Goal: Task Accomplishment & Management: Complete application form

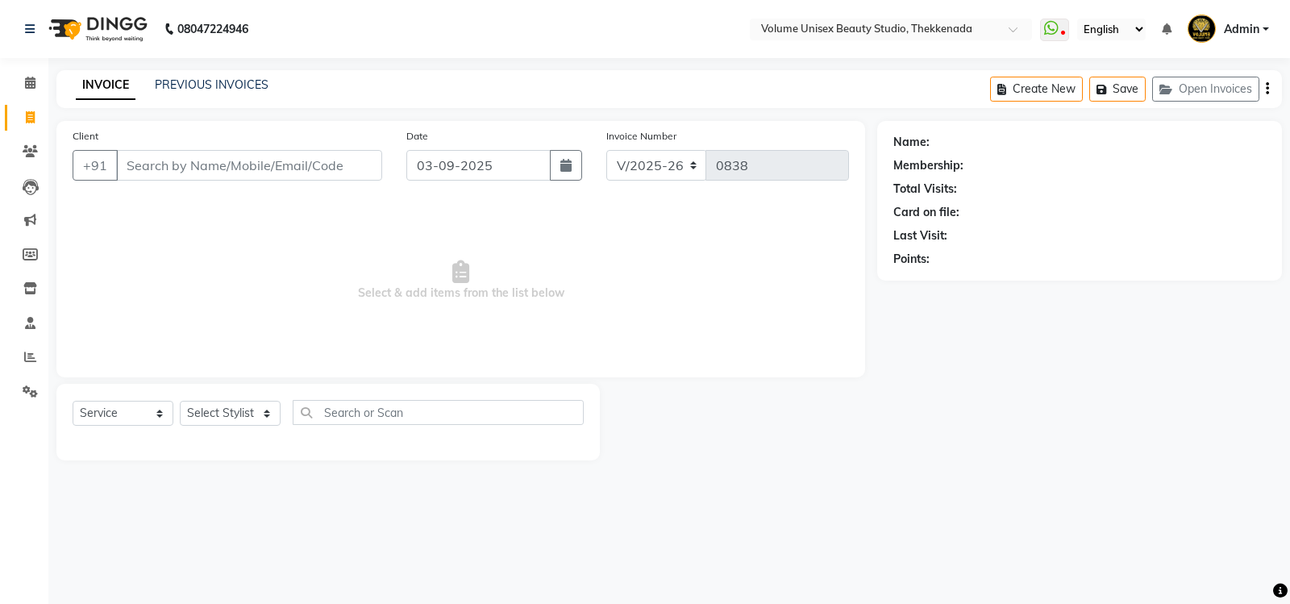
select select "7432"
select select "service"
click at [198, 80] on link "PREVIOUS INVOICES" at bounding box center [212, 84] width 114 height 15
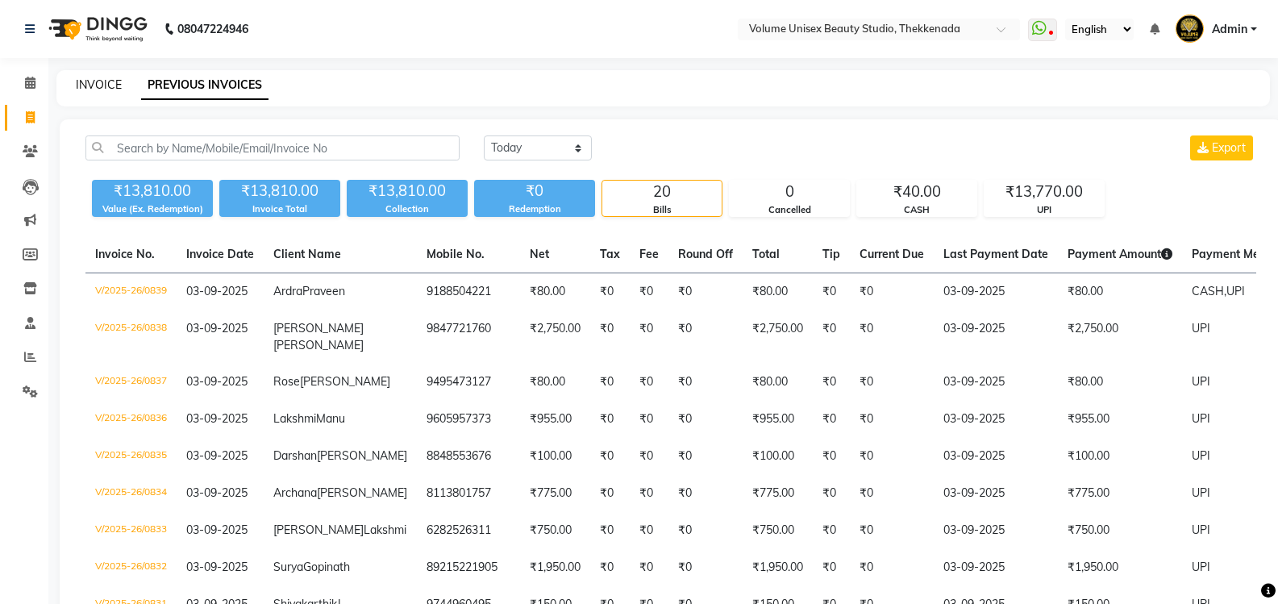
click at [104, 78] on link "INVOICE" at bounding box center [99, 84] width 46 height 15
select select "7432"
select select "service"
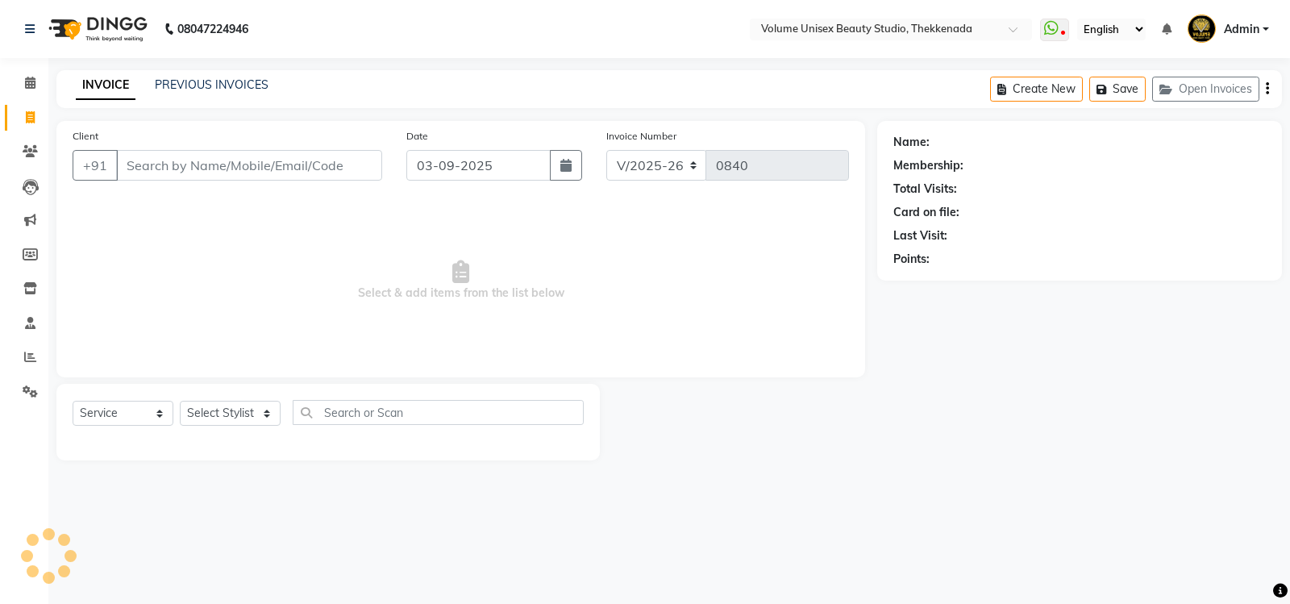
click at [187, 164] on input "Client" at bounding box center [249, 165] width 266 height 31
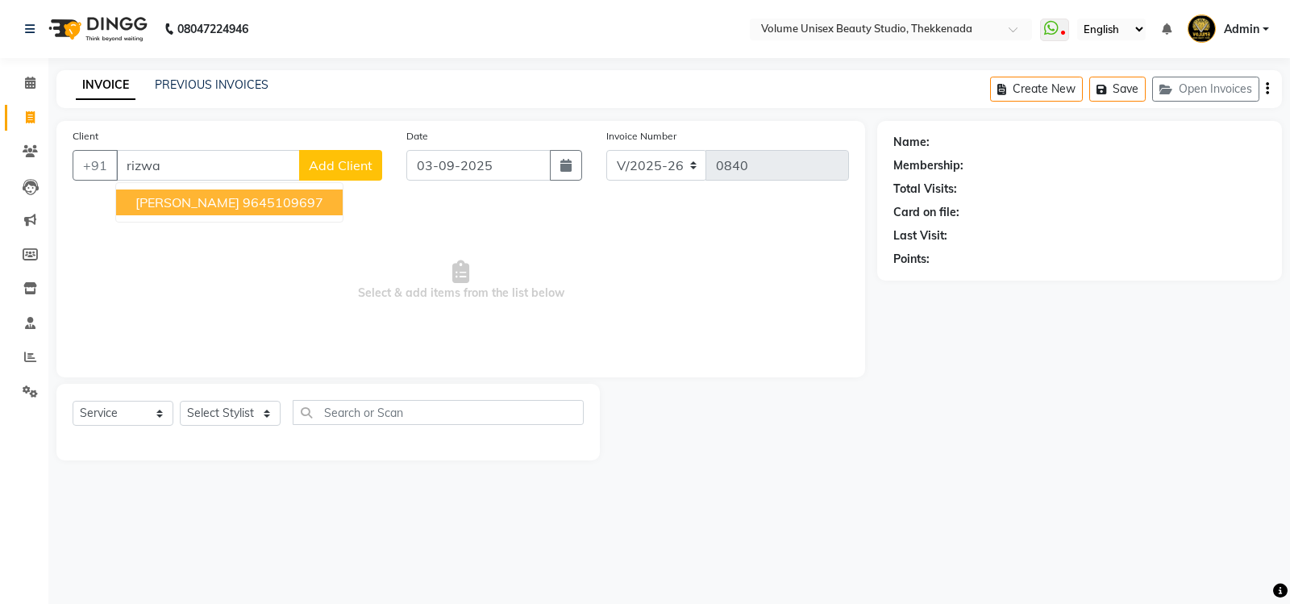
click at [199, 202] on span "Rizwana Dileep" at bounding box center [187, 202] width 104 height 16
type input "9645109697"
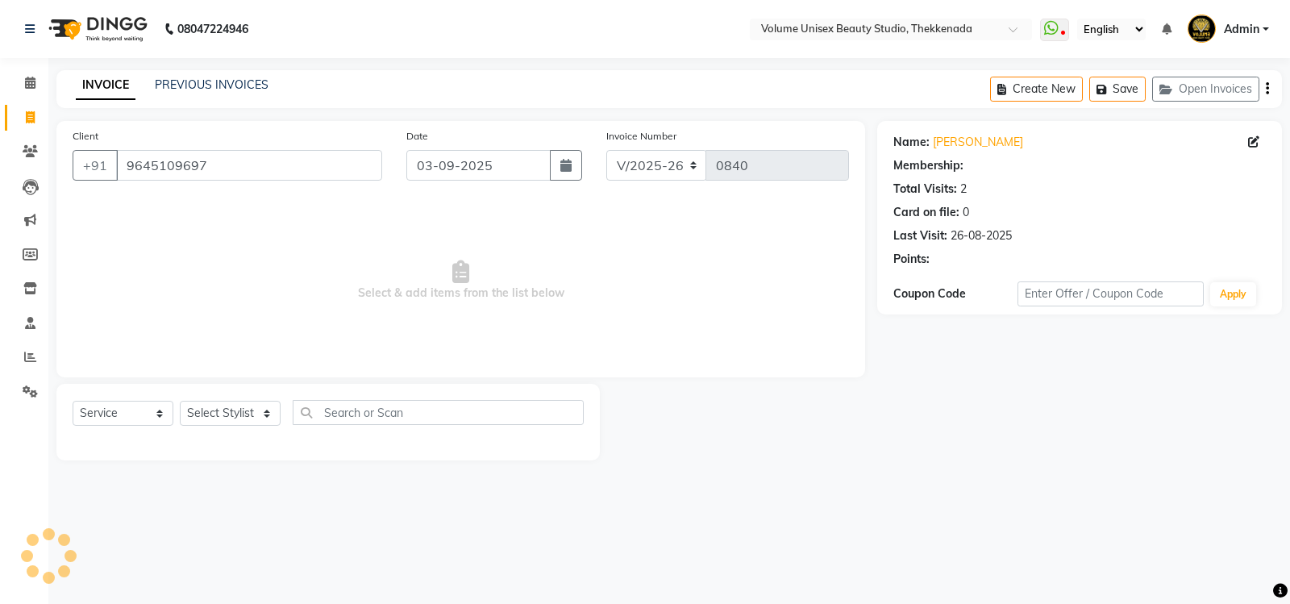
select select "1: Object"
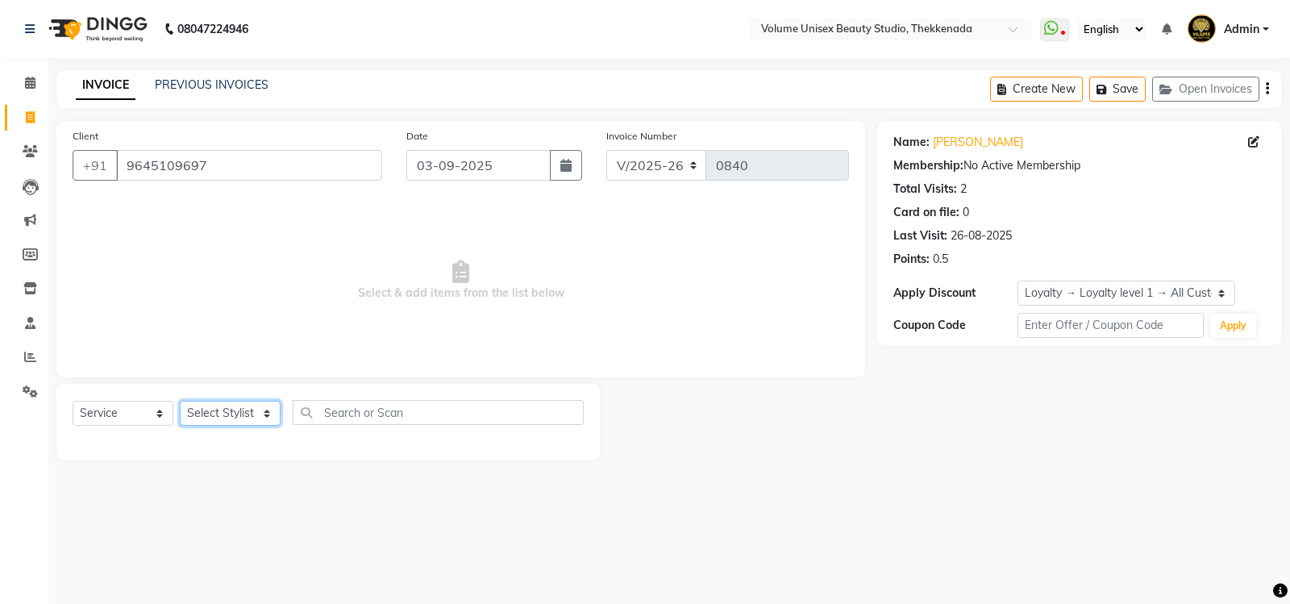
click at [268, 419] on select "Select Stylist Adarsh Ashika Bimal Krishnan Mohammad Shaw Nawaz Narinder Singh …" at bounding box center [230, 413] width 101 height 25
select select "89910"
click at [180, 401] on select "Select Stylist Adarsh Ashika Bimal Krishnan Mohammad Shaw Nawaz Narinder Singh …" at bounding box center [230, 413] width 101 height 25
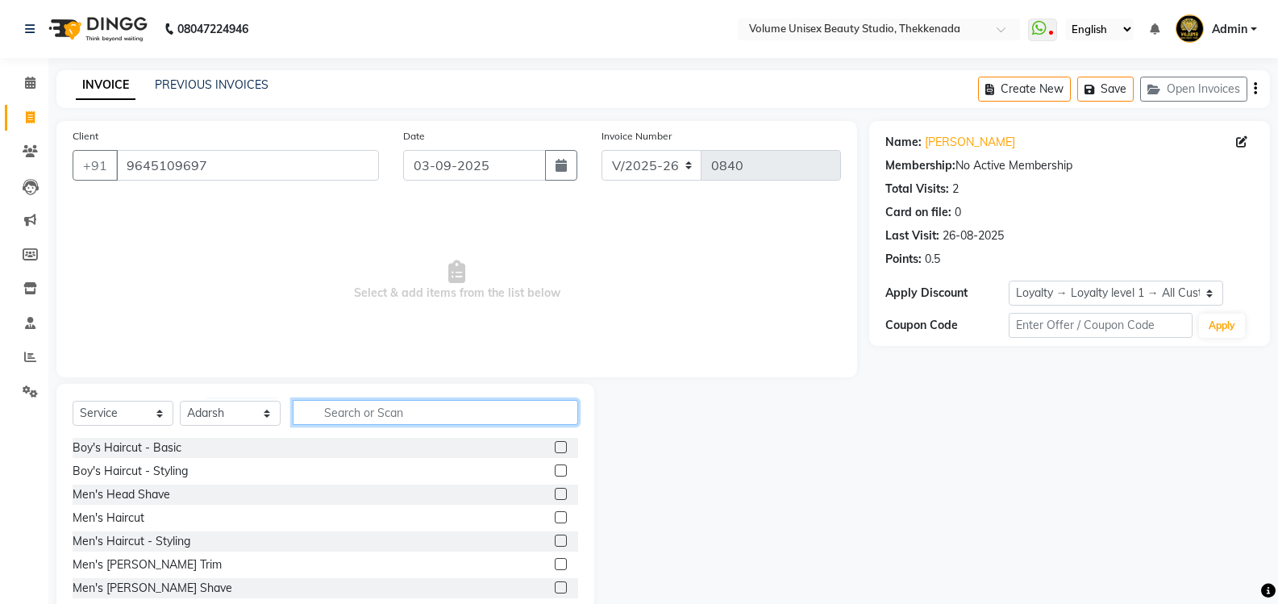
click at [359, 413] on input "text" at bounding box center [435, 412] width 285 height 25
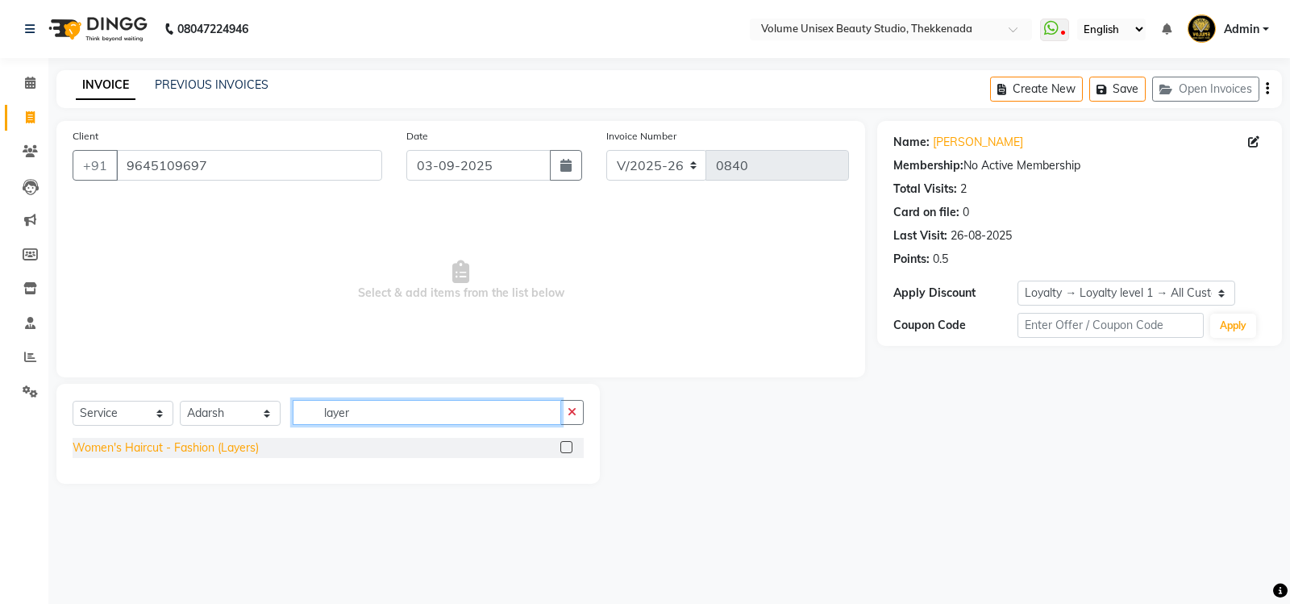
type input "layer"
click at [235, 454] on div "Women's Haircut - Fashion (Layers)" at bounding box center [166, 447] width 186 height 17
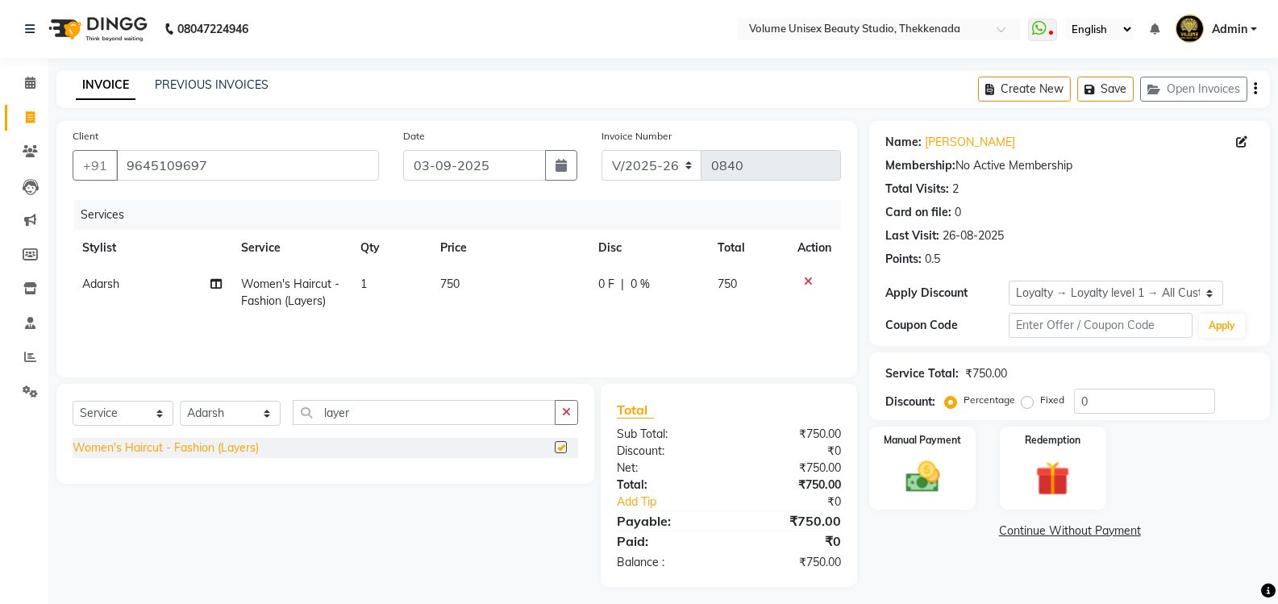
checkbox input "false"
click at [905, 477] on img at bounding box center [921, 476] width 57 height 41
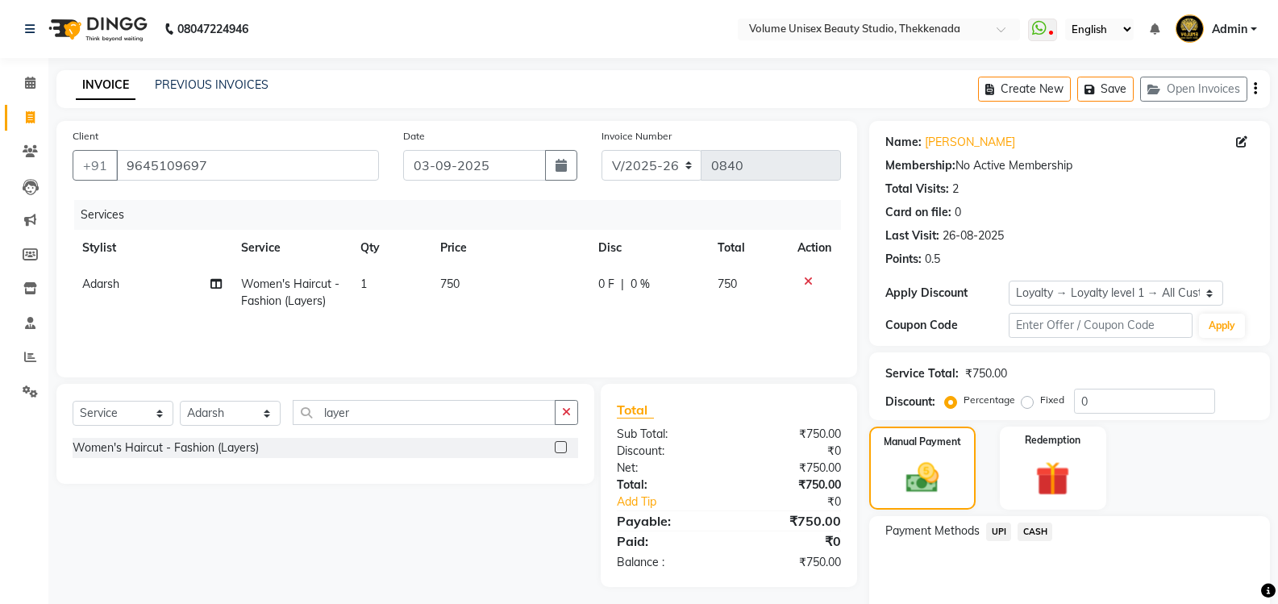
click at [1003, 533] on span "UPI" at bounding box center [998, 531] width 25 height 19
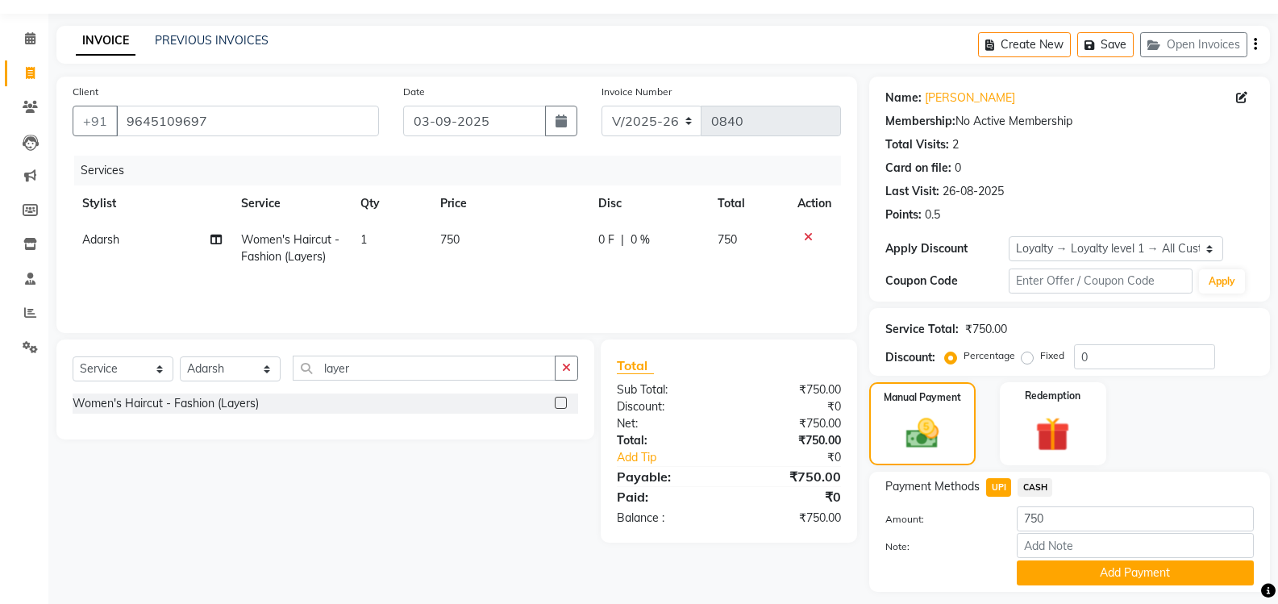
scroll to position [89, 0]
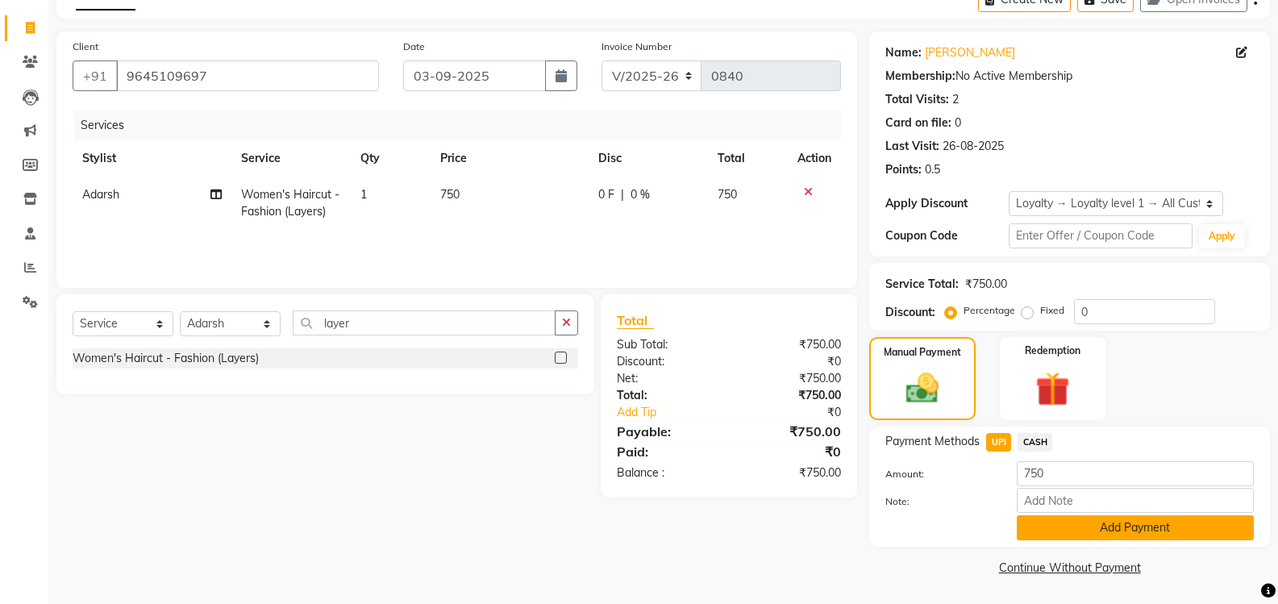
click at [1071, 526] on button "Add Payment" at bounding box center [1134, 527] width 237 height 25
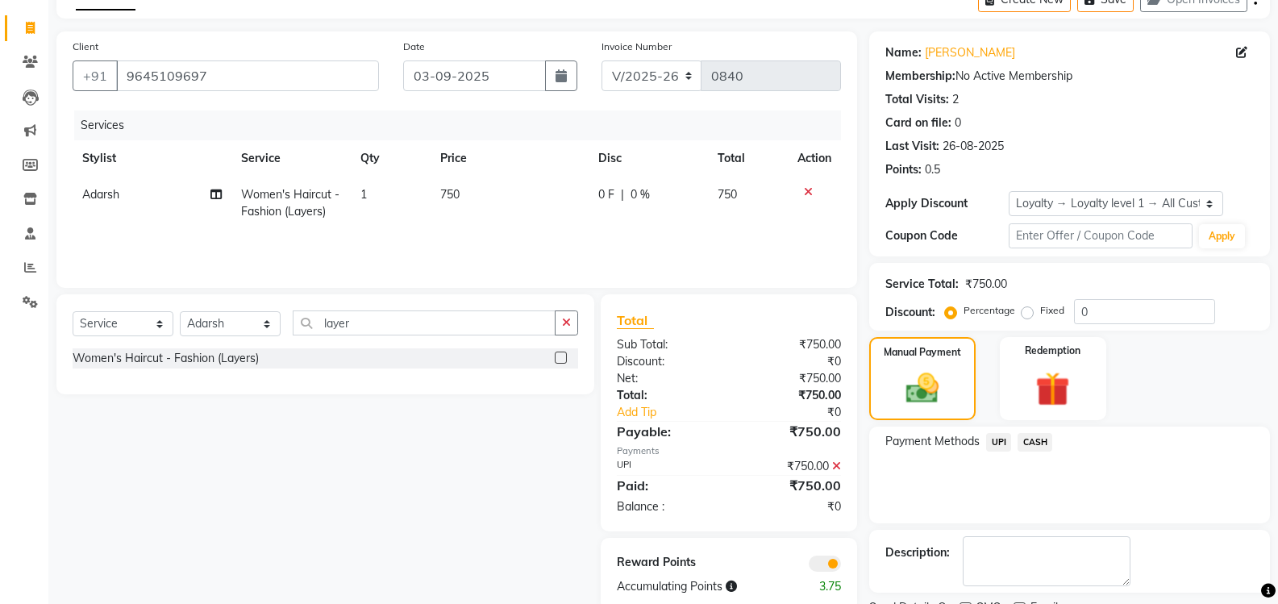
scroll to position [157, 0]
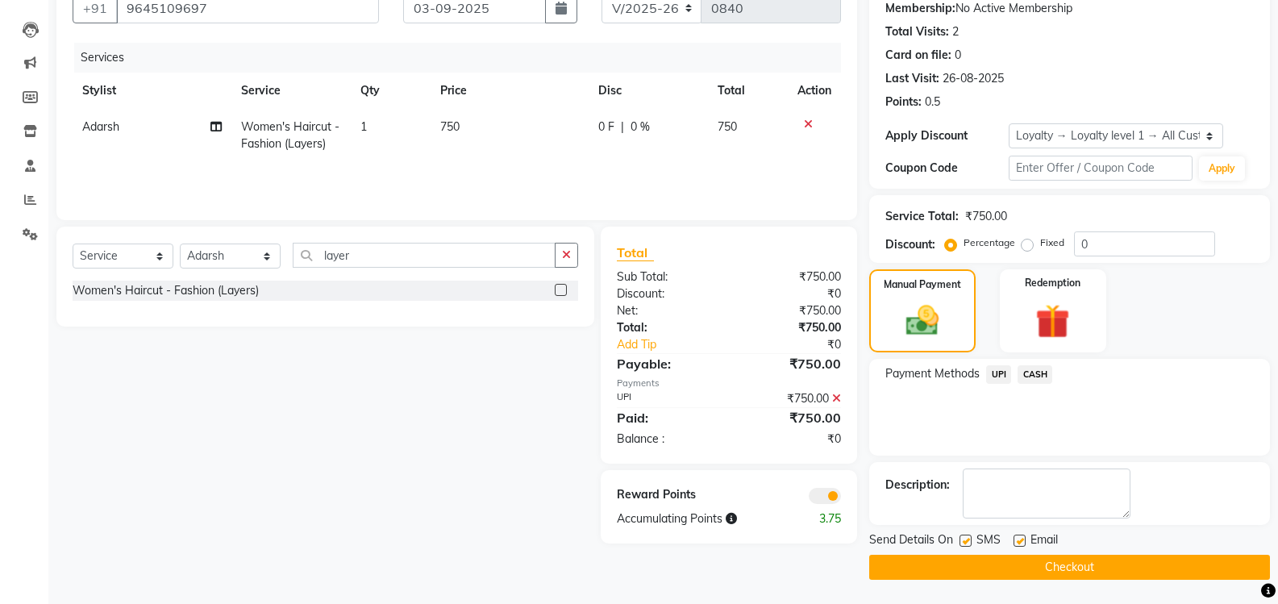
click at [1059, 575] on button "Checkout" at bounding box center [1069, 567] width 401 height 25
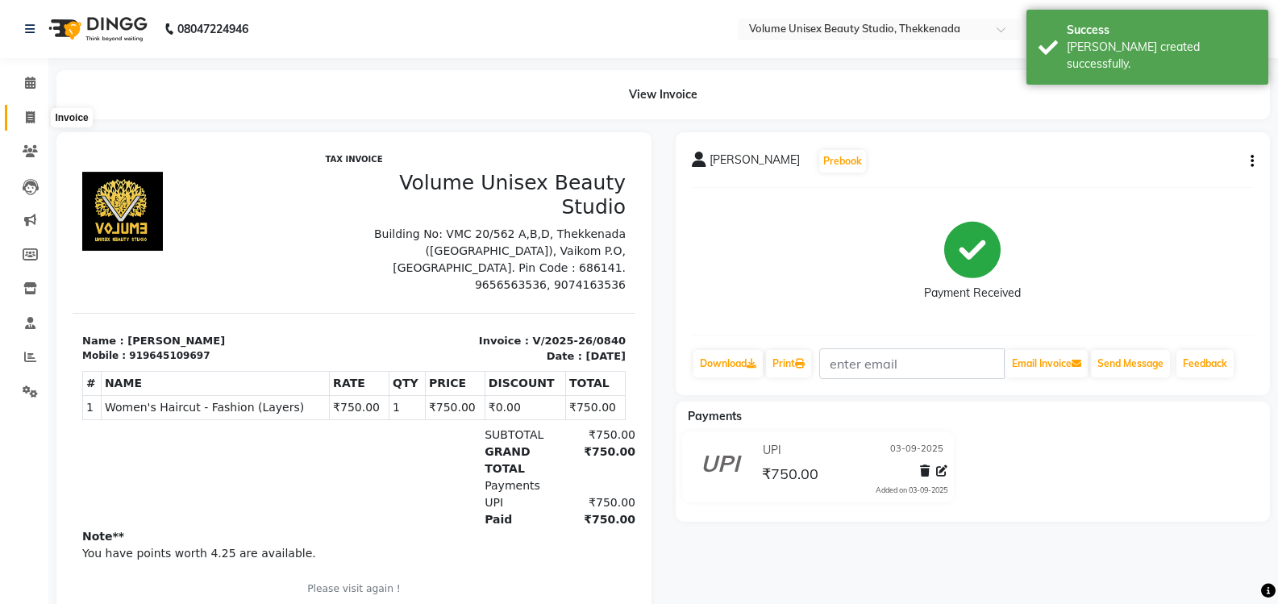
click at [36, 114] on span at bounding box center [30, 118] width 28 height 19
select select "7432"
select select "service"
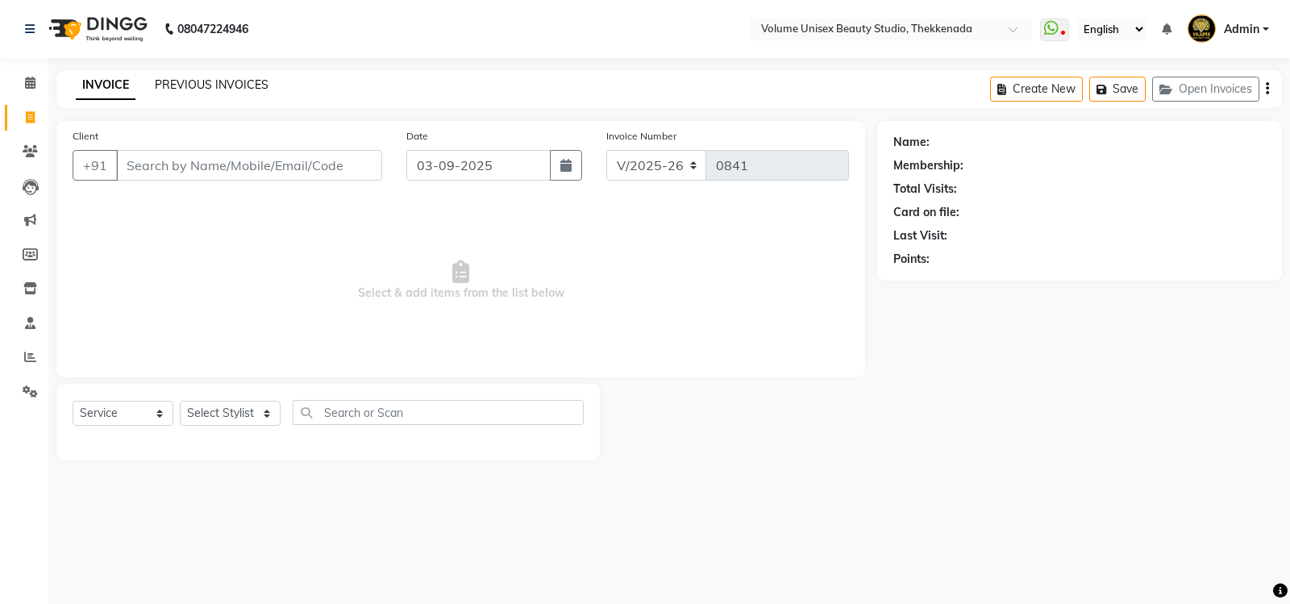
click at [210, 83] on link "PREVIOUS INVOICES" at bounding box center [212, 84] width 114 height 15
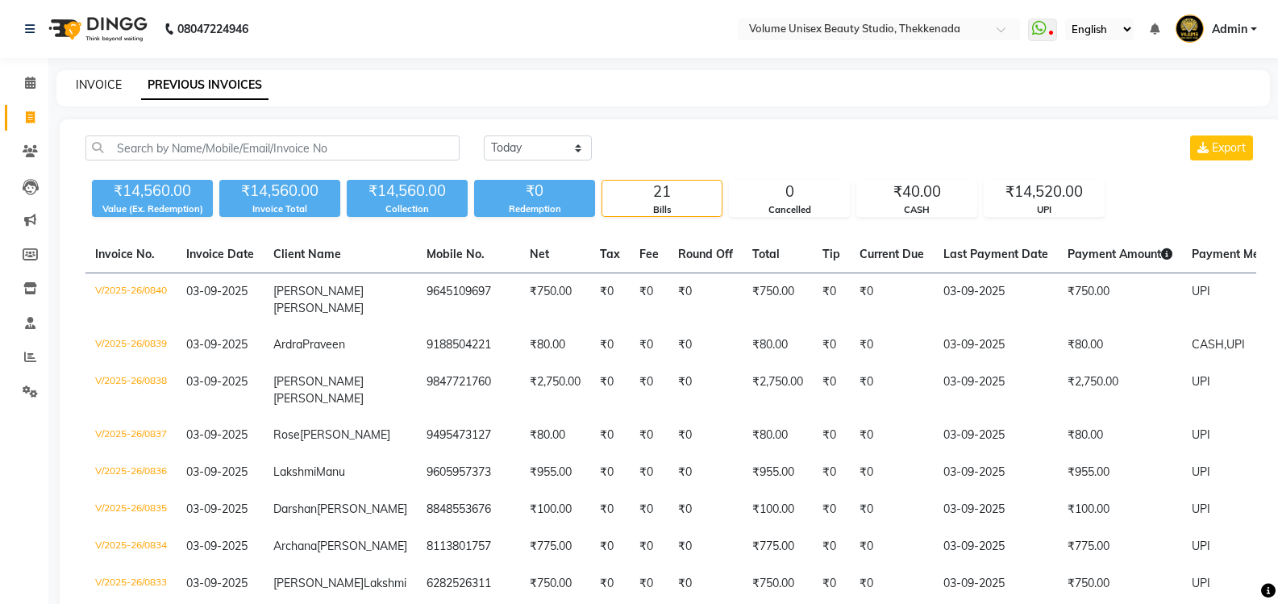
click at [93, 89] on link "INVOICE" at bounding box center [99, 84] width 46 height 15
select select "service"
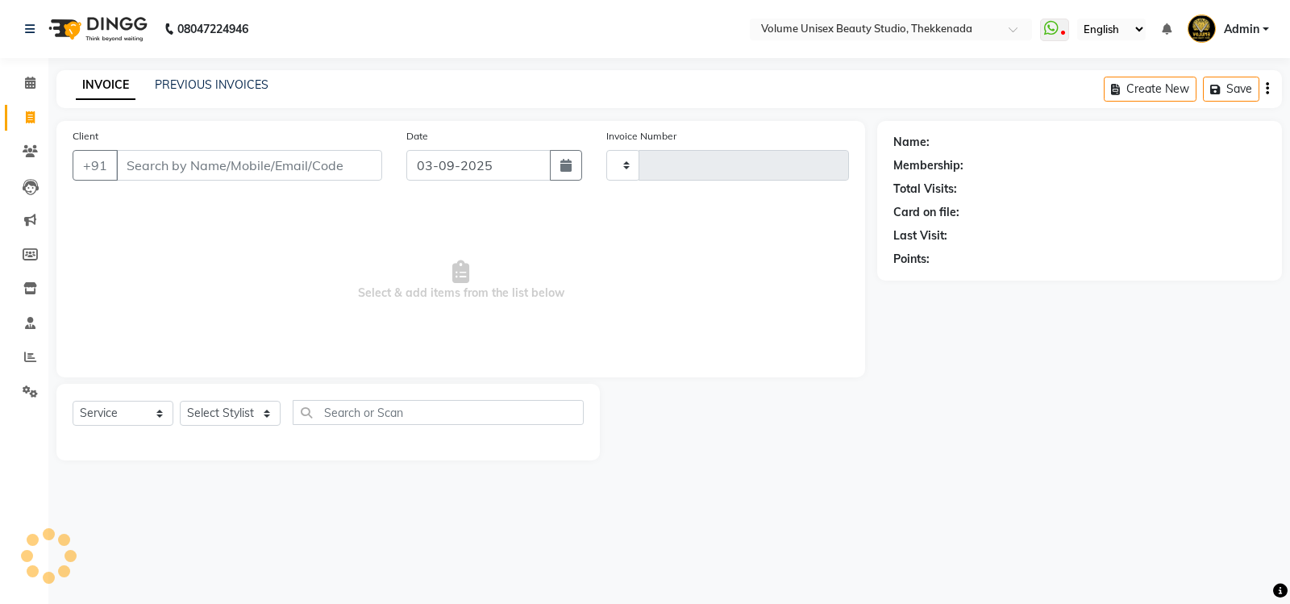
type input "0841"
select select "7432"
click at [143, 164] on input "Client" at bounding box center [249, 165] width 266 height 31
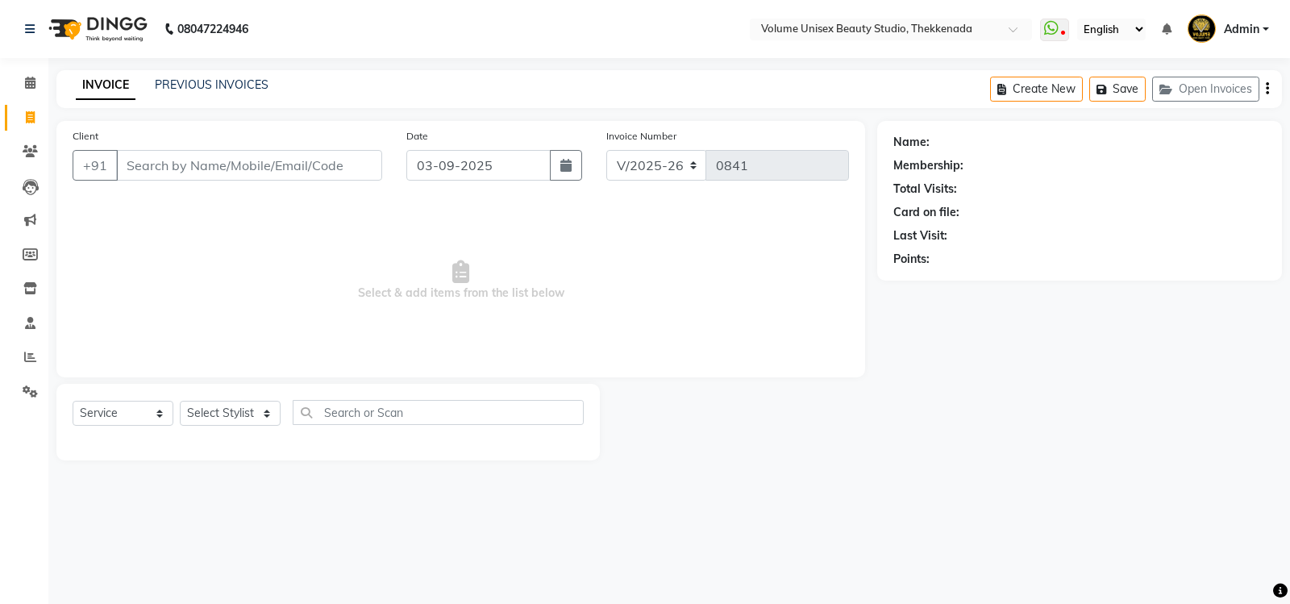
click at [177, 173] on input "Client" at bounding box center [249, 165] width 266 height 31
click at [270, 416] on select "Select Stylist Adarsh Ashika Bimal Krishnan Mohammad Shaw Nawaz Narinder Singh …" at bounding box center [230, 413] width 101 height 25
select select "65214"
click at [180, 401] on select "Select Stylist Adarsh Ashika Bimal Krishnan Mohammad Shaw Nawaz Narinder Singh …" at bounding box center [230, 413] width 101 height 25
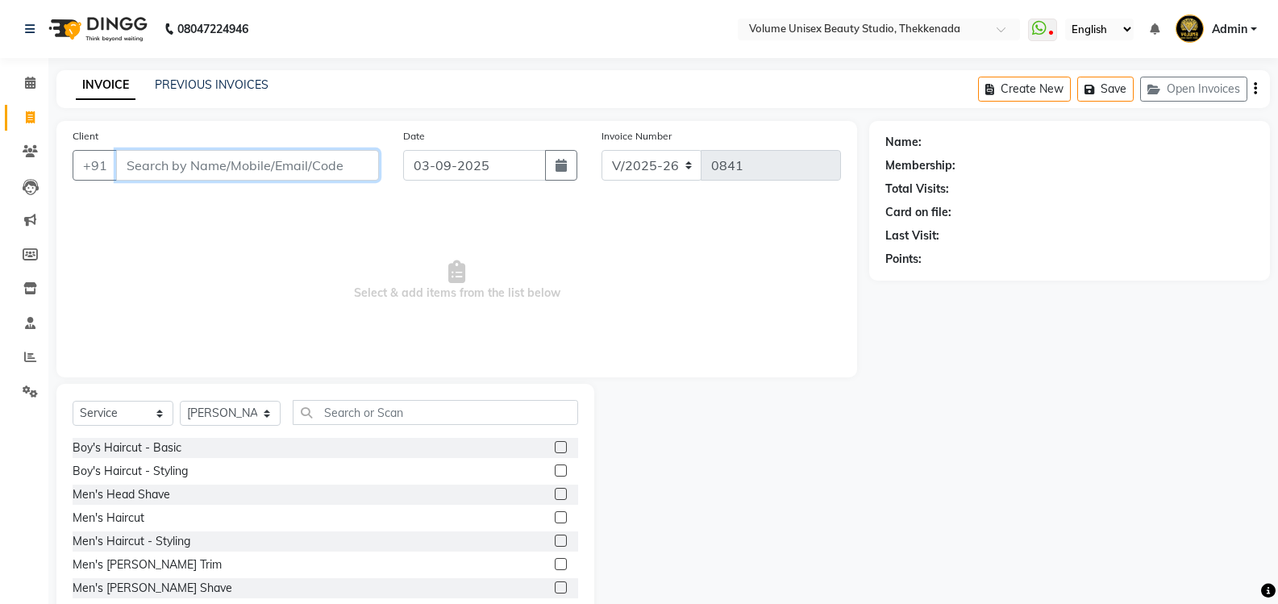
click at [225, 175] on input "Client" at bounding box center [247, 165] width 263 height 31
type input "8075571680"
click at [367, 165] on span "Add Client" at bounding box center [338, 165] width 64 height 16
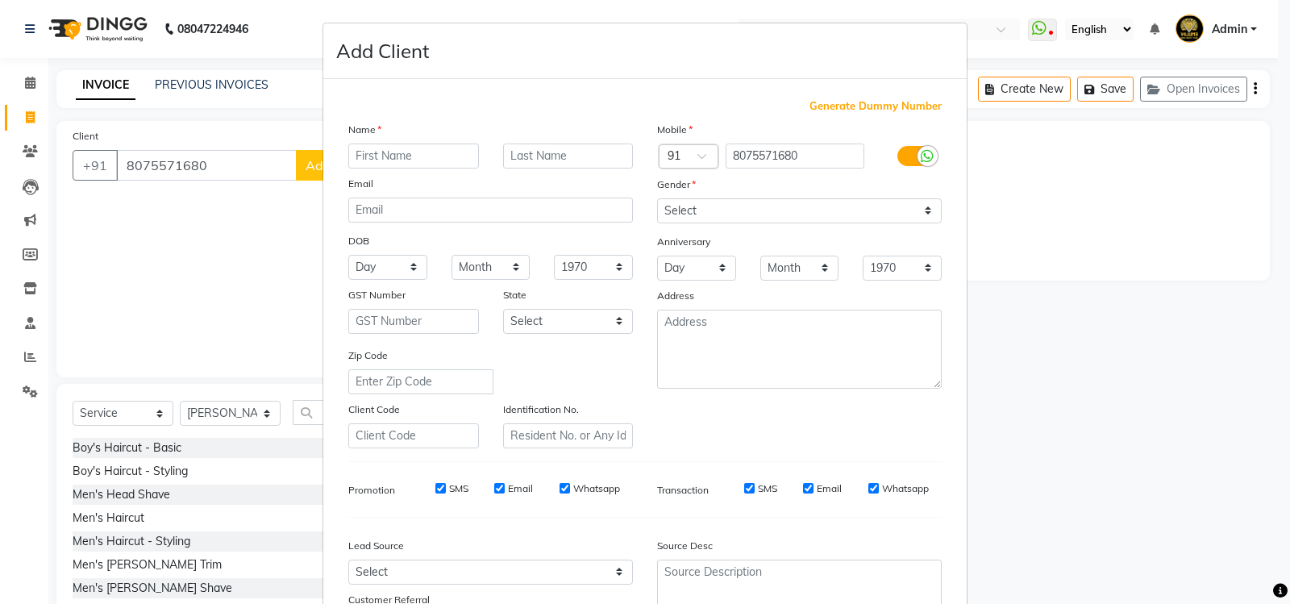
click at [430, 156] on input "text" at bounding box center [413, 155] width 131 height 25
type input "Akshay"
type input "Krishnan"
click at [923, 210] on select "Select Male Female Other Prefer Not To Say" at bounding box center [799, 210] width 285 height 25
select select "male"
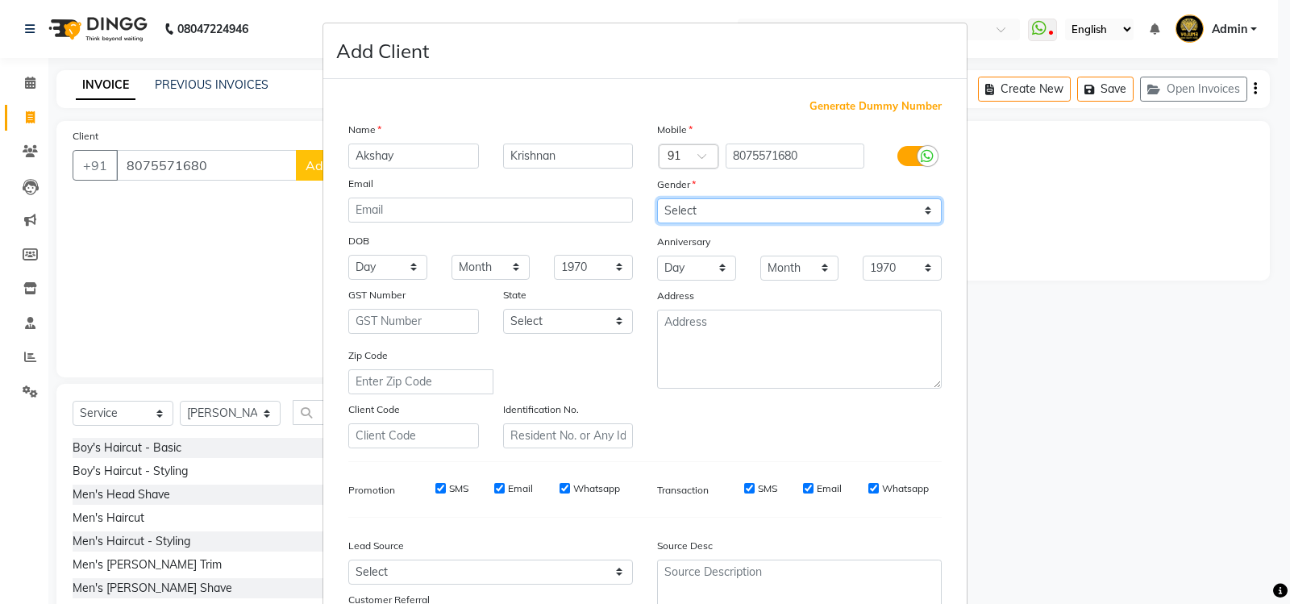
click at [657, 198] on select "Select Male Female Other Prefer Not To Say" at bounding box center [799, 210] width 285 height 25
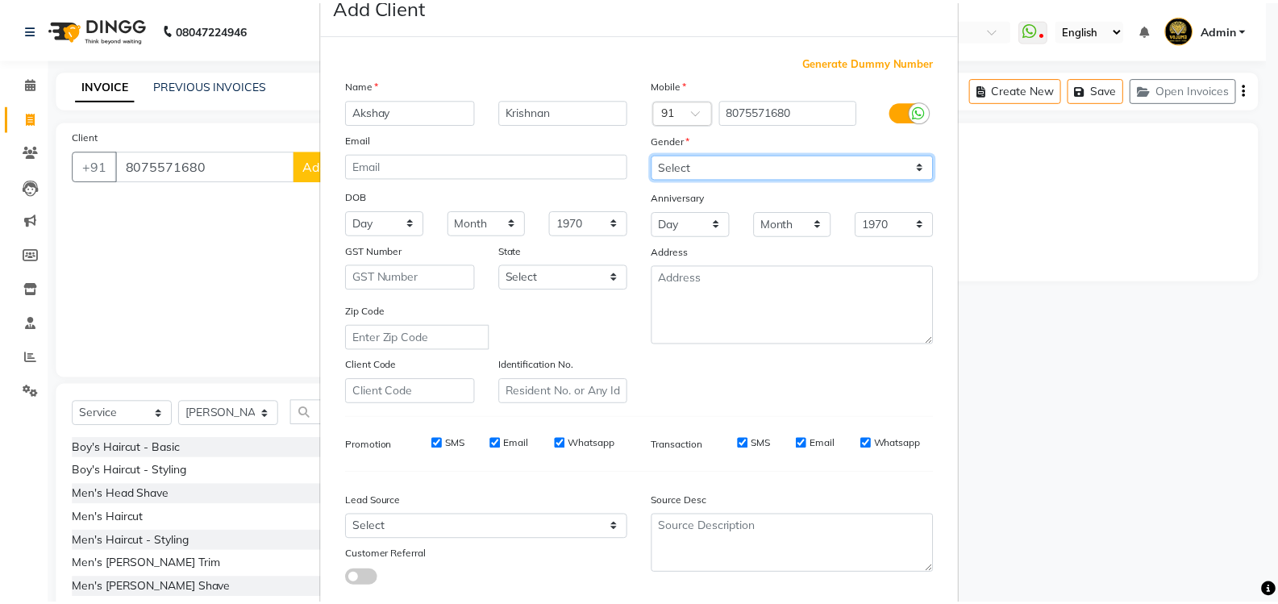
scroll to position [140, 0]
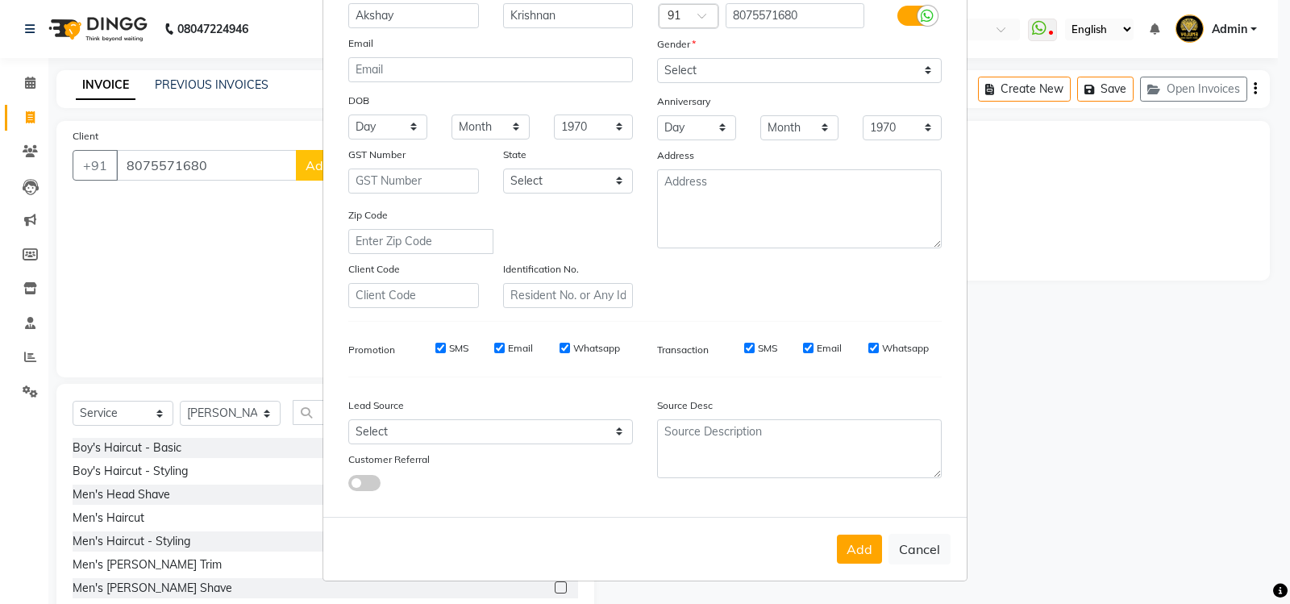
click at [846, 555] on button "Add" at bounding box center [859, 548] width 45 height 29
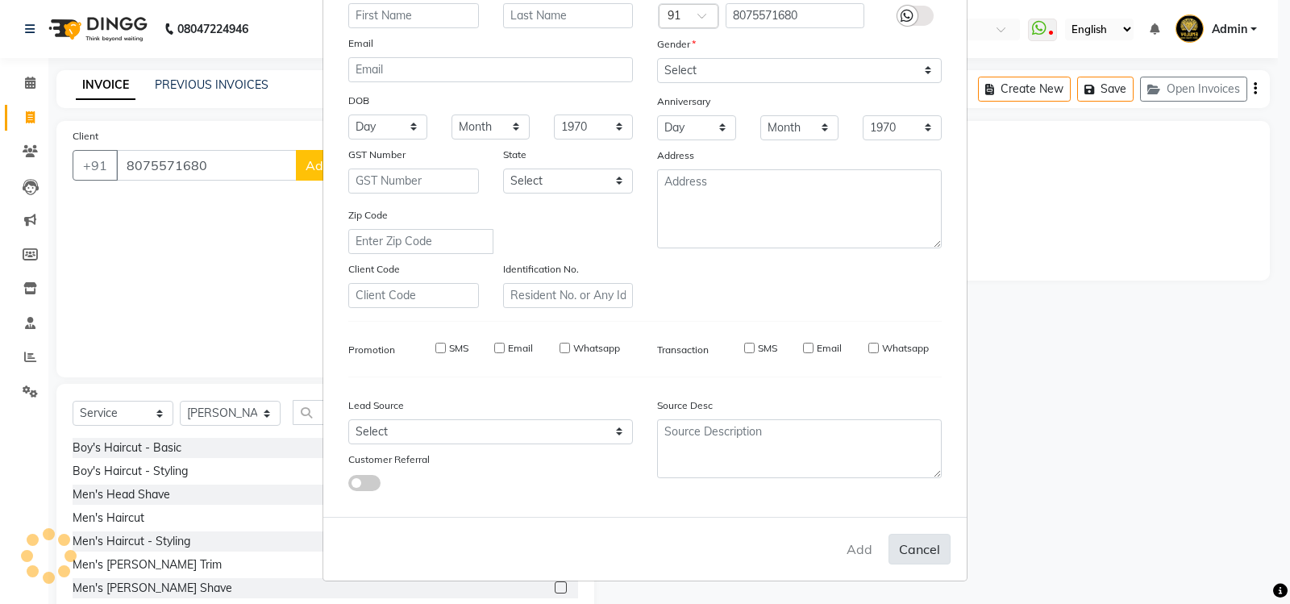
select select
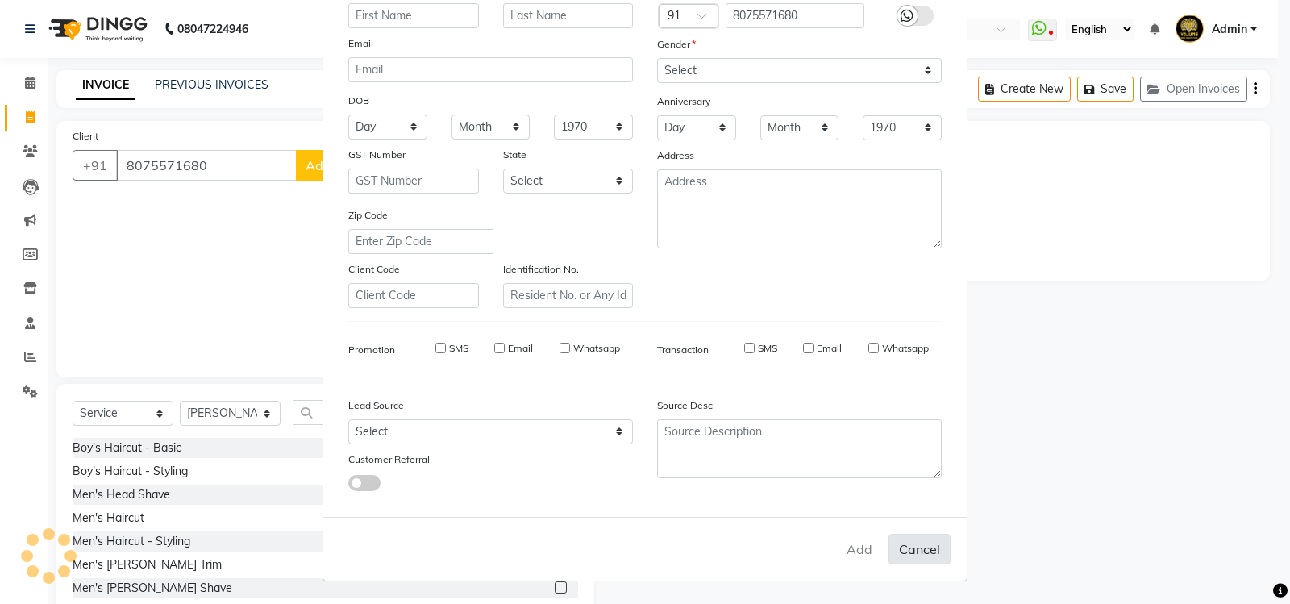
select select
checkbox input "false"
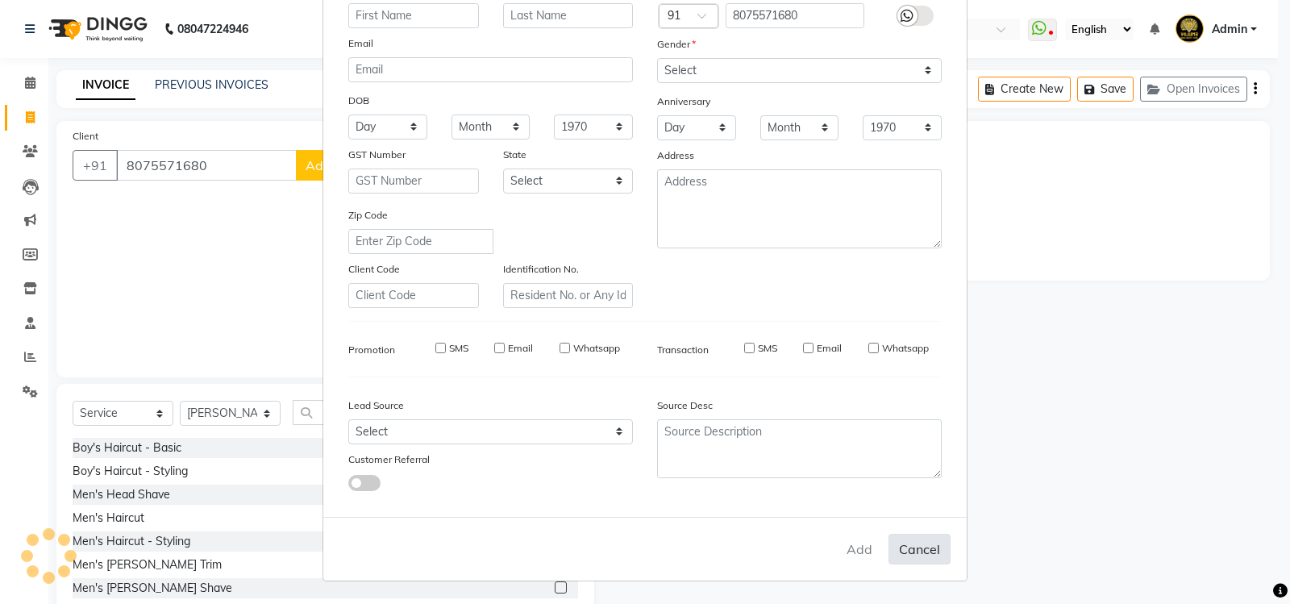
checkbox input "false"
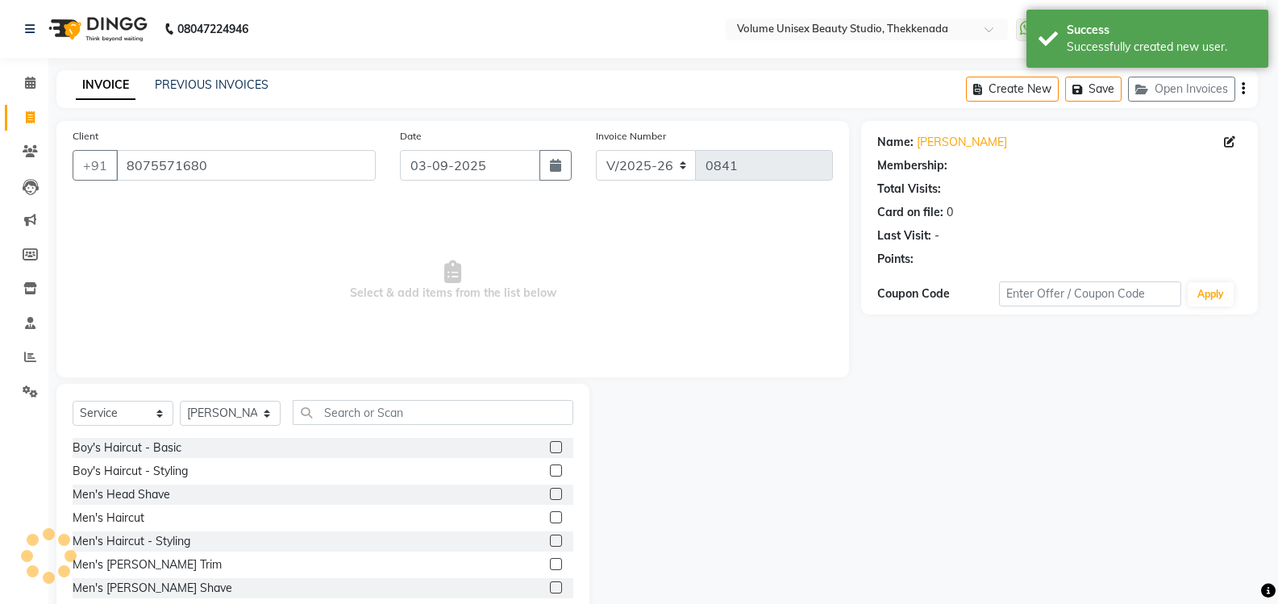
select select "1: Object"
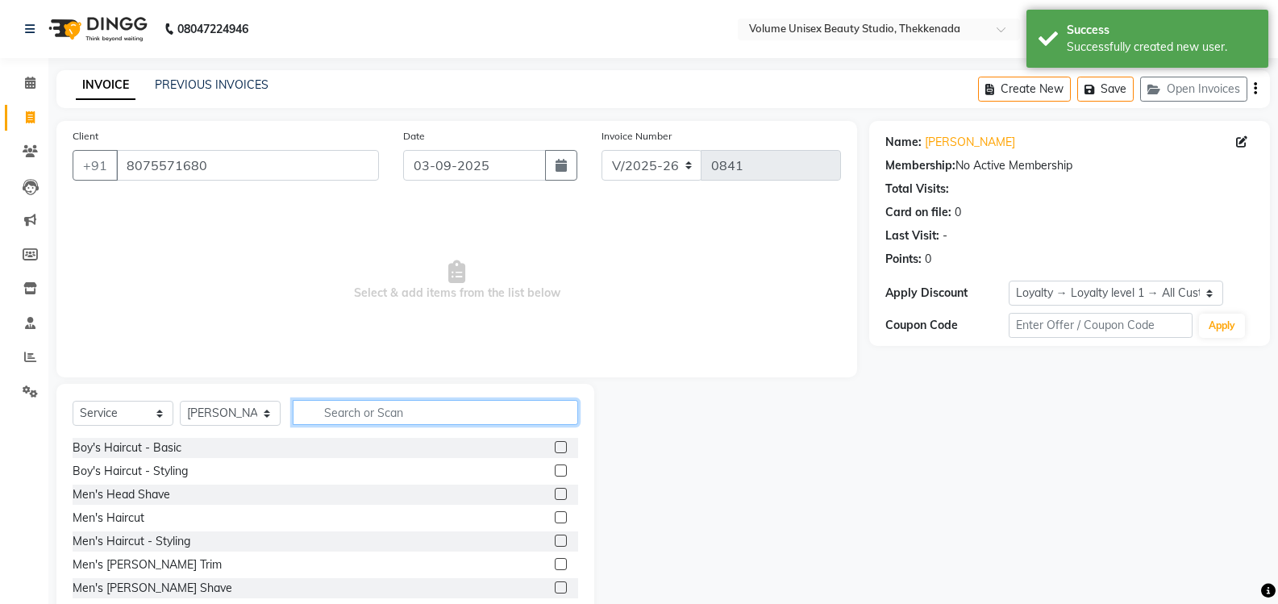
click at [343, 405] on input "text" at bounding box center [435, 412] width 285 height 25
type input "hai"
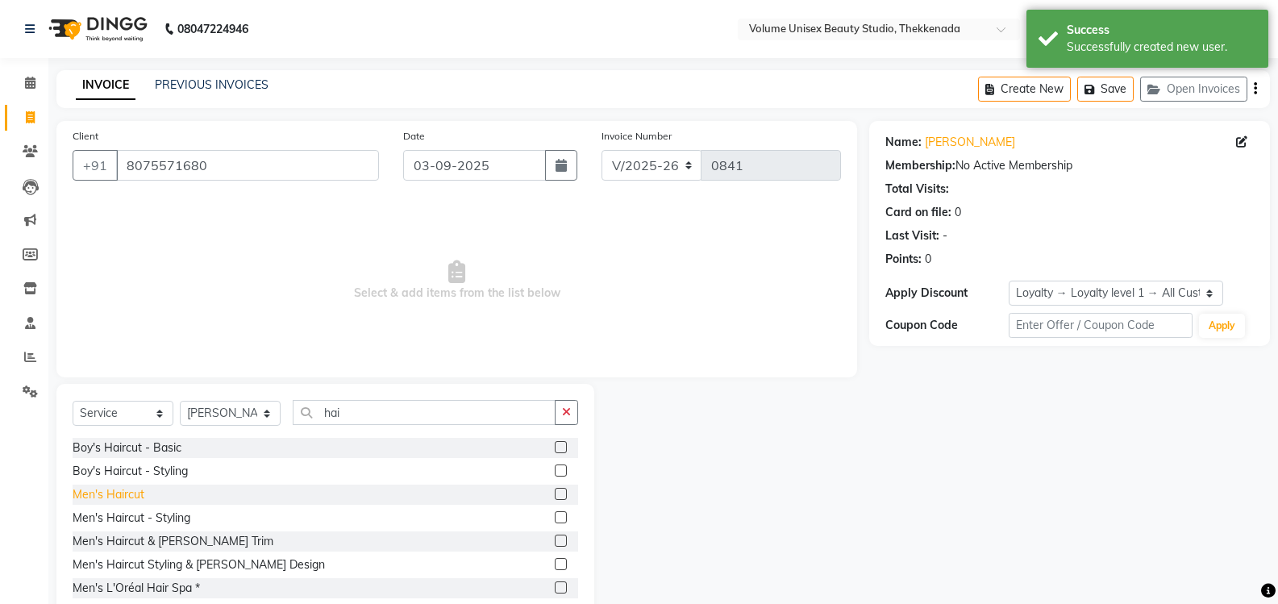
click at [123, 493] on div "Men's Haircut" at bounding box center [109, 494] width 72 height 17
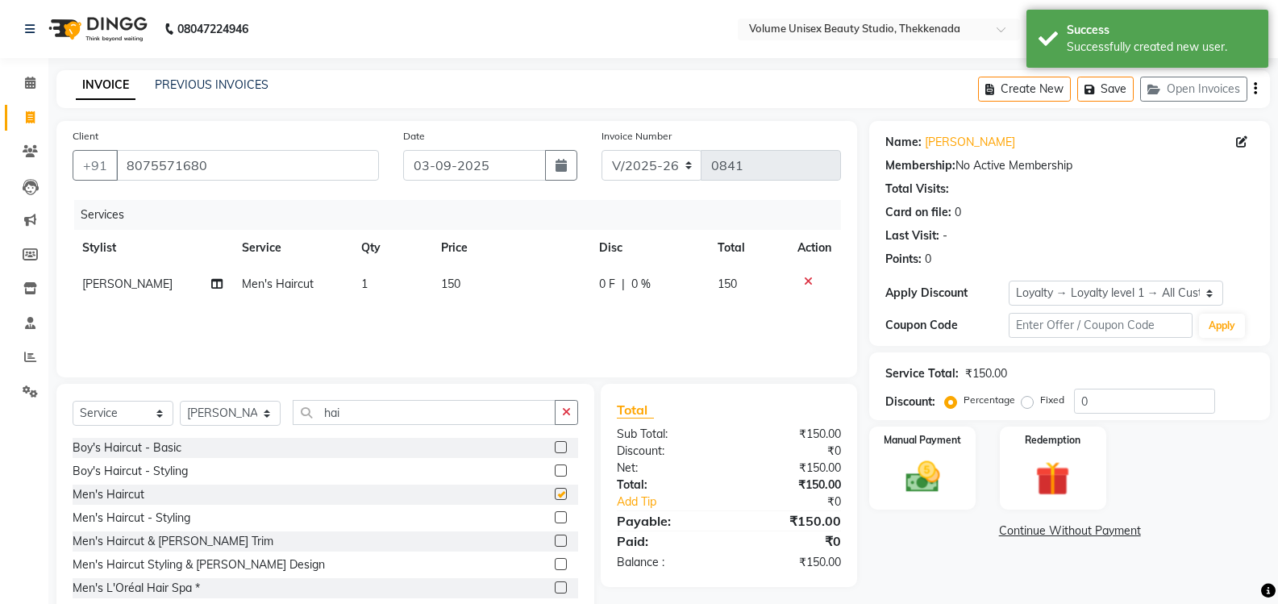
checkbox input "false"
click at [925, 476] on img at bounding box center [921, 476] width 57 height 41
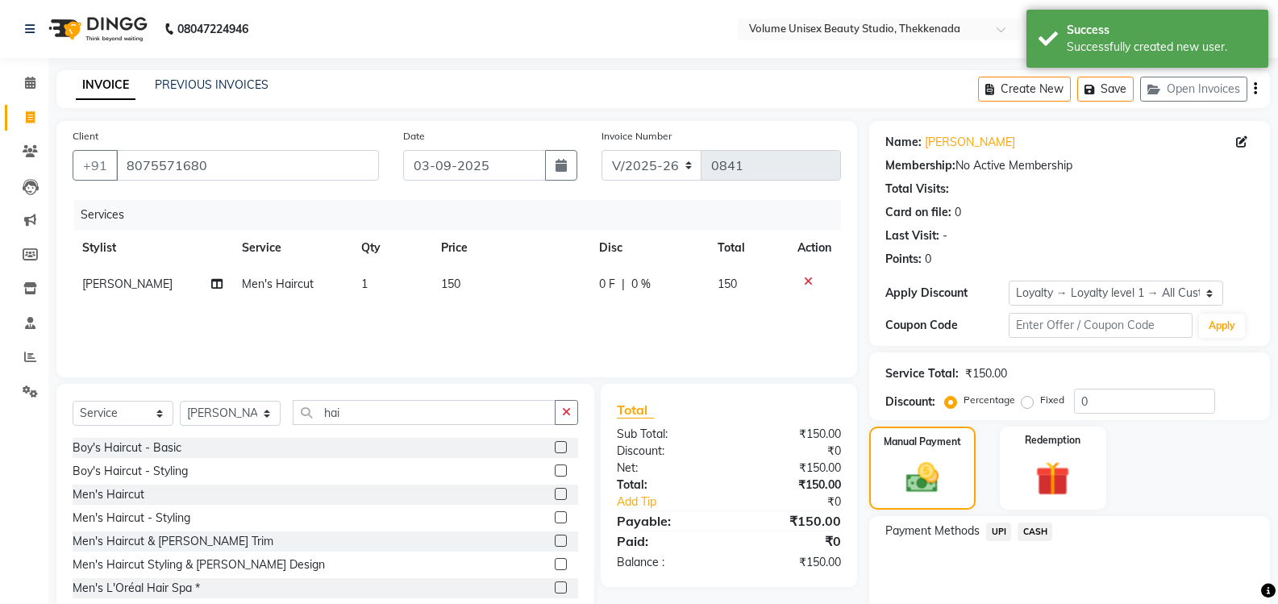
click at [1002, 528] on span "UPI" at bounding box center [998, 531] width 25 height 19
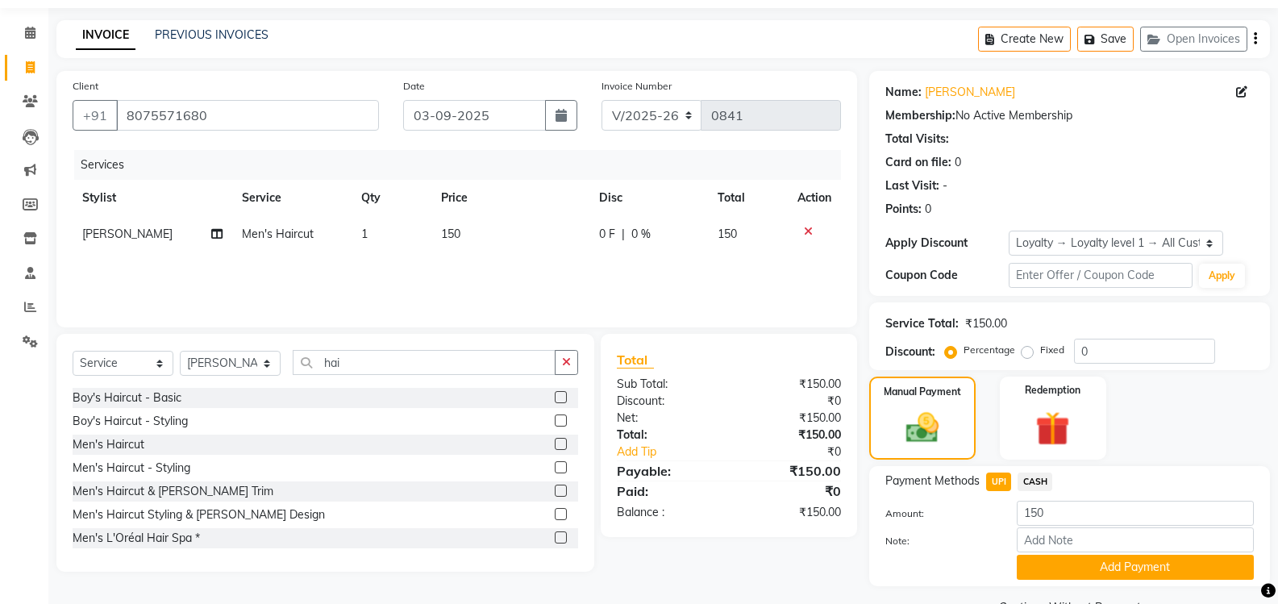
scroll to position [89, 0]
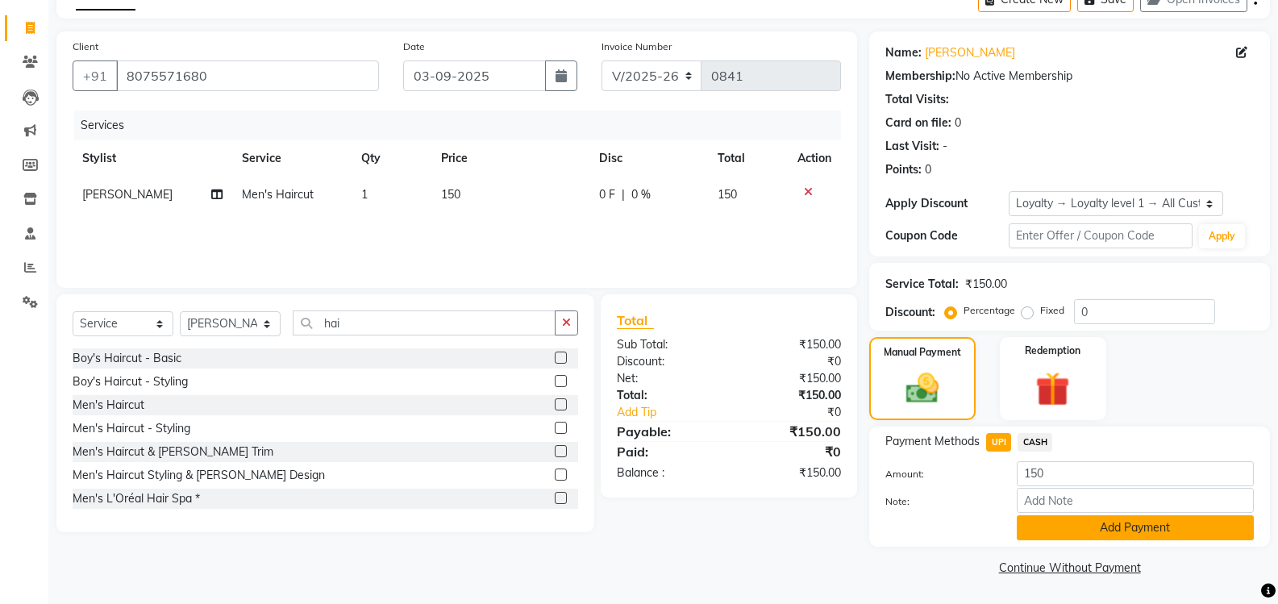
click at [1083, 533] on button "Add Payment" at bounding box center [1134, 527] width 237 height 25
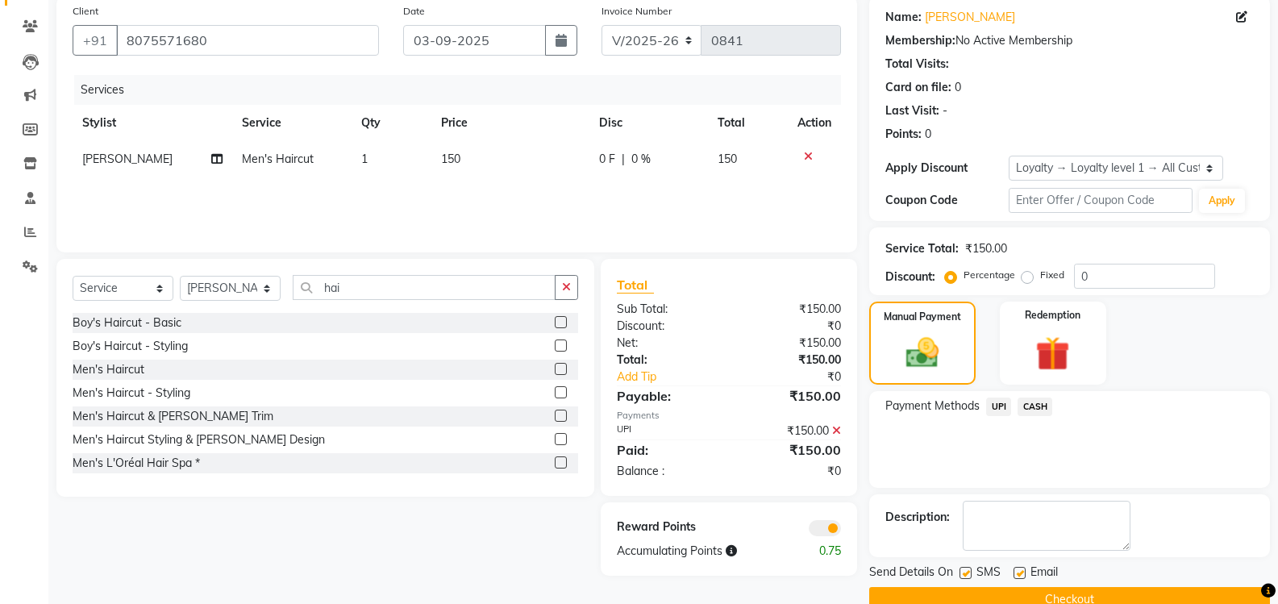
scroll to position [157, 0]
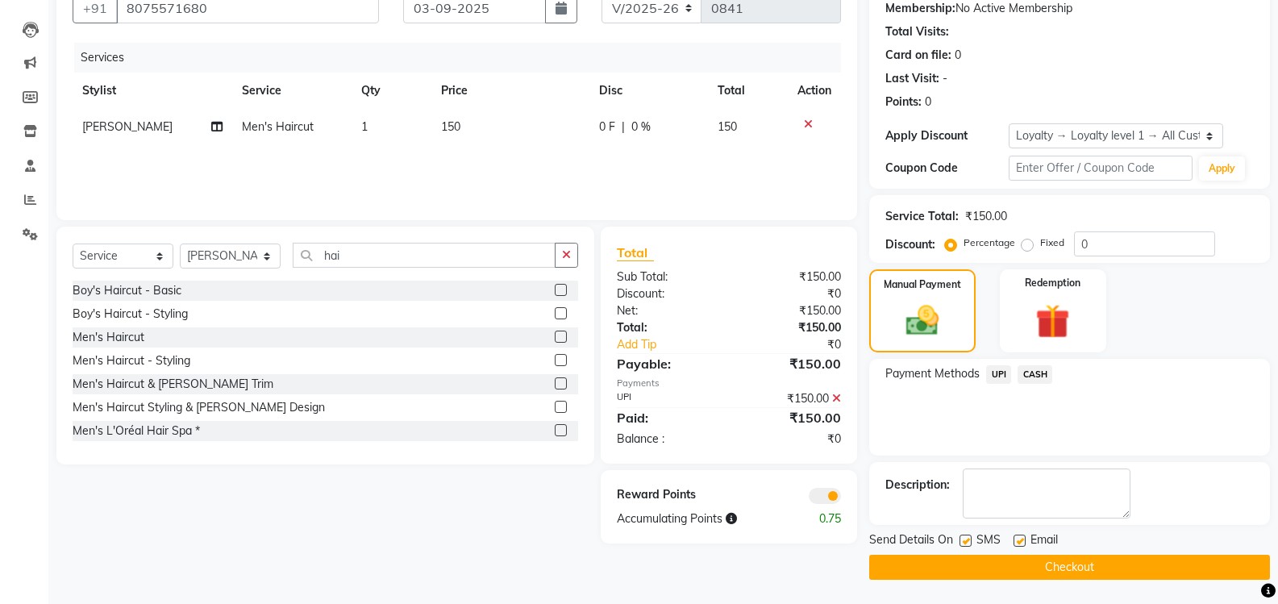
click at [1081, 572] on button "Checkout" at bounding box center [1069, 567] width 401 height 25
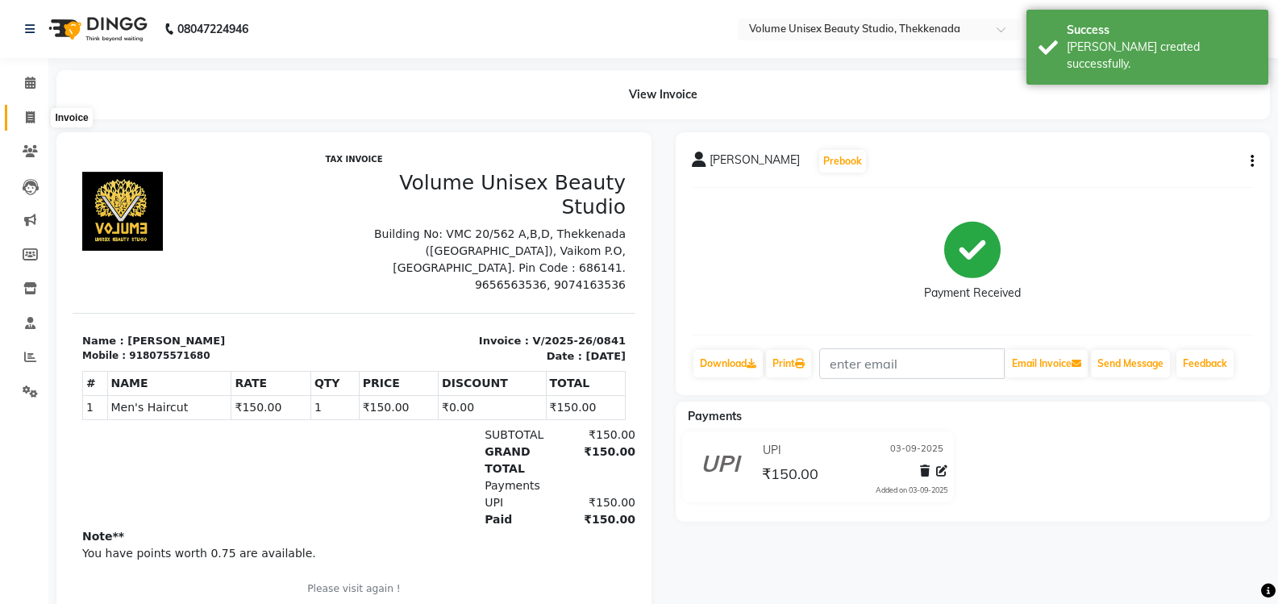
click at [35, 121] on span at bounding box center [30, 118] width 28 height 19
select select "service"
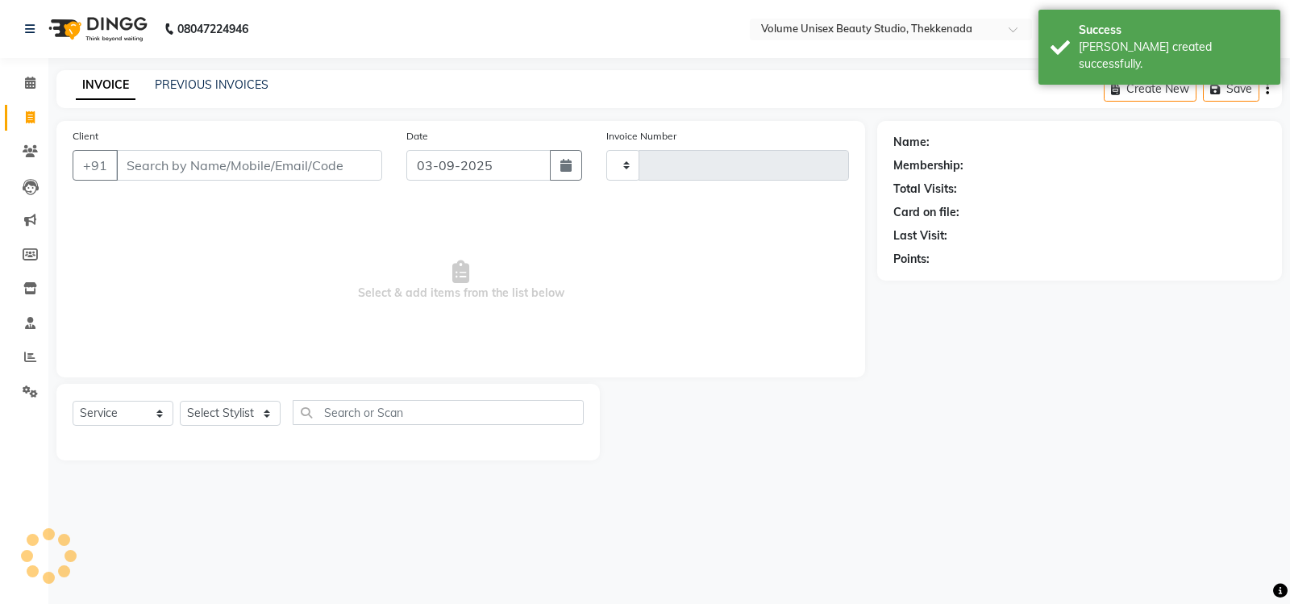
type input "0842"
select select "7432"
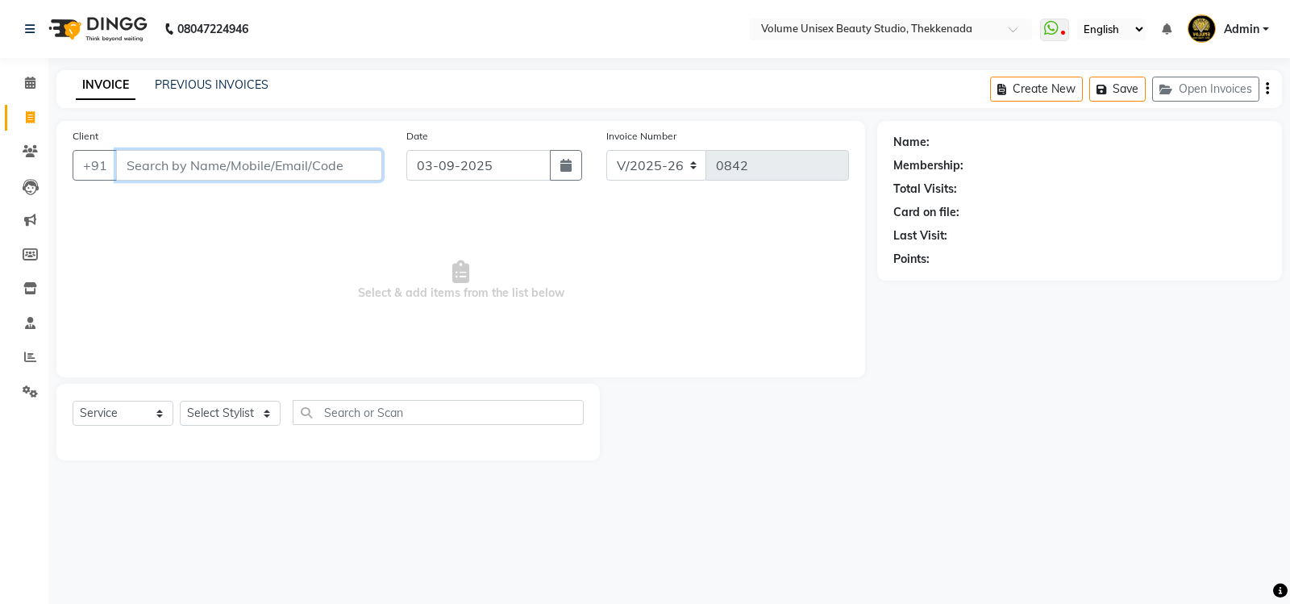
click at [173, 165] on input "Client" at bounding box center [249, 165] width 266 height 31
type input "9496321941"
click at [362, 165] on span "Add Client" at bounding box center [341, 165] width 64 height 16
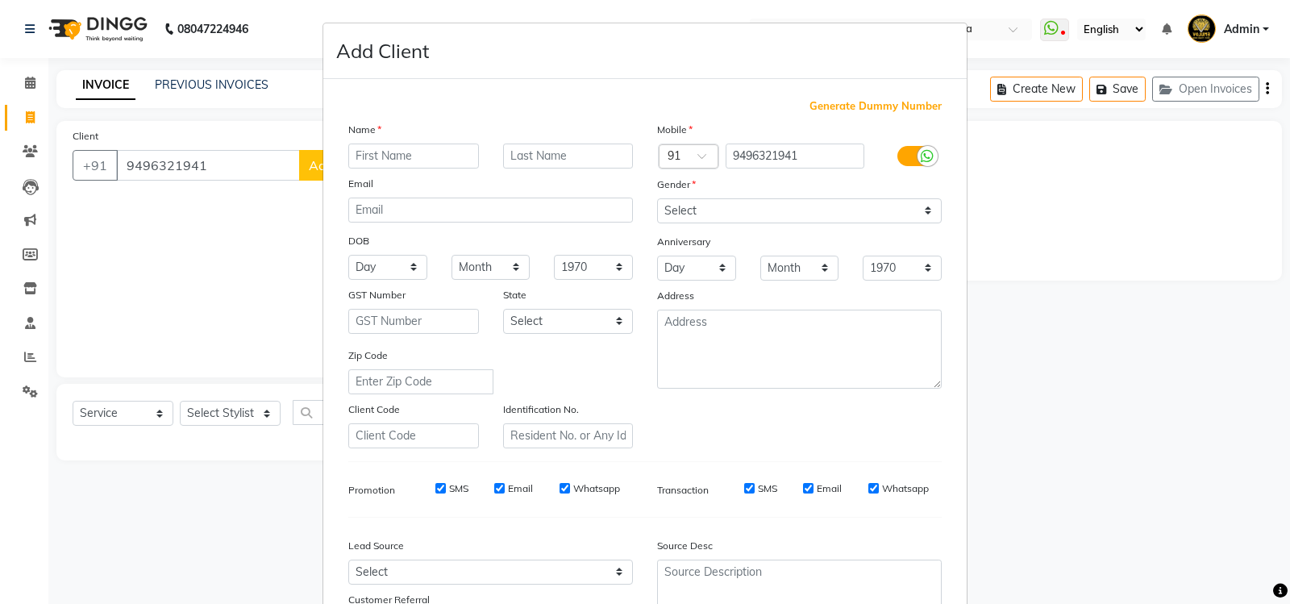
click at [385, 156] on input "text" at bounding box center [413, 155] width 131 height 25
type input "Savaneesh"
type input "e"
type input "E"
click at [919, 212] on select "Select Male Female Other Prefer Not To Say" at bounding box center [799, 210] width 285 height 25
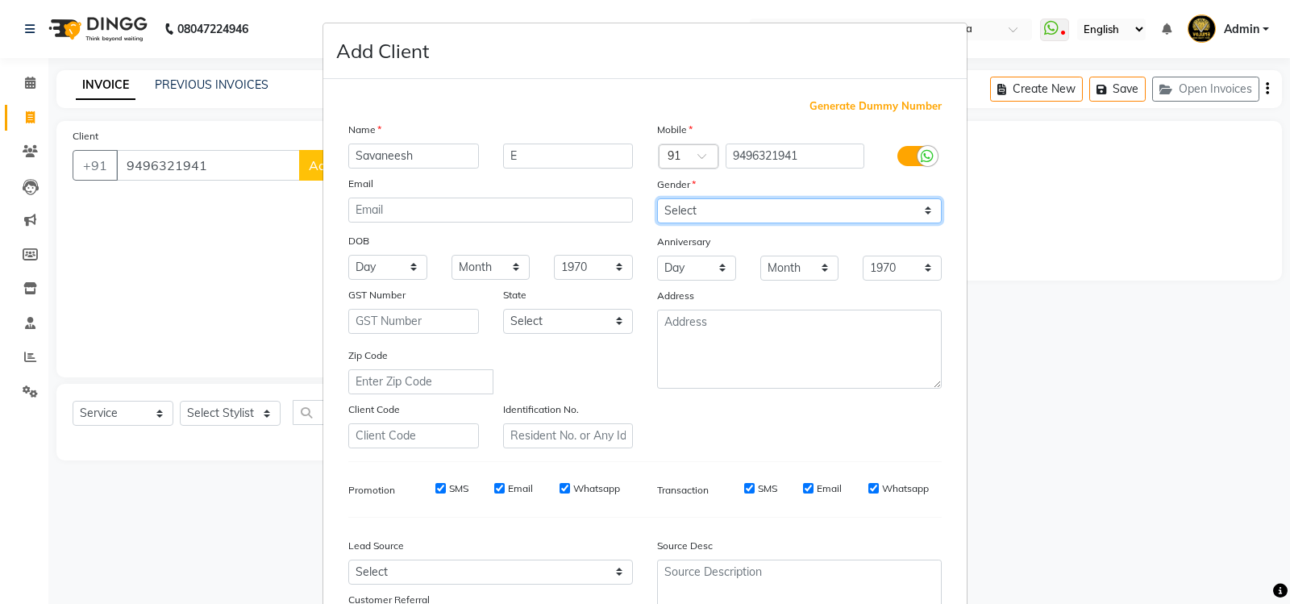
select select "male"
click at [657, 198] on select "Select Male Female Other Prefer Not To Say" at bounding box center [799, 210] width 285 height 25
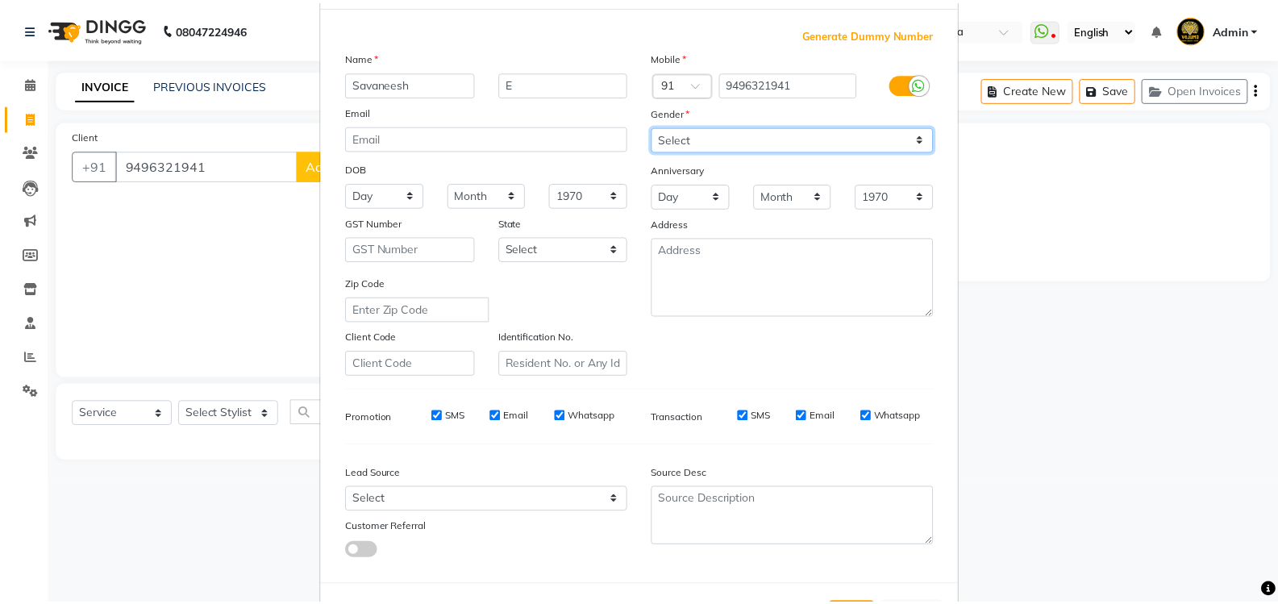
scroll to position [140, 0]
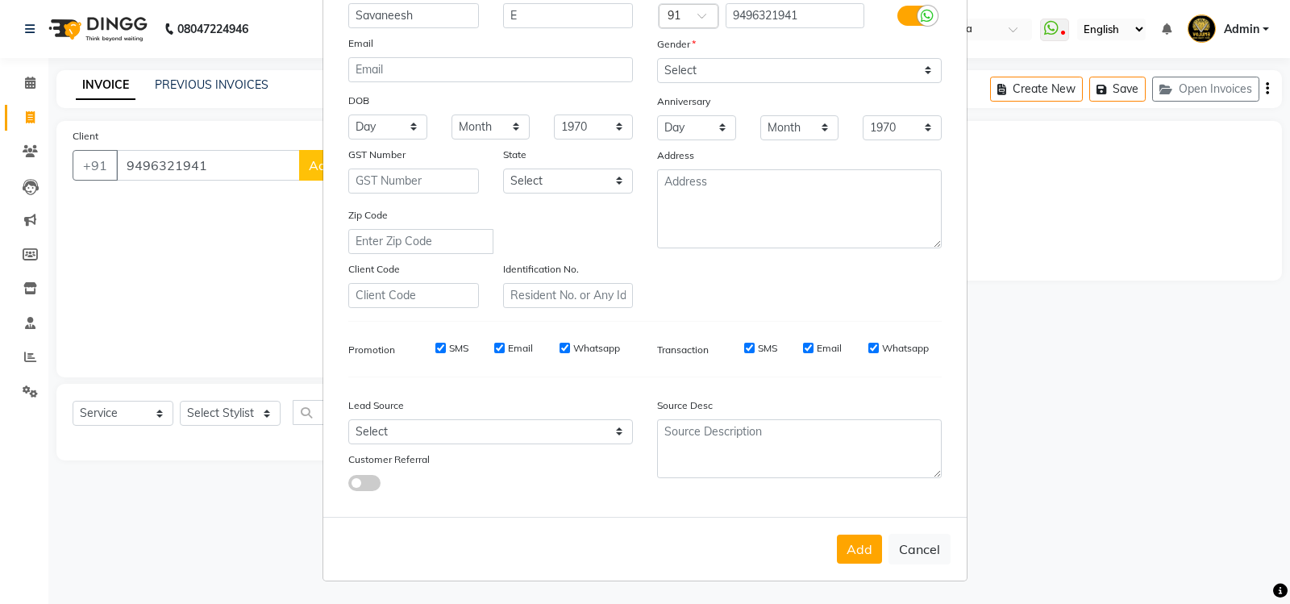
click at [871, 544] on button "Add" at bounding box center [859, 548] width 45 height 29
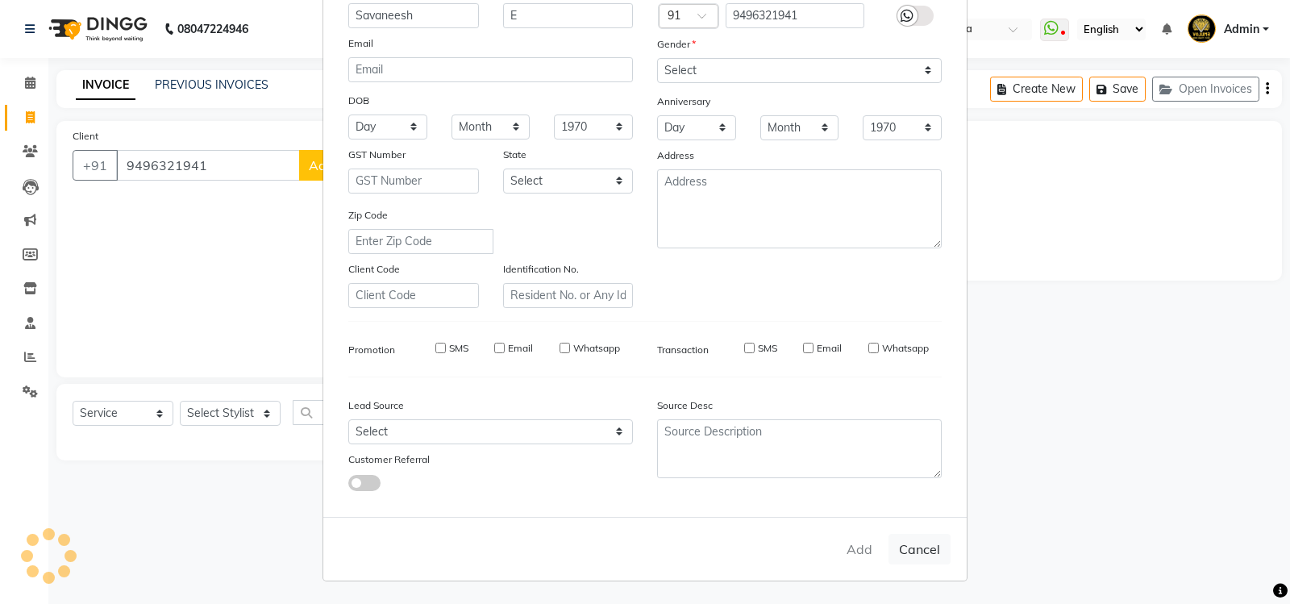
select select
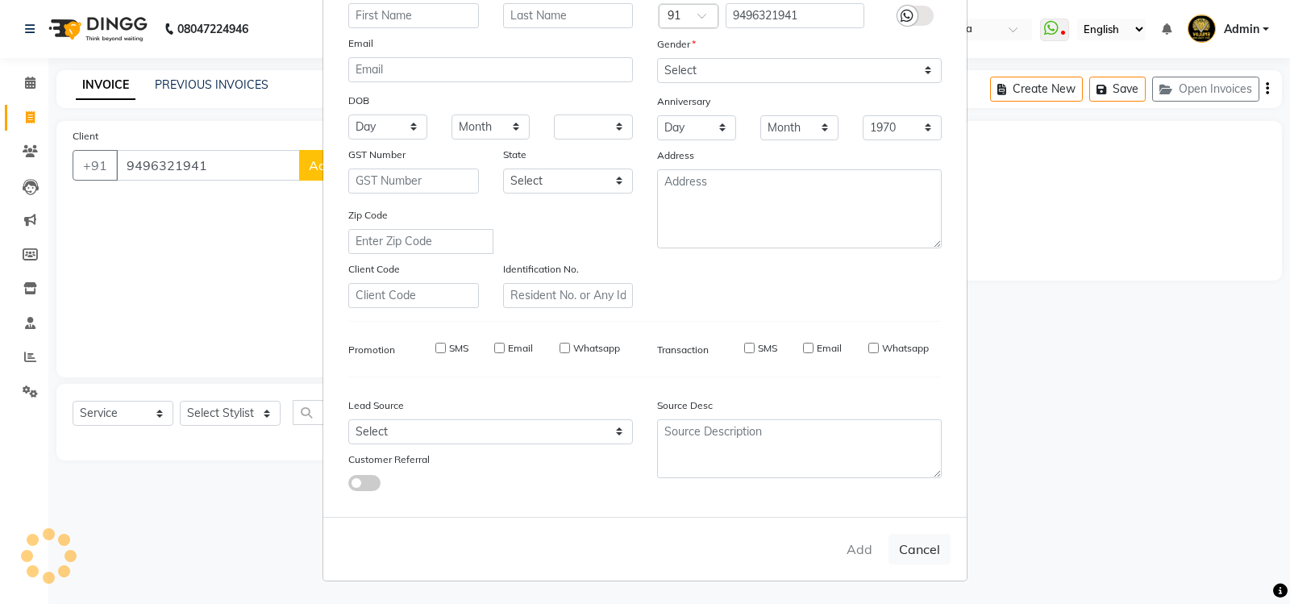
select select
checkbox input "false"
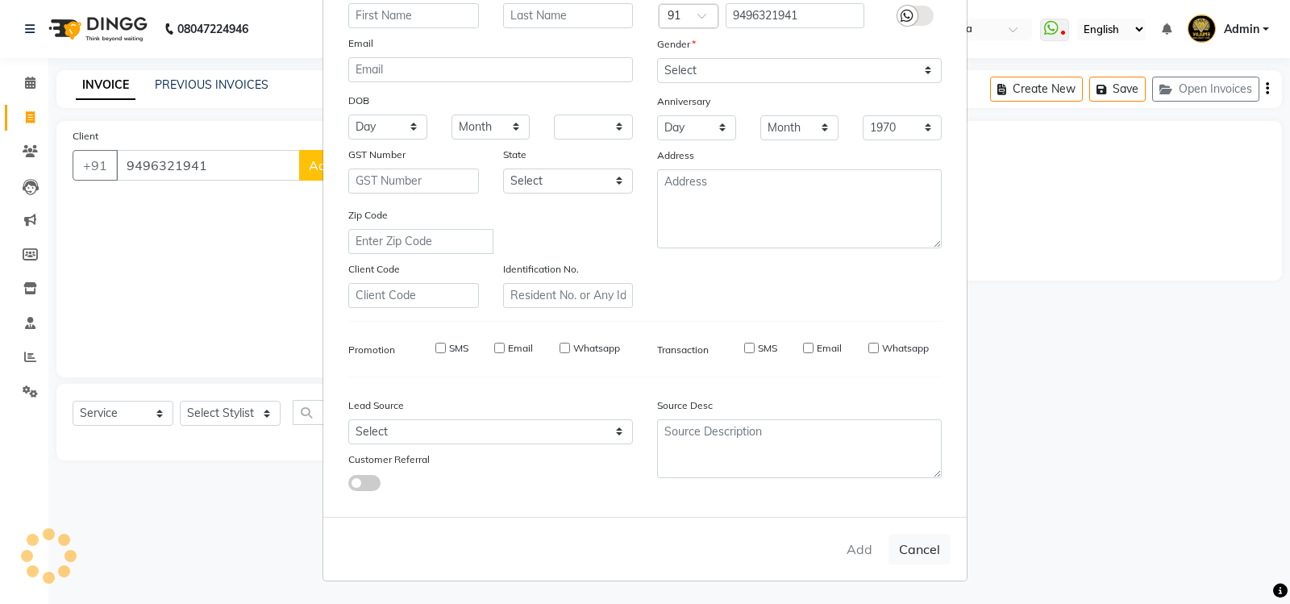
checkbox input "false"
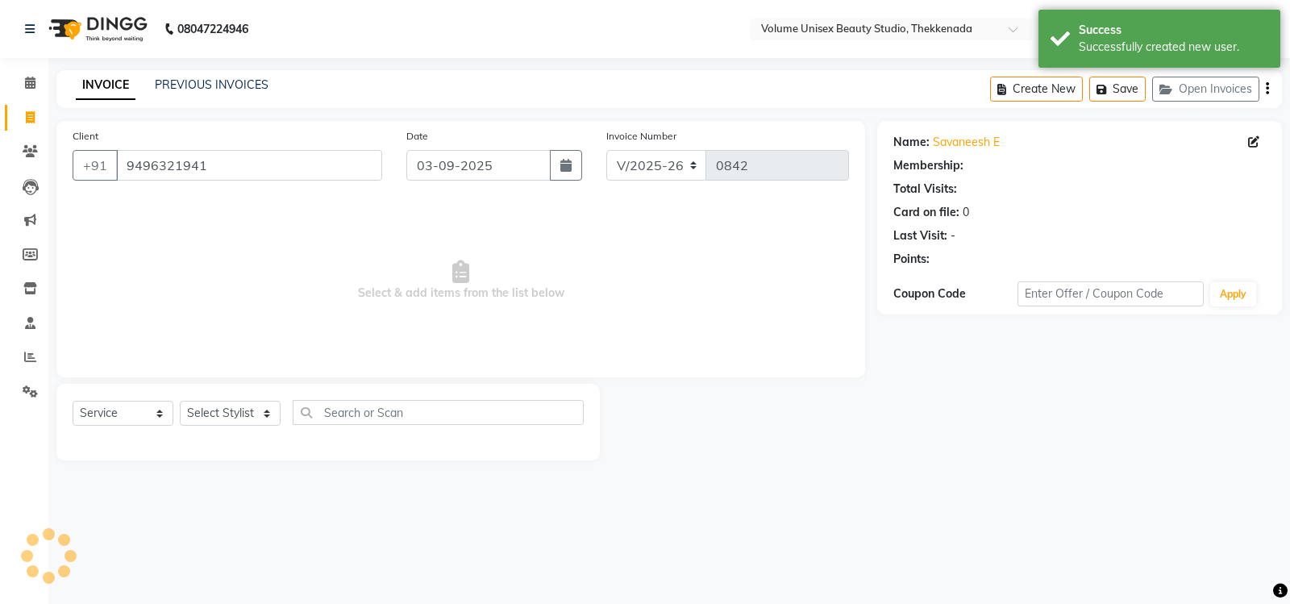
select select "1: Object"
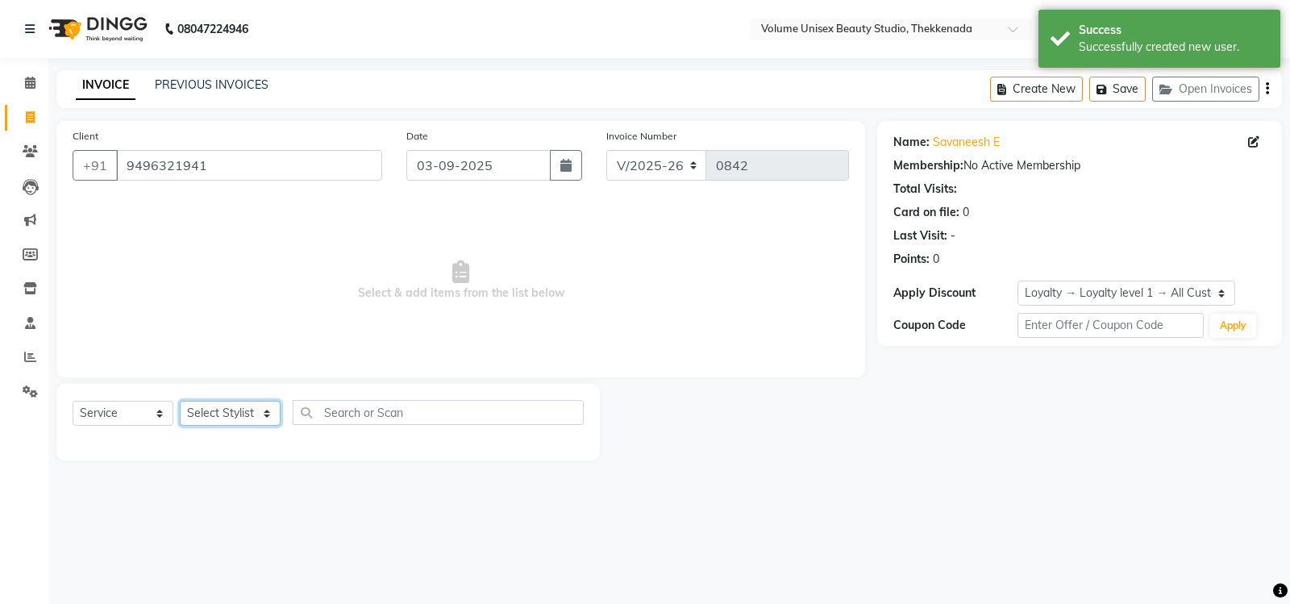
click at [269, 418] on select "Select Stylist Adarsh Ashika Bimal Krishnan Mohammad Shaw Nawaz Narinder Singh …" at bounding box center [230, 413] width 101 height 25
select select "89481"
click at [180, 401] on select "Select Stylist Adarsh Ashika Bimal Krishnan Mohammad Shaw Nawaz Narinder Singh …" at bounding box center [230, 413] width 101 height 25
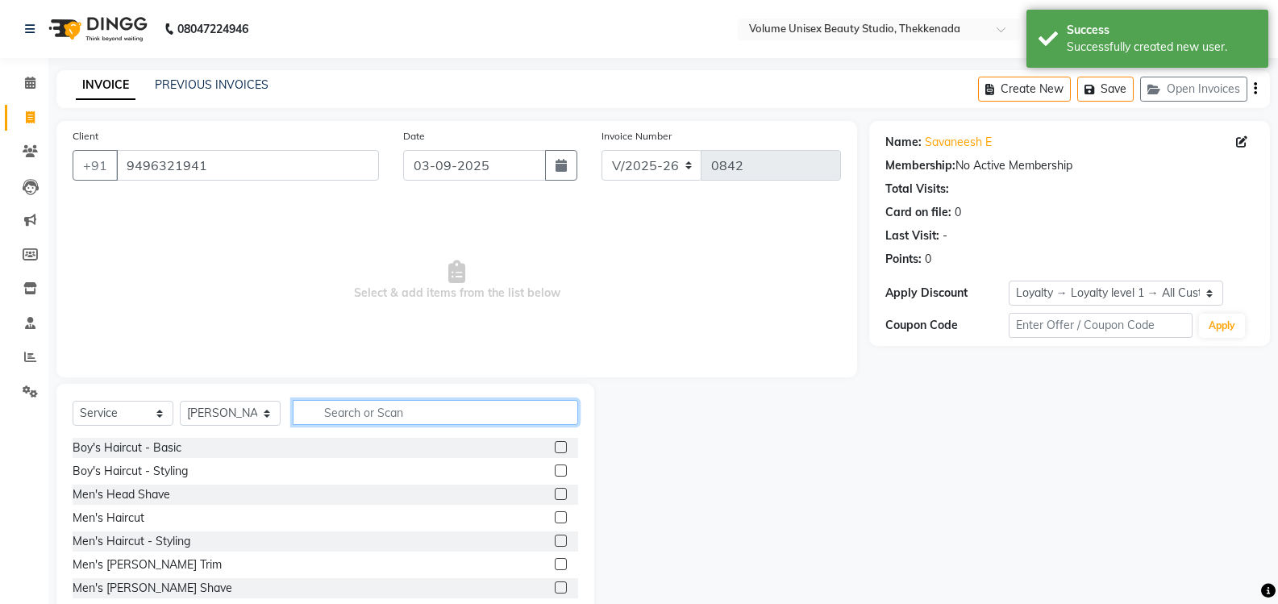
click at [333, 414] on input "text" at bounding box center [435, 412] width 285 height 25
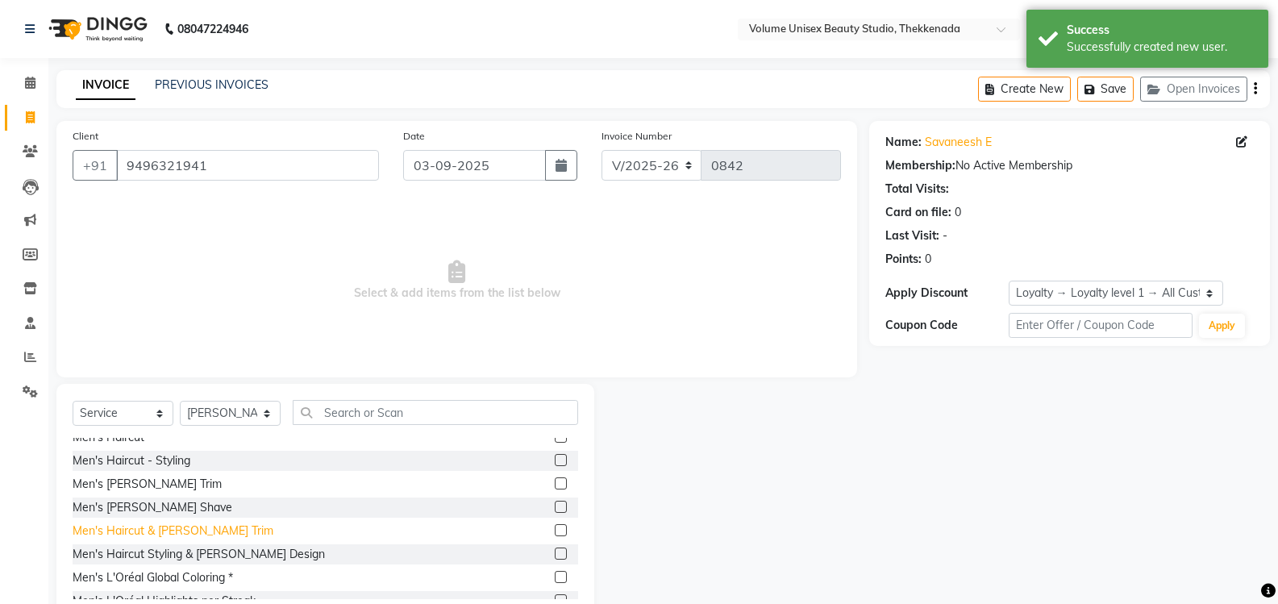
click at [168, 534] on div "Men's Haircut & Beard Trim" at bounding box center [173, 530] width 201 height 17
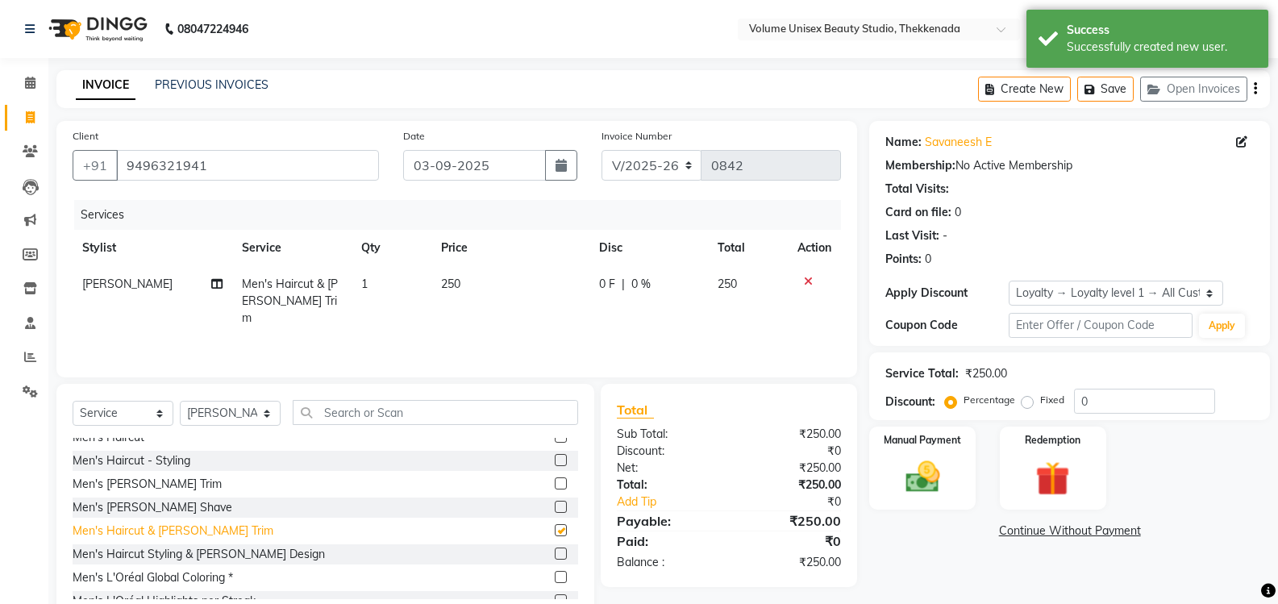
checkbox input "false"
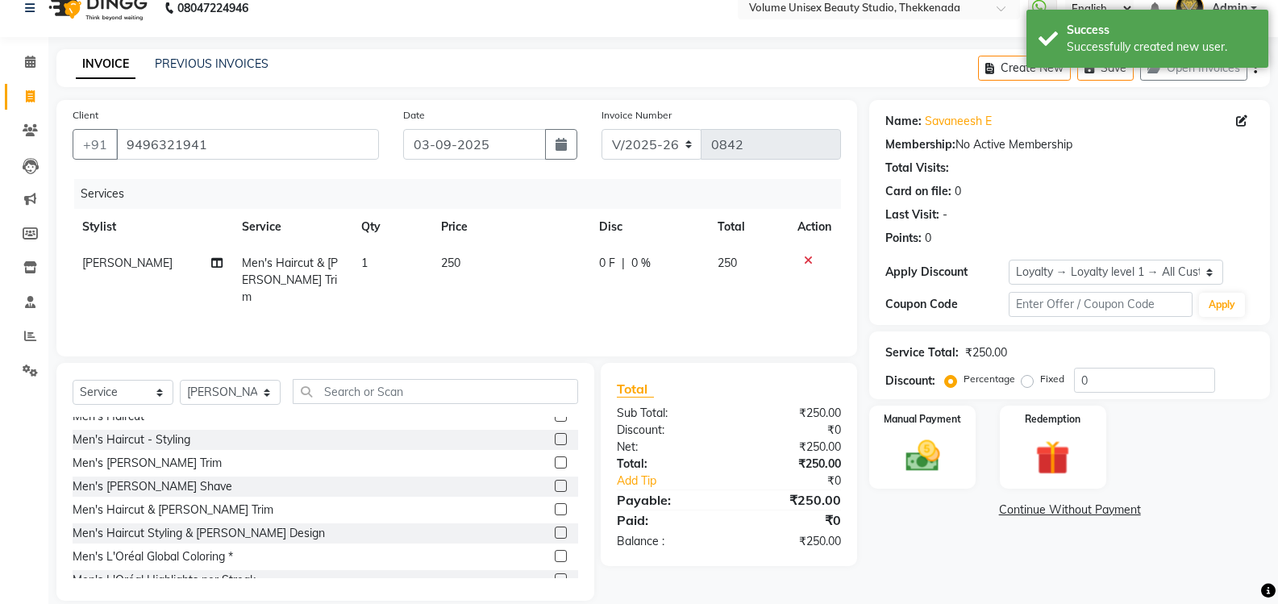
scroll to position [42, 0]
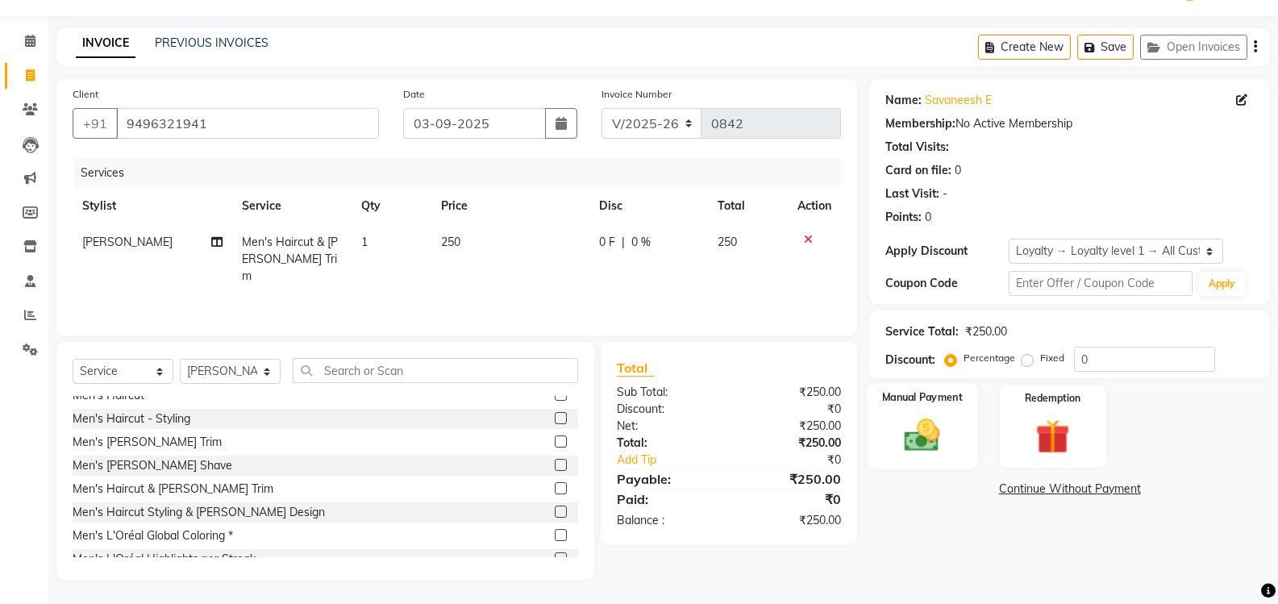
click at [929, 430] on img at bounding box center [921, 434] width 57 height 41
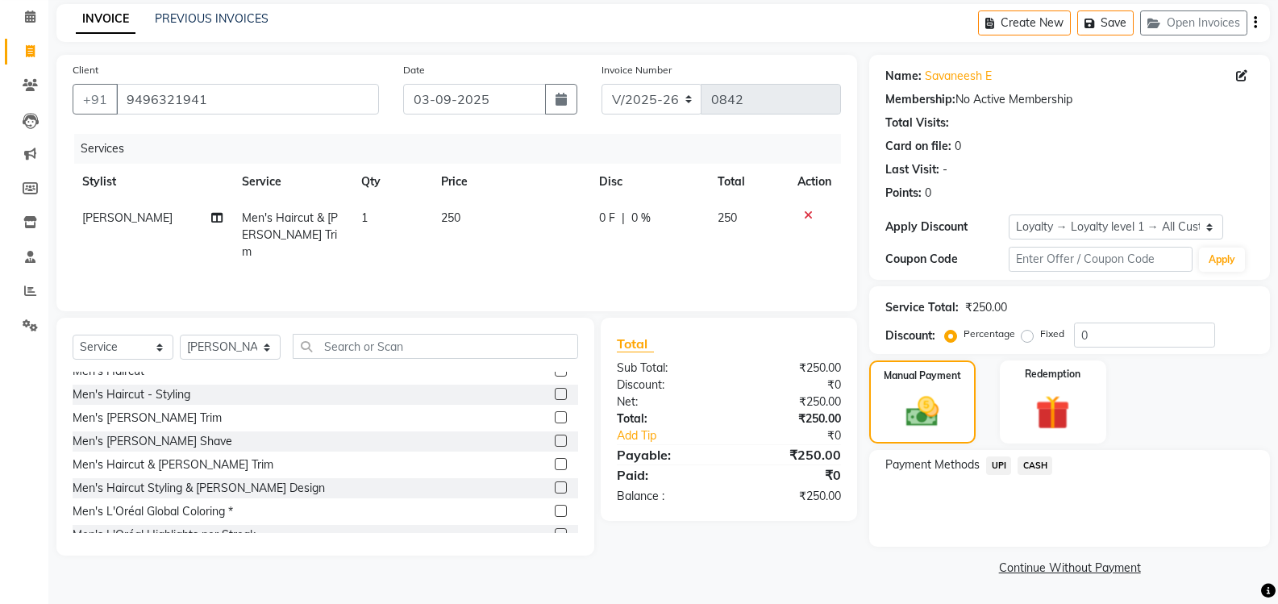
click at [1000, 466] on span "UPI" at bounding box center [998, 465] width 25 height 19
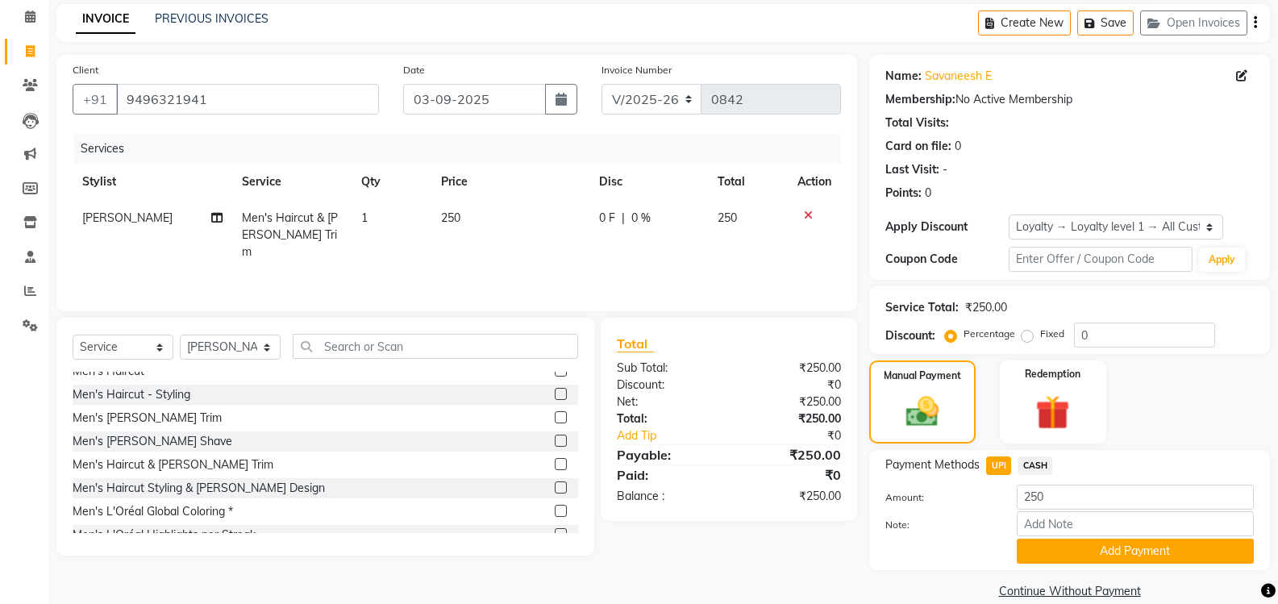
scroll to position [89, 0]
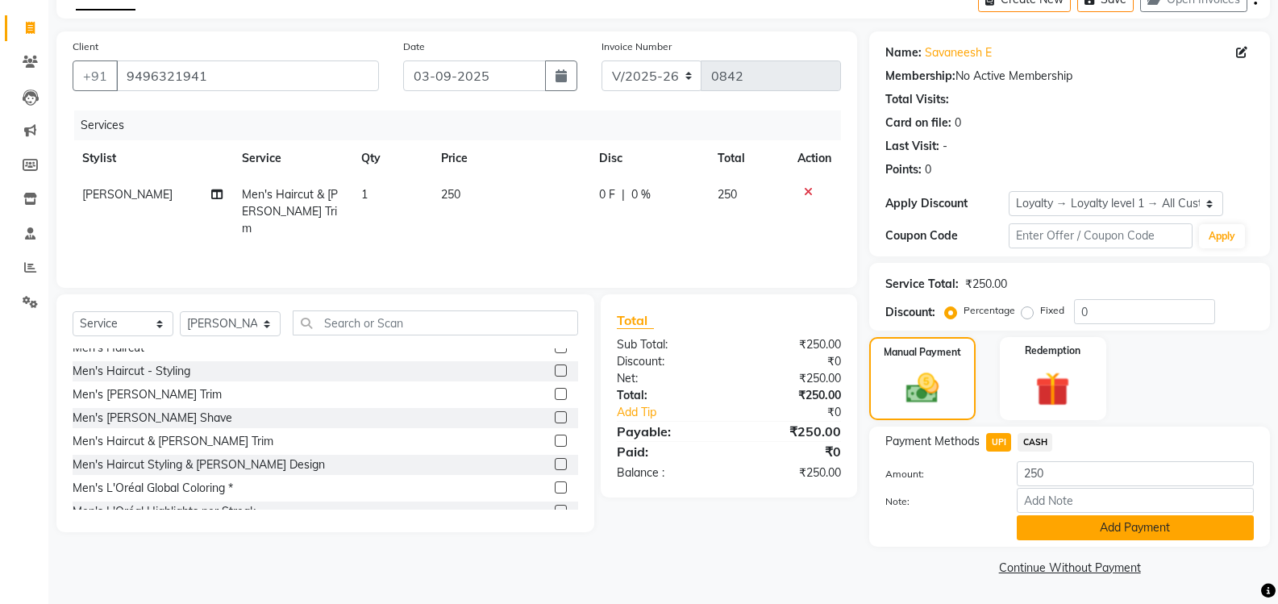
click at [1081, 529] on button "Add Payment" at bounding box center [1134, 527] width 237 height 25
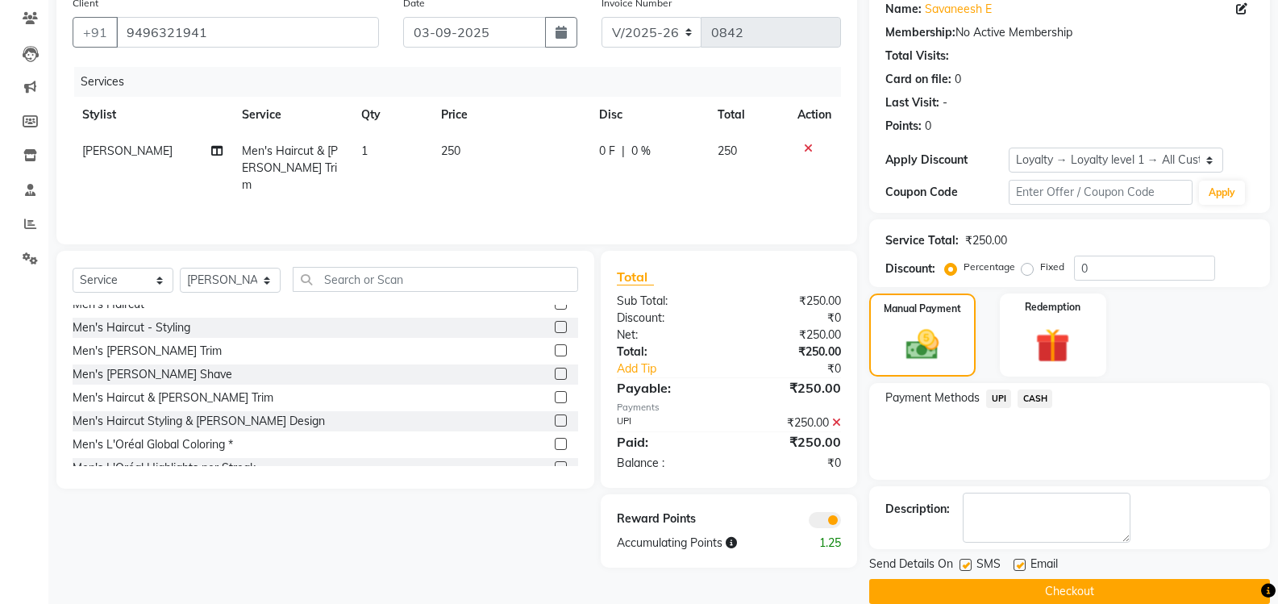
scroll to position [157, 0]
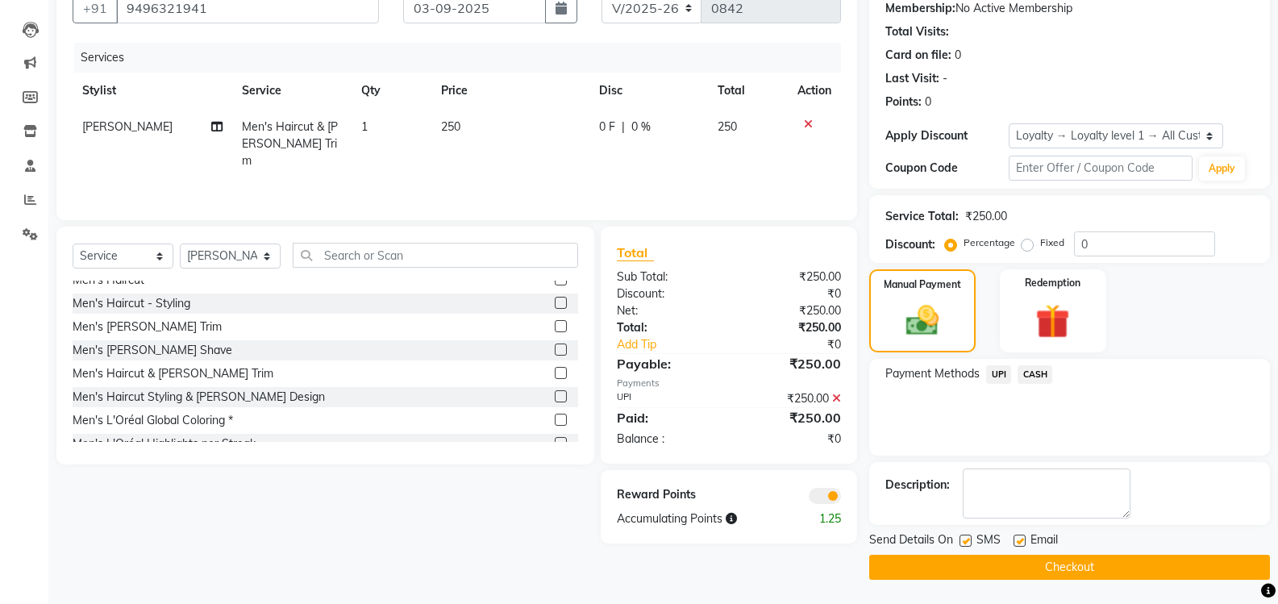
click at [1044, 570] on button "Checkout" at bounding box center [1069, 567] width 401 height 25
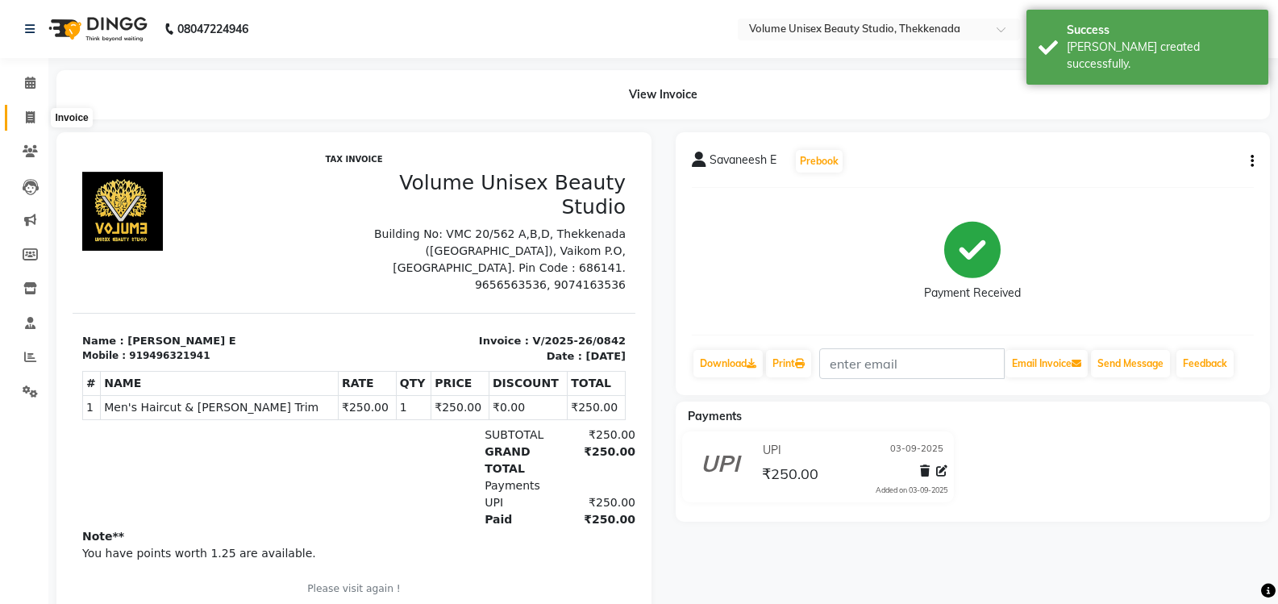
click at [35, 118] on icon at bounding box center [30, 117] width 9 height 12
select select "service"
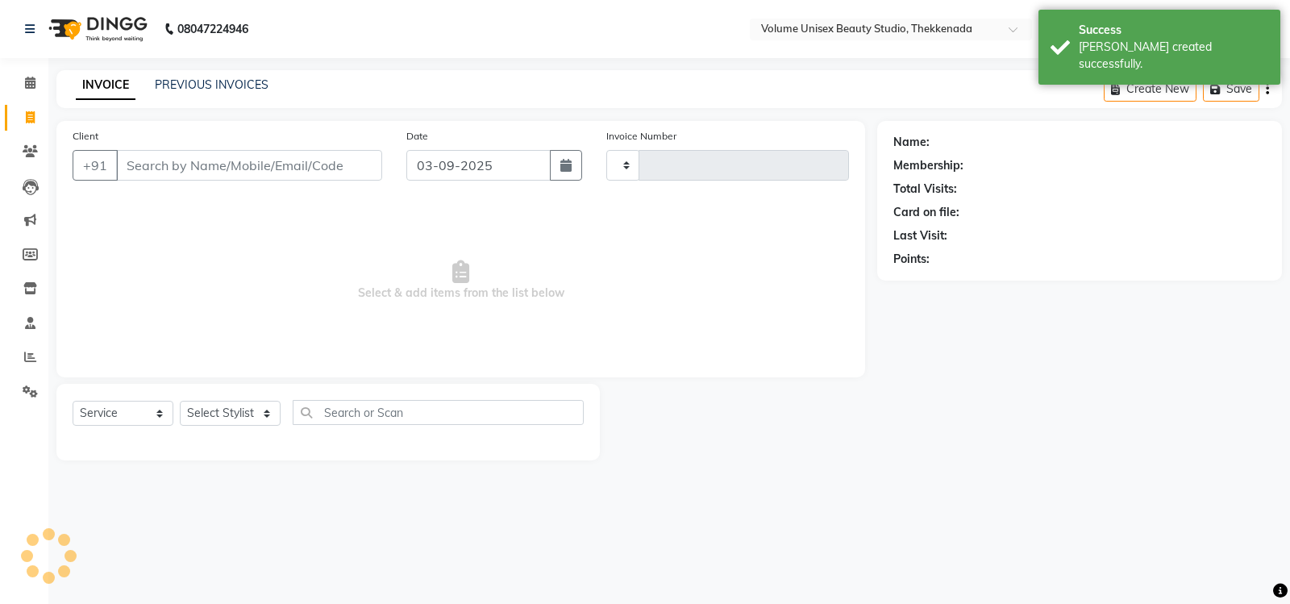
type input "0843"
select select "7432"
click at [143, 166] on input "Client" at bounding box center [249, 165] width 266 height 31
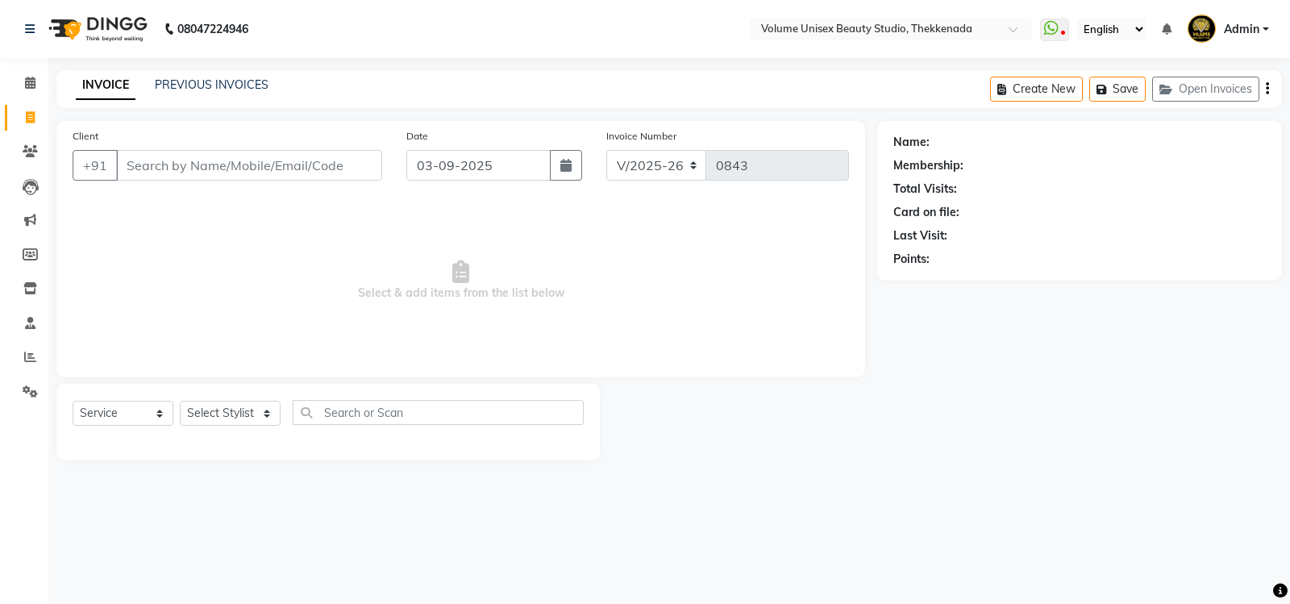
click at [148, 160] on input "Client" at bounding box center [249, 165] width 266 height 31
type input "9995464010"
click at [310, 168] on span "Add Client" at bounding box center [341, 165] width 64 height 16
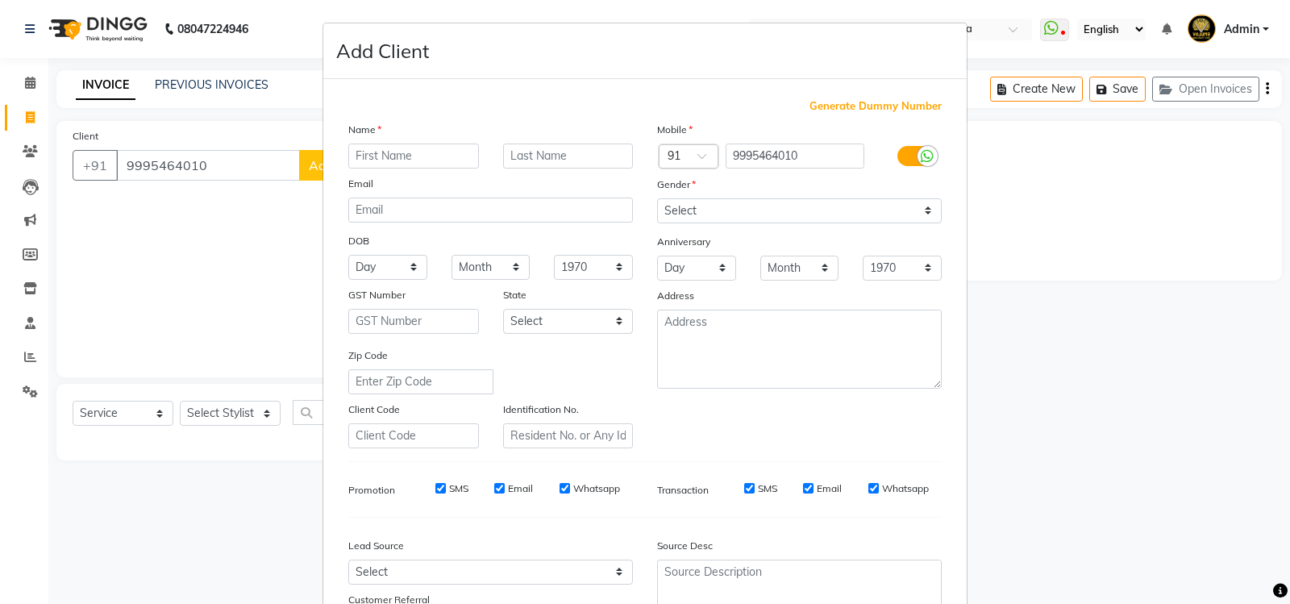
click at [398, 157] on input "text" at bounding box center [413, 155] width 131 height 25
type input "v"
type input "Vineetha"
click at [923, 206] on select "Select Male Female Other Prefer Not To Say" at bounding box center [799, 210] width 285 height 25
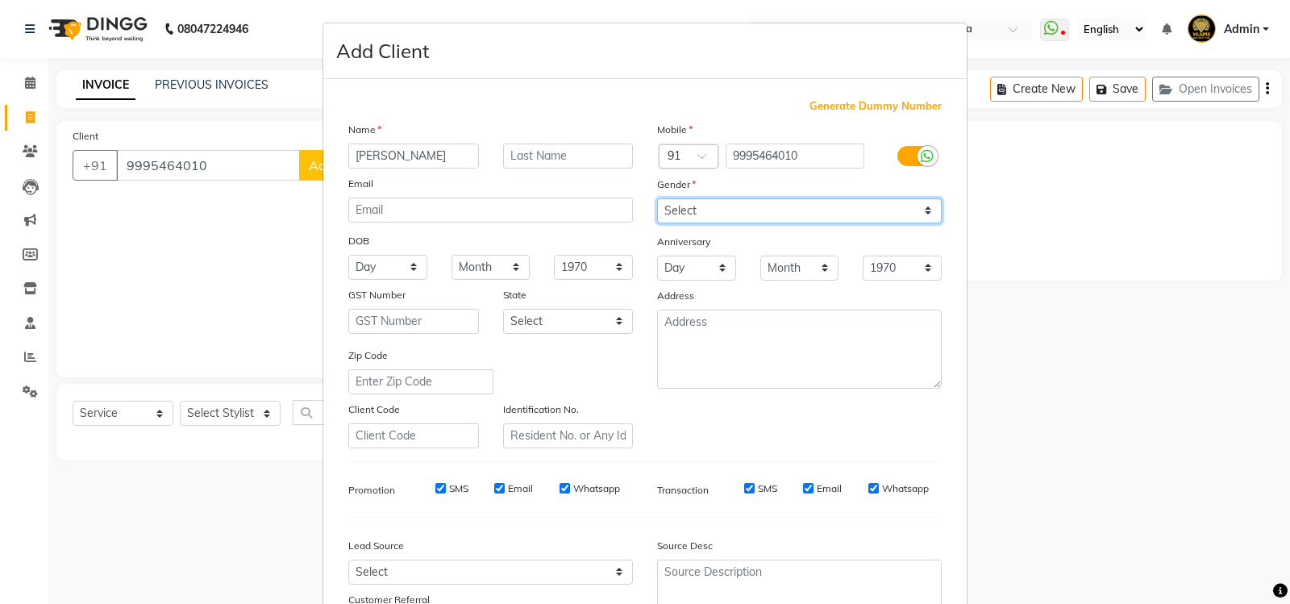
select select "female"
click at [657, 198] on select "Select Male Female Other Prefer Not To Say" at bounding box center [799, 210] width 285 height 25
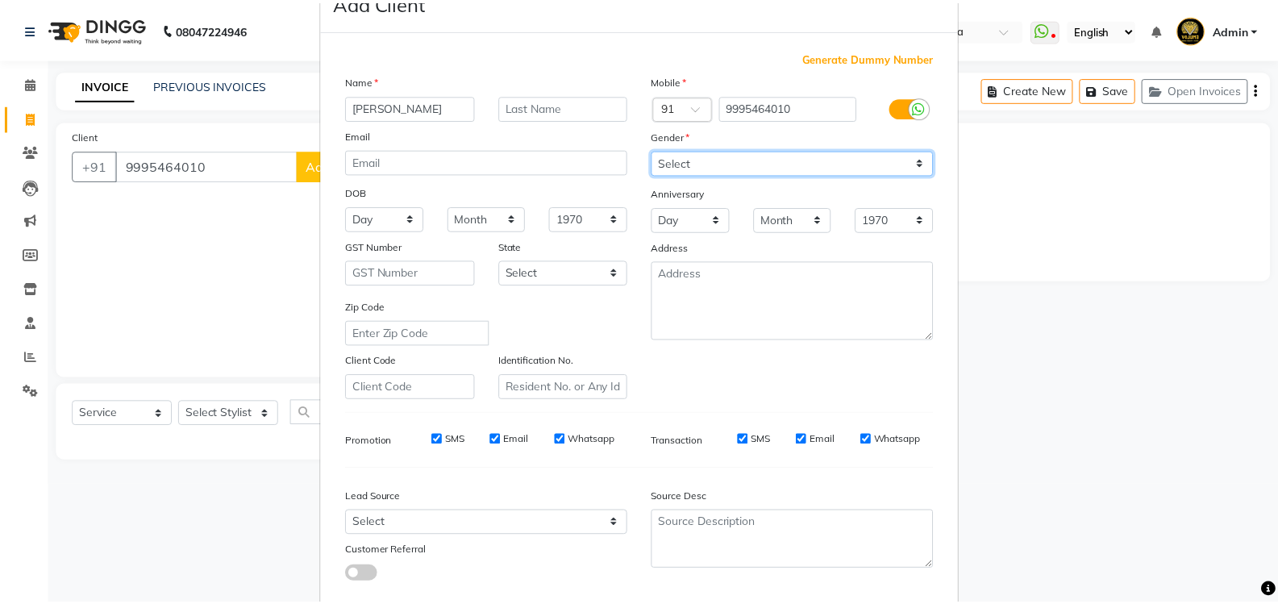
scroll to position [140, 0]
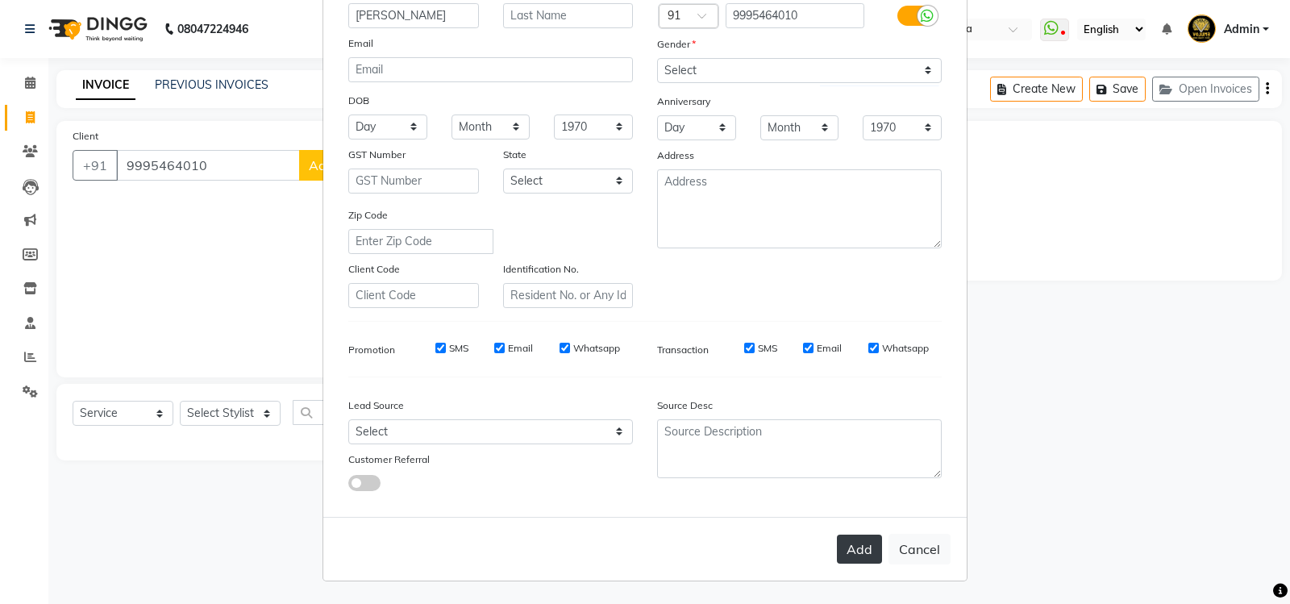
click at [850, 547] on button "Add" at bounding box center [859, 548] width 45 height 29
select select
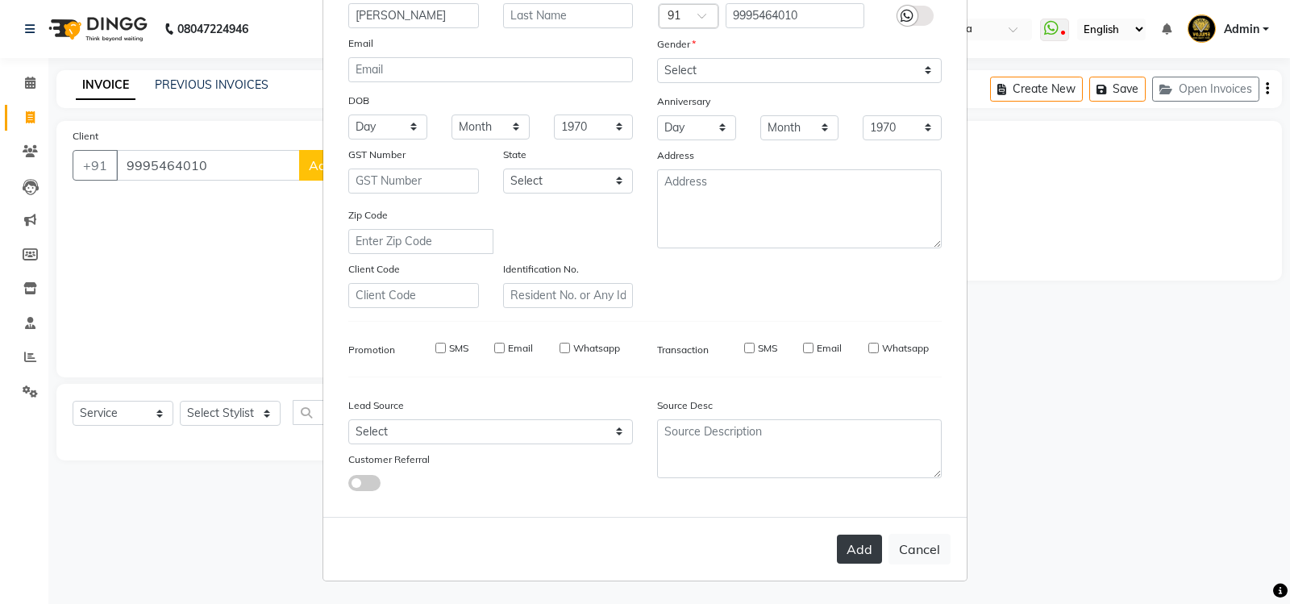
select select
checkbox input "false"
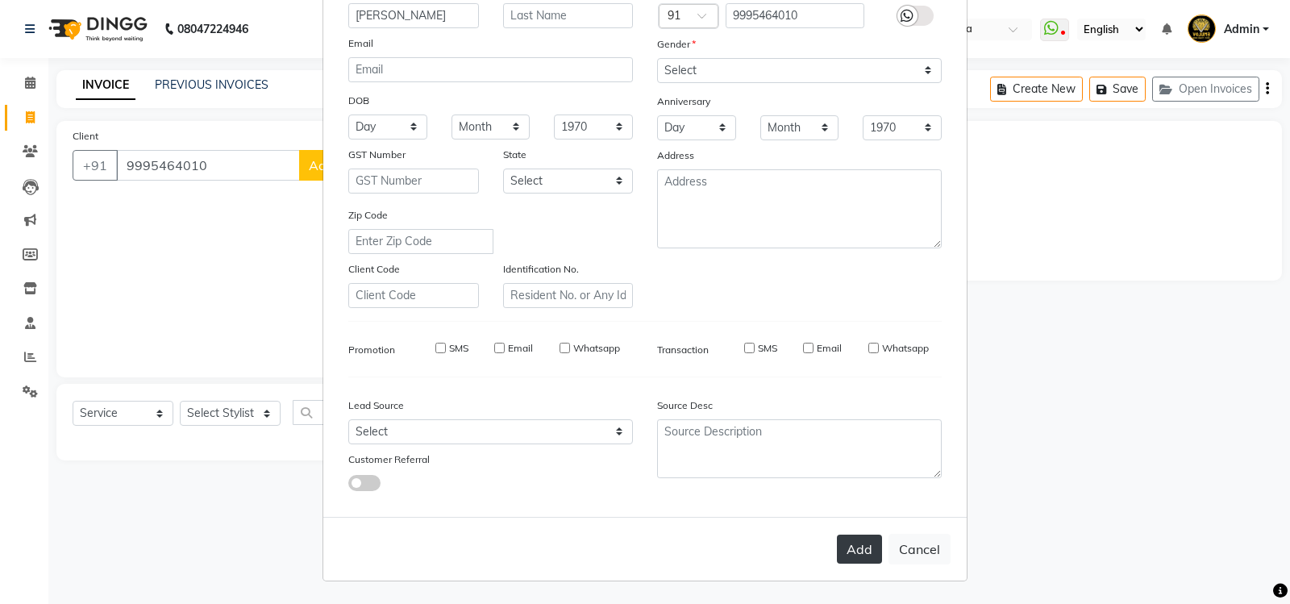
checkbox input "false"
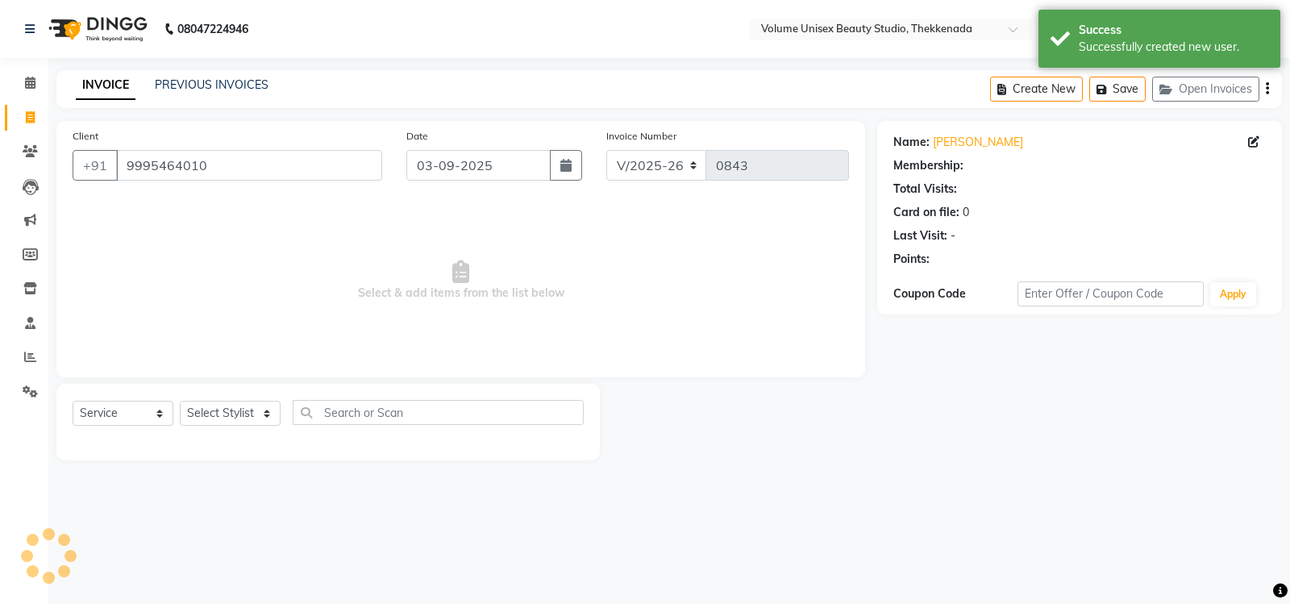
select select "1: Object"
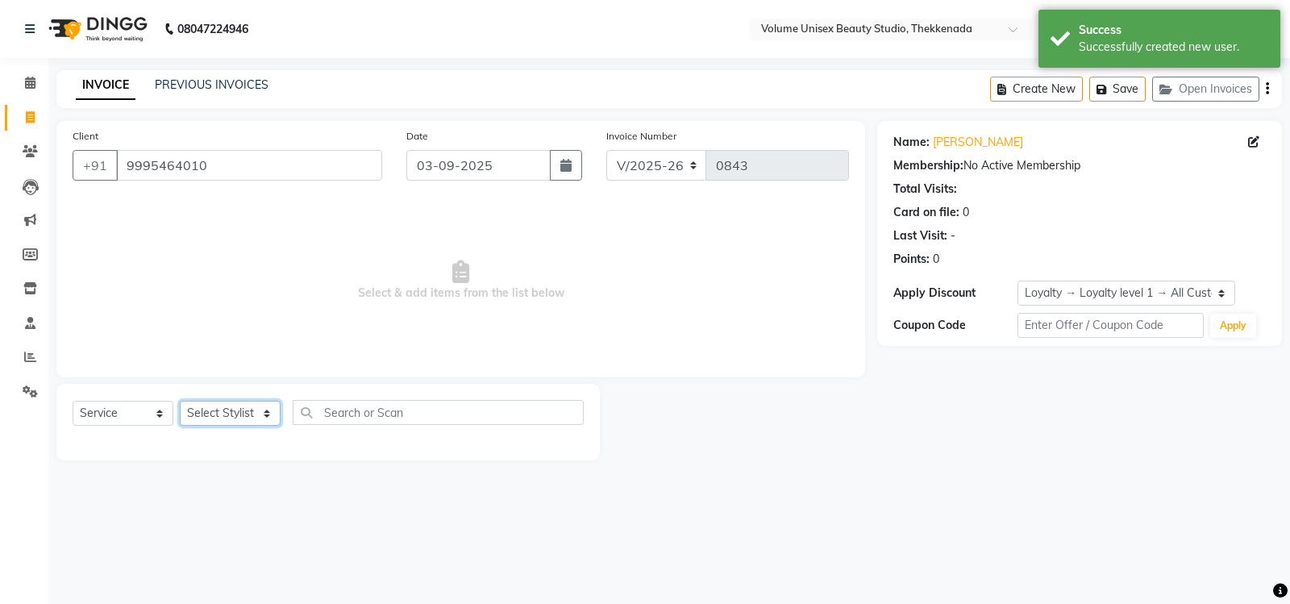
click at [268, 413] on select "Select Stylist Adarsh Ashika Bimal Krishnan Mohammad Shaw Nawaz Narinder Singh …" at bounding box center [230, 413] width 101 height 25
select select "89554"
click at [180, 401] on select "Select Stylist Adarsh Ashika Bimal Krishnan Mohammad Shaw Nawaz Narinder Singh …" at bounding box center [230, 413] width 101 height 25
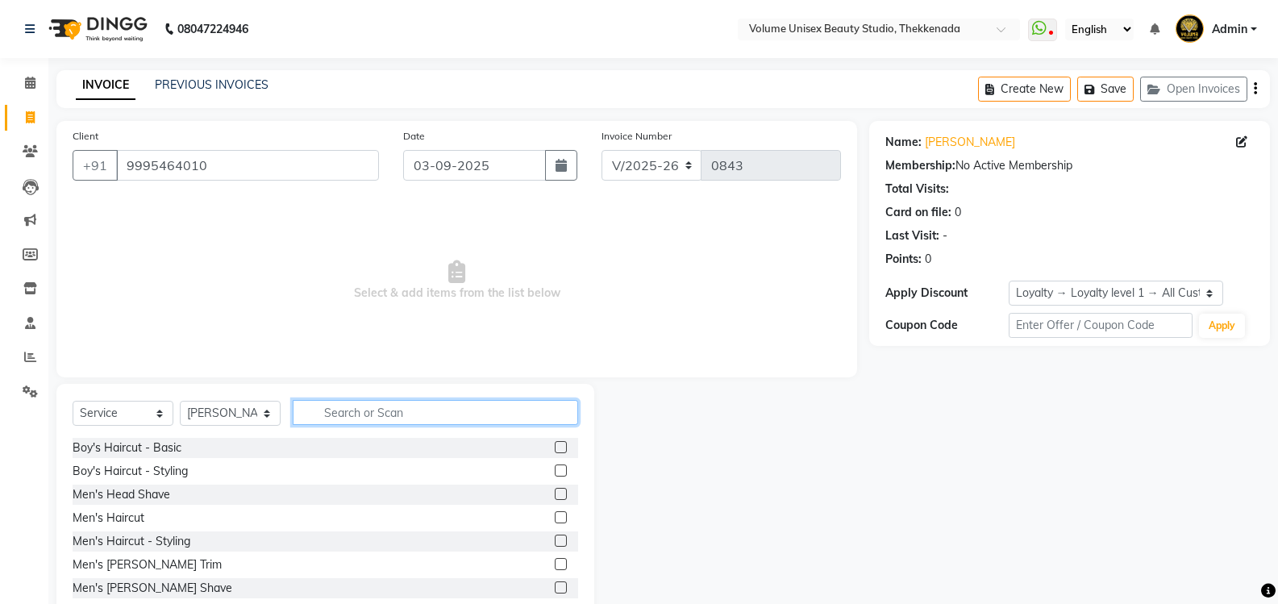
click at [339, 414] on input "text" at bounding box center [435, 412] width 285 height 25
type input "thread"
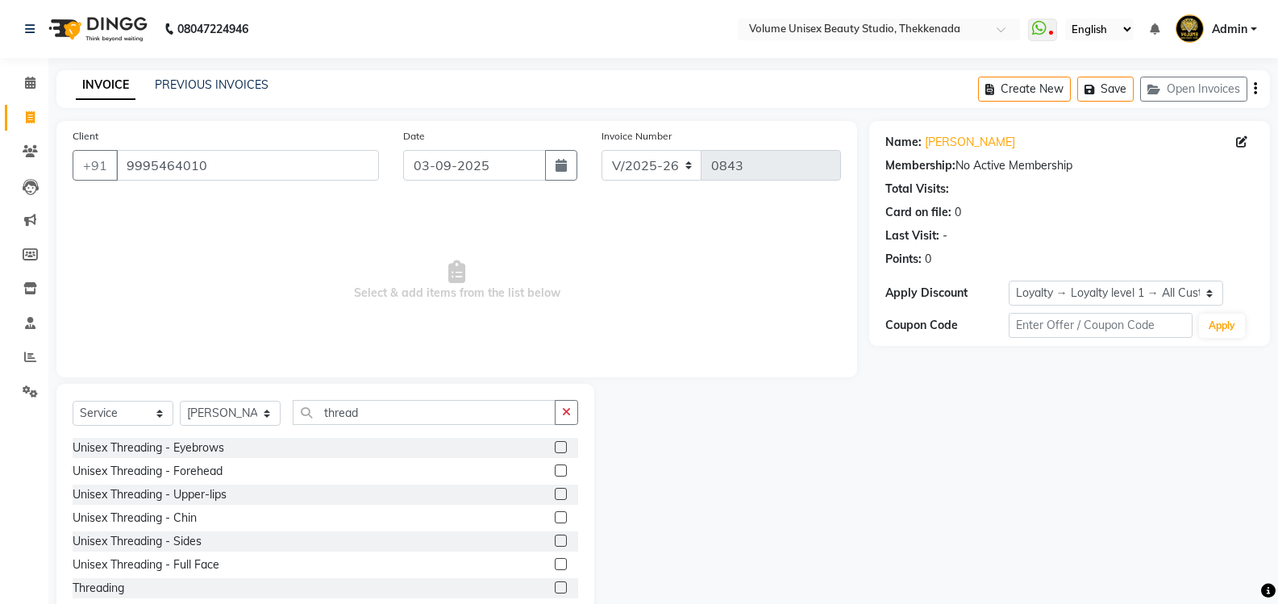
click at [228, 446] on div "Unisex Threading - Eyebrows" at bounding box center [325, 448] width 505 height 20
click at [191, 450] on div "Unisex Threading - Eyebrows" at bounding box center [149, 447] width 152 height 17
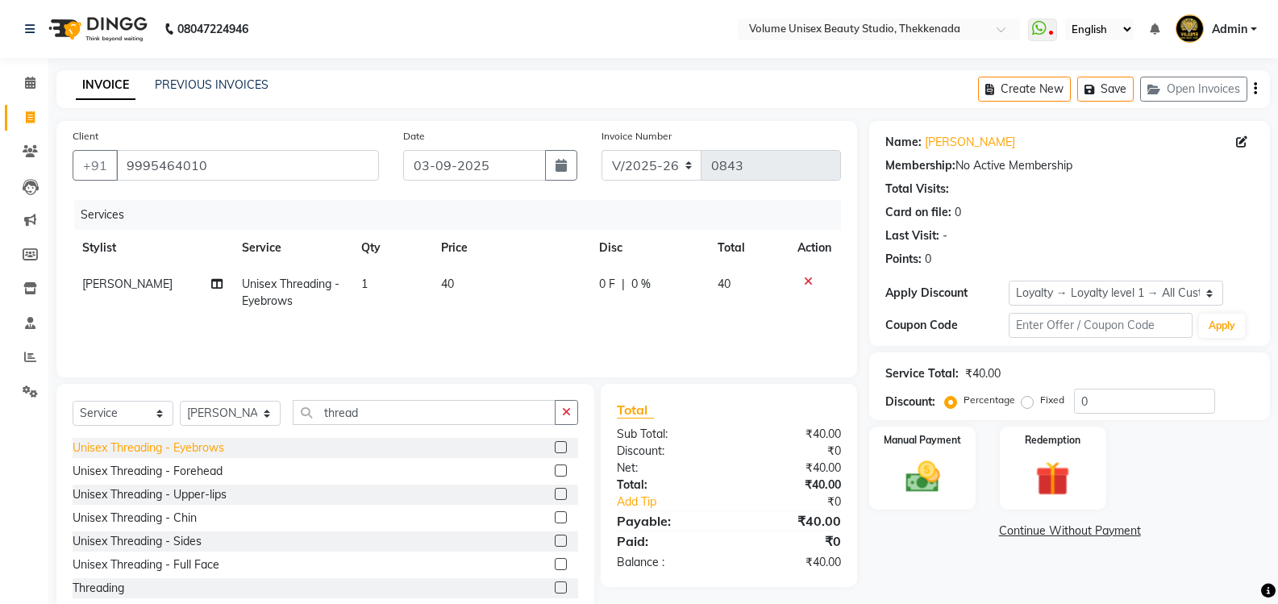
click at [191, 450] on div "Unisex Threading - Eyebrows" at bounding box center [149, 447] width 152 height 17
checkbox input "false"
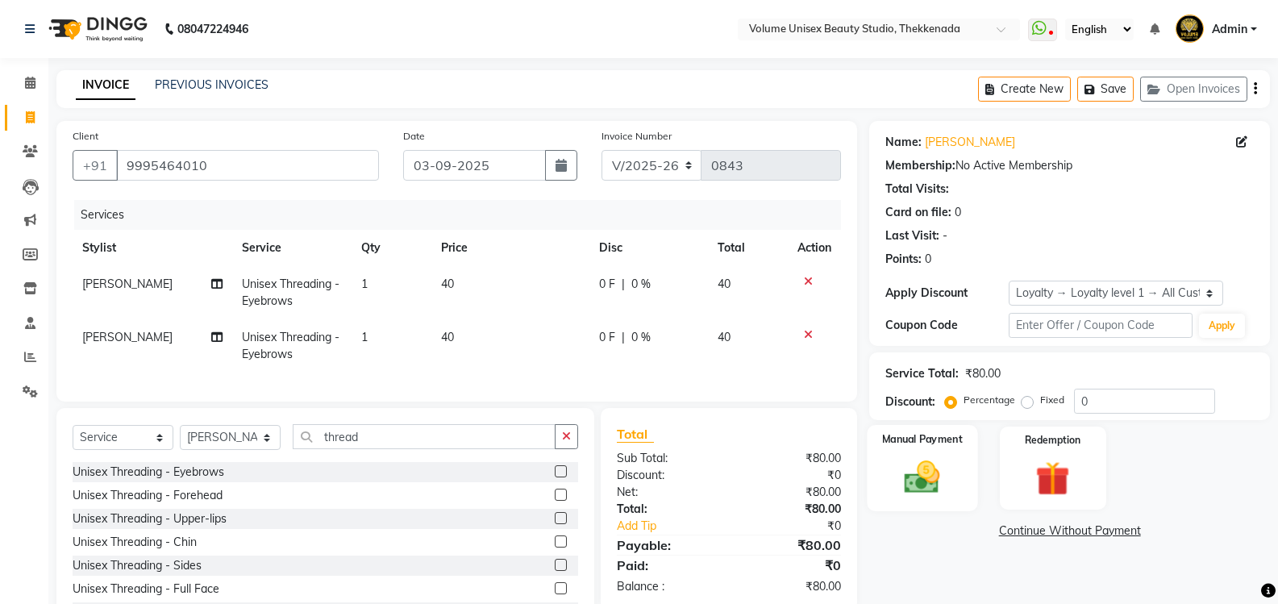
click at [917, 476] on img at bounding box center [921, 476] width 57 height 41
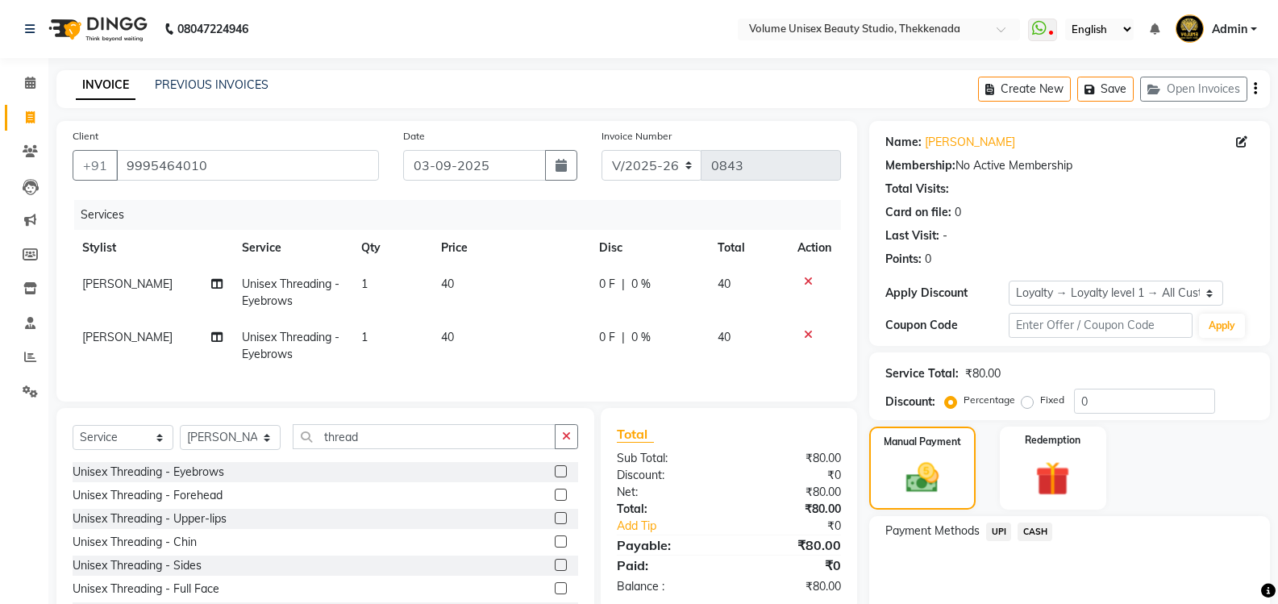
click at [996, 530] on span "UPI" at bounding box center [998, 531] width 25 height 19
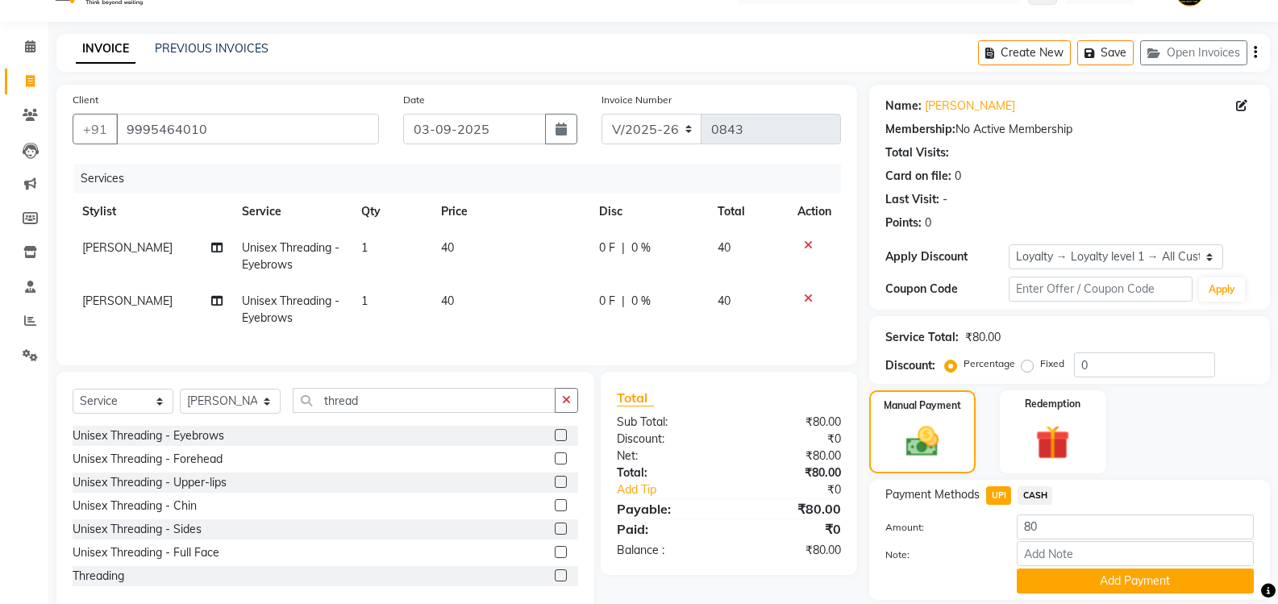
scroll to position [89, 0]
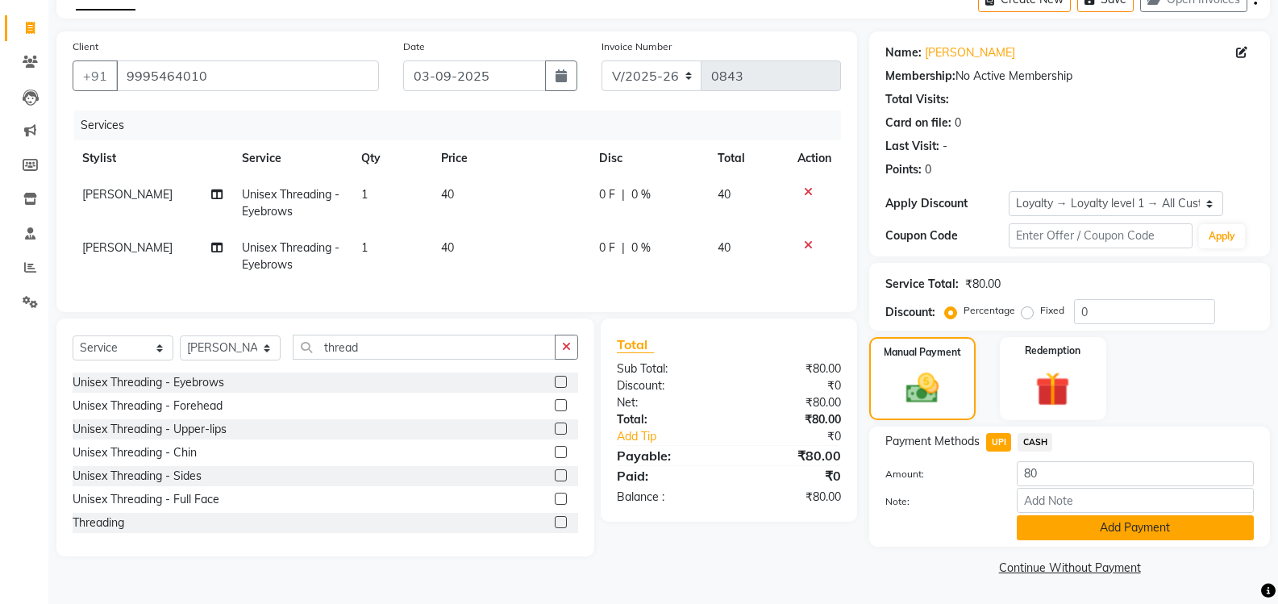
click at [1060, 533] on button "Add Payment" at bounding box center [1134, 527] width 237 height 25
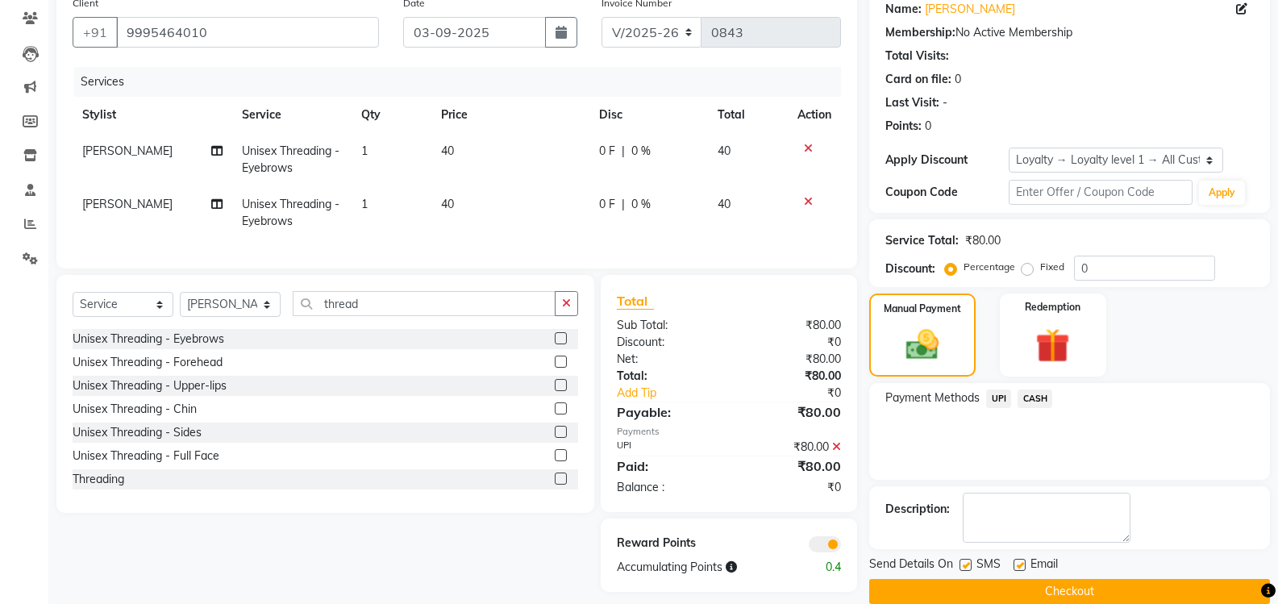
scroll to position [157, 0]
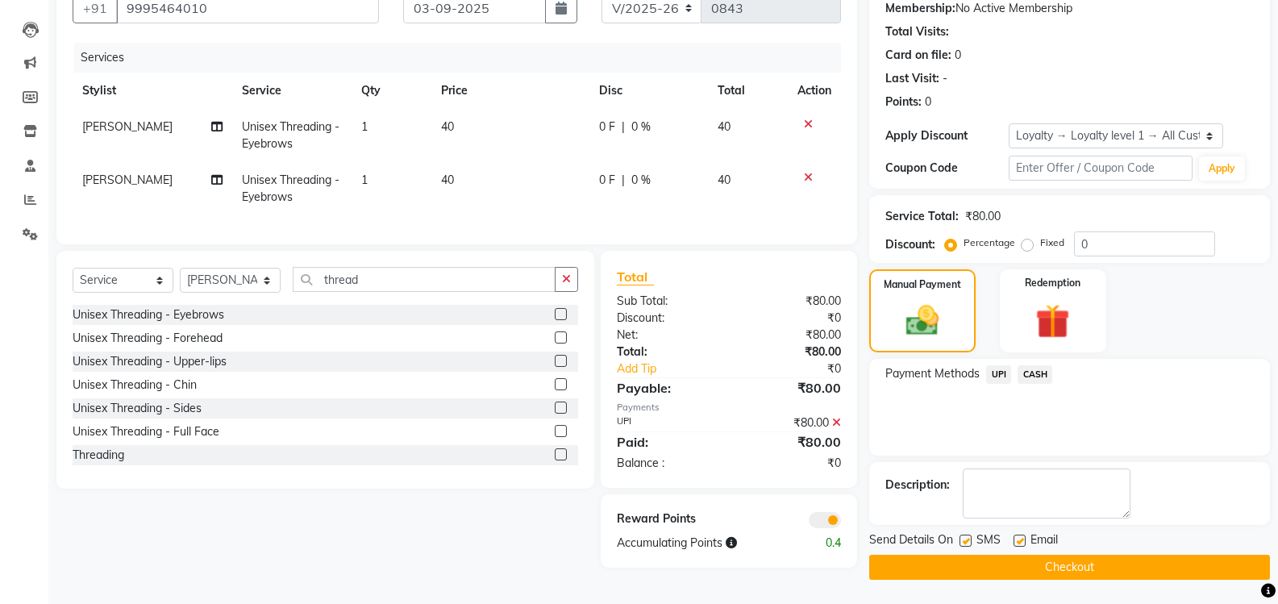
click at [1040, 572] on button "Checkout" at bounding box center [1069, 567] width 401 height 25
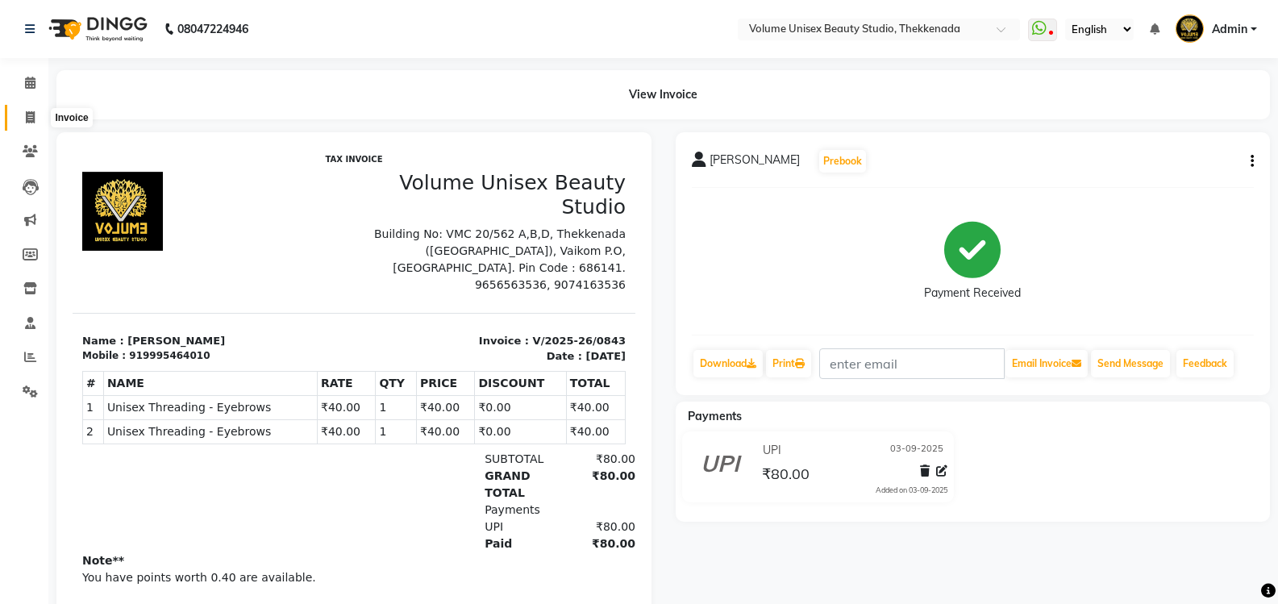
click at [29, 117] on icon at bounding box center [30, 117] width 9 height 12
select select "service"
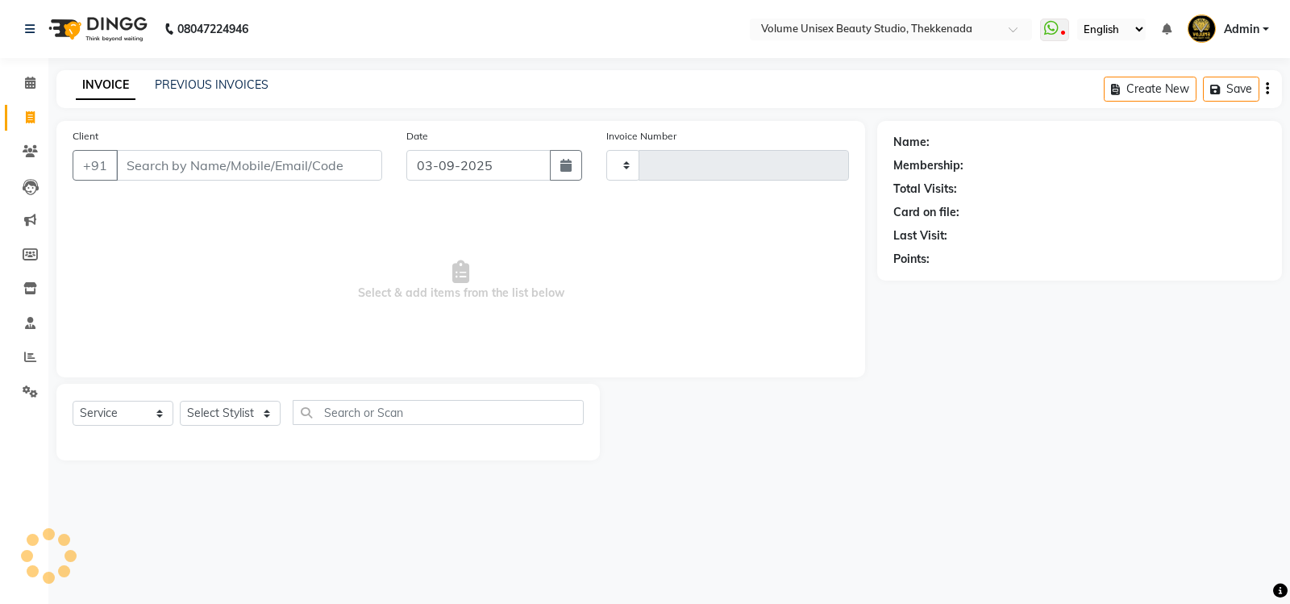
type input "0844"
select select "7432"
click at [194, 163] on input "Client" at bounding box center [249, 165] width 266 height 31
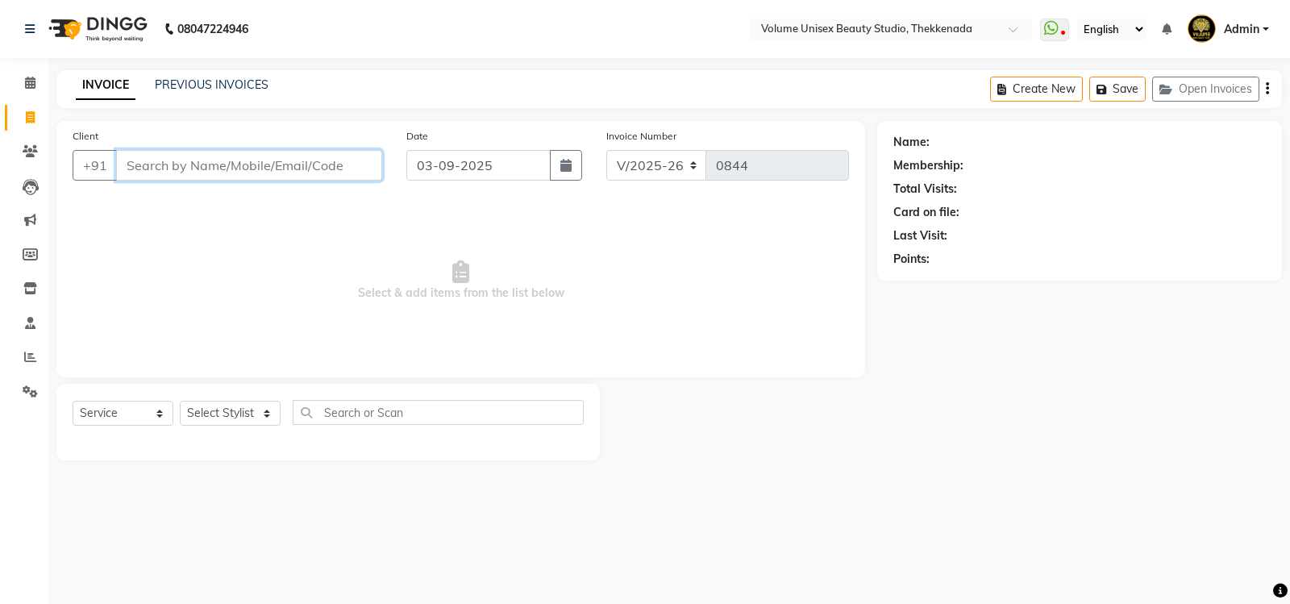
click at [216, 168] on input "Client" at bounding box center [249, 165] width 266 height 31
click at [208, 90] on link "PREVIOUS INVOICES" at bounding box center [212, 84] width 114 height 15
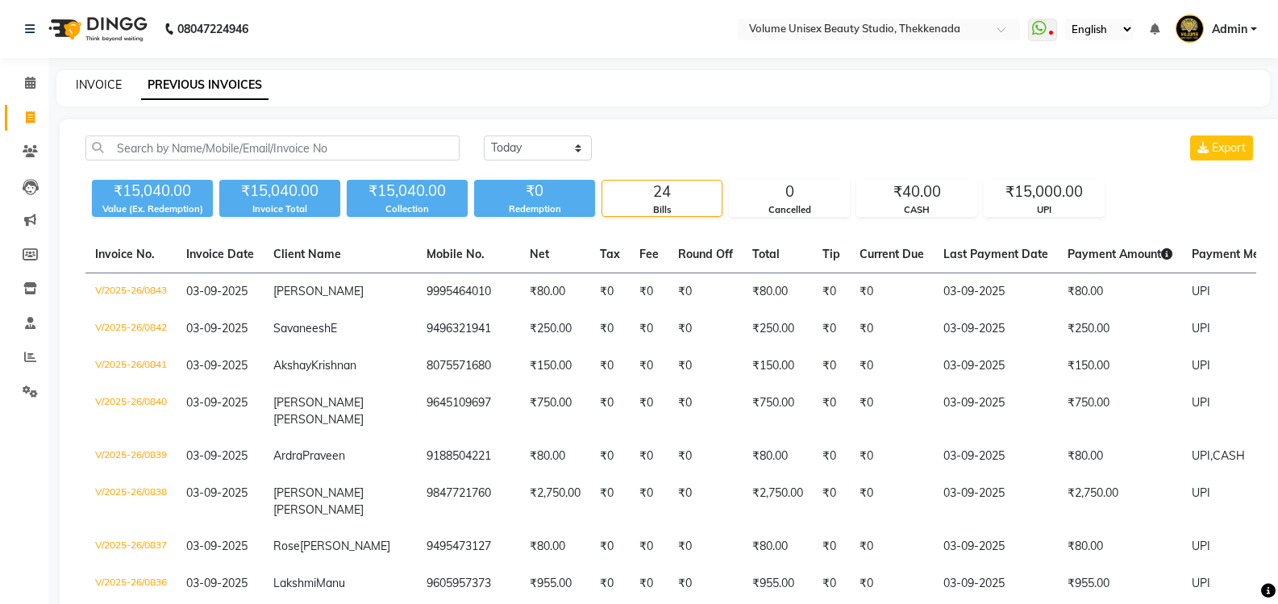
click at [94, 89] on link "INVOICE" at bounding box center [99, 84] width 46 height 15
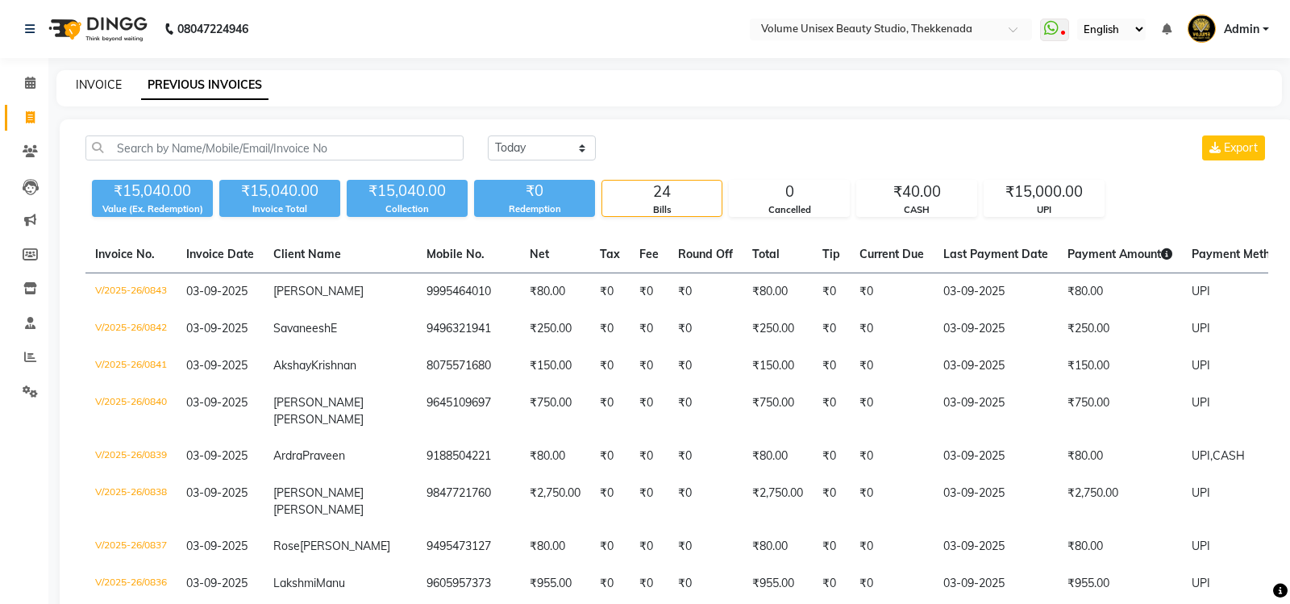
select select "7432"
select select "service"
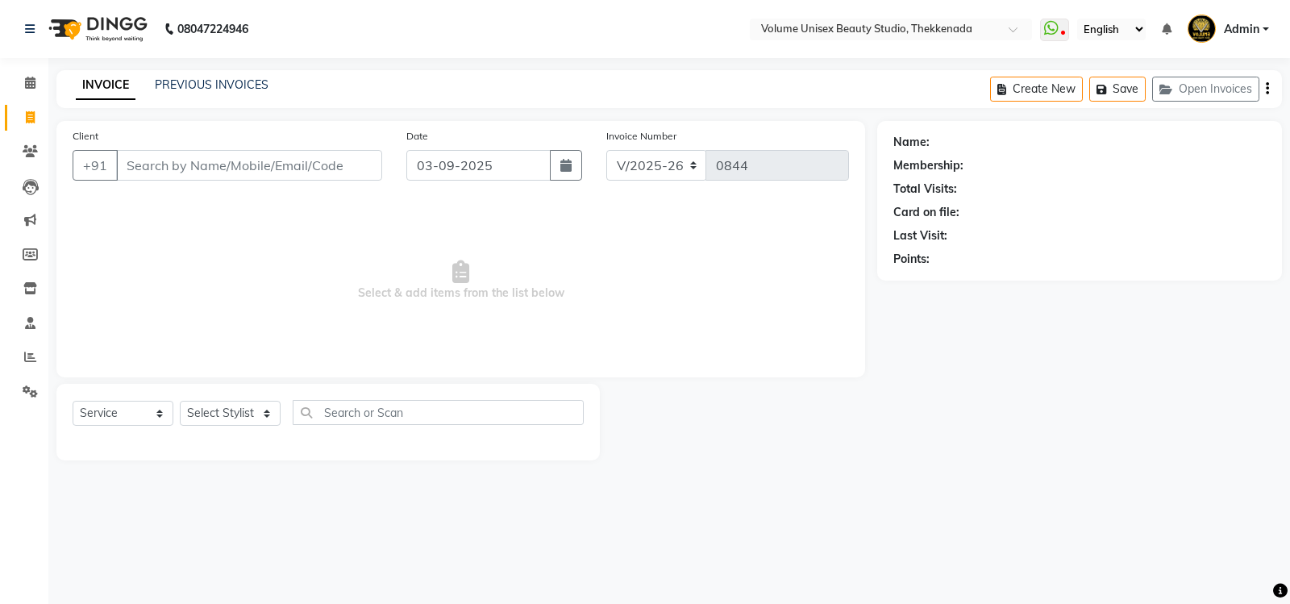
click at [157, 165] on input "Client" at bounding box center [249, 165] width 266 height 31
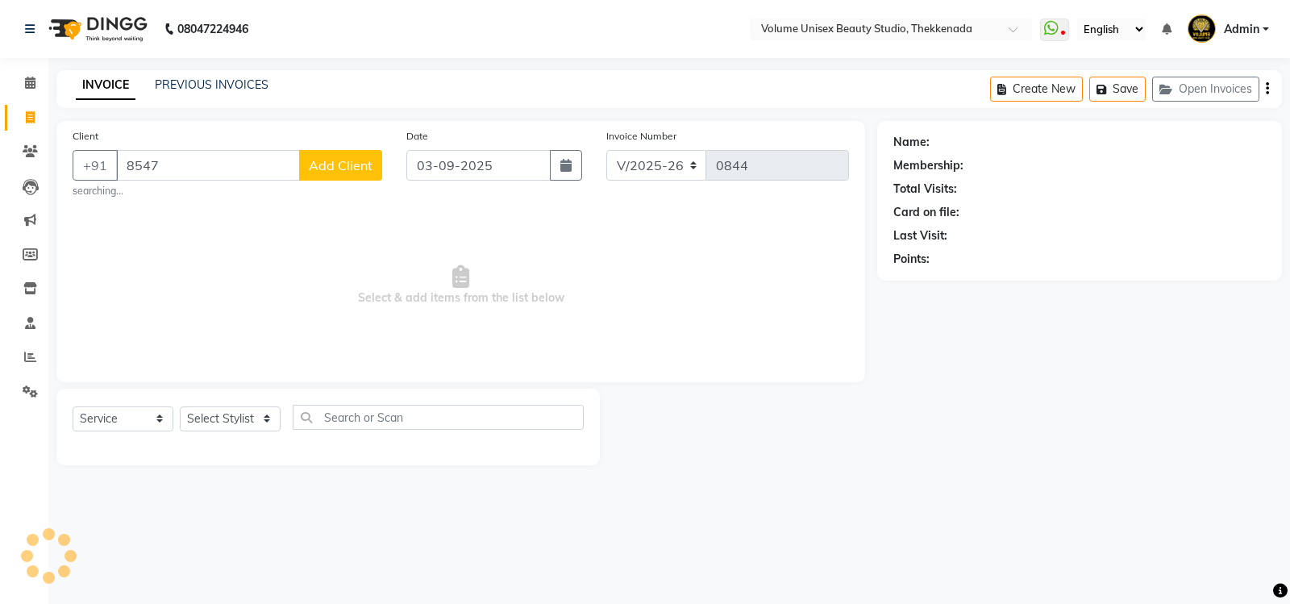
type input "85470"
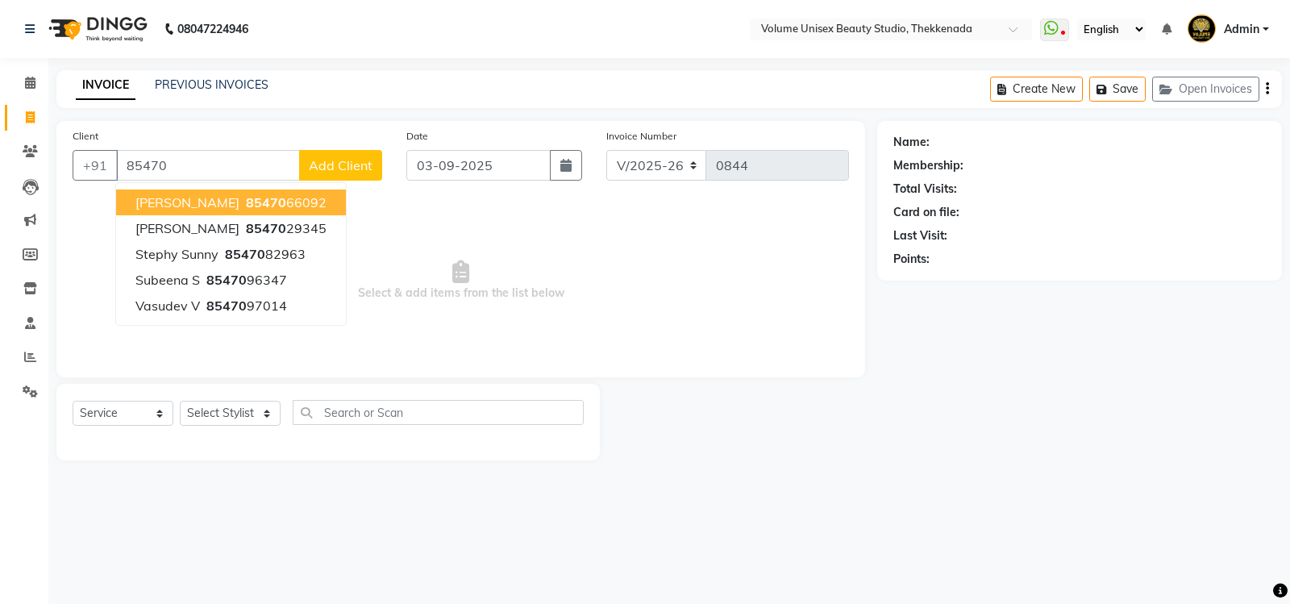
drag, startPoint x: 184, startPoint y: 173, endPoint x: 56, endPoint y: 166, distance: 128.3
click at [56, 166] on div "Client +91 85470 Jeffin 85470 66092 Kuruvilla Joe 85470 29345 Stephy Sunny 8547…" at bounding box center [460, 290] width 833 height 339
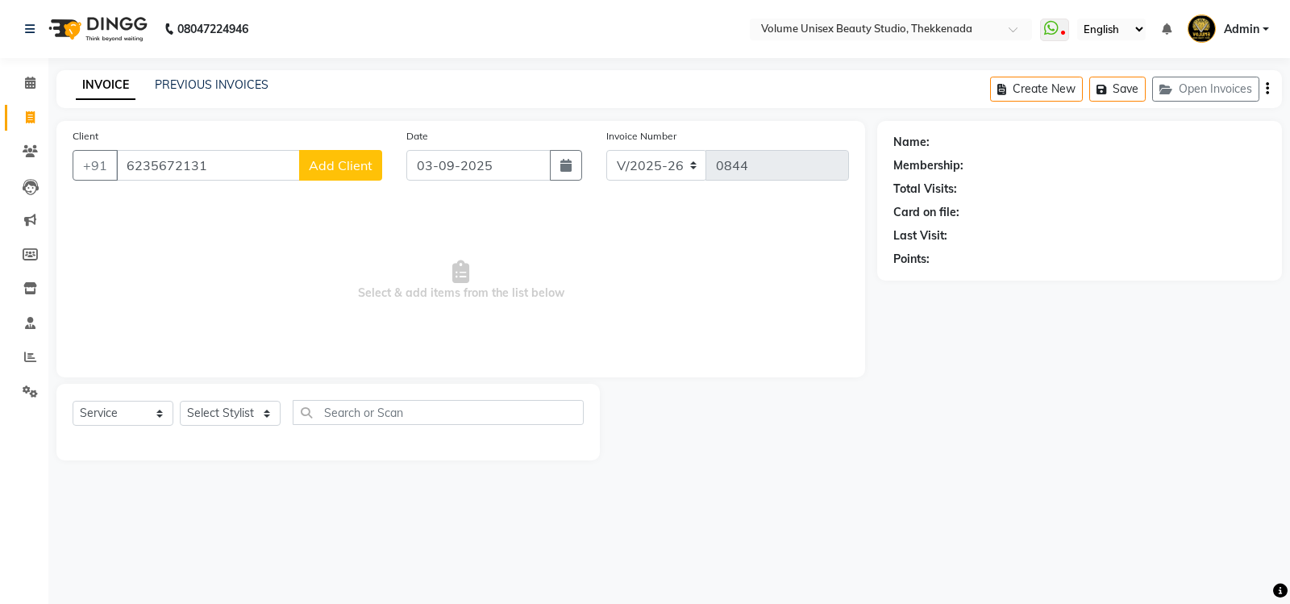
type input "6235672131"
click at [357, 167] on span "Add Client" at bounding box center [341, 165] width 64 height 16
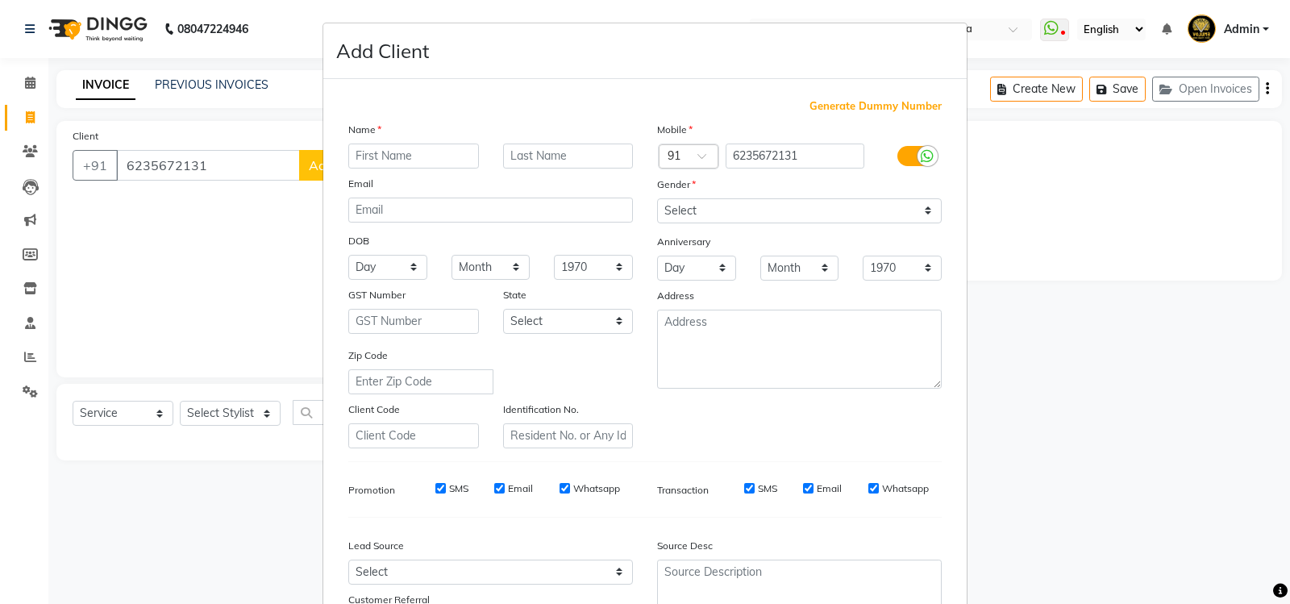
click at [405, 159] on input "text" at bounding box center [413, 155] width 131 height 25
type input "Athira"
type input "R"
click at [923, 214] on select "Select Male Female Other Prefer Not To Say" at bounding box center [799, 210] width 285 height 25
select select "female"
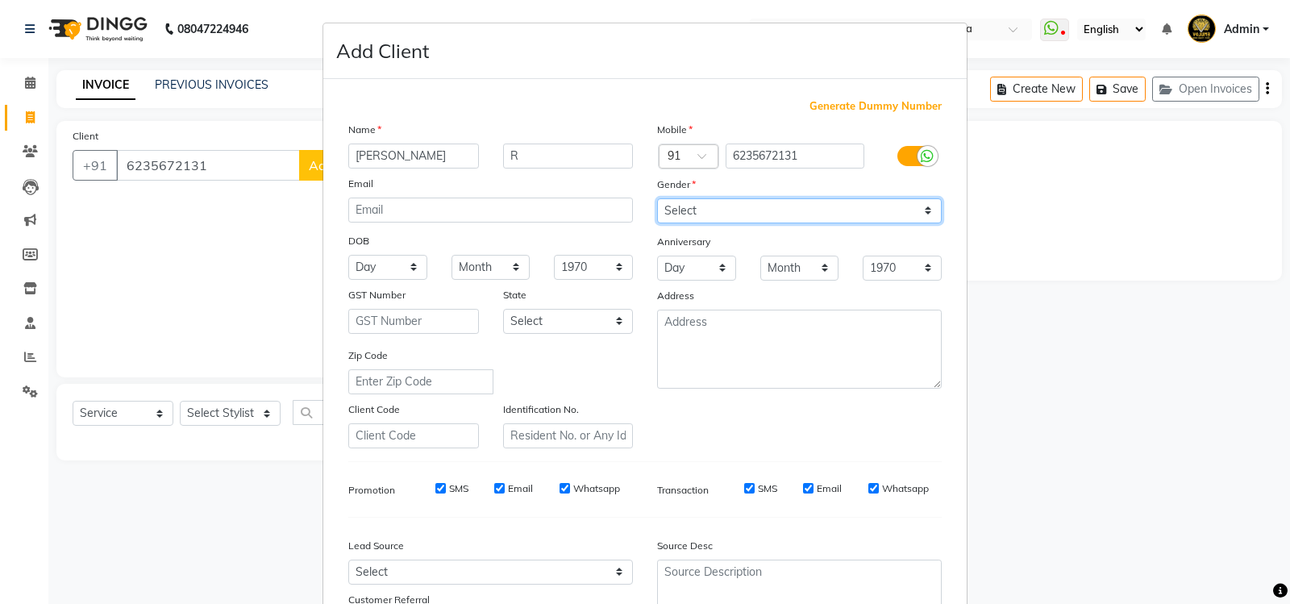
click at [657, 198] on select "Select Male Female Other Prefer Not To Say" at bounding box center [799, 210] width 285 height 25
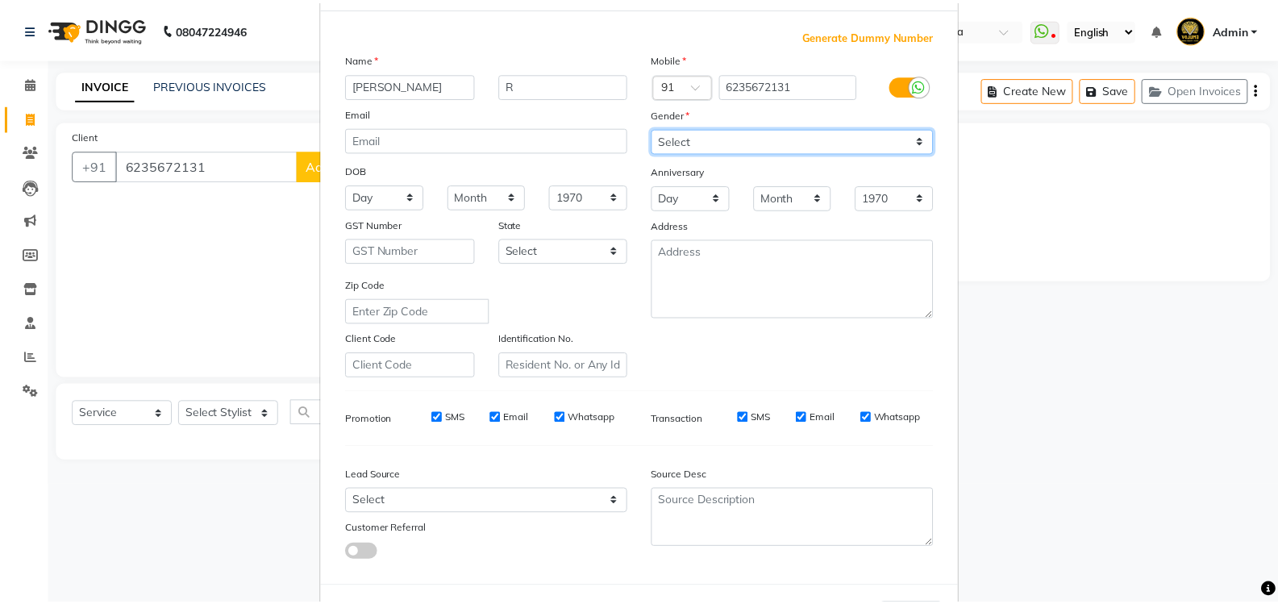
scroll to position [140, 0]
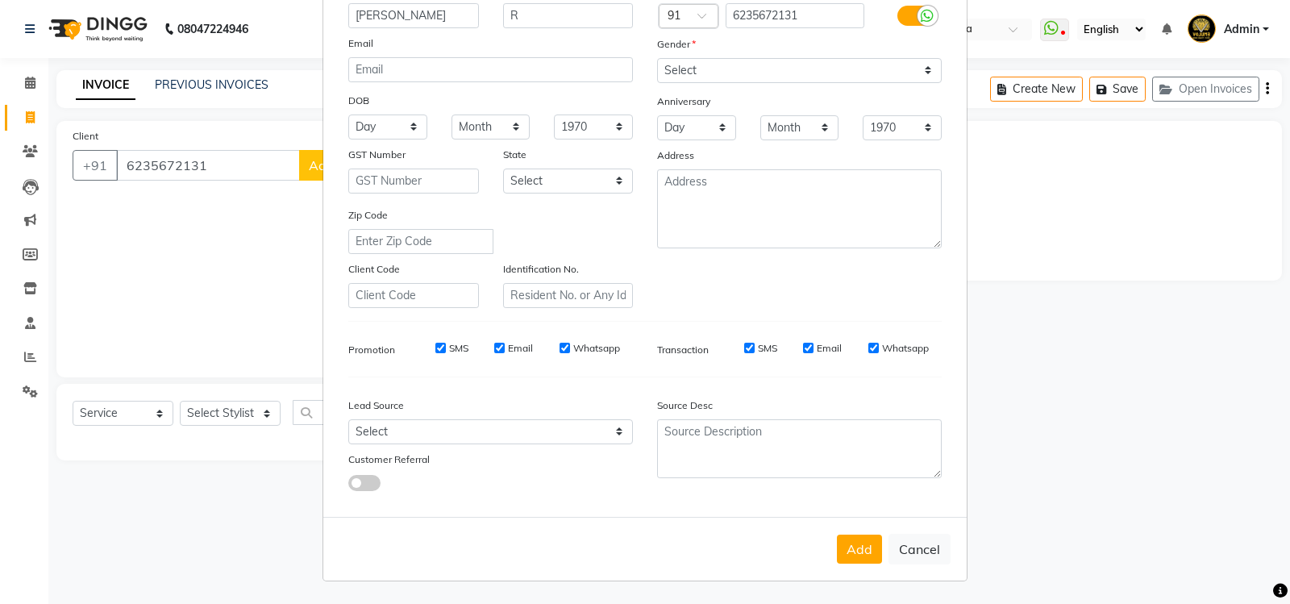
click at [848, 545] on button "Add" at bounding box center [859, 548] width 45 height 29
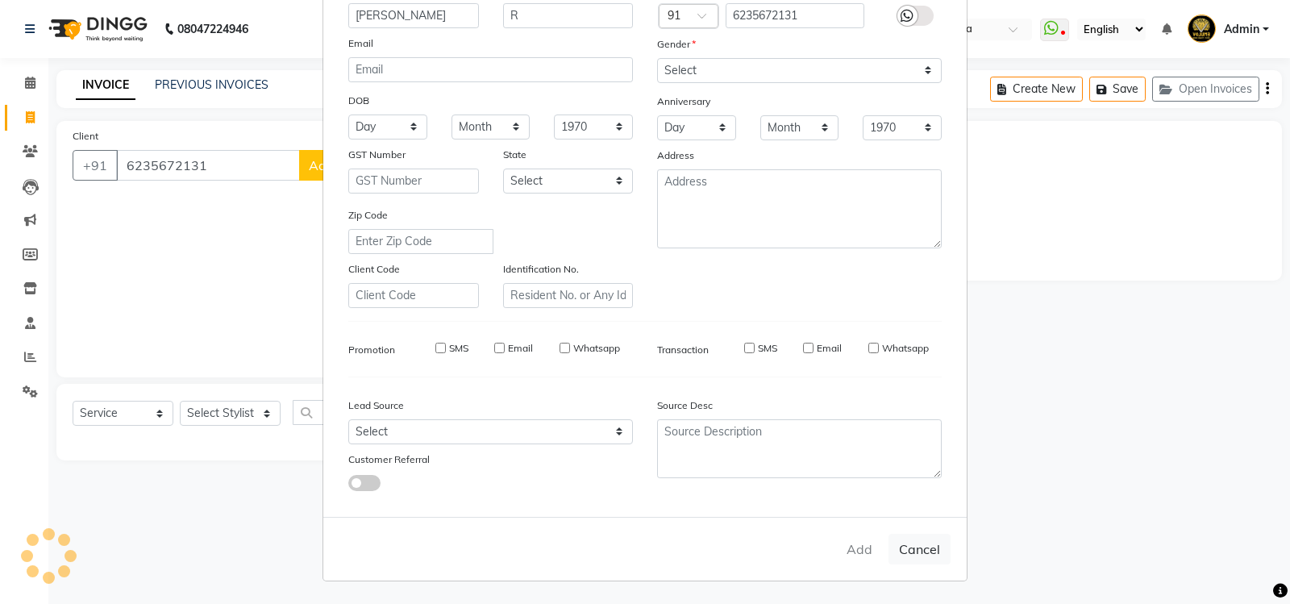
select select
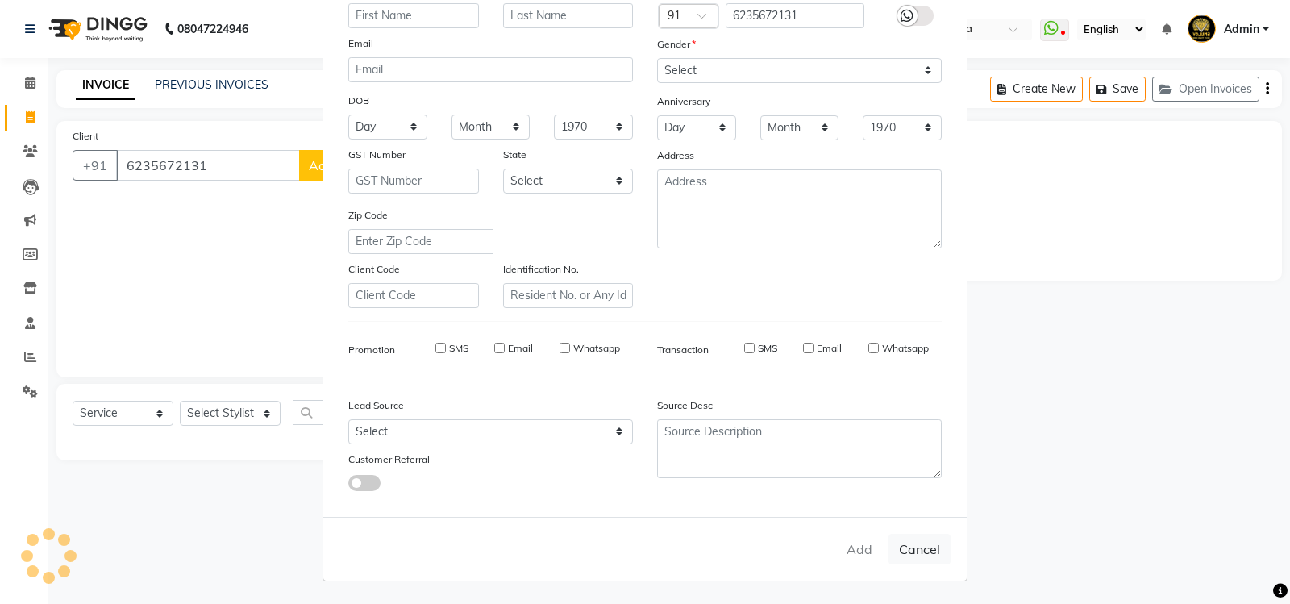
select select
checkbox input "false"
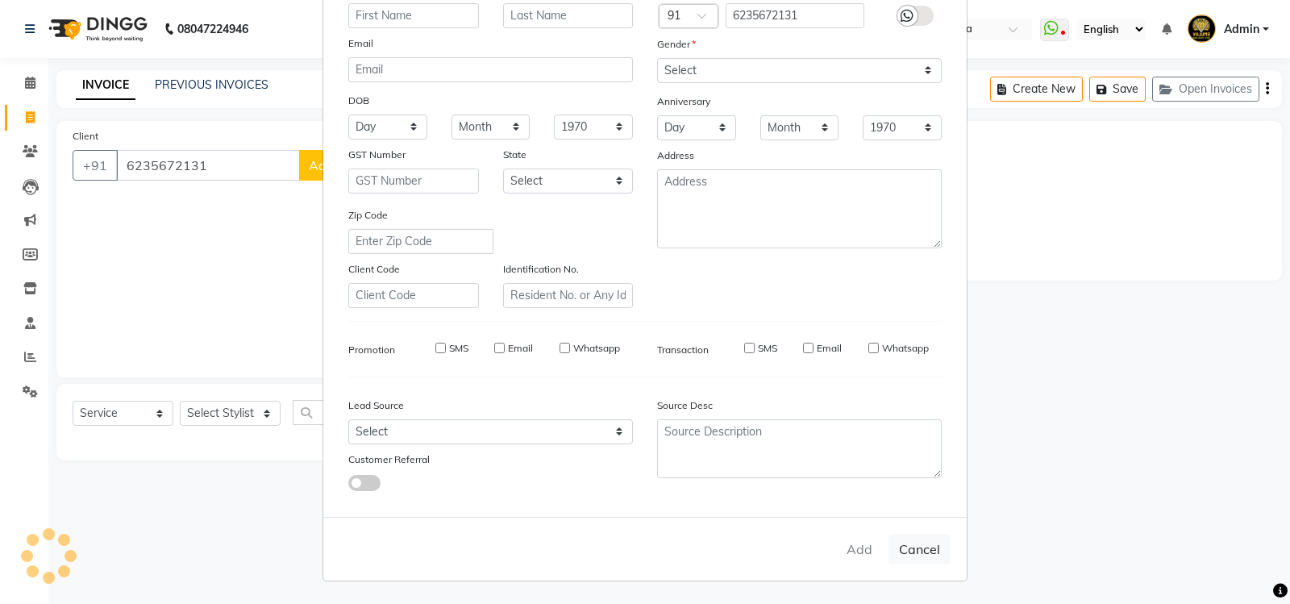
checkbox input "false"
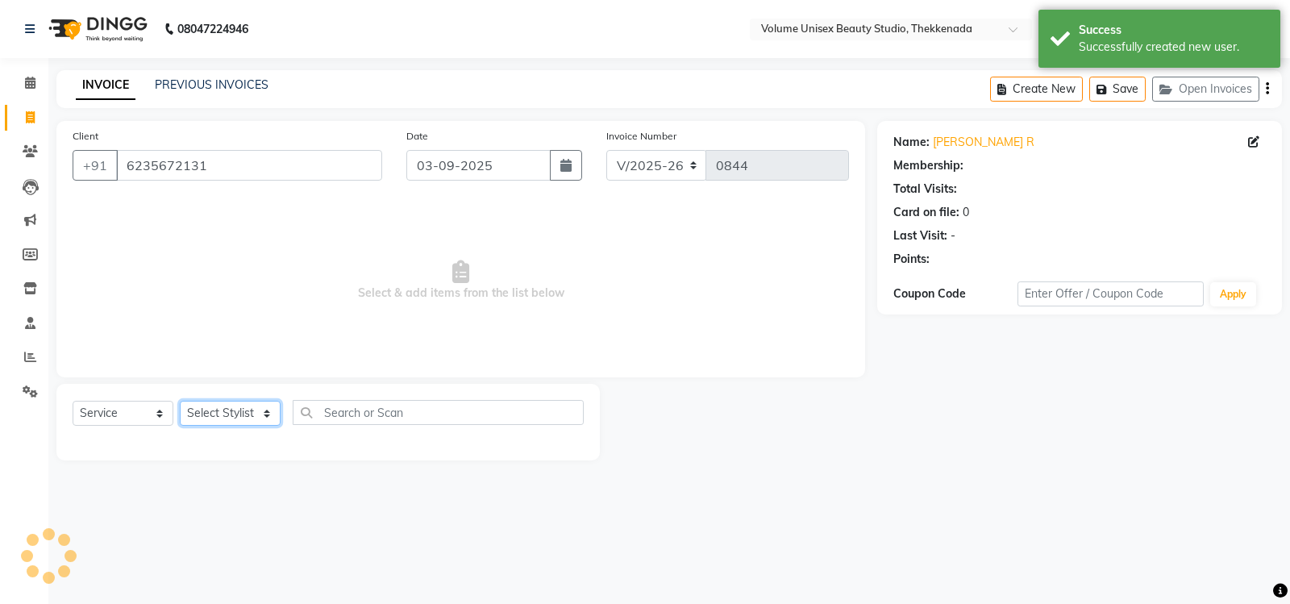
click at [264, 413] on select "Select Stylist Adarsh Ashika Bimal Krishnan Mohammad Shaw Nawaz Narinder Singh …" at bounding box center [230, 413] width 101 height 25
select select "1: Object"
select select "89910"
click at [180, 401] on select "Select Stylist Adarsh Ashika Bimal Krishnan Mohammad Shaw Nawaz Narinder Singh …" at bounding box center [230, 413] width 101 height 25
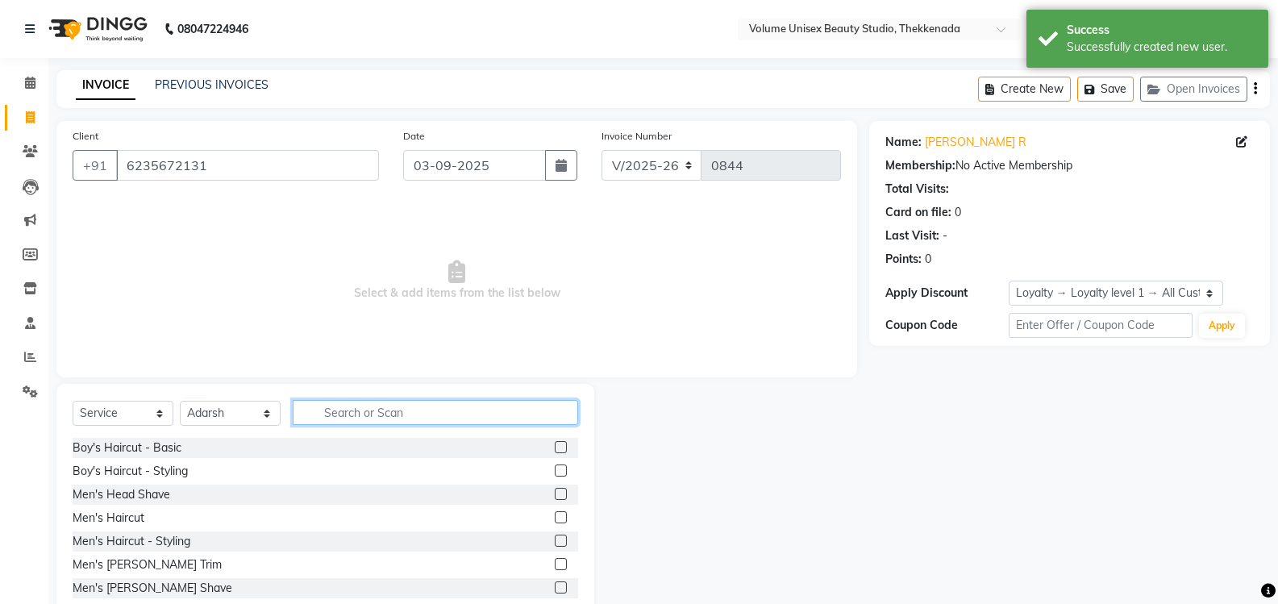
click at [375, 401] on input "text" at bounding box center [435, 412] width 285 height 25
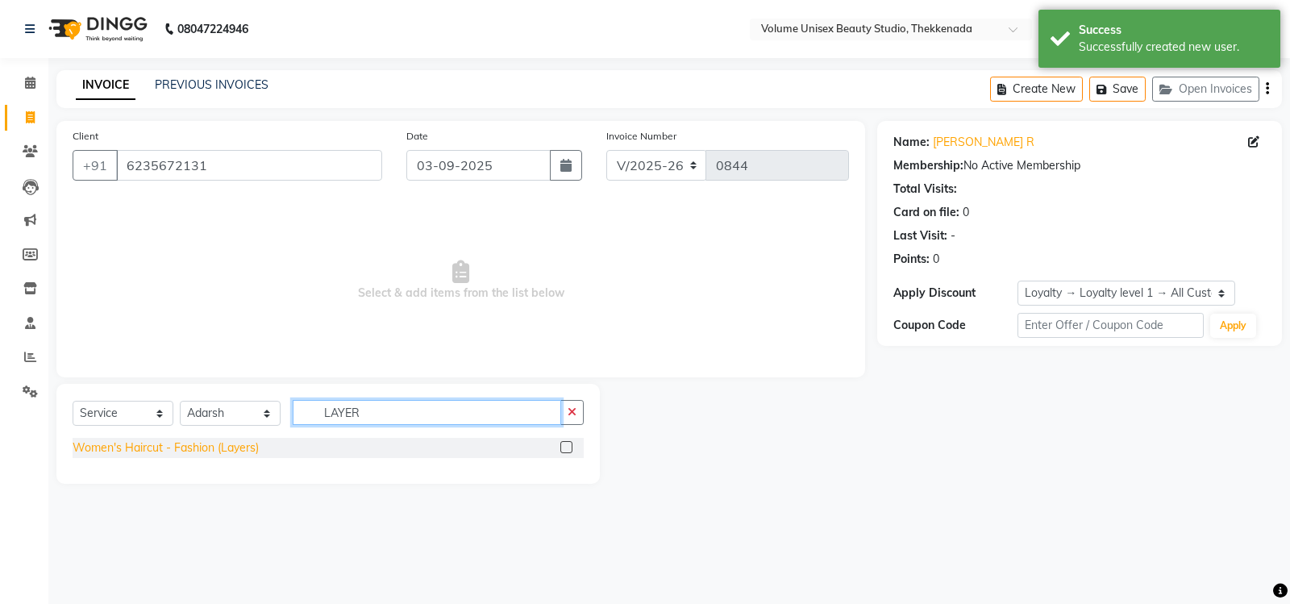
type input "LAYER"
click at [212, 443] on div "Women's Haircut - Fashion (Layers)" at bounding box center [166, 447] width 186 height 17
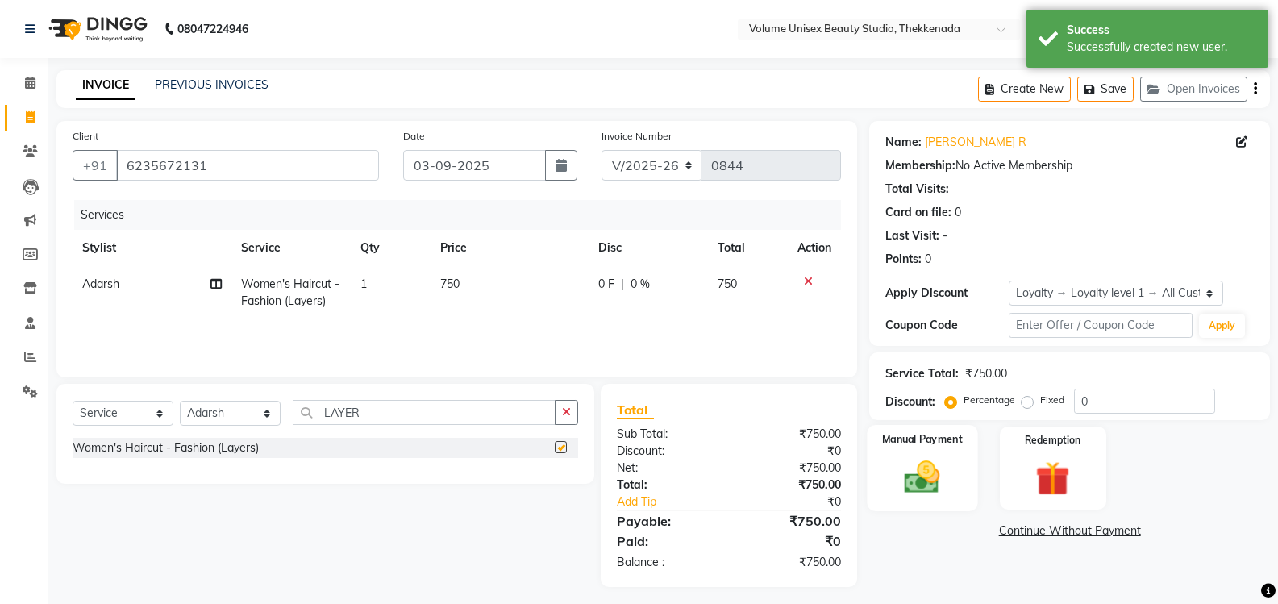
checkbox input "false"
click at [918, 459] on img at bounding box center [921, 476] width 57 height 41
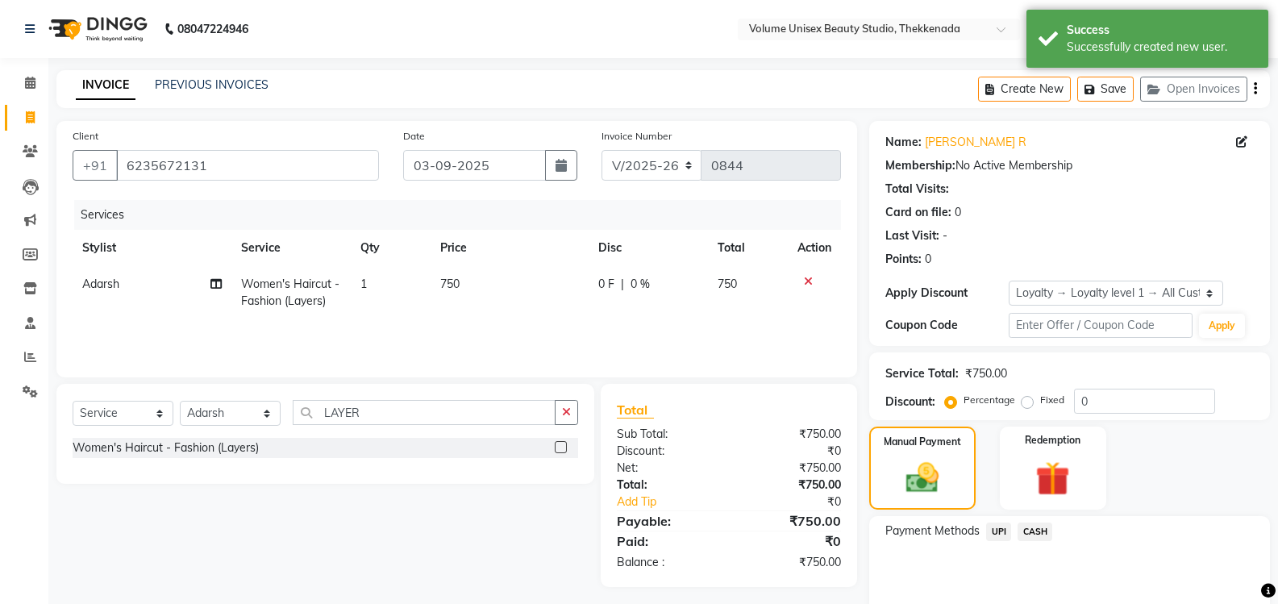
drag, startPoint x: 999, startPoint y: 530, endPoint x: 1006, endPoint y: 534, distance: 8.3
click at [1000, 530] on span "UPI" at bounding box center [998, 531] width 25 height 19
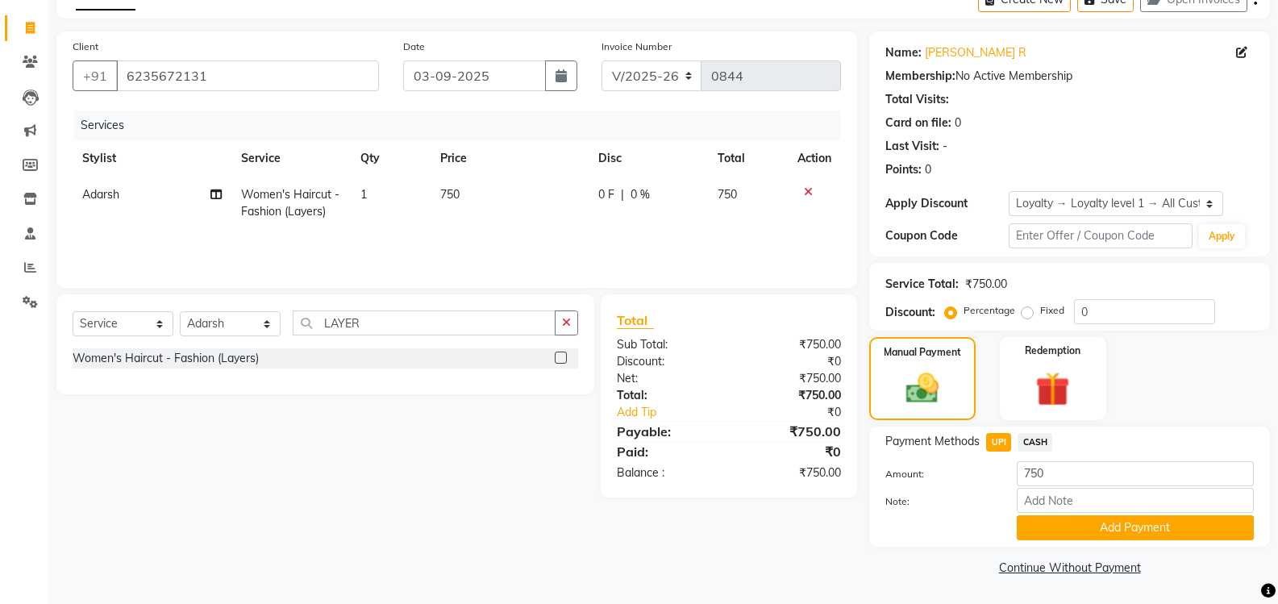
click at [1052, 527] on button "Add Payment" at bounding box center [1134, 527] width 237 height 25
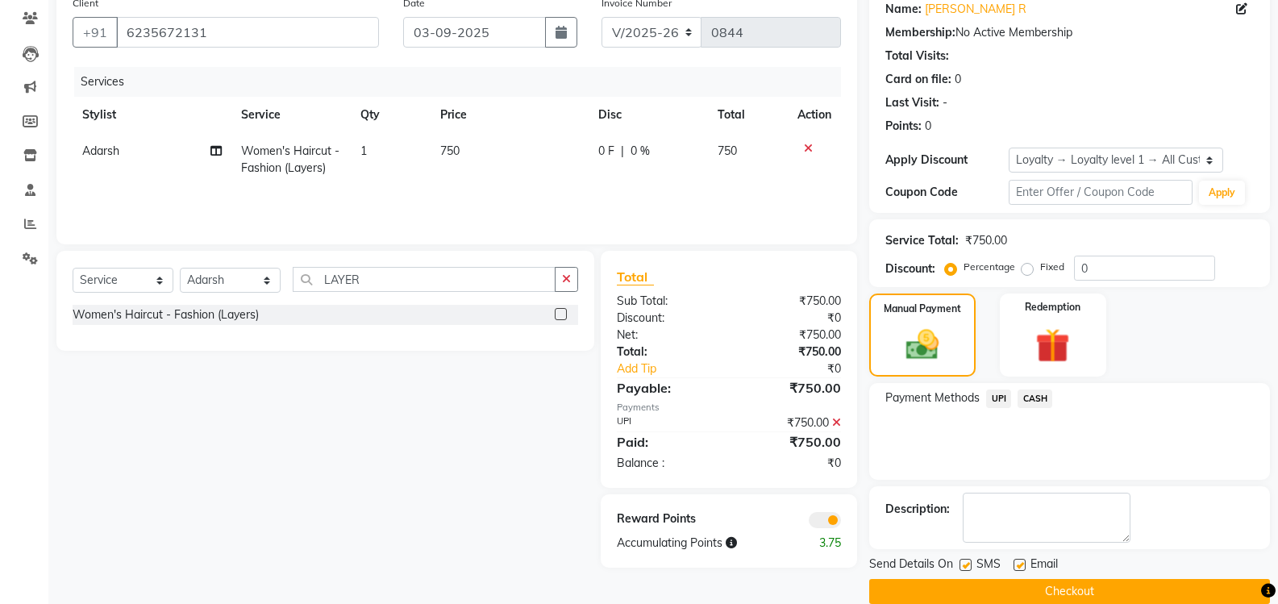
scroll to position [157, 0]
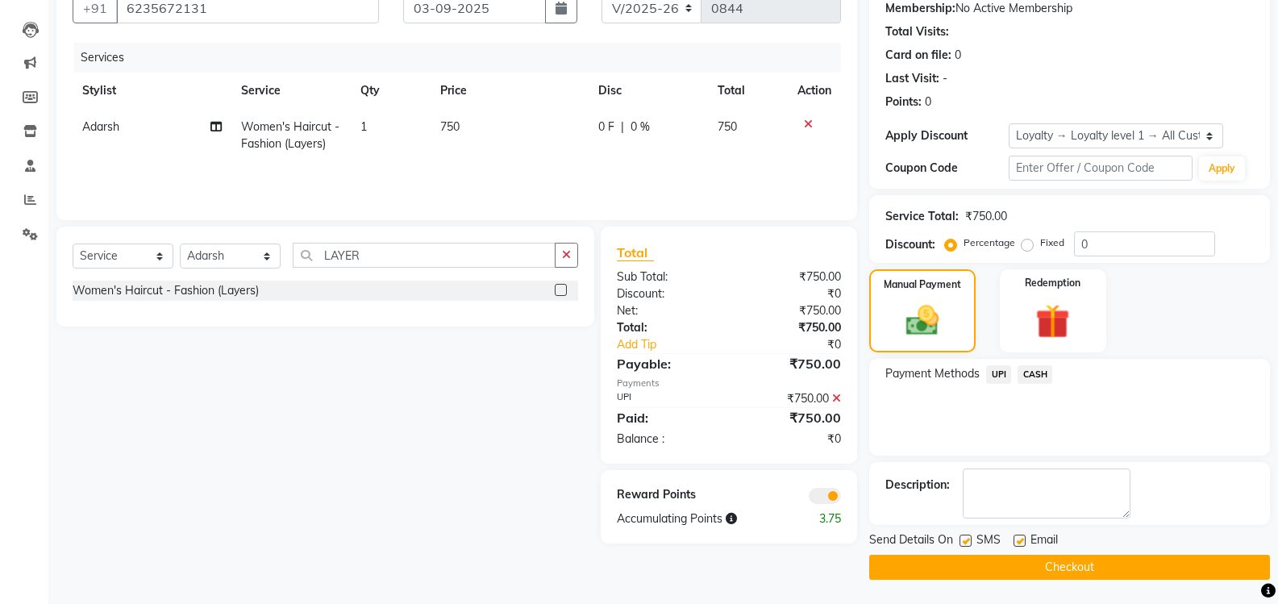
click at [1040, 567] on button "Checkout" at bounding box center [1069, 567] width 401 height 25
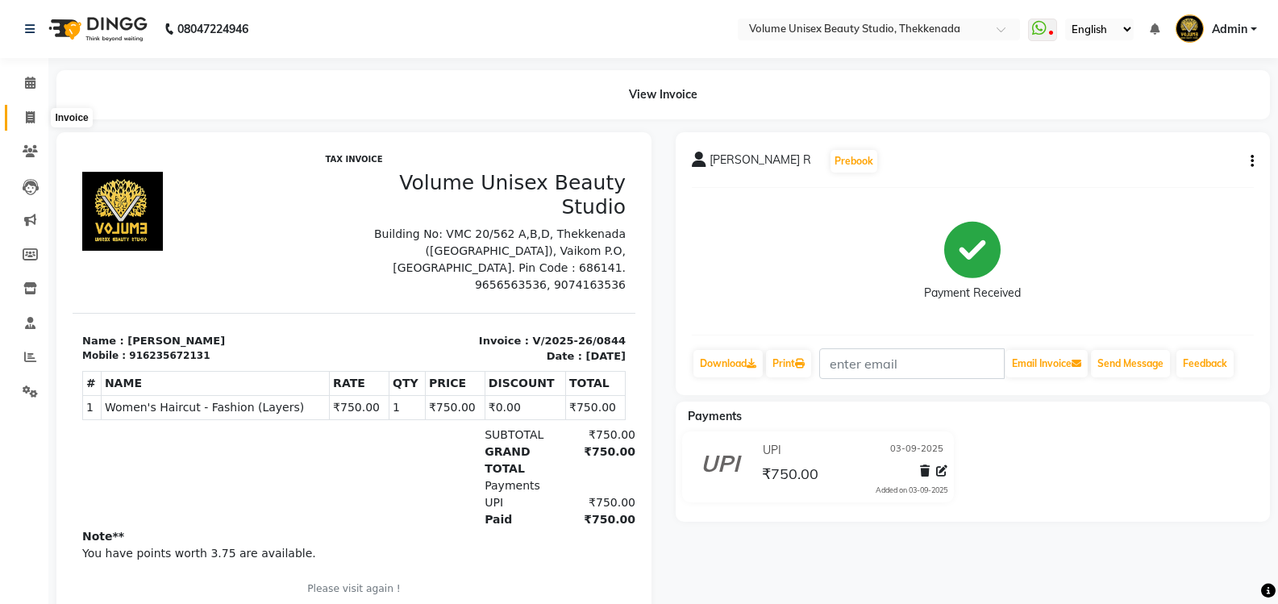
click at [35, 113] on icon at bounding box center [30, 117] width 9 height 12
select select "service"
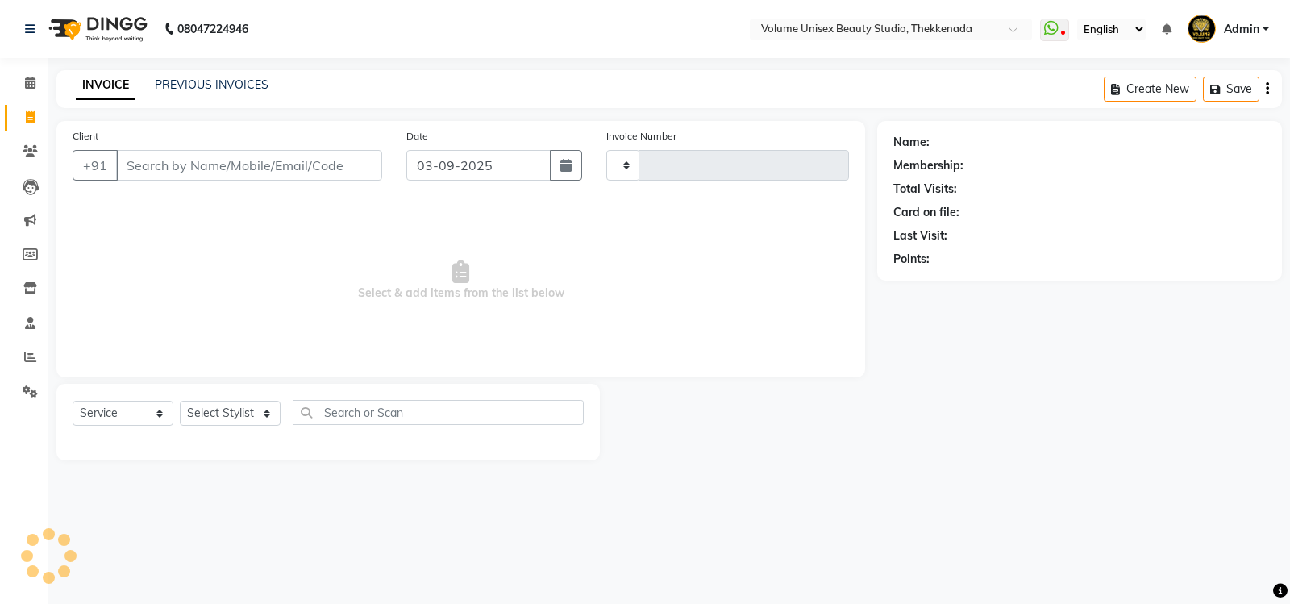
type input "0845"
select select "7432"
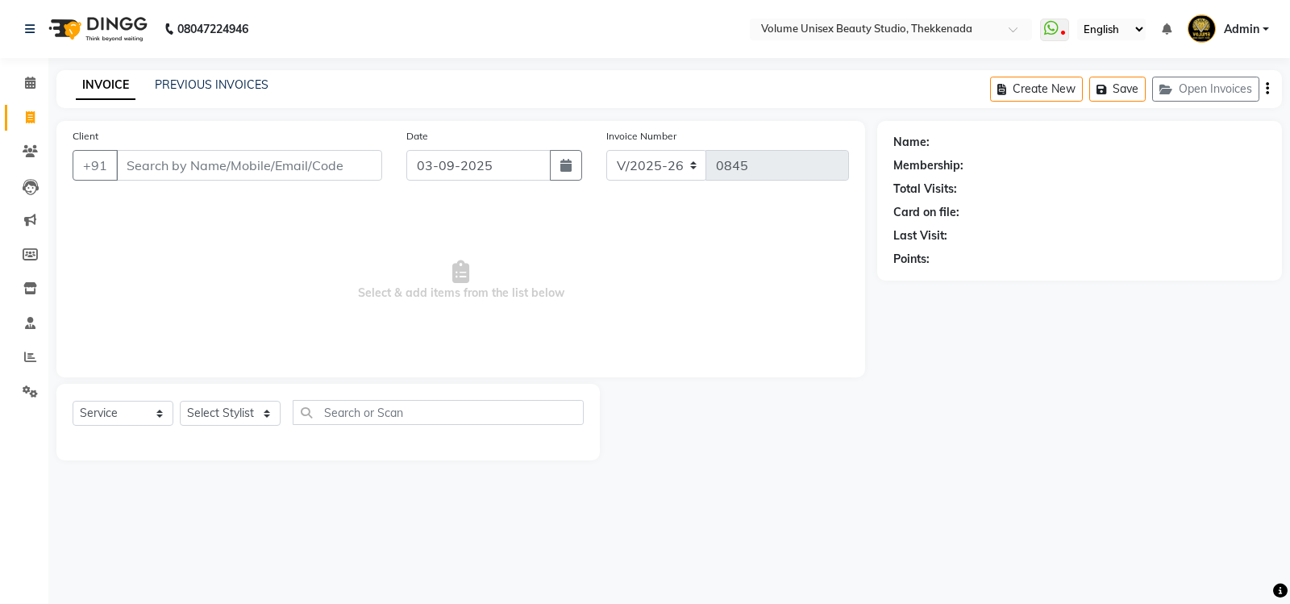
click at [169, 163] on input "Client" at bounding box center [249, 165] width 266 height 31
type input "8547029840"
click at [358, 168] on span "Add Client" at bounding box center [341, 165] width 64 height 16
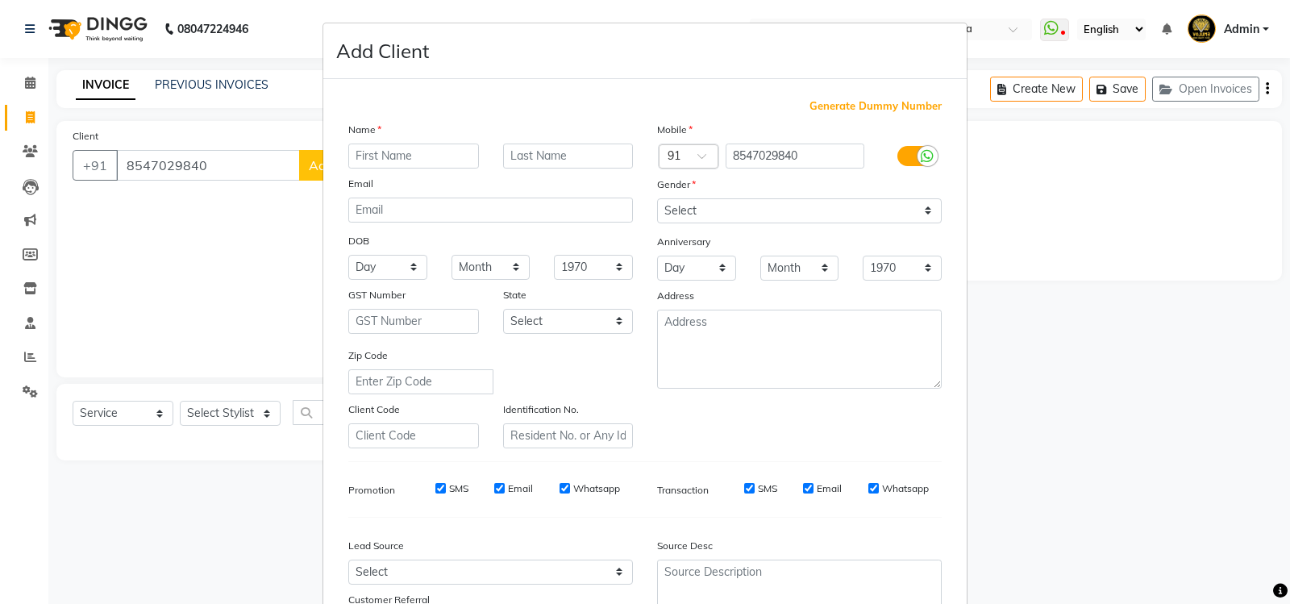
click at [366, 159] on input "text" at bounding box center [413, 155] width 131 height 25
type input "v"
type input "Vishnu"
click at [924, 213] on select "Select Male Female Other Prefer Not To Say" at bounding box center [799, 210] width 285 height 25
select select "male"
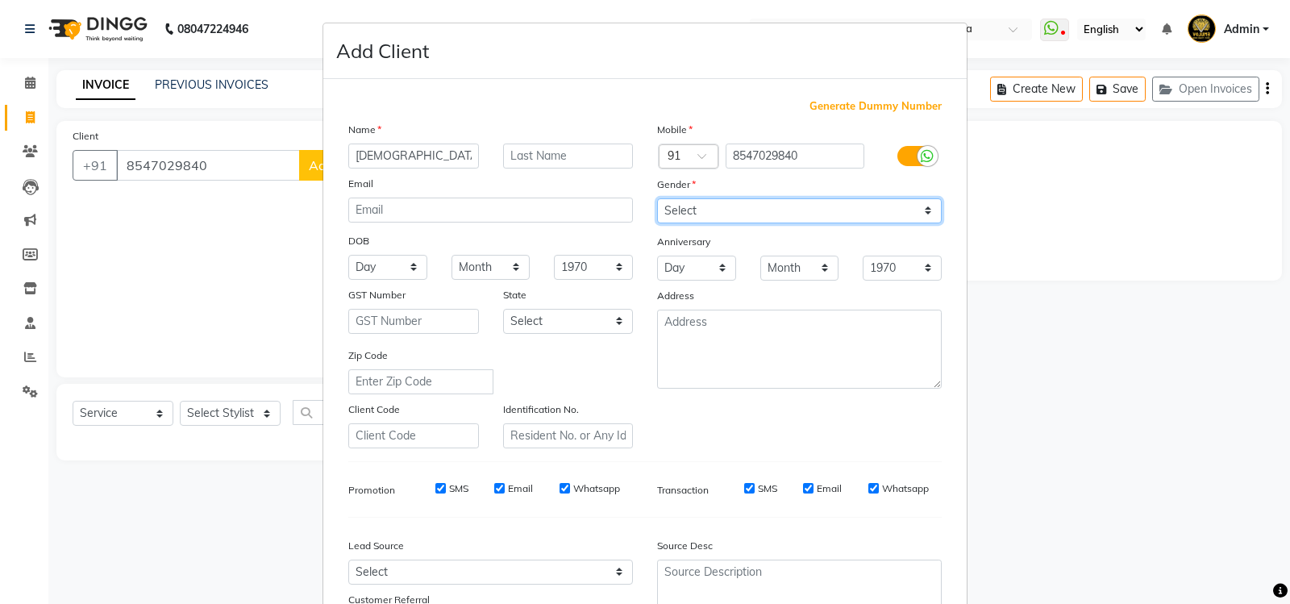
click at [657, 198] on select "Select Male Female Other Prefer Not To Say" at bounding box center [799, 210] width 285 height 25
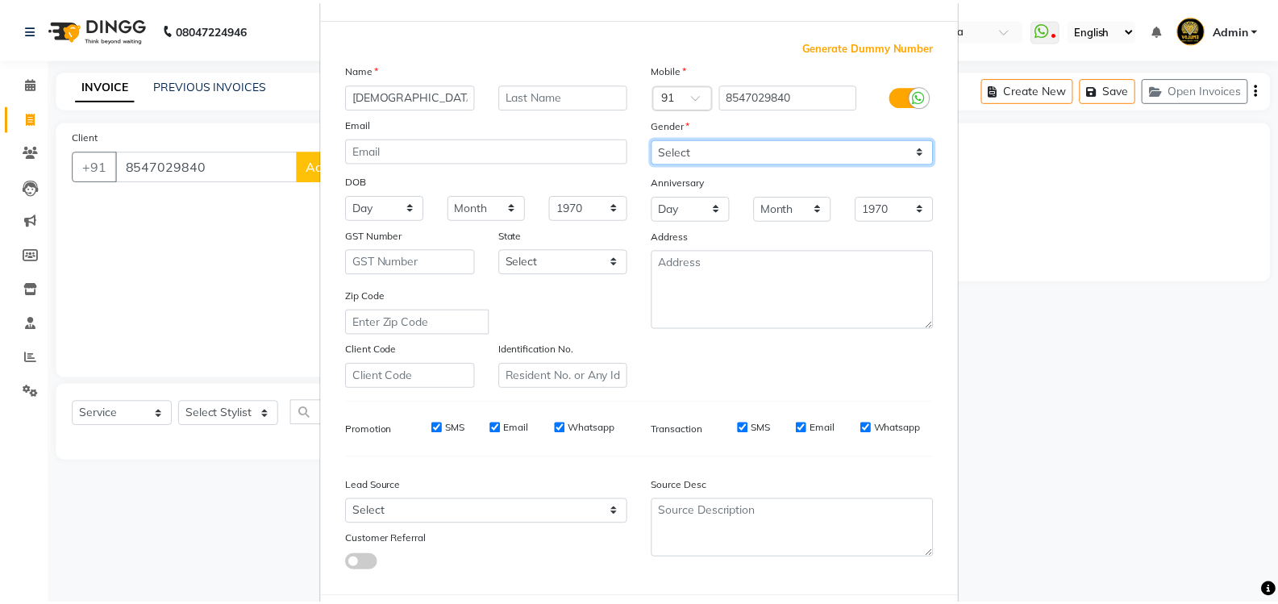
scroll to position [140, 0]
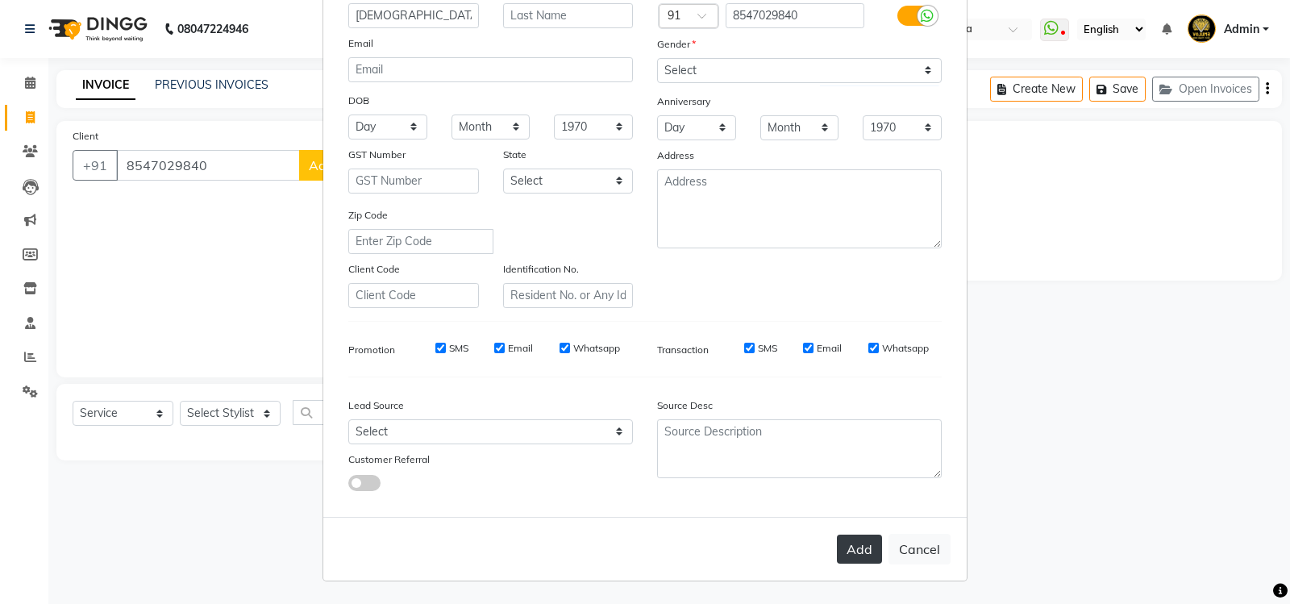
click at [854, 551] on button "Add" at bounding box center [859, 548] width 45 height 29
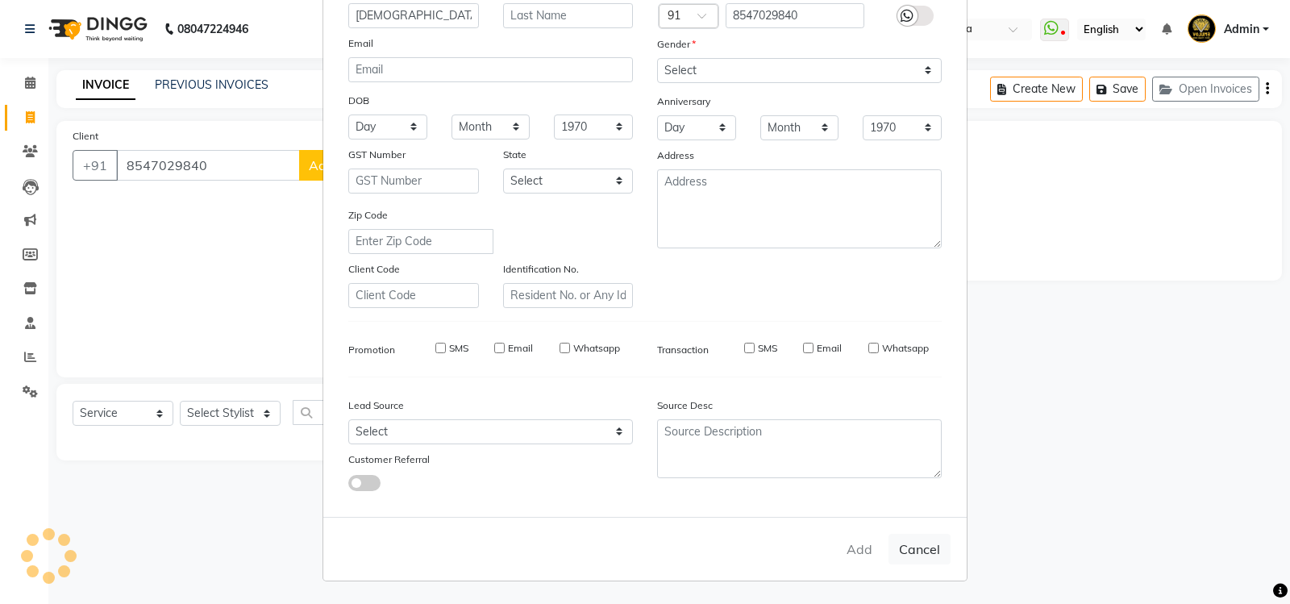
select select
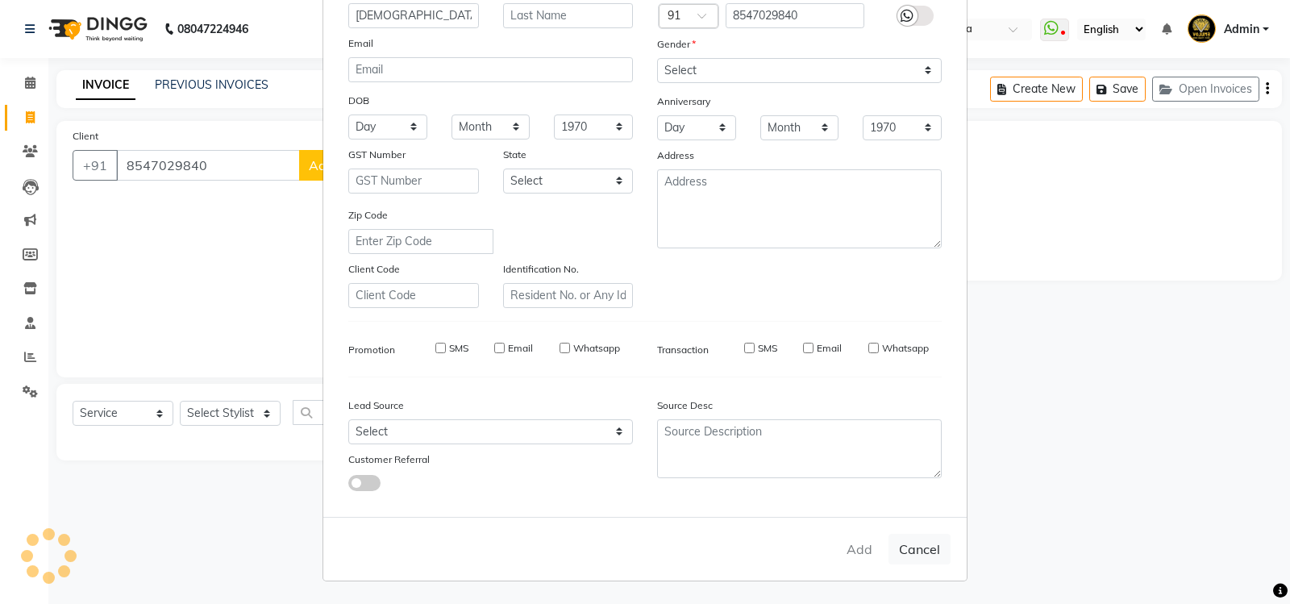
select select
checkbox input "false"
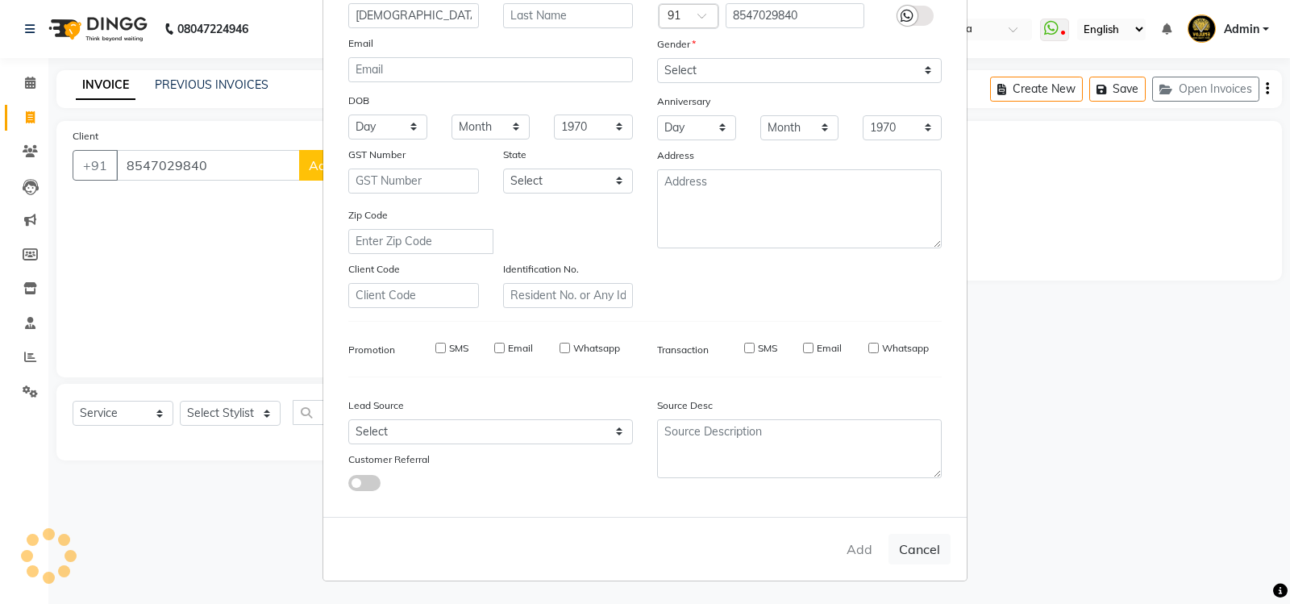
checkbox input "false"
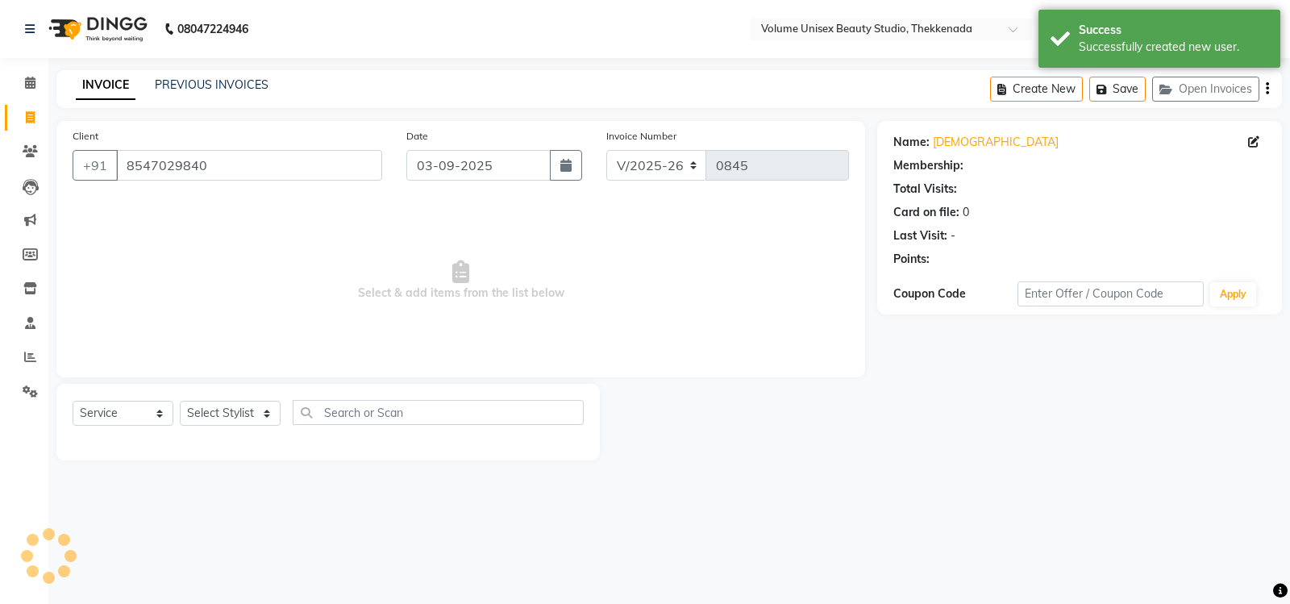
select select "1: Object"
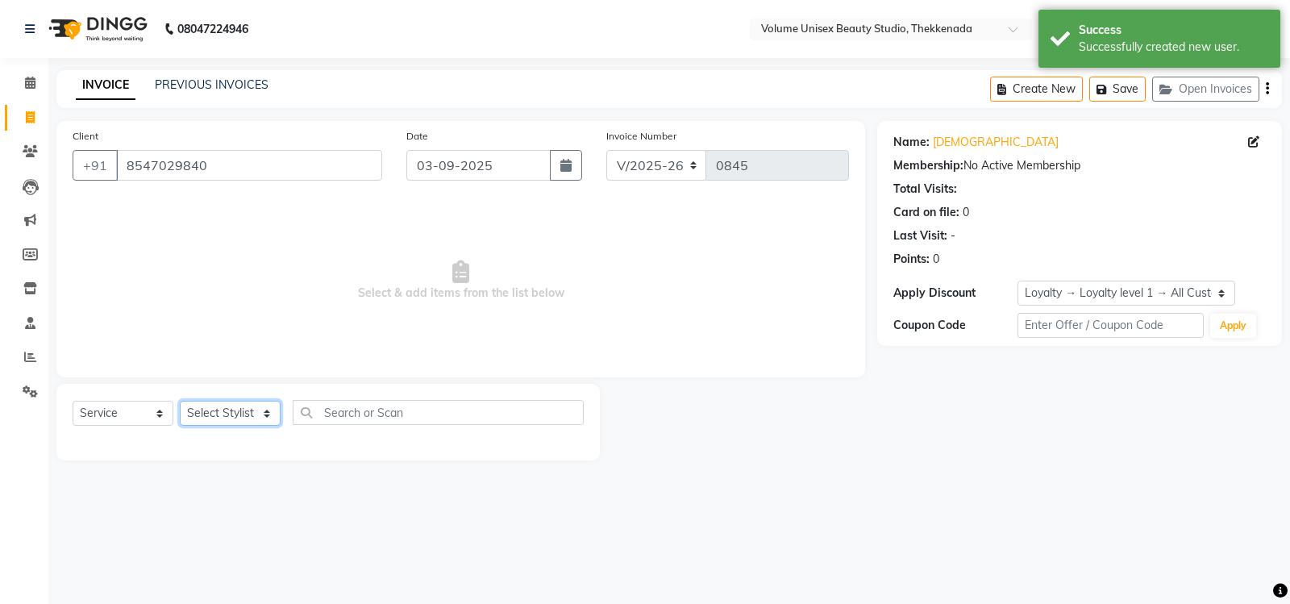
click at [264, 417] on select "Select Stylist Adarsh Ashika Bimal Krishnan Mohammad Shaw Nawaz Narinder Singh …" at bounding box center [230, 413] width 101 height 25
select select "65214"
click at [180, 401] on select "Select Stylist Adarsh Ashika Bimal Krishnan Mohammad Shaw Nawaz Narinder Singh …" at bounding box center [230, 413] width 101 height 25
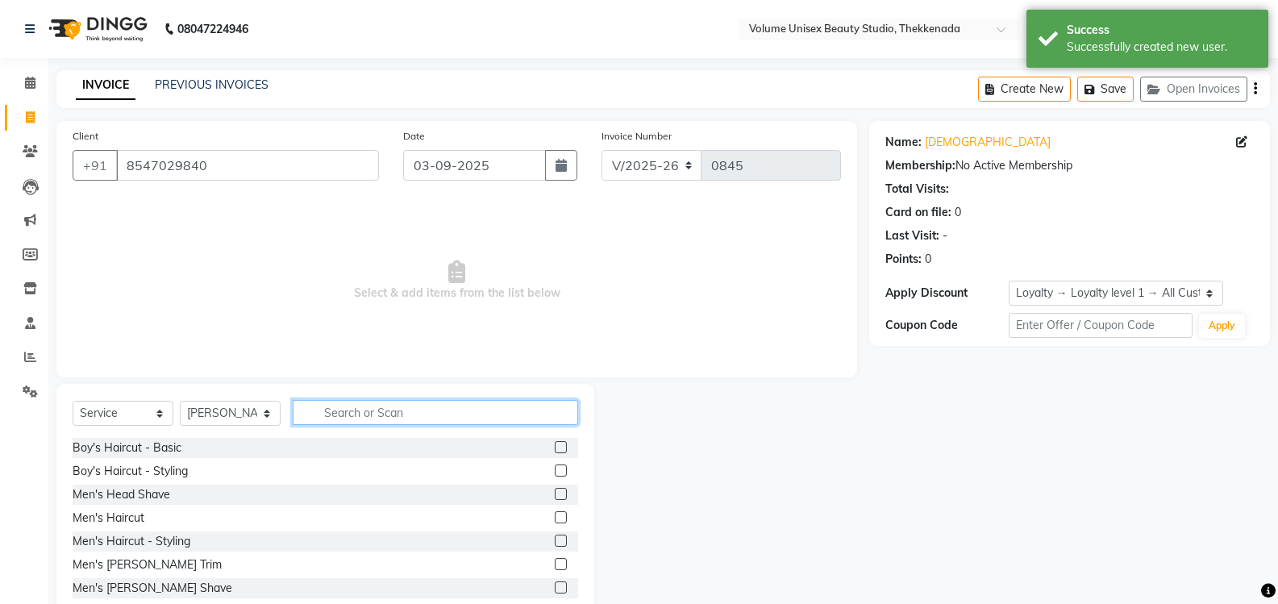
click at [340, 409] on input "text" at bounding box center [435, 412] width 285 height 25
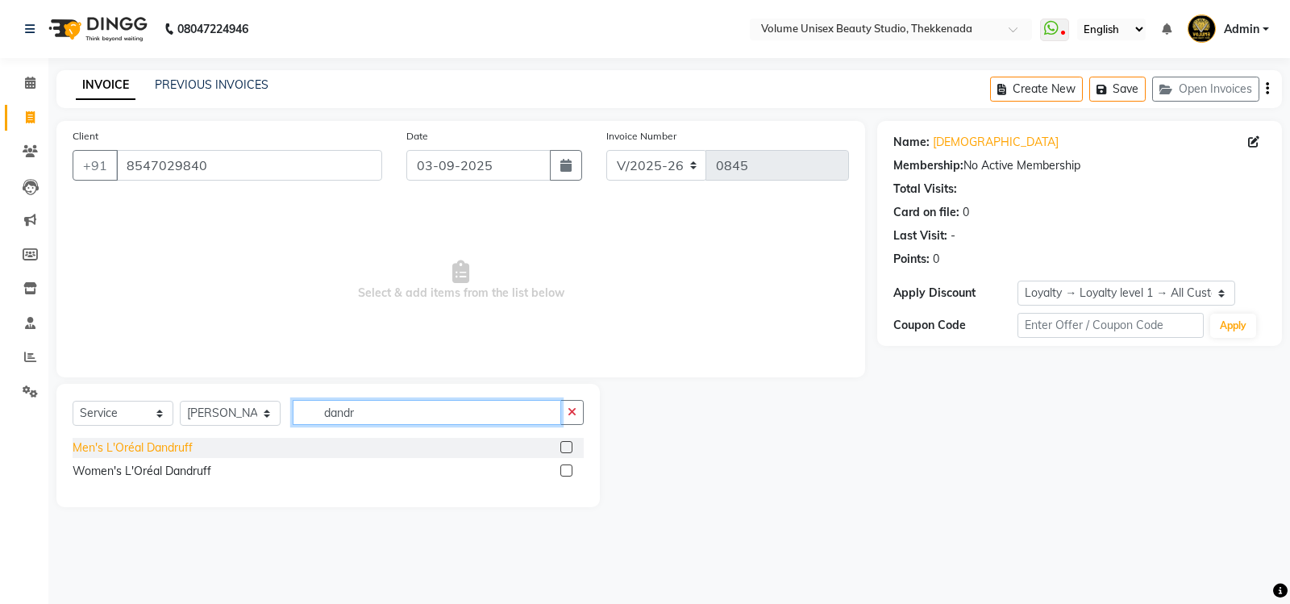
type input "dandr"
click at [158, 448] on div "Men's L'Oréal Dandruff" at bounding box center [133, 447] width 120 height 17
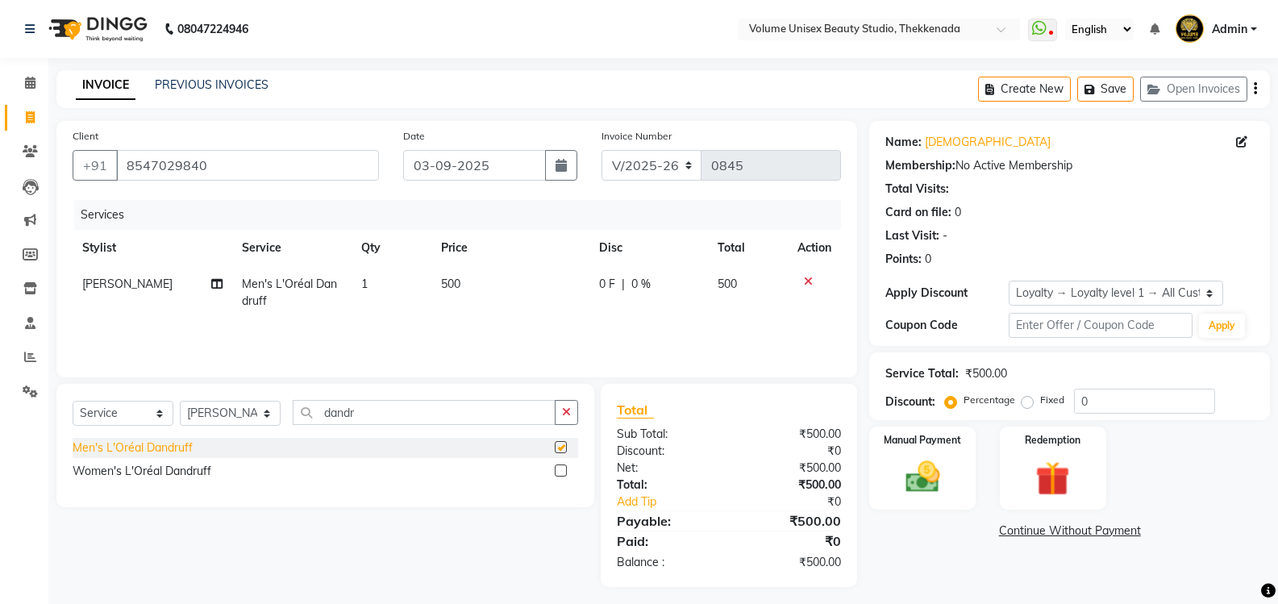
checkbox input "false"
click at [271, 414] on select "Select Stylist Adarsh Ashika Bimal Krishnan Mohammad Shaw Nawaz Narinder Singh …" at bounding box center [230, 413] width 101 height 25
select select "89554"
click at [180, 401] on select "Select Stylist Adarsh Ashika Bimal Krishnan Mohammad Shaw Nawaz Narinder Singh …" at bounding box center [230, 413] width 101 height 25
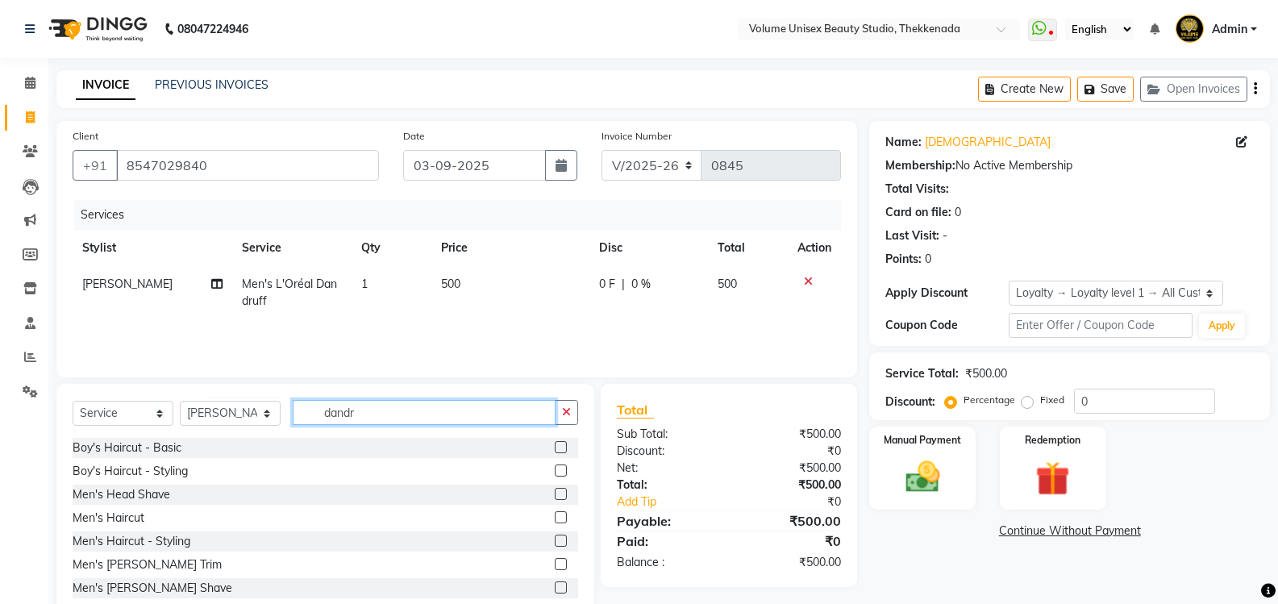
drag, startPoint x: 377, startPoint y: 412, endPoint x: 299, endPoint y: 410, distance: 78.2
click at [299, 410] on input "dandr" at bounding box center [424, 412] width 263 height 25
type input "thread"
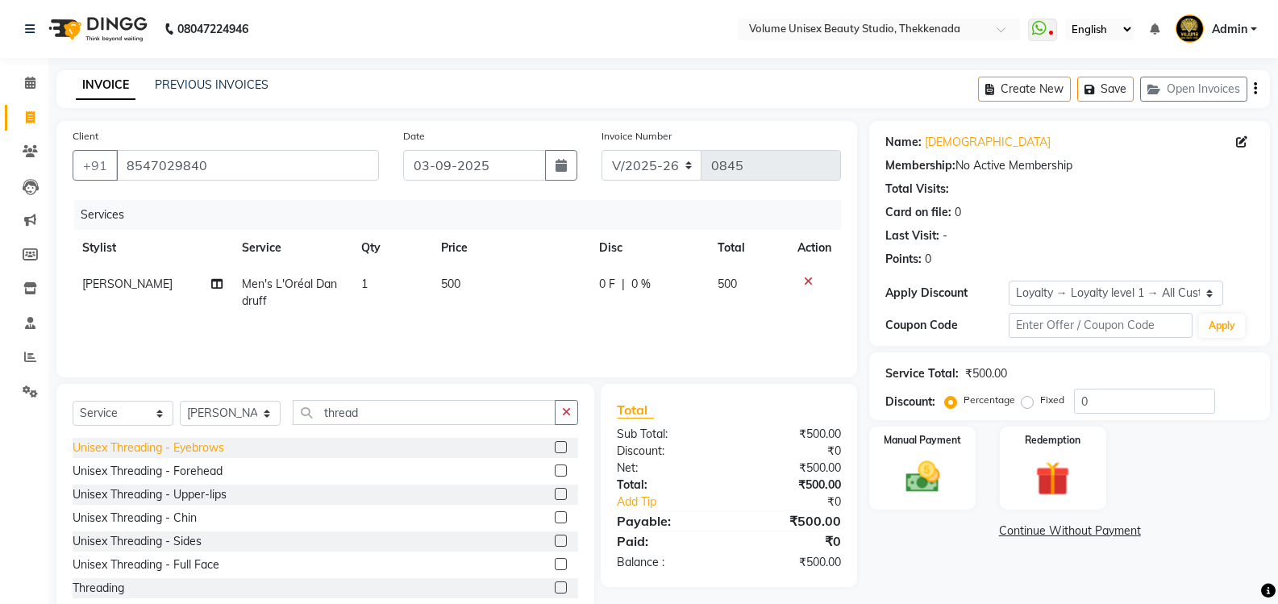
click at [220, 442] on div "Unisex Threading - Eyebrows" at bounding box center [149, 447] width 152 height 17
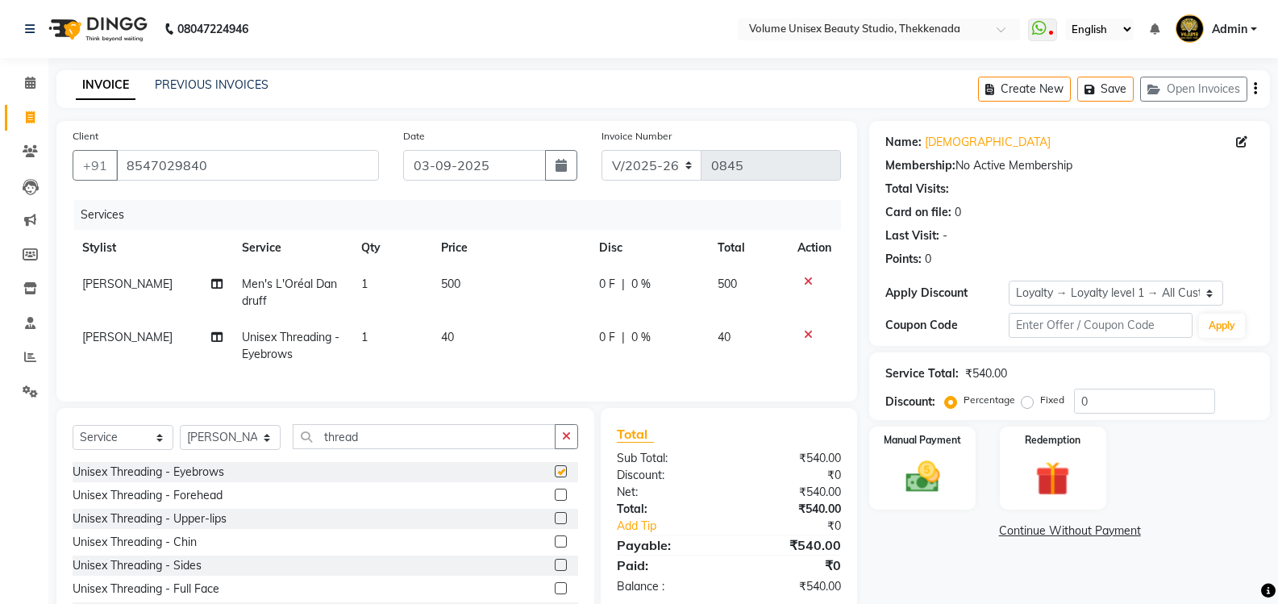
checkbox input "false"
click at [920, 472] on img at bounding box center [921, 476] width 57 height 41
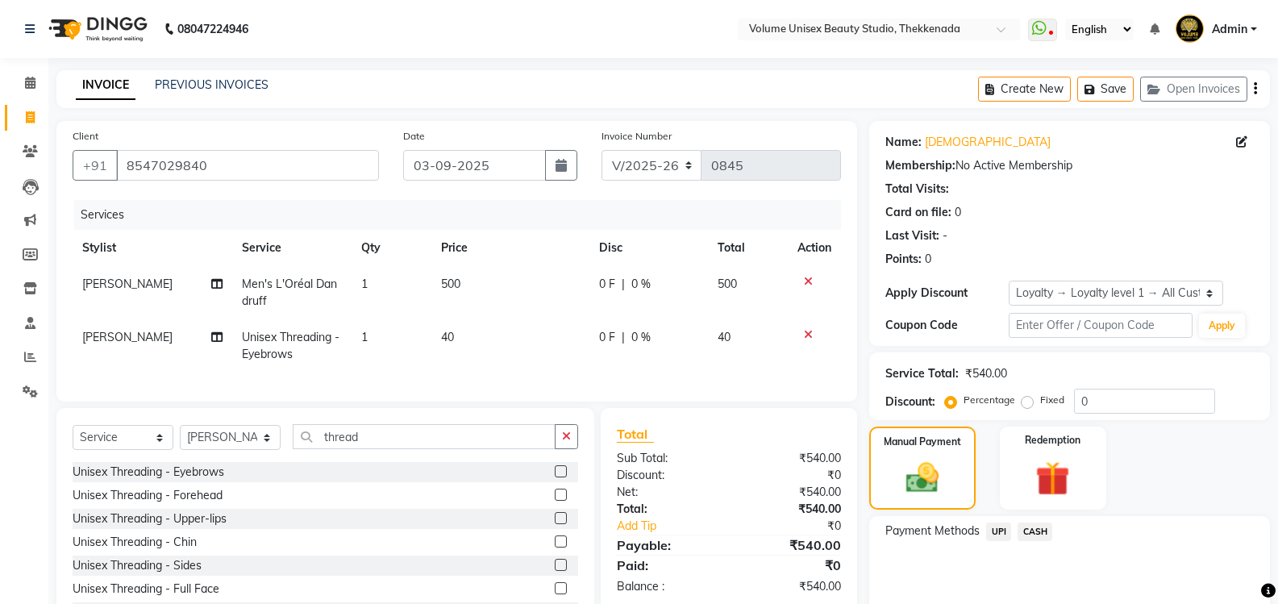
click at [997, 530] on span "UPI" at bounding box center [998, 531] width 25 height 19
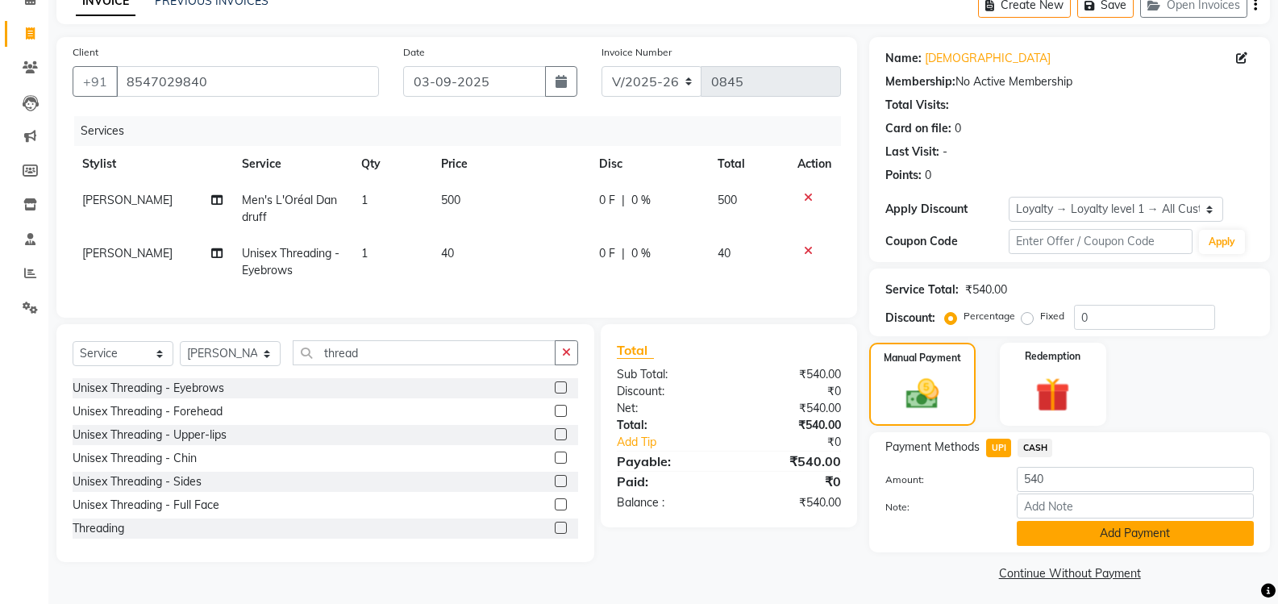
scroll to position [89, 0]
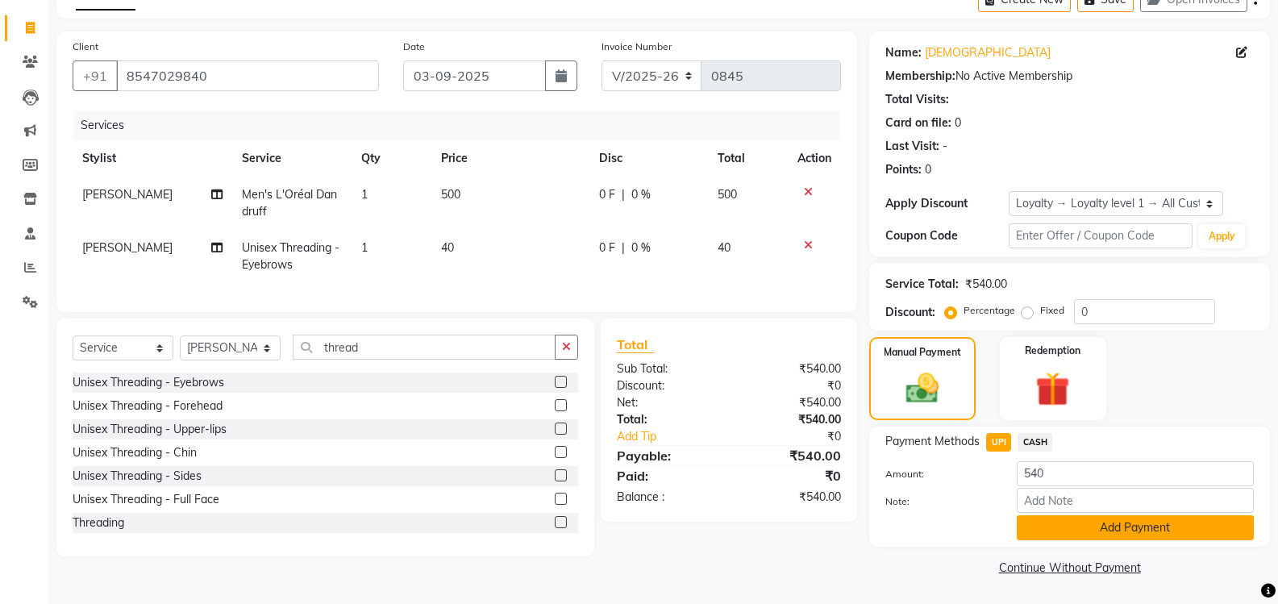
click at [1060, 530] on button "Add Payment" at bounding box center [1134, 527] width 237 height 25
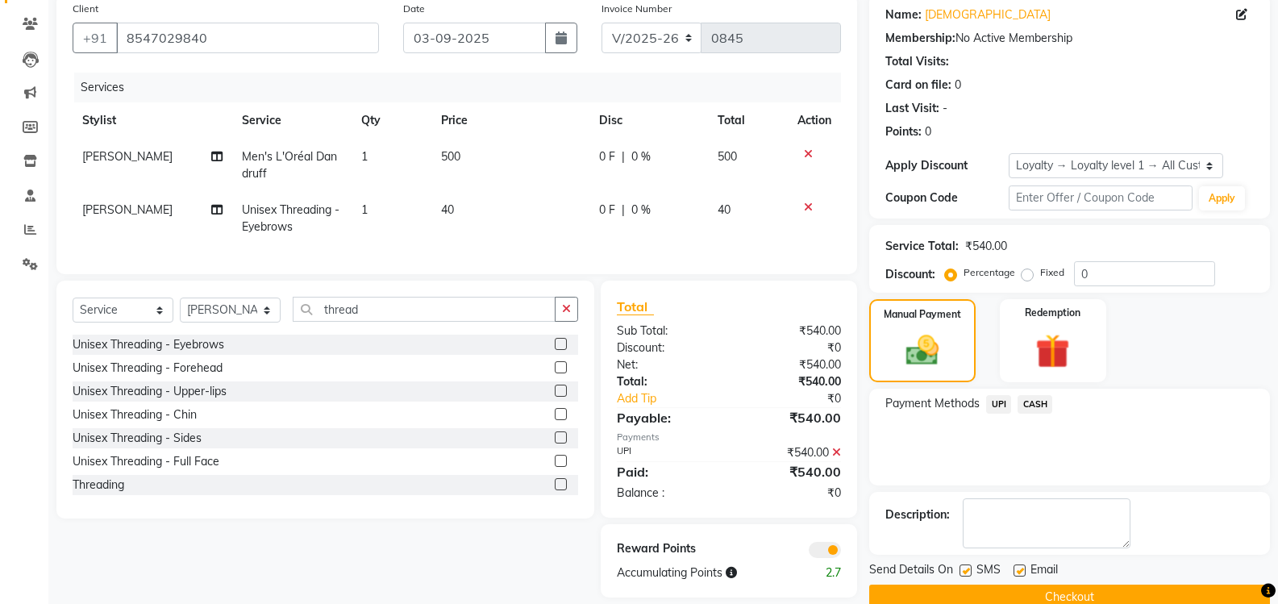
scroll to position [157, 0]
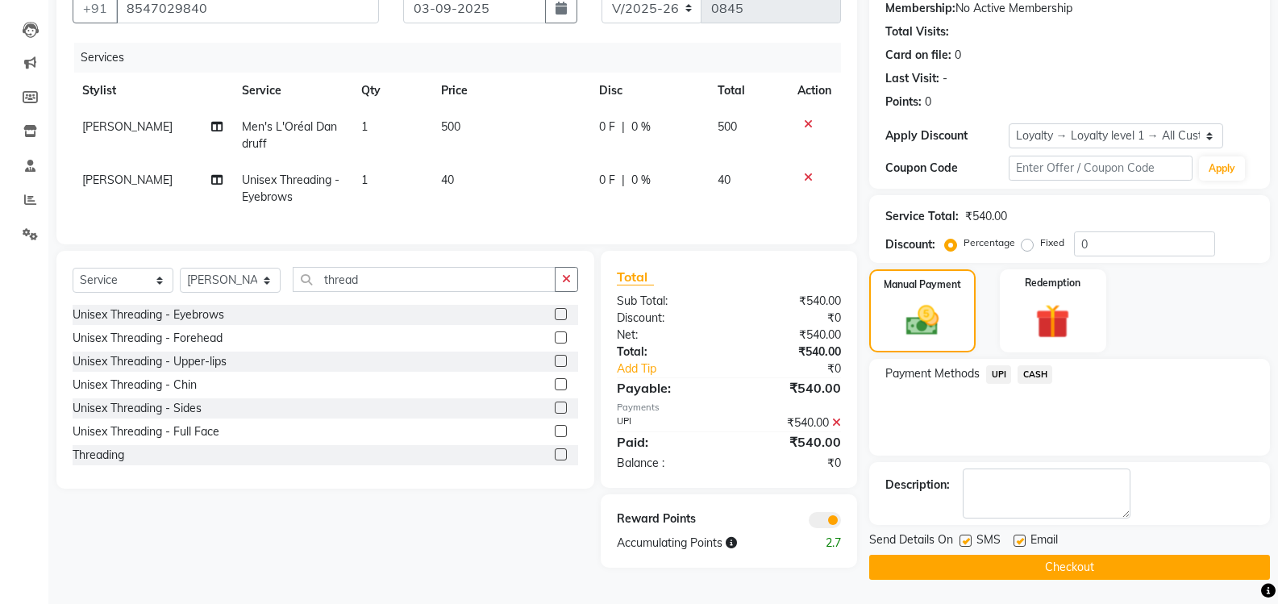
click at [1013, 574] on button "Checkout" at bounding box center [1069, 567] width 401 height 25
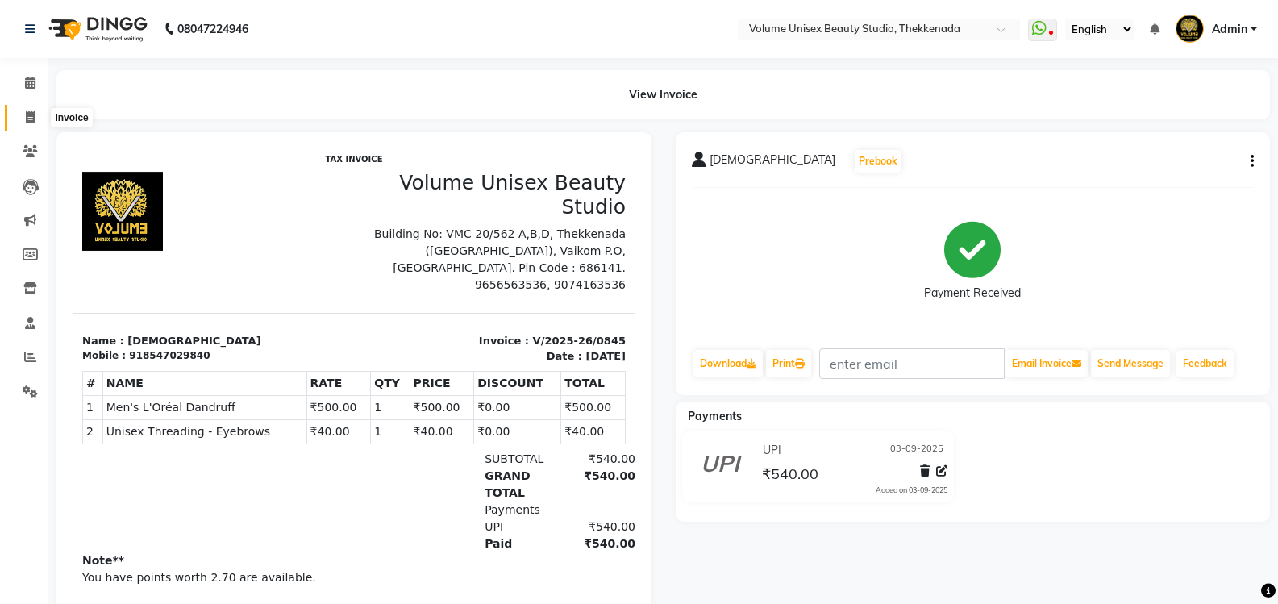
click at [32, 123] on span at bounding box center [30, 118] width 28 height 19
select select "service"
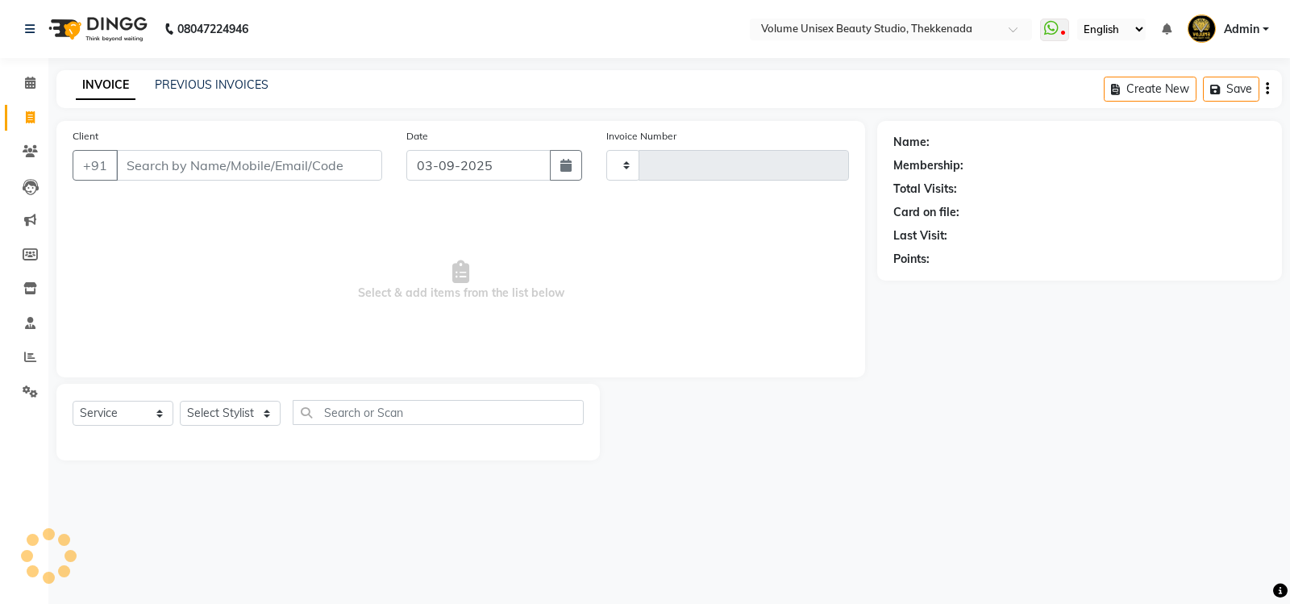
type input "0846"
select select "7432"
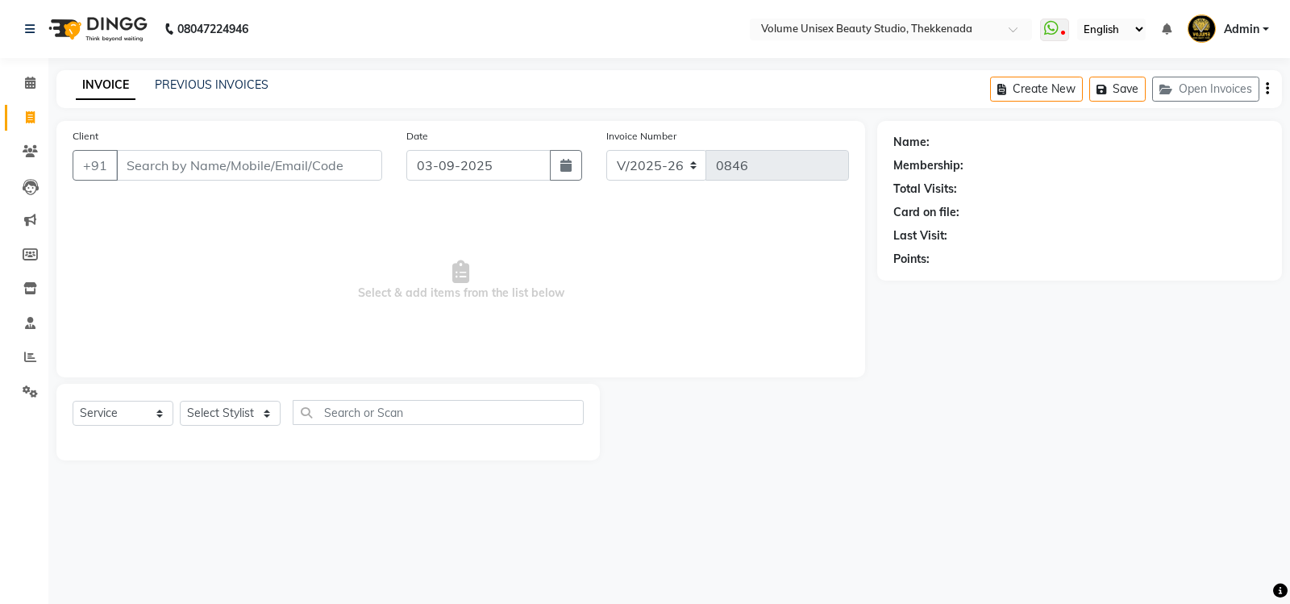
click at [177, 170] on input "Client" at bounding box center [249, 165] width 266 height 31
type input "9567363862"
click at [388, 164] on div "Client +91 9567363862 Add Client" at bounding box center [227, 160] width 334 height 66
click at [352, 165] on span "Add Client" at bounding box center [341, 165] width 64 height 16
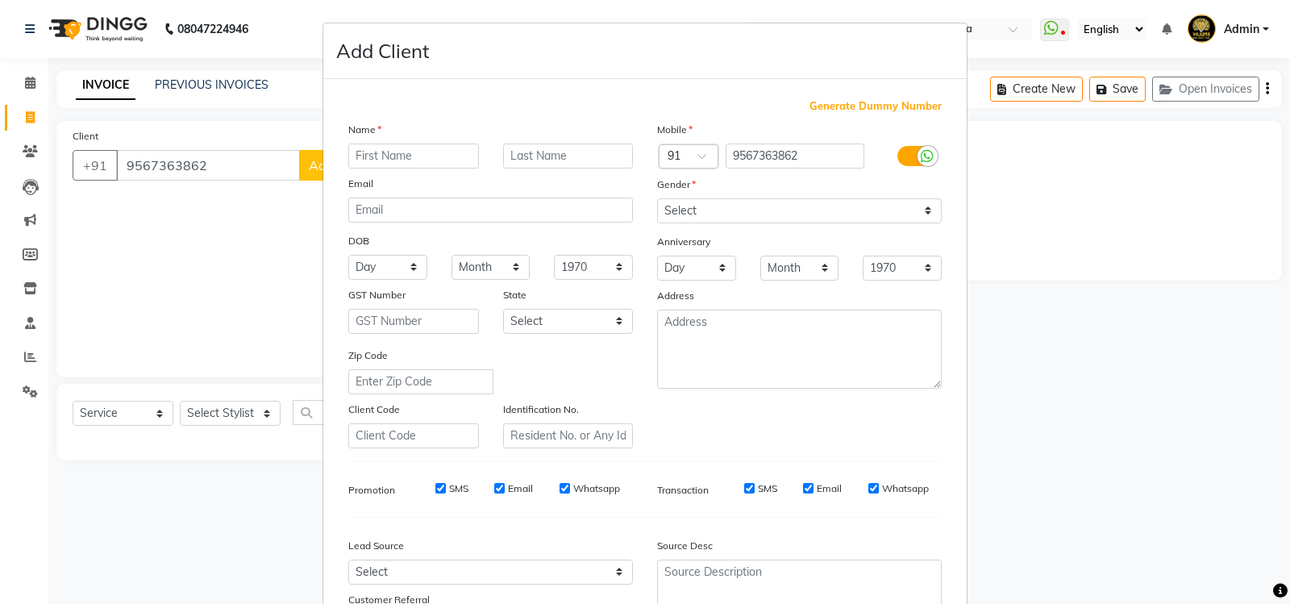
click at [423, 160] on input "text" at bounding box center [413, 155] width 131 height 25
type input "Meenakshi"
type input "Karthikeyan"
click at [924, 212] on select "Select Male Female Other Prefer Not To Say" at bounding box center [799, 210] width 285 height 25
select select "female"
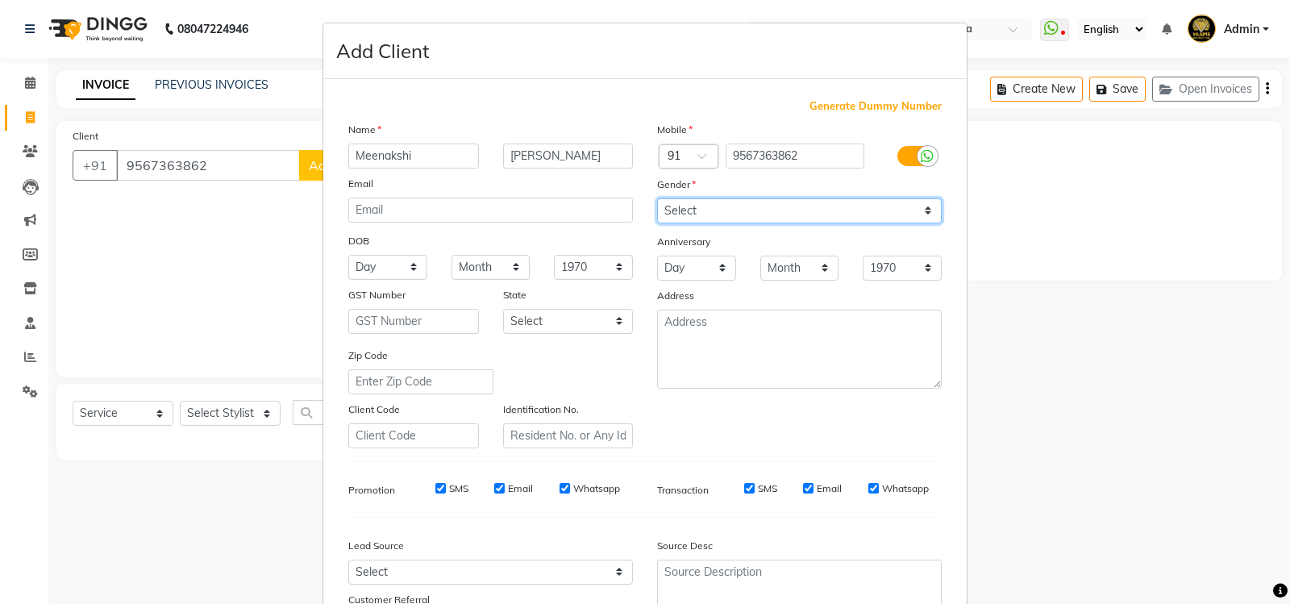
click at [657, 198] on select "Select Male Female Other Prefer Not To Say" at bounding box center [799, 210] width 285 height 25
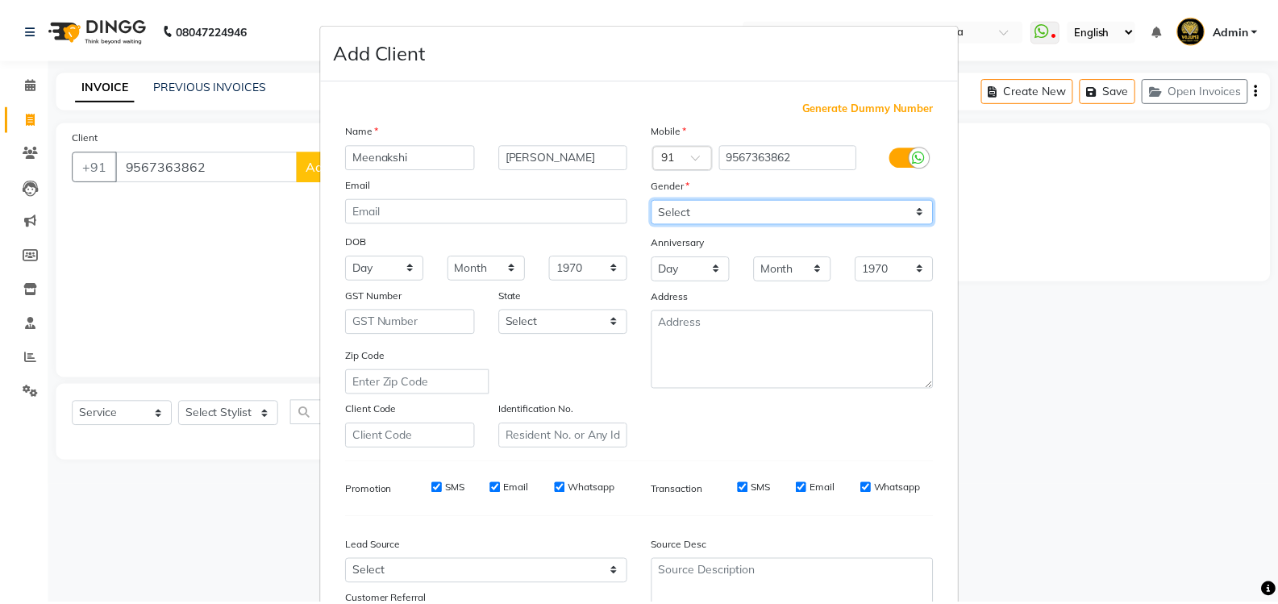
scroll to position [140, 0]
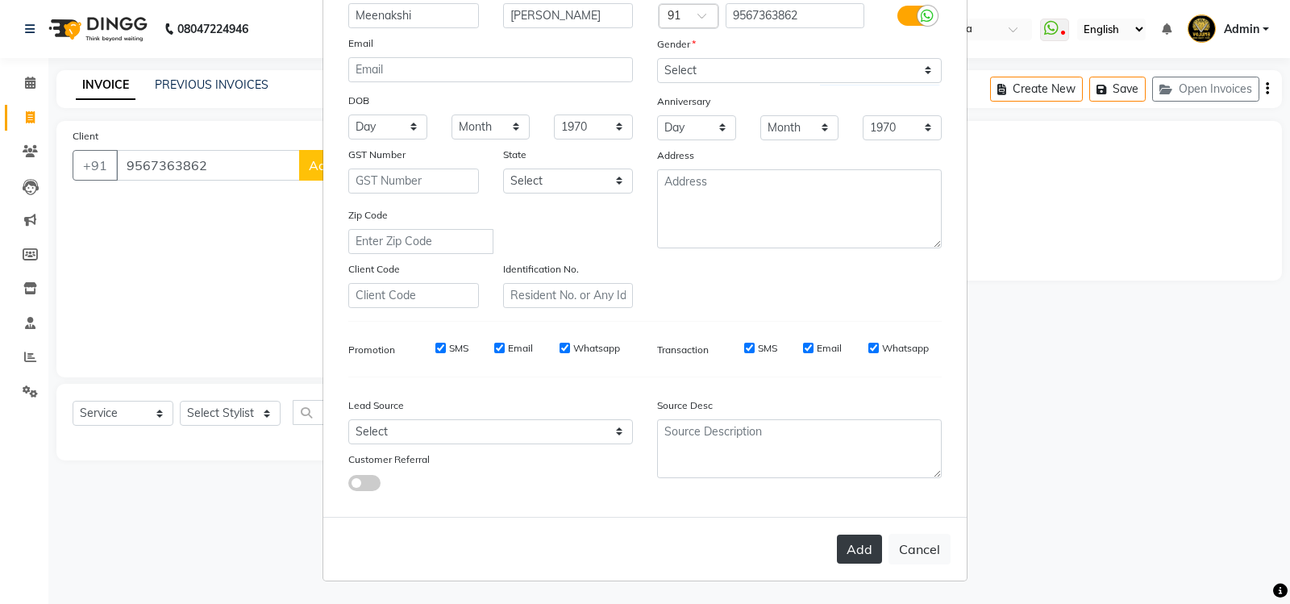
click at [854, 545] on button "Add" at bounding box center [859, 548] width 45 height 29
select select
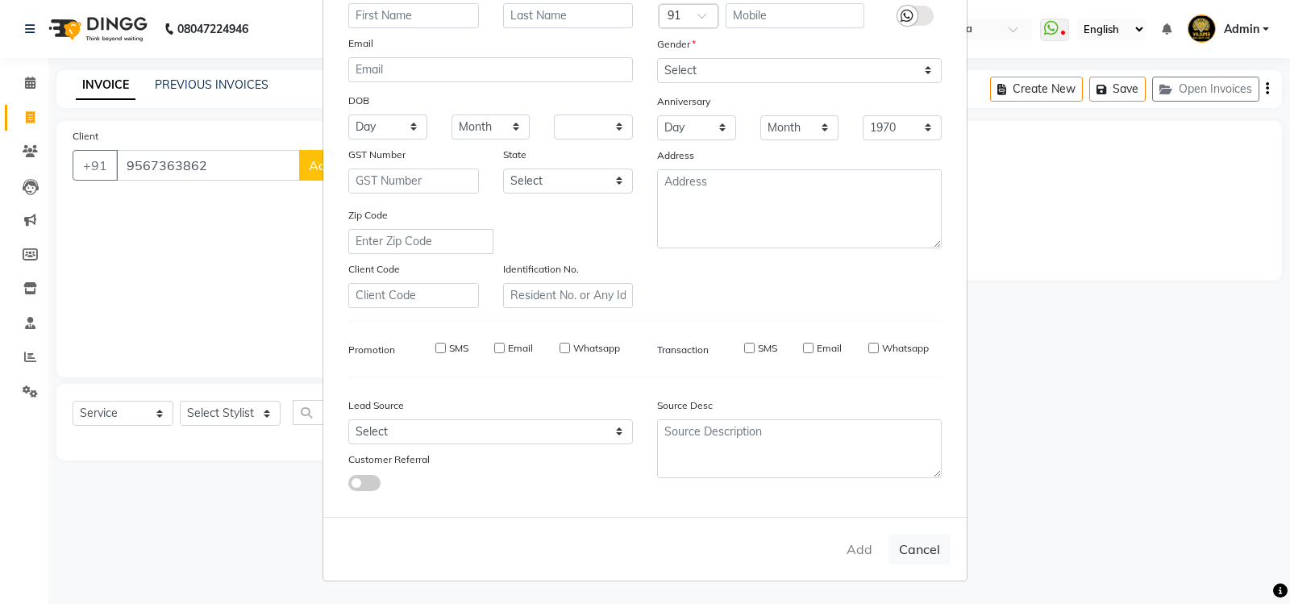
select select
checkbox input "false"
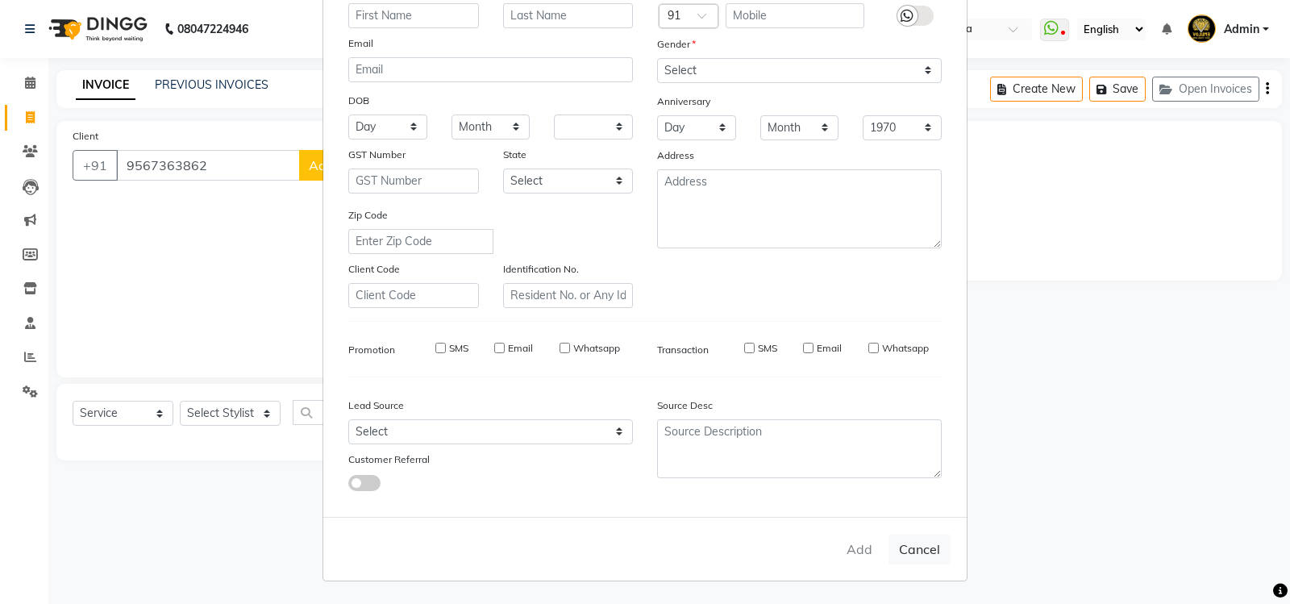
checkbox input "false"
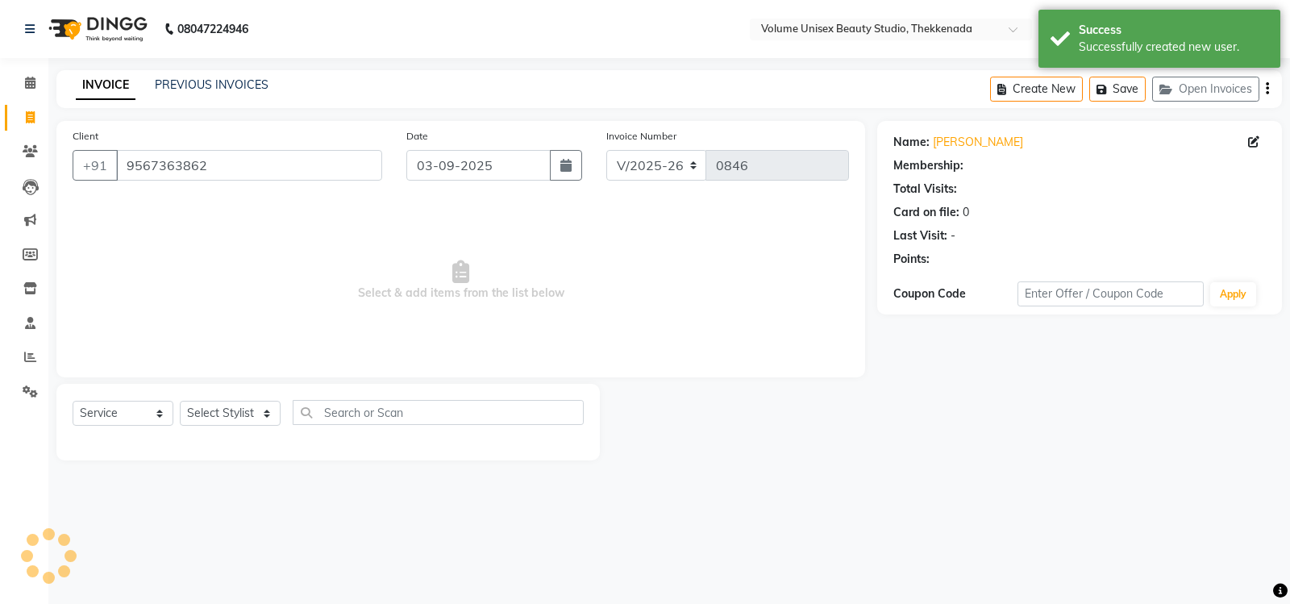
select select "1: Object"
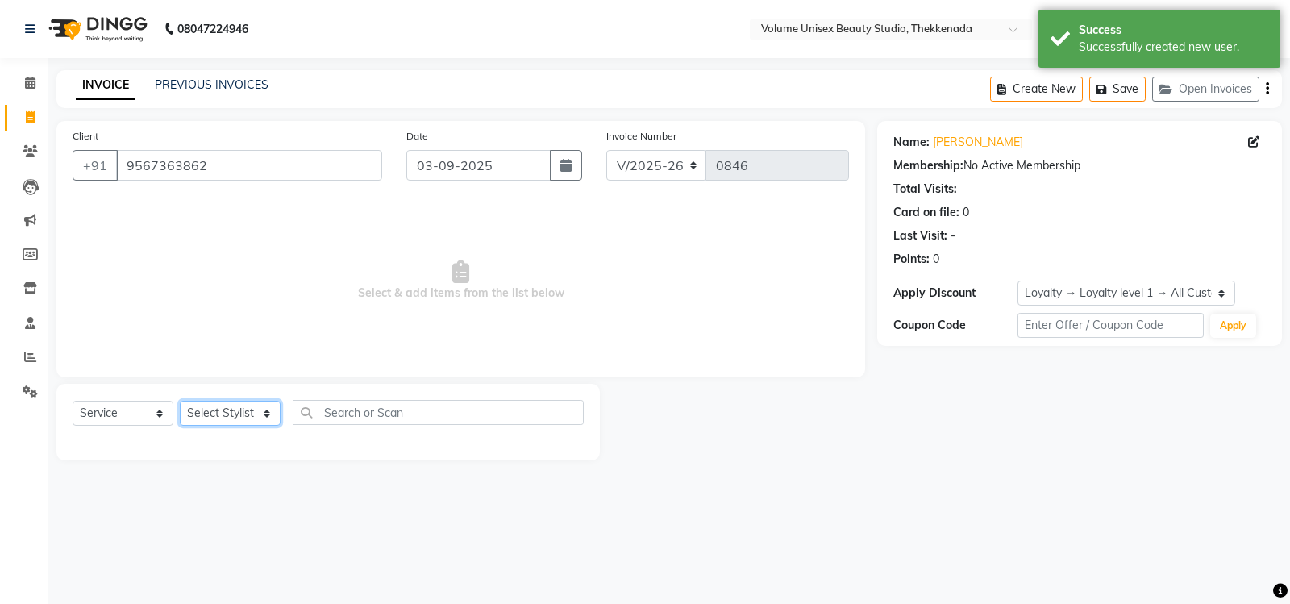
click at [268, 420] on select "Select Stylist Adarsh Ashika Bimal Krishnan Mohammad Shaw Nawaz Narinder Singh …" at bounding box center [230, 413] width 101 height 25
click at [180, 401] on select "Select Stylist Adarsh Ashika Bimal Krishnan Mohammad Shaw Nawaz Narinder Singh …" at bounding box center [230, 413] width 101 height 25
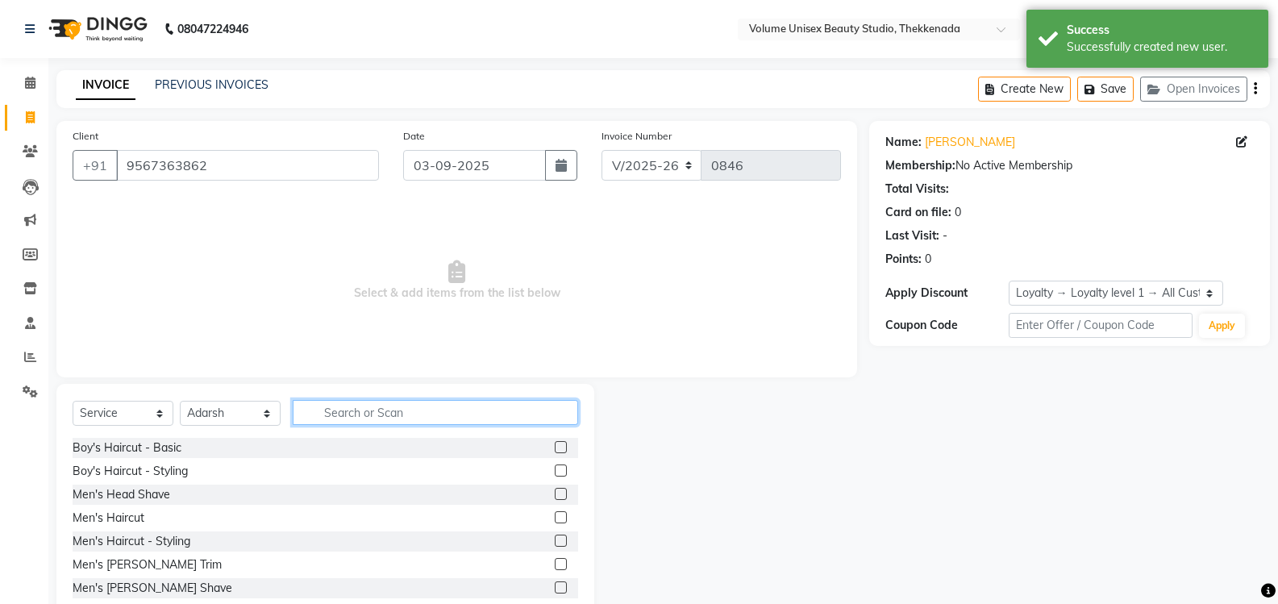
click at [360, 413] on input "text" at bounding box center [435, 412] width 285 height 25
click at [272, 414] on select "Select Stylist Adarsh Ashika Bimal Krishnan Mohammad Shaw Nawaz Narinder Singh …" at bounding box center [230, 413] width 101 height 25
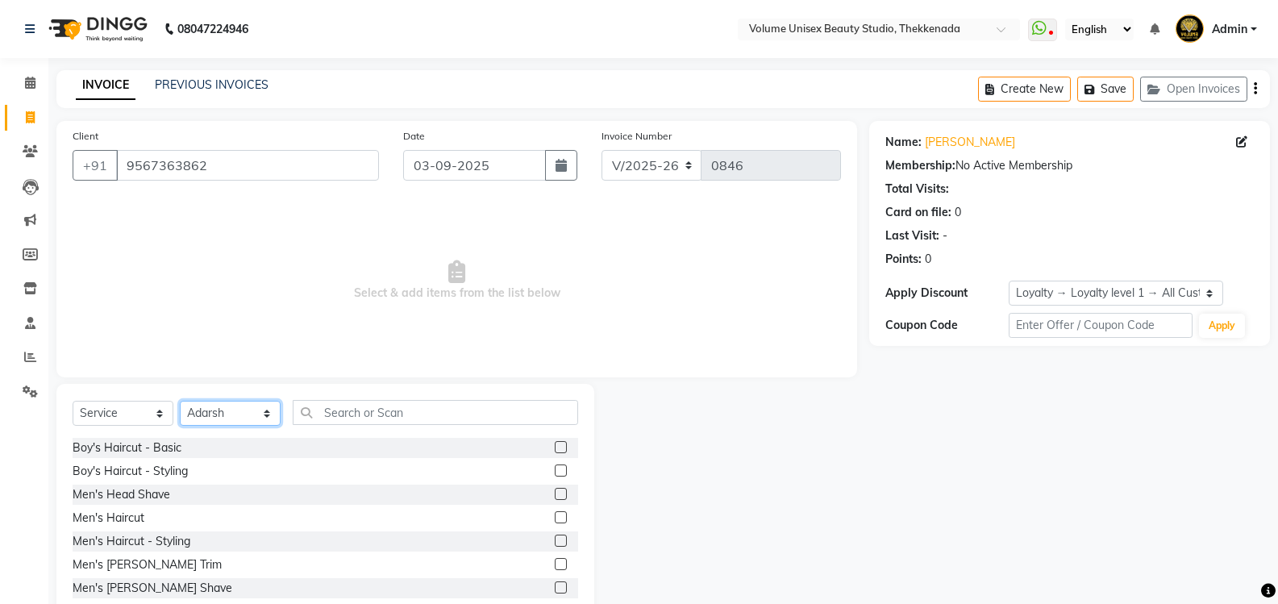
select select "89555"
click at [180, 401] on select "Select Stylist Adarsh Ashika Bimal Krishnan Mohammad Shaw Nawaz Narinder Singh …" at bounding box center [230, 413] width 101 height 25
click at [376, 413] on input "text" at bounding box center [435, 412] width 285 height 25
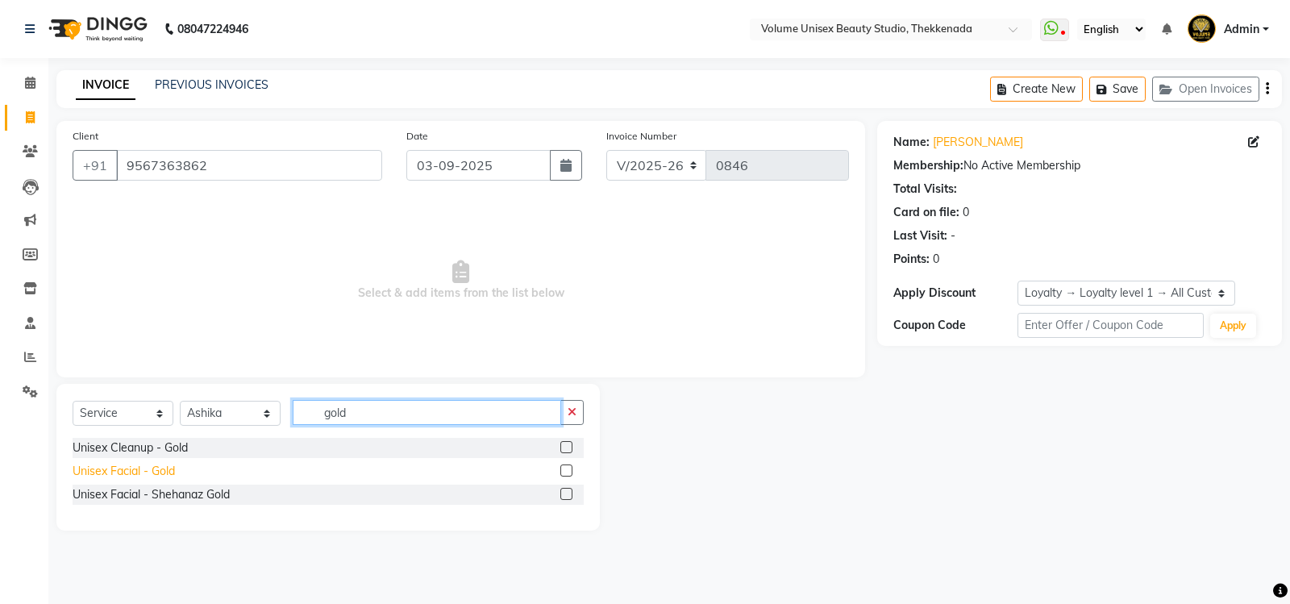
type input "gold"
click at [160, 469] on div "Unisex Facial - Gold" at bounding box center [124, 471] width 102 height 17
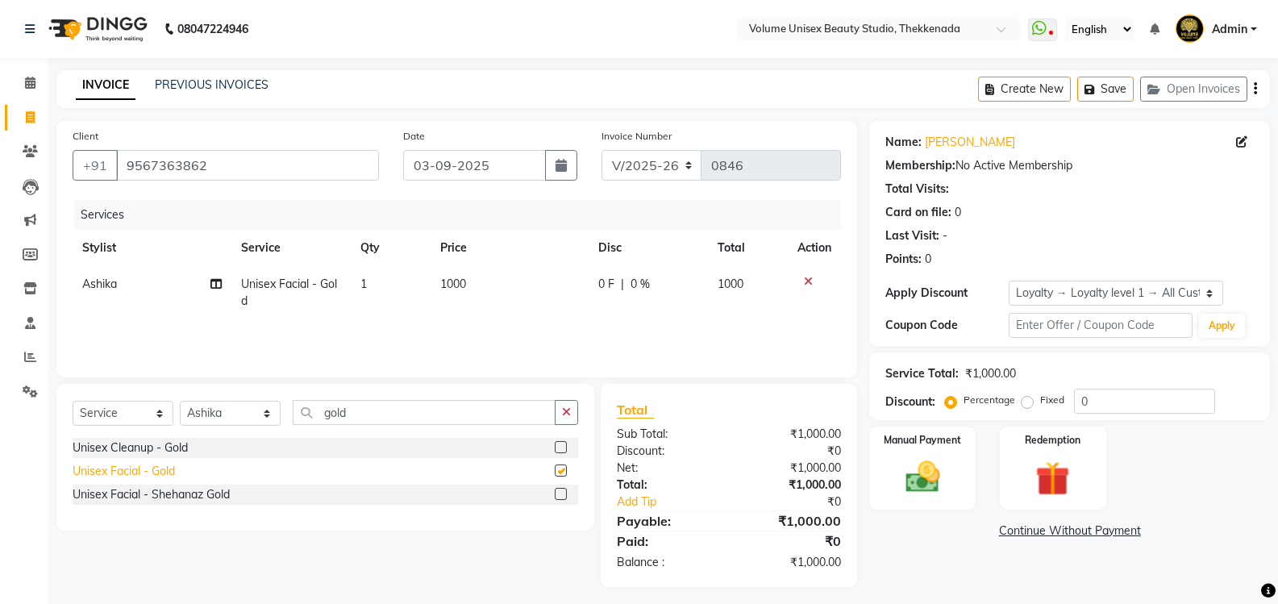
checkbox input "false"
click at [391, 409] on input "gold" at bounding box center [424, 412] width 263 height 25
type input "g"
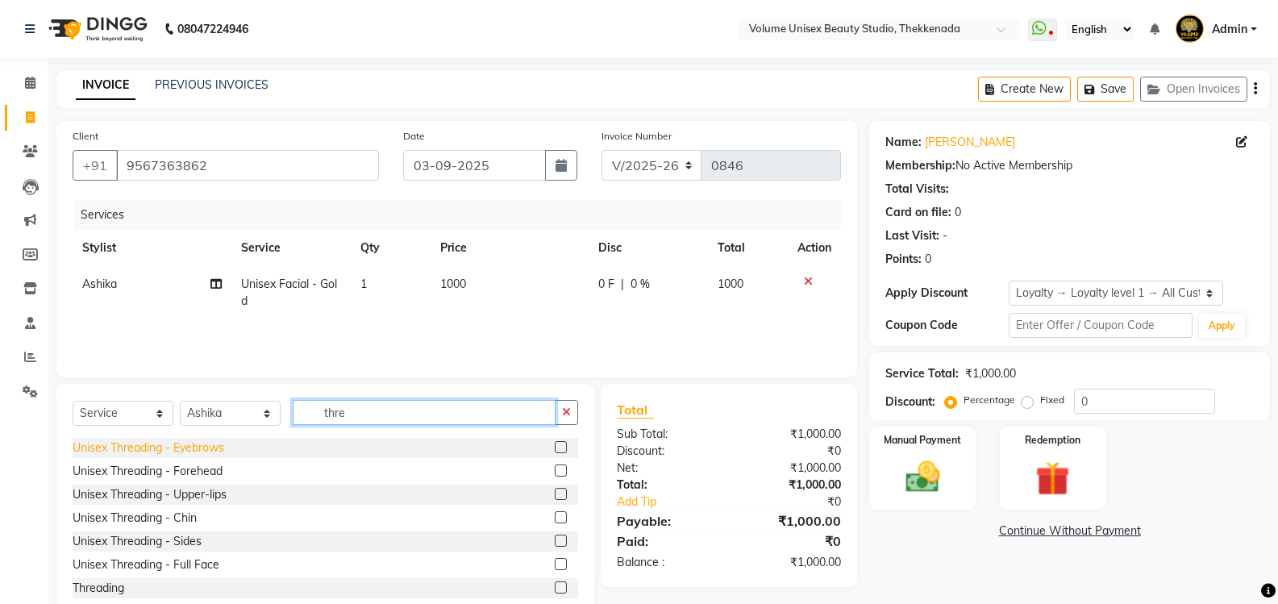
type input "thre"
click at [187, 451] on div "Unisex Threading - Eyebrows" at bounding box center [149, 447] width 152 height 17
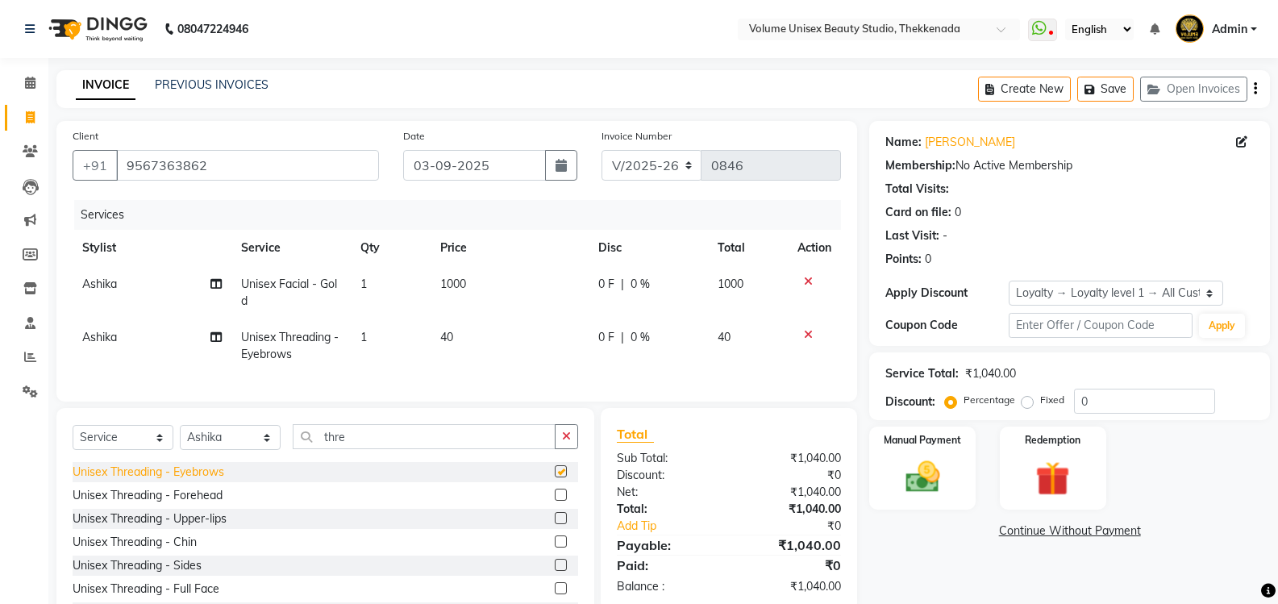
checkbox input "false"
click at [926, 464] on img at bounding box center [921, 476] width 57 height 41
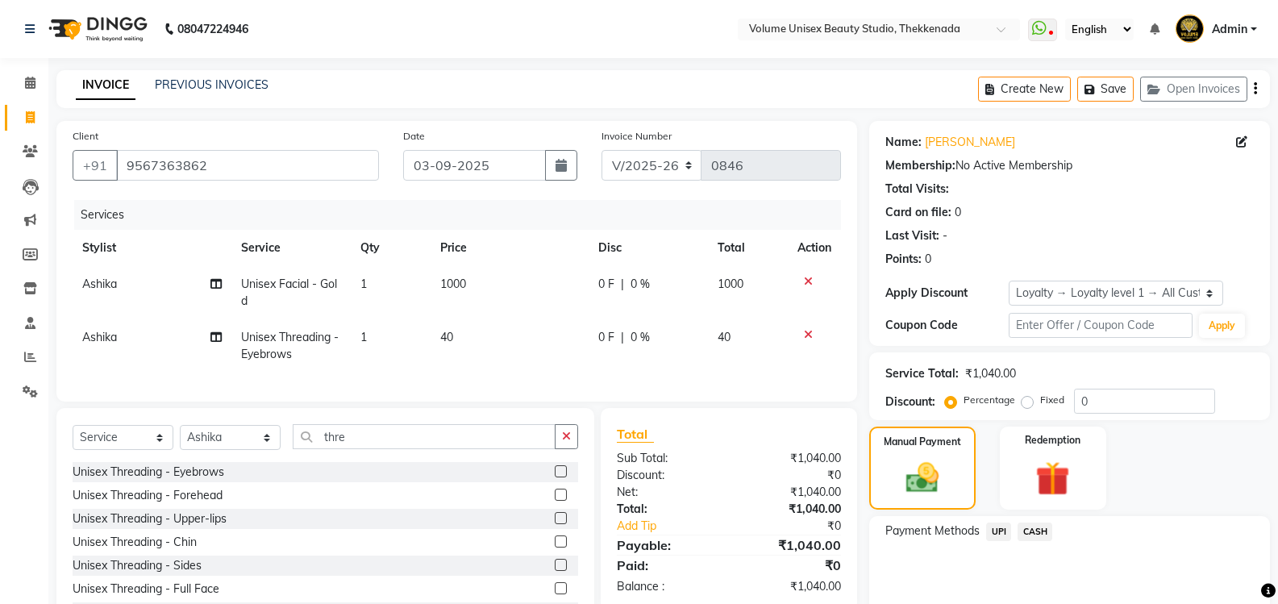
drag, startPoint x: 999, startPoint y: 534, endPoint x: 1040, endPoint y: 535, distance: 41.1
click at [1000, 534] on span "UPI" at bounding box center [998, 531] width 25 height 19
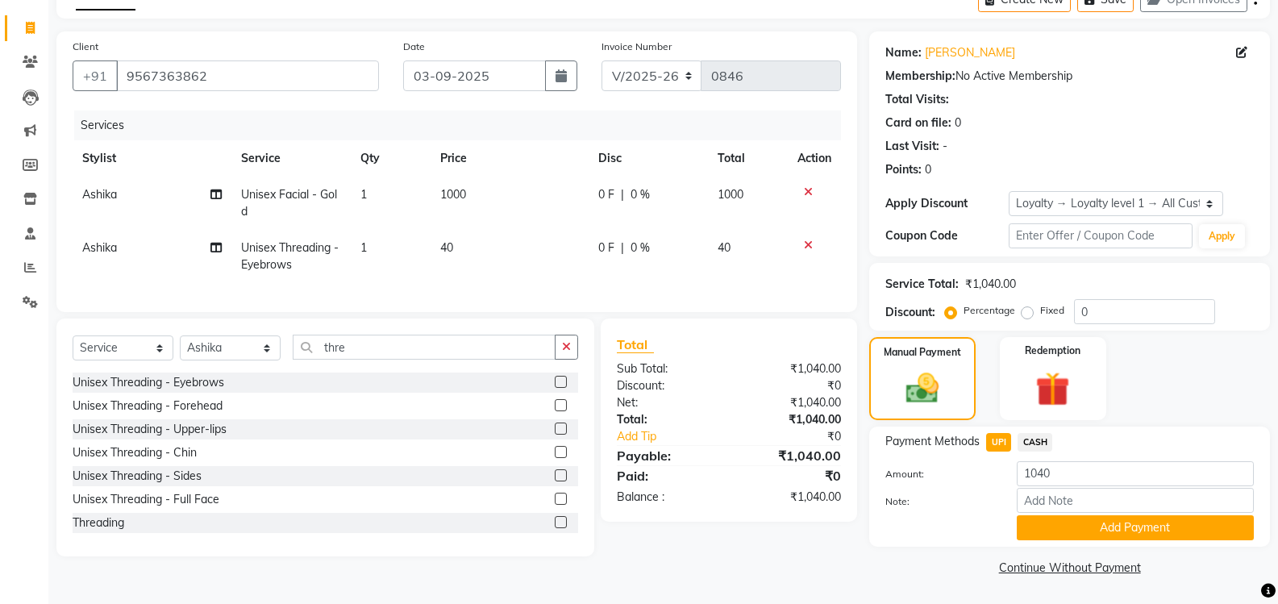
click at [1058, 523] on button "Add Payment" at bounding box center [1134, 527] width 237 height 25
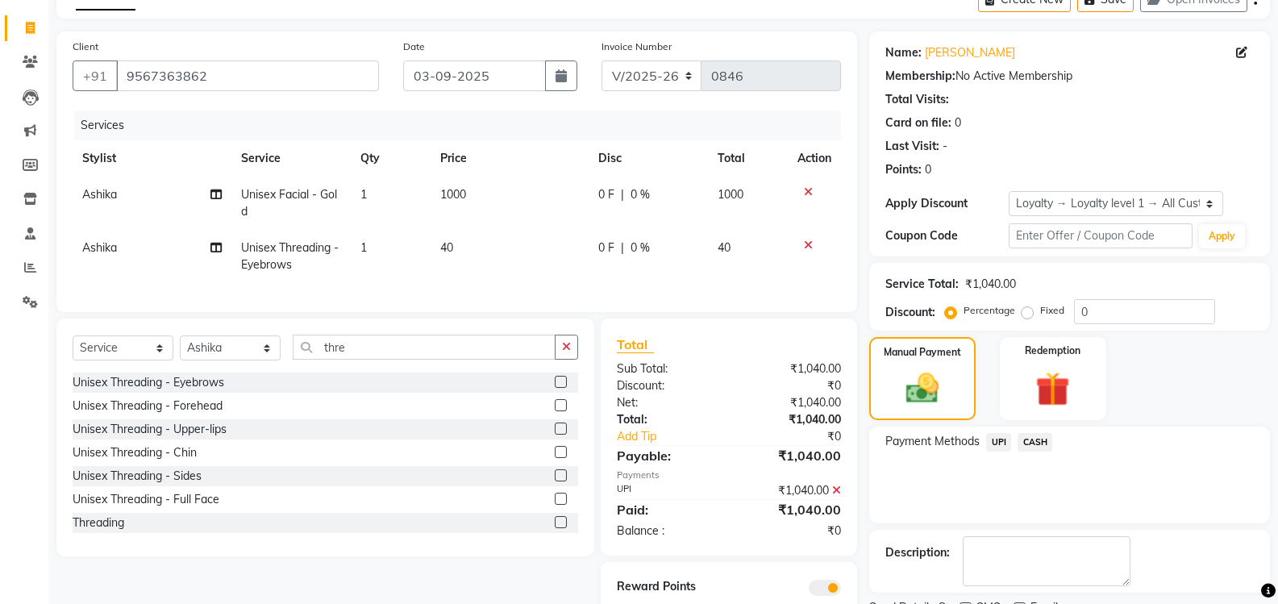
scroll to position [157, 0]
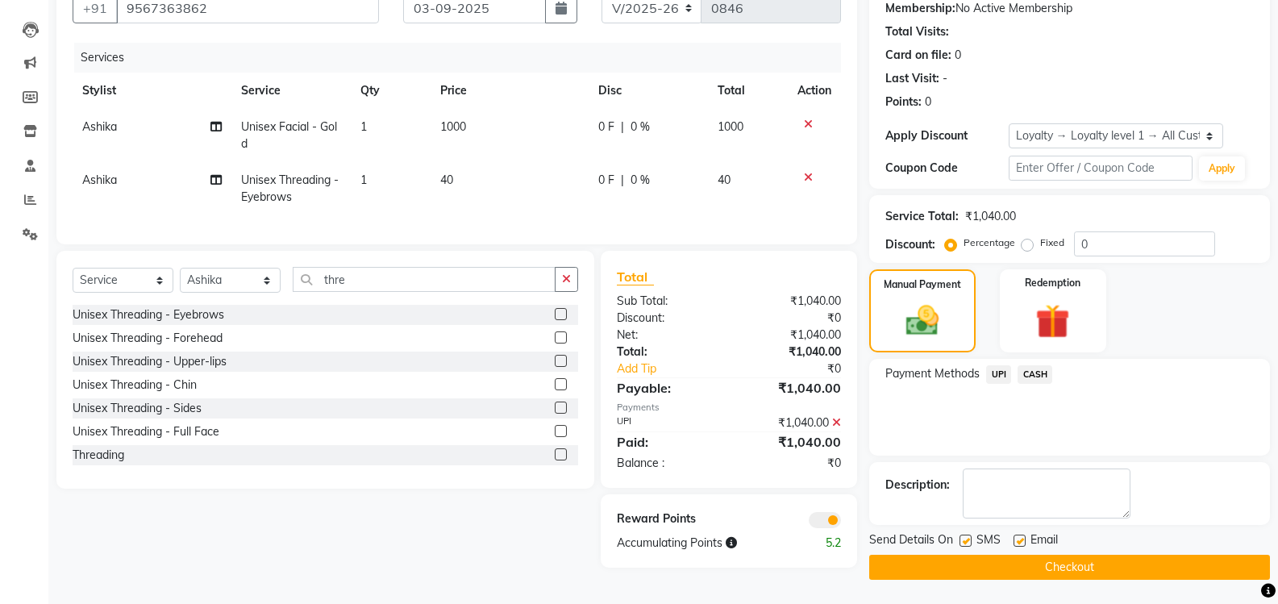
click at [1050, 565] on button "Checkout" at bounding box center [1069, 567] width 401 height 25
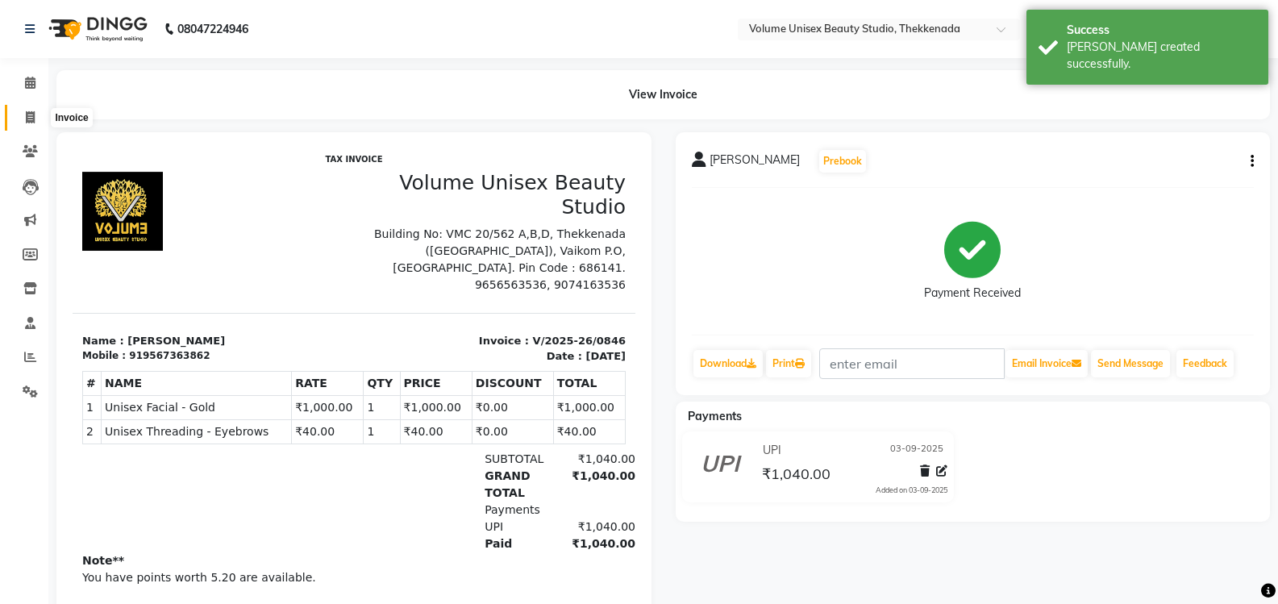
click at [30, 119] on icon at bounding box center [30, 117] width 9 height 12
select select "service"
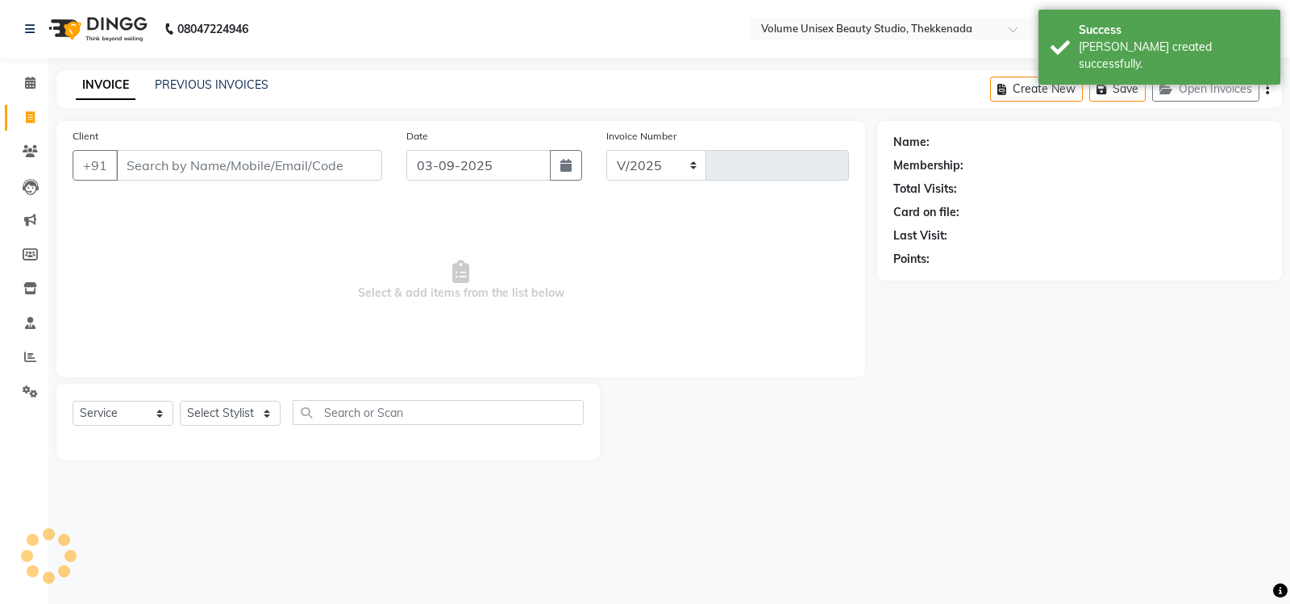
select select "7432"
type input "0847"
click at [176, 168] on input "Client" at bounding box center [249, 165] width 266 height 31
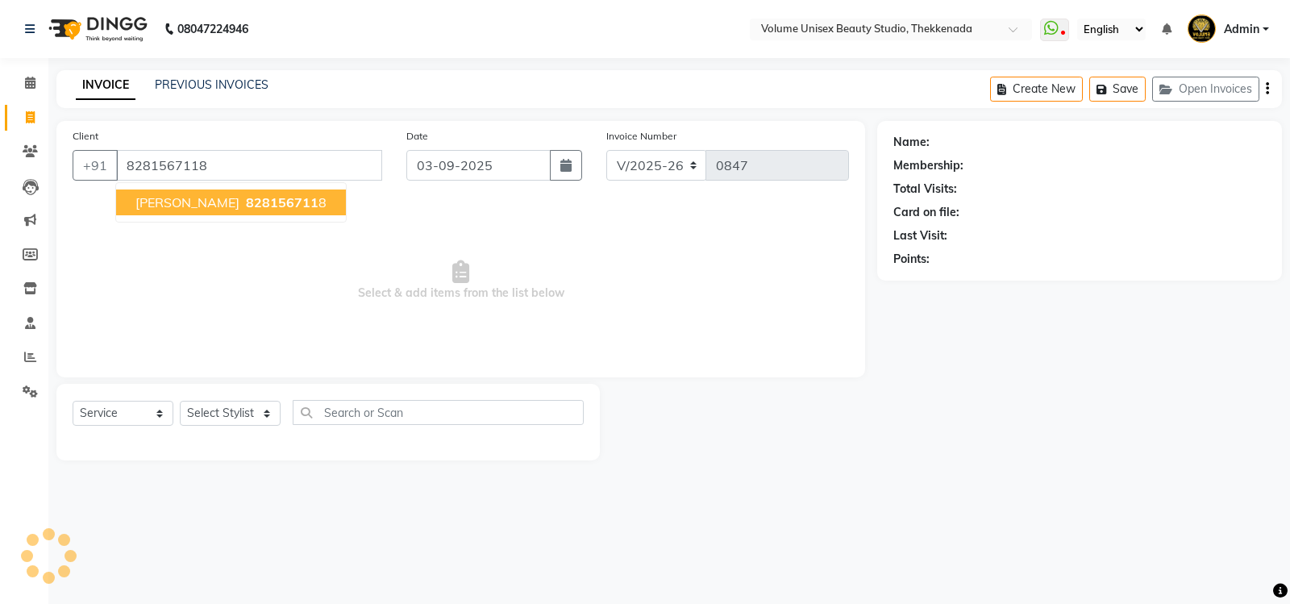
type input "8281567118"
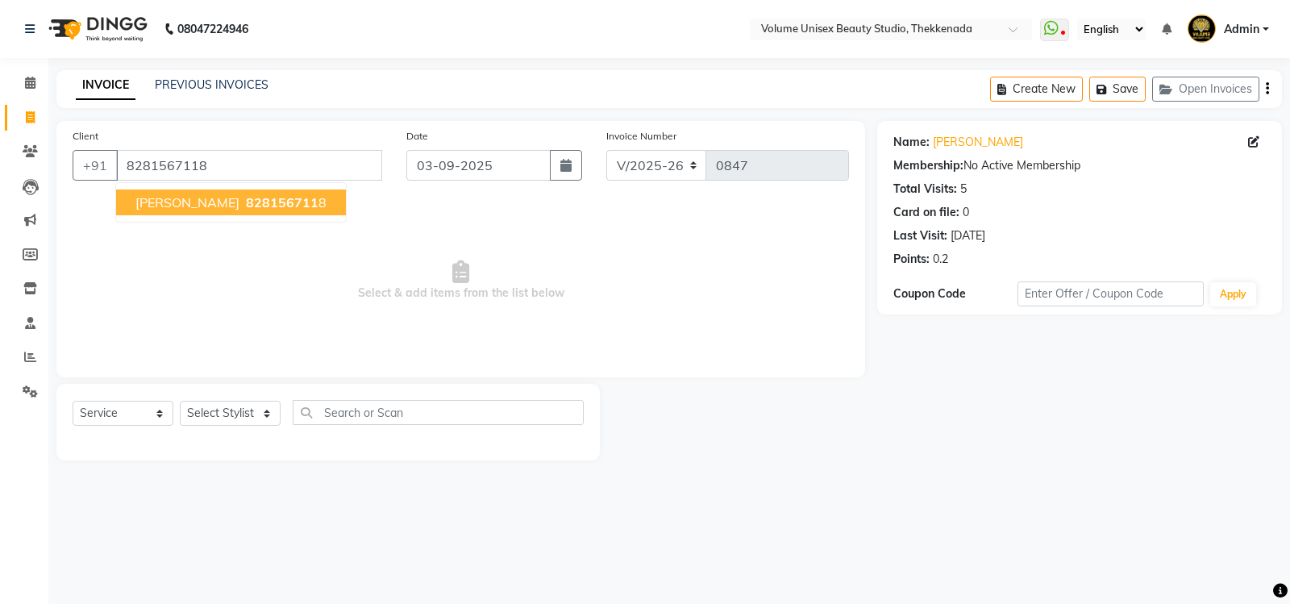
click at [246, 197] on span "828156711" at bounding box center [282, 202] width 73 height 16
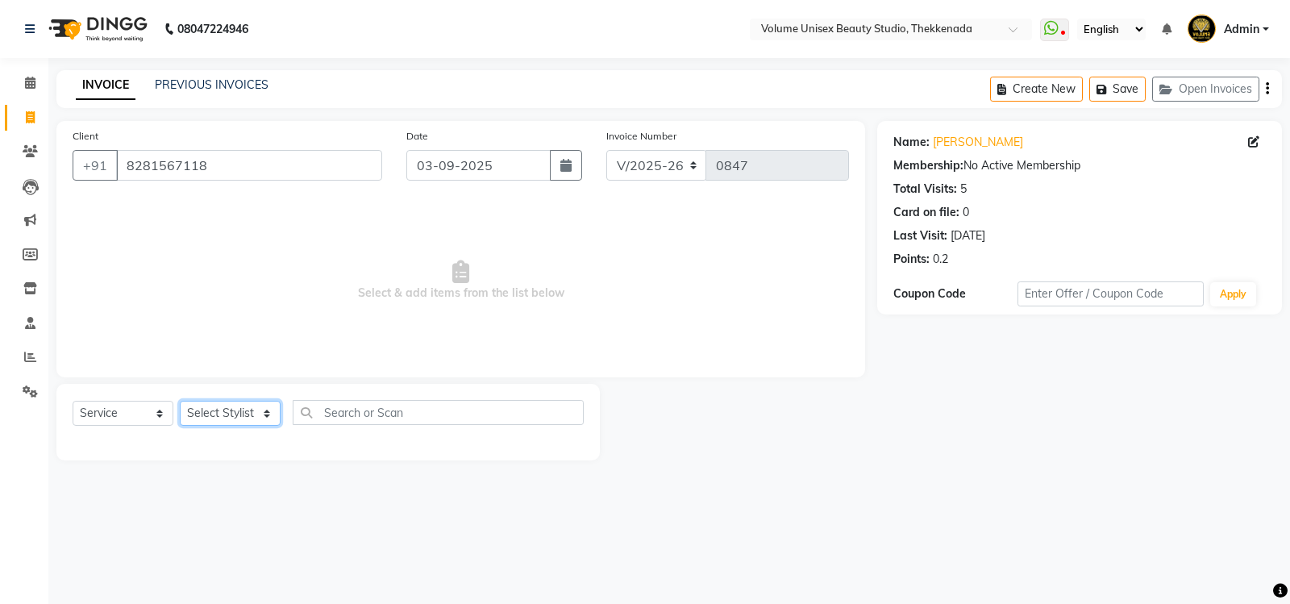
click at [271, 414] on select "Select Stylist Adarsh Ashika Bimal Krishnan Mohammad Shaw Nawaz Narinder Singh …" at bounding box center [230, 413] width 101 height 25
select select "89554"
click at [180, 401] on select "Select Stylist Adarsh Ashika Bimal Krishnan Mohammad Shaw Nawaz Narinder Singh …" at bounding box center [230, 413] width 101 height 25
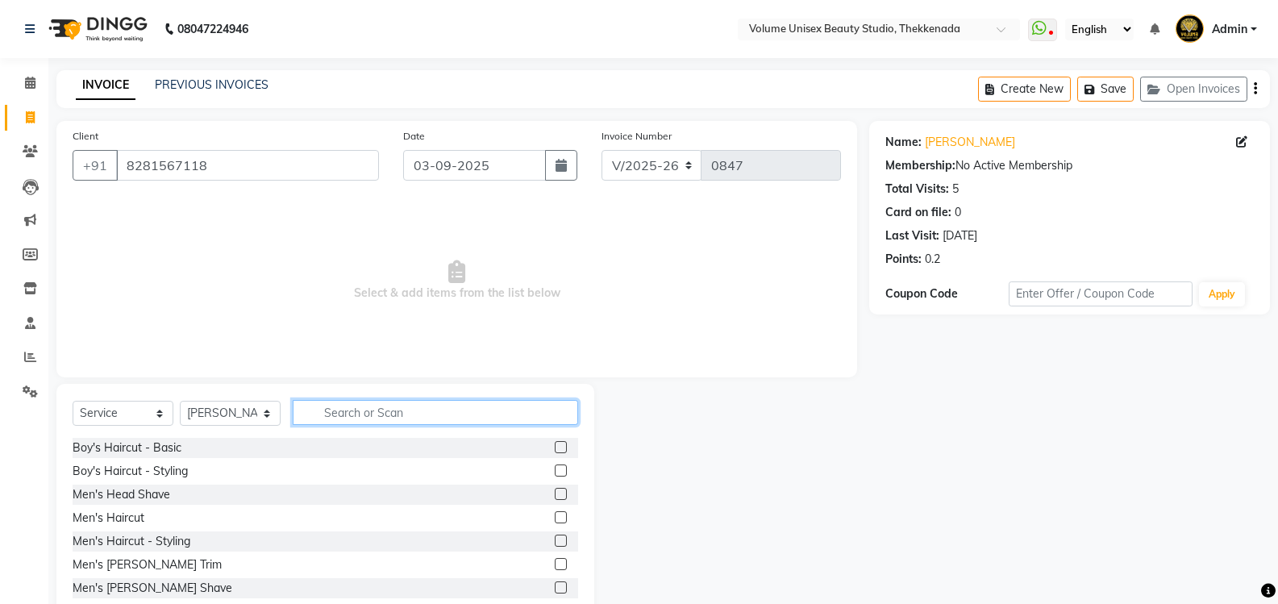
click at [338, 420] on input "text" at bounding box center [435, 412] width 285 height 25
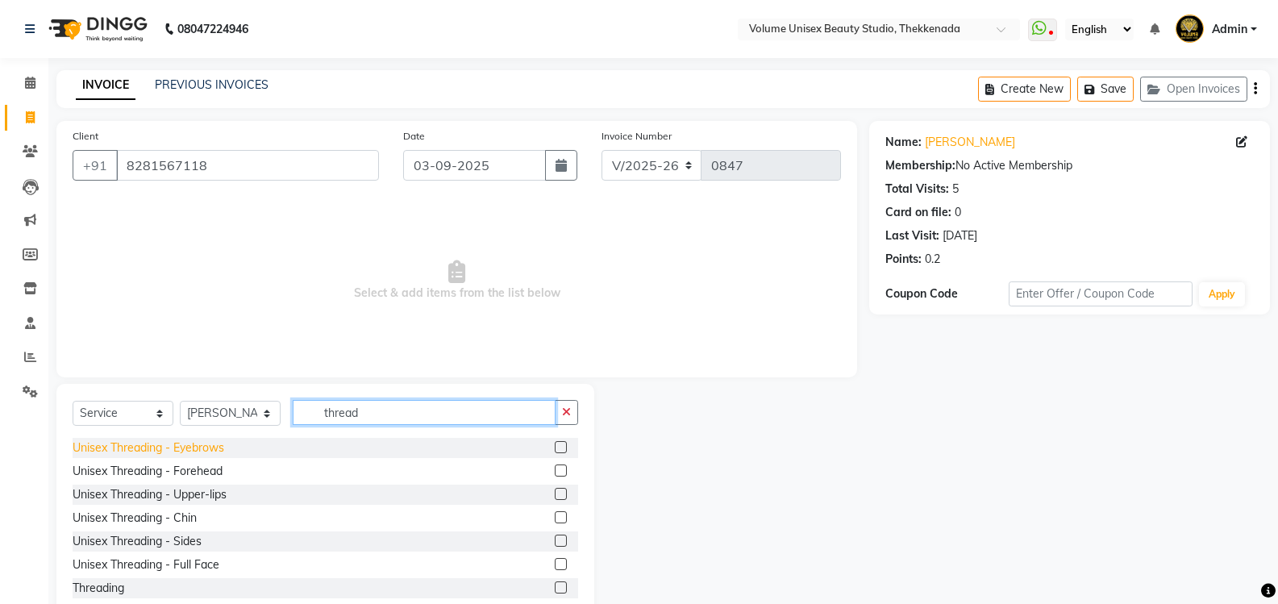
type input "thread"
click at [123, 442] on div "Unisex Threading - Eyebrows" at bounding box center [149, 447] width 152 height 17
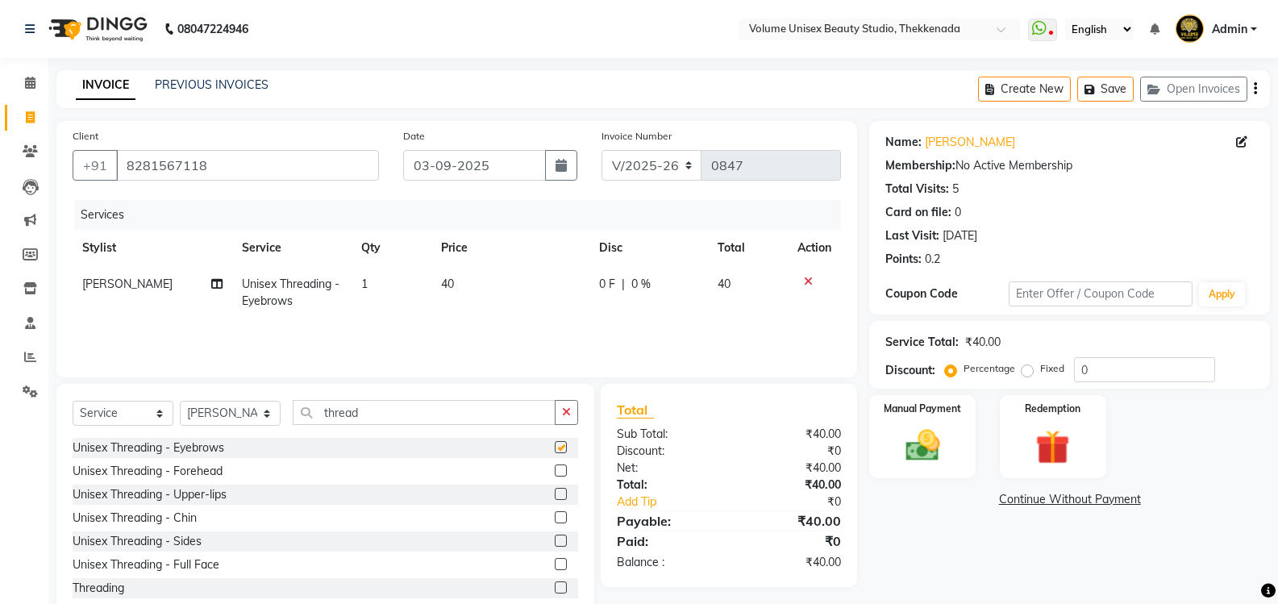
checkbox input "false"
click at [929, 450] on img at bounding box center [921, 445] width 57 height 41
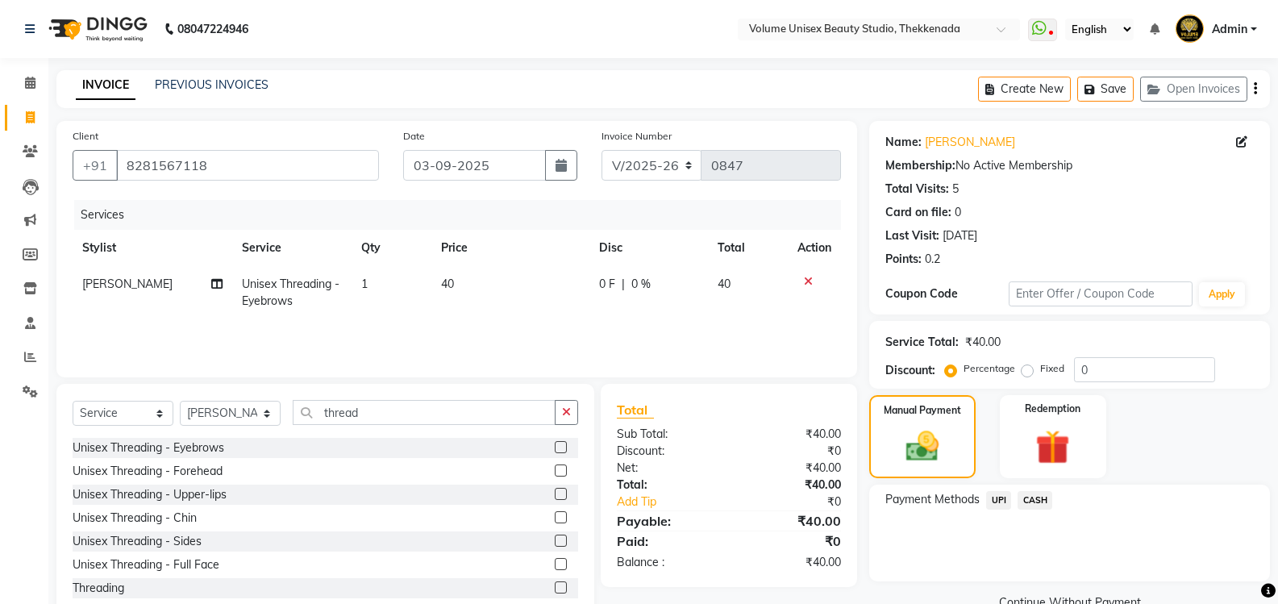
click at [1000, 501] on span "UPI" at bounding box center [998, 500] width 25 height 19
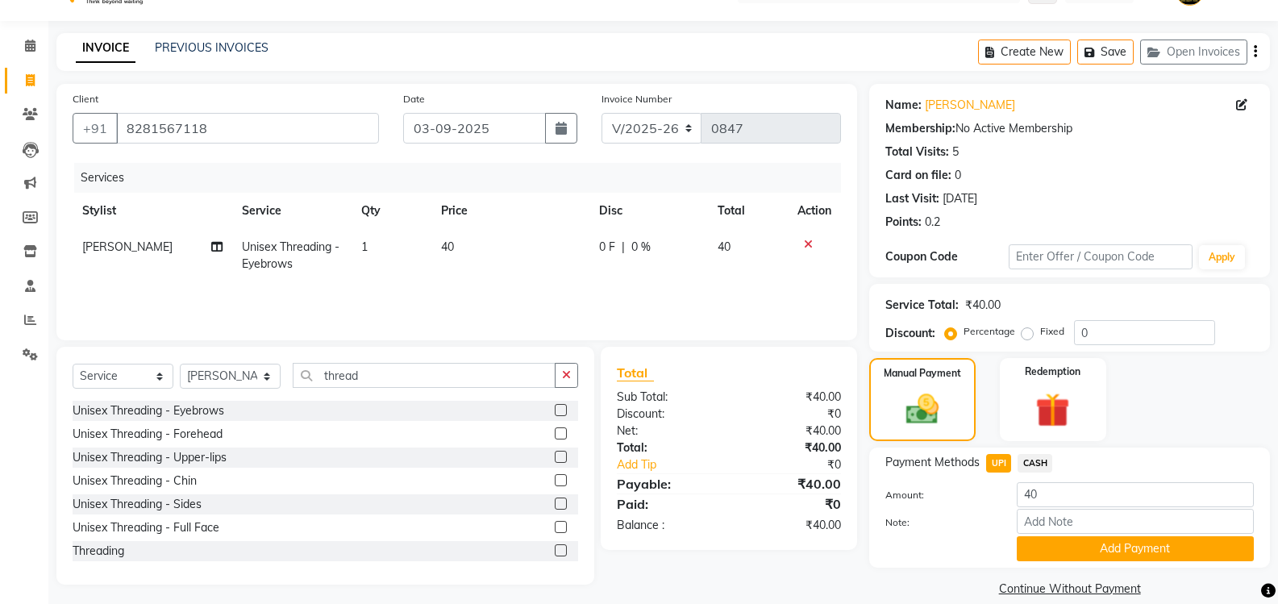
scroll to position [58, 0]
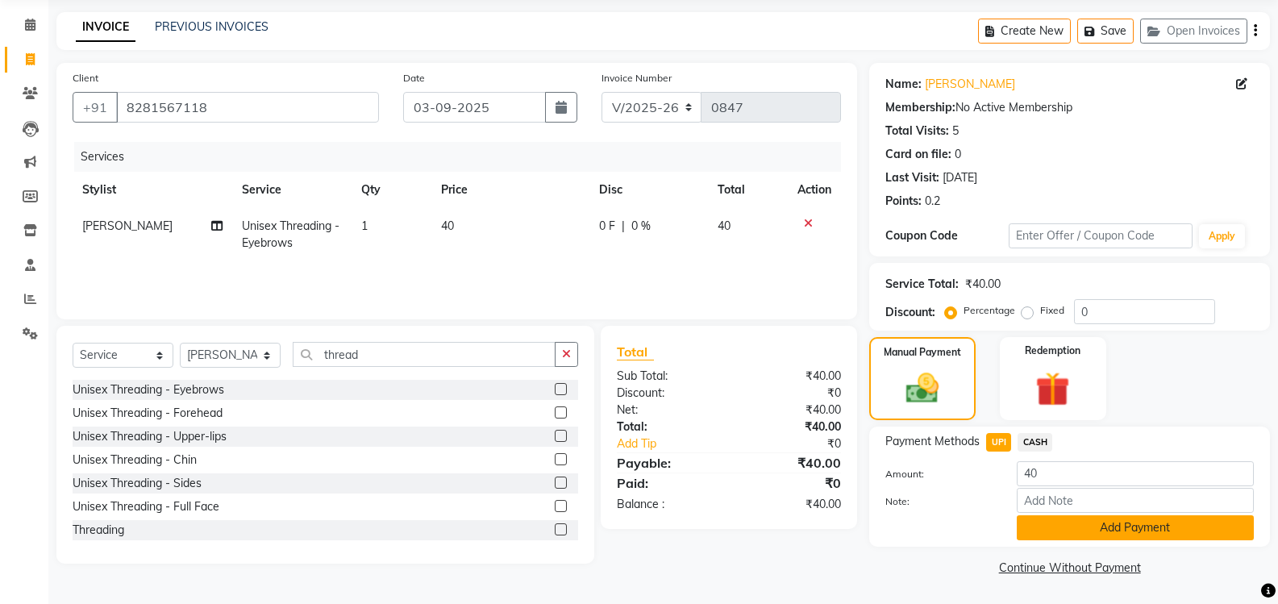
click at [1069, 526] on button "Add Payment" at bounding box center [1134, 527] width 237 height 25
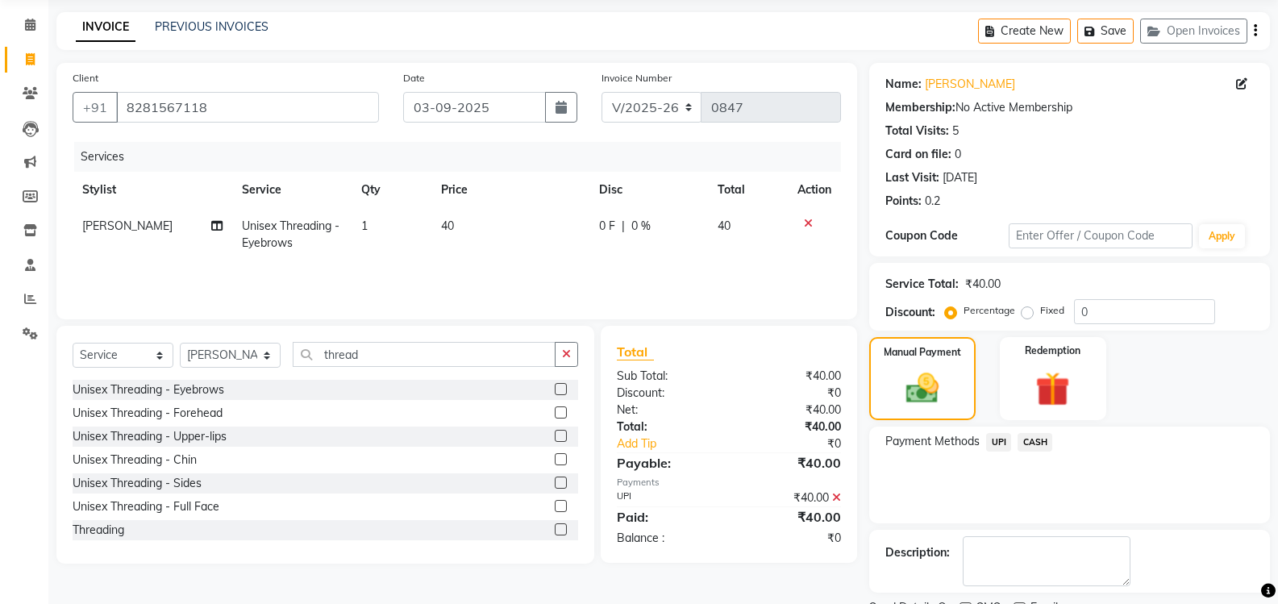
scroll to position [126, 0]
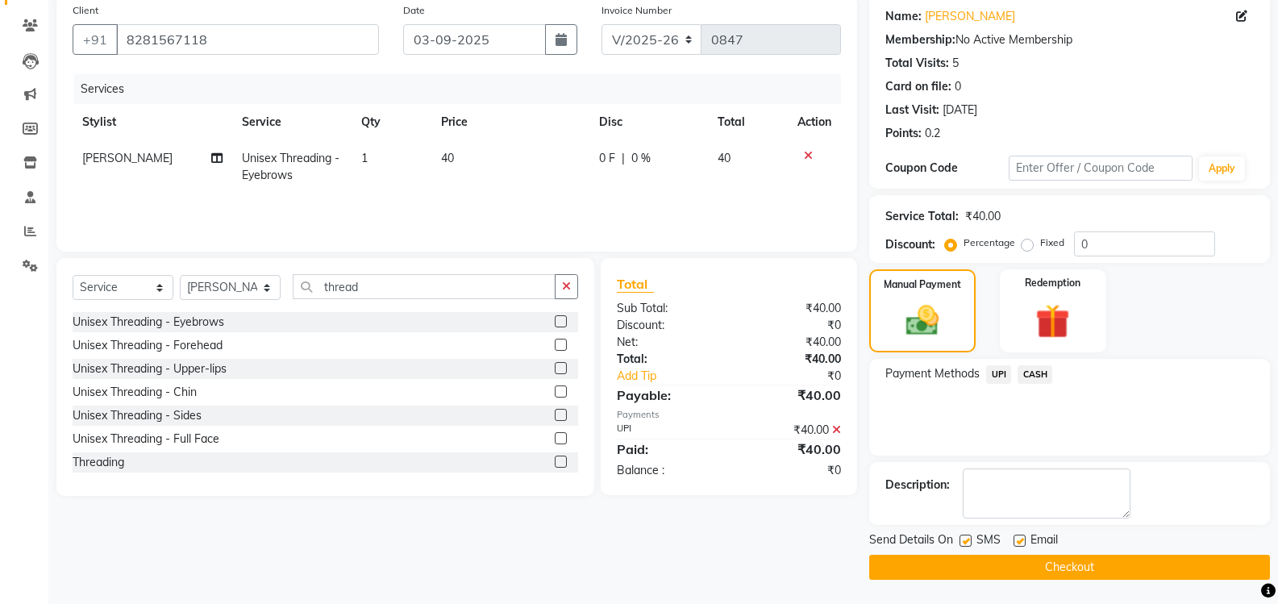
click at [1054, 569] on button "Checkout" at bounding box center [1069, 567] width 401 height 25
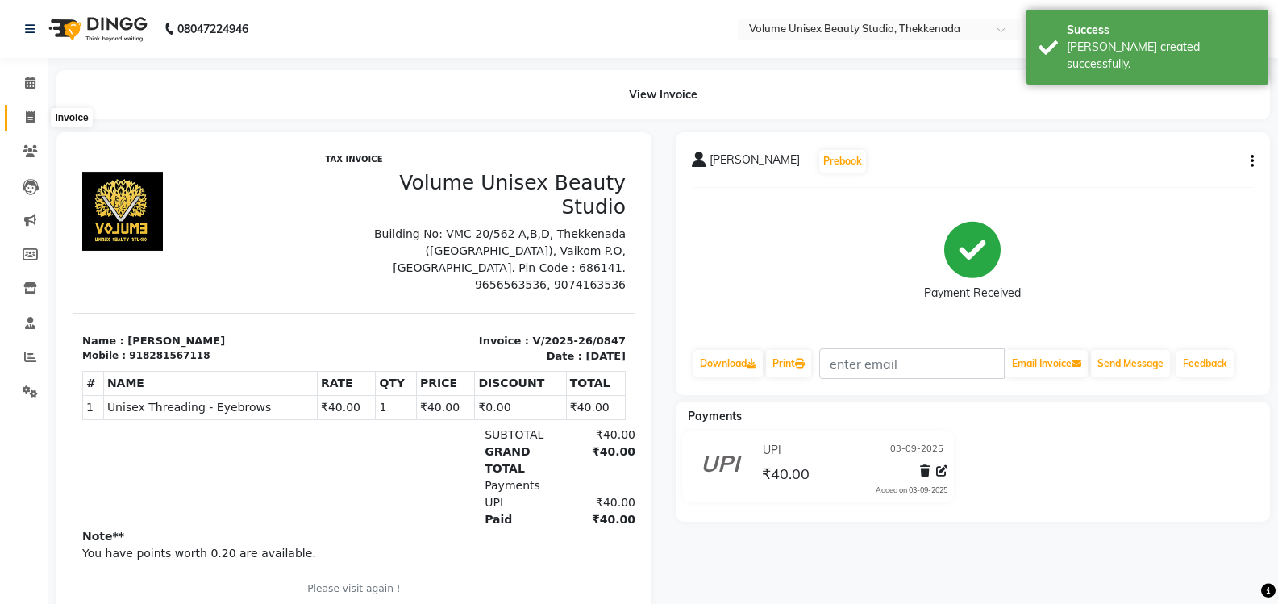
click at [31, 125] on span at bounding box center [30, 118] width 28 height 19
select select "service"
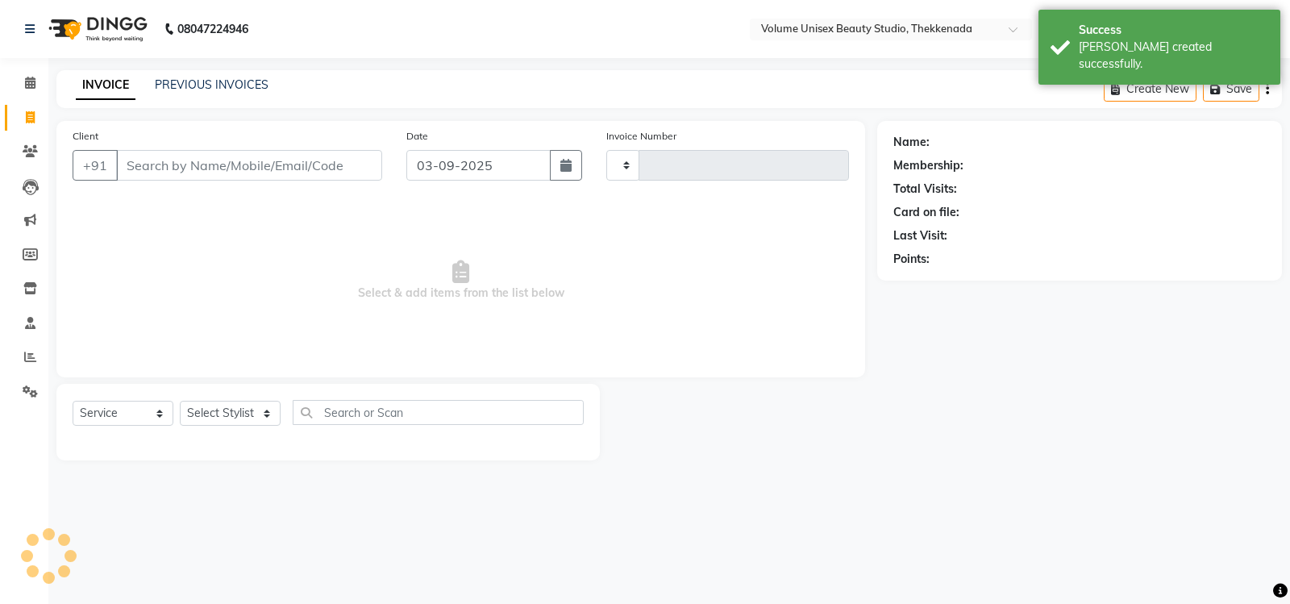
type input "0848"
select select "7432"
click at [184, 169] on input "Client" at bounding box center [249, 165] width 266 height 31
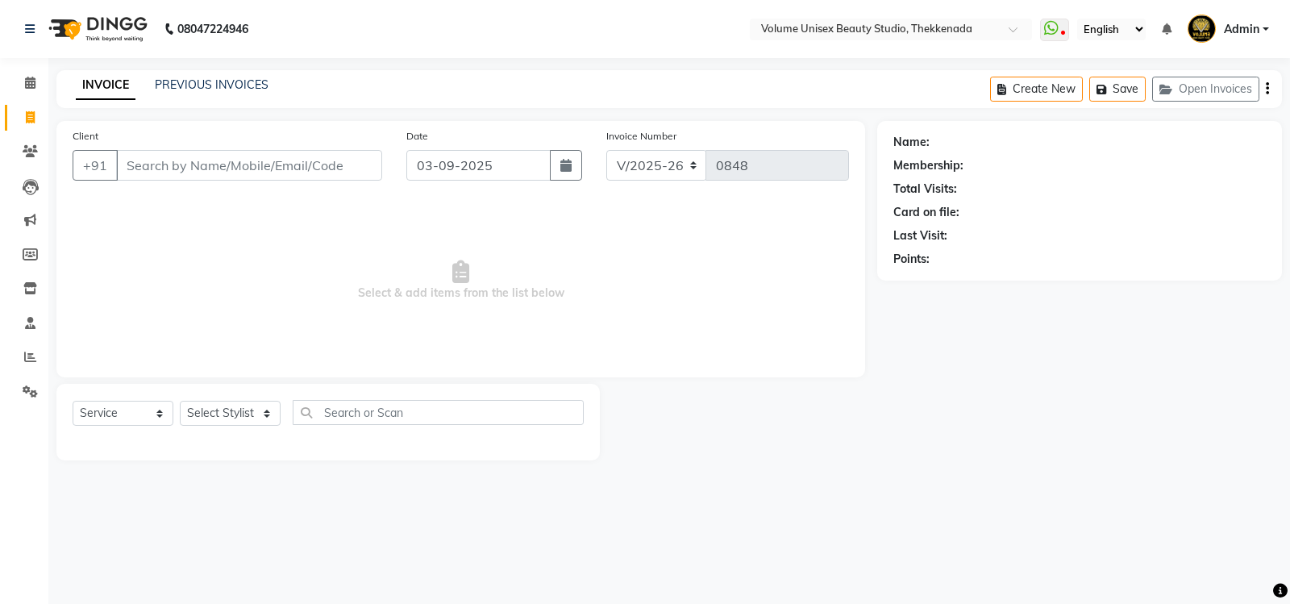
click at [208, 75] on div "INVOICE PREVIOUS INVOICES Create New Save Open Invoices" at bounding box center [668, 89] width 1225 height 38
click at [231, 82] on link "PREVIOUS INVOICES" at bounding box center [212, 84] width 114 height 15
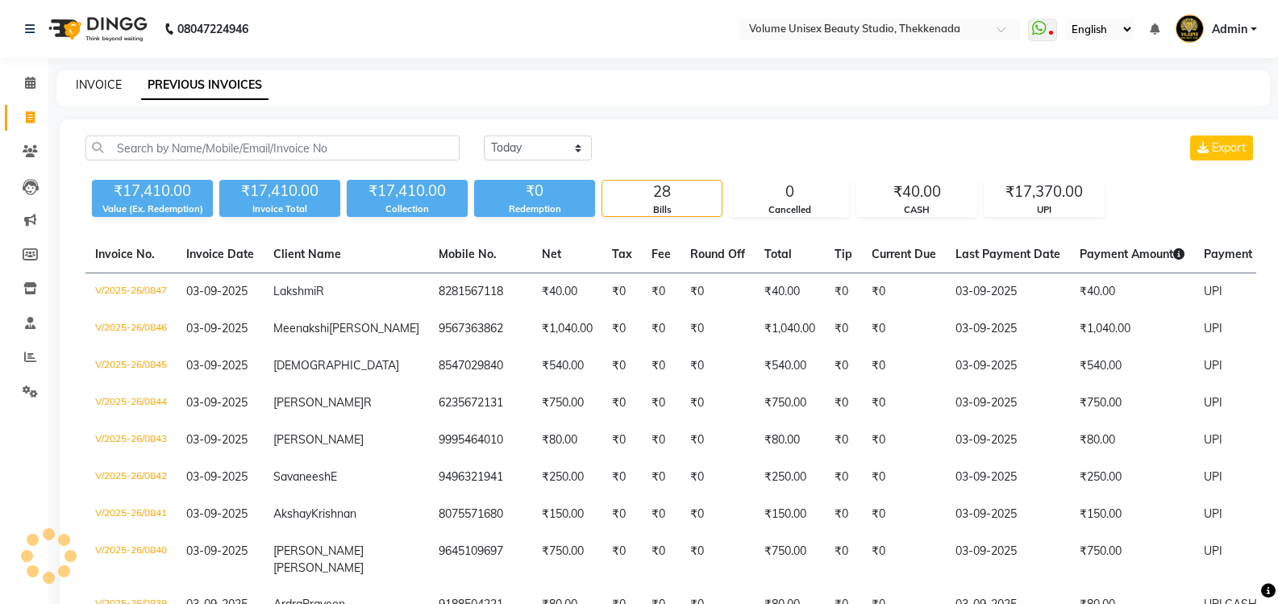
click at [106, 81] on link "INVOICE" at bounding box center [99, 84] width 46 height 15
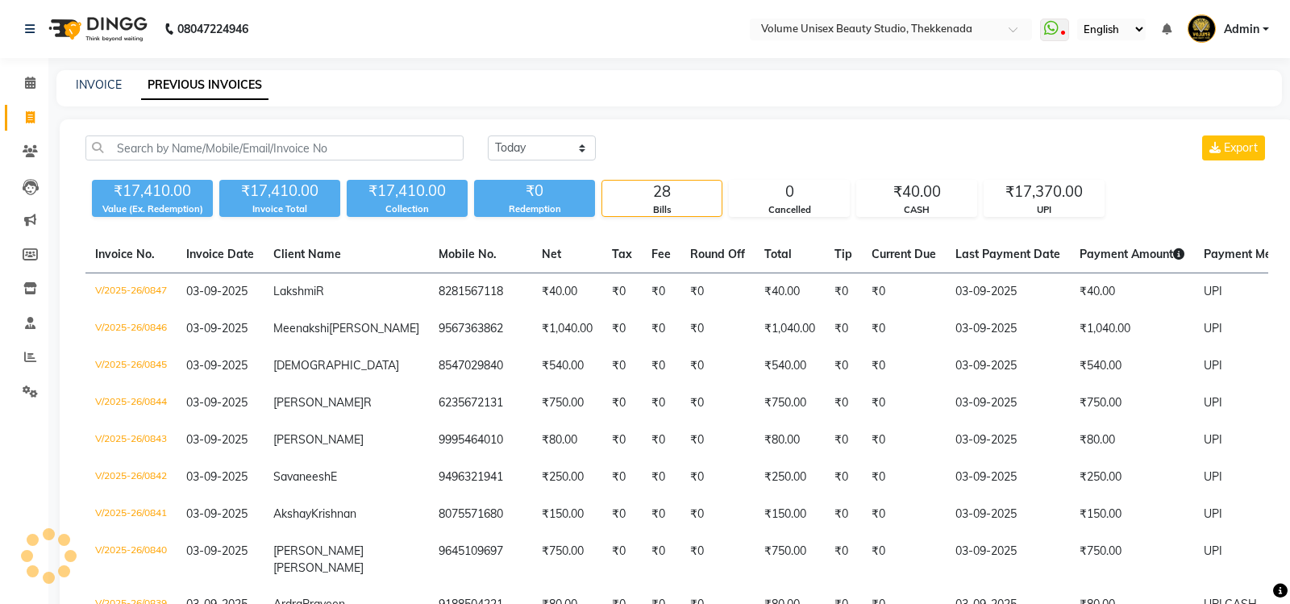
select select "7432"
select select "service"
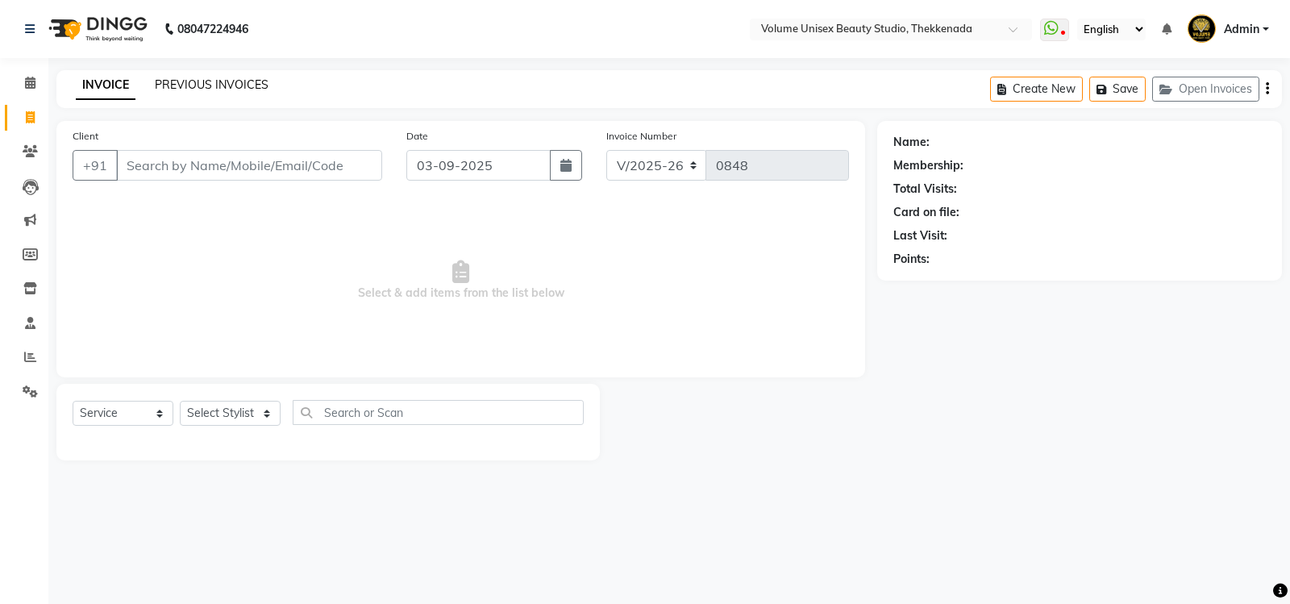
click at [231, 80] on link "PREVIOUS INVOICES" at bounding box center [212, 84] width 114 height 15
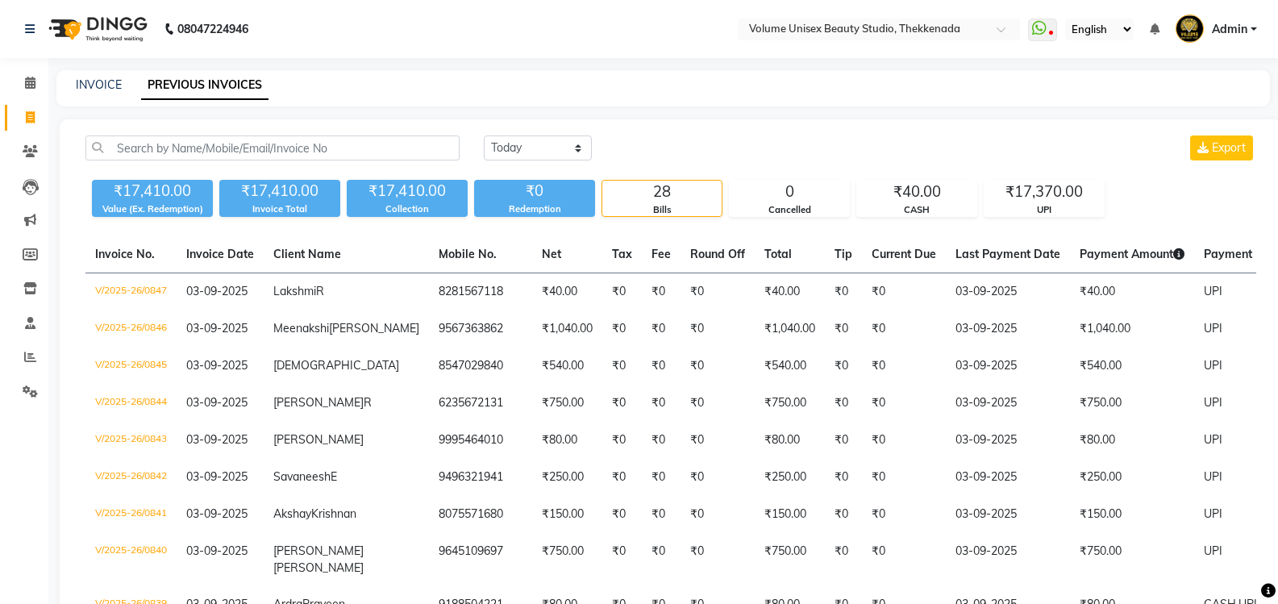
click at [111, 77] on div "INVOICE PREVIOUS INVOICES" at bounding box center [662, 88] width 1213 height 36
click at [109, 86] on link "INVOICE" at bounding box center [99, 84] width 46 height 15
select select "service"
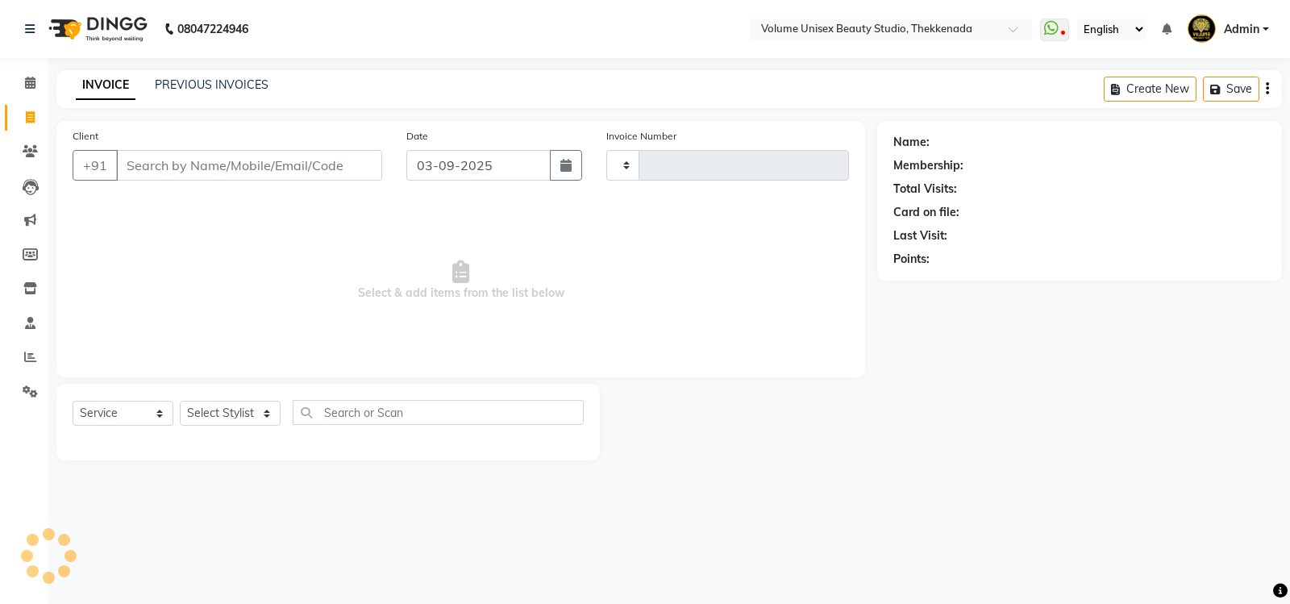
type input "0848"
select select "7432"
click at [231, 156] on input "Client" at bounding box center [249, 165] width 266 height 31
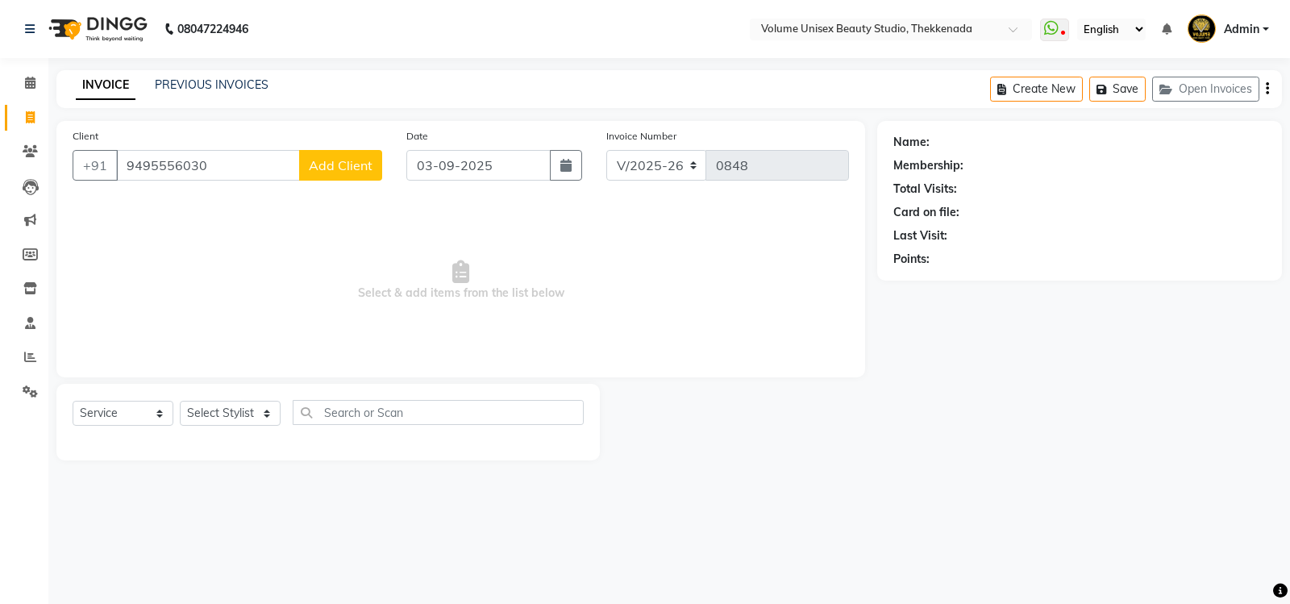
type input "9495556030"
click at [366, 172] on span "Add Client" at bounding box center [341, 165] width 64 height 16
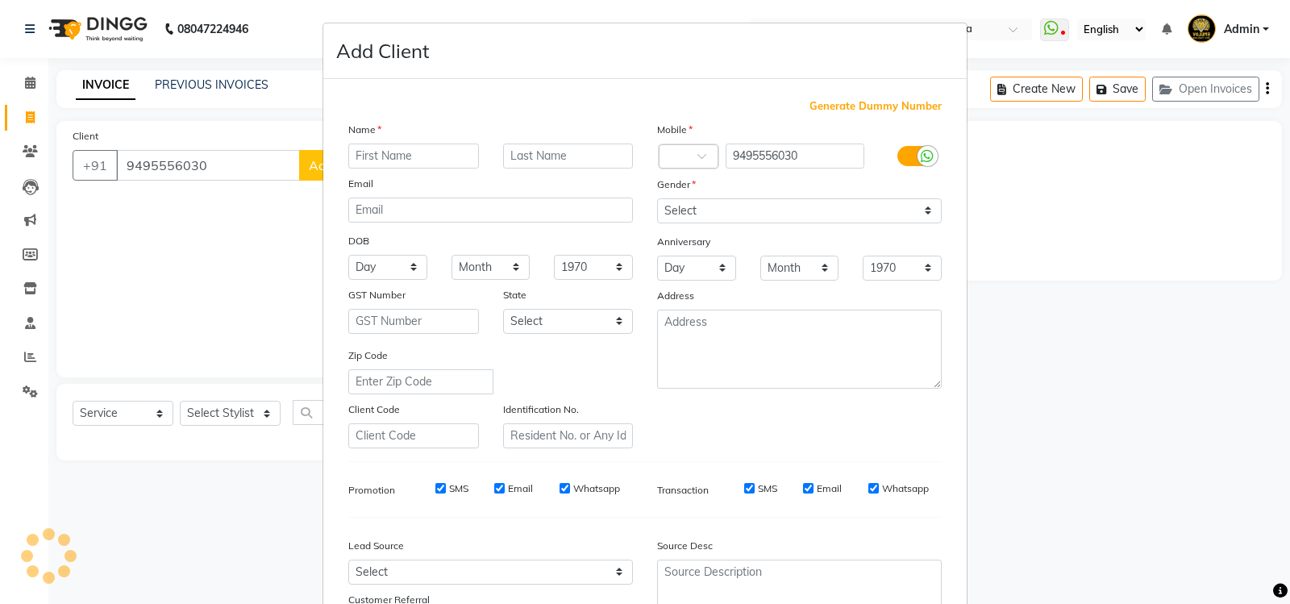
click at [442, 152] on input "text" at bounding box center [413, 155] width 131 height 25
type input "Bhavya"
type input "B Kalakkal"
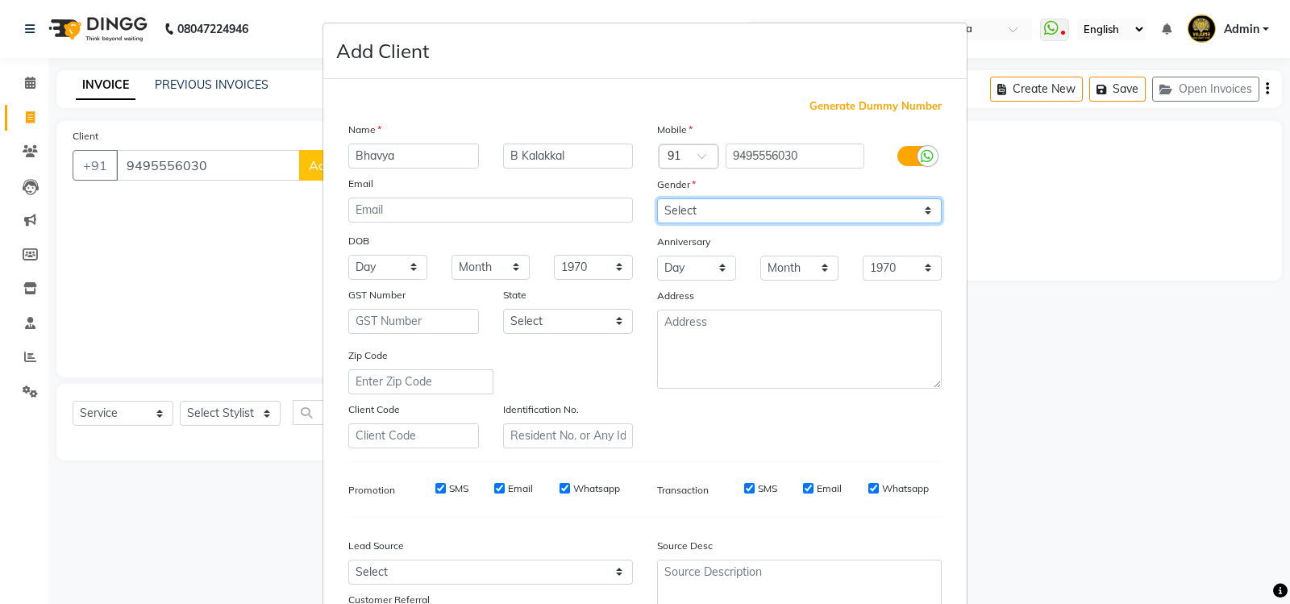
click at [921, 217] on select "Select Male Female Other Prefer Not To Say" at bounding box center [799, 210] width 285 height 25
select select "female"
click at [657, 198] on select "Select Male Female Other Prefer Not To Say" at bounding box center [799, 210] width 285 height 25
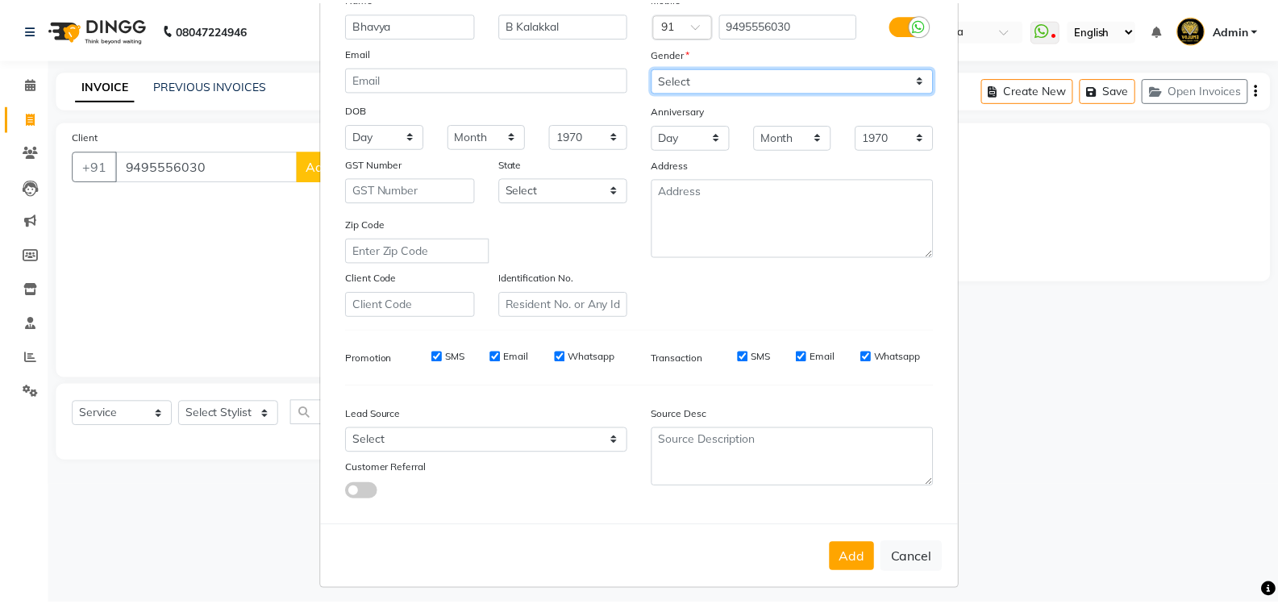
scroll to position [140, 0]
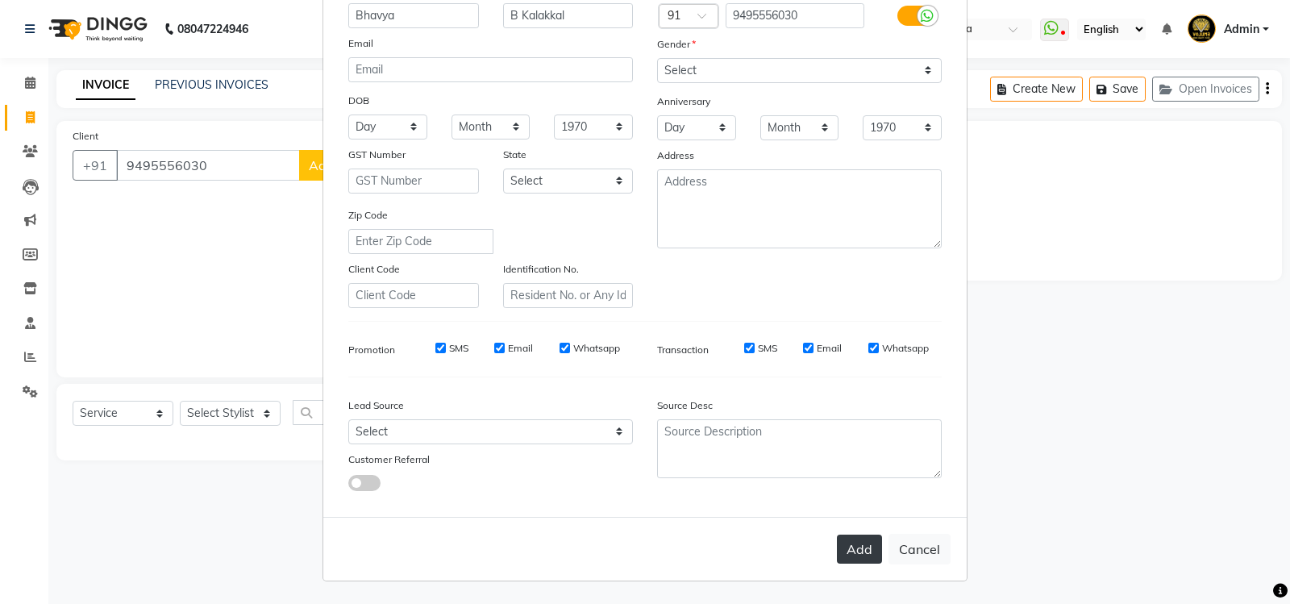
click at [854, 551] on button "Add" at bounding box center [859, 548] width 45 height 29
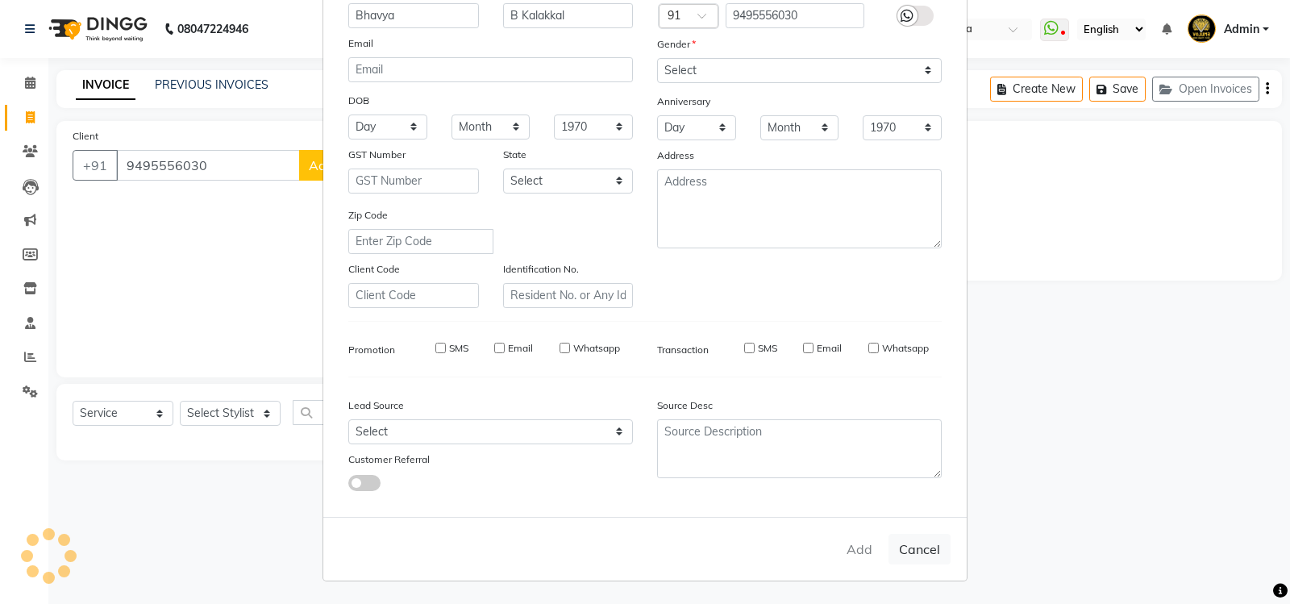
select select
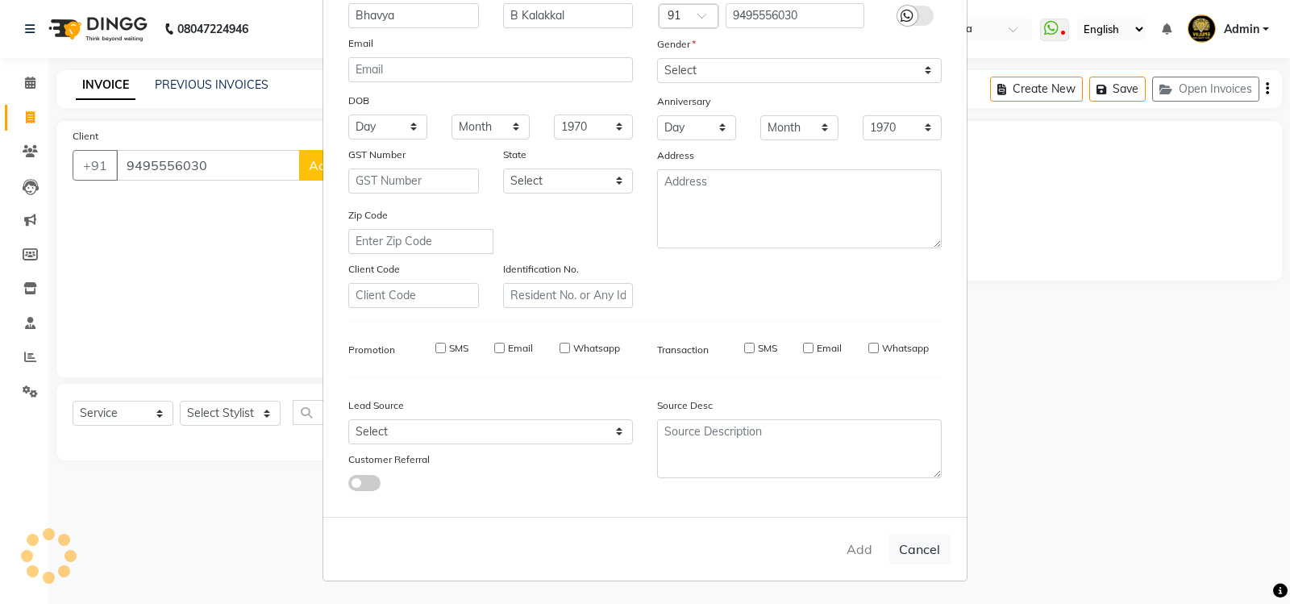
select select
checkbox input "false"
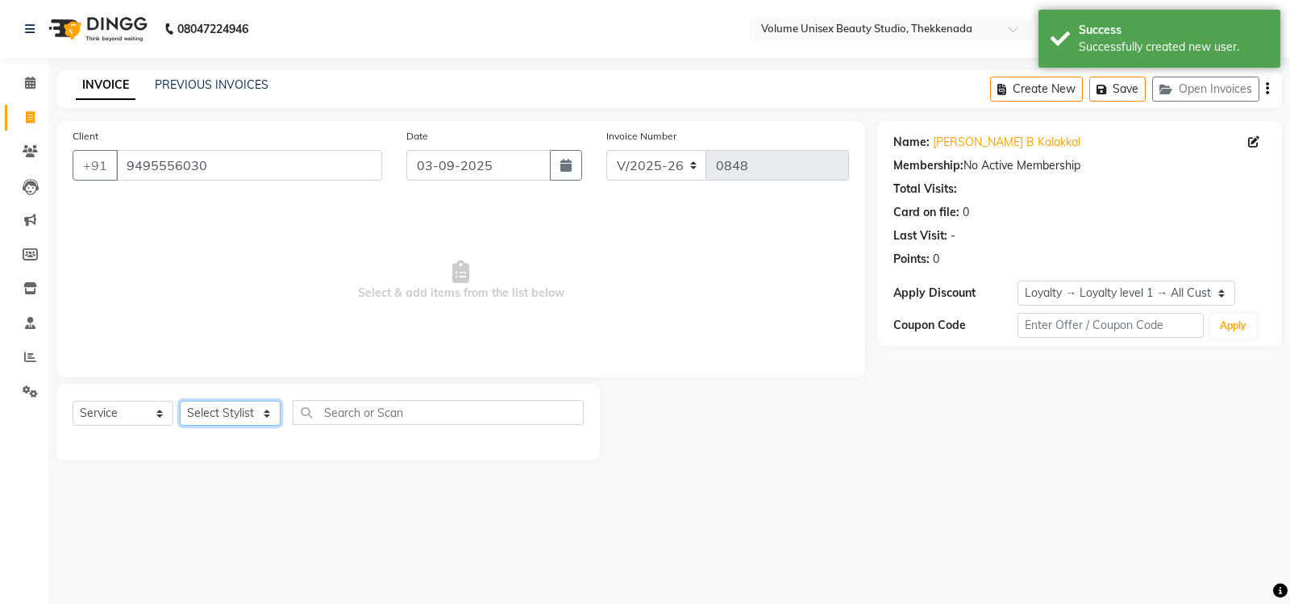
click at [268, 414] on select "Select Stylist Adarsh Ashika Bimal Krishnan Mohammad Shaw Nawaz Narinder Singh …" at bounding box center [230, 413] width 101 height 25
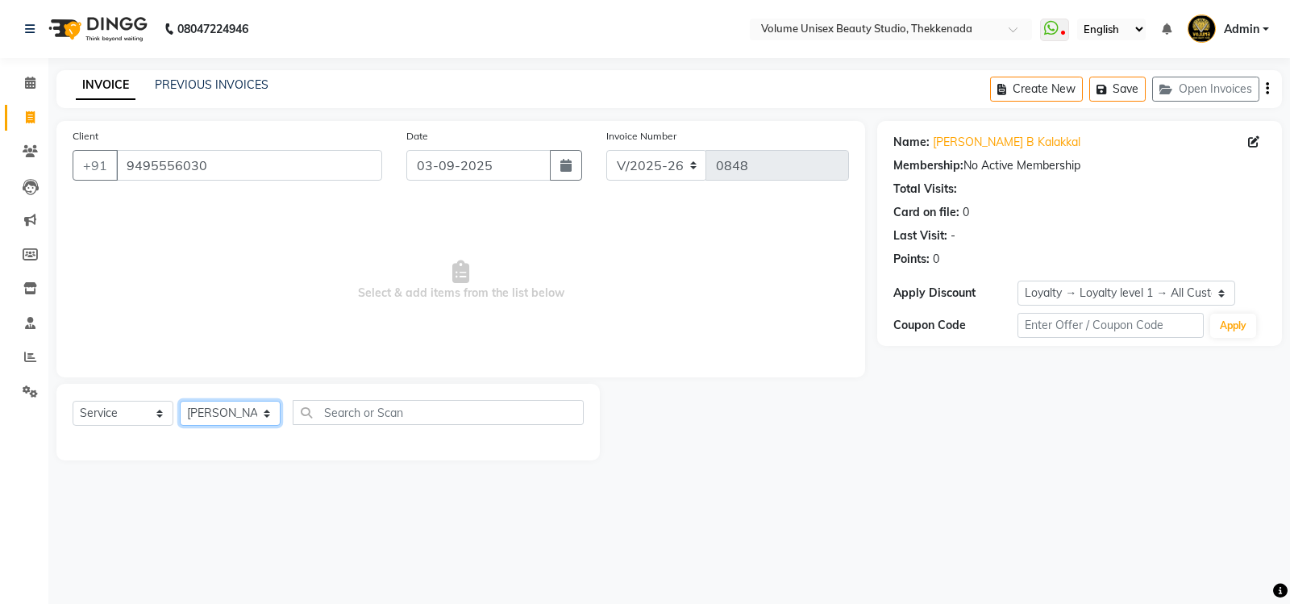
click at [180, 401] on select "Select Stylist Adarsh Ashika Bimal Krishnan Mohammad Shaw Nawaz Narinder Singh …" at bounding box center [230, 413] width 101 height 25
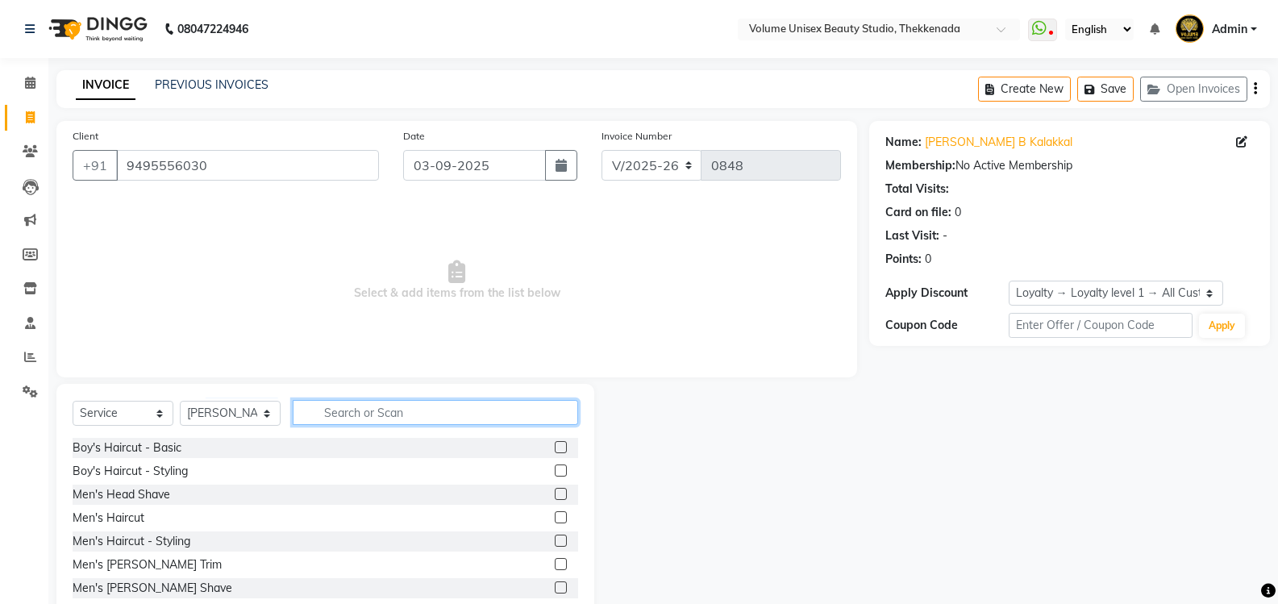
click at [422, 404] on input "text" at bounding box center [435, 412] width 285 height 25
click at [347, 417] on input "text" at bounding box center [435, 412] width 285 height 25
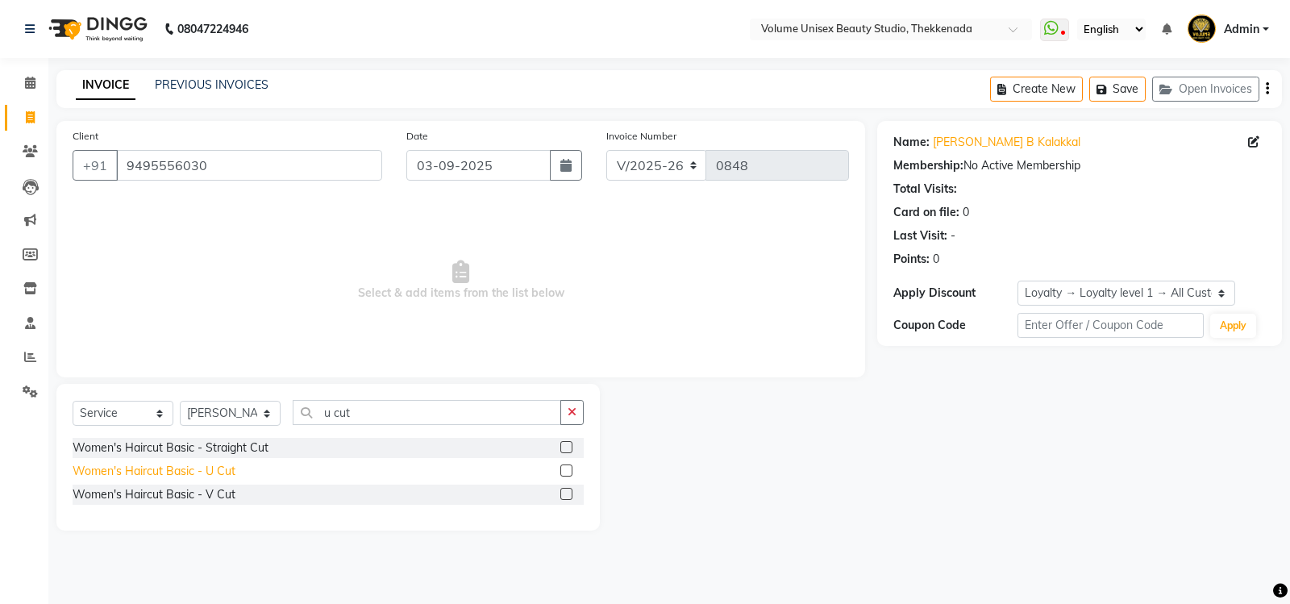
click at [230, 463] on div "Women's Haircut Basic - U Cut" at bounding box center [154, 471] width 163 height 17
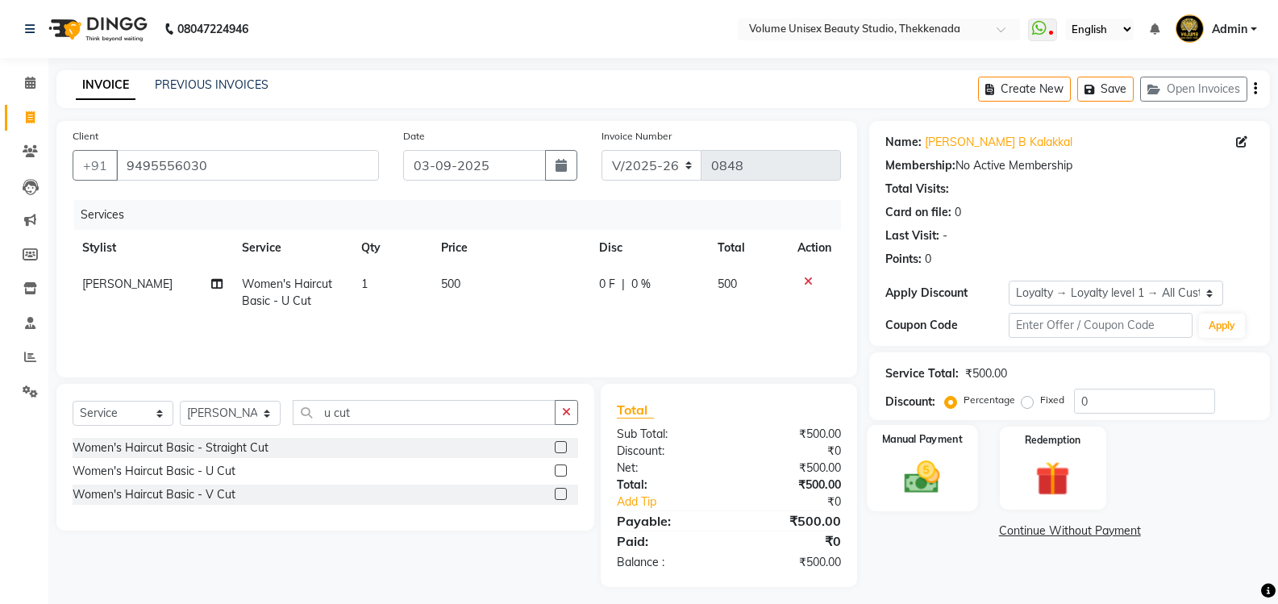
click at [917, 466] on img at bounding box center [921, 476] width 57 height 41
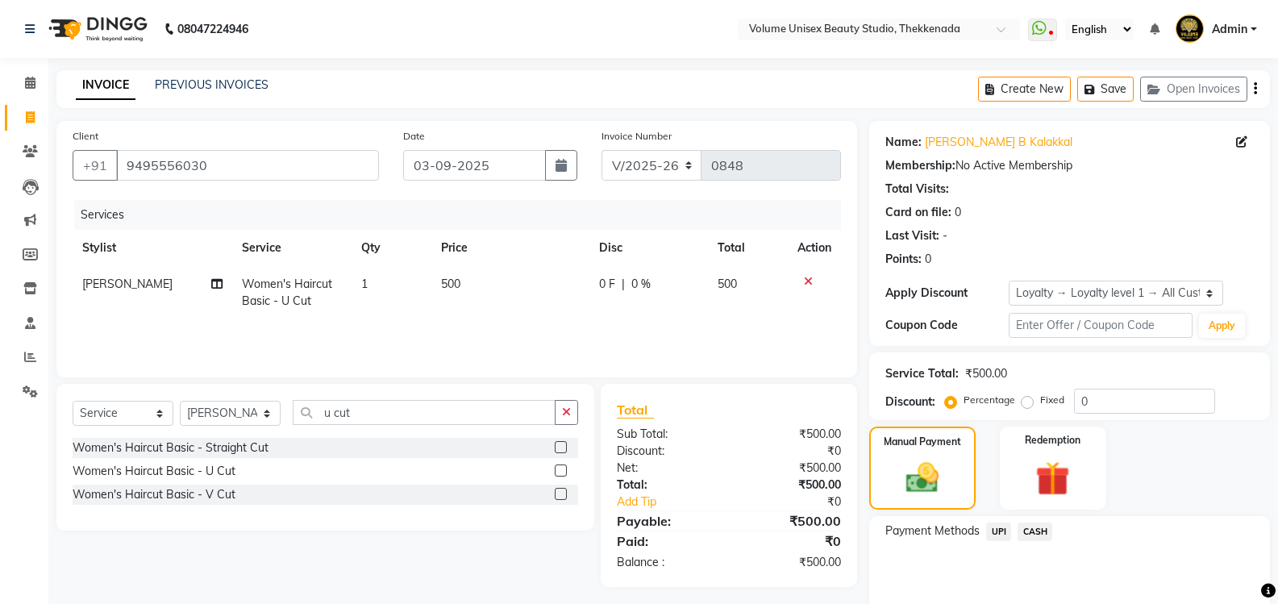
click at [1002, 532] on span "UPI" at bounding box center [998, 531] width 25 height 19
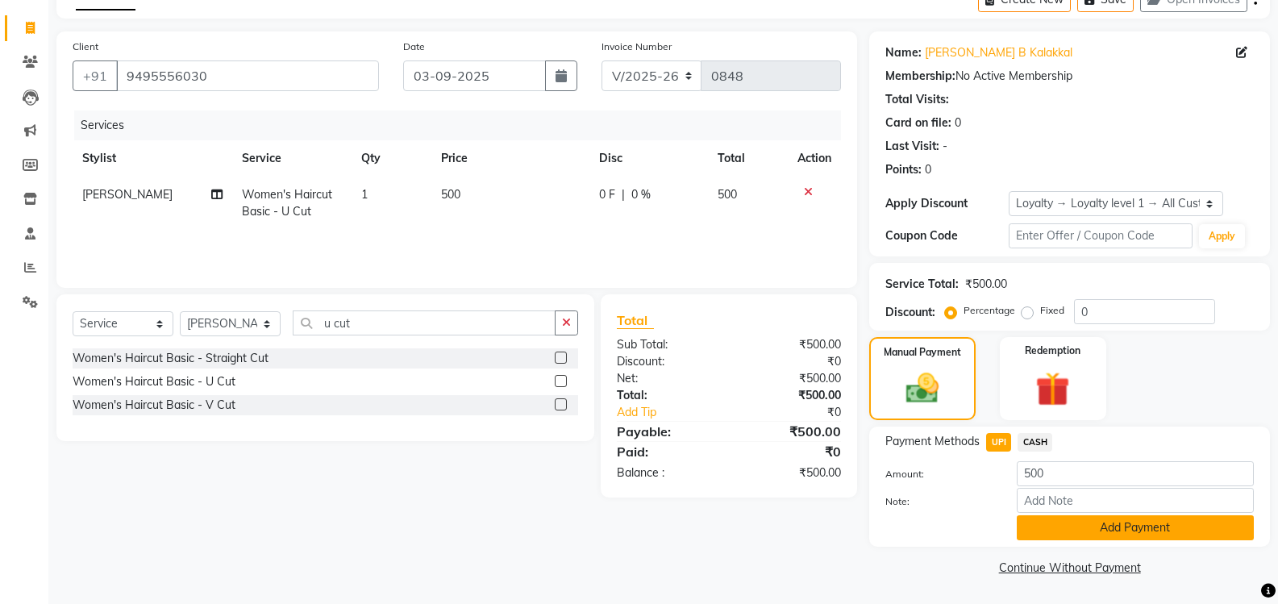
click at [1062, 526] on button "Add Payment" at bounding box center [1134, 527] width 237 height 25
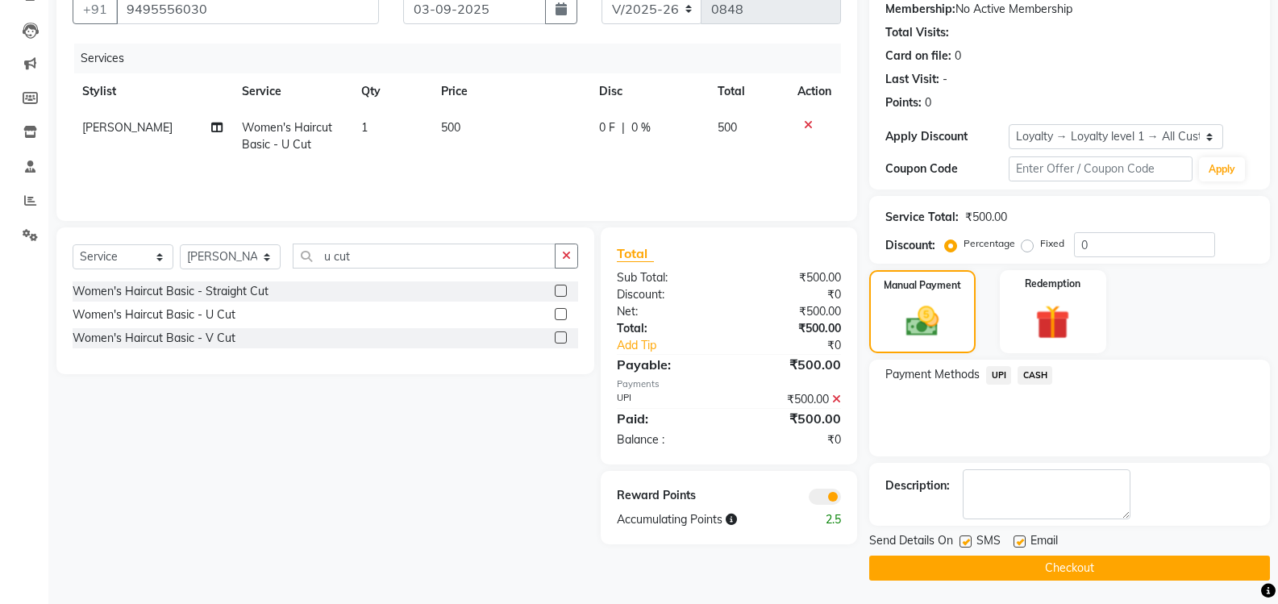
scroll to position [157, 0]
click at [1037, 566] on button "Checkout" at bounding box center [1069, 567] width 401 height 25
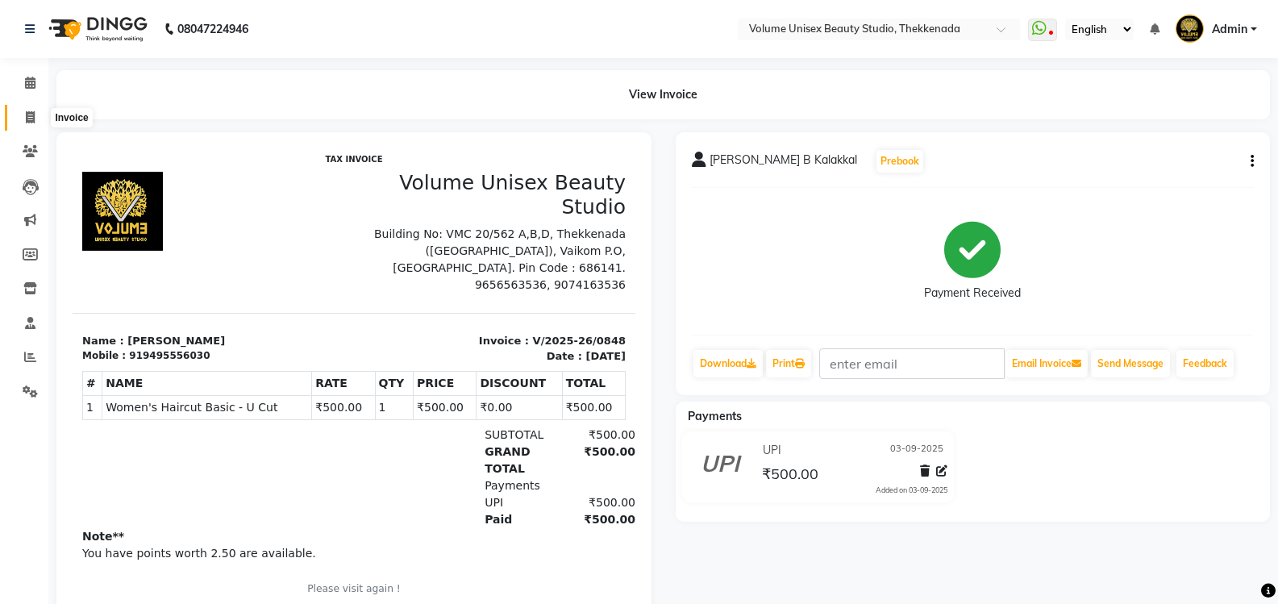
click at [30, 114] on icon at bounding box center [30, 117] width 9 height 12
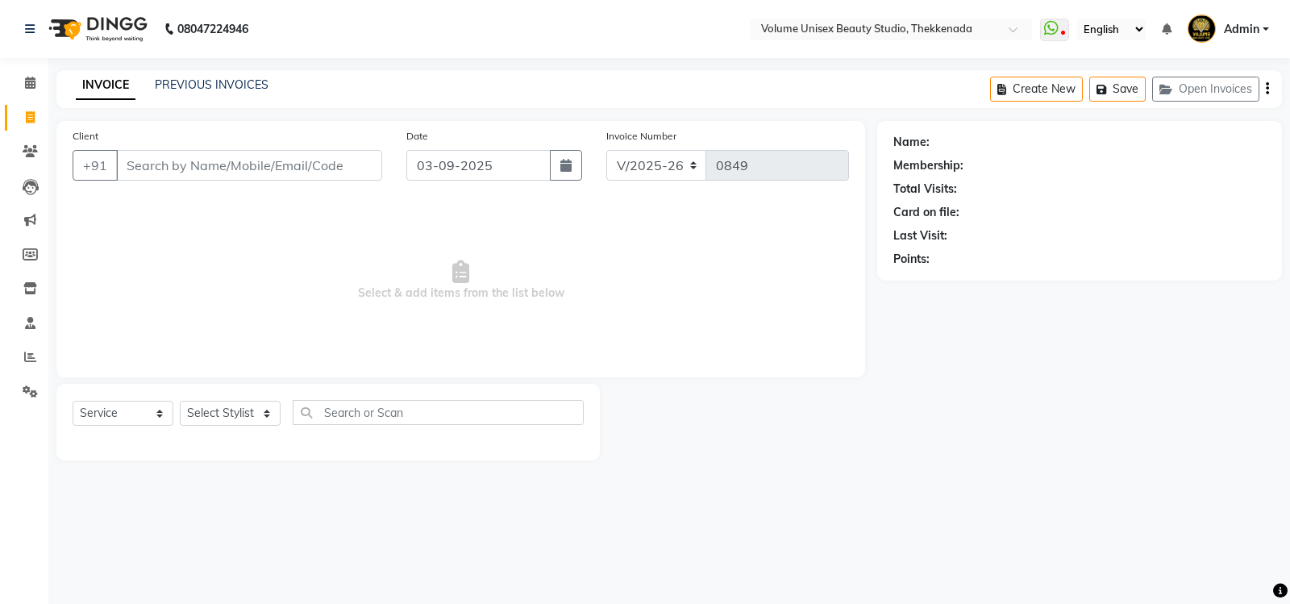
click at [186, 164] on input "Client" at bounding box center [249, 165] width 266 height 31
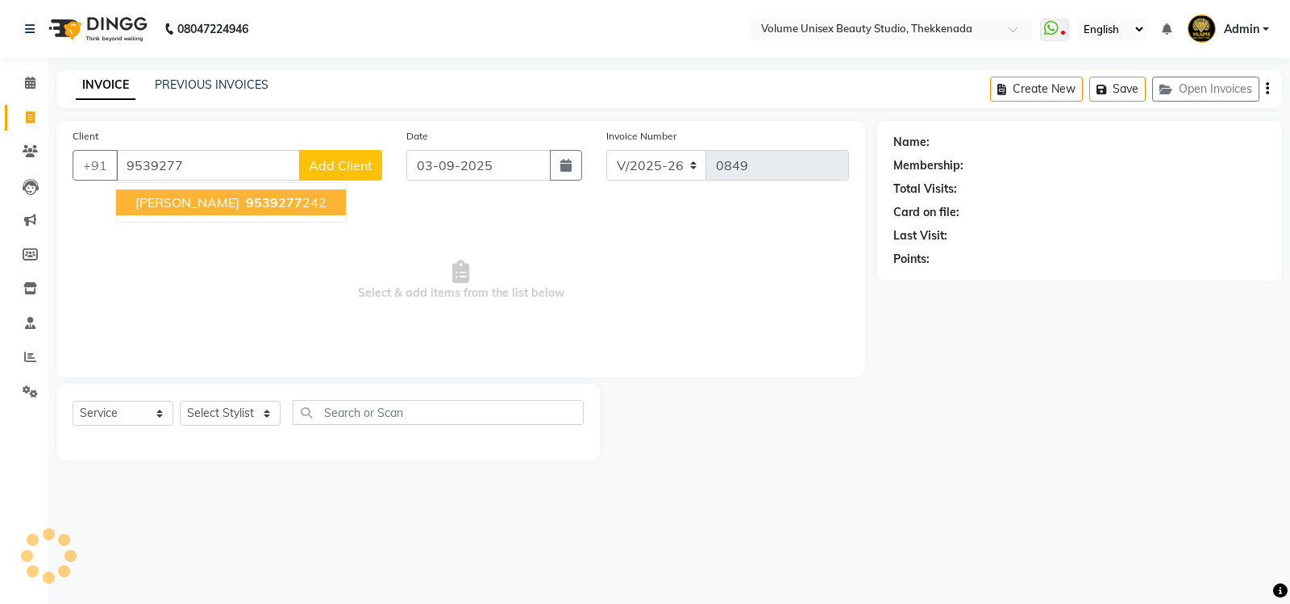
click at [233, 206] on span "Abhijeeth J Kartha" at bounding box center [187, 202] width 104 height 16
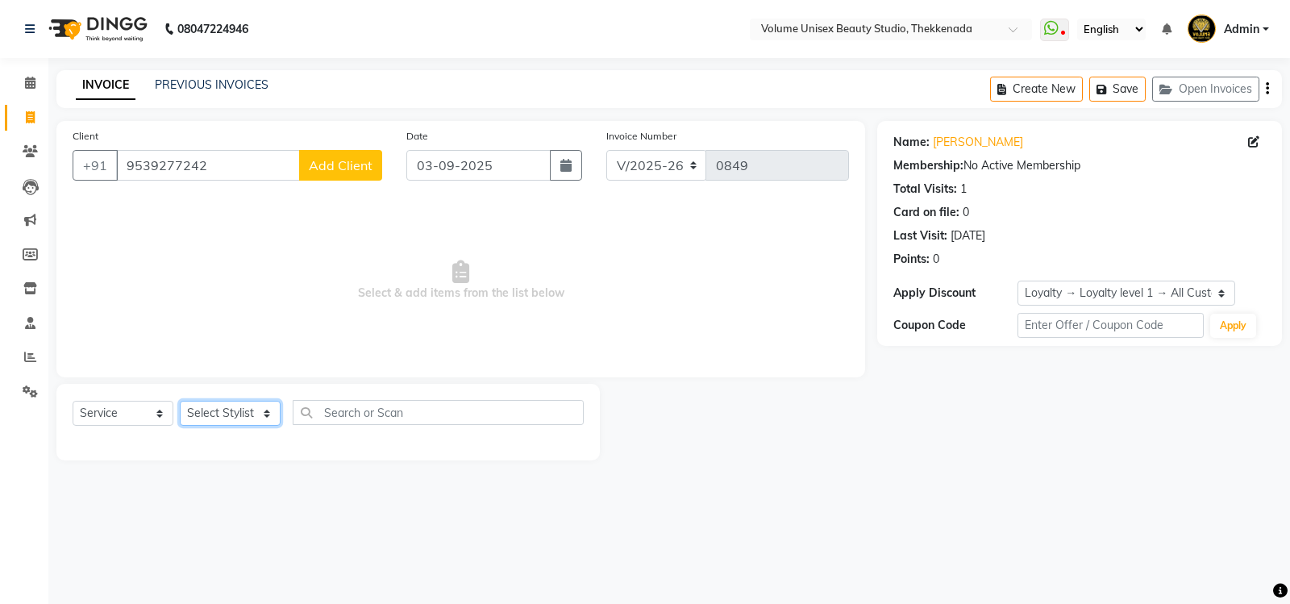
click at [264, 414] on select "Select Stylist Adarsh Ashika Bimal Krishnan Mohammad Shaw Nawaz Narinder Singh …" at bounding box center [230, 413] width 101 height 25
click at [180, 401] on select "Select Stylist Adarsh Ashika Bimal Krishnan Mohammad Shaw Nawaz Narinder Singh …" at bounding box center [230, 413] width 101 height 25
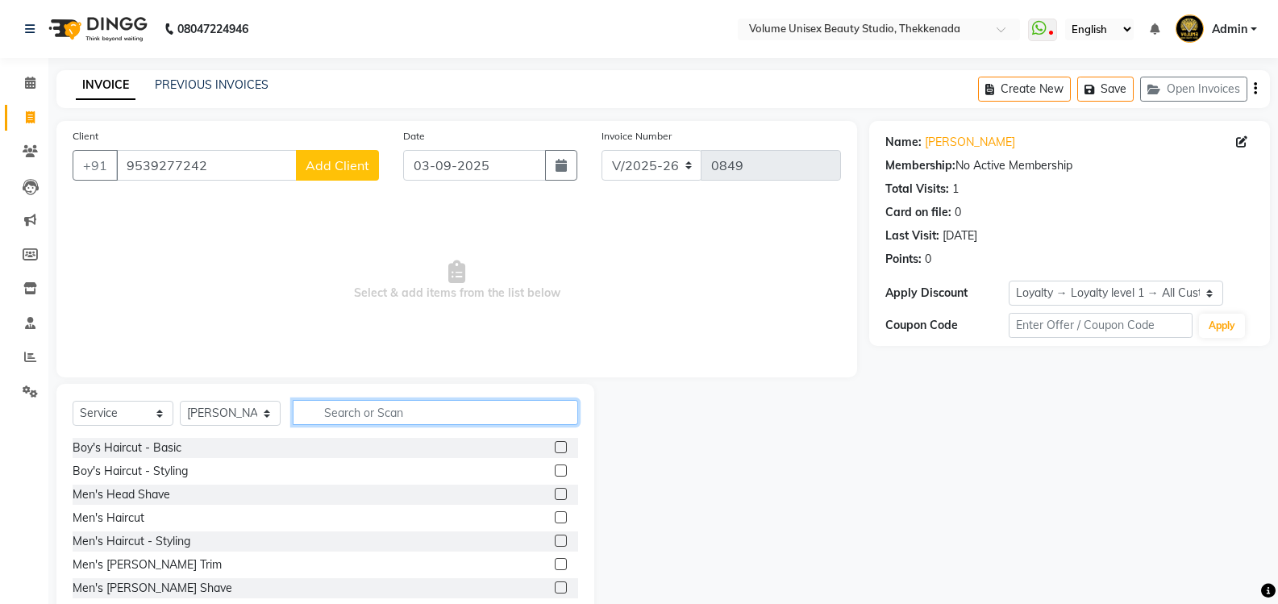
click at [335, 404] on input "text" at bounding box center [435, 412] width 285 height 25
click at [110, 518] on div "Men's Haircut" at bounding box center [109, 517] width 72 height 17
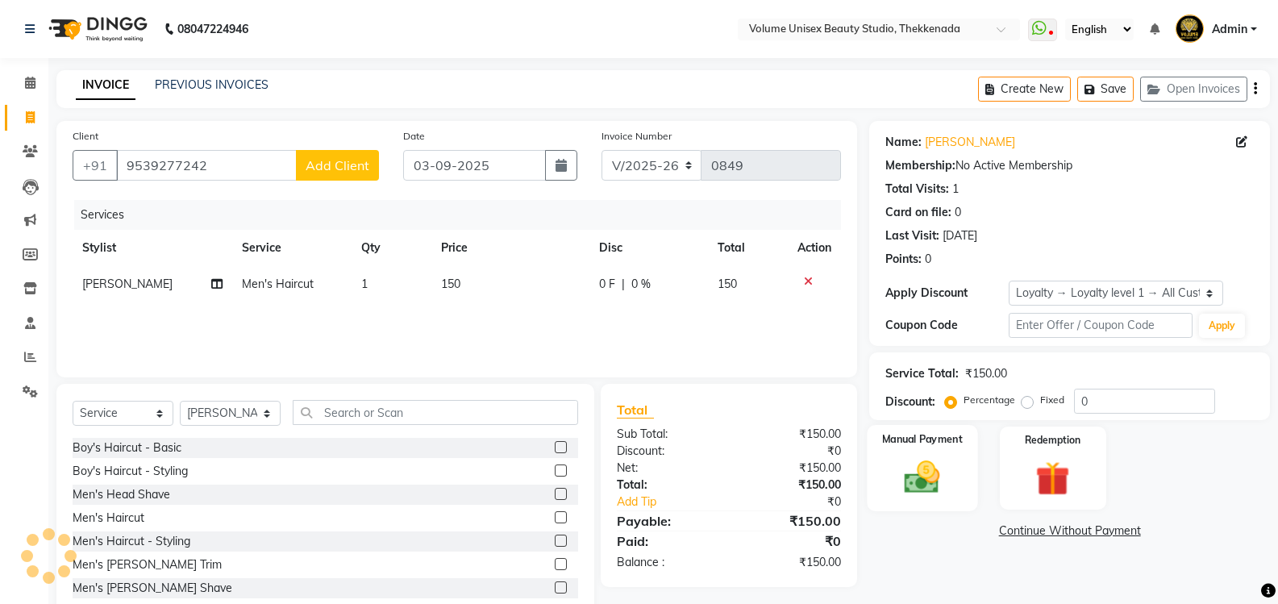
click at [938, 476] on img at bounding box center [921, 476] width 57 height 41
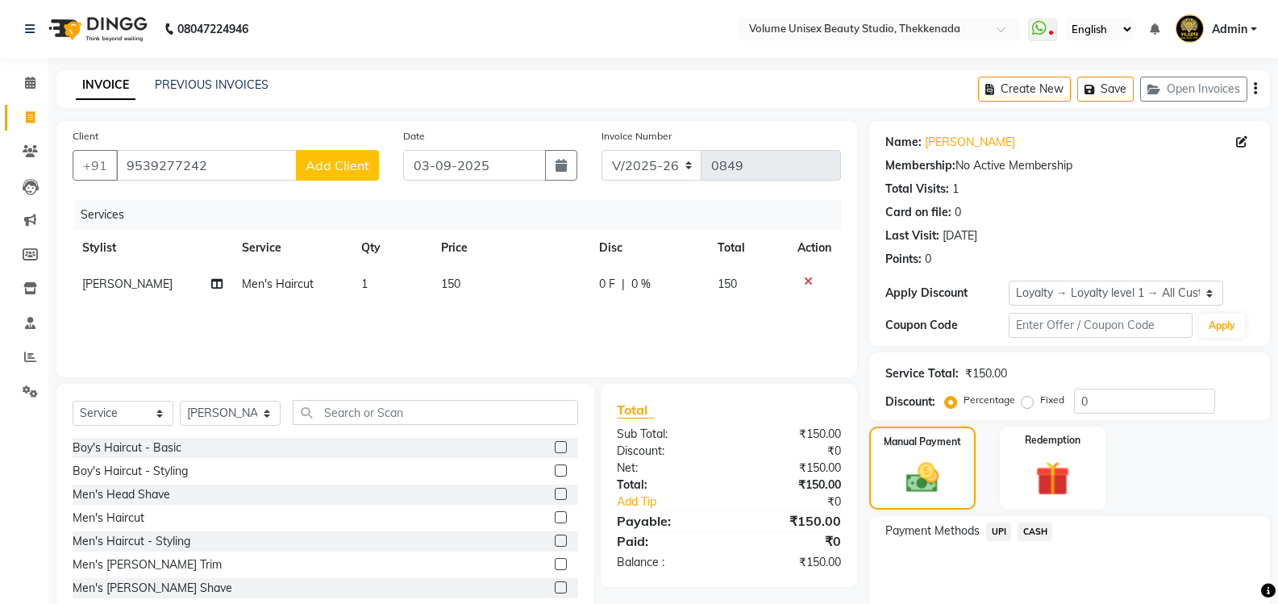
click at [1001, 525] on span "UPI" at bounding box center [998, 531] width 25 height 19
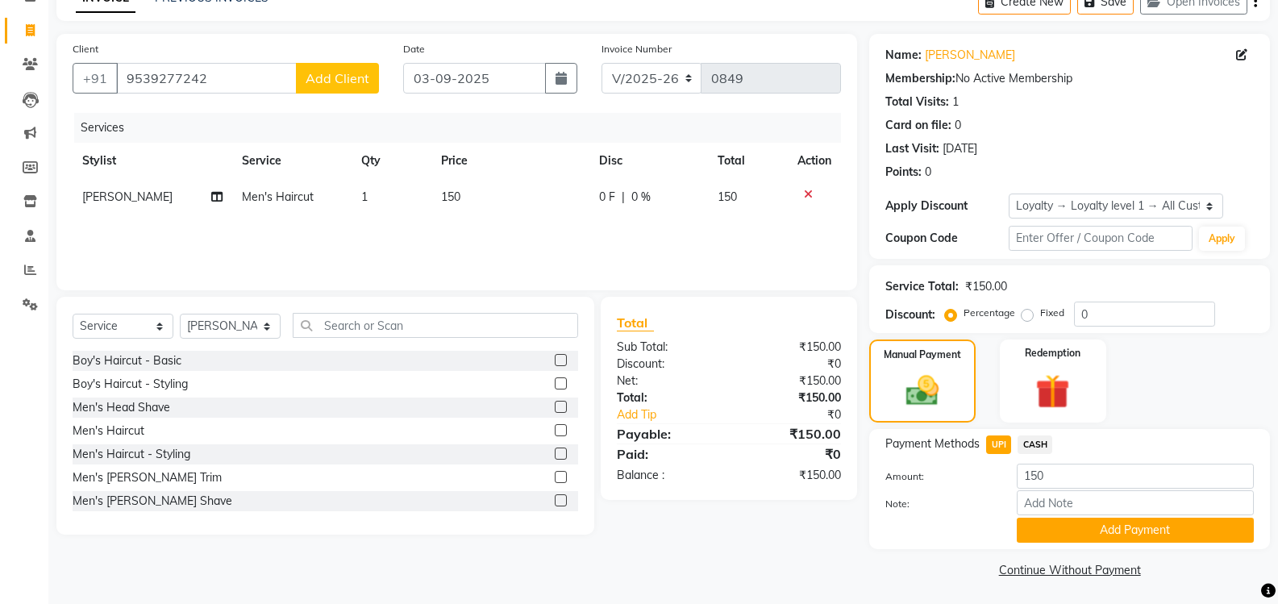
scroll to position [89, 0]
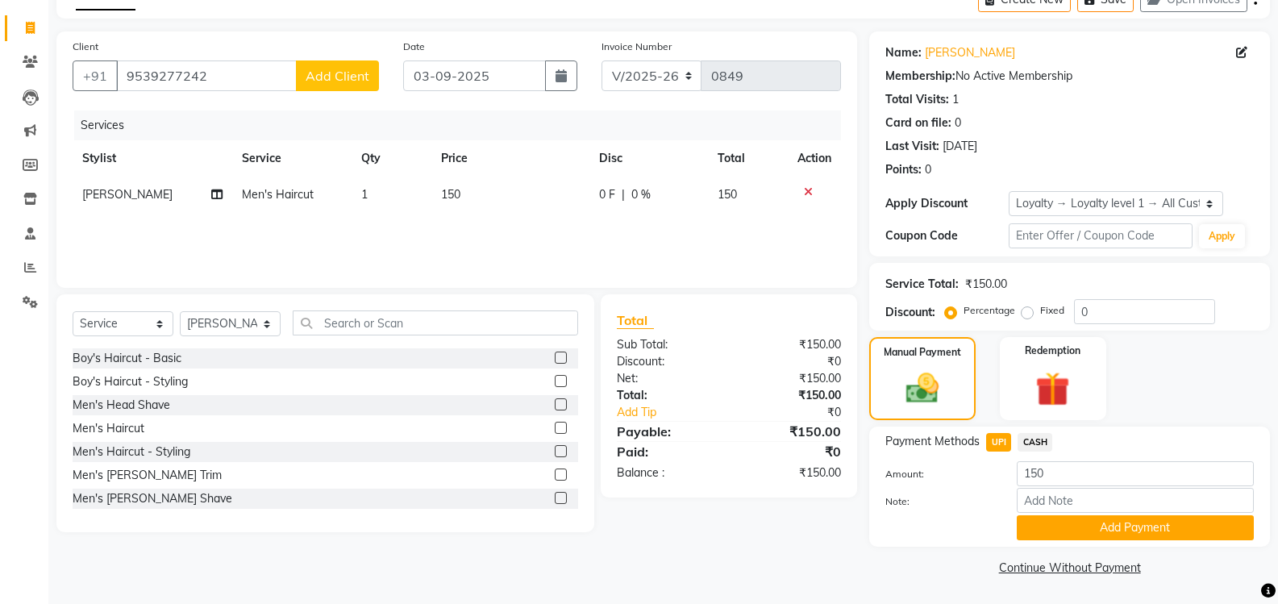
click at [1046, 540] on div "Payment Methods UPI CASH Amount: 150 Note: Add Payment" at bounding box center [1069, 486] width 401 height 120
click at [1051, 530] on button "Add Payment" at bounding box center [1134, 527] width 237 height 25
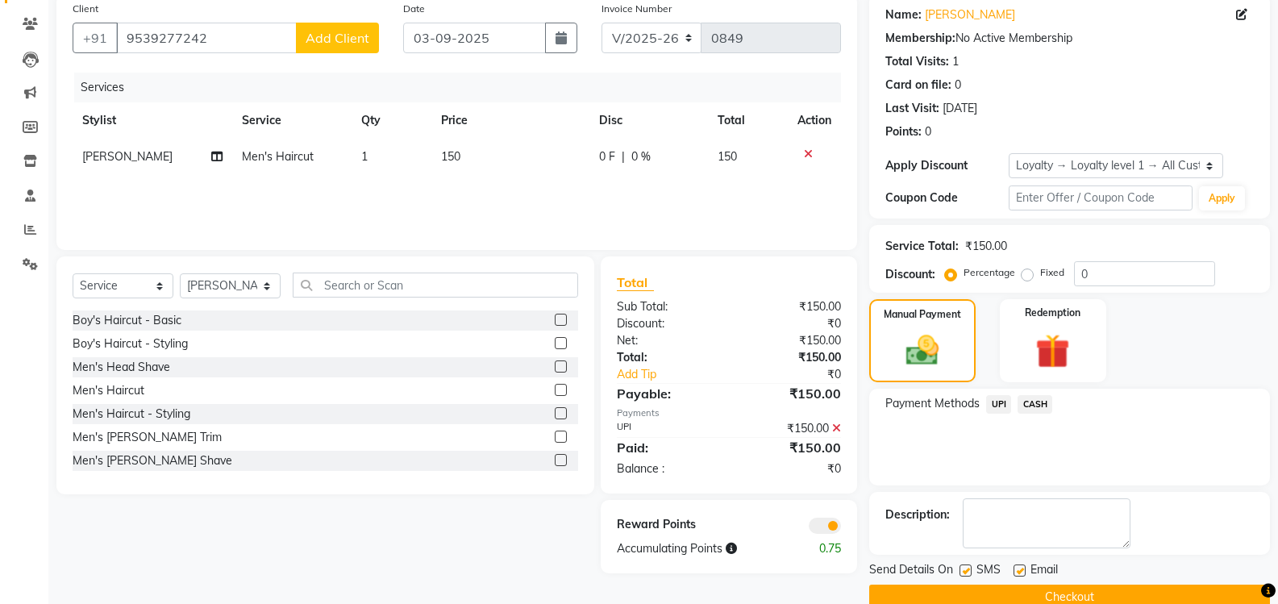
scroll to position [157, 0]
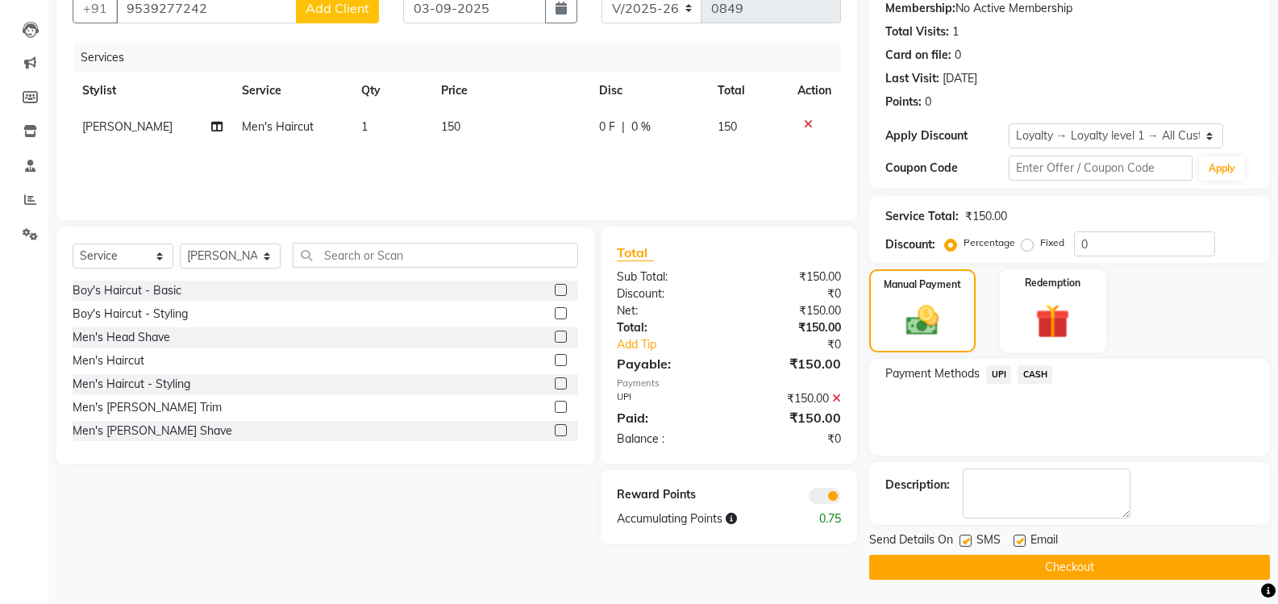
click at [1045, 563] on button "Checkout" at bounding box center [1069, 567] width 401 height 25
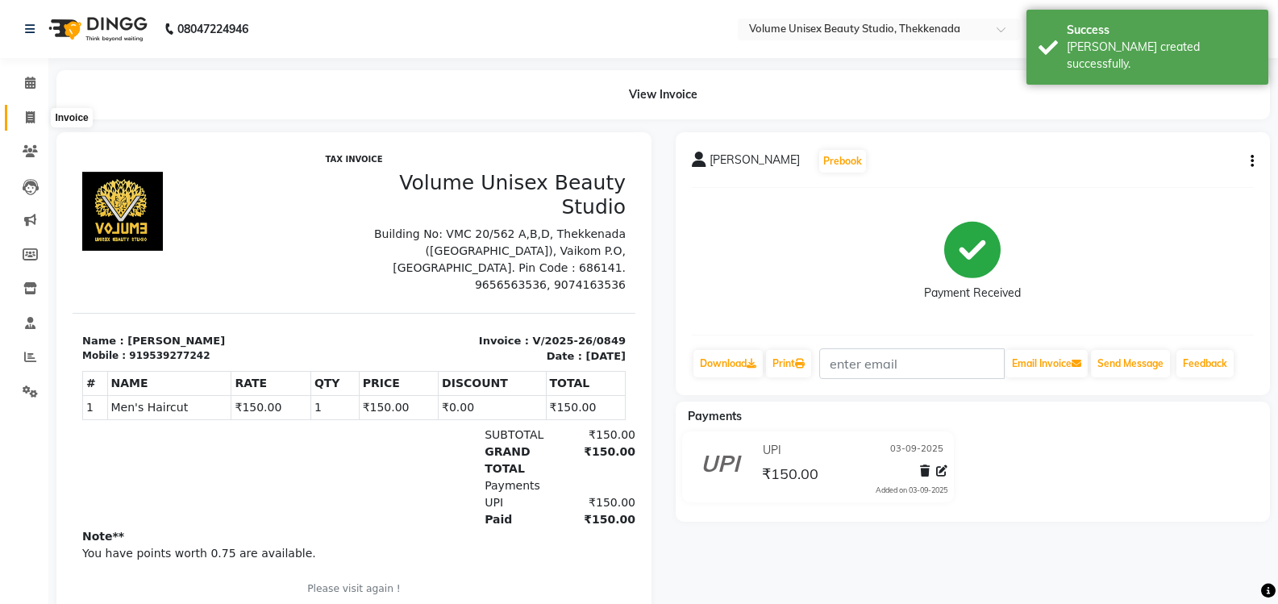
click at [27, 112] on icon at bounding box center [30, 117] width 9 height 12
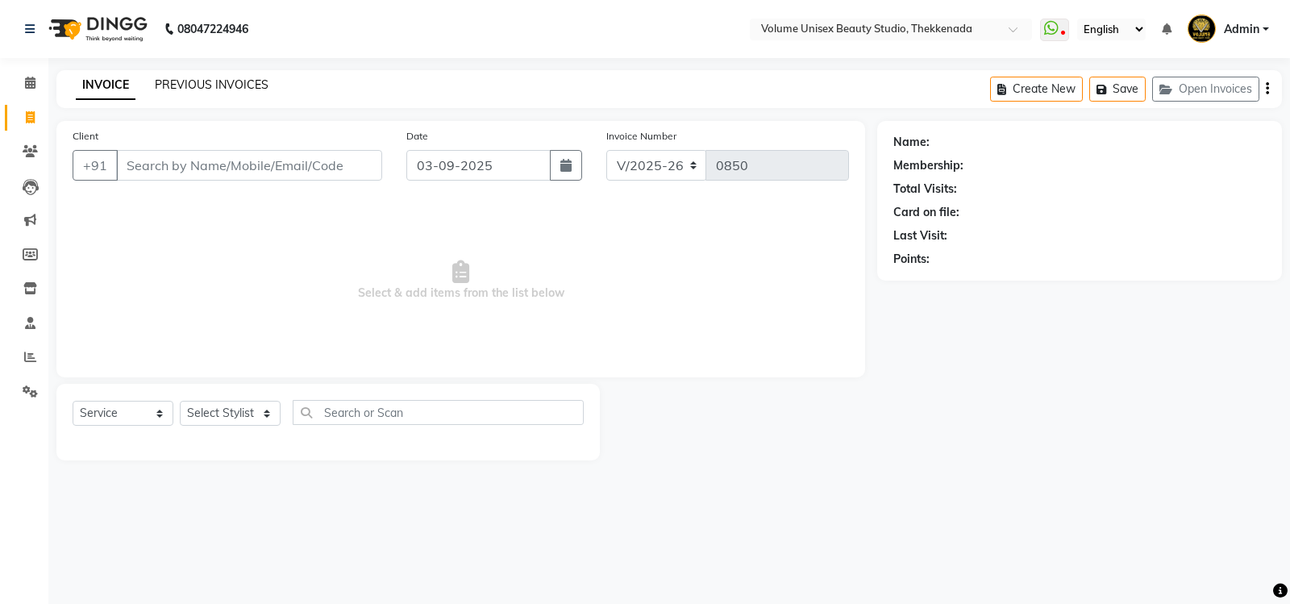
drag, startPoint x: 216, startPoint y: 102, endPoint x: 222, endPoint y: 85, distance: 17.4
click at [218, 101] on div "INVOICE PREVIOUS INVOICES Create New Save Open Invoices" at bounding box center [668, 89] width 1225 height 38
click at [222, 85] on link "PREVIOUS INVOICES" at bounding box center [212, 84] width 114 height 15
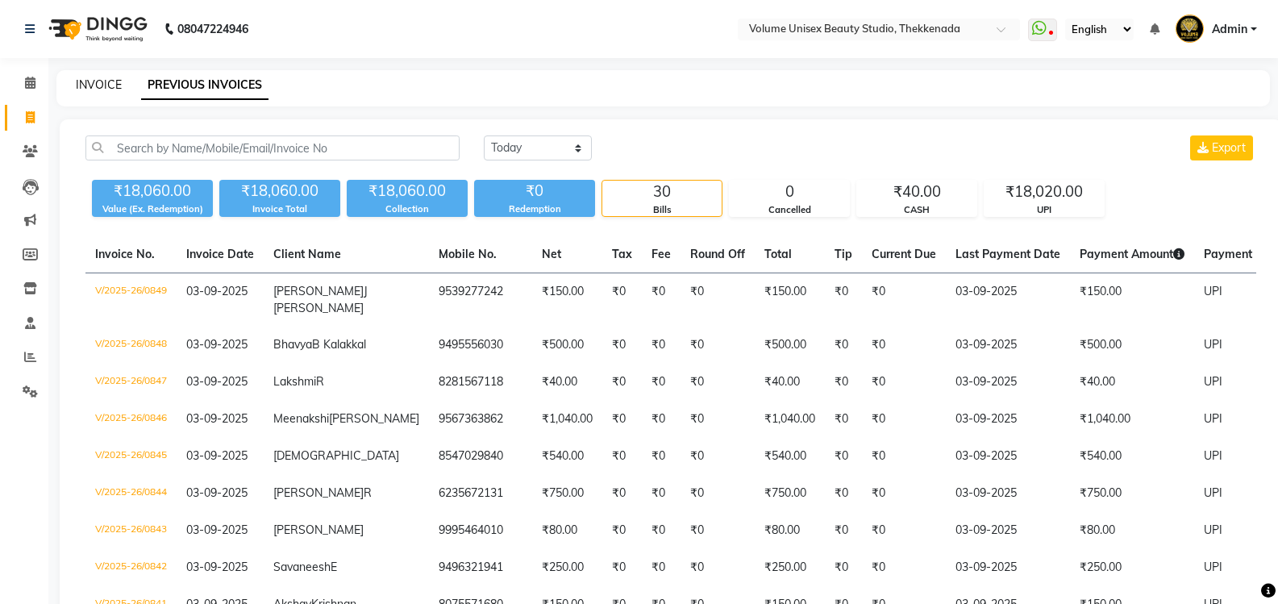
click at [81, 85] on link "INVOICE" at bounding box center [99, 84] width 46 height 15
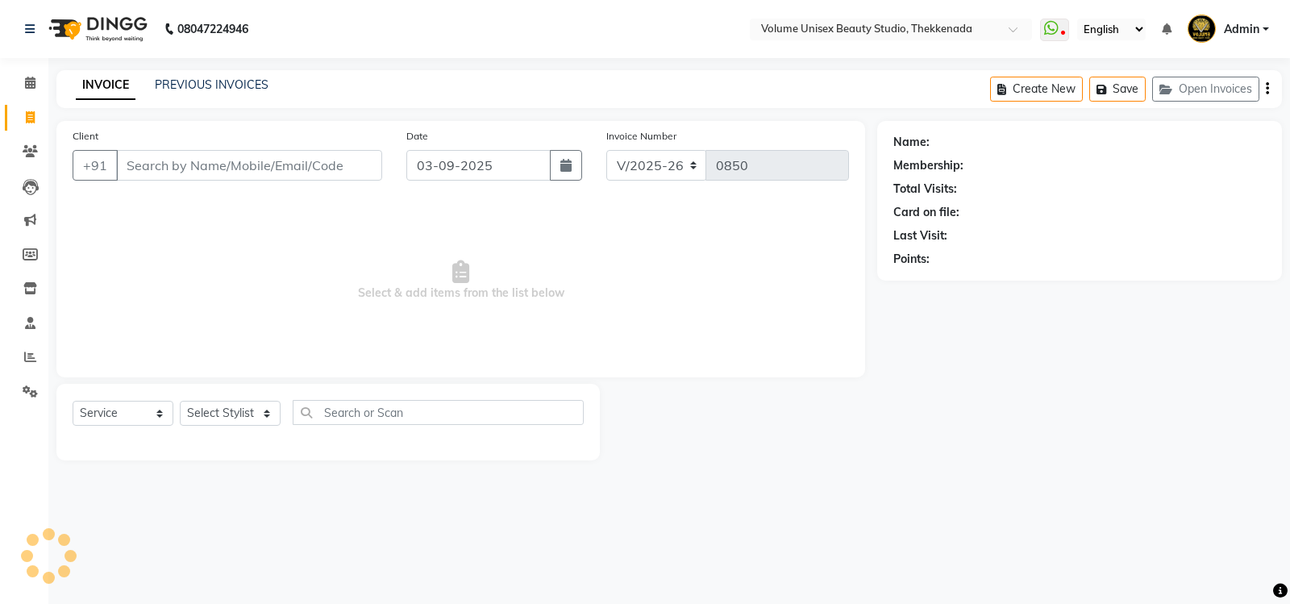
click at [264, 160] on input "Client" at bounding box center [249, 165] width 266 height 31
click at [228, 165] on input "9605601719" at bounding box center [208, 165] width 184 height 31
click at [341, 152] on button "Add Client" at bounding box center [340, 165] width 83 height 31
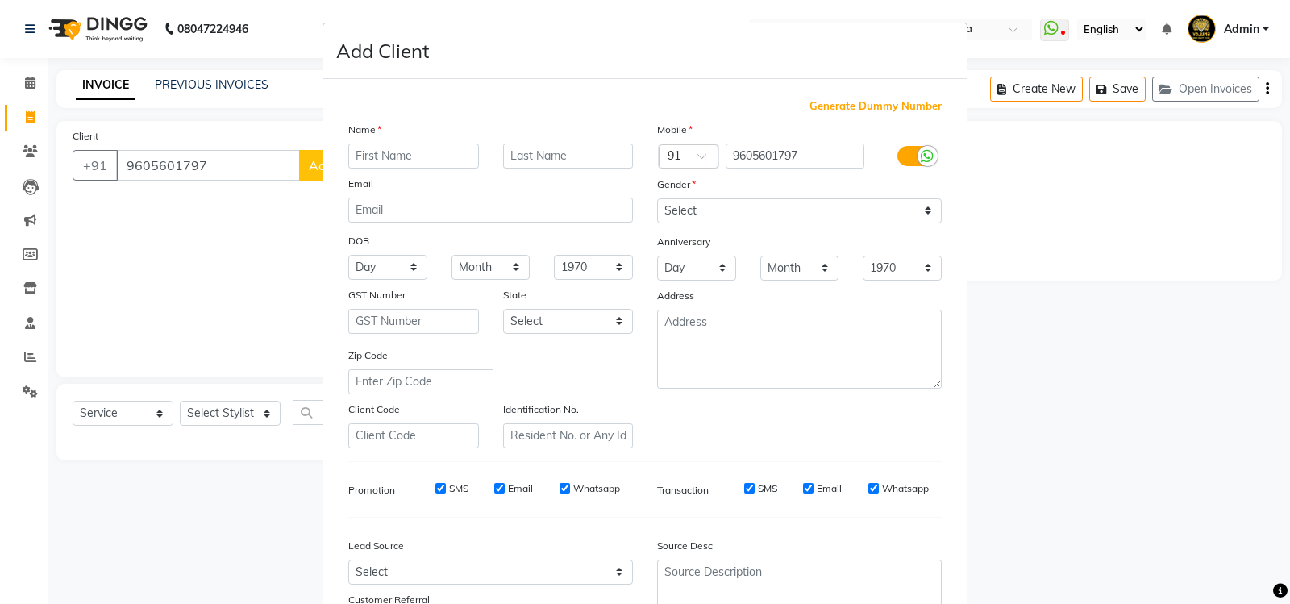
click at [393, 152] on input "text" at bounding box center [413, 155] width 131 height 25
click at [921, 213] on select "Select Male Female Other Prefer Not To Say" at bounding box center [799, 210] width 285 height 25
click at [657, 198] on select "Select Male Female Other Prefer Not To Say" at bounding box center [799, 210] width 285 height 25
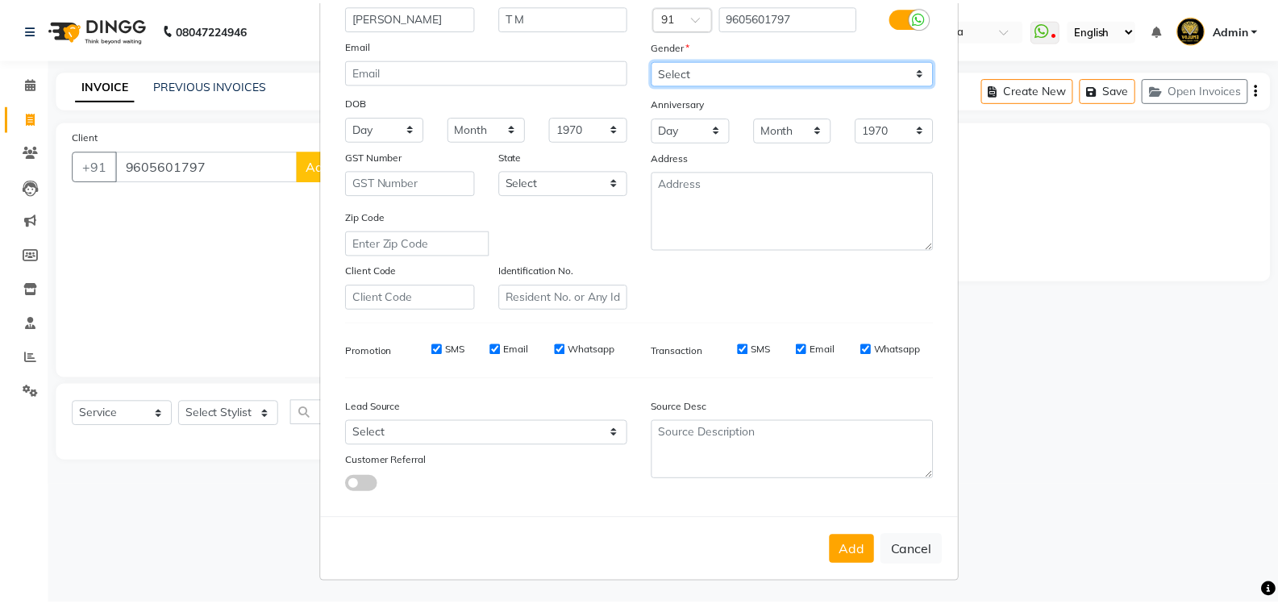
scroll to position [140, 0]
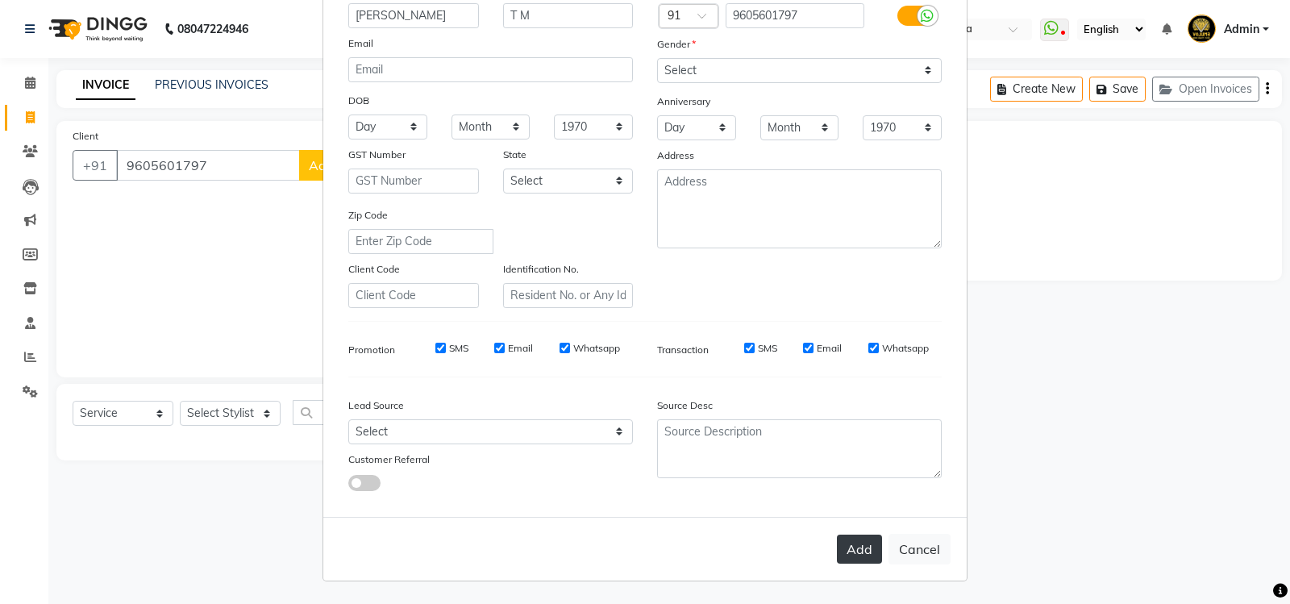
click at [862, 545] on button "Add" at bounding box center [859, 548] width 45 height 29
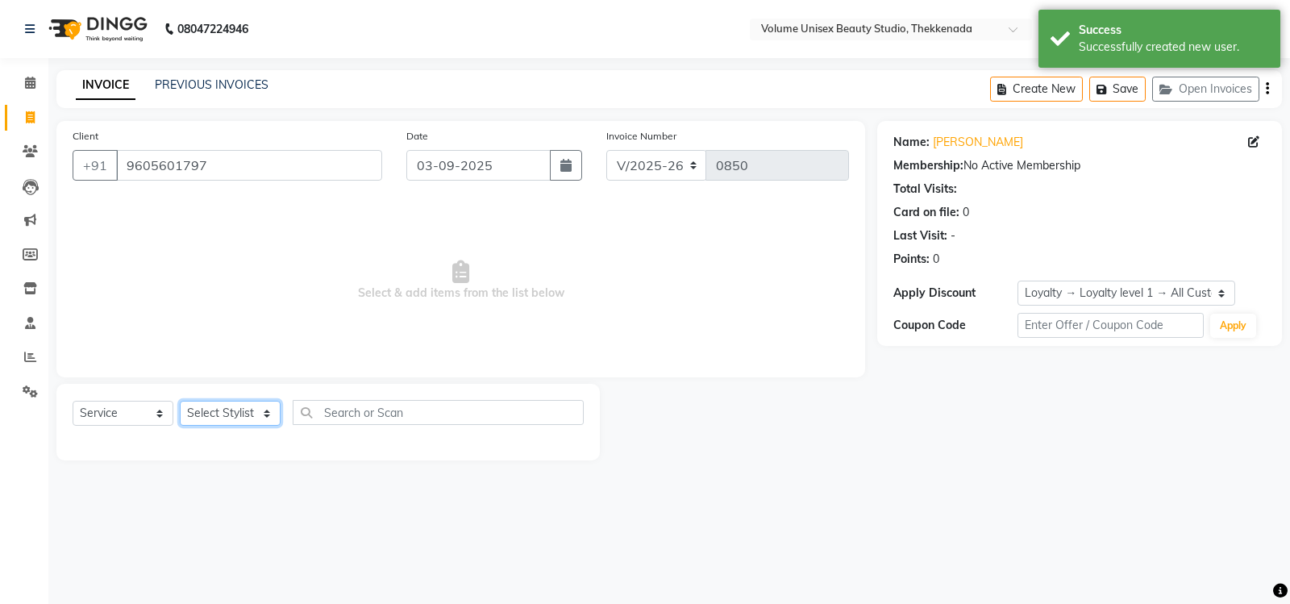
click at [270, 414] on select "Select Stylist Adarsh Ashika Bimal Krishnan Mohammad Shaw Nawaz Narinder Singh …" at bounding box center [230, 413] width 101 height 25
click at [180, 401] on select "Select Stylist Adarsh Ashika Bimal Krishnan Mohammad Shaw Nawaz Narinder Singh …" at bounding box center [230, 413] width 101 height 25
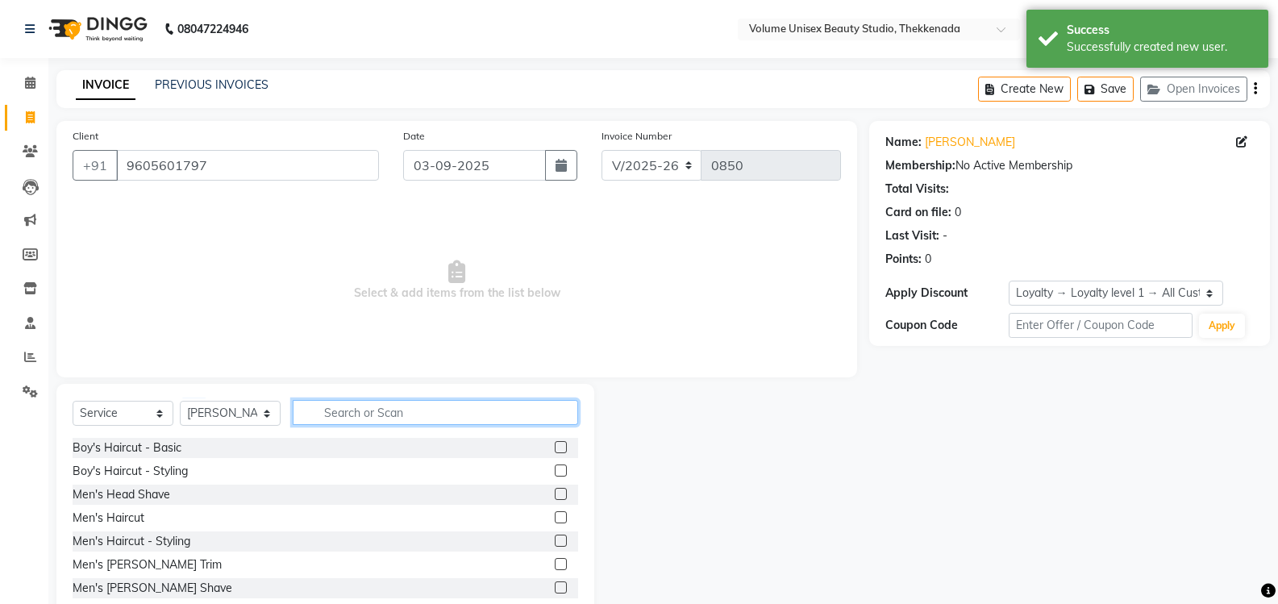
click at [360, 410] on input "text" at bounding box center [435, 412] width 285 height 25
click at [122, 453] on div "Boy's Haircut - Basic" at bounding box center [127, 447] width 109 height 17
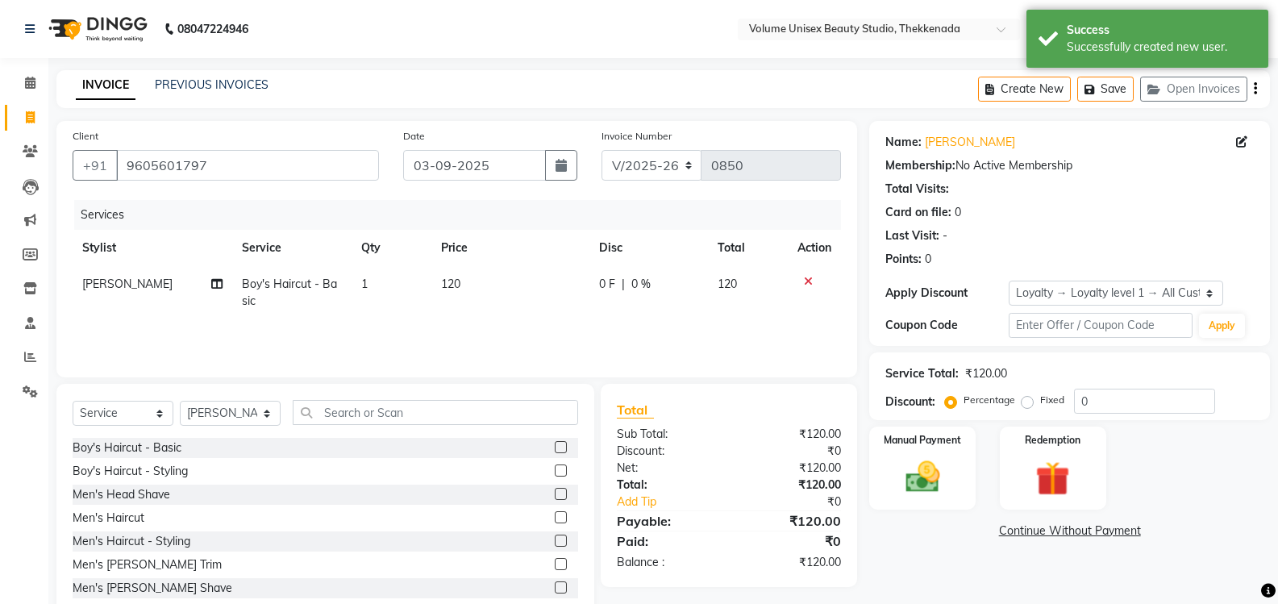
scroll to position [42, 0]
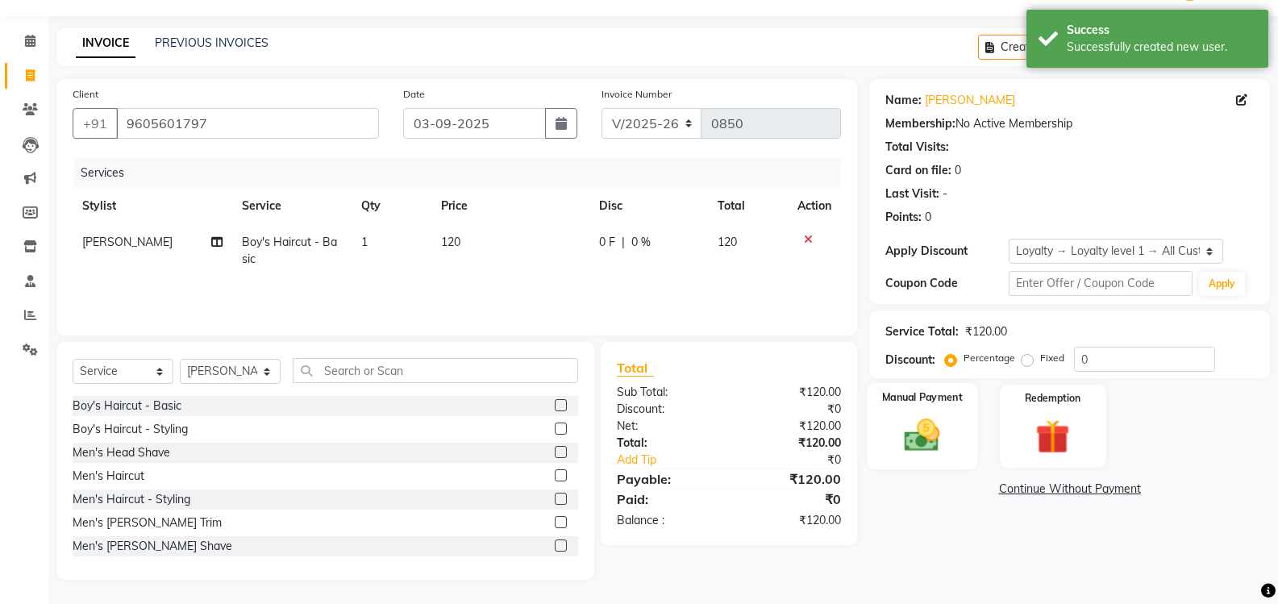
click at [937, 437] on img at bounding box center [921, 434] width 57 height 41
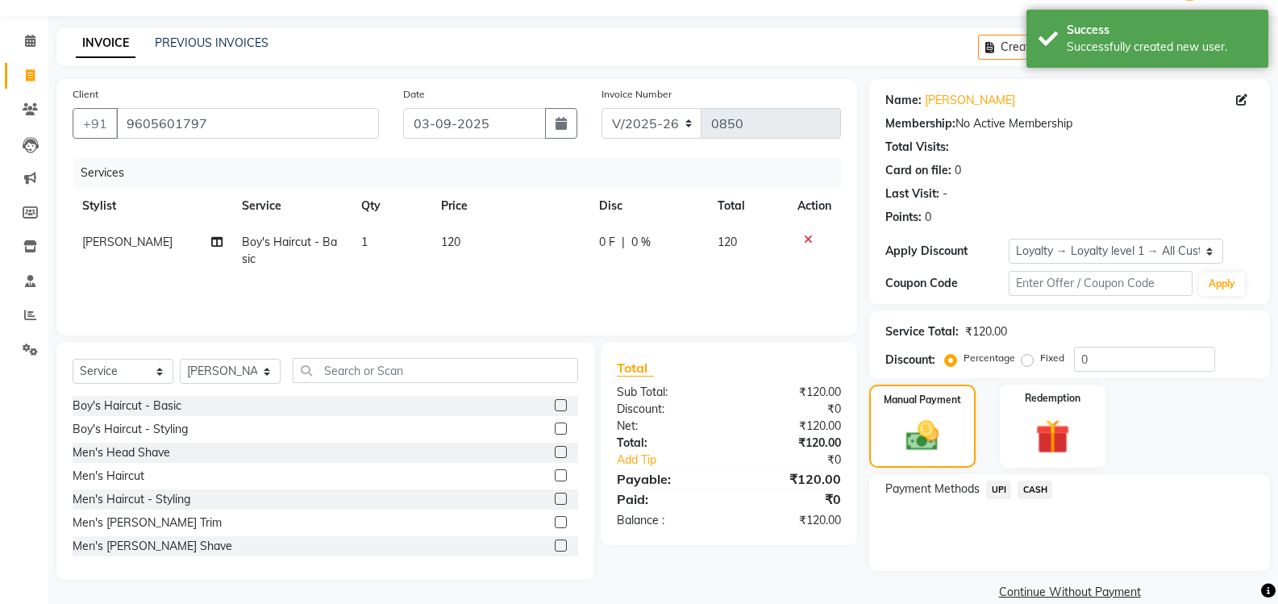
click at [1004, 485] on span "UPI" at bounding box center [998, 489] width 25 height 19
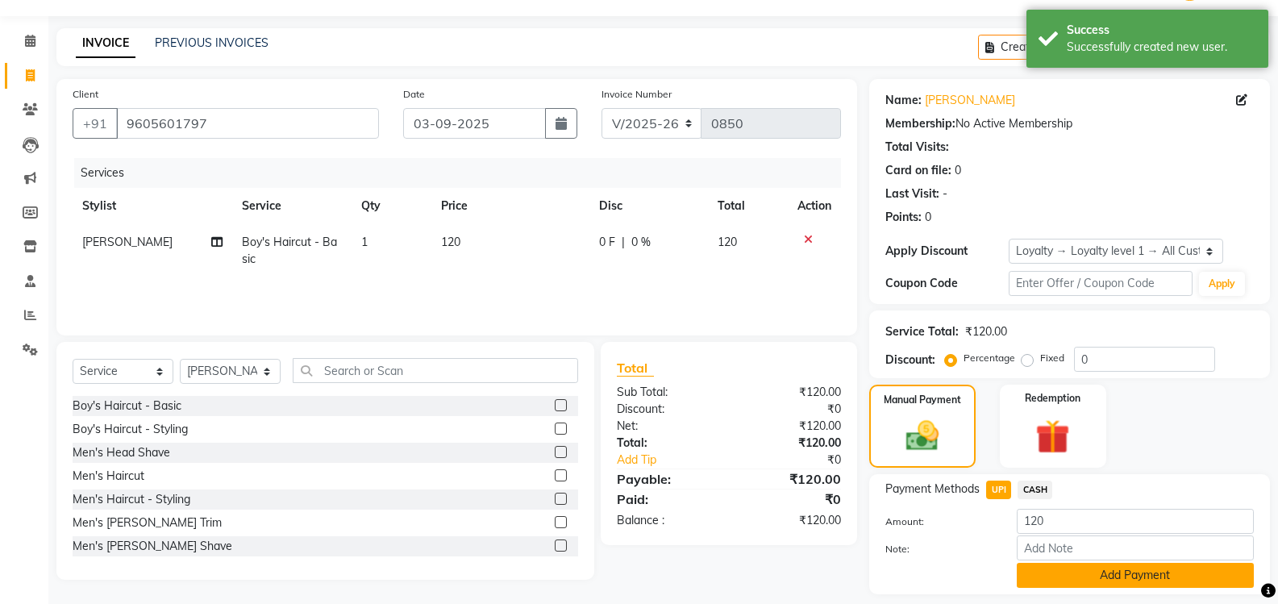
click at [1082, 586] on button "Add Payment" at bounding box center [1134, 575] width 237 height 25
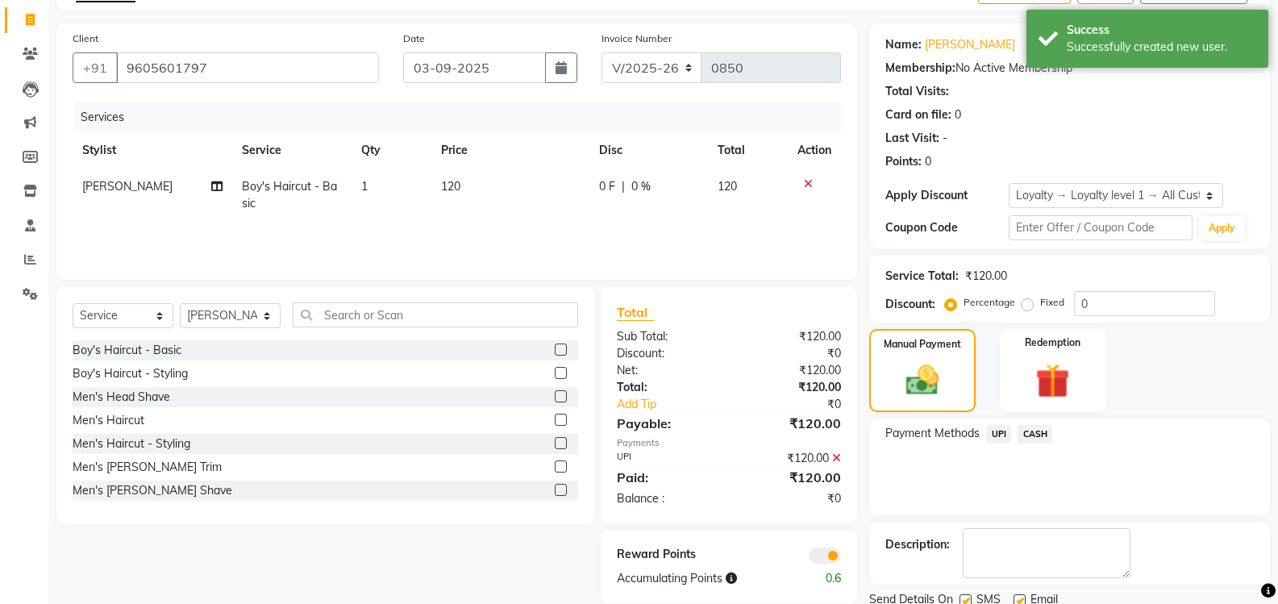
scroll to position [157, 0]
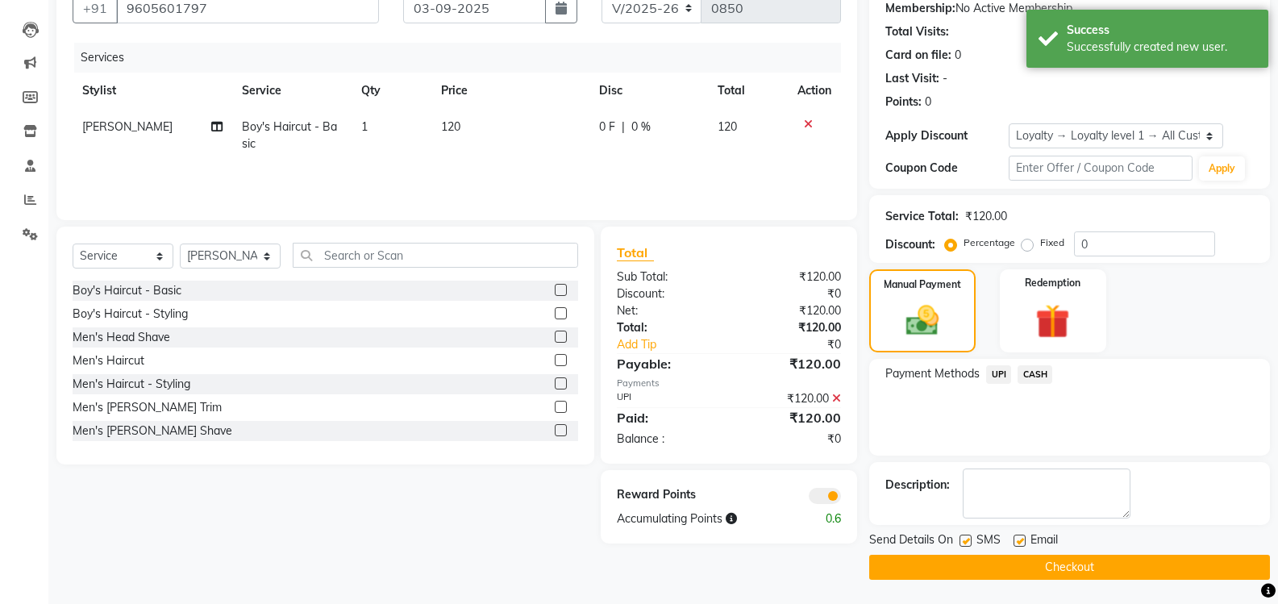
click at [1061, 568] on button "Checkout" at bounding box center [1069, 567] width 401 height 25
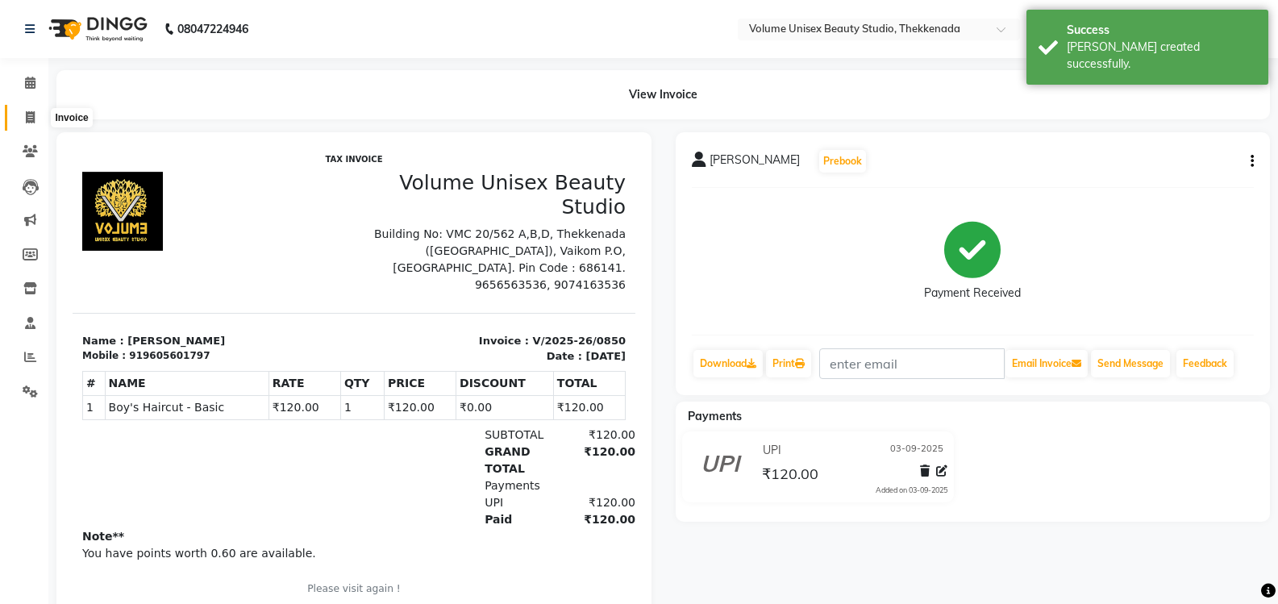
click at [35, 118] on icon at bounding box center [30, 117] width 9 height 12
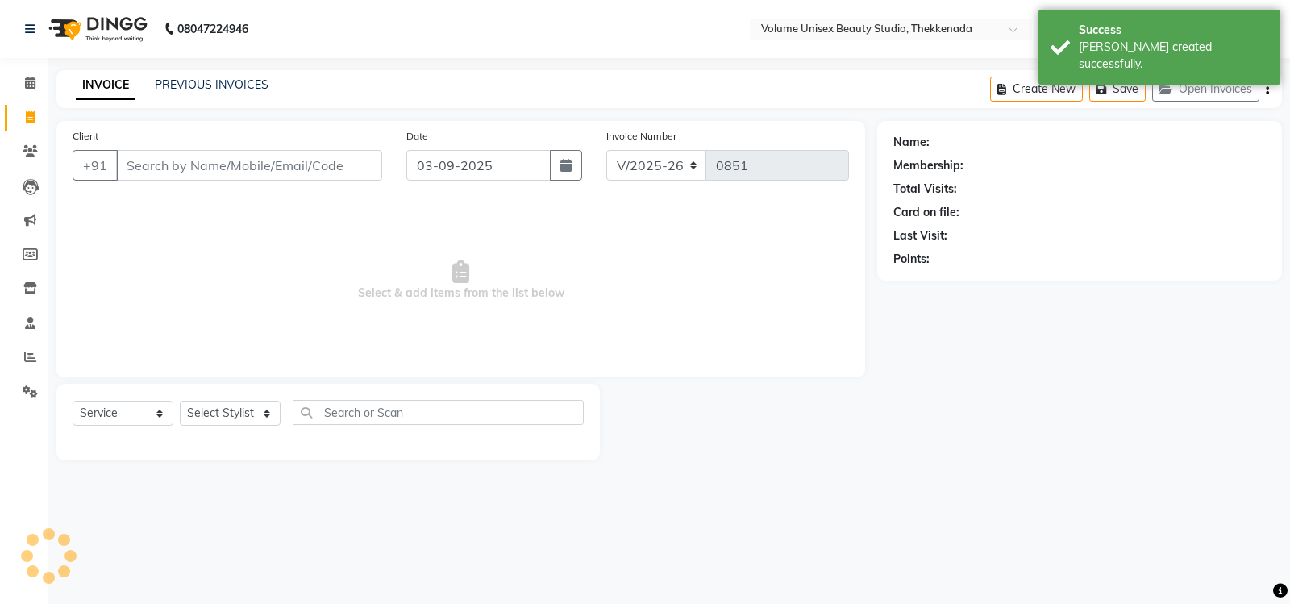
click at [242, 162] on input "Client" at bounding box center [249, 165] width 266 height 31
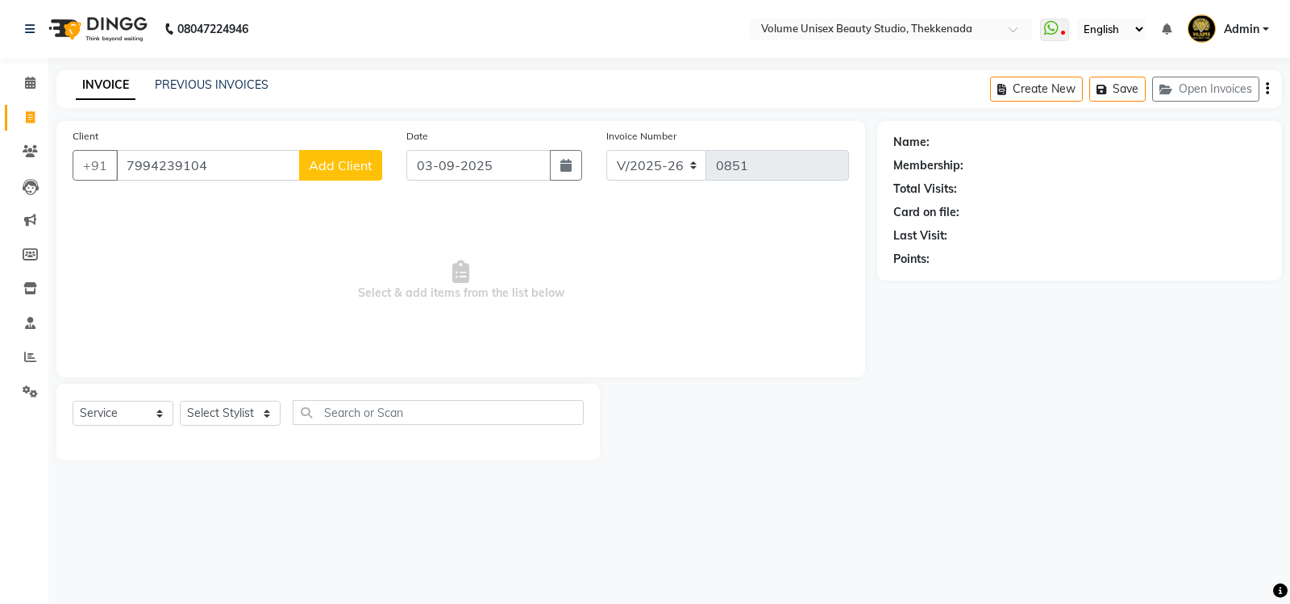
click at [361, 177] on button "Add Client" at bounding box center [340, 165] width 83 height 31
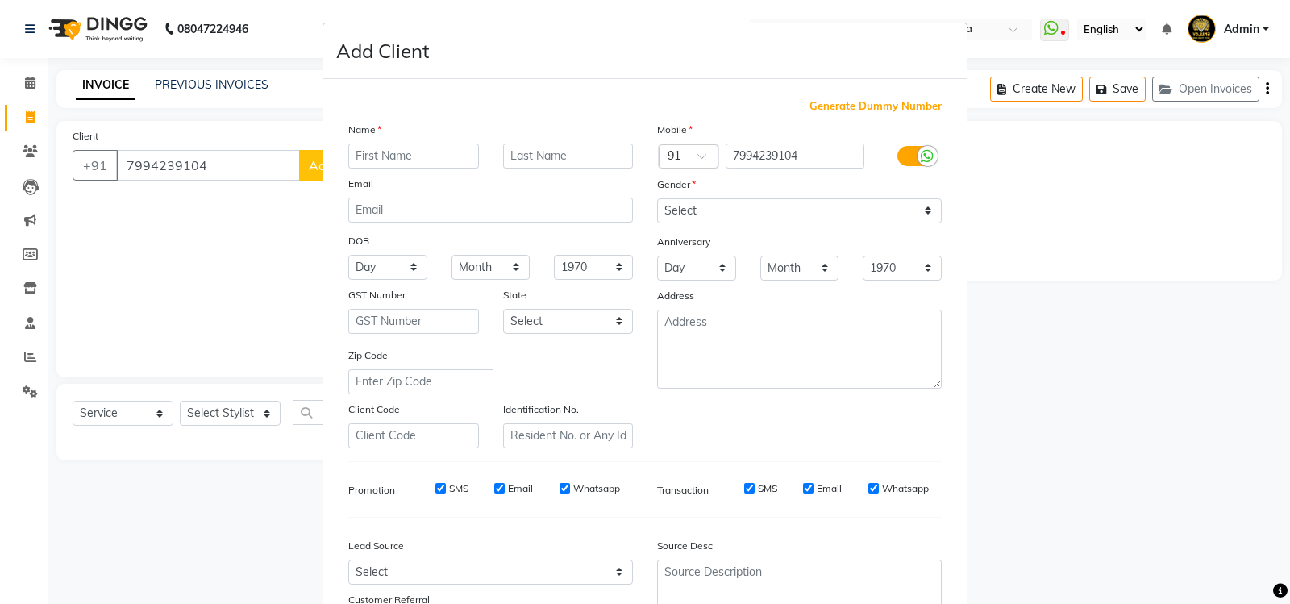
click at [367, 162] on input "text" at bounding box center [413, 155] width 131 height 25
click at [924, 214] on select "Select Male Female Other Prefer Not To Say" at bounding box center [799, 210] width 285 height 25
click at [657, 198] on select "Select Male Female Other Prefer Not To Say" at bounding box center [799, 210] width 285 height 25
click at [921, 211] on select "Select Male Female Other Prefer Not To Say" at bounding box center [799, 210] width 285 height 25
click at [657, 198] on select "Select Male Female Other Prefer Not To Say" at bounding box center [799, 210] width 285 height 25
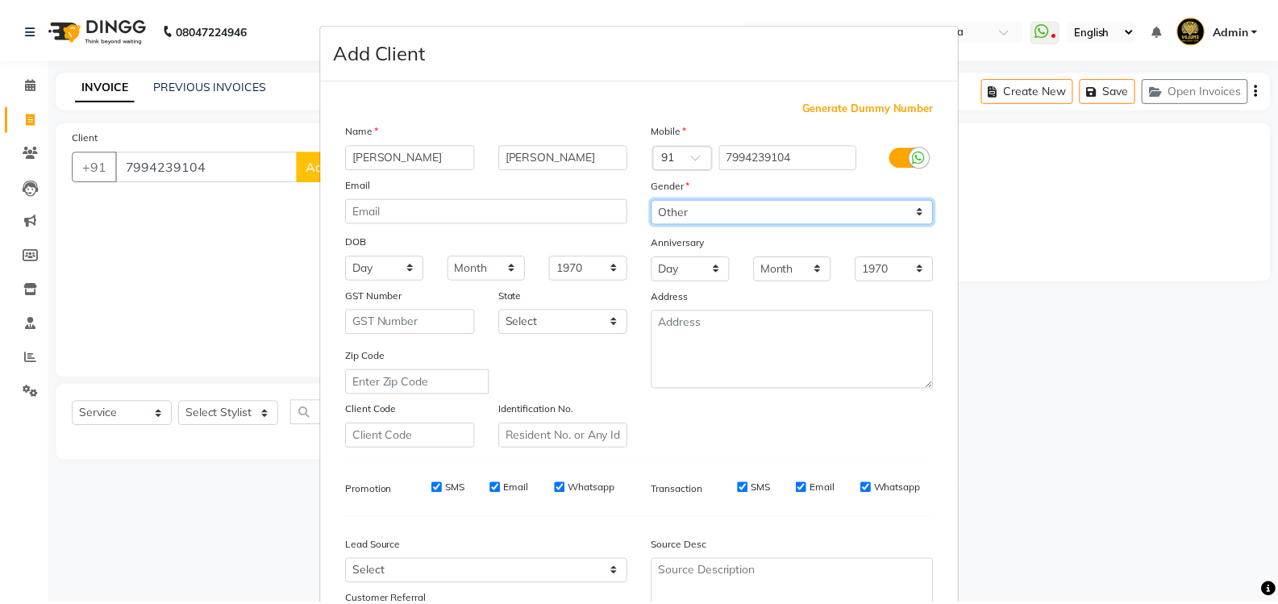
scroll to position [140, 0]
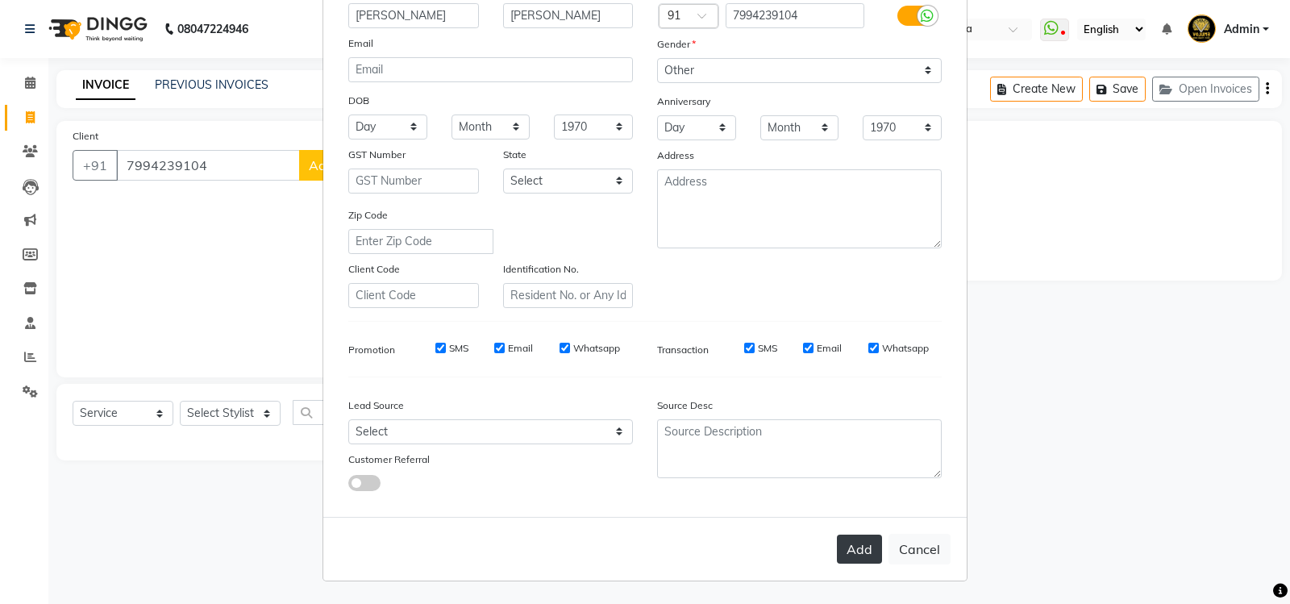
click at [856, 544] on button "Add" at bounding box center [859, 548] width 45 height 29
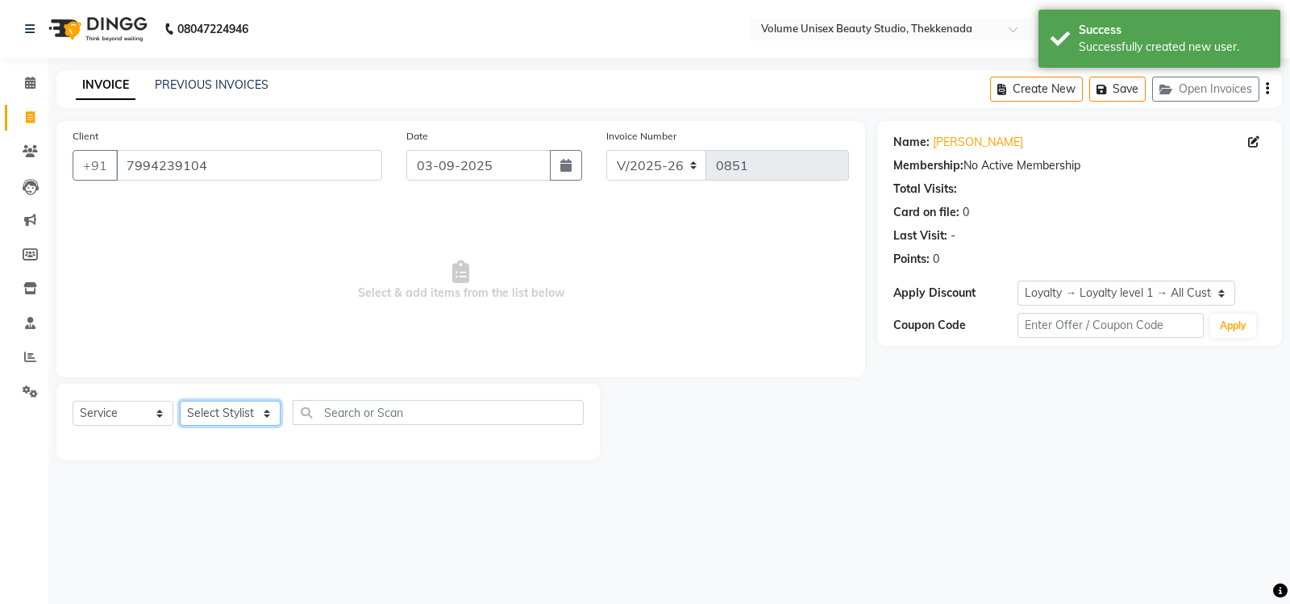
click at [266, 417] on select "Select Stylist Adarsh Ashika Bimal Krishnan Mohammad Shaw Nawaz Narinder Singh …" at bounding box center [230, 413] width 101 height 25
click at [180, 401] on select "Select Stylist Adarsh Ashika Bimal Krishnan Mohammad Shaw Nawaz Narinder Singh …" at bounding box center [230, 413] width 101 height 25
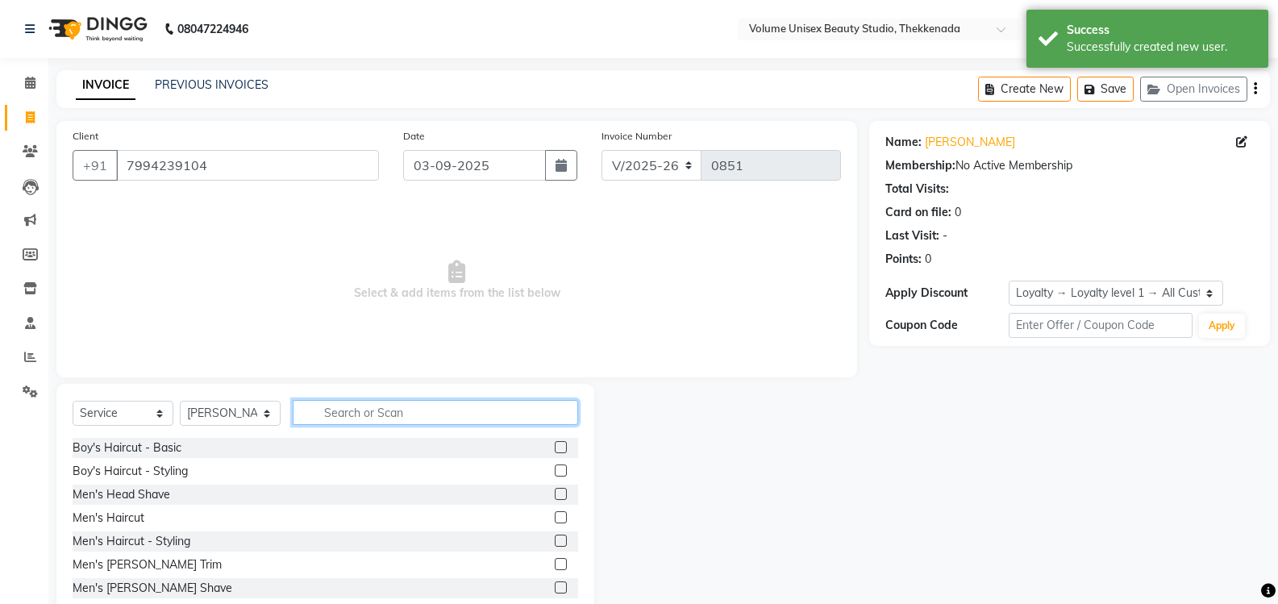
click at [351, 415] on input "text" at bounding box center [435, 412] width 285 height 25
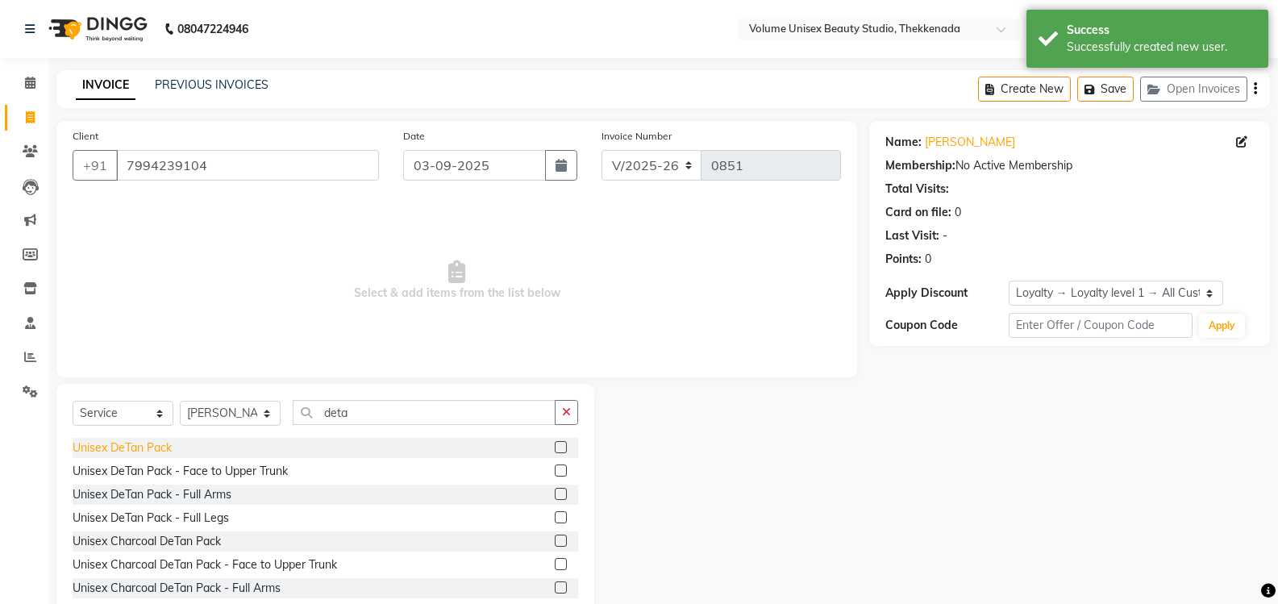
click at [137, 453] on div "Unisex DeTan Pack" at bounding box center [122, 447] width 99 height 17
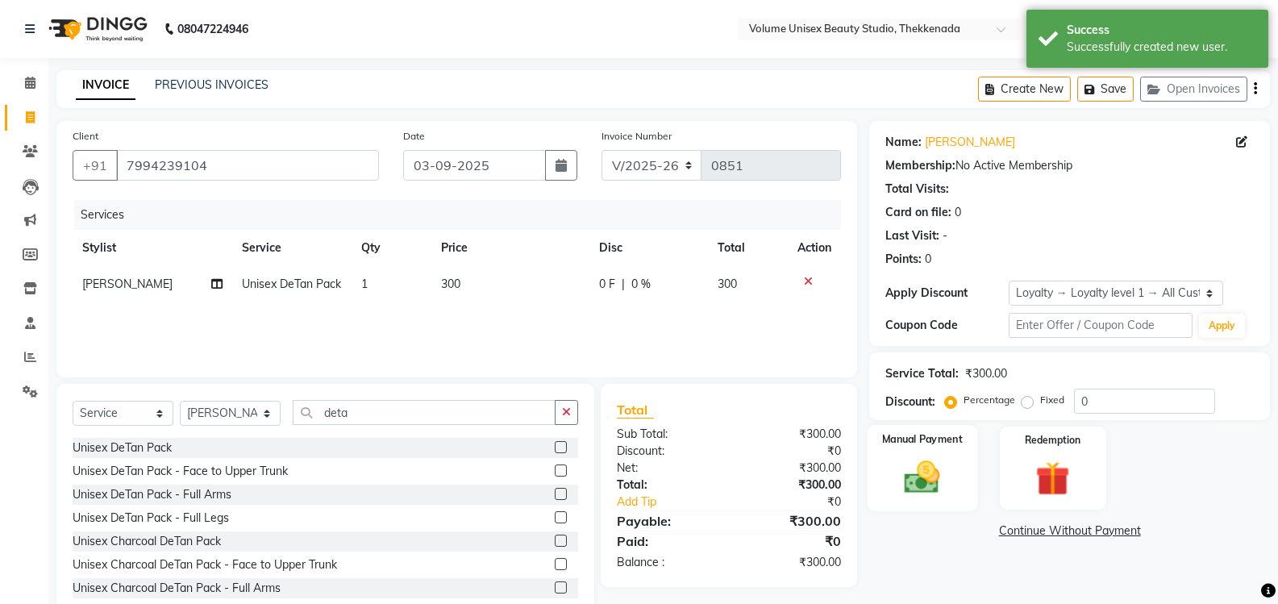
click at [946, 467] on img at bounding box center [921, 476] width 57 height 41
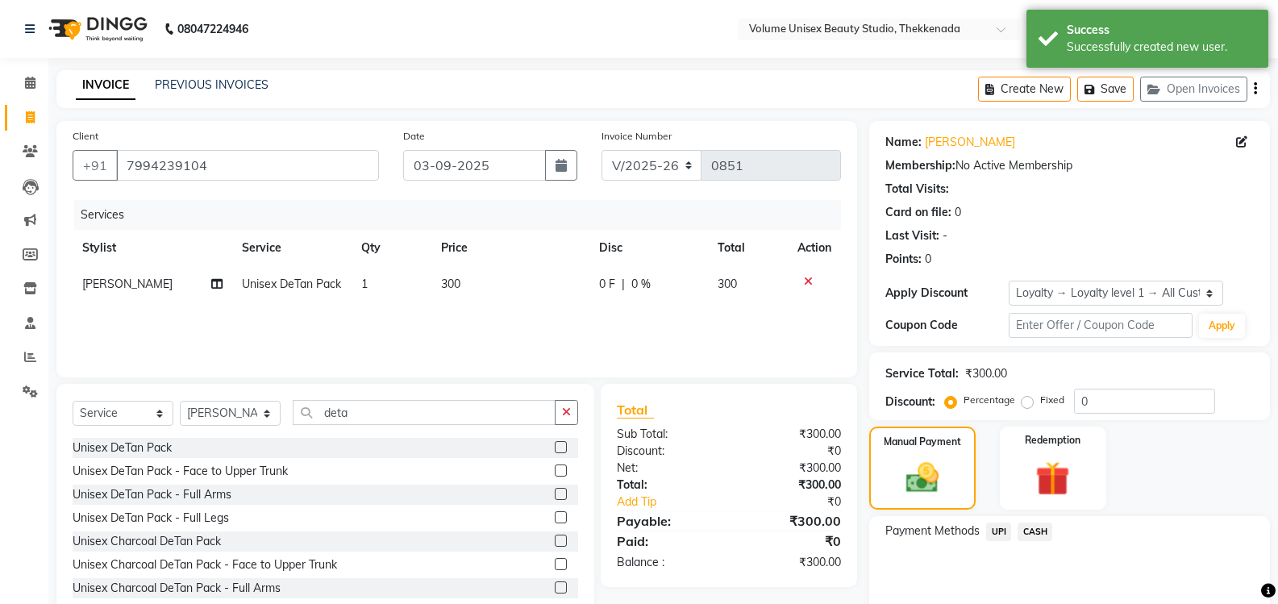
click at [1000, 530] on span "UPI" at bounding box center [998, 531] width 25 height 19
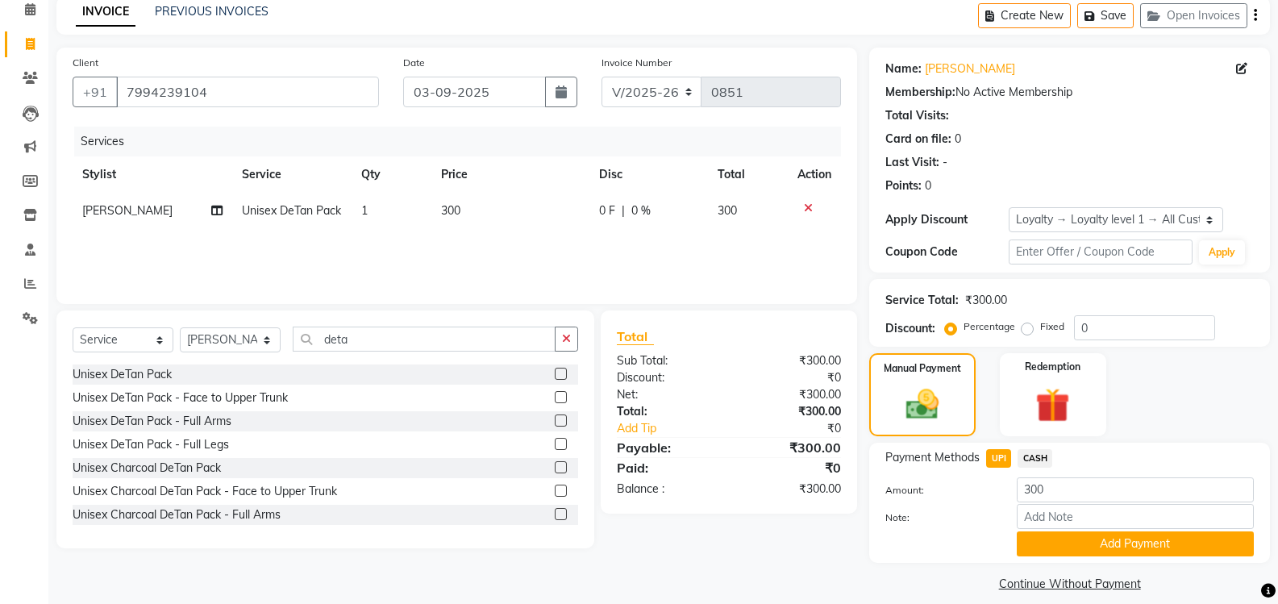
scroll to position [89, 0]
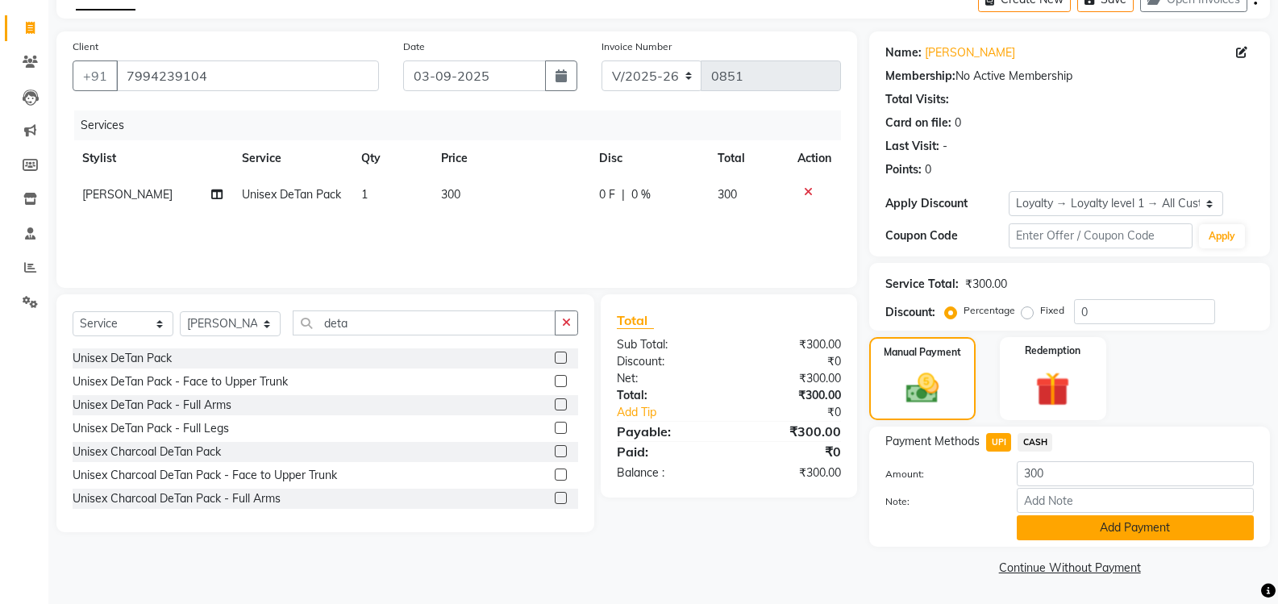
click at [1060, 531] on button "Add Payment" at bounding box center [1134, 527] width 237 height 25
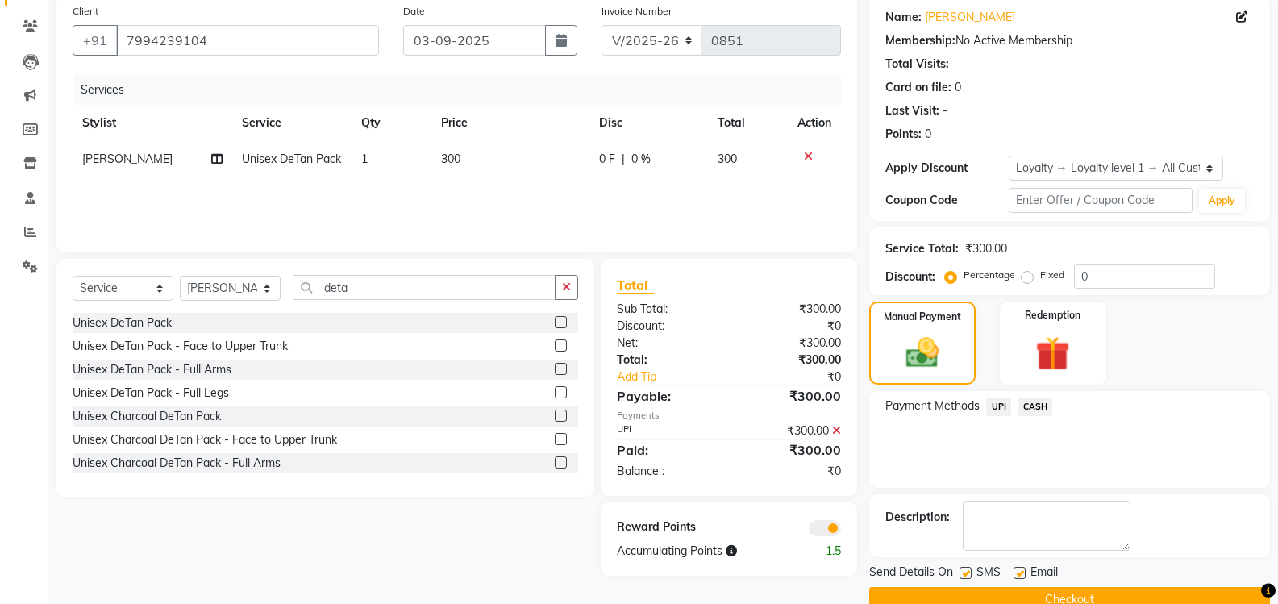
scroll to position [157, 0]
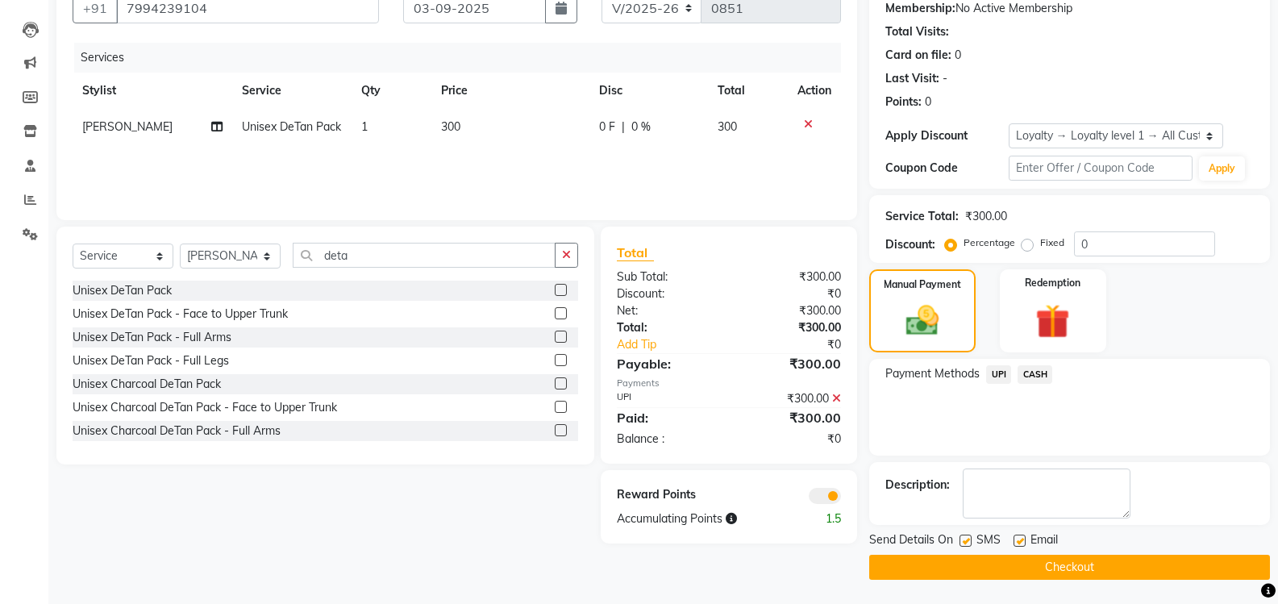
click at [1037, 570] on button "Checkout" at bounding box center [1069, 567] width 401 height 25
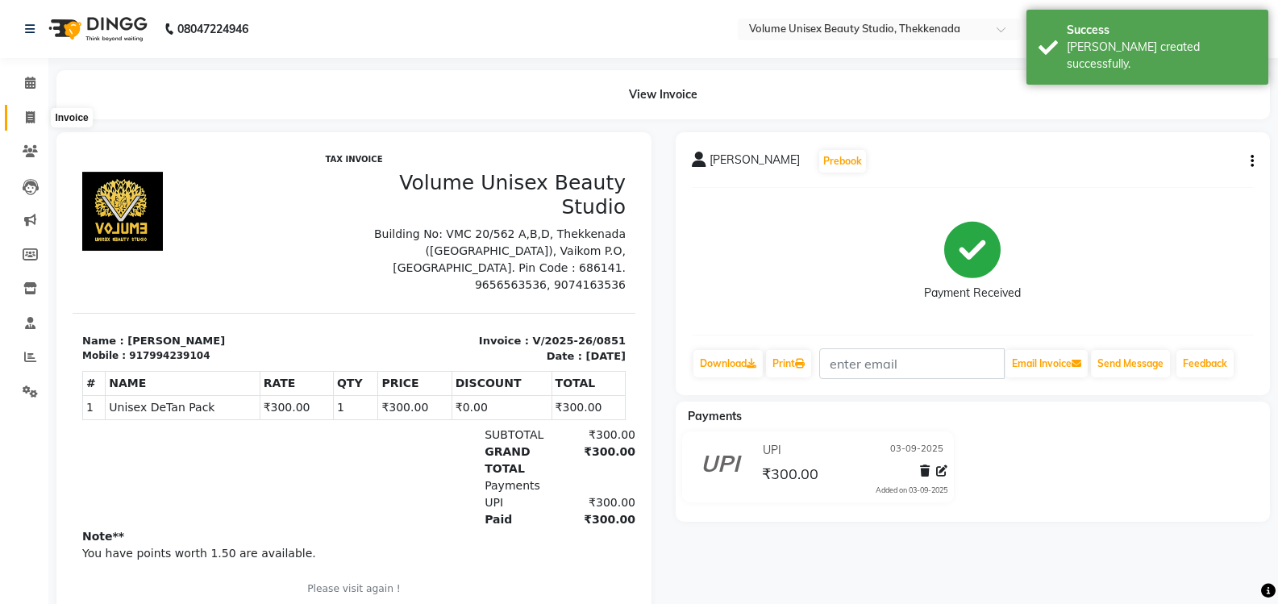
click at [26, 118] on icon at bounding box center [30, 117] width 9 height 12
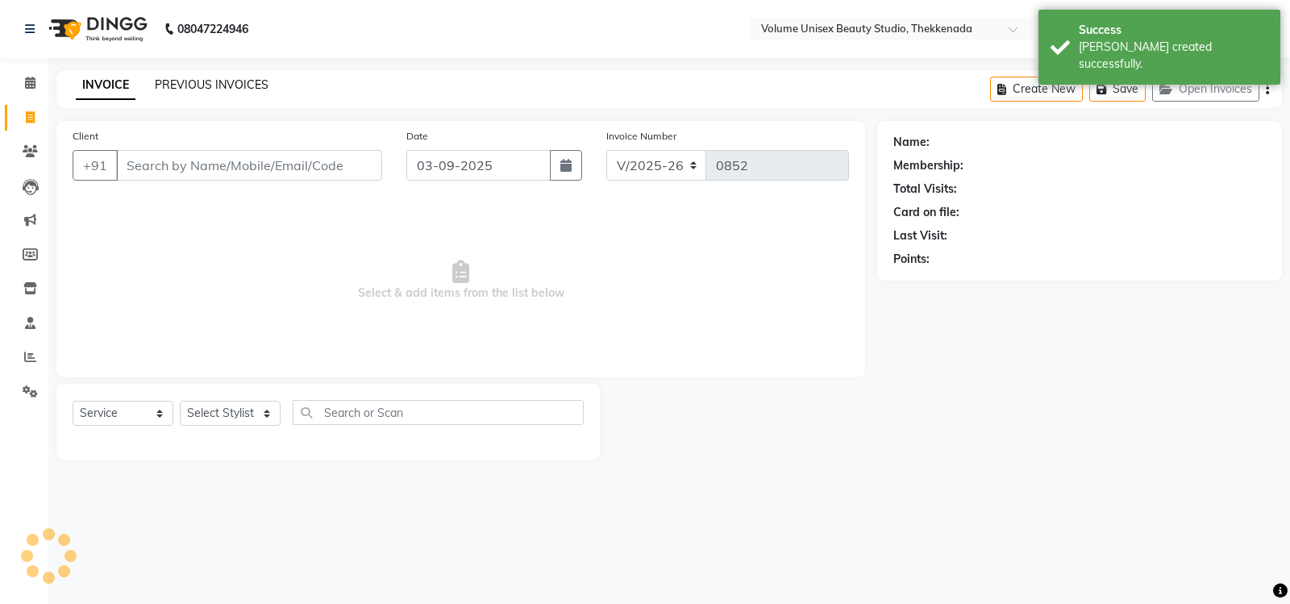
click at [216, 80] on link "PREVIOUS INVOICES" at bounding box center [212, 84] width 114 height 15
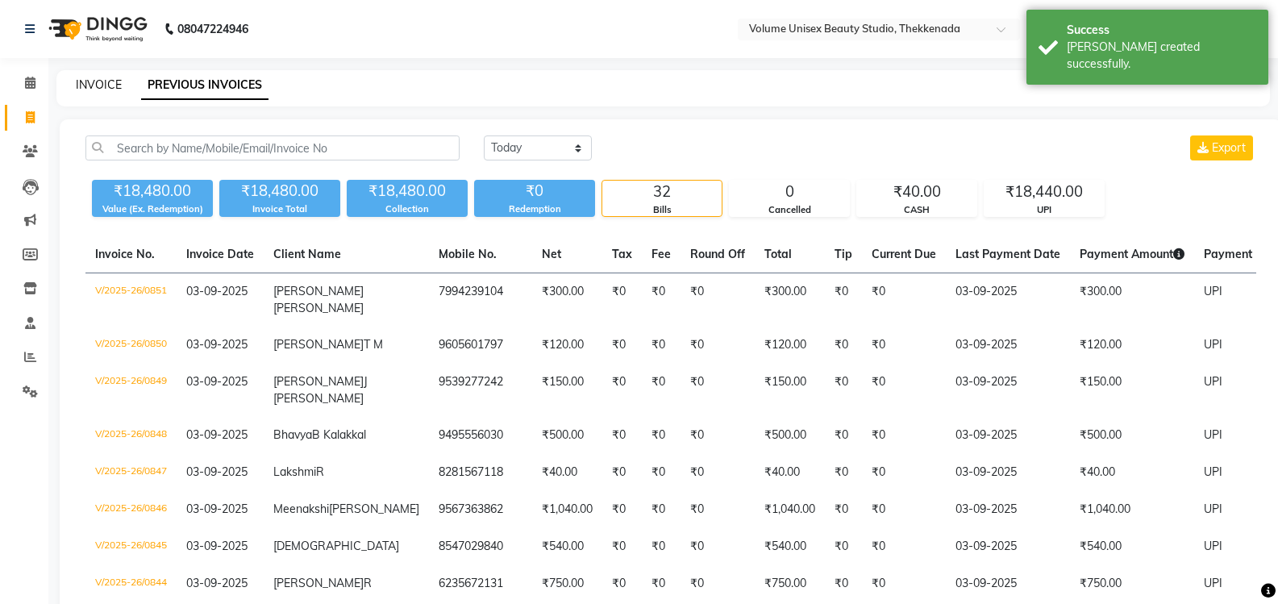
click at [106, 85] on link "INVOICE" at bounding box center [99, 84] width 46 height 15
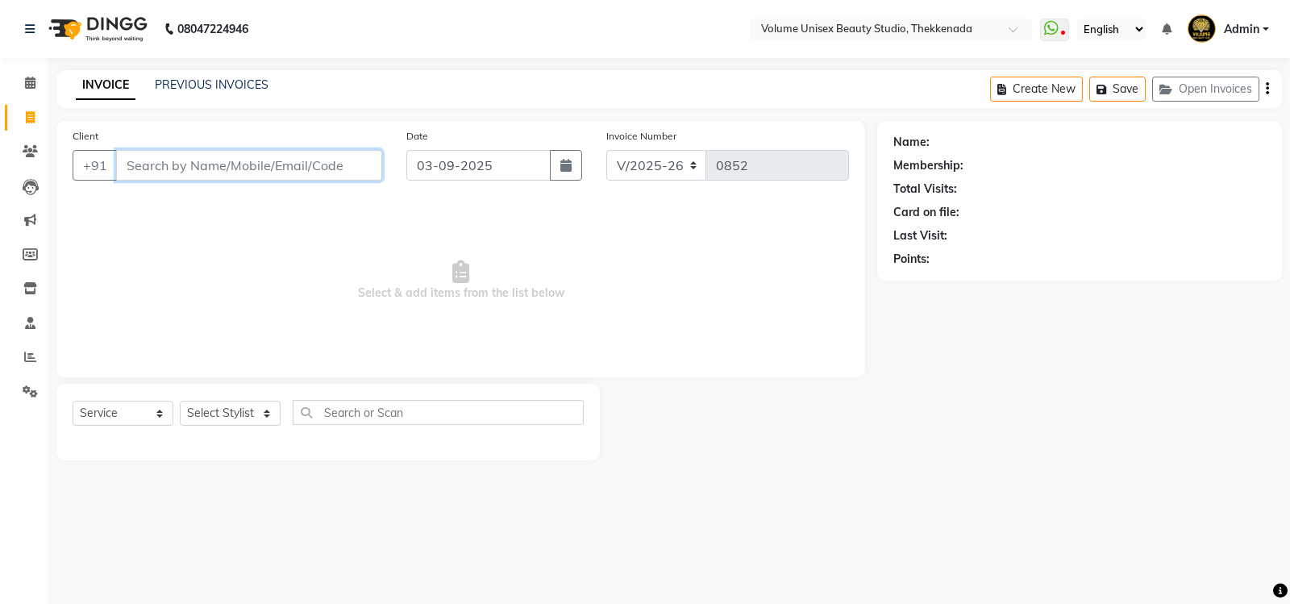
click at [196, 173] on input "Client" at bounding box center [249, 165] width 266 height 31
click at [333, 165] on span "Add Client" at bounding box center [341, 165] width 64 height 16
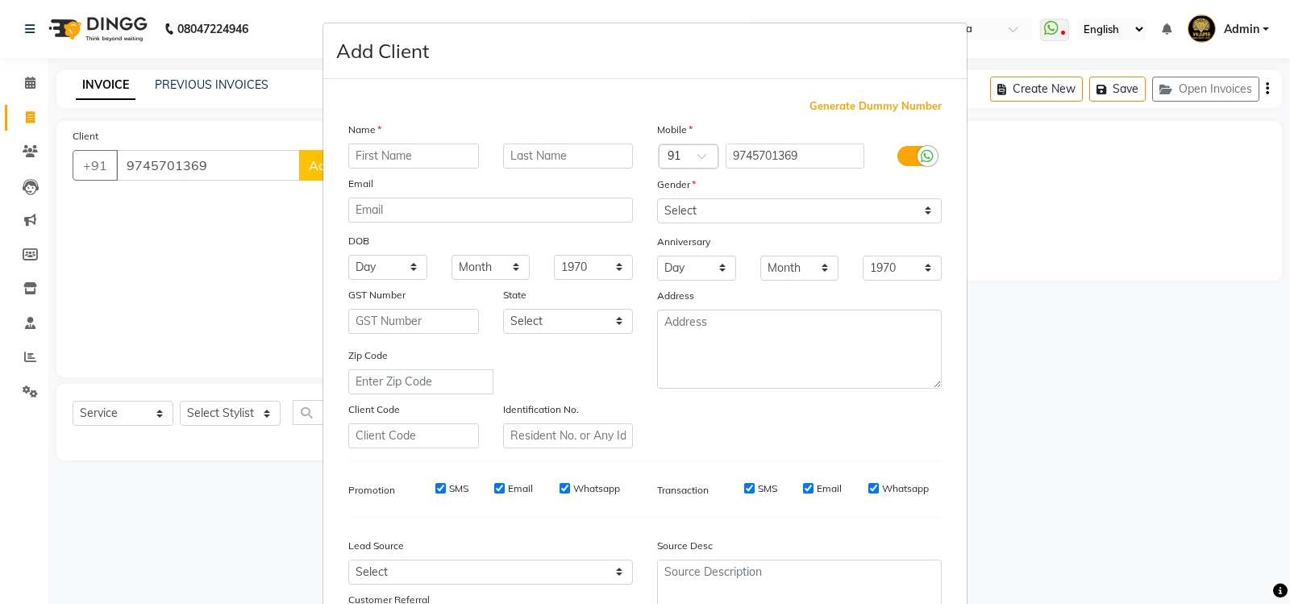
click at [391, 158] on input "text" at bounding box center [413, 155] width 131 height 25
click at [924, 216] on select "Select Male Female Other Prefer Not To Say" at bounding box center [799, 210] width 285 height 25
click at [657, 198] on select "Select Male Female Other Prefer Not To Say" at bounding box center [799, 210] width 285 height 25
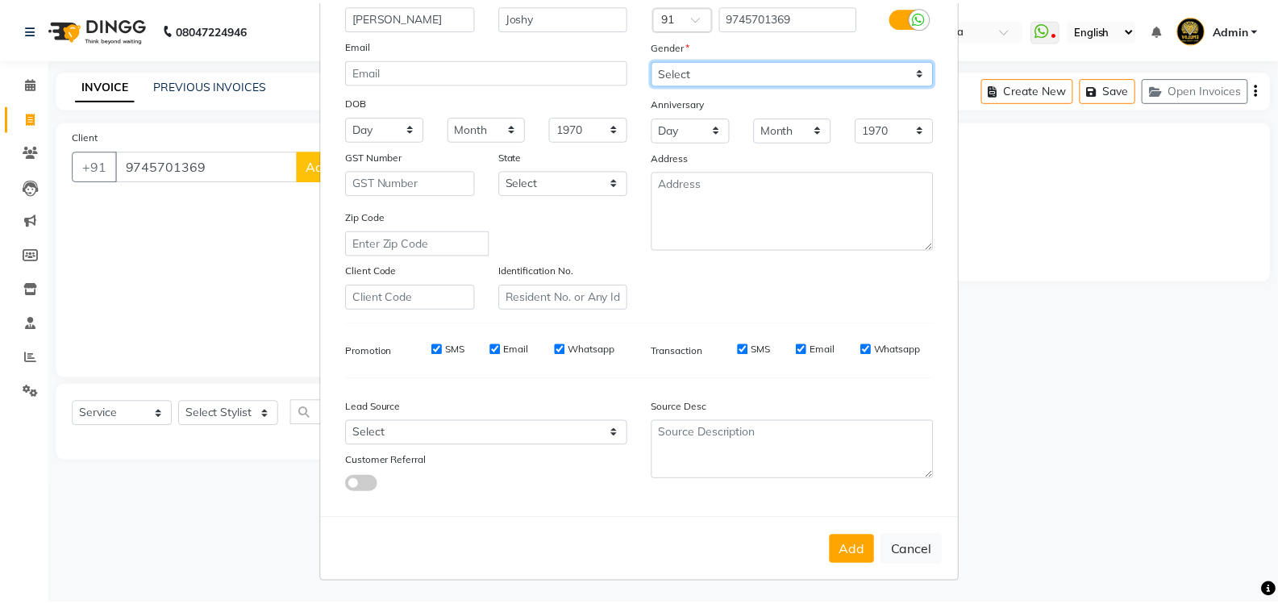
scroll to position [140, 0]
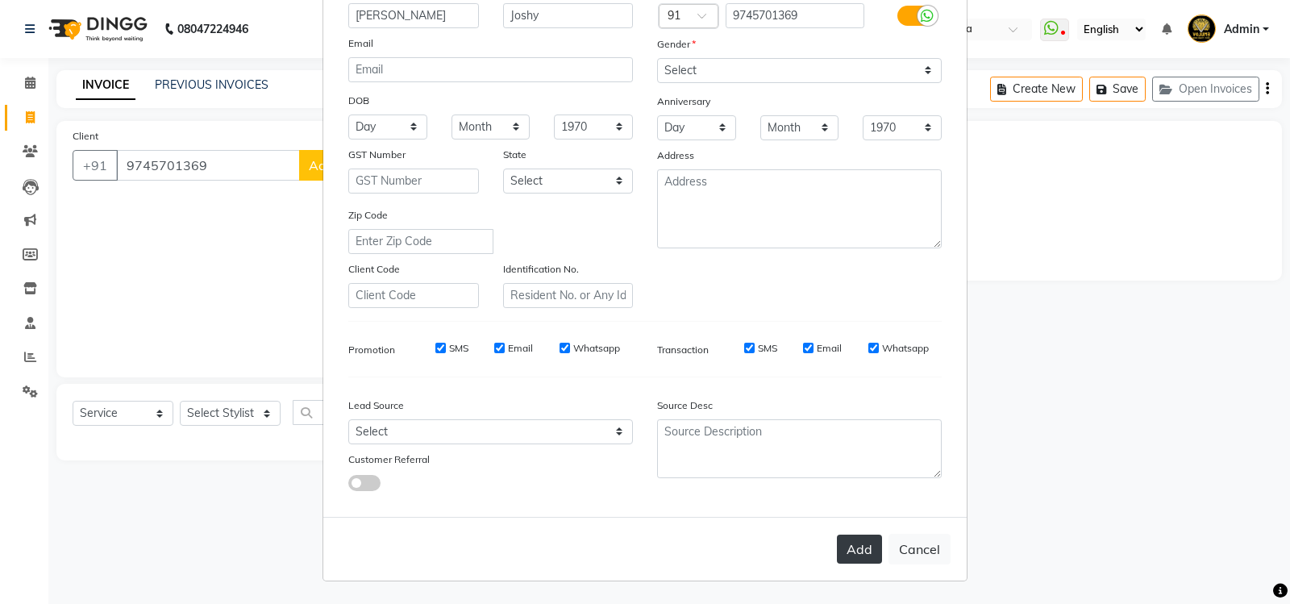
click at [865, 550] on button "Add" at bounding box center [859, 548] width 45 height 29
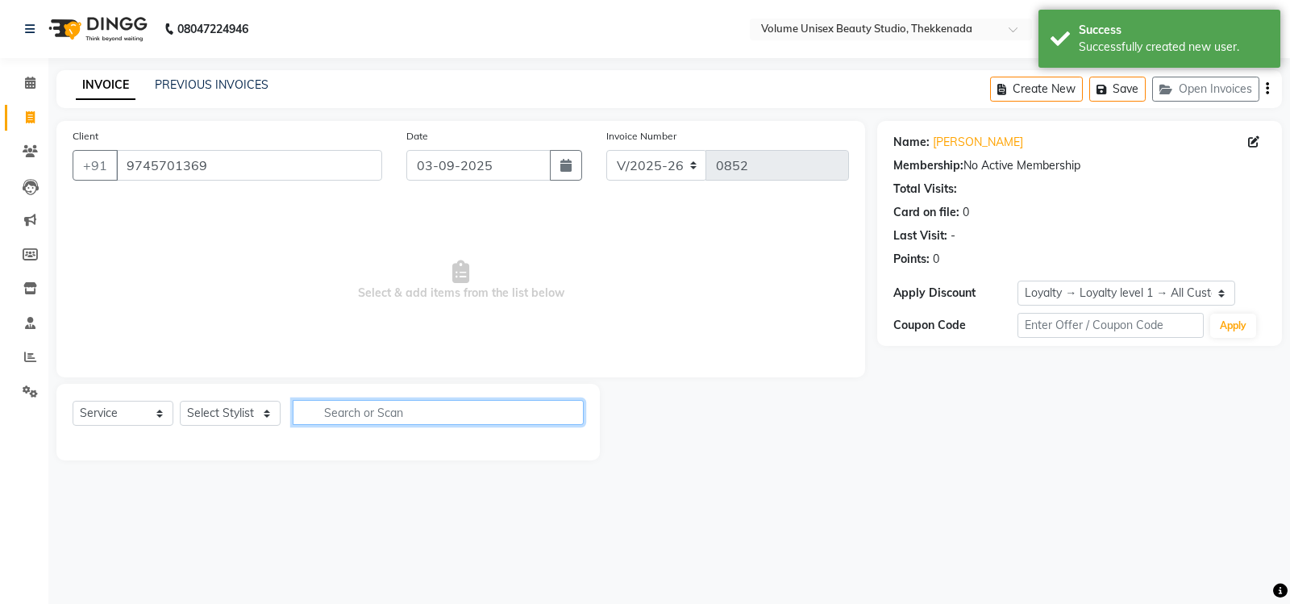
click at [322, 414] on input "text" at bounding box center [438, 412] width 291 height 25
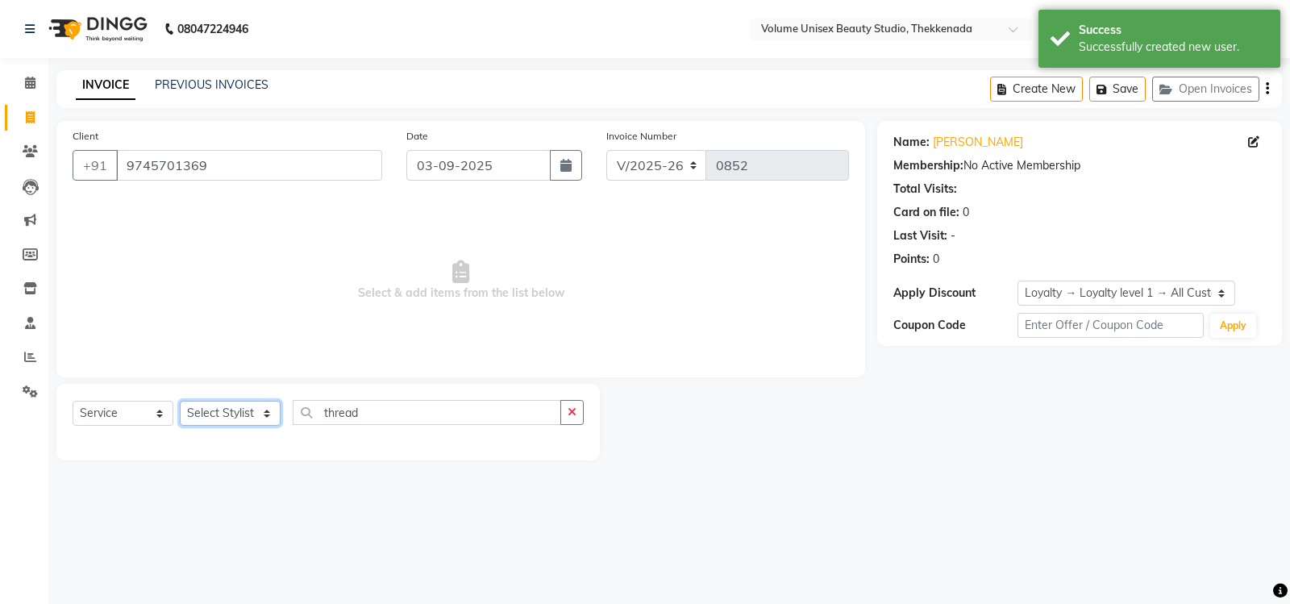
click at [265, 419] on select "Select Stylist Adarsh Ashika Bimal Krishnan Mohammad Shaw Nawaz Narinder Singh …" at bounding box center [230, 413] width 101 height 25
click at [180, 401] on select "Select Stylist Adarsh Ashika Bimal Krishnan Mohammad Shaw Nawaz Narinder Singh …" at bounding box center [230, 413] width 101 height 25
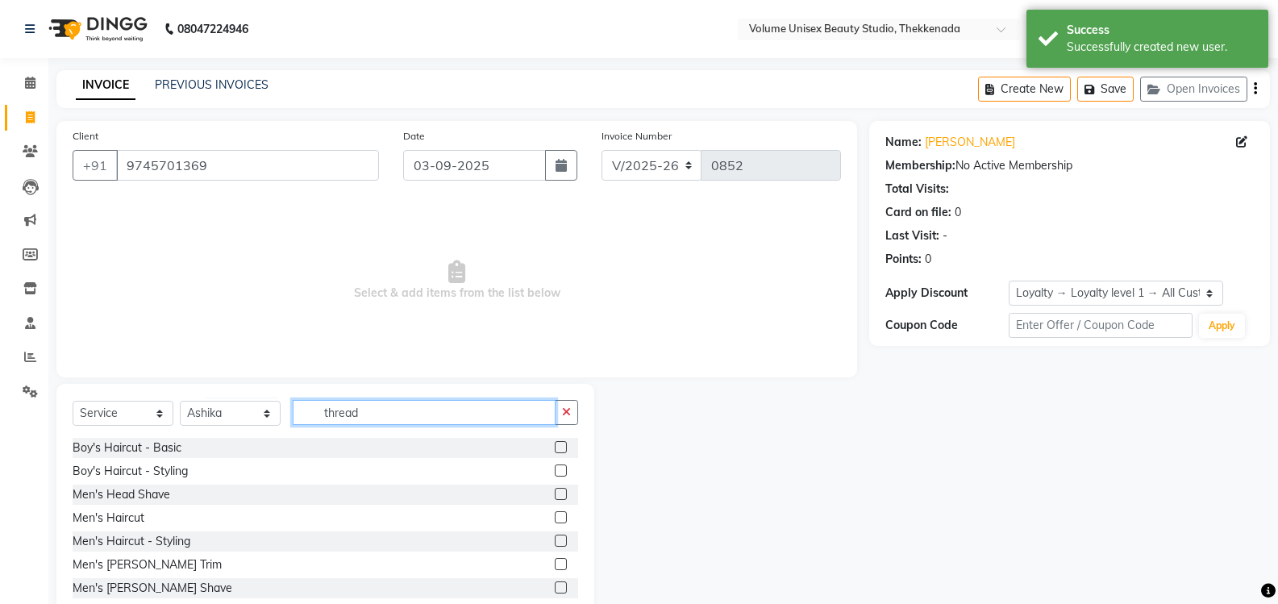
click at [368, 409] on input "thread" at bounding box center [424, 412] width 263 height 25
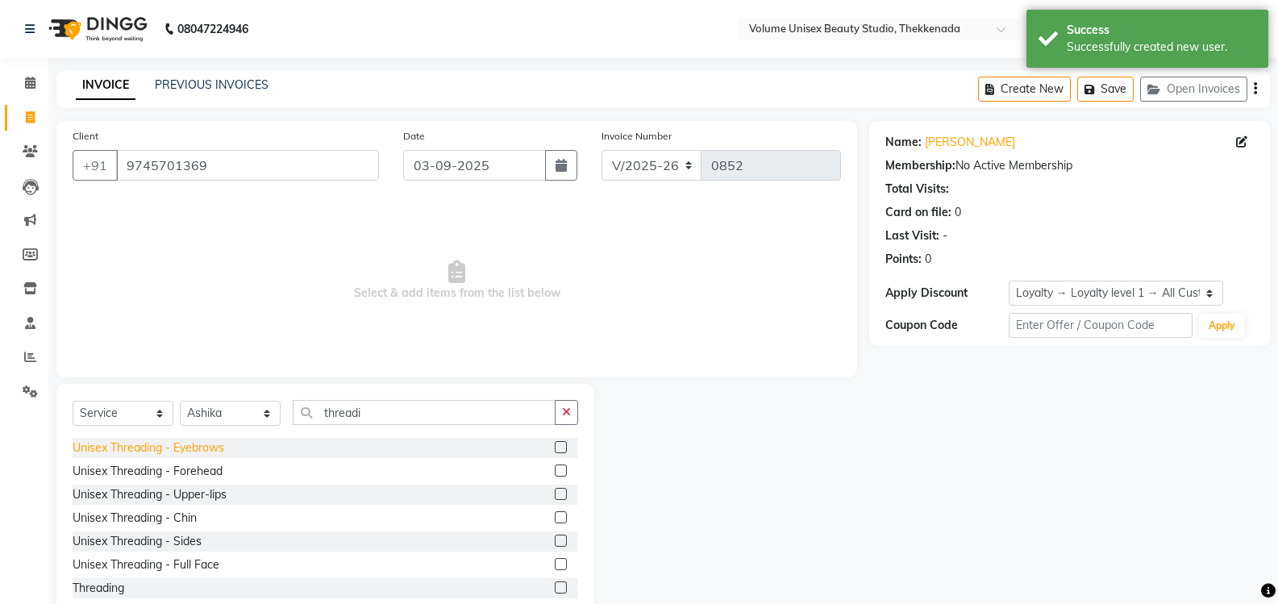
click at [198, 449] on div "Unisex Threading - Eyebrows" at bounding box center [149, 447] width 152 height 17
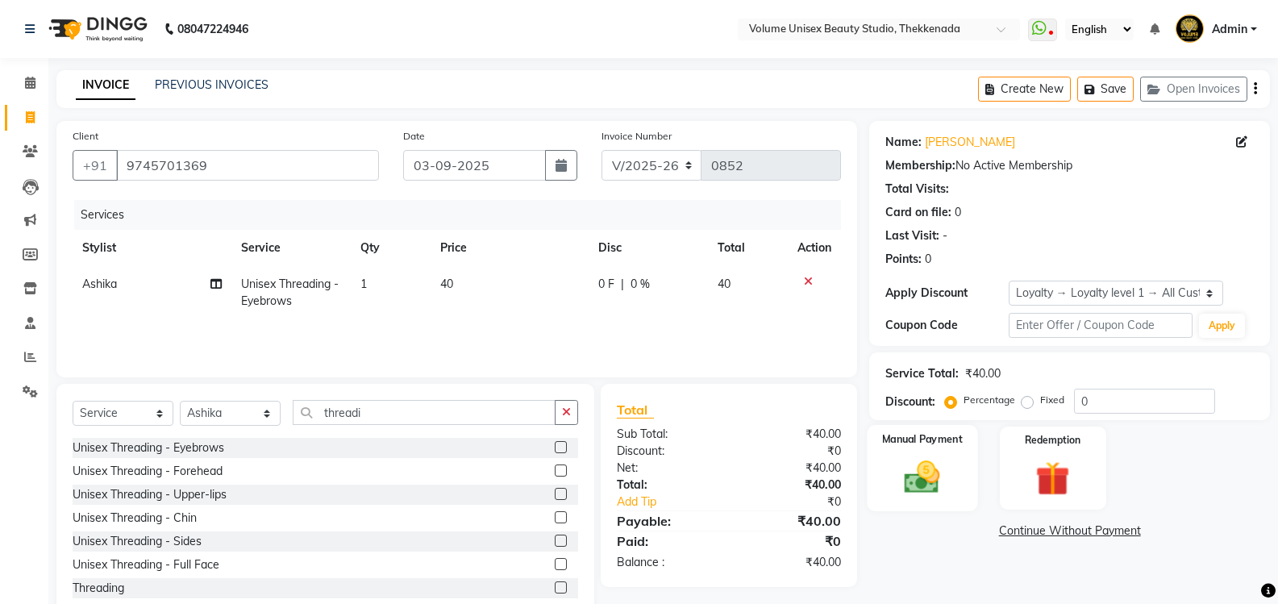
click at [927, 461] on img at bounding box center [921, 476] width 57 height 41
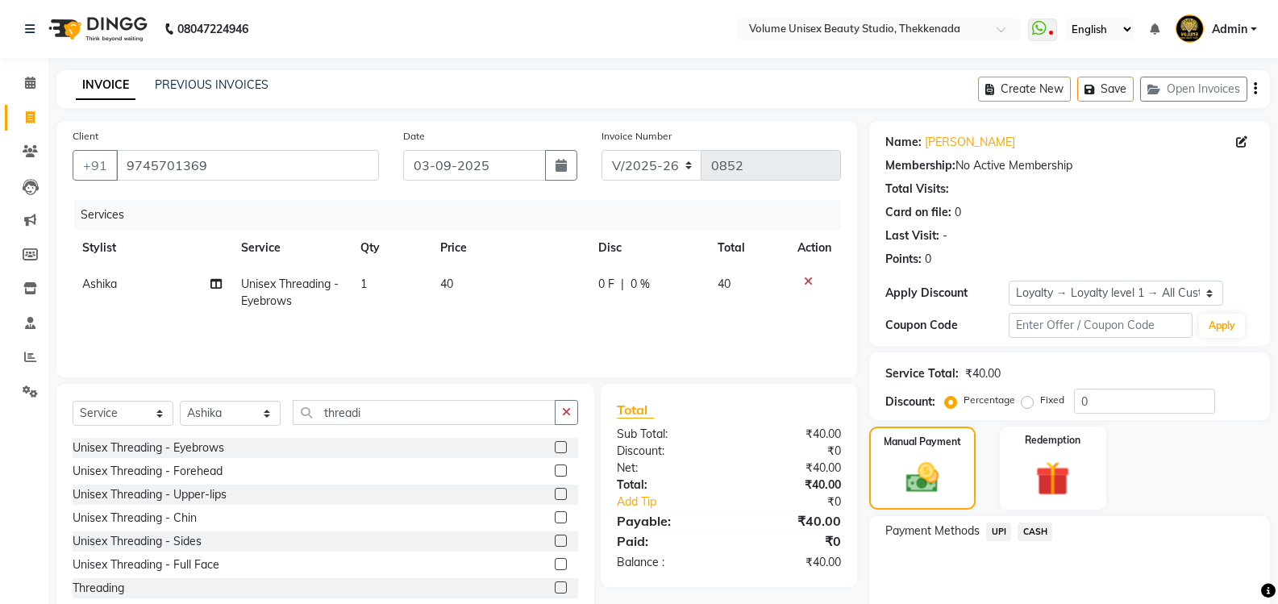
click at [1000, 534] on span "UPI" at bounding box center [998, 531] width 25 height 19
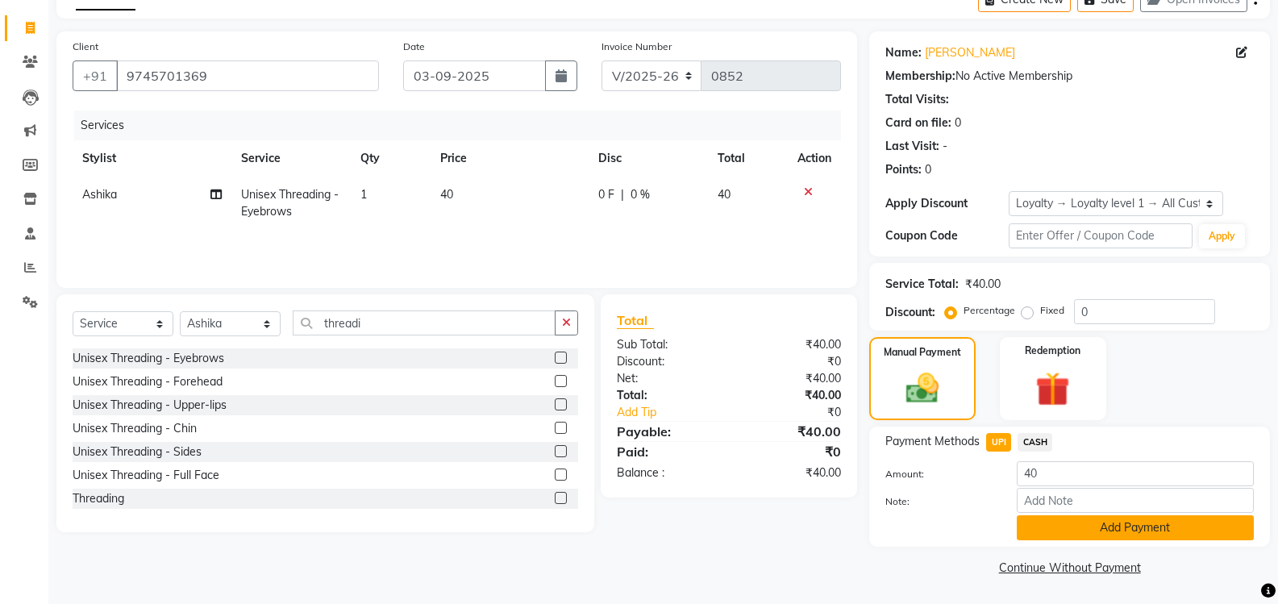
click at [1053, 526] on button "Add Payment" at bounding box center [1134, 527] width 237 height 25
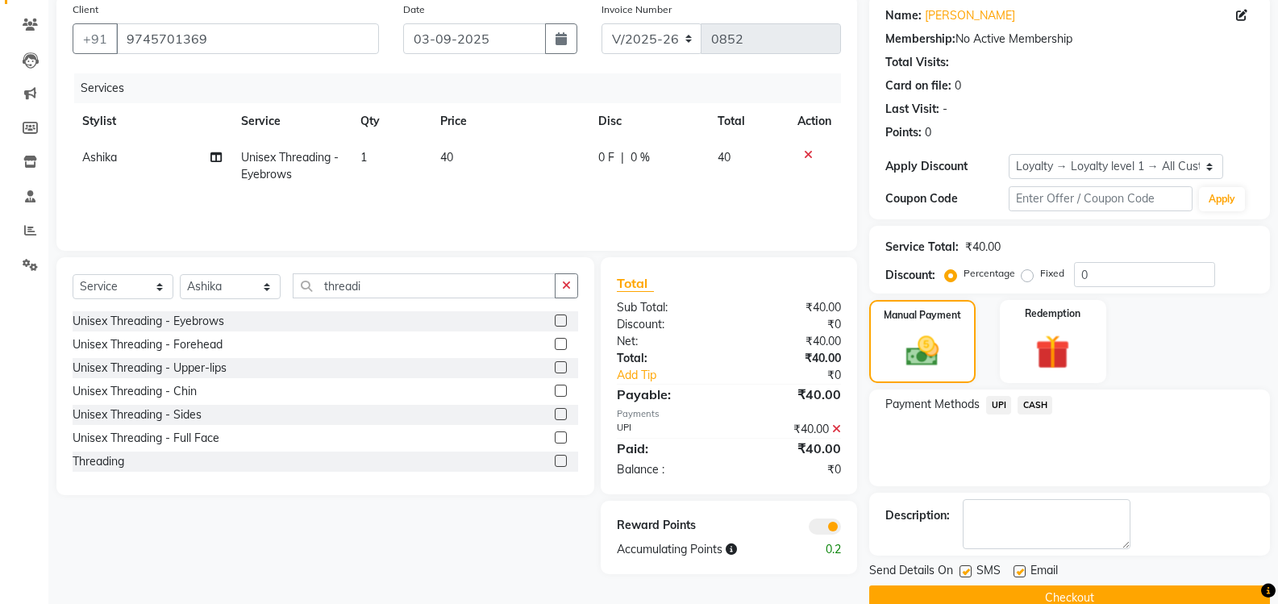
scroll to position [157, 0]
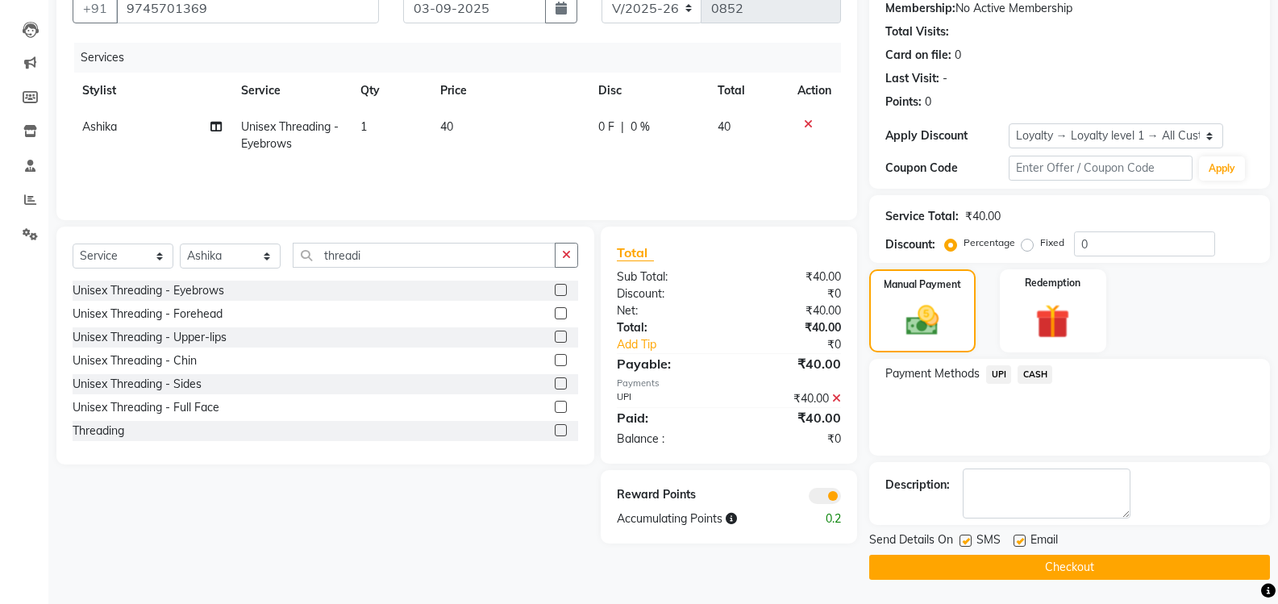
click at [1045, 569] on button "Checkout" at bounding box center [1069, 567] width 401 height 25
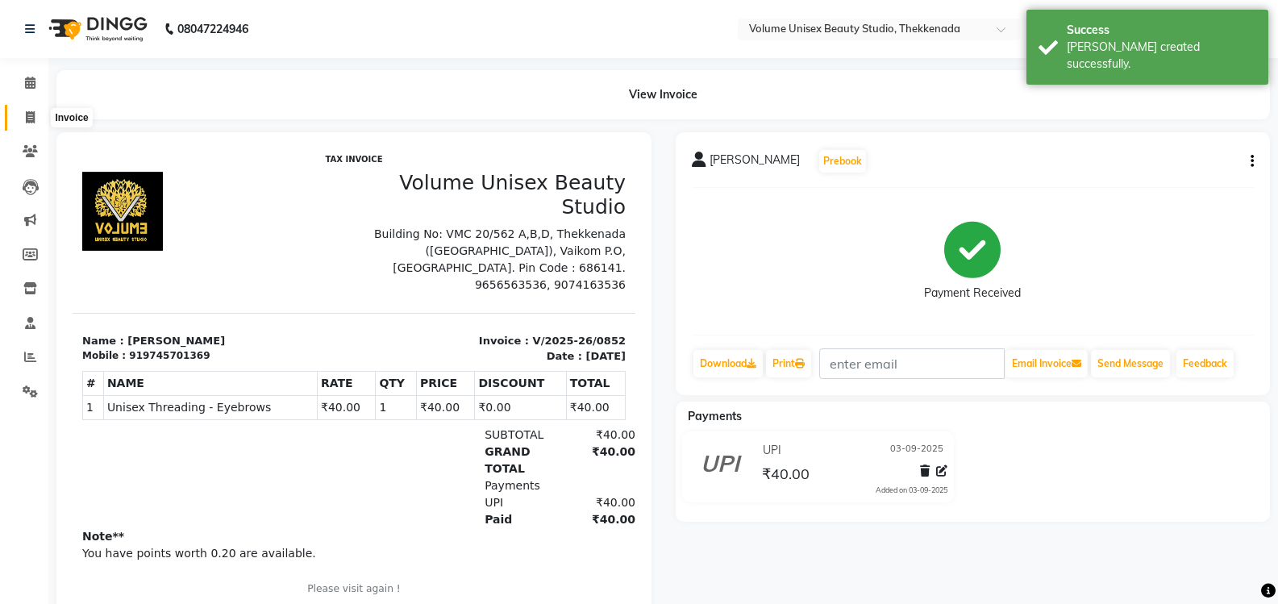
click at [33, 119] on icon at bounding box center [30, 117] width 9 height 12
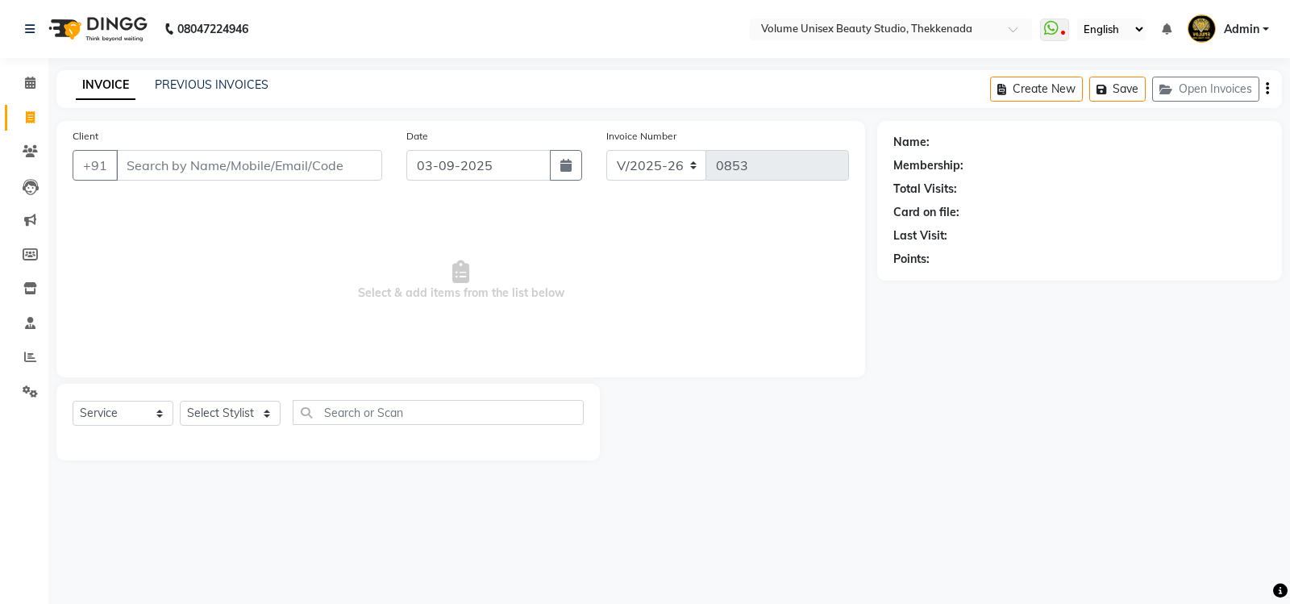
click at [210, 181] on div "Client +91" at bounding box center [227, 160] width 334 height 66
click at [213, 167] on input "Client" at bounding box center [249, 165] width 266 height 31
click at [327, 177] on button "Add Client" at bounding box center [340, 165] width 83 height 31
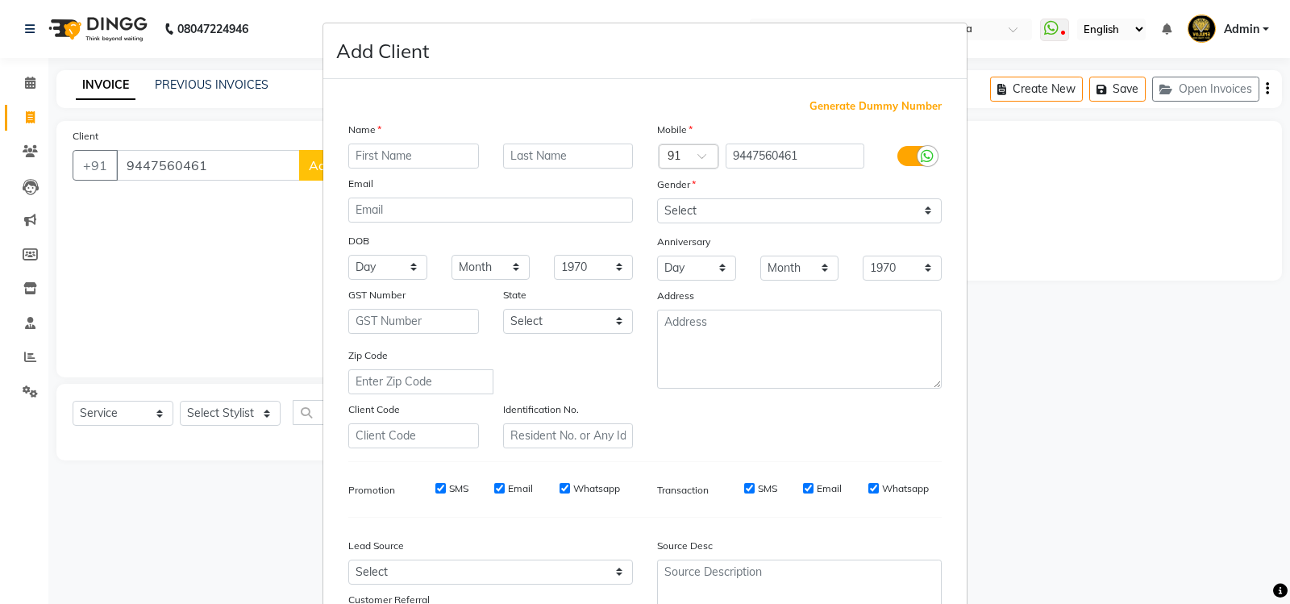
click at [394, 148] on input "text" at bounding box center [413, 155] width 131 height 25
click at [917, 210] on select "Select Male Female Other Prefer Not To Say" at bounding box center [799, 210] width 285 height 25
click at [657, 198] on select "Select Male Female Other Prefer Not To Say" at bounding box center [799, 210] width 285 height 25
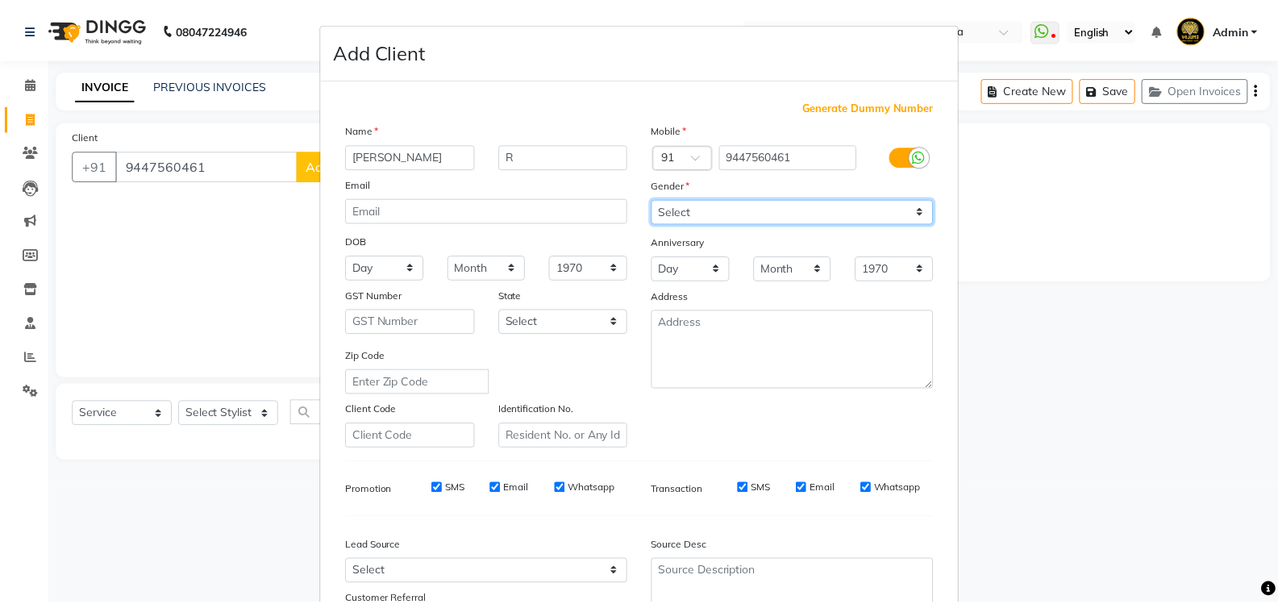
scroll to position [140, 0]
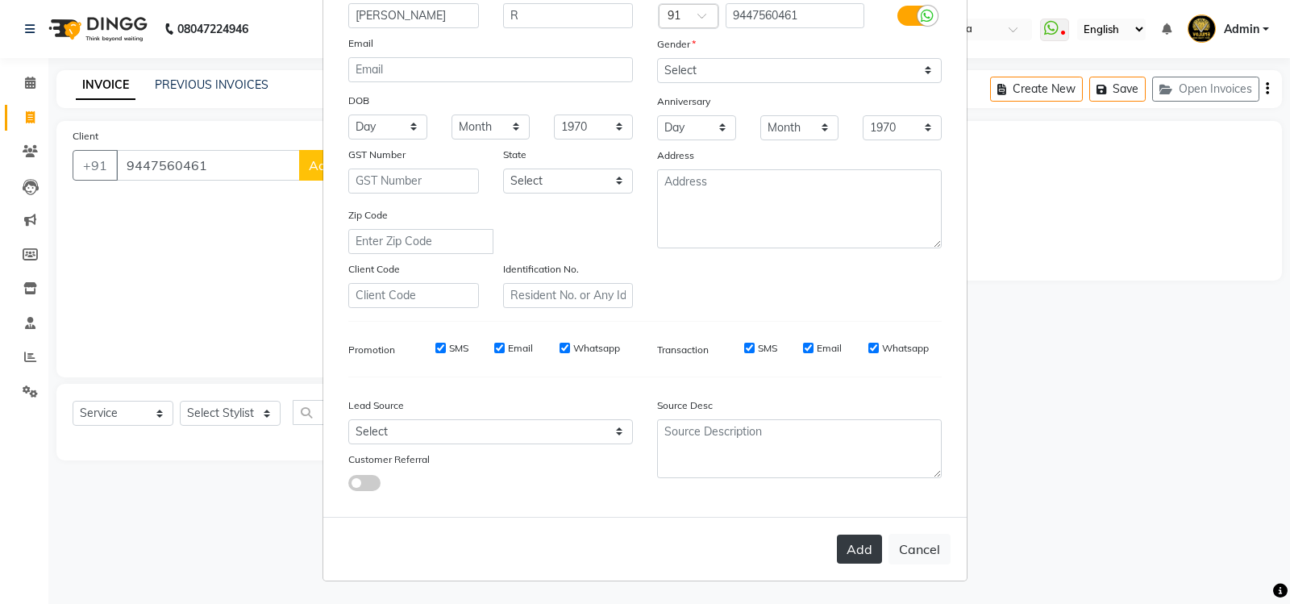
click at [846, 552] on button "Add" at bounding box center [859, 548] width 45 height 29
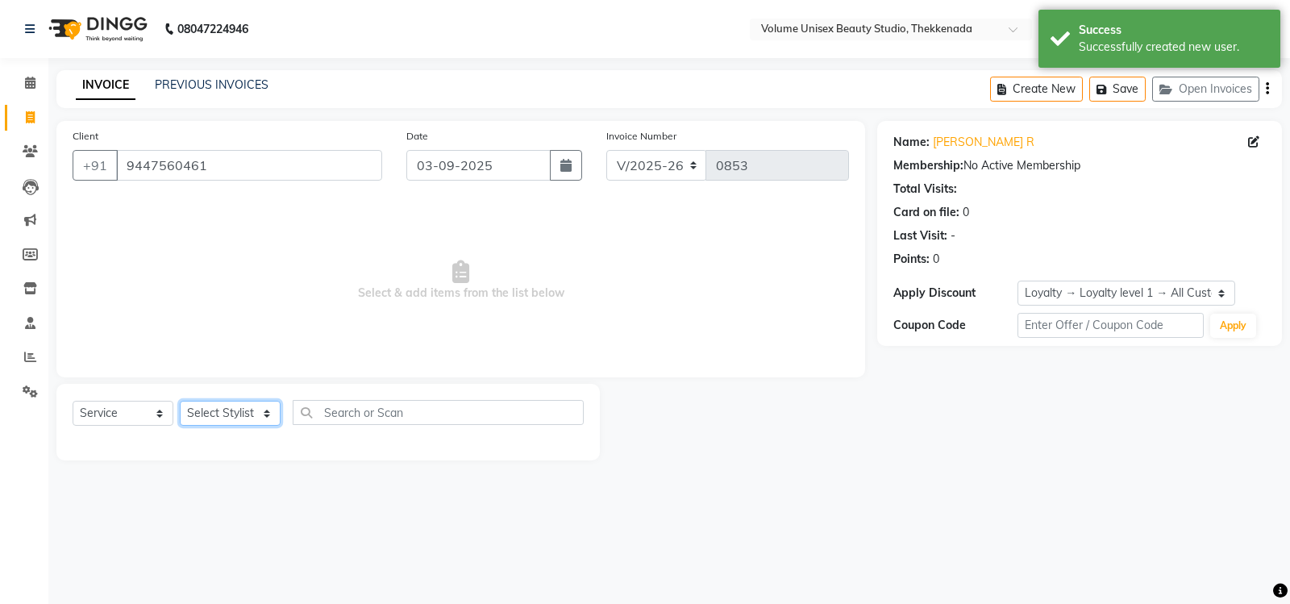
click at [261, 416] on select "Select Stylist Adarsh Ashika Bimal Krishnan Mohammad Shaw Nawaz Narinder Singh …" at bounding box center [230, 413] width 101 height 25
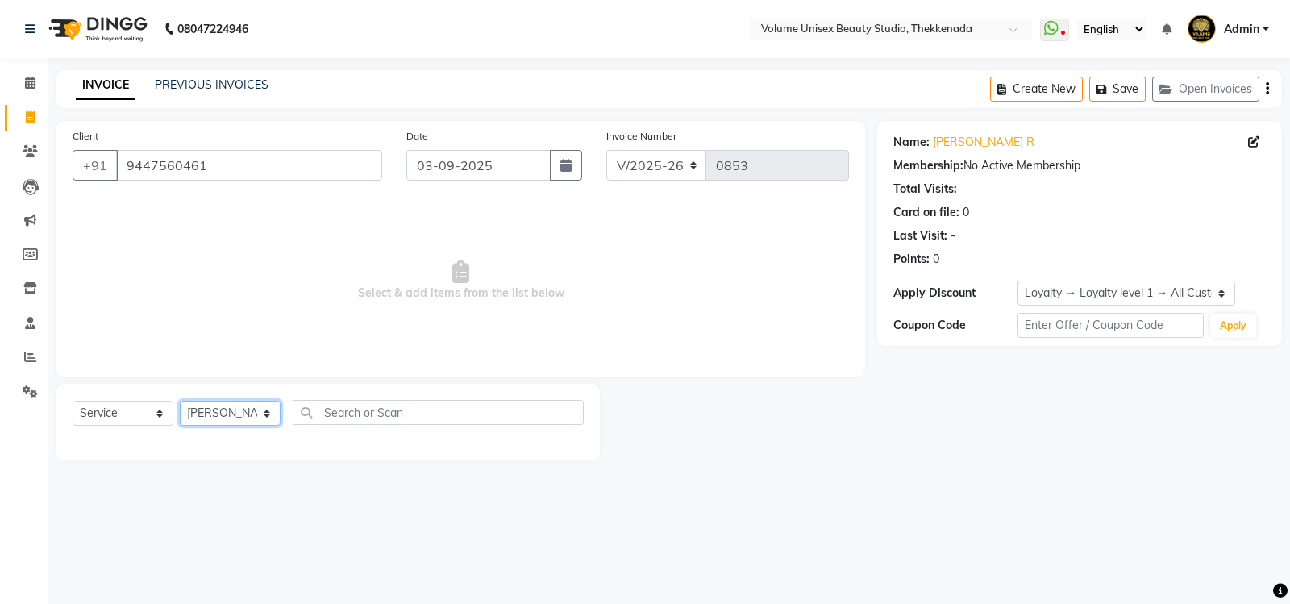
click at [180, 401] on select "Select Stylist Adarsh Ashika Bimal Krishnan Mohammad Shaw Nawaz Narinder Singh …" at bounding box center [230, 413] width 101 height 25
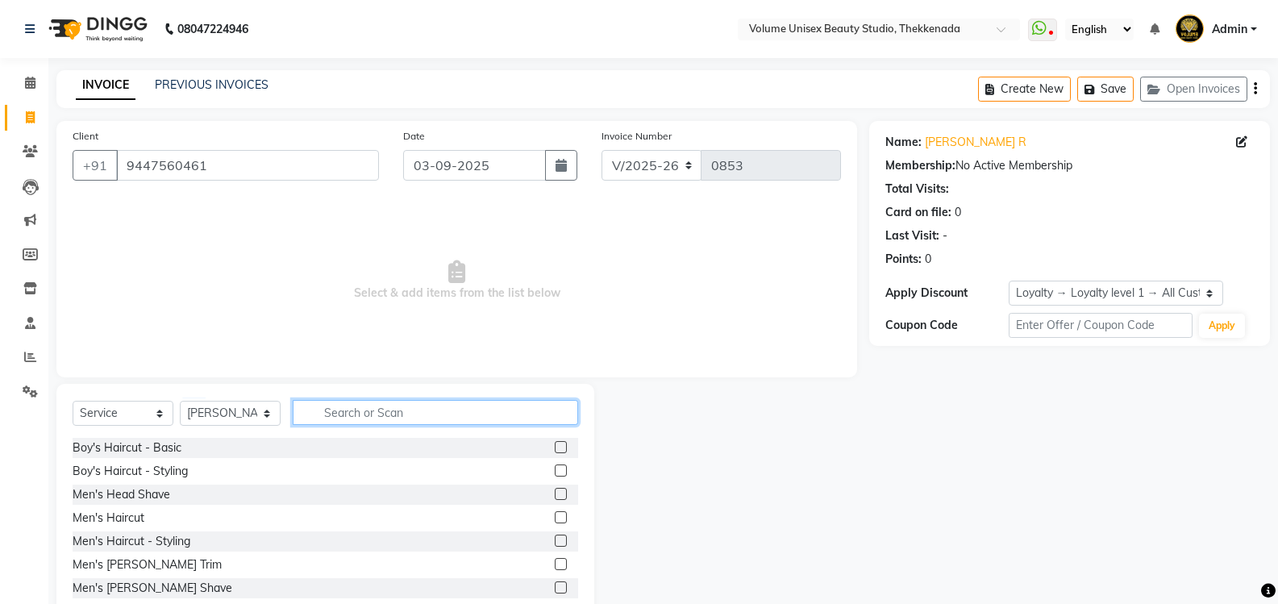
click at [350, 414] on input "text" at bounding box center [435, 412] width 285 height 25
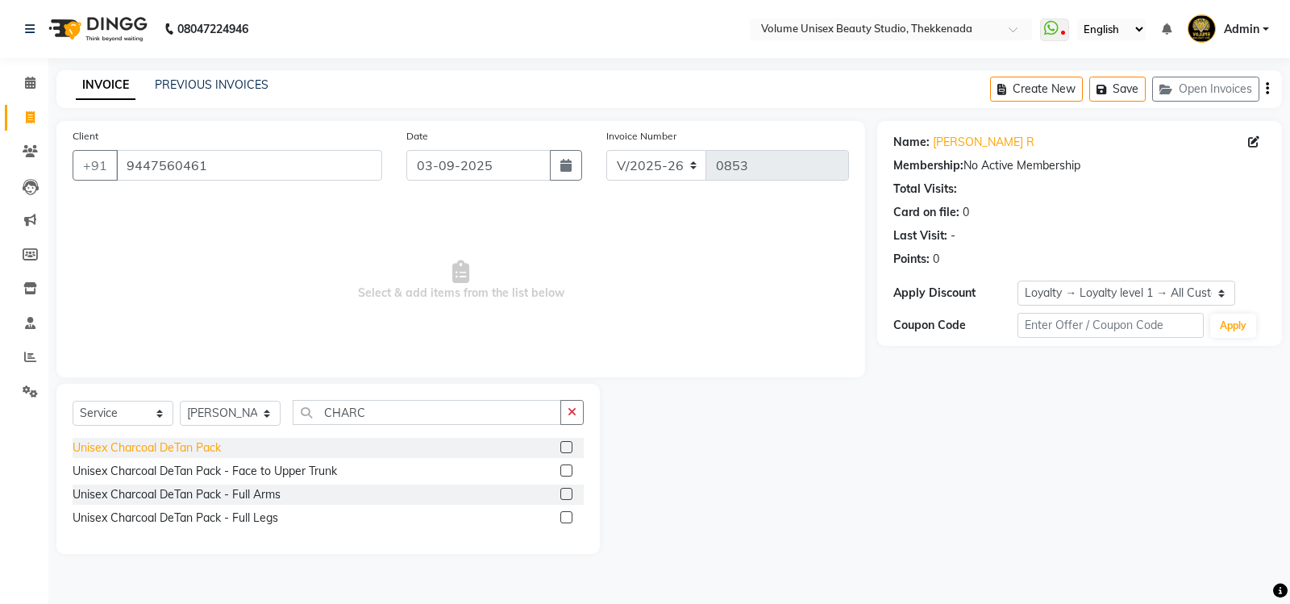
click at [219, 445] on div "Unisex Charcoal DeTan Pack" at bounding box center [147, 447] width 148 height 17
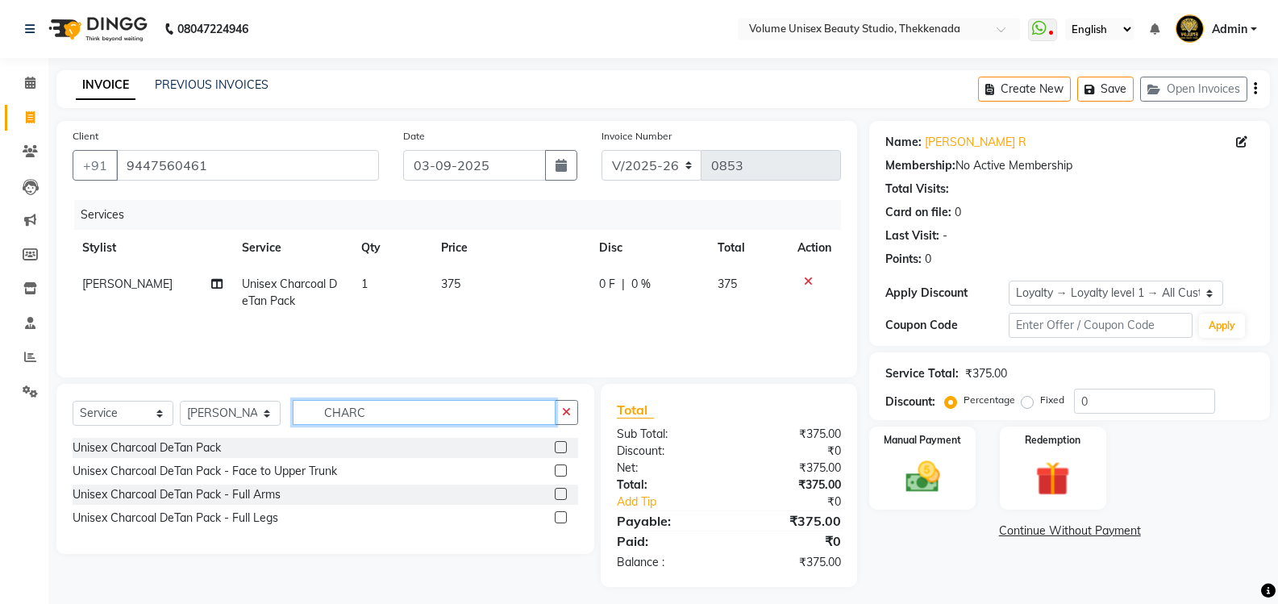
click at [405, 406] on input "CHARC" at bounding box center [424, 412] width 263 height 25
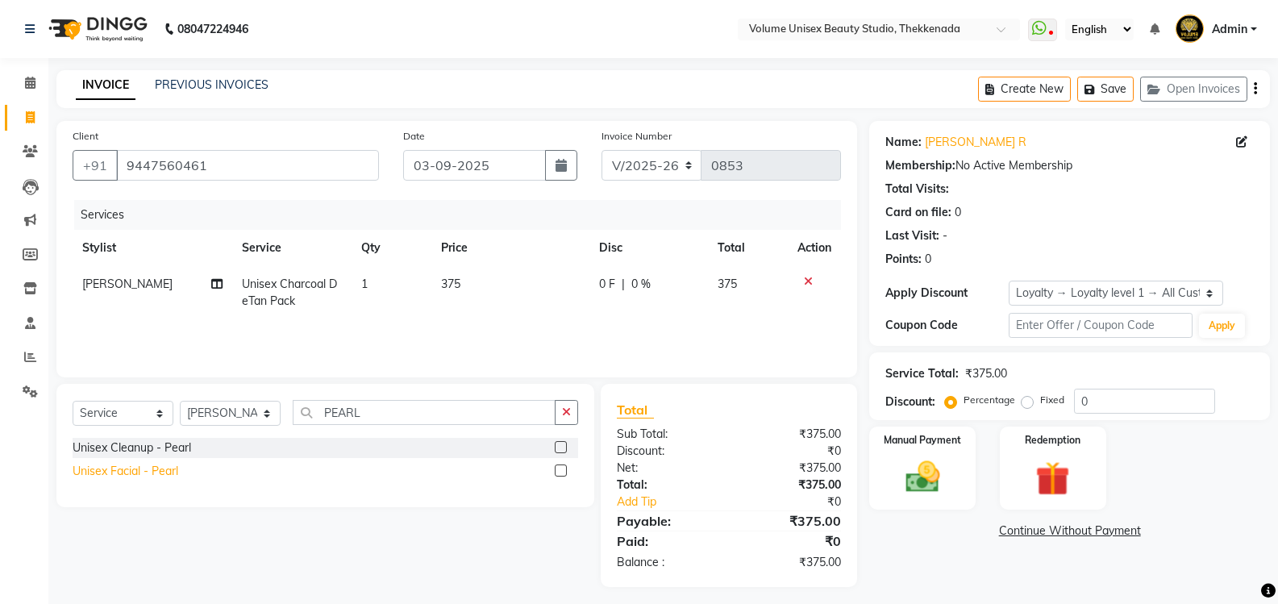
click at [89, 472] on div "Unisex Facial - Pearl" at bounding box center [126, 471] width 106 height 17
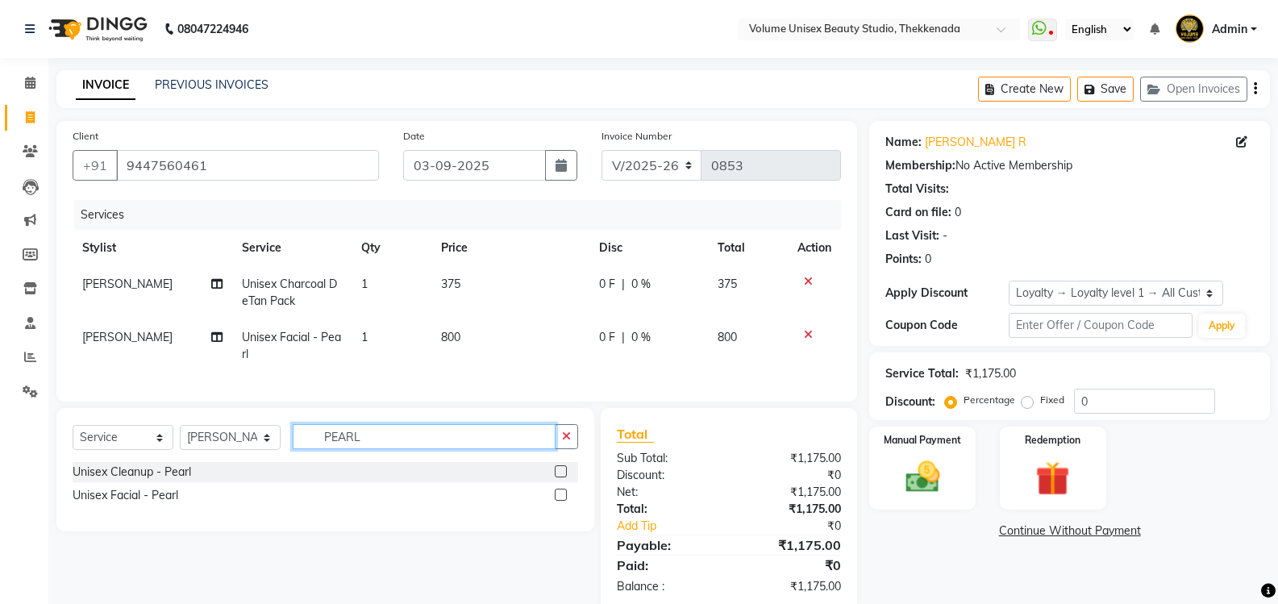
click at [376, 445] on input "PEARL" at bounding box center [424, 436] width 263 height 25
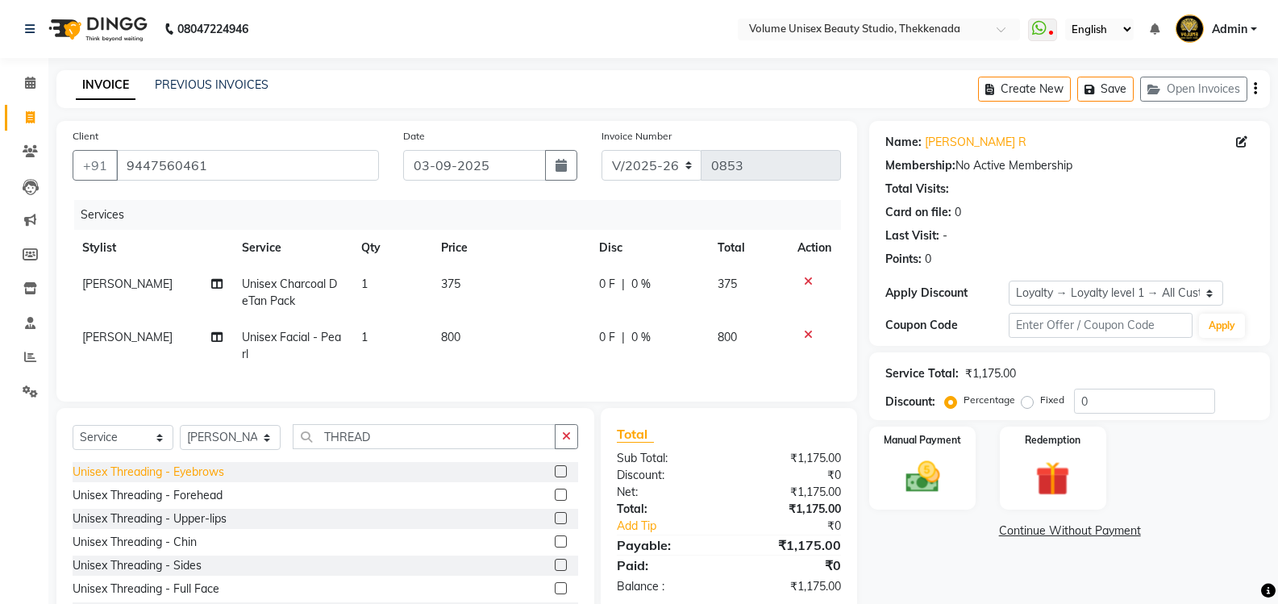
click at [118, 480] on div "Unisex Threading - Eyebrows" at bounding box center [149, 472] width 152 height 17
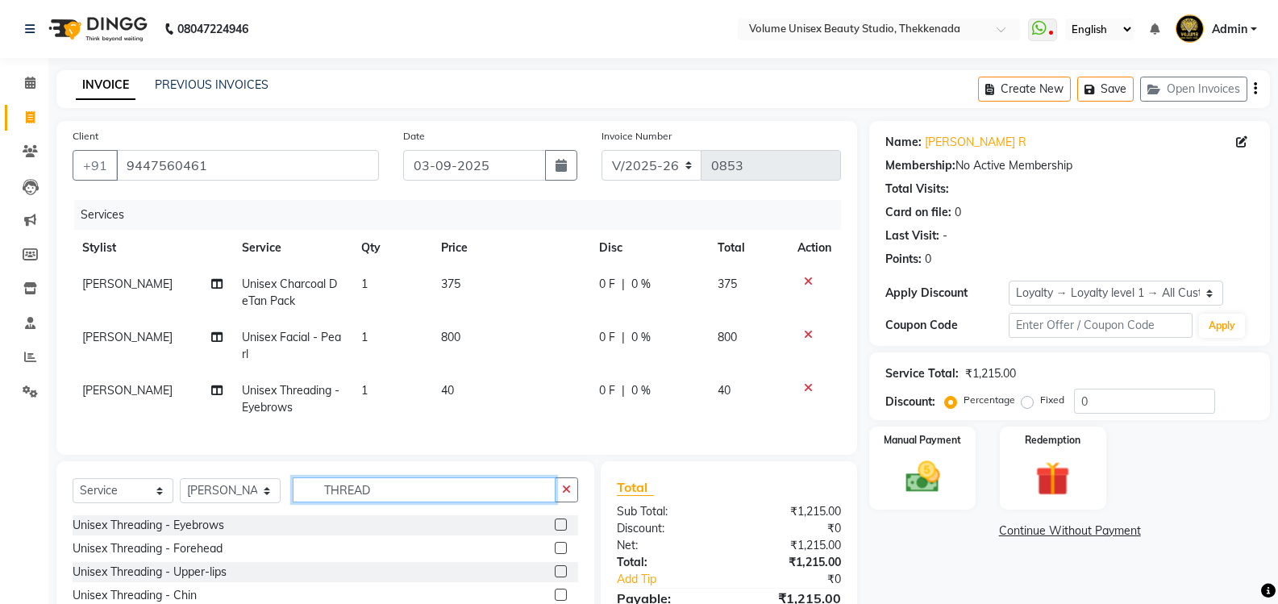
click at [387, 502] on input "THREAD" at bounding box center [424, 489] width 263 height 25
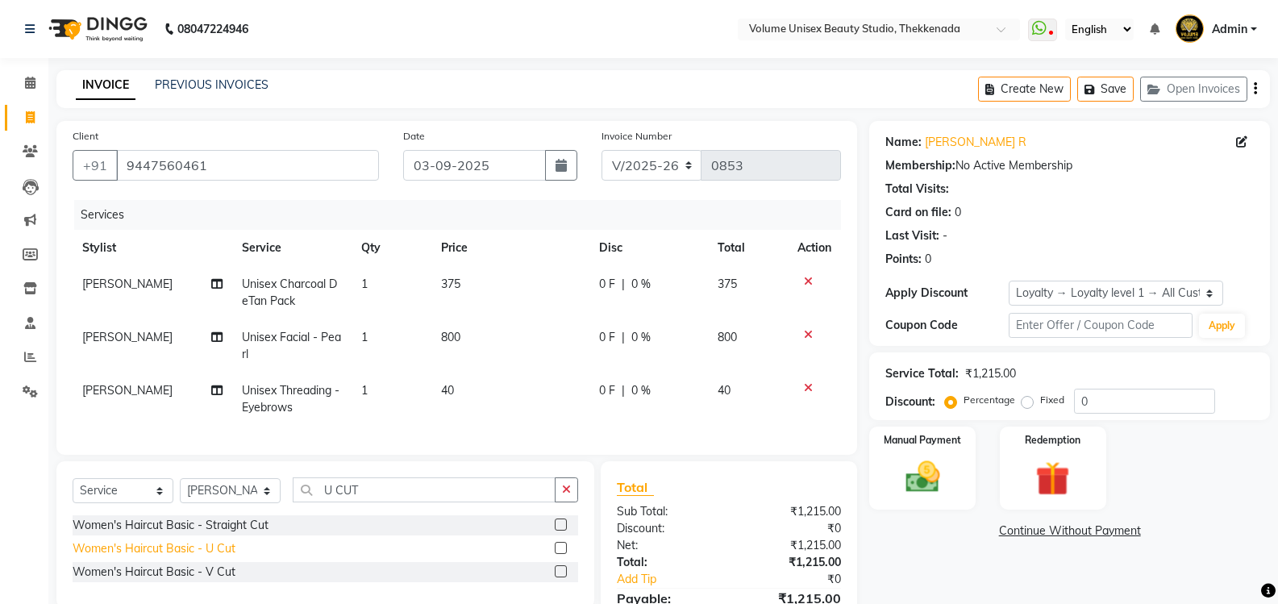
click at [190, 555] on div "Women's Haircut Basic - U Cut" at bounding box center [154, 548] width 163 height 17
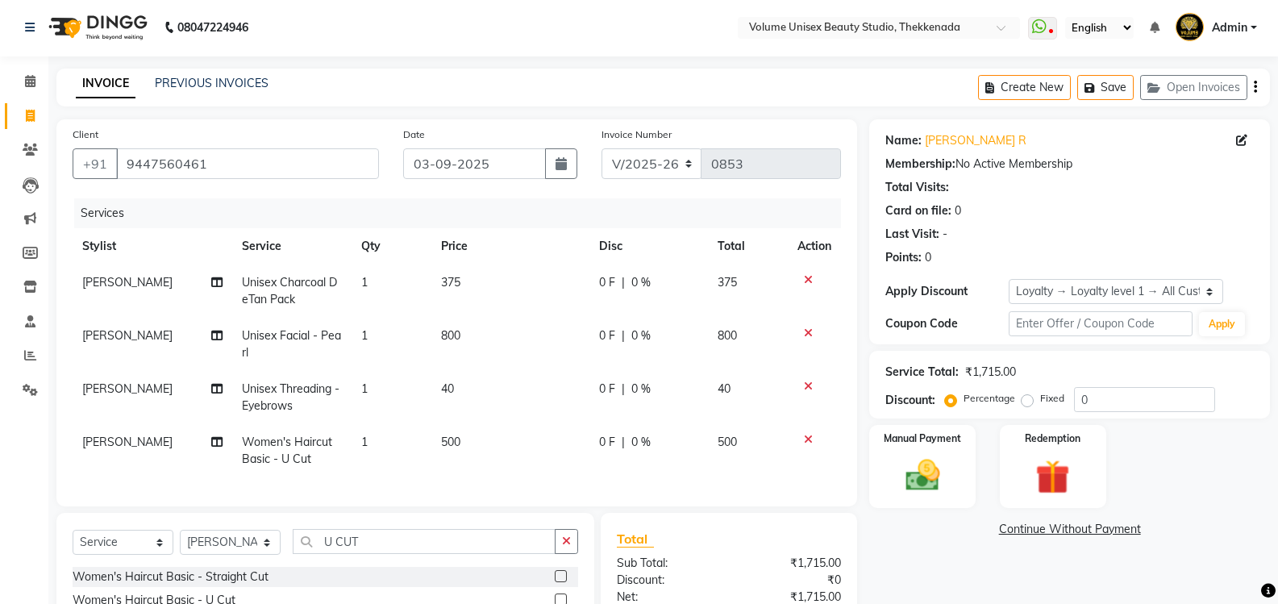
scroll to position [0, 0]
click at [1101, 95] on button "Save" at bounding box center [1105, 89] width 56 height 25
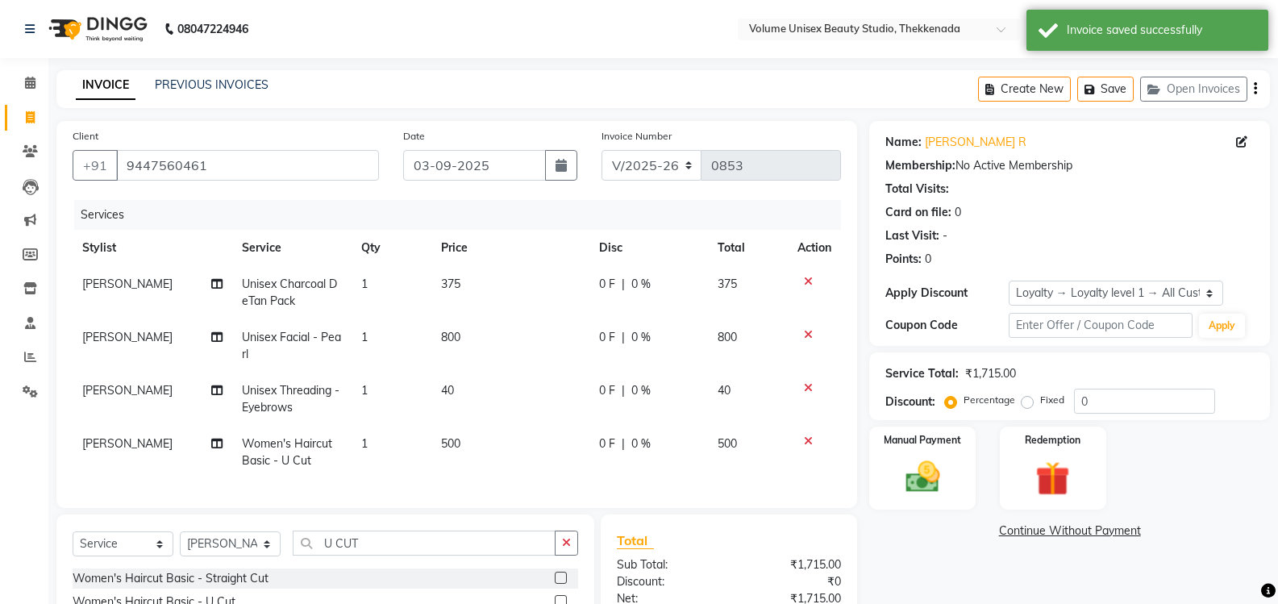
scroll to position [150, 0]
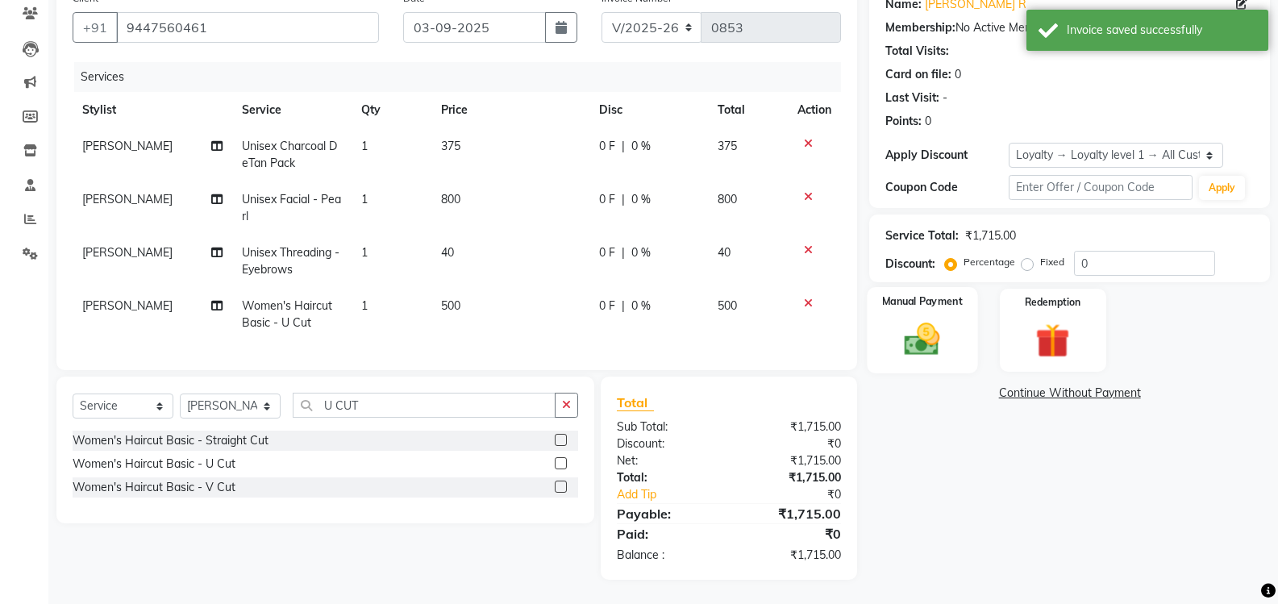
click at [932, 329] on img at bounding box center [921, 338] width 57 height 41
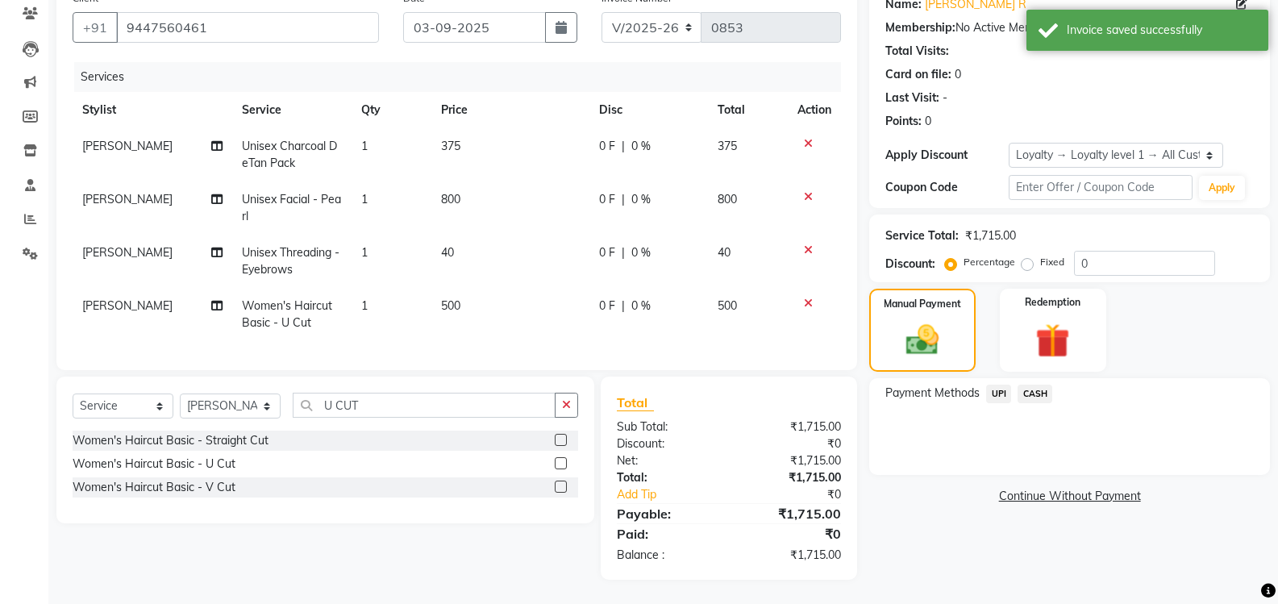
click at [1003, 385] on span "UPI" at bounding box center [998, 394] width 25 height 19
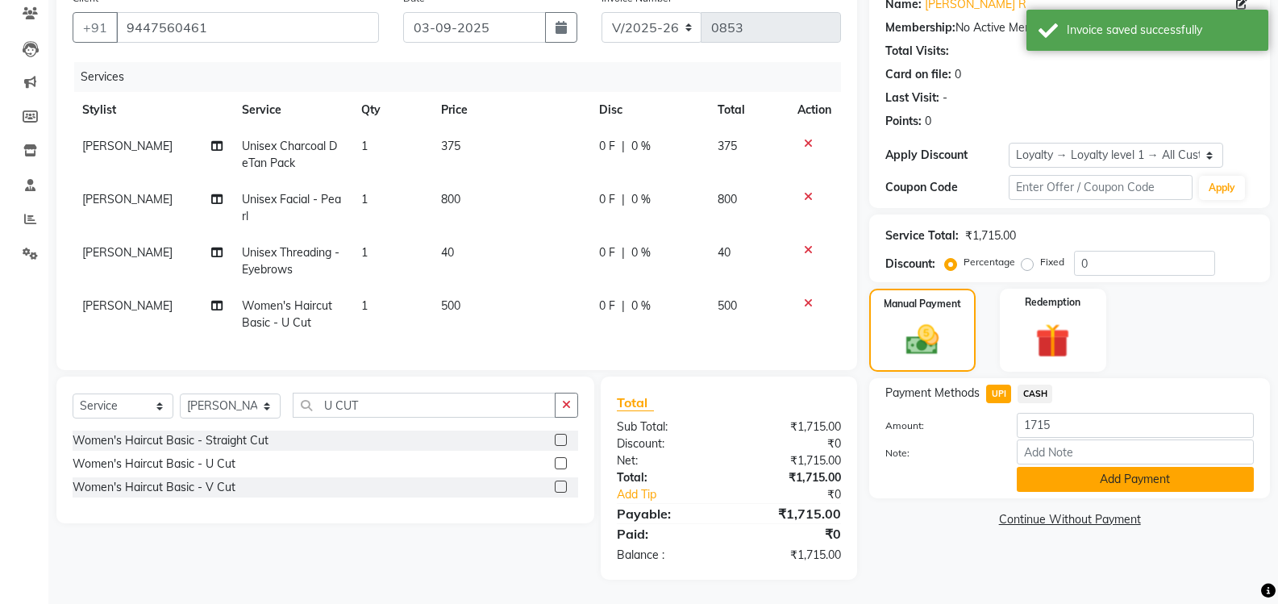
click at [1078, 467] on button "Add Payment" at bounding box center [1134, 479] width 237 height 25
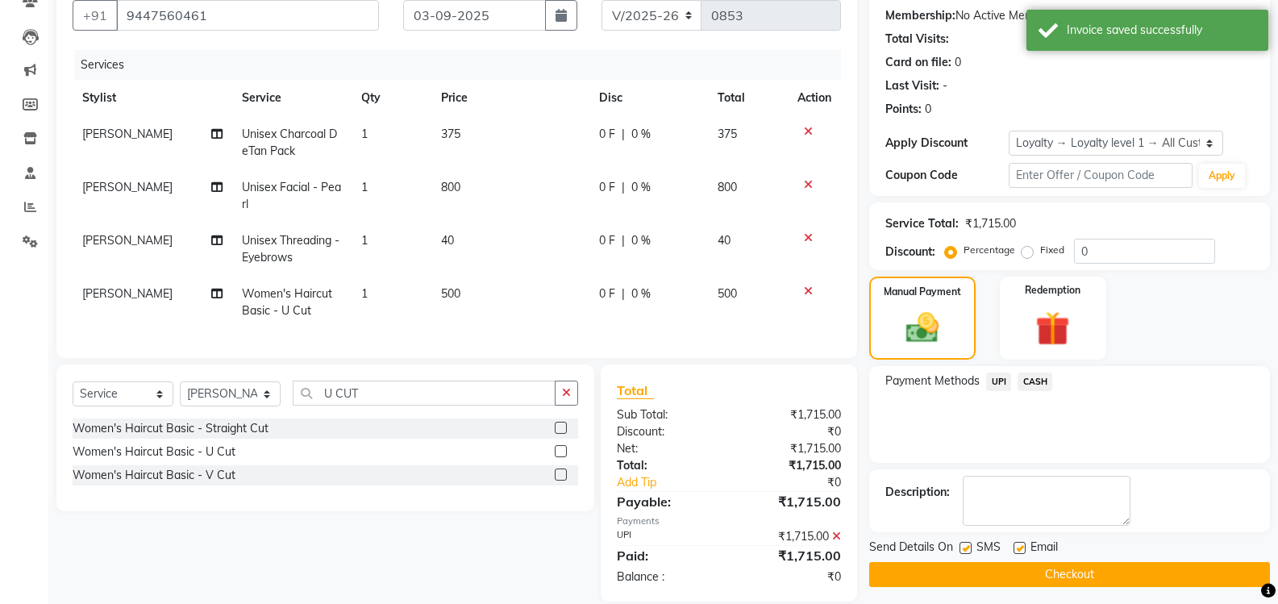
click at [1072, 567] on button "Checkout" at bounding box center [1069, 574] width 401 height 25
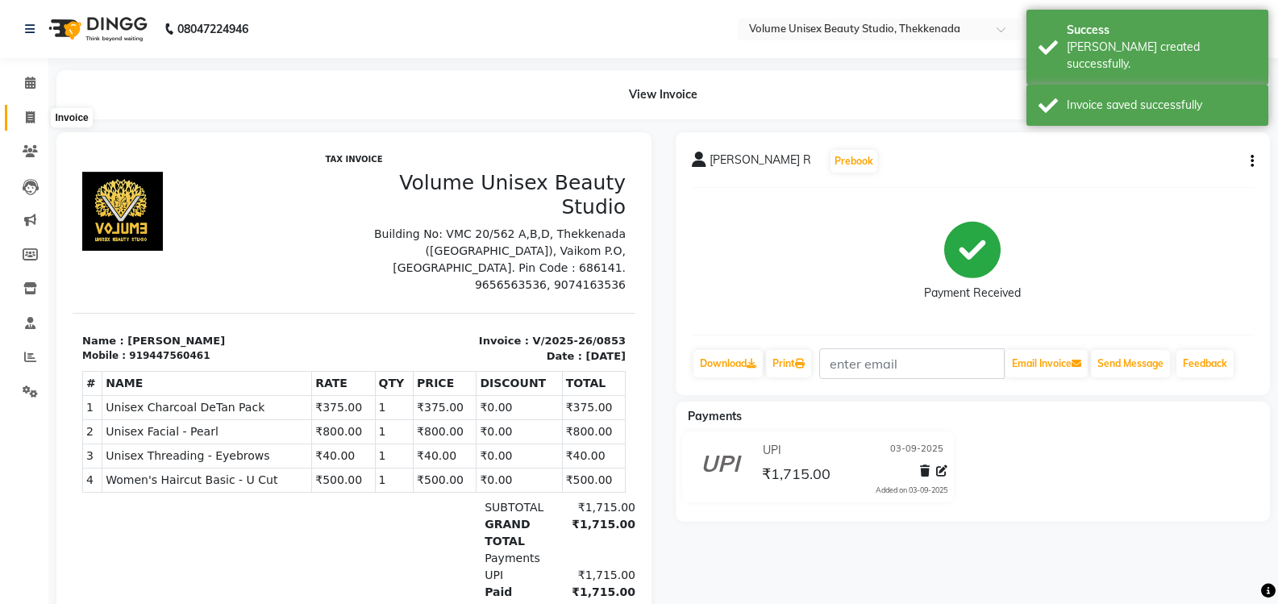
click at [31, 109] on span at bounding box center [30, 118] width 28 height 19
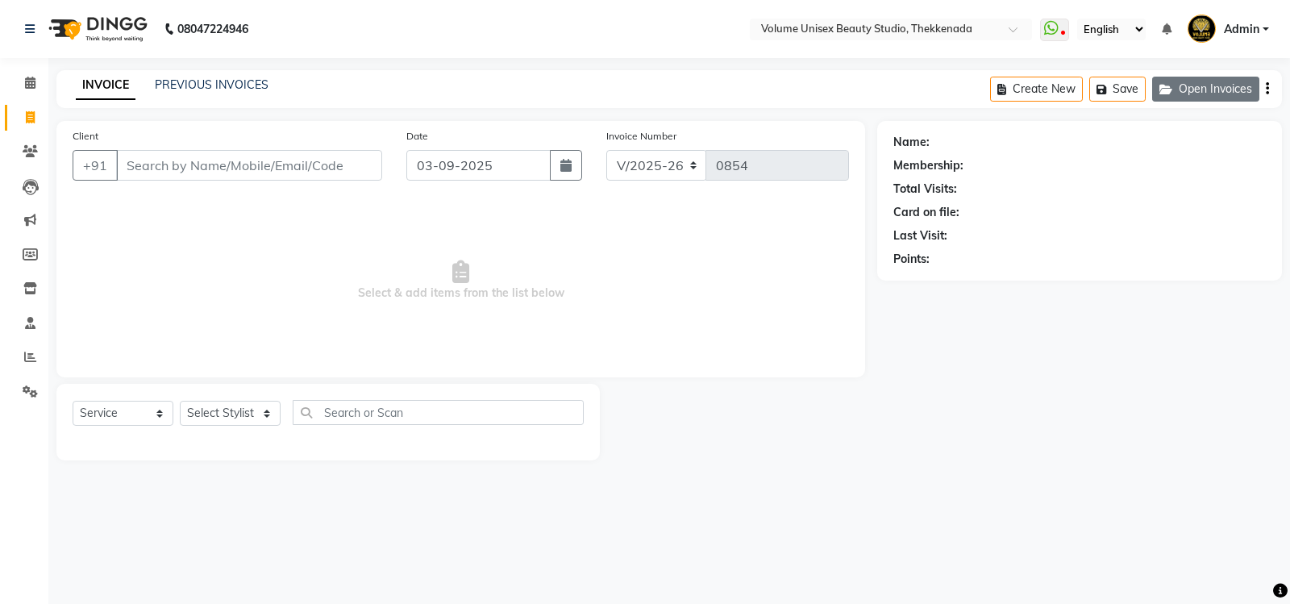
click at [1216, 85] on button "Open Invoices" at bounding box center [1205, 89] width 107 height 25
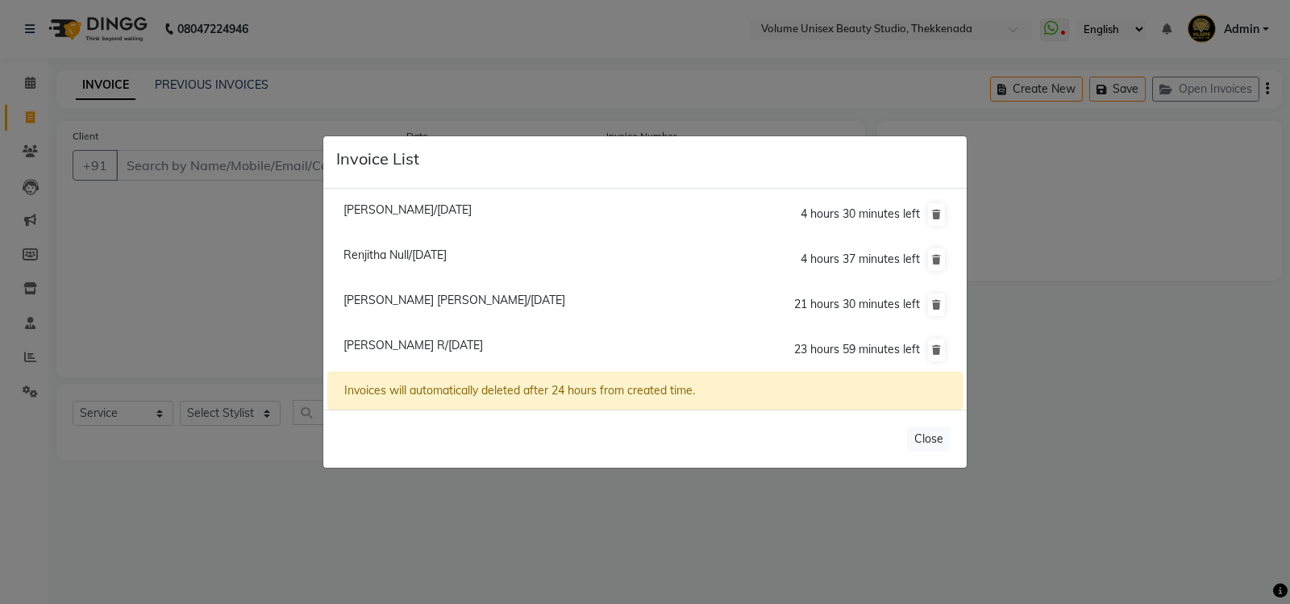
click at [434, 299] on span "Ardra Praveen/03 September 2025" at bounding box center [454, 300] width 222 height 15
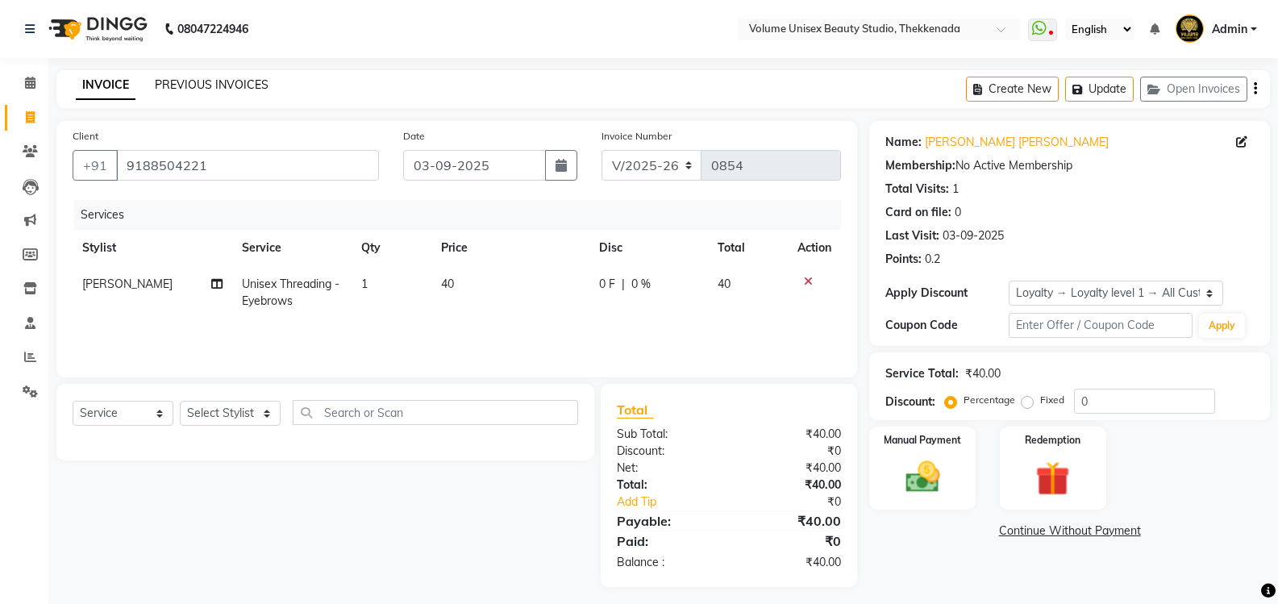
click at [239, 83] on link "PREVIOUS INVOICES" at bounding box center [212, 84] width 114 height 15
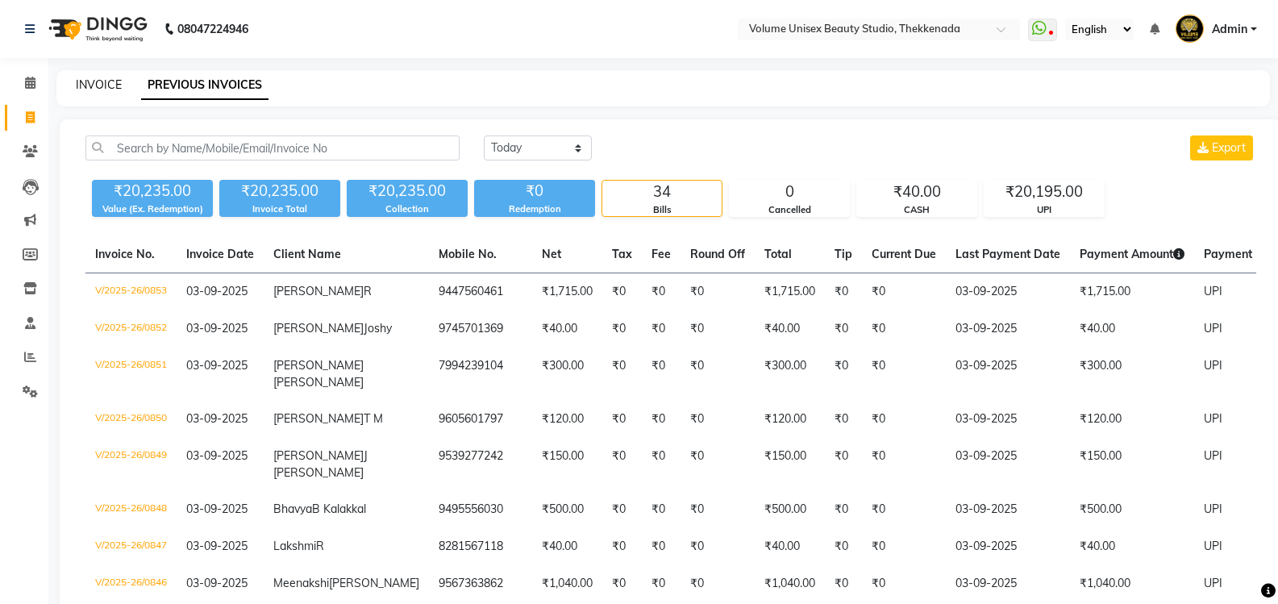
click at [99, 85] on link "INVOICE" at bounding box center [99, 84] width 46 height 15
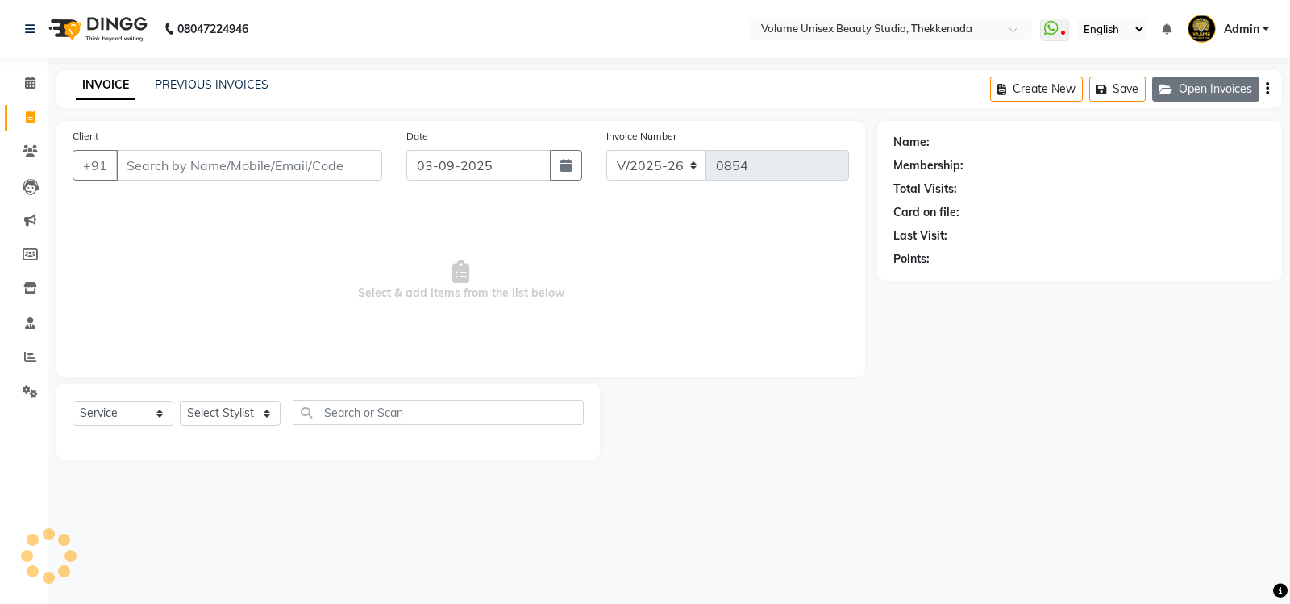
click at [1211, 98] on button "Open Invoices" at bounding box center [1205, 89] width 107 height 25
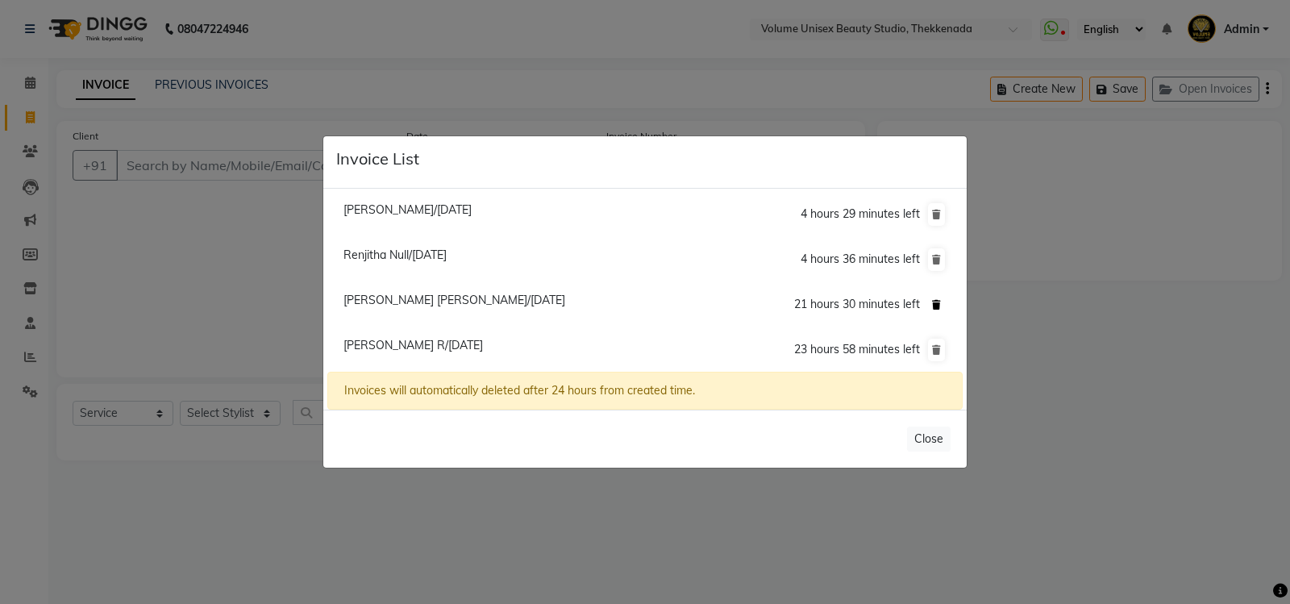
click at [937, 305] on icon at bounding box center [936, 305] width 9 height 10
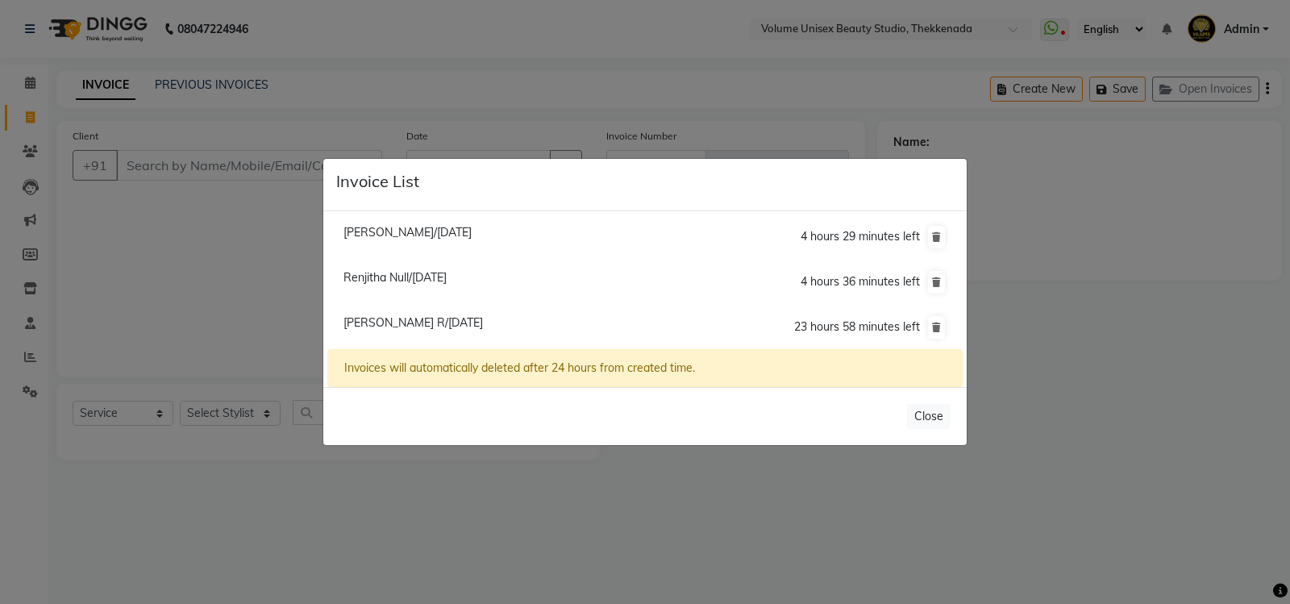
click at [427, 322] on span "Greeshma R/03 September 2025" at bounding box center [412, 322] width 139 height 15
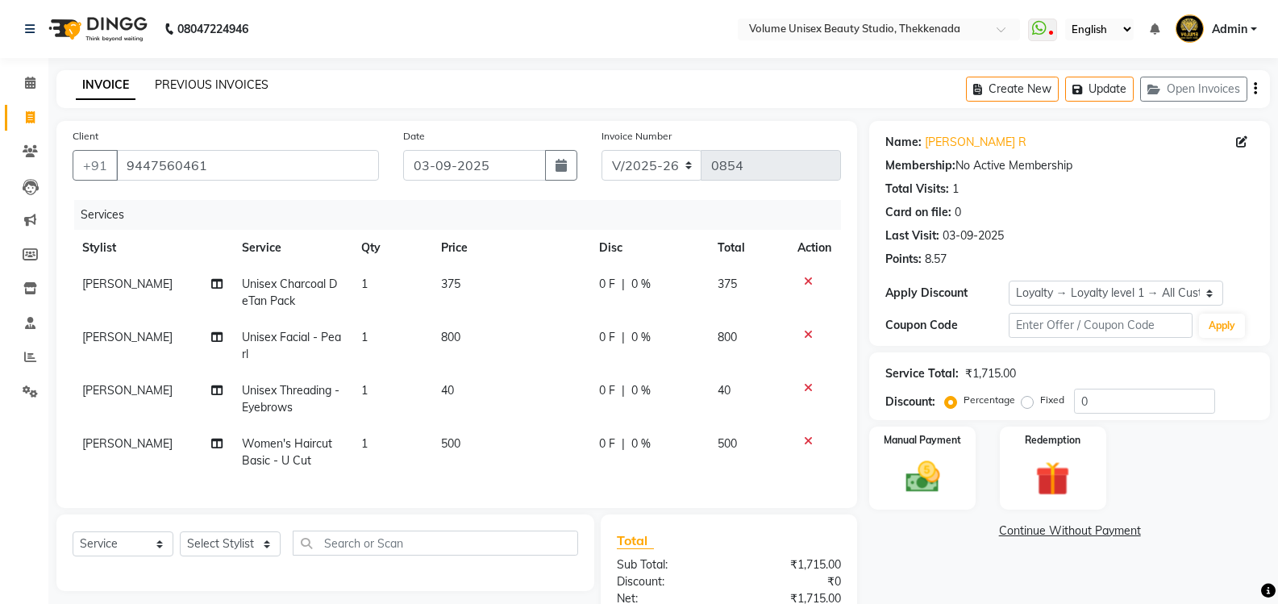
click at [222, 80] on link "PREVIOUS INVOICES" at bounding box center [212, 84] width 114 height 15
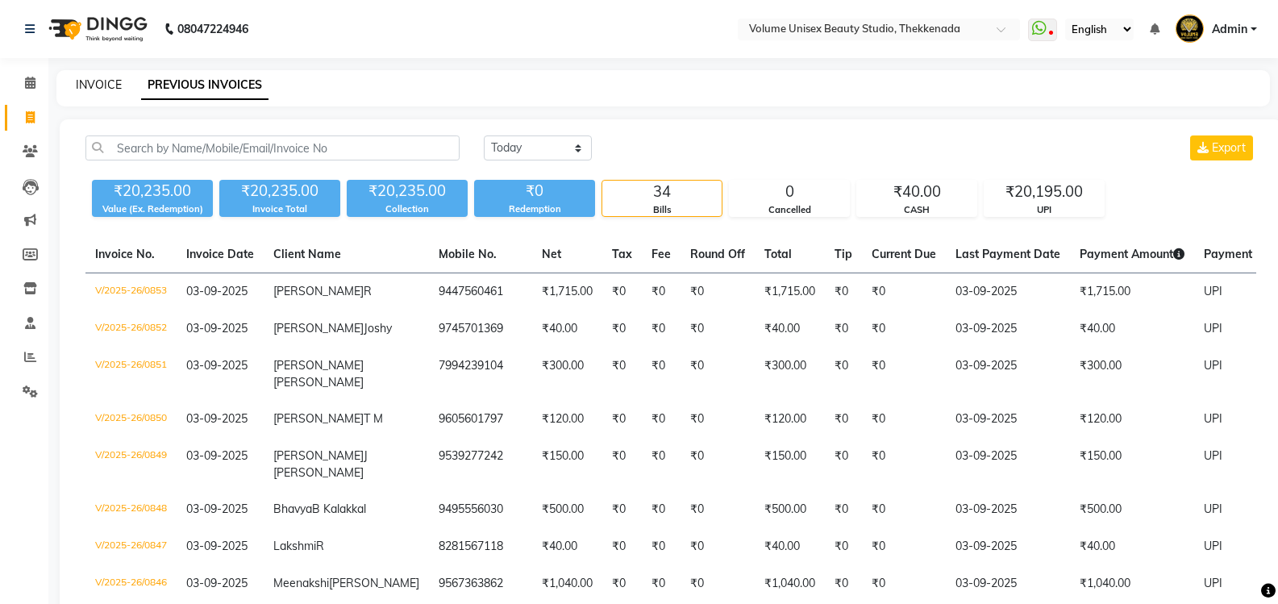
click at [100, 82] on link "INVOICE" at bounding box center [99, 84] width 46 height 15
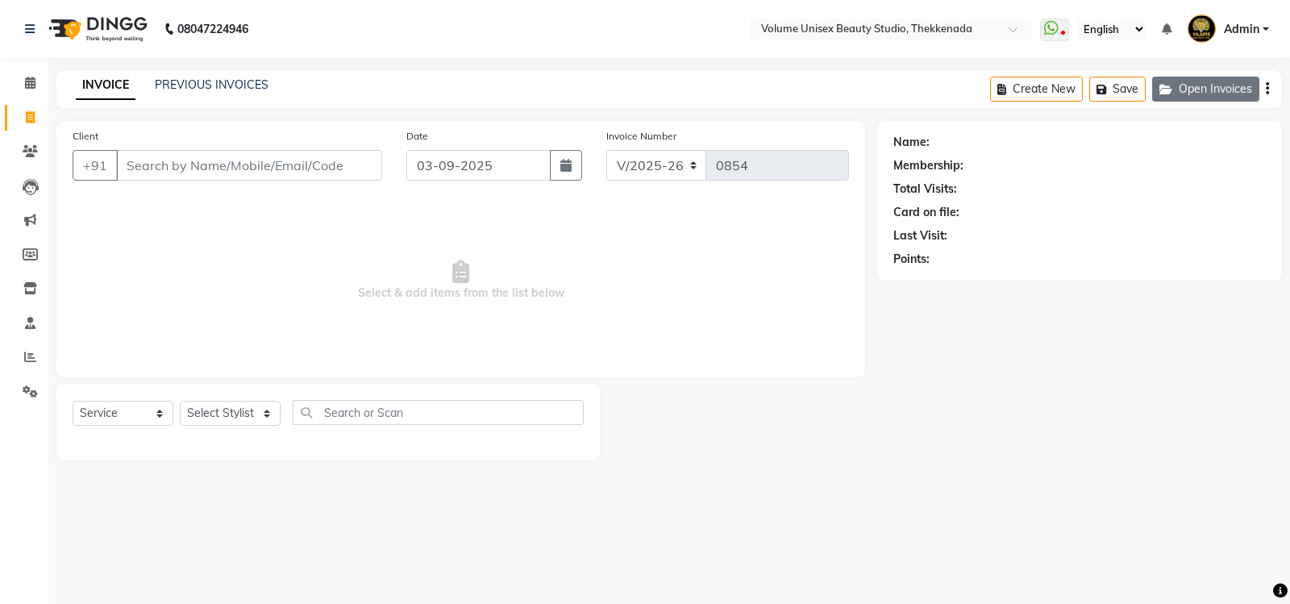
click at [1218, 86] on button "Open Invoices" at bounding box center [1205, 89] width 107 height 25
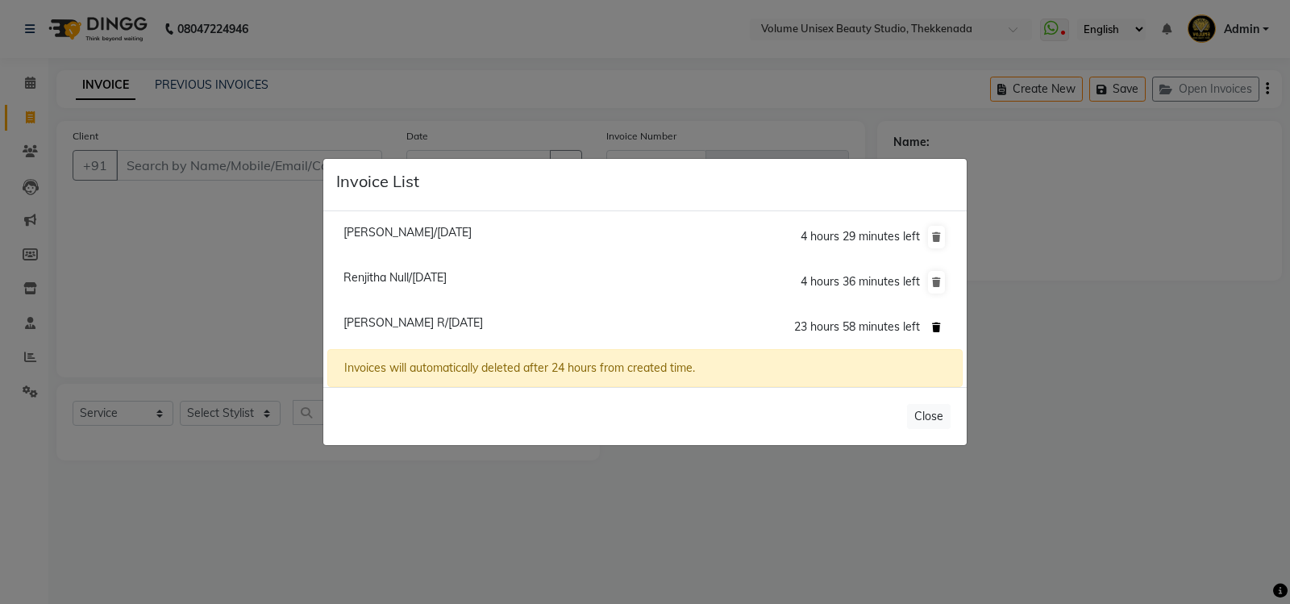
click at [936, 326] on icon at bounding box center [936, 327] width 9 height 10
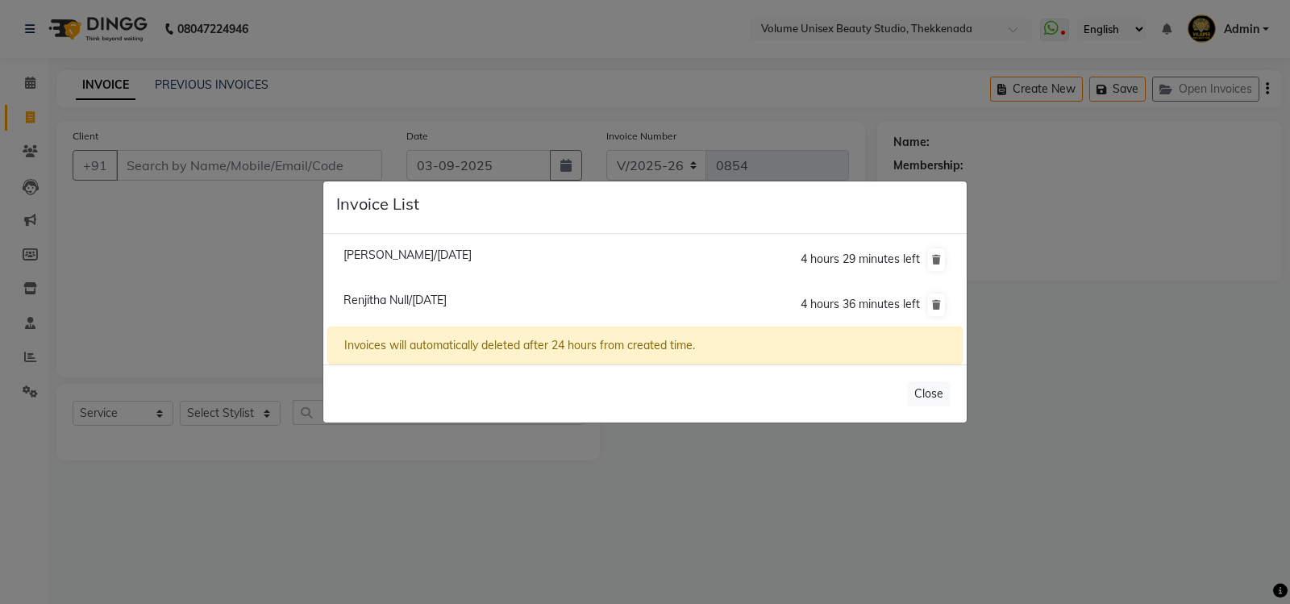
click at [1190, 139] on ngb-modal-window "Invoice List Anandu Ravi/02 September 2025 4 hours 29 minutes left Renjitha Nul…" at bounding box center [645, 302] width 1290 height 604
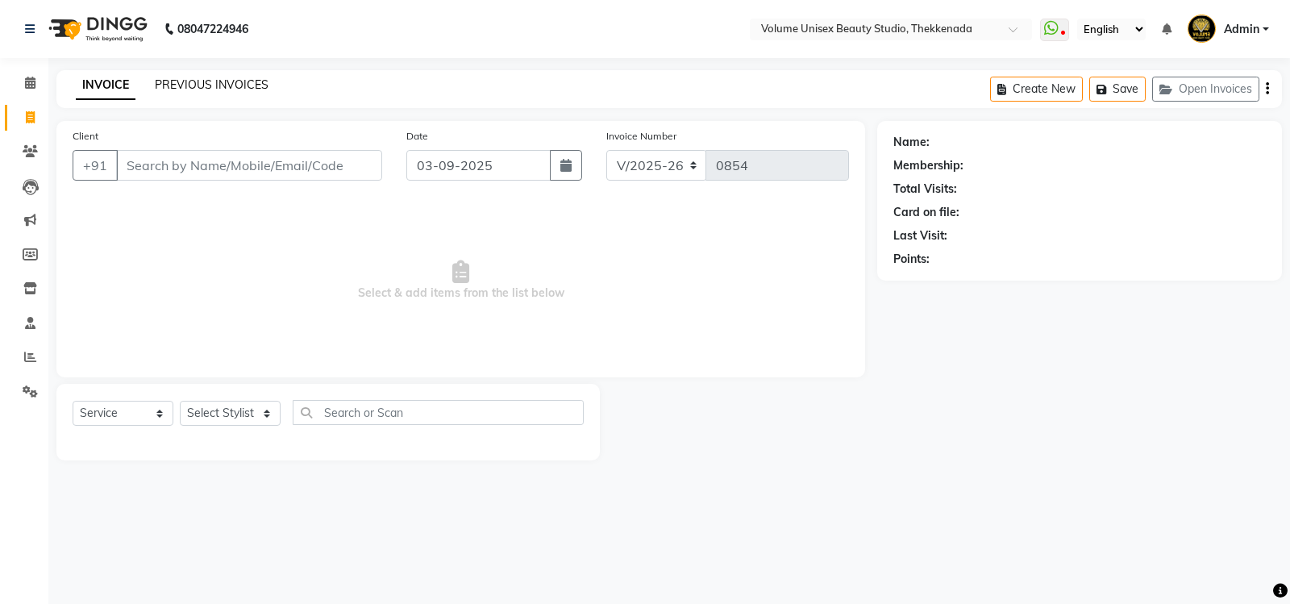
click at [214, 88] on link "PREVIOUS INVOICES" at bounding box center [212, 84] width 114 height 15
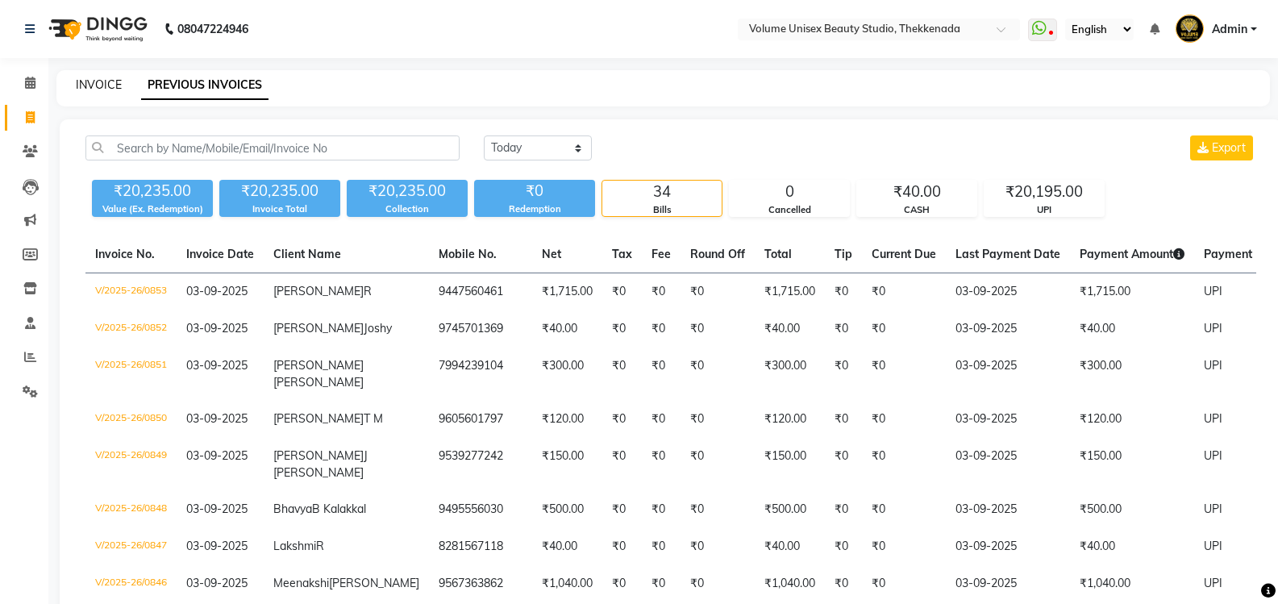
click at [118, 86] on link "INVOICE" at bounding box center [99, 84] width 46 height 15
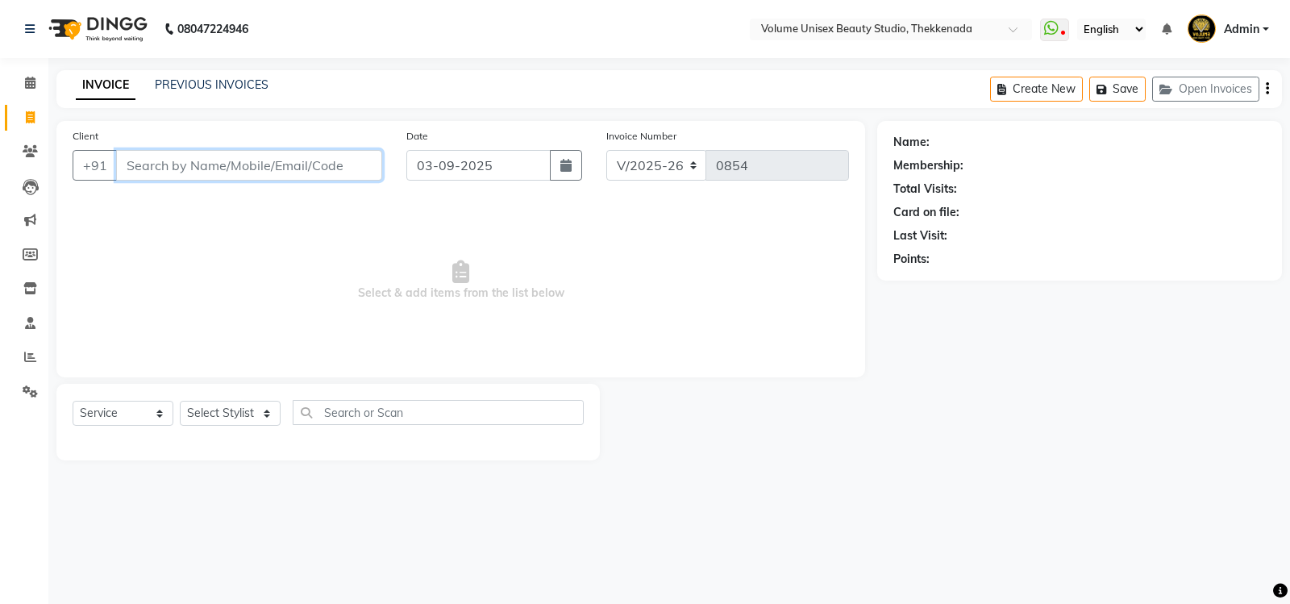
click at [178, 168] on input "Client" at bounding box center [249, 165] width 266 height 31
click at [347, 173] on button "Add Client" at bounding box center [340, 165] width 83 height 31
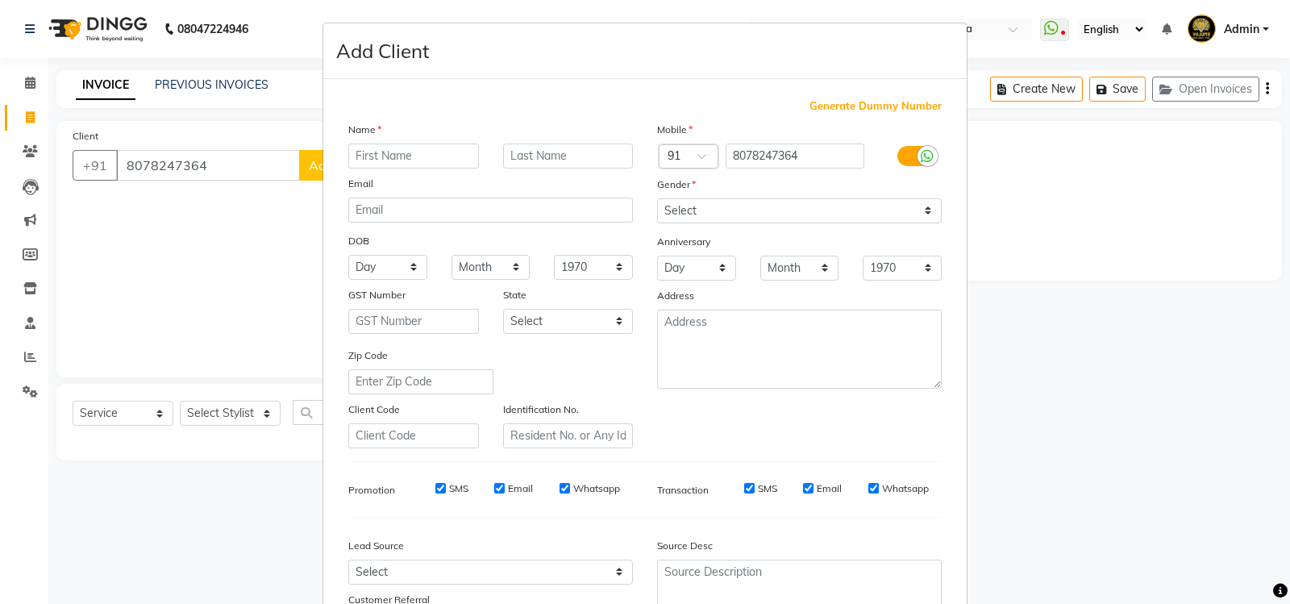
click at [393, 156] on input "text" at bounding box center [413, 155] width 131 height 25
click at [919, 214] on select "Select Male Female Other Prefer Not To Say" at bounding box center [799, 210] width 285 height 25
click at [657, 198] on select "Select Male Female Other Prefer Not To Say" at bounding box center [799, 210] width 285 height 25
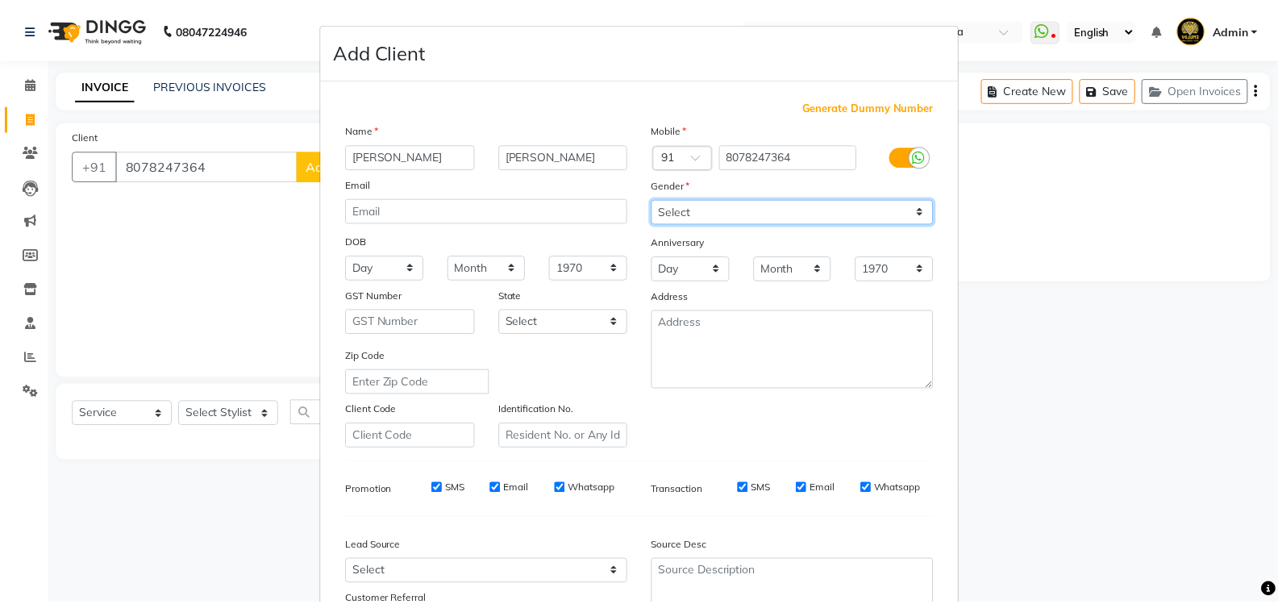
scroll to position [140, 0]
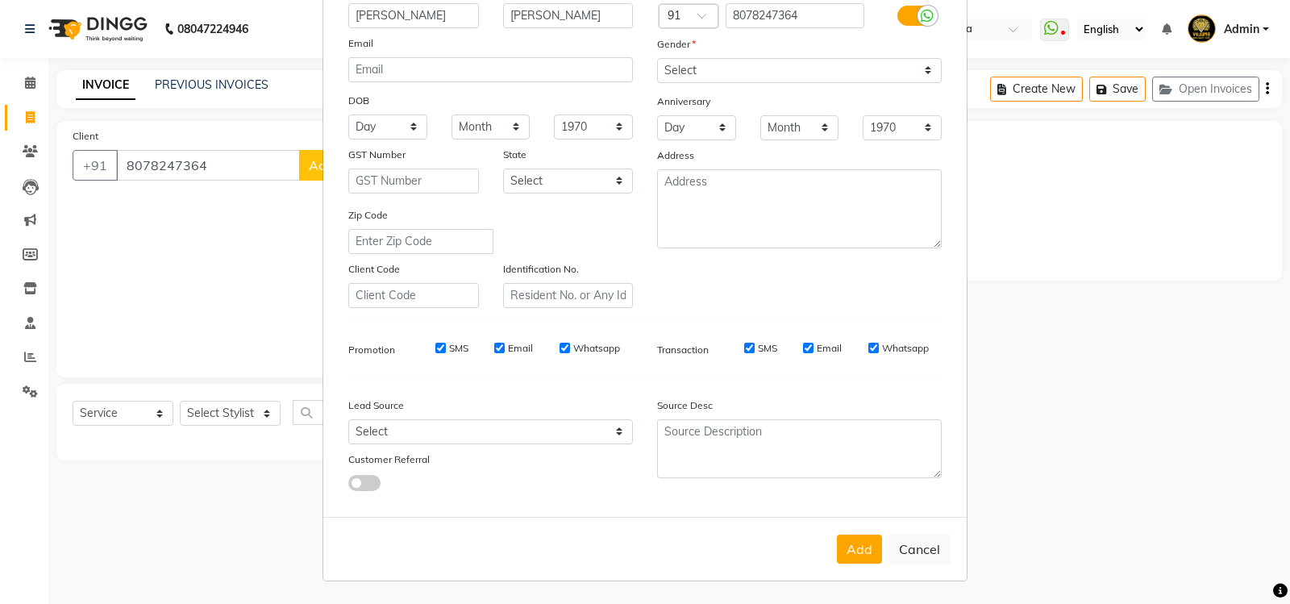
click at [862, 549] on button "Add" at bounding box center [859, 548] width 45 height 29
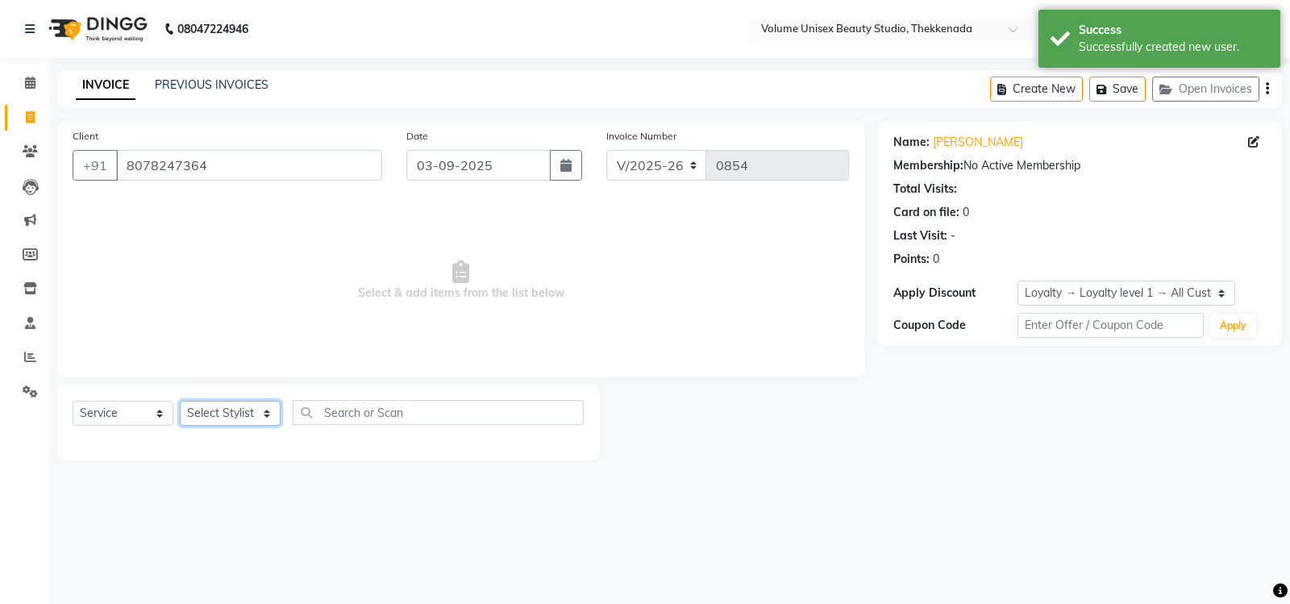
click at [271, 416] on select "Select Stylist Adarsh Ashika Bimal Krishnan Mohammad Shaw Nawaz Narinder Singh …" at bounding box center [230, 413] width 101 height 25
click at [180, 401] on select "Select Stylist Adarsh Ashika Bimal Krishnan Mohammad Shaw Nawaz Narinder Singh …" at bounding box center [230, 413] width 101 height 25
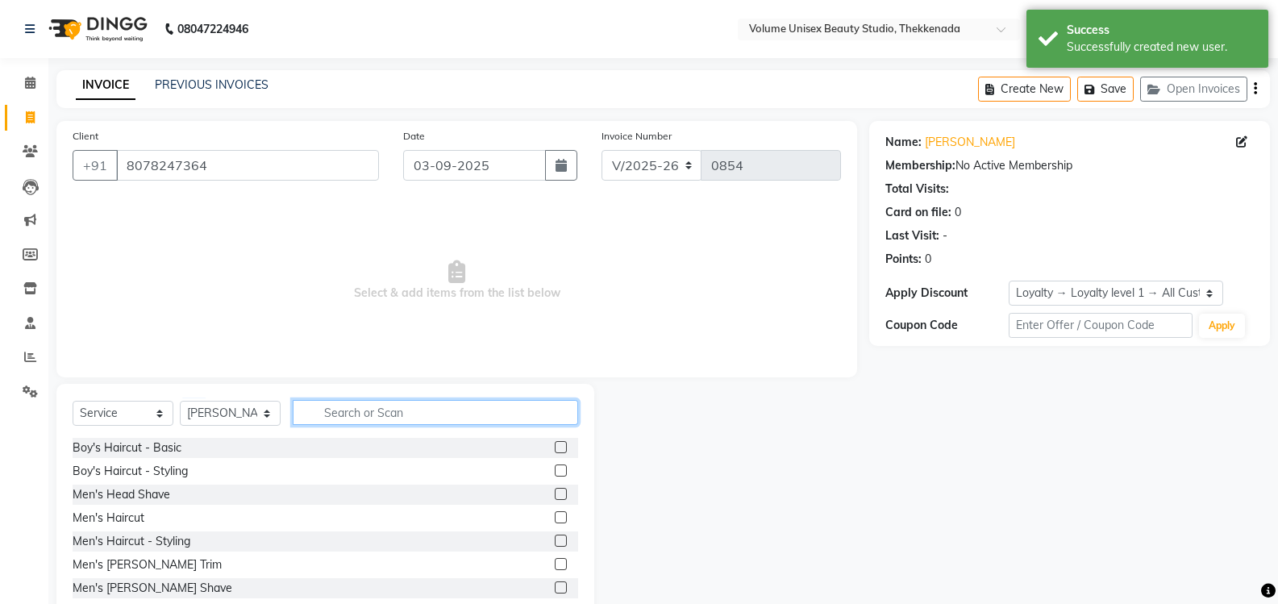
click at [372, 410] on input "text" at bounding box center [435, 412] width 285 height 25
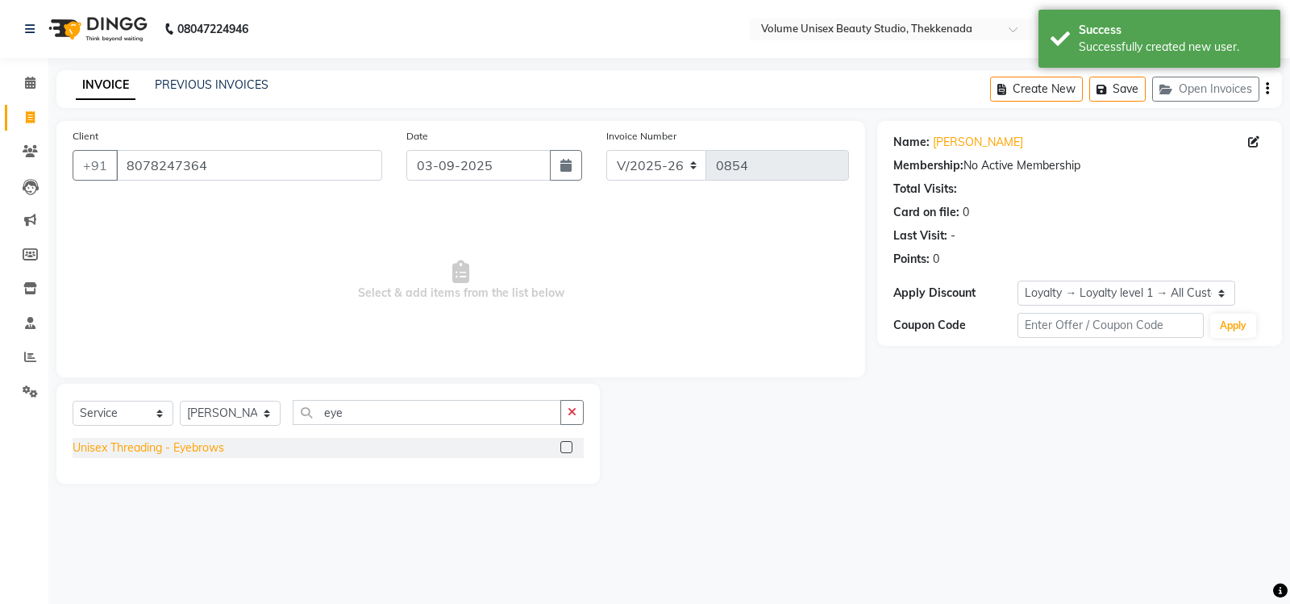
click at [213, 447] on div "Unisex Threading - Eyebrows" at bounding box center [149, 447] width 152 height 17
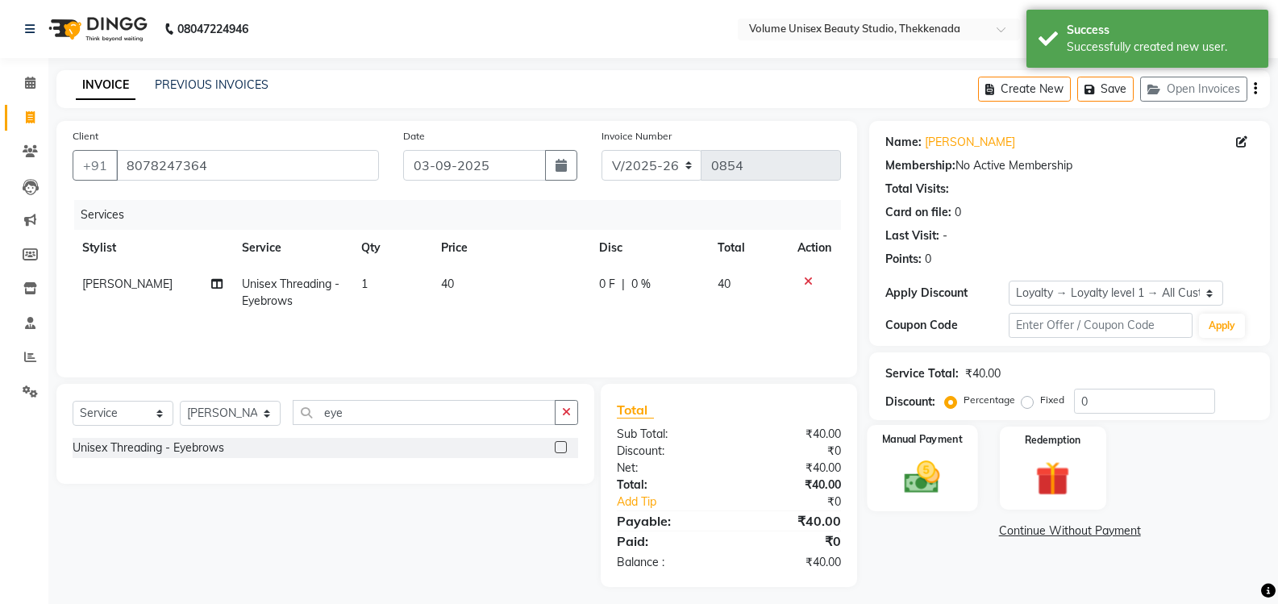
click at [912, 485] on img at bounding box center [921, 476] width 57 height 41
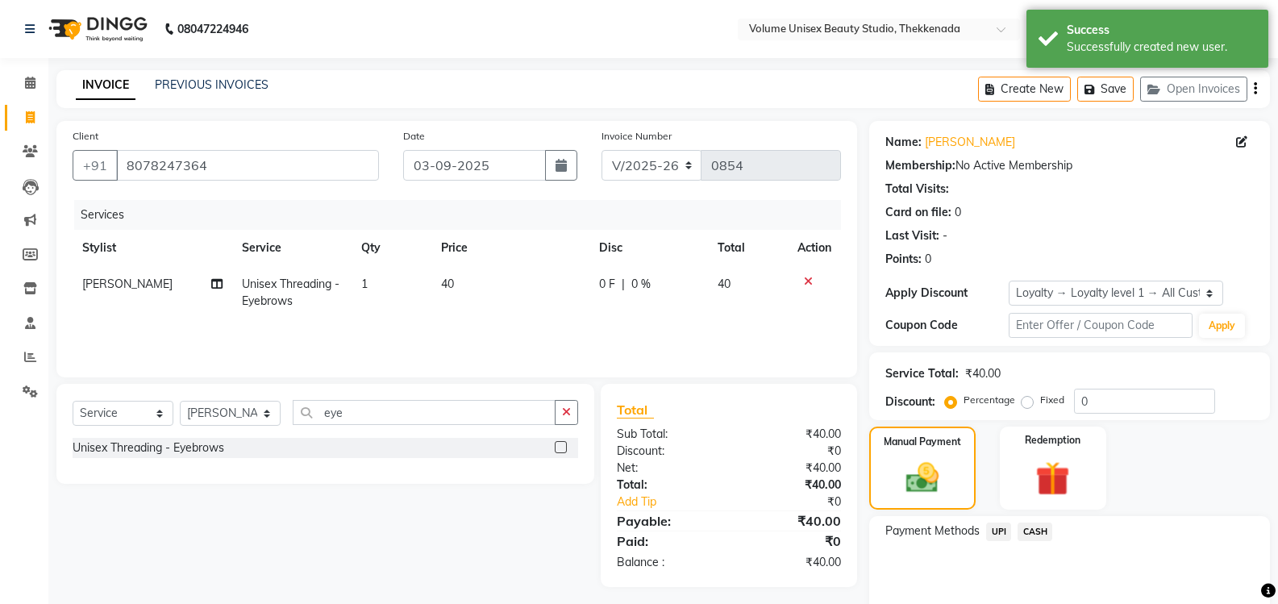
click at [1000, 532] on span "UPI" at bounding box center [998, 531] width 25 height 19
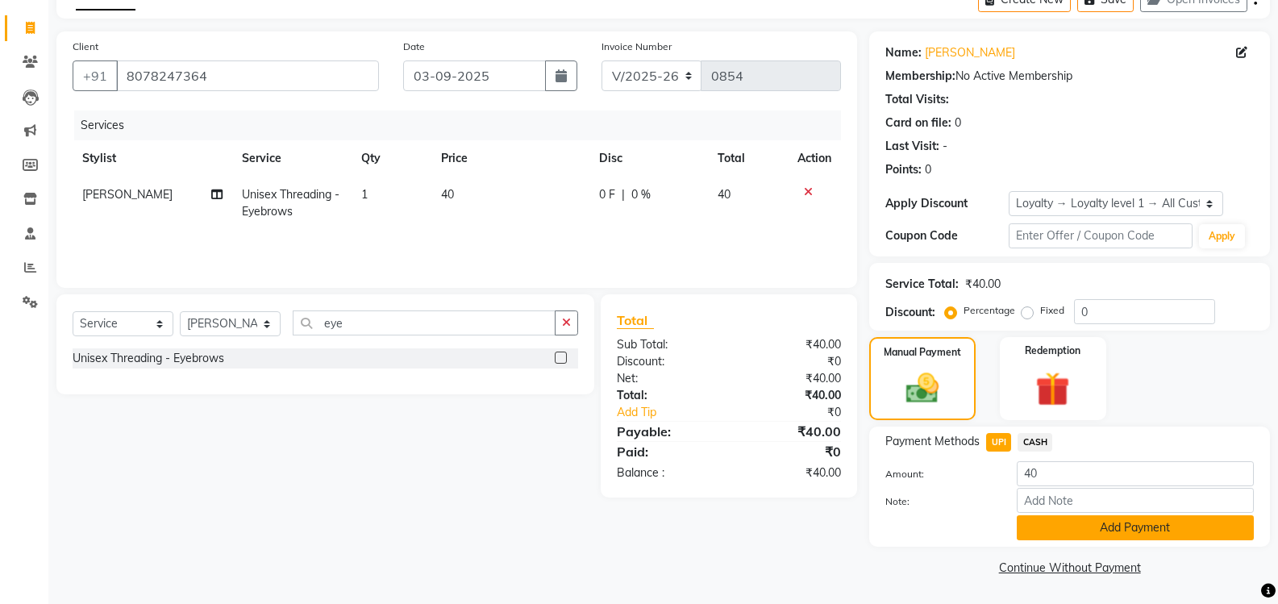
click at [1047, 529] on button "Add Payment" at bounding box center [1134, 527] width 237 height 25
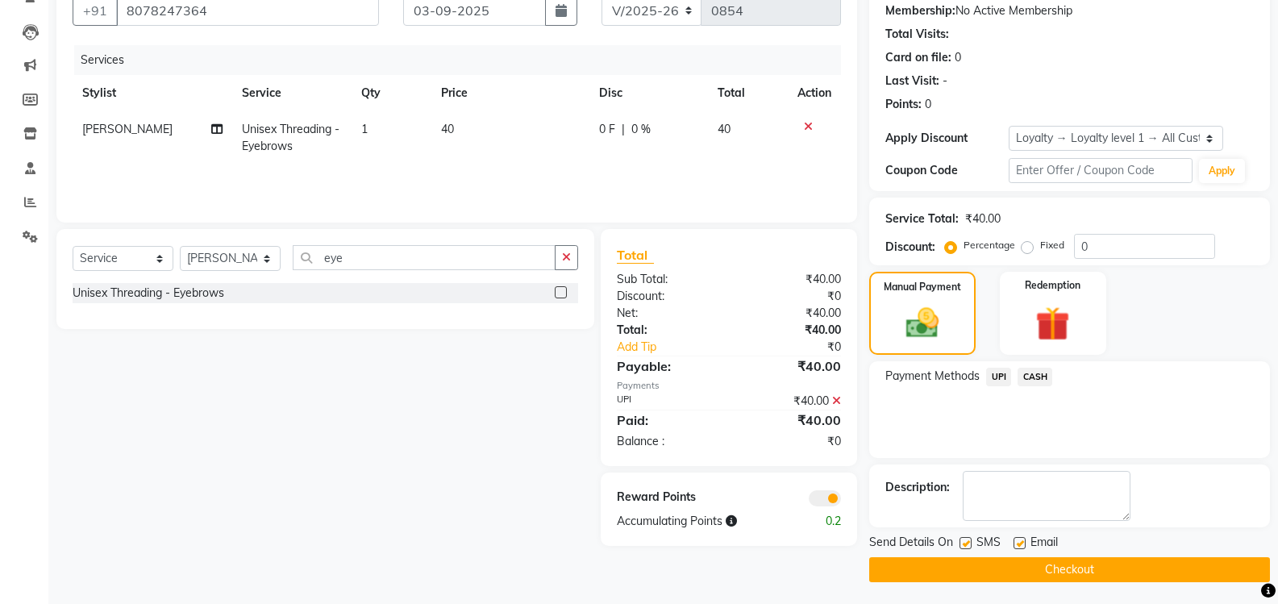
scroll to position [157, 0]
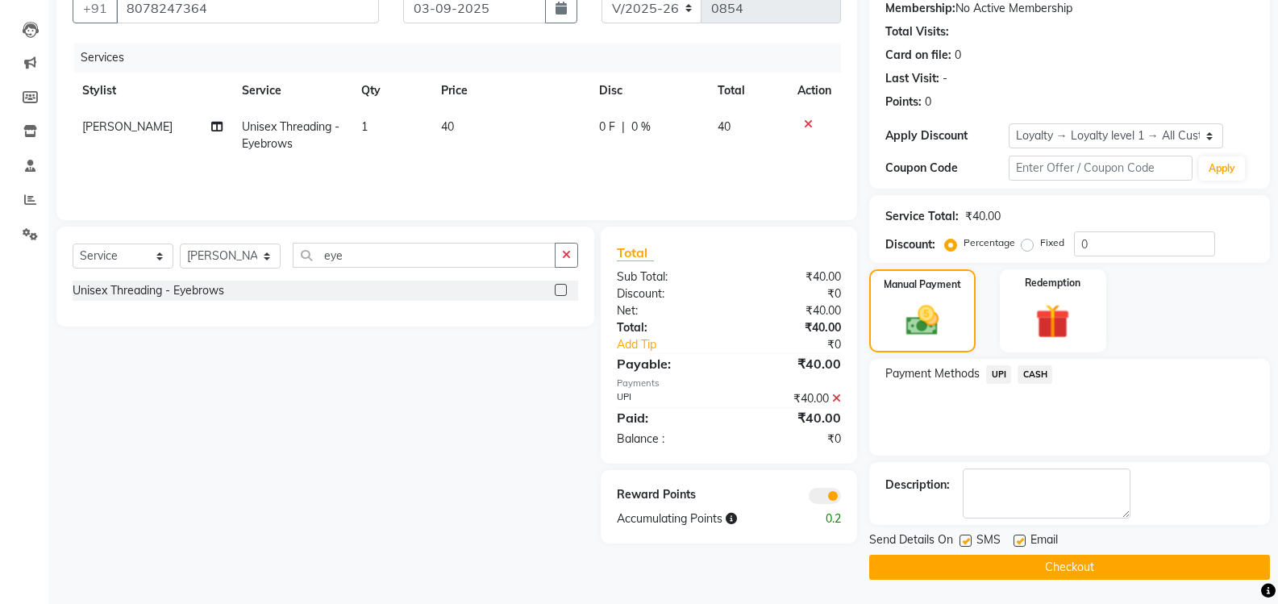
click at [1062, 575] on button "Checkout" at bounding box center [1069, 567] width 401 height 25
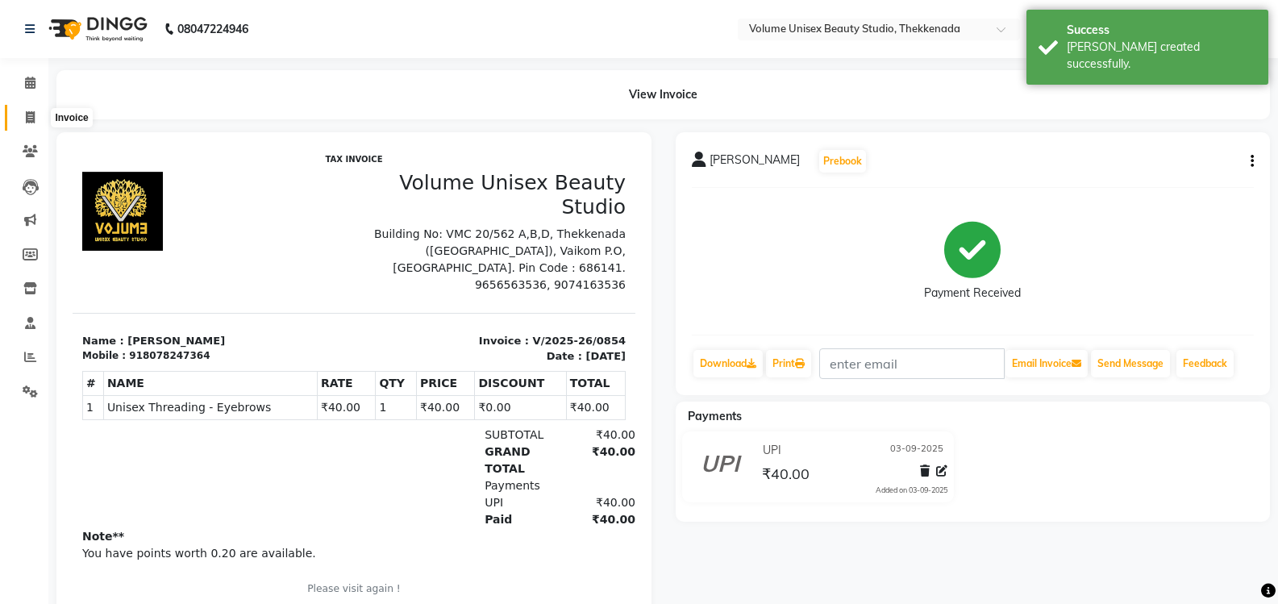
click at [28, 119] on icon at bounding box center [30, 117] width 9 height 12
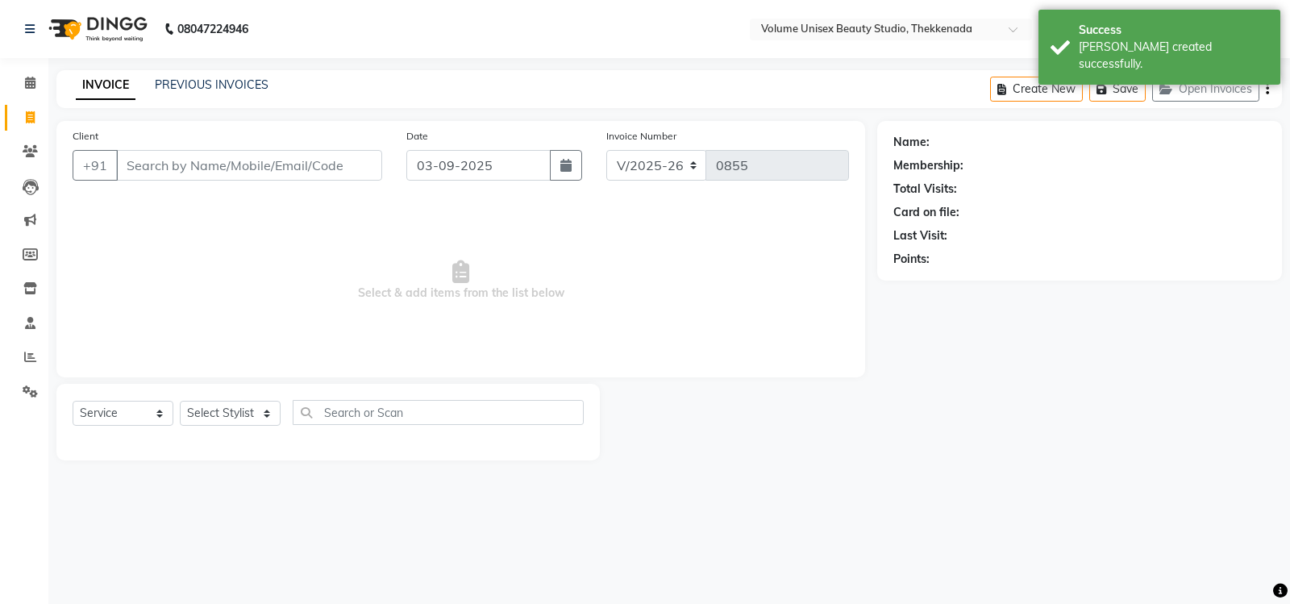
click at [214, 162] on input "Client" at bounding box center [249, 165] width 266 height 31
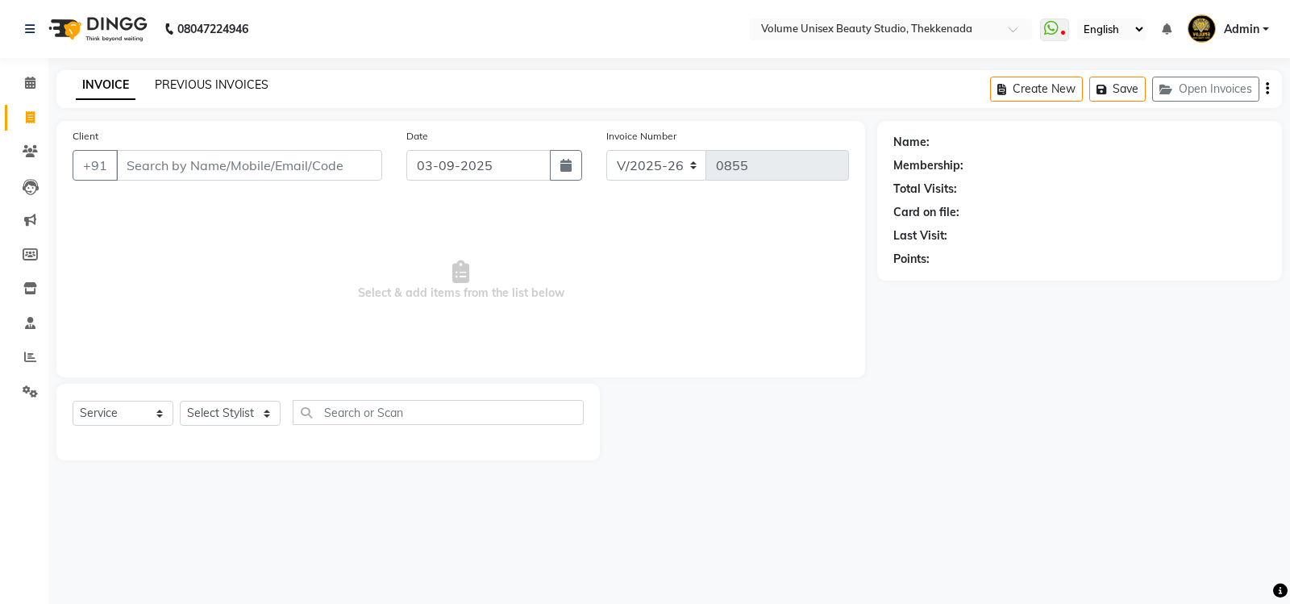
click at [225, 87] on link "PREVIOUS INVOICES" at bounding box center [212, 84] width 114 height 15
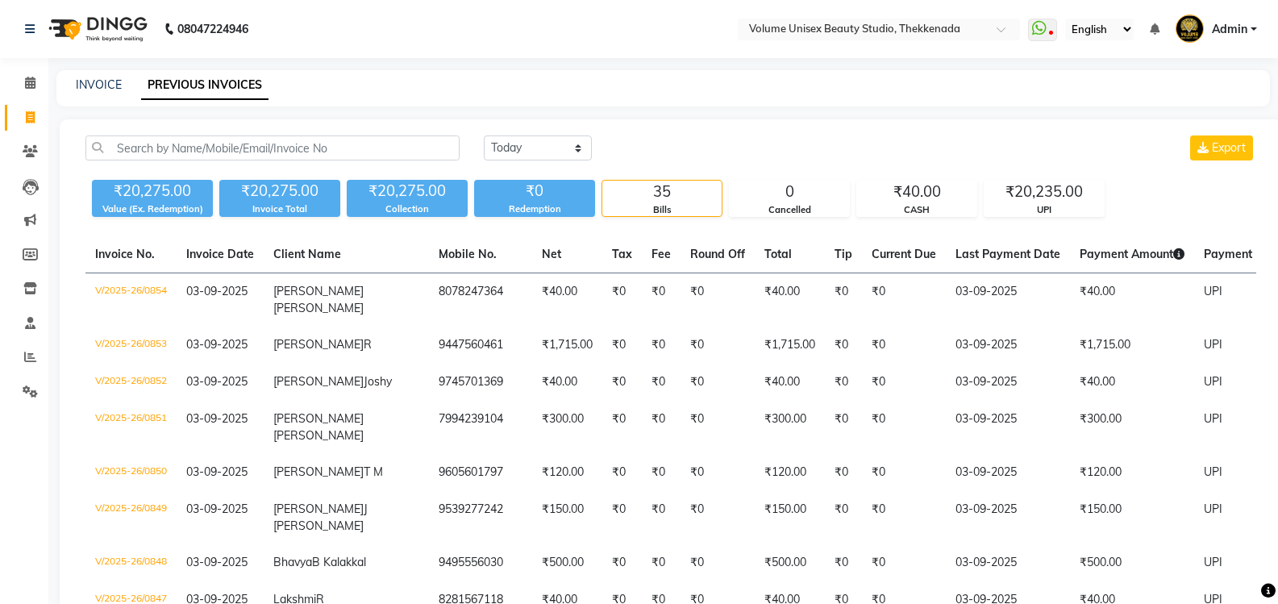
click at [102, 95] on div "INVOICE PREVIOUS INVOICES" at bounding box center [662, 88] width 1213 height 36
click at [111, 82] on link "INVOICE" at bounding box center [99, 84] width 46 height 15
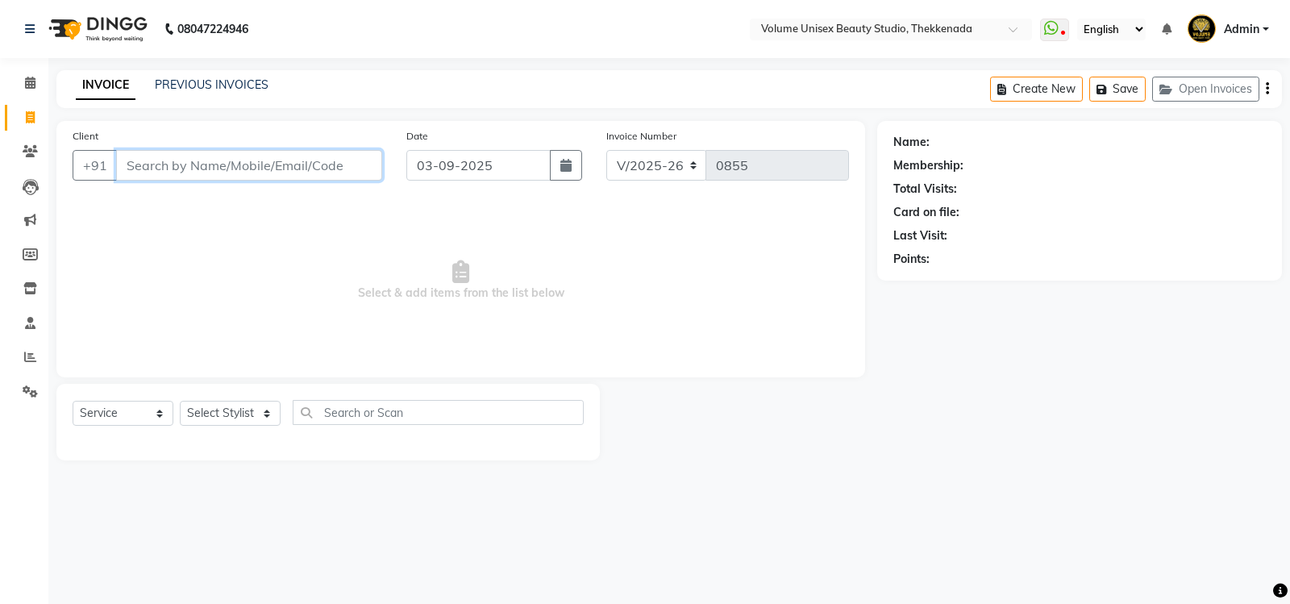
click at [192, 167] on input "Client" at bounding box center [249, 165] width 266 height 31
click at [358, 156] on button "Add Client" at bounding box center [340, 165] width 83 height 31
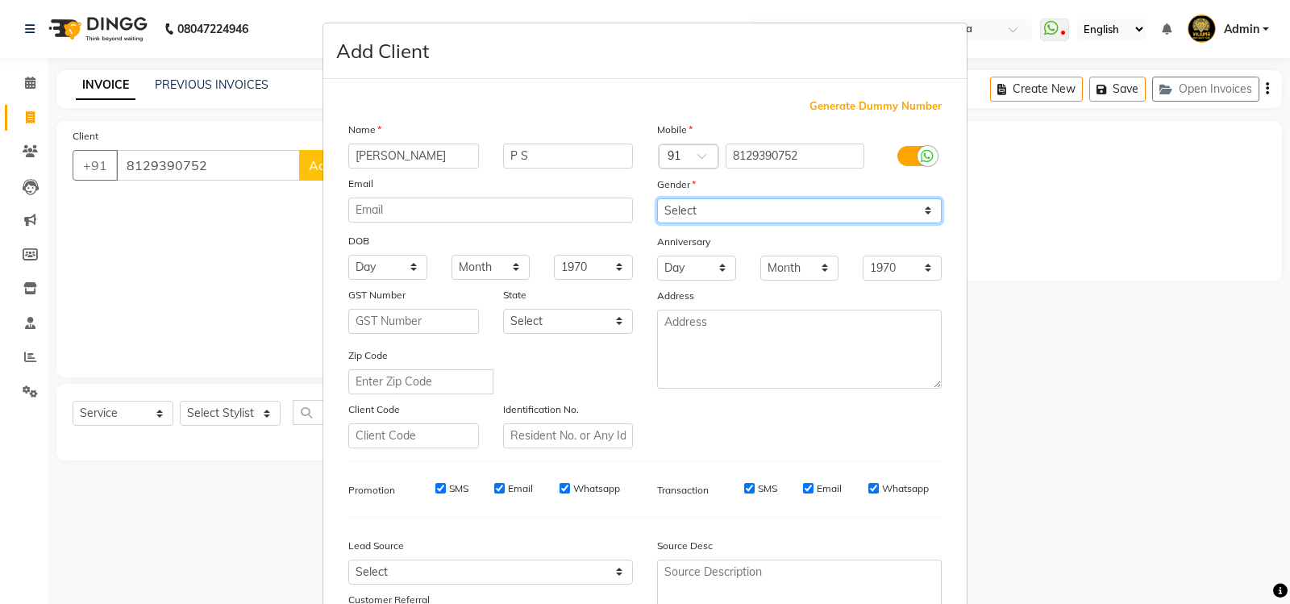
click at [924, 210] on select "Select Male Female Other Prefer Not To Say" at bounding box center [799, 210] width 285 height 25
click at [657, 198] on select "Select Male Female Other Prefer Not To Say" at bounding box center [799, 210] width 285 height 25
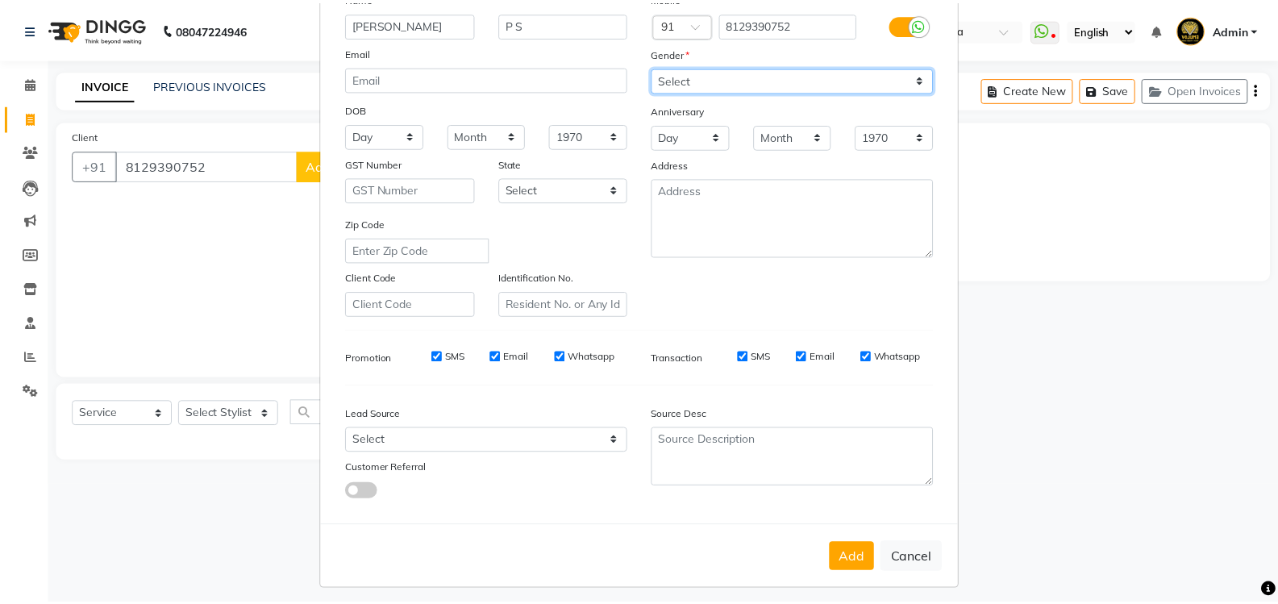
scroll to position [140, 0]
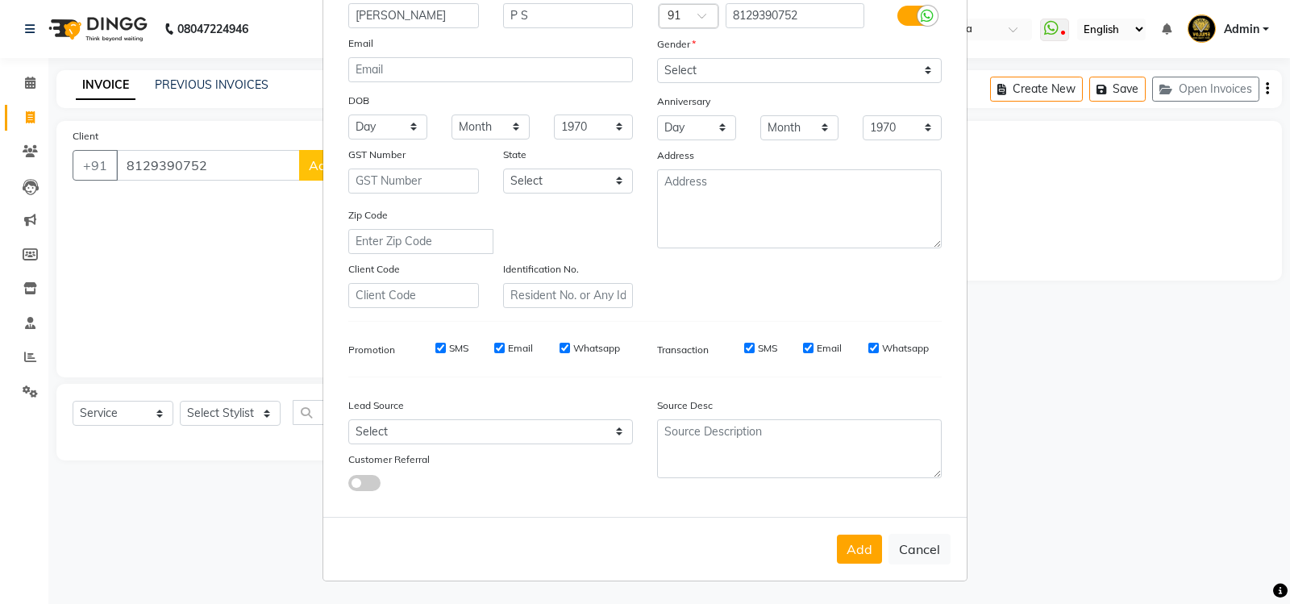
click at [863, 547] on button "Add" at bounding box center [859, 548] width 45 height 29
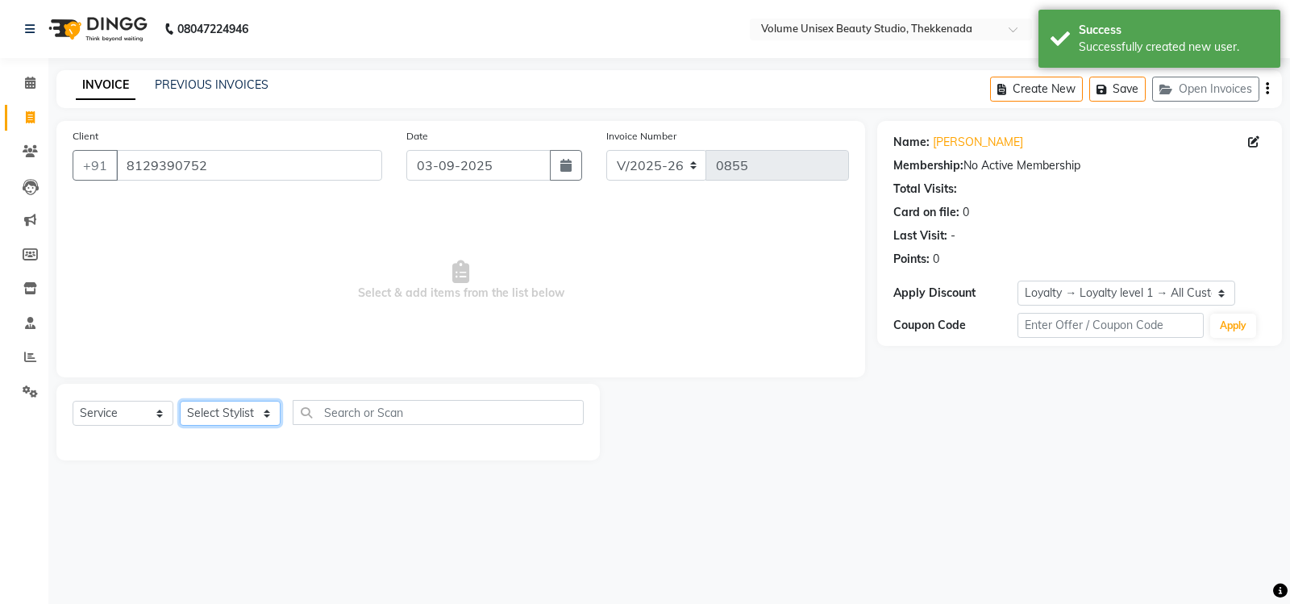
click at [268, 418] on select "Select Stylist Adarsh Ashika Bimal Krishnan Mohammad Shaw Nawaz Narinder Singh …" at bounding box center [230, 413] width 101 height 25
click at [180, 401] on select "Select Stylist Adarsh Ashika Bimal Krishnan Mohammad Shaw Nawaz Narinder Singh …" at bounding box center [230, 413] width 101 height 25
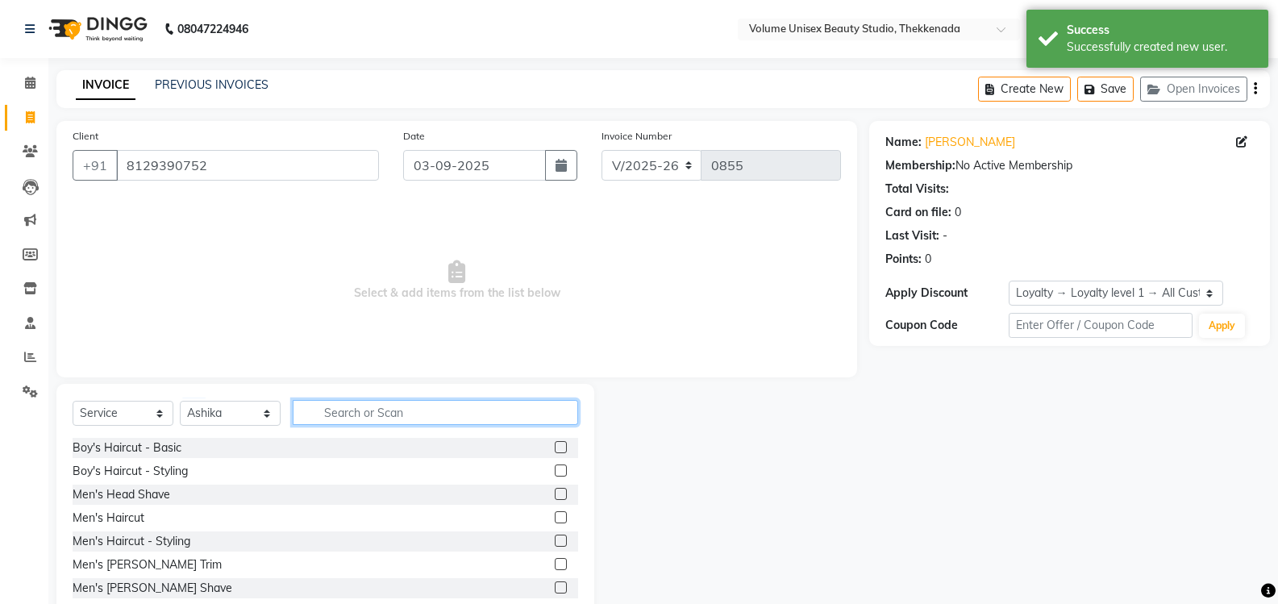
click at [345, 409] on input "text" at bounding box center [435, 412] width 285 height 25
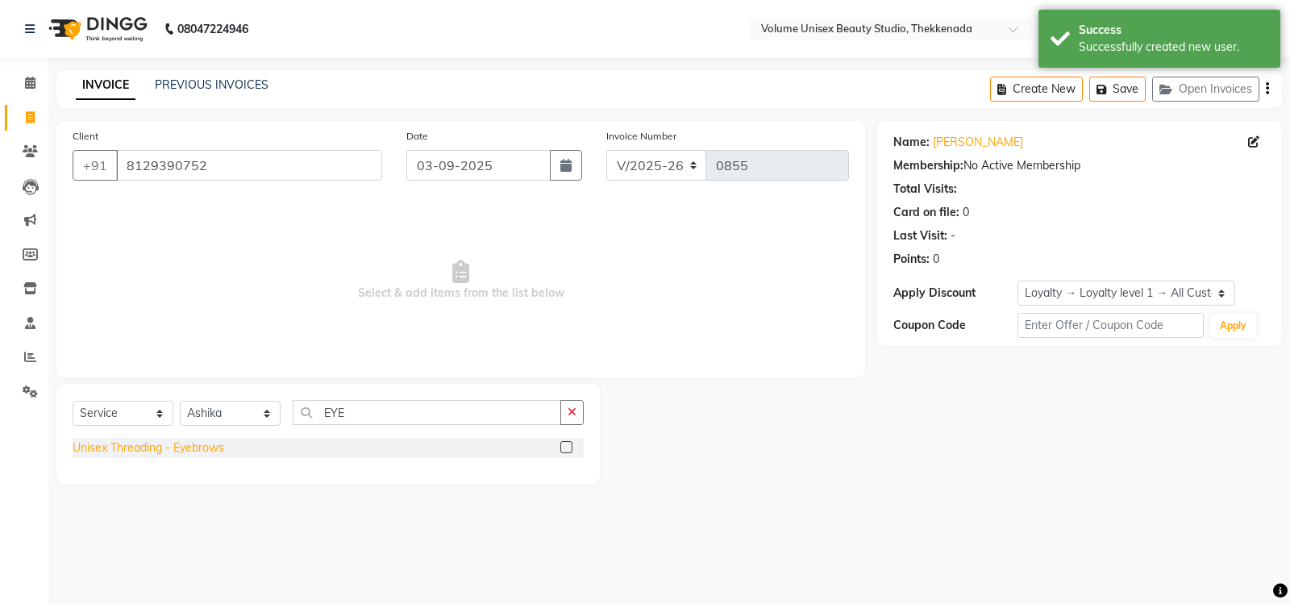
click at [145, 443] on div "Unisex Threading - Eyebrows" at bounding box center [149, 447] width 152 height 17
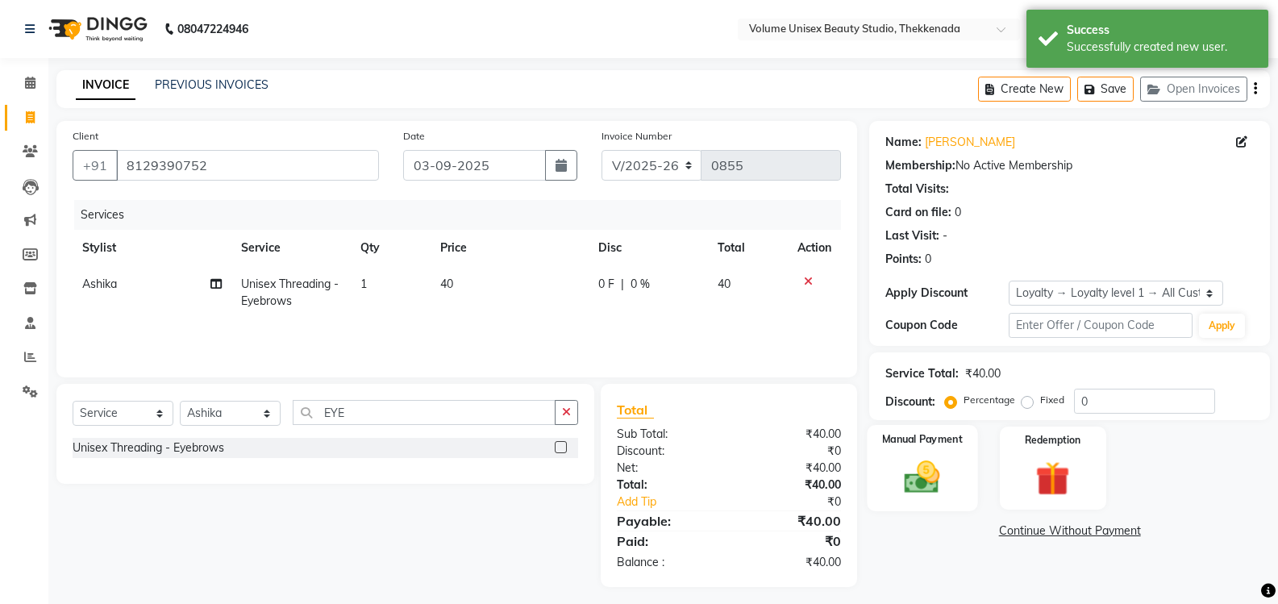
click at [919, 478] on img at bounding box center [921, 476] width 57 height 41
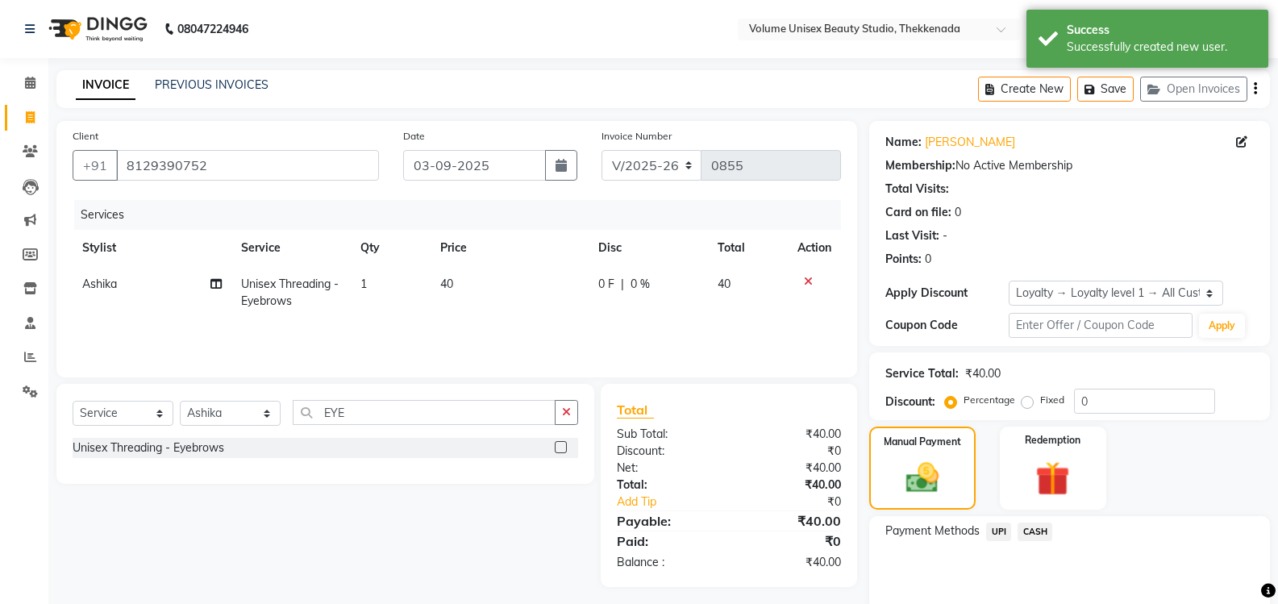
click at [998, 531] on span "UPI" at bounding box center [998, 531] width 25 height 19
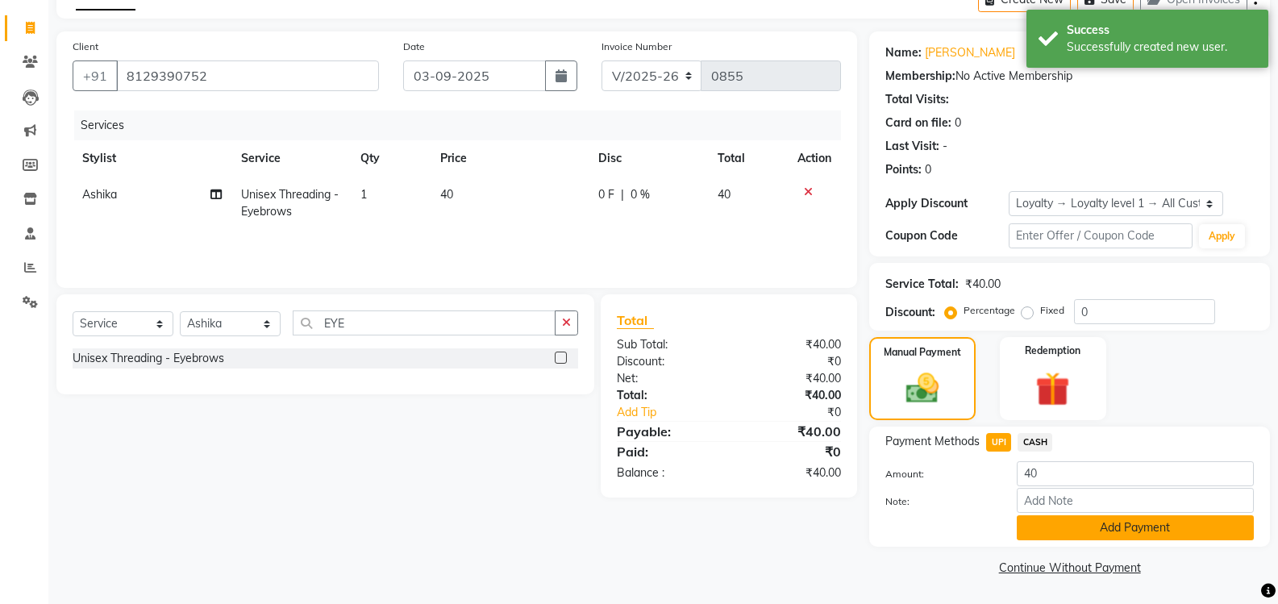
click at [1071, 530] on button "Add Payment" at bounding box center [1134, 527] width 237 height 25
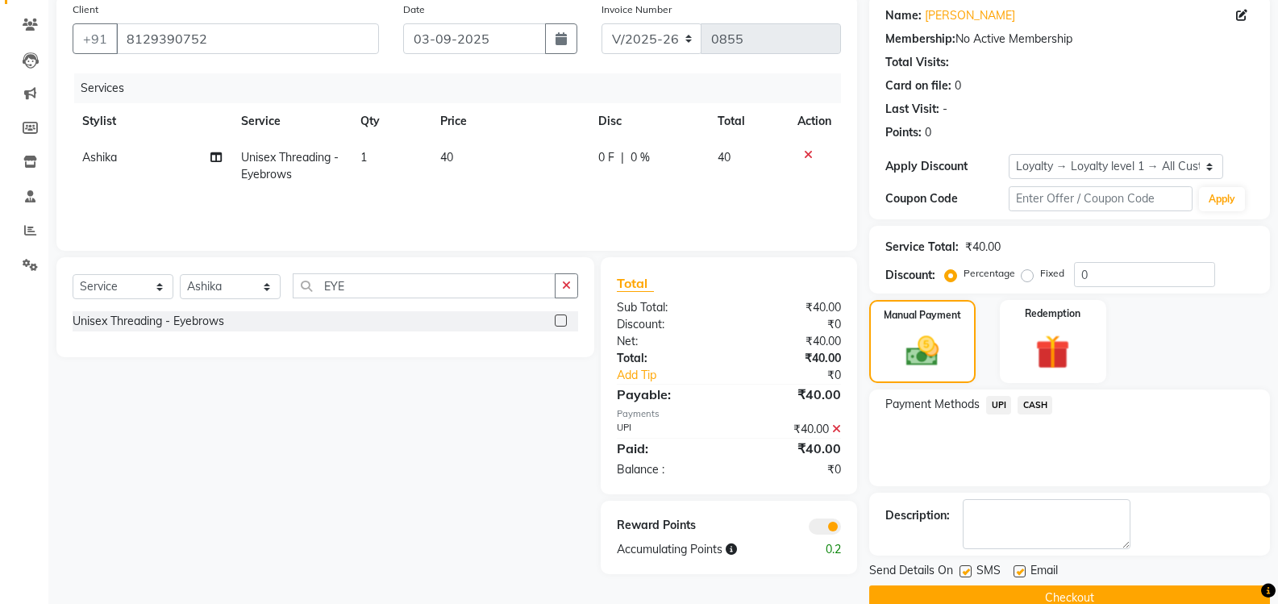
scroll to position [157, 0]
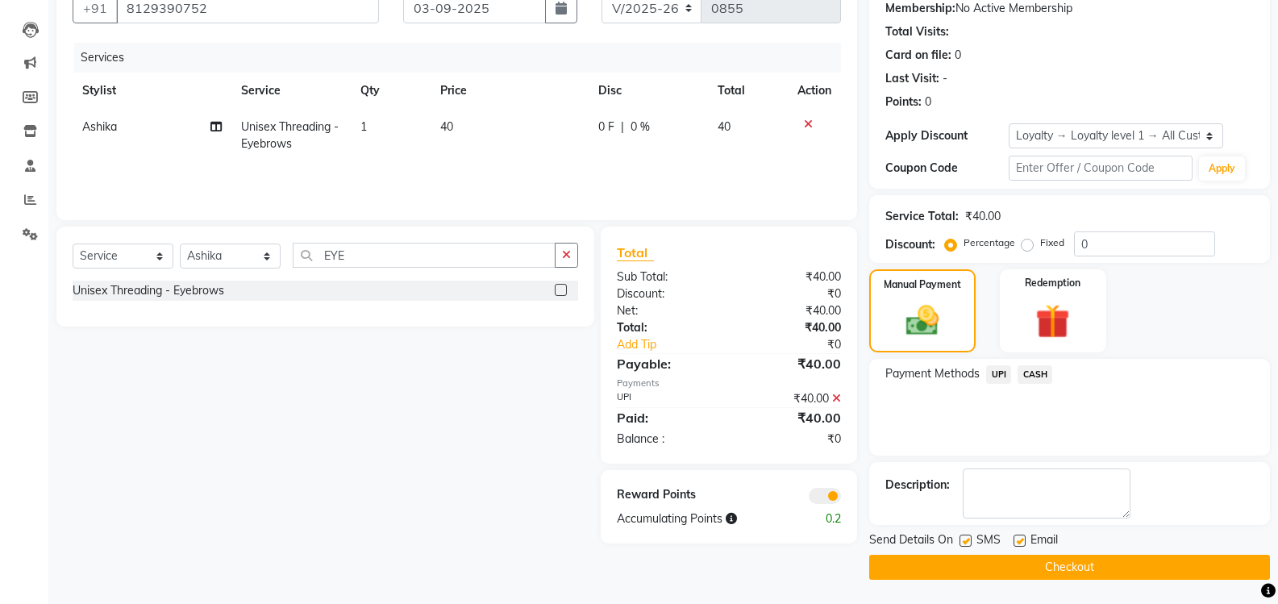
click at [1023, 571] on button "Checkout" at bounding box center [1069, 567] width 401 height 25
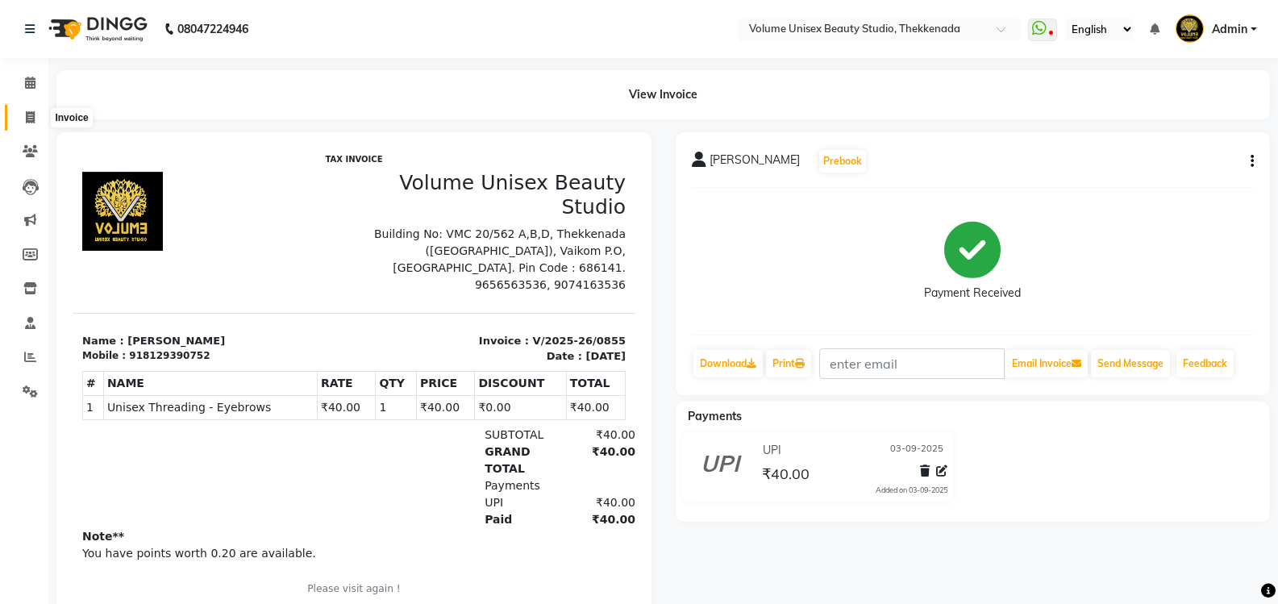
click at [32, 115] on icon at bounding box center [30, 117] width 9 height 12
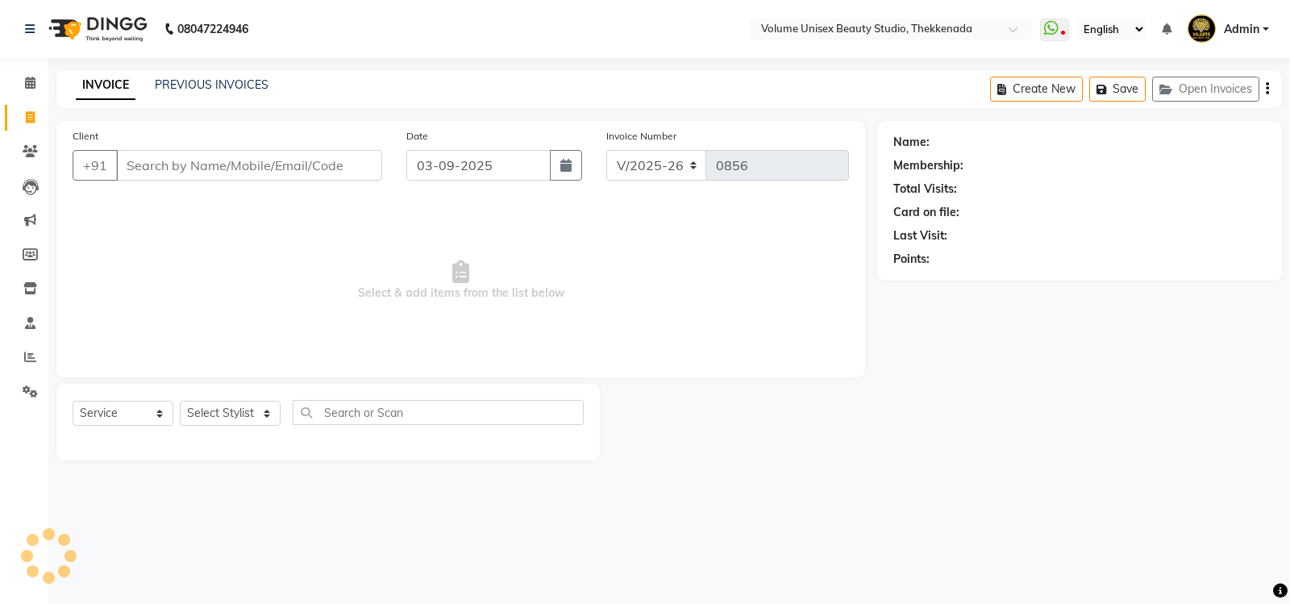
click at [285, 166] on input "Client" at bounding box center [249, 165] width 266 height 31
click at [359, 164] on span "Add Client" at bounding box center [341, 165] width 64 height 16
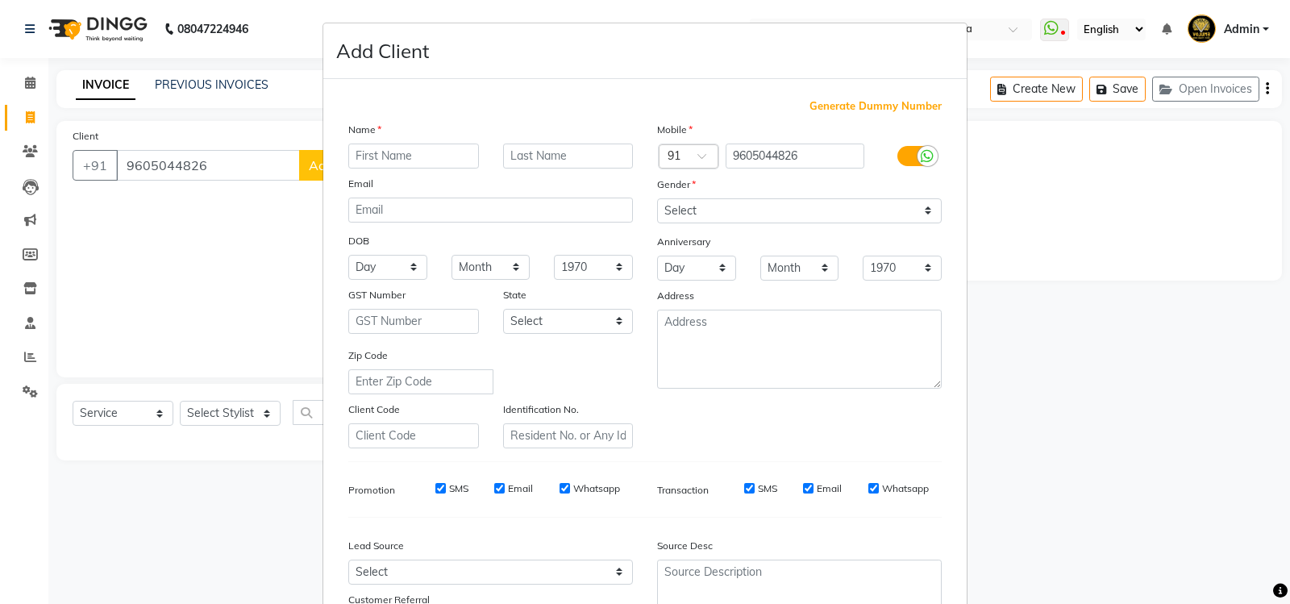
click at [398, 159] on input "text" at bounding box center [413, 155] width 131 height 25
click at [923, 217] on select "Select Male Female Other Prefer Not To Say" at bounding box center [799, 210] width 285 height 25
click at [657, 198] on select "Select Male Female Other Prefer Not To Say" at bounding box center [799, 210] width 285 height 25
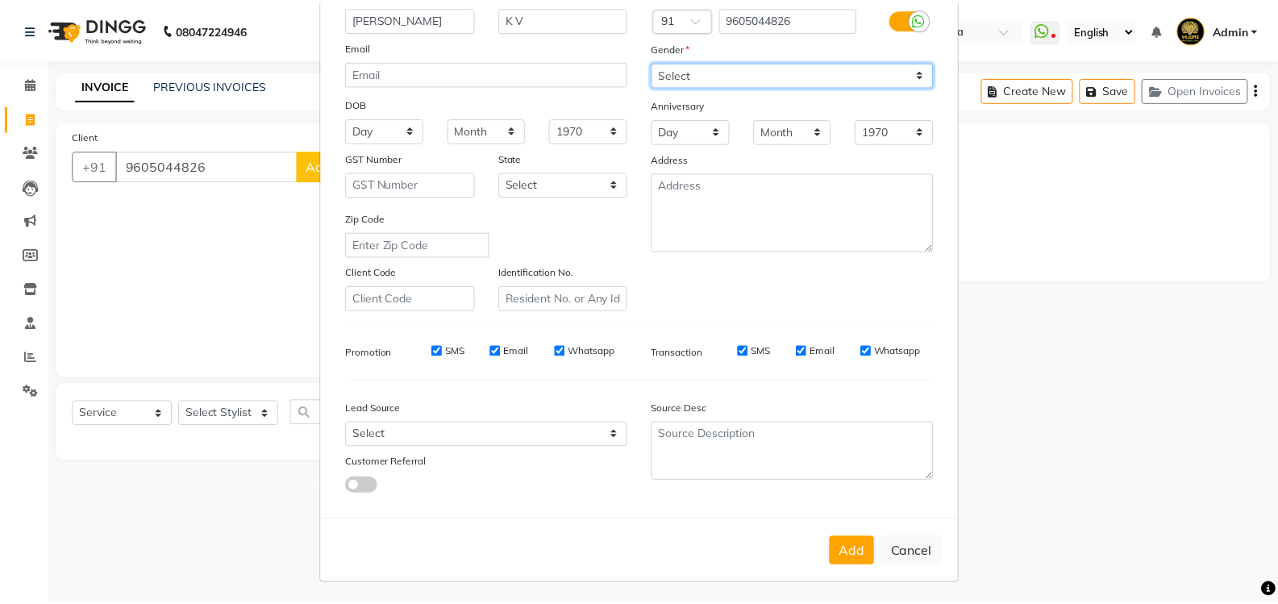
scroll to position [140, 0]
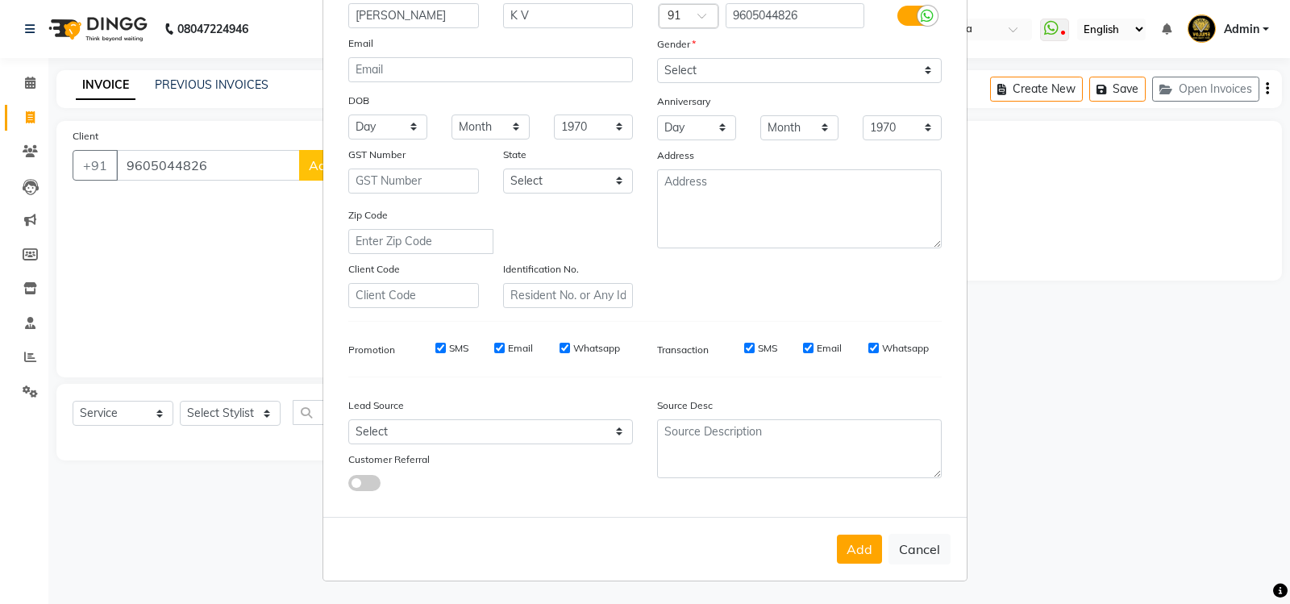
click at [855, 555] on button "Add" at bounding box center [859, 548] width 45 height 29
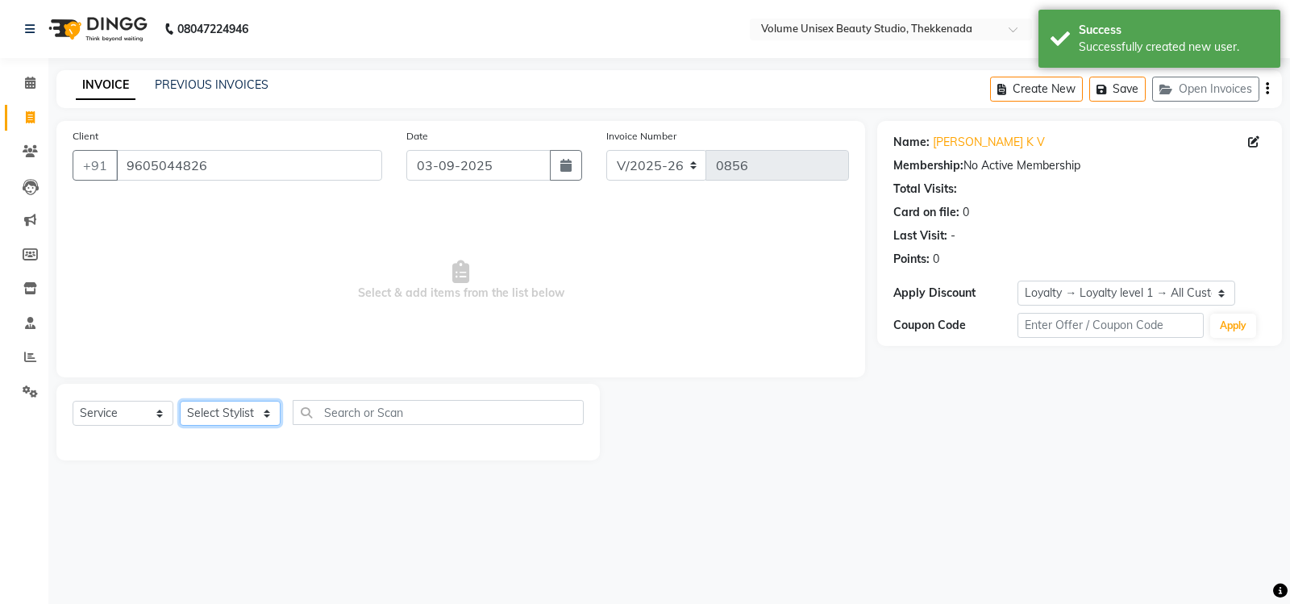
click at [269, 417] on select "Select Stylist Adarsh Ashika Bimal Krishnan Mohammad Shaw Nawaz Narinder Singh …" at bounding box center [230, 413] width 101 height 25
click at [180, 401] on select "Select Stylist Adarsh Ashika Bimal Krishnan Mohammad Shaw Nawaz Narinder Singh …" at bounding box center [230, 413] width 101 height 25
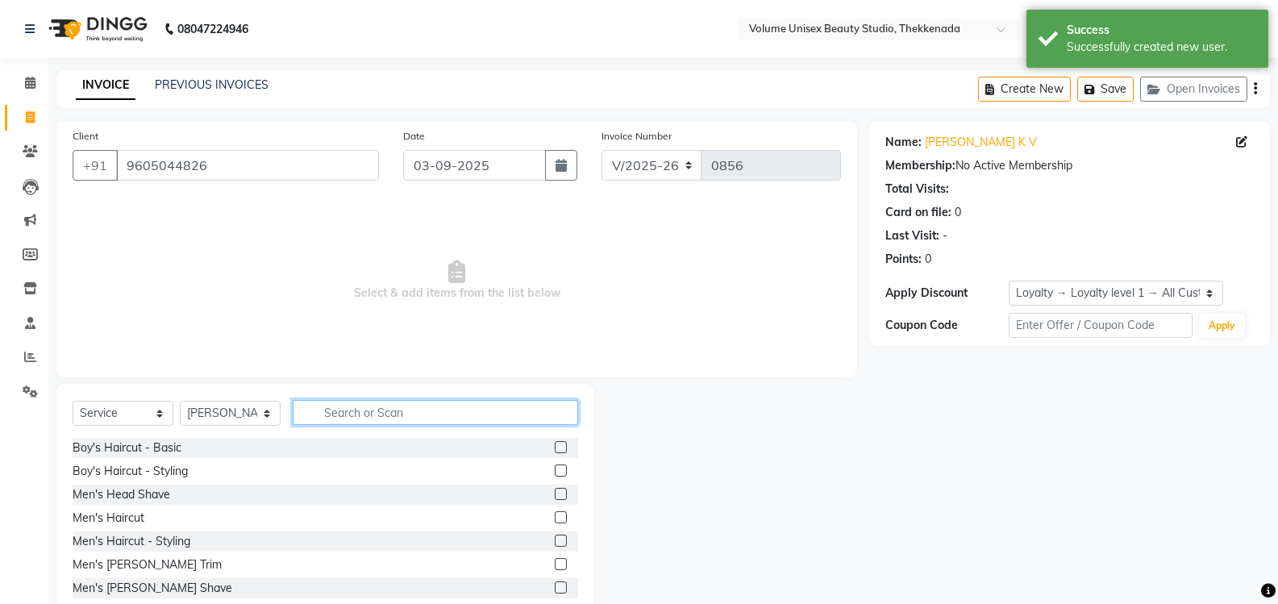
click at [346, 413] on input "text" at bounding box center [435, 412] width 285 height 25
click at [127, 518] on div "Men's Haircut" at bounding box center [109, 517] width 72 height 17
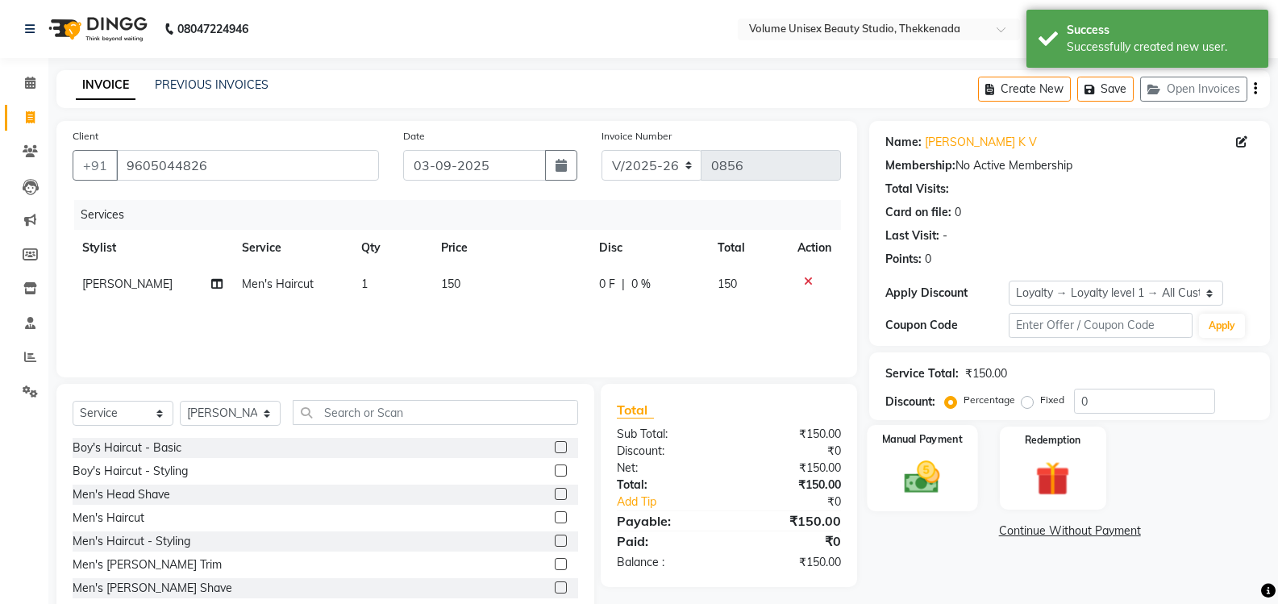
click at [930, 486] on img at bounding box center [921, 476] width 57 height 41
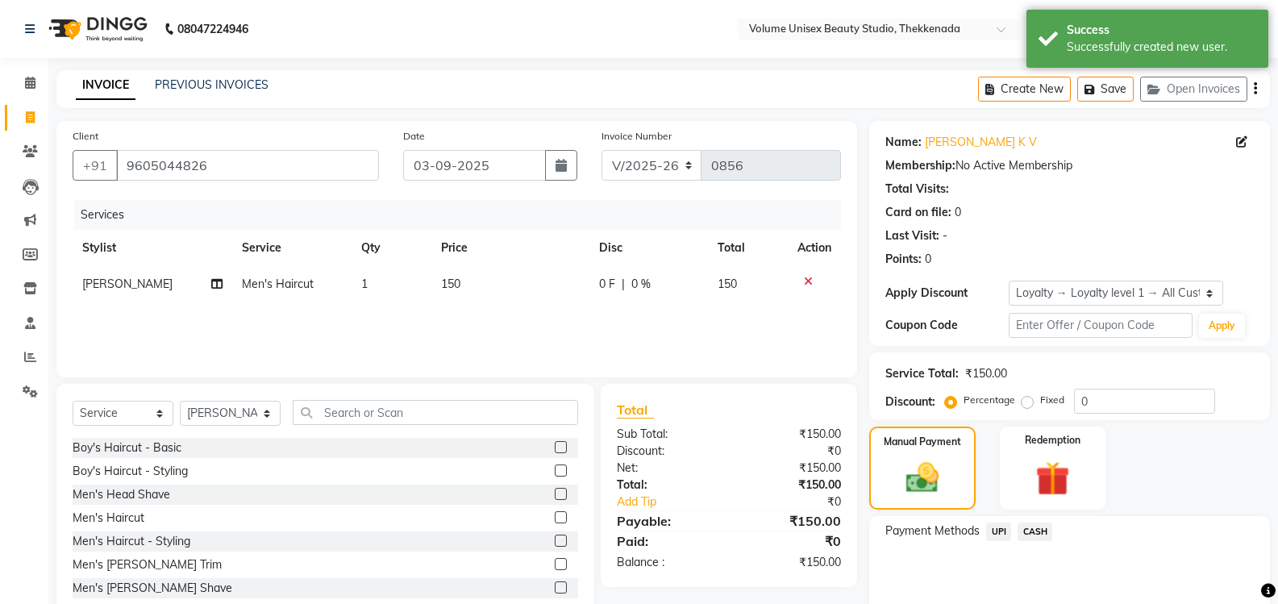
click at [999, 534] on span "UPI" at bounding box center [998, 531] width 25 height 19
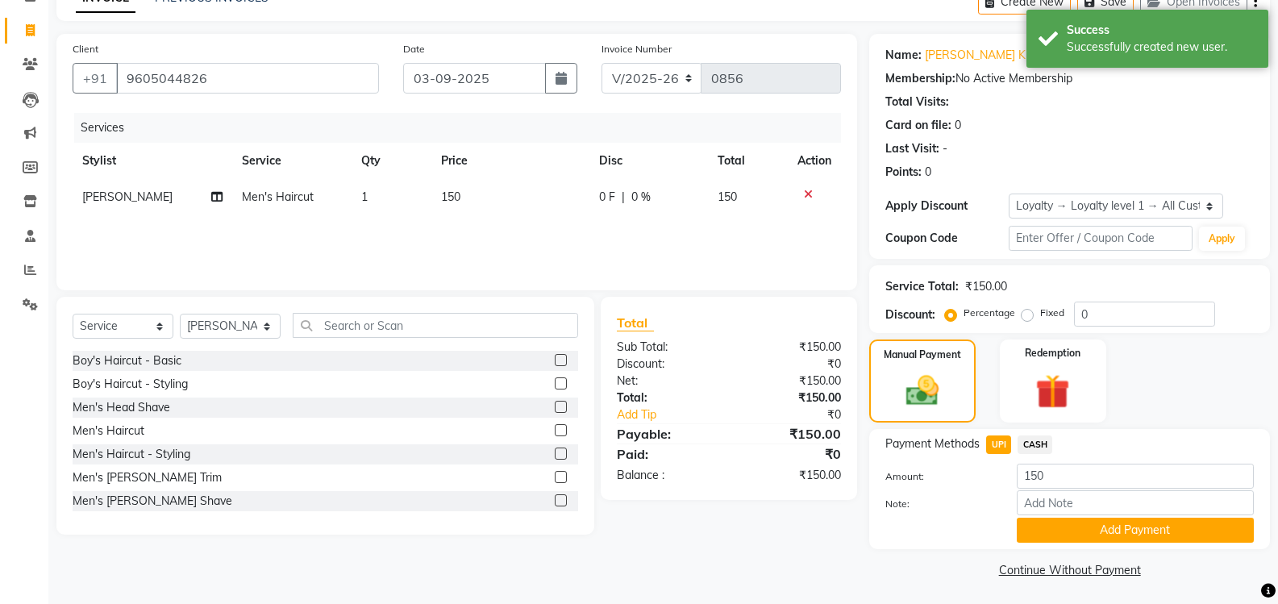
scroll to position [89, 0]
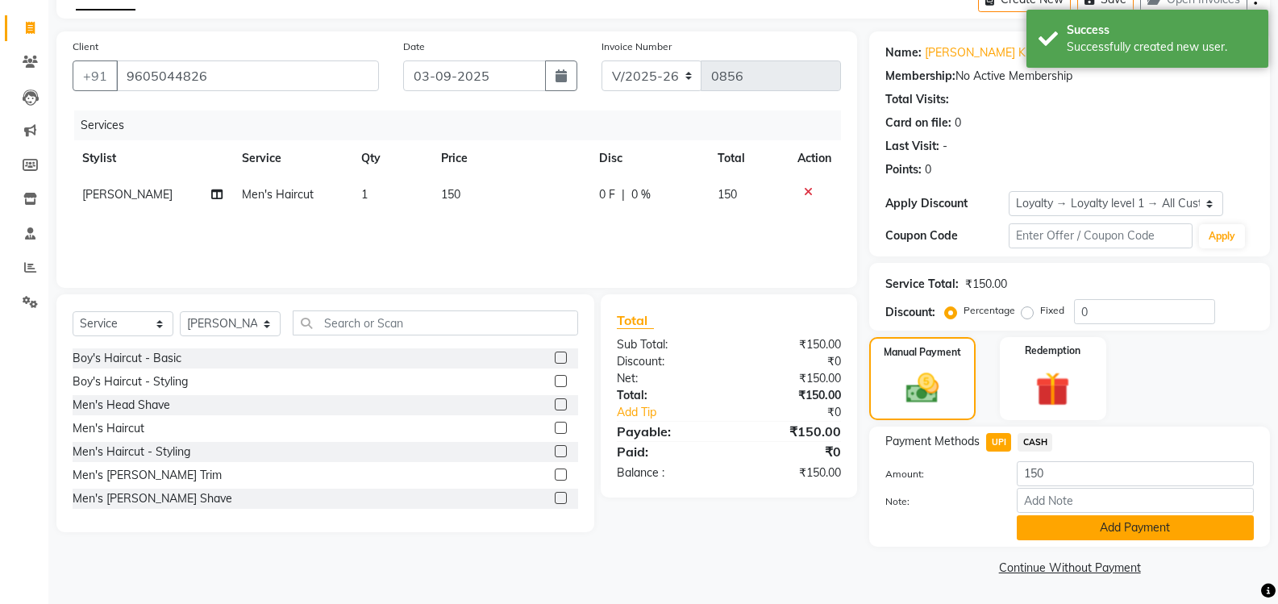
click at [1095, 530] on button "Add Payment" at bounding box center [1134, 527] width 237 height 25
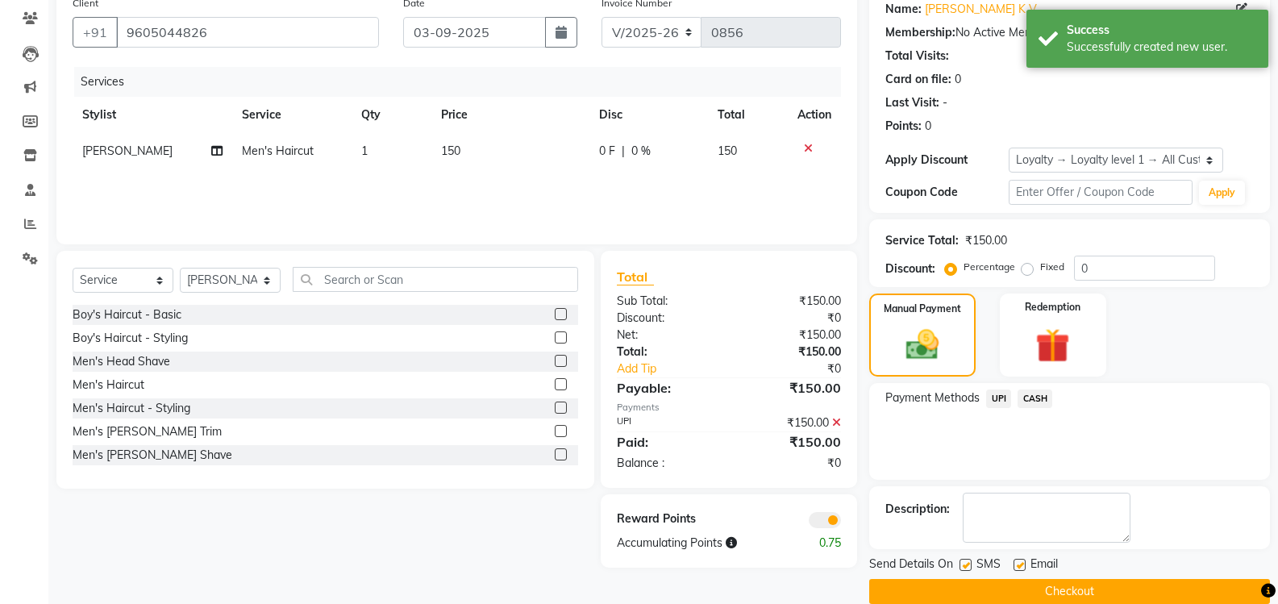
scroll to position [157, 0]
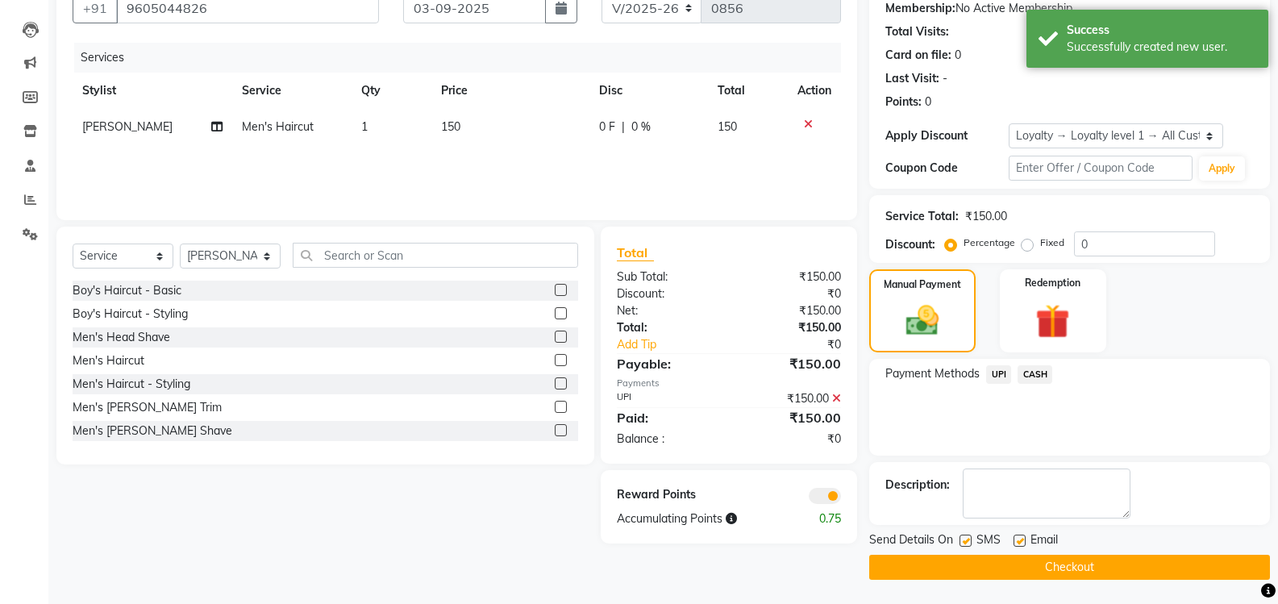
click at [1068, 568] on button "Checkout" at bounding box center [1069, 567] width 401 height 25
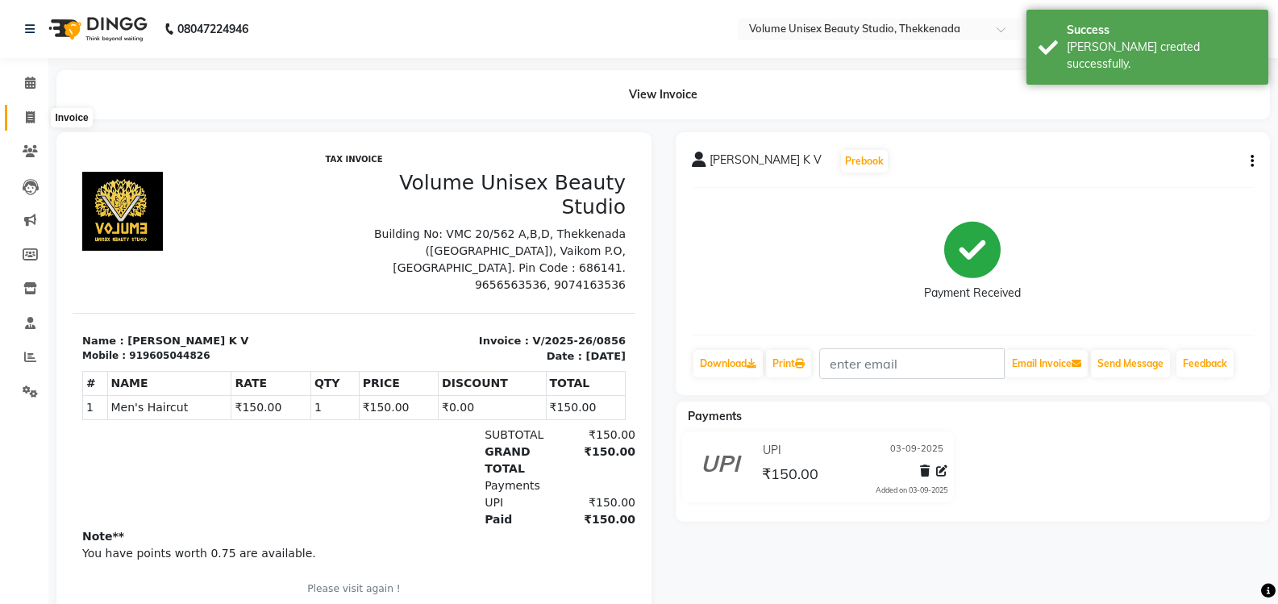
click at [32, 114] on icon at bounding box center [30, 117] width 9 height 12
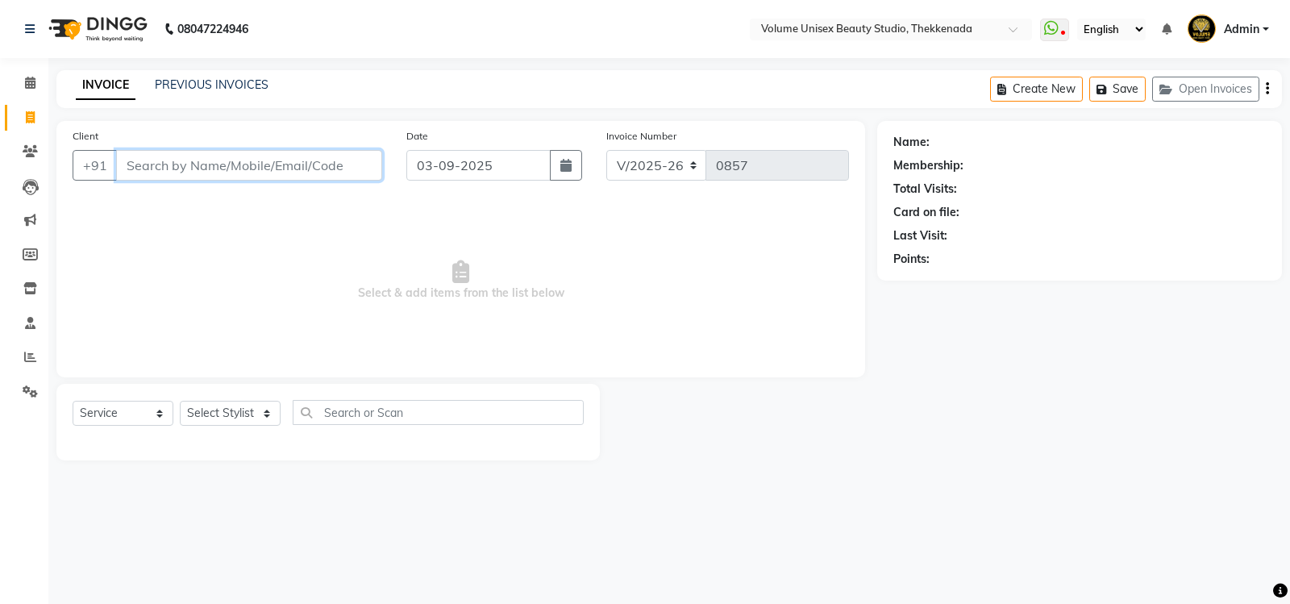
click at [170, 173] on input "Client" at bounding box center [249, 165] width 266 height 31
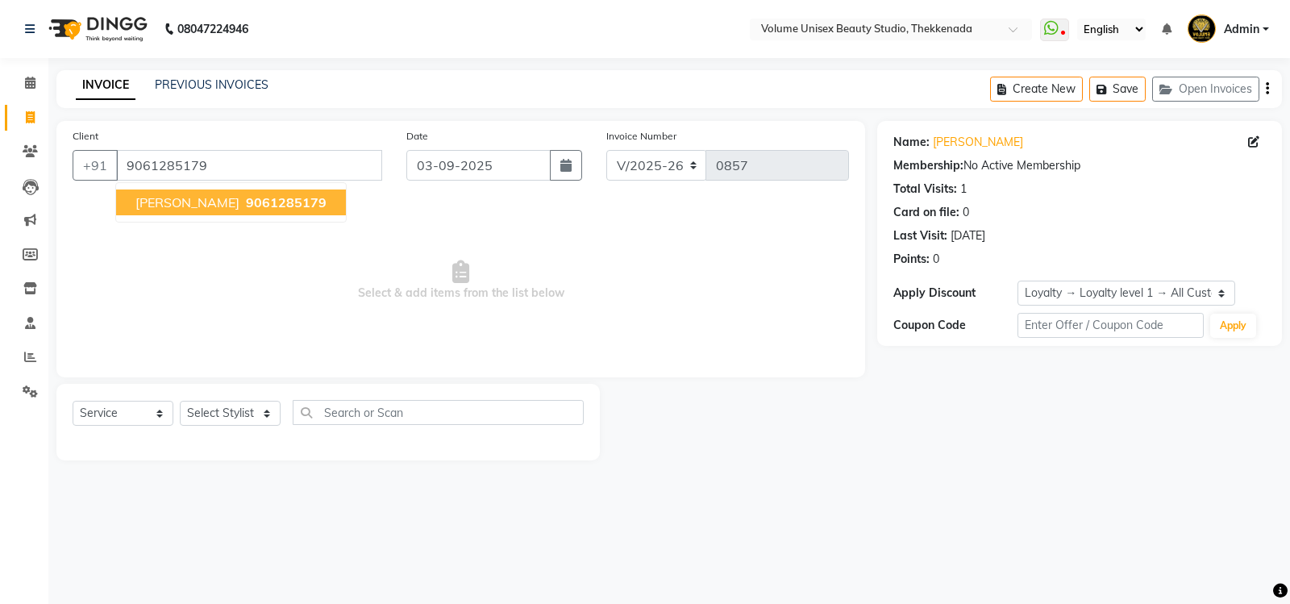
click at [212, 206] on span "Megha George" at bounding box center [187, 202] width 104 height 16
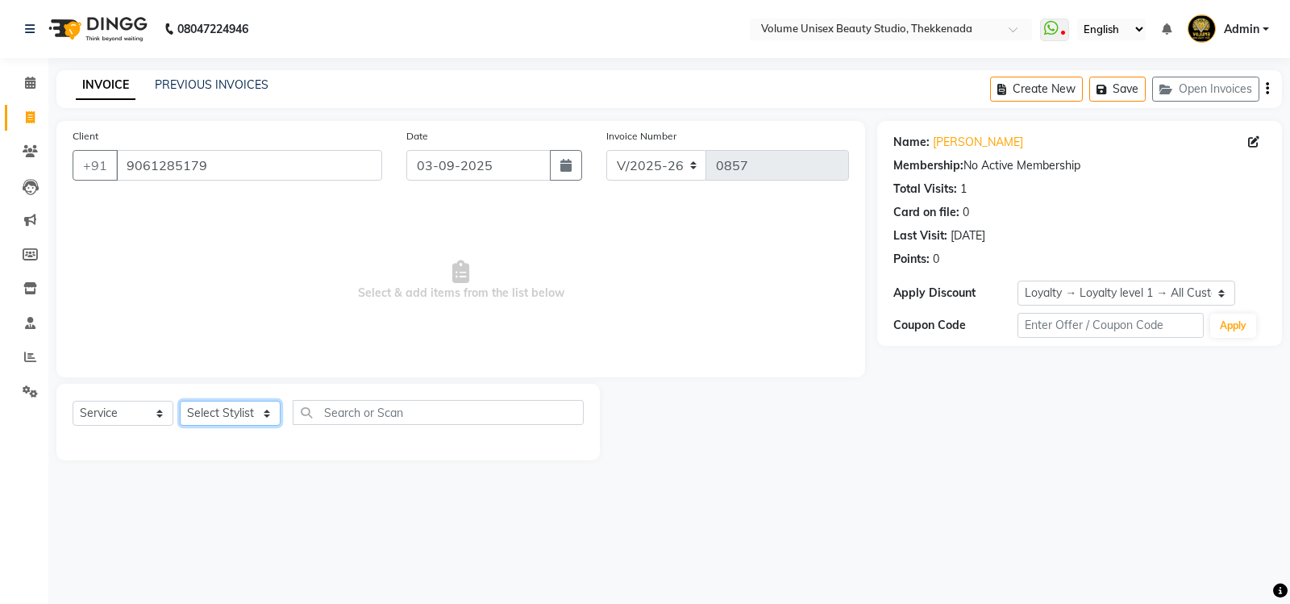
click at [271, 418] on select "Select Stylist Adarsh Ashika Bimal Krishnan Mohammad Shaw Nawaz Narinder Singh …" at bounding box center [230, 413] width 101 height 25
click at [180, 401] on select "Select Stylist Adarsh Ashika Bimal Krishnan Mohammad Shaw Nawaz Narinder Singh …" at bounding box center [230, 413] width 101 height 25
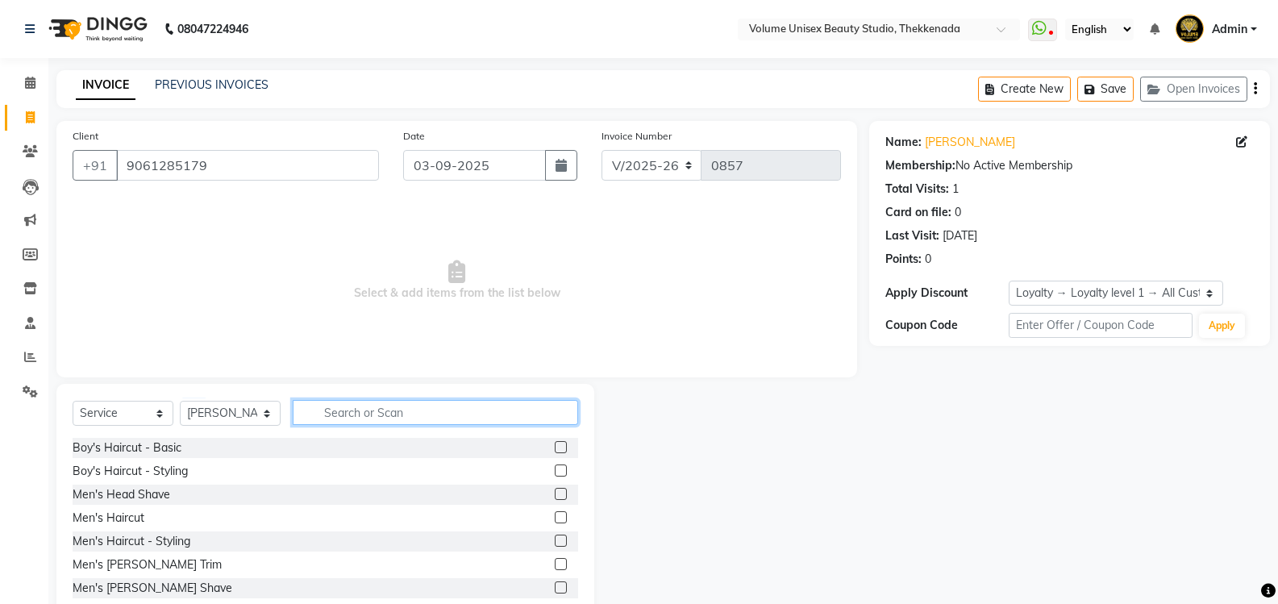
click at [350, 418] on input "text" at bounding box center [435, 412] width 285 height 25
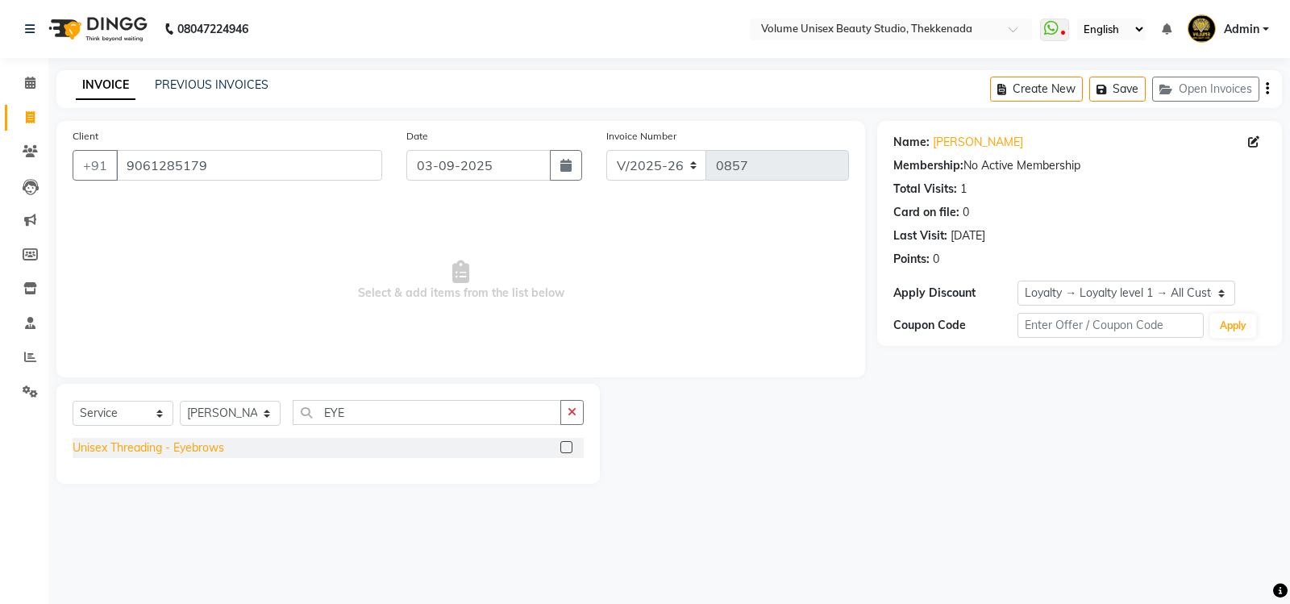
click at [144, 447] on div "Unisex Threading - Eyebrows" at bounding box center [149, 447] width 152 height 17
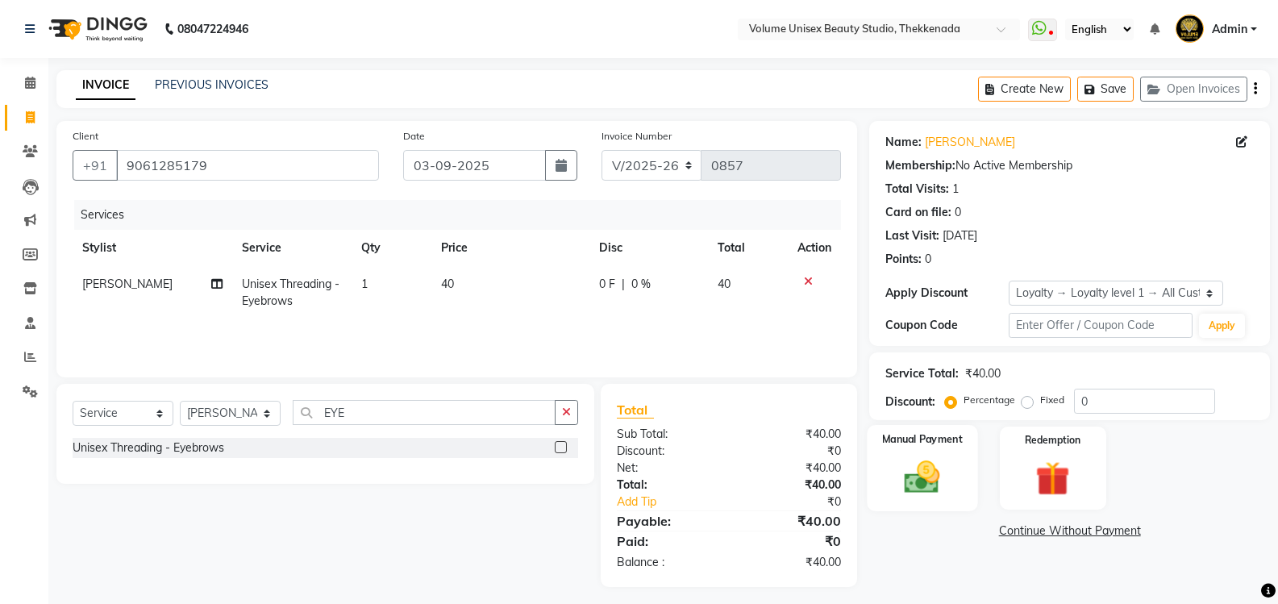
click at [900, 482] on img at bounding box center [921, 476] width 57 height 41
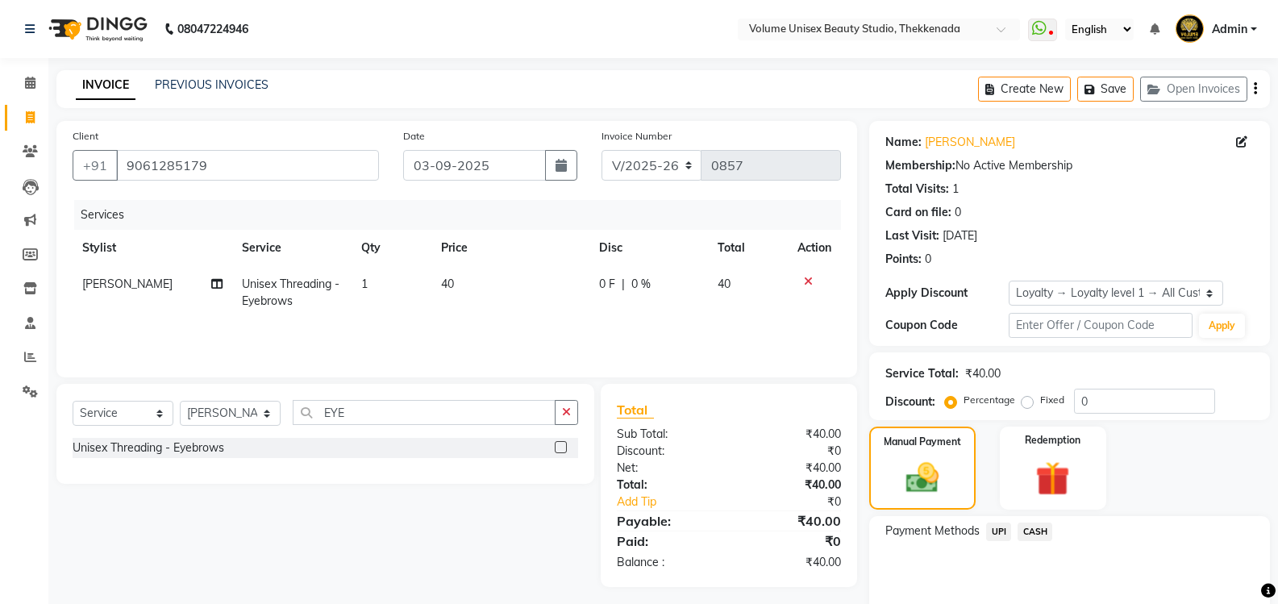
click at [1002, 529] on span "UPI" at bounding box center [998, 531] width 25 height 19
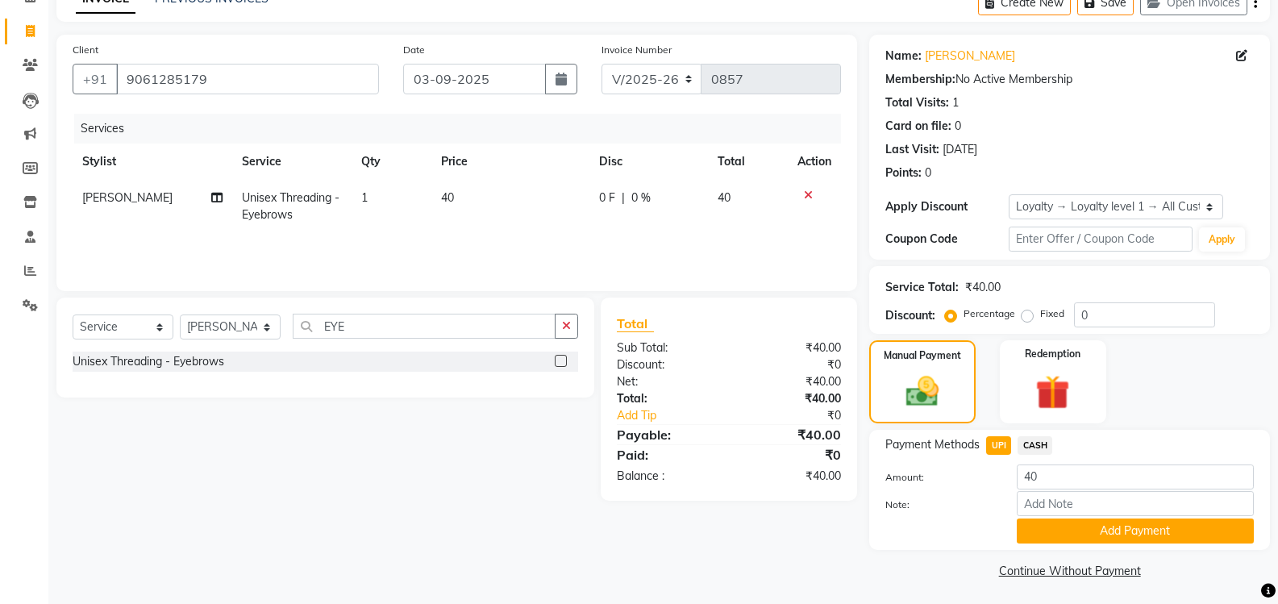
scroll to position [89, 0]
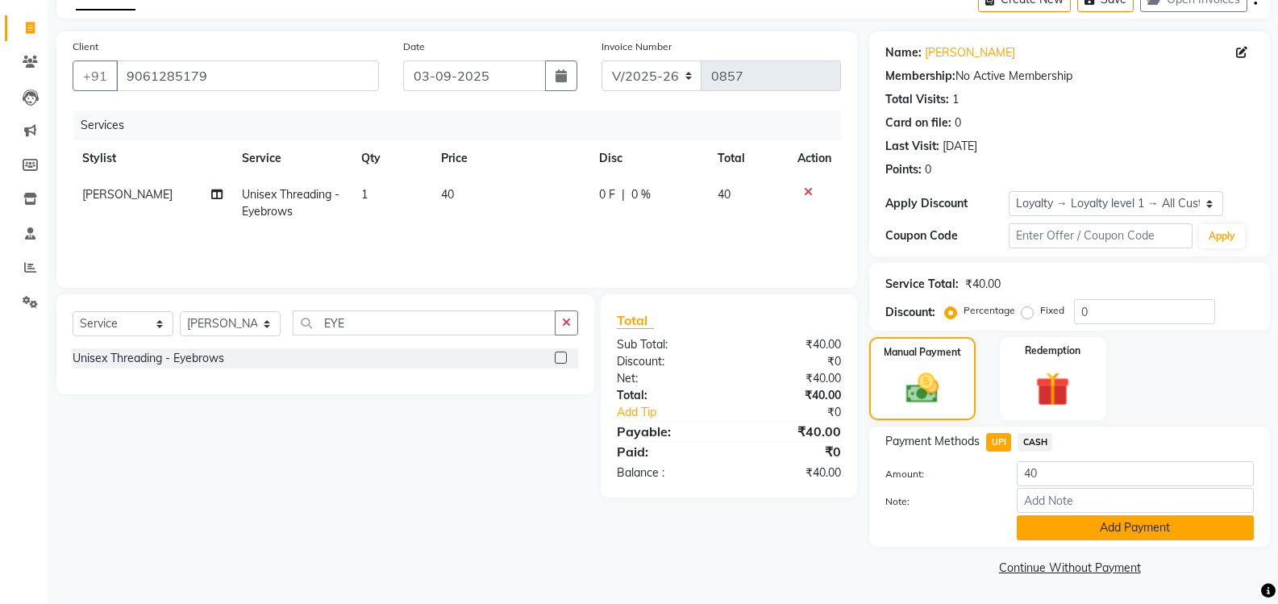
click at [1087, 525] on button "Add Payment" at bounding box center [1134, 527] width 237 height 25
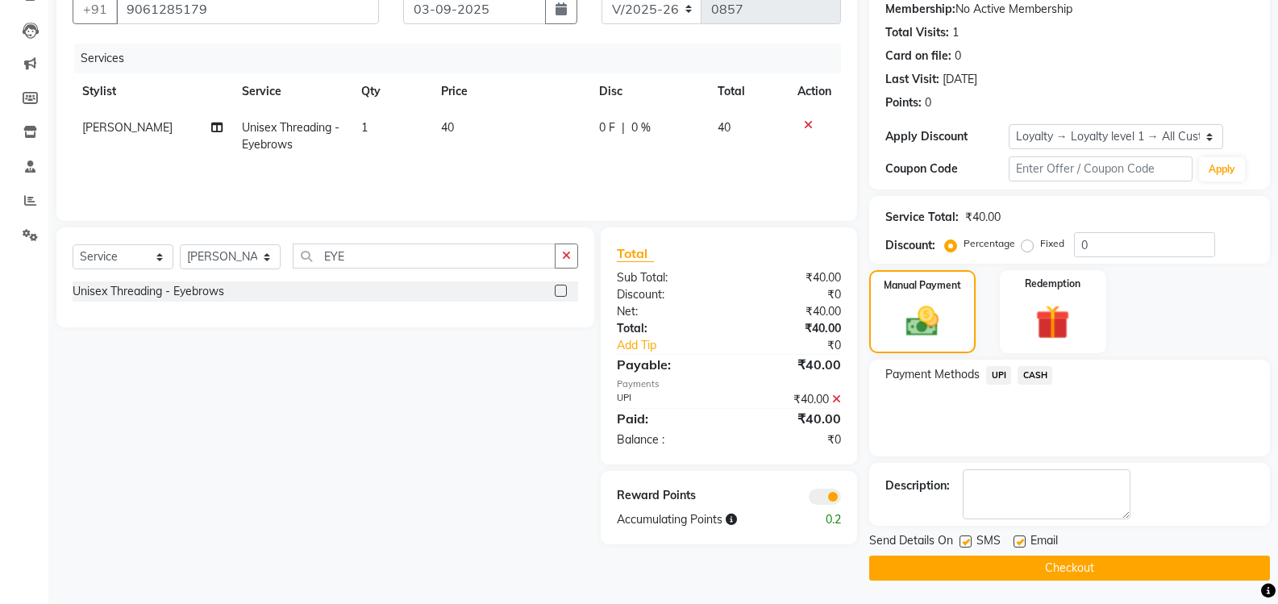
scroll to position [157, 0]
click at [1100, 567] on button "Checkout" at bounding box center [1069, 567] width 401 height 25
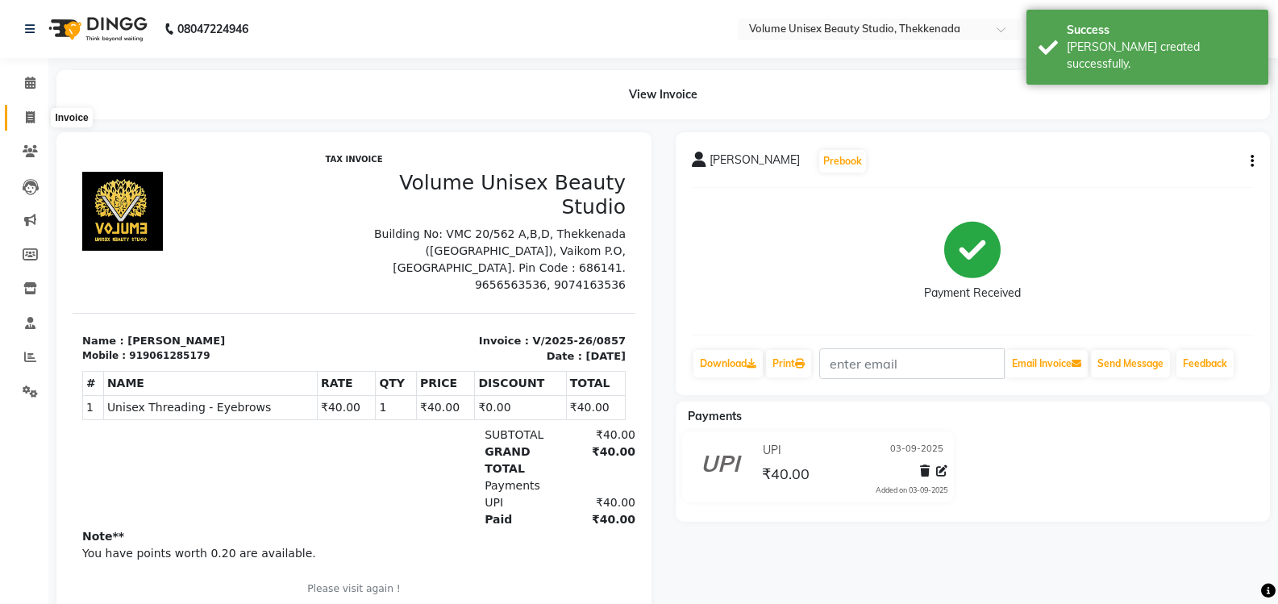
click at [30, 117] on icon at bounding box center [30, 117] width 9 height 12
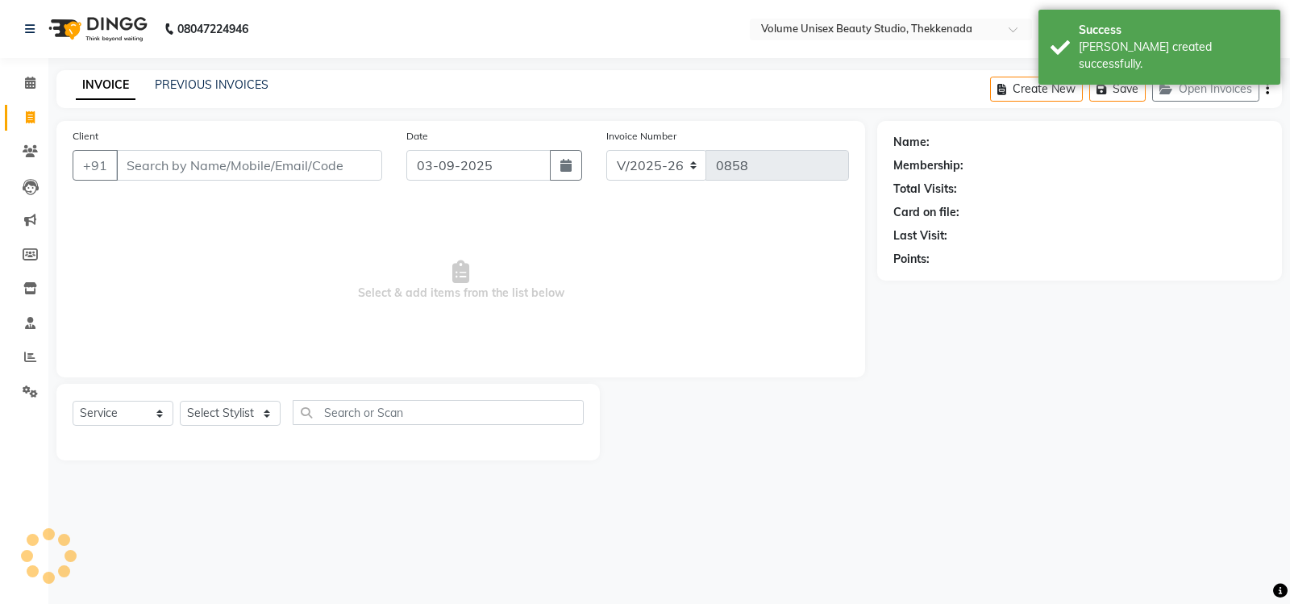
click at [178, 169] on input "Client" at bounding box center [249, 165] width 266 height 31
click at [174, 172] on input "Client" at bounding box center [249, 165] width 266 height 31
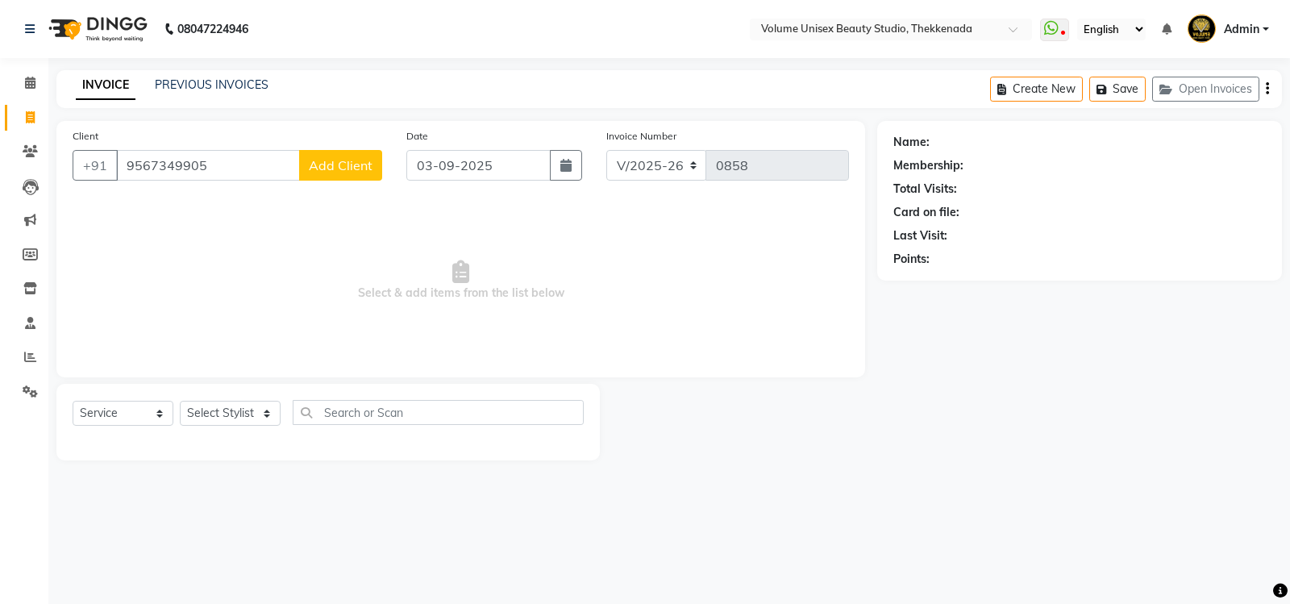
click at [346, 158] on span "Add Client" at bounding box center [341, 165] width 64 height 16
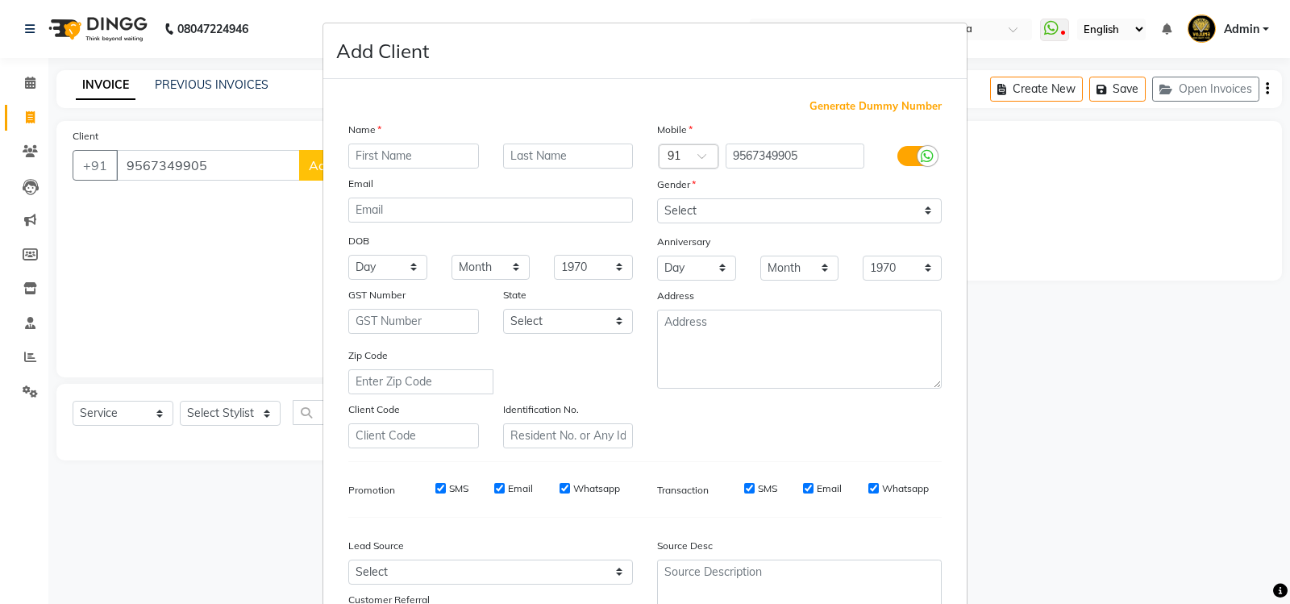
click at [361, 149] on input "text" at bounding box center [413, 155] width 131 height 25
drag, startPoint x: 421, startPoint y: 152, endPoint x: 247, endPoint y: 151, distance: 174.1
click at [247, 151] on ngb-modal-window "Add Client Generate Dummy Number Name rAVEENA Email DOB Day 01 02 03 04 05 06 0…" at bounding box center [645, 302] width 1290 height 604
click at [917, 213] on select "Select Male Female Other Prefer Not To Say" at bounding box center [799, 210] width 285 height 25
click at [657, 198] on select "Select Male Female Other Prefer Not To Say" at bounding box center [799, 210] width 285 height 25
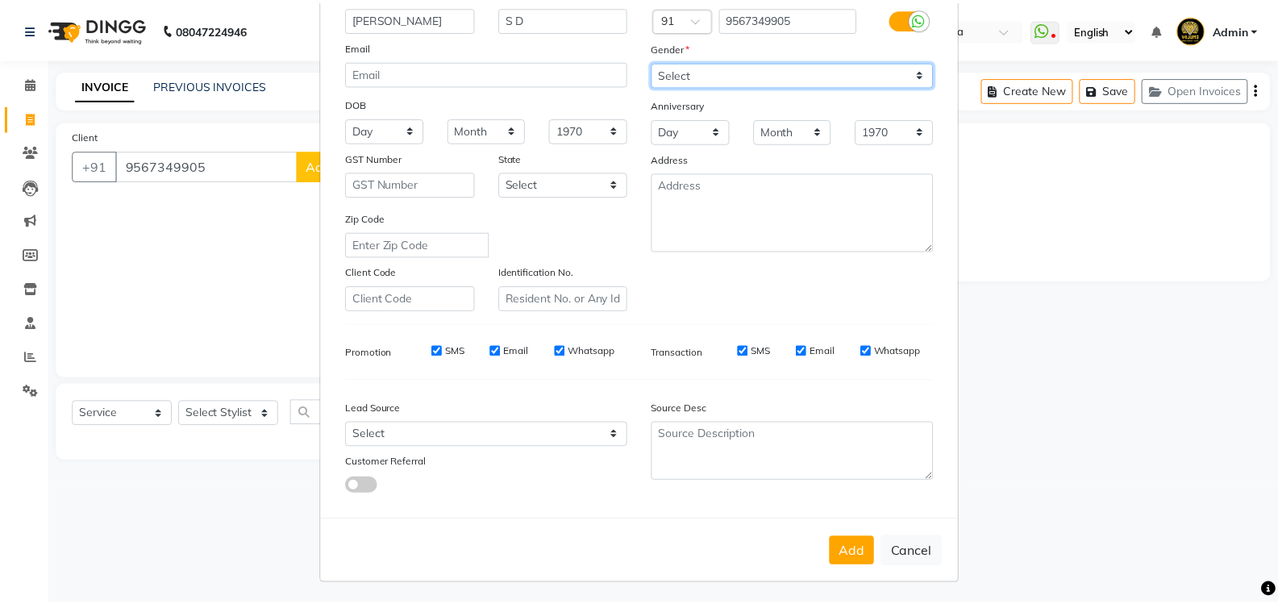
scroll to position [140, 0]
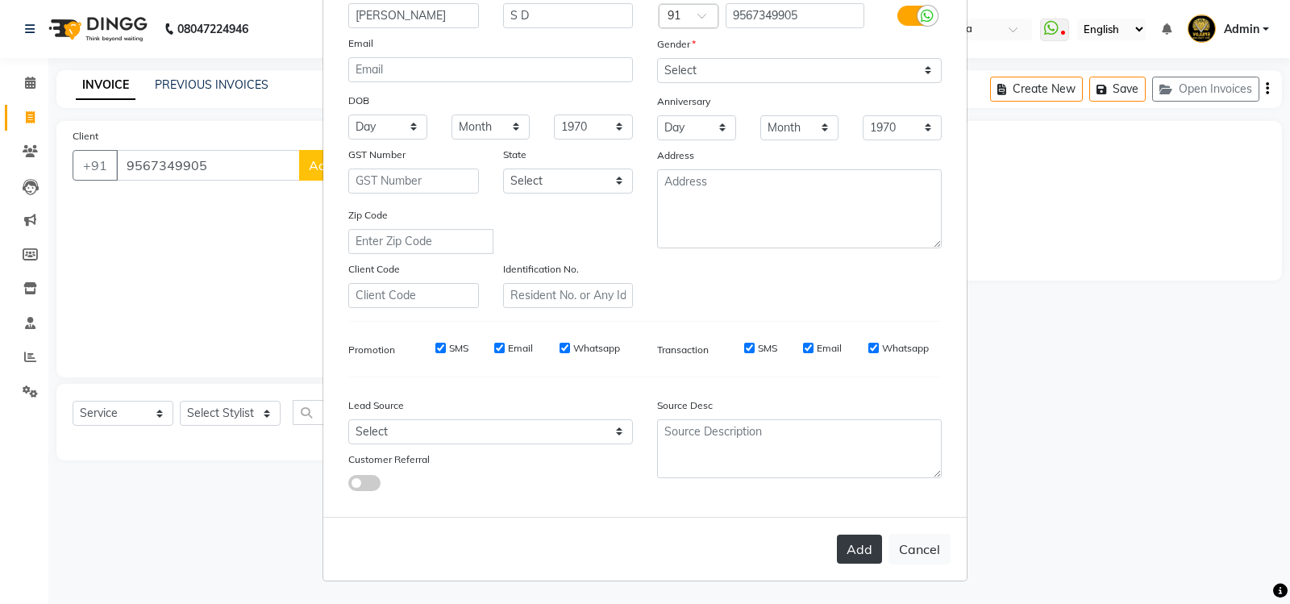
click at [867, 553] on button "Add" at bounding box center [859, 548] width 45 height 29
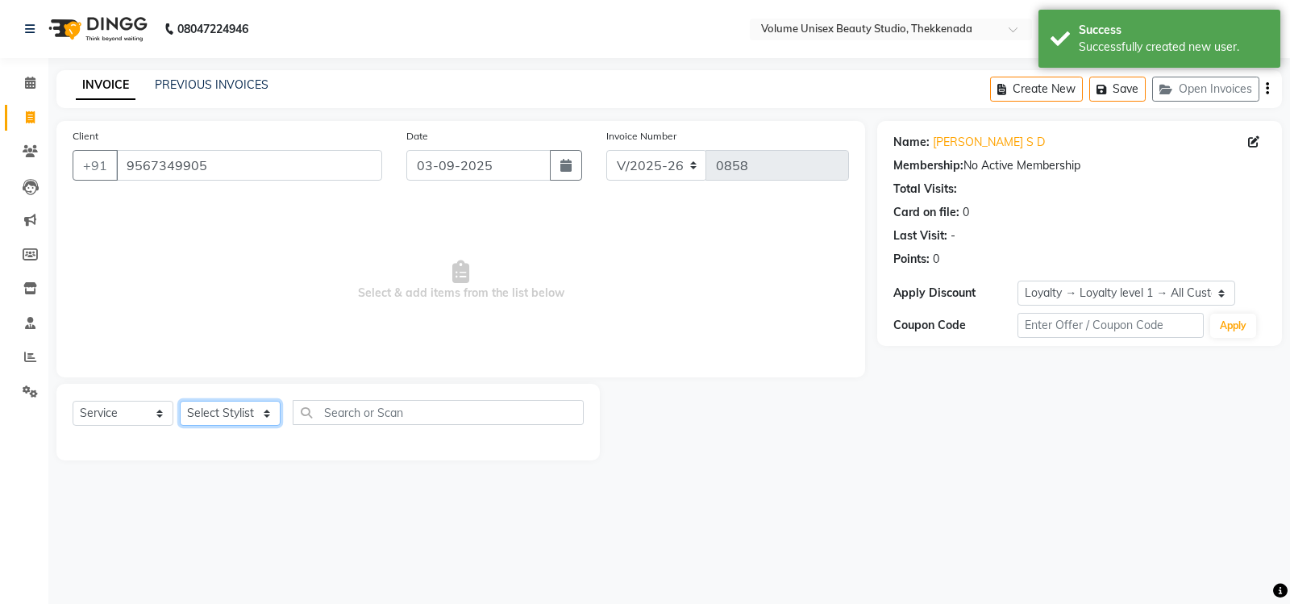
click at [268, 417] on select "Select Stylist Adarsh Ashika Bimal Krishnan Mohammad Shaw Nawaz Narinder Singh …" at bounding box center [230, 413] width 101 height 25
click at [180, 401] on select "Select Stylist Adarsh Ashika Bimal Krishnan Mohammad Shaw Nawaz Narinder Singh …" at bounding box center [230, 413] width 101 height 25
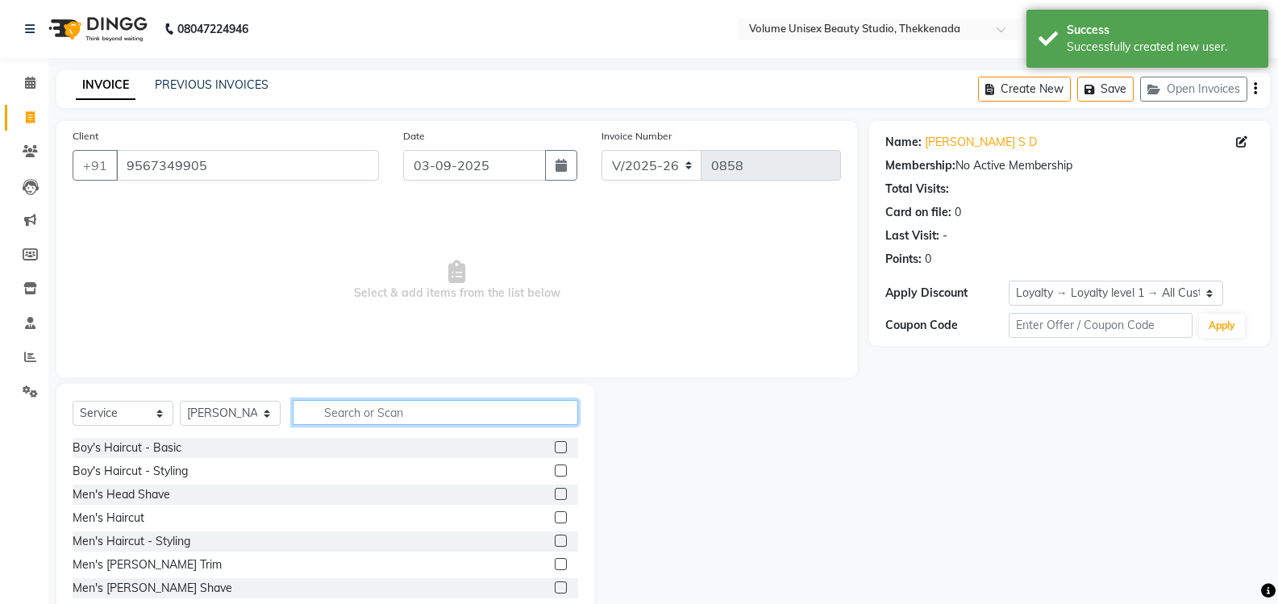
click at [349, 408] on input "text" at bounding box center [435, 412] width 285 height 25
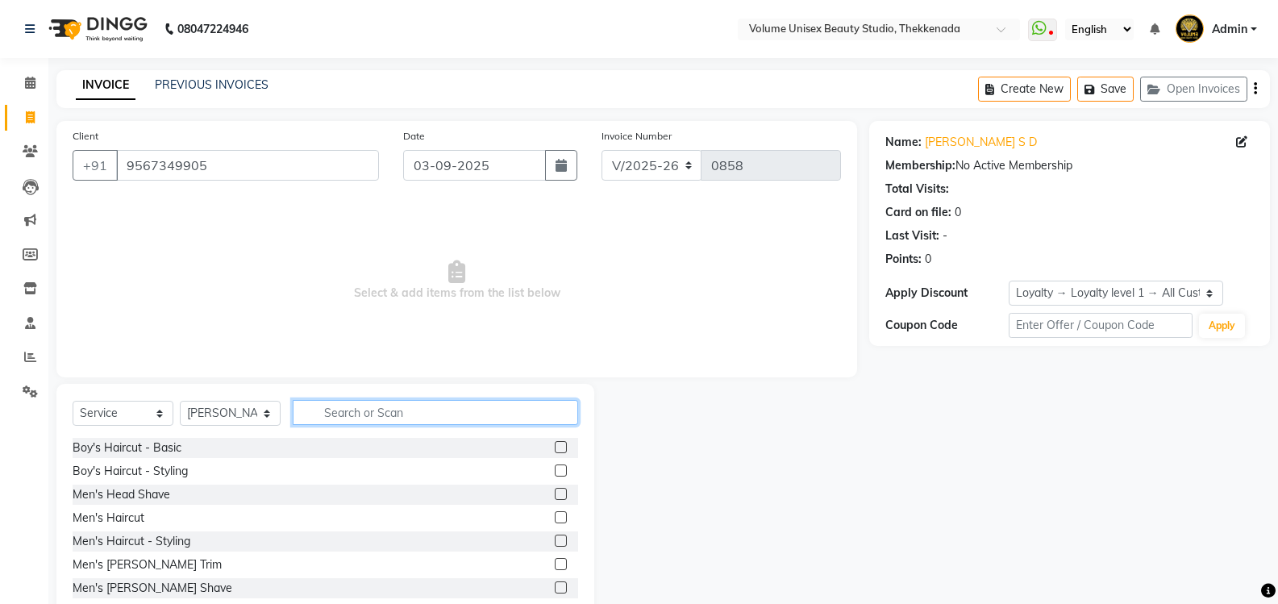
click at [349, 411] on input "text" at bounding box center [435, 412] width 285 height 25
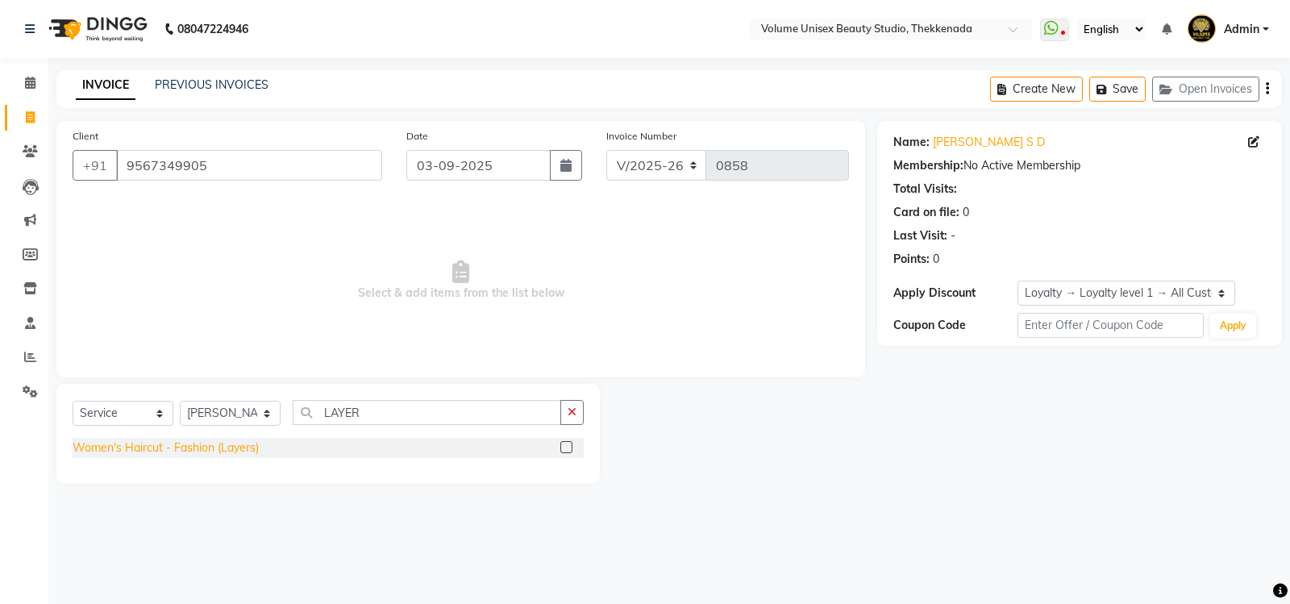
click at [223, 449] on div "Women's Haircut - Fashion (Layers)" at bounding box center [166, 447] width 186 height 17
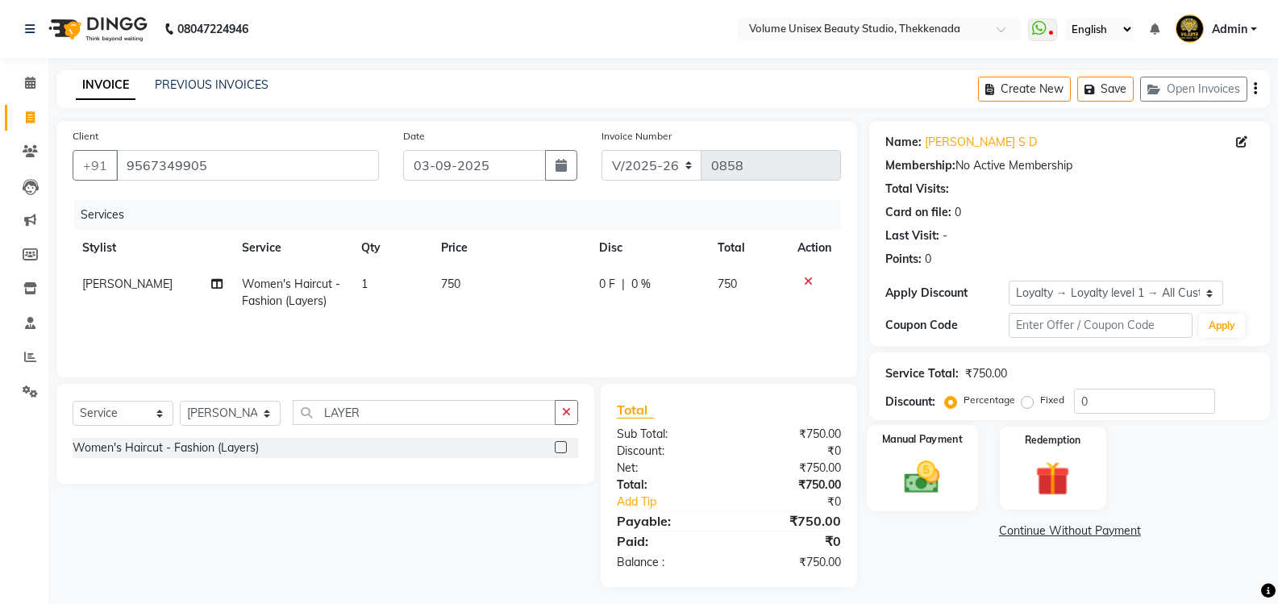
click at [927, 484] on img at bounding box center [921, 476] width 57 height 41
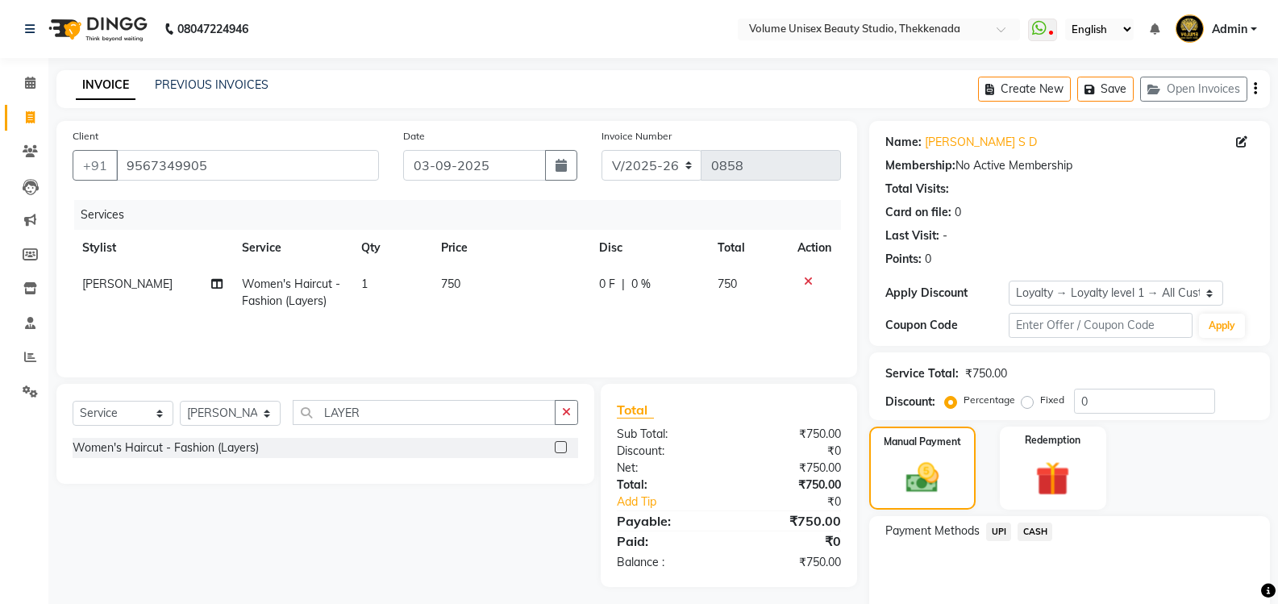
click at [1003, 531] on span "UPI" at bounding box center [998, 531] width 25 height 19
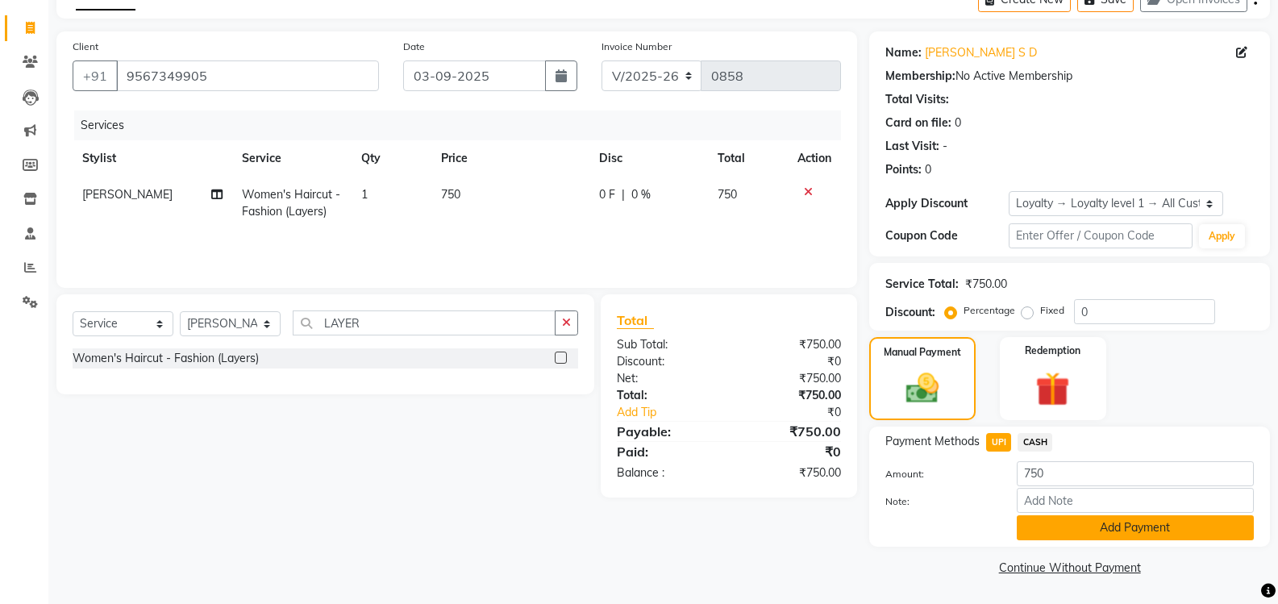
click at [1062, 524] on button "Add Payment" at bounding box center [1134, 527] width 237 height 25
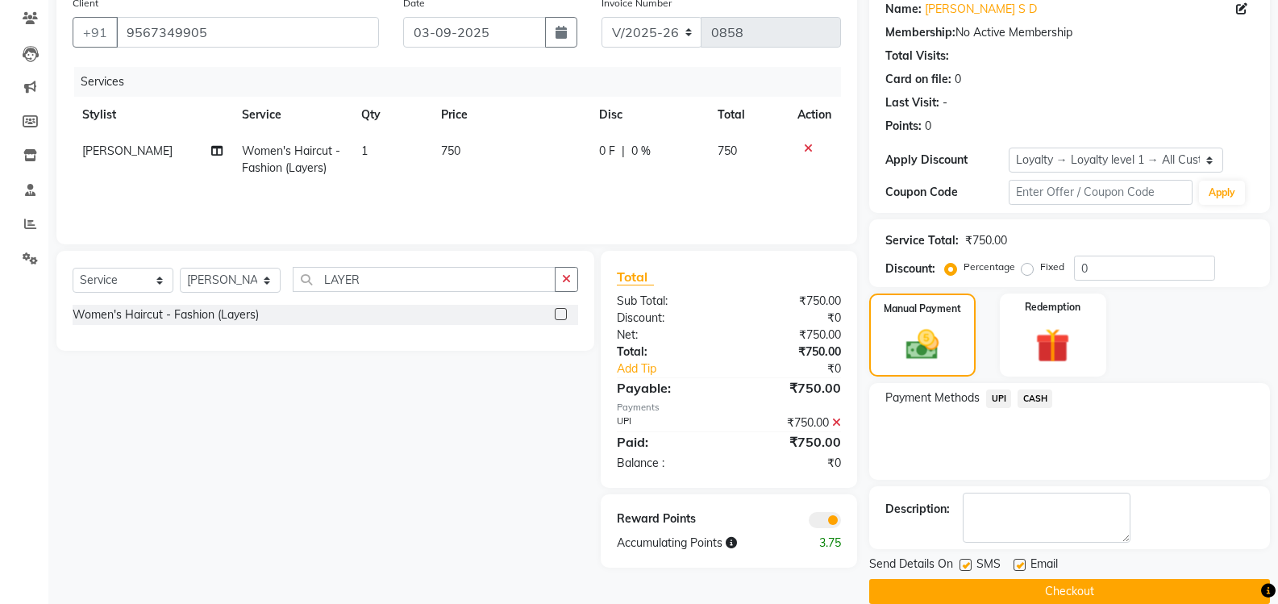
scroll to position [157, 0]
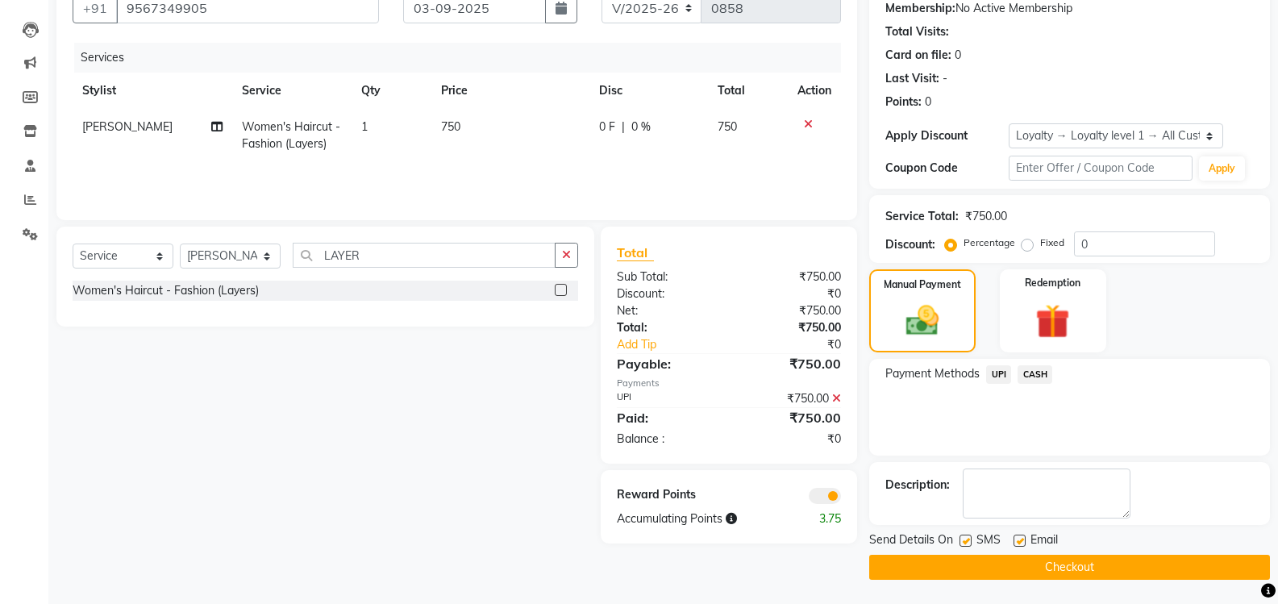
click at [1067, 567] on button "Checkout" at bounding box center [1069, 567] width 401 height 25
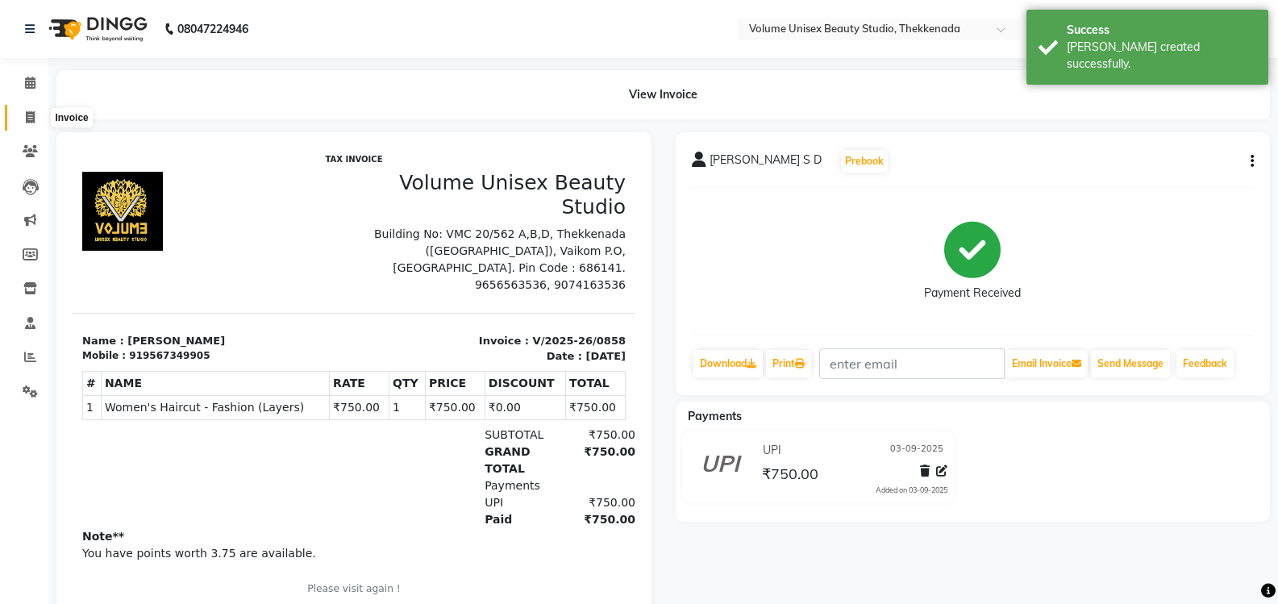
click at [24, 116] on span at bounding box center [30, 118] width 28 height 19
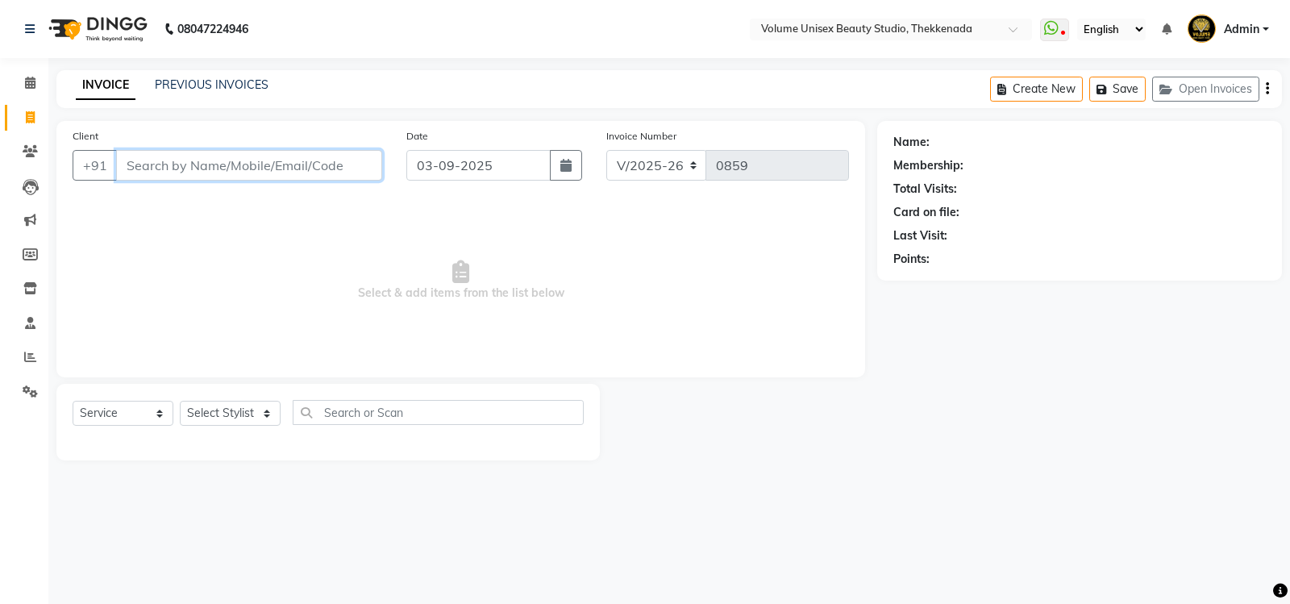
click at [219, 161] on input "Client" at bounding box center [249, 165] width 266 height 31
click at [351, 164] on span "Add Client" at bounding box center [341, 165] width 64 height 16
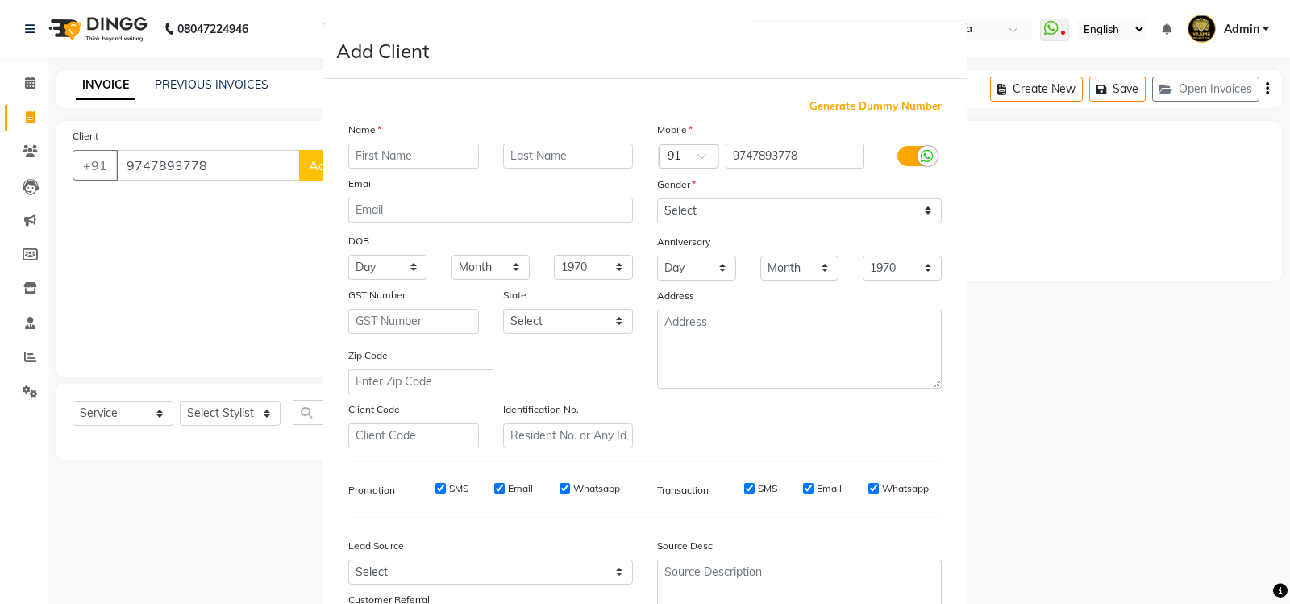
click at [412, 150] on input "text" at bounding box center [413, 155] width 131 height 25
drag, startPoint x: 403, startPoint y: 147, endPoint x: 293, endPoint y: 135, distance: 111.1
click at [293, 136] on ngb-modal-window "Add Client Generate Dummy Number Name jOMON Email DOB Day 01 02 03 04 05 06 07 …" at bounding box center [645, 302] width 1290 height 604
drag, startPoint x: 398, startPoint y: 157, endPoint x: 333, endPoint y: 151, distance: 65.6
click at [336, 151] on div "jOMON" at bounding box center [413, 155] width 155 height 25
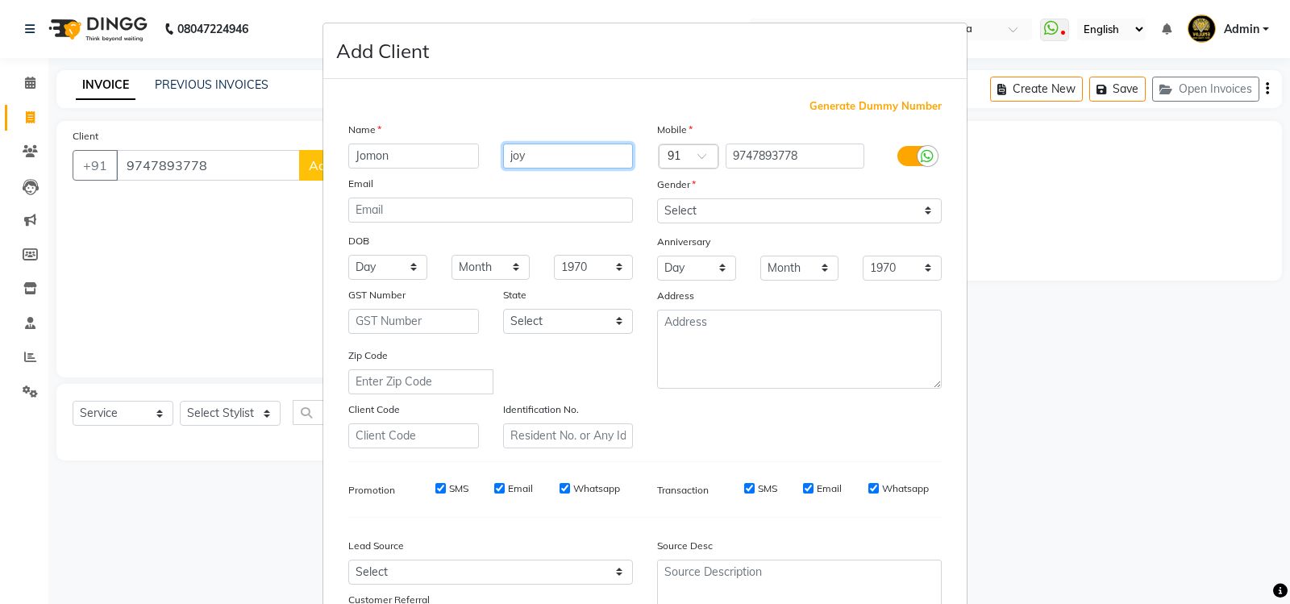
click at [507, 154] on input "joy" at bounding box center [568, 155] width 131 height 25
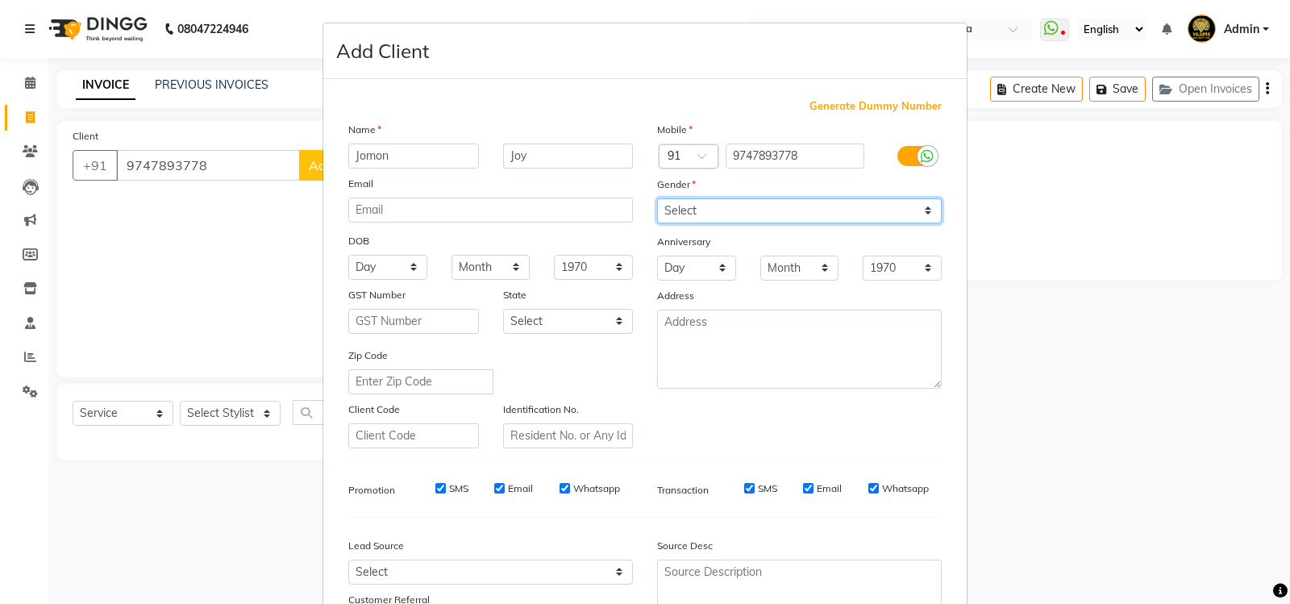
click at [927, 213] on select "Select Male Female Other Prefer Not To Say" at bounding box center [799, 210] width 285 height 25
click at [657, 198] on select "Select Male Female Other Prefer Not To Say" at bounding box center [799, 210] width 285 height 25
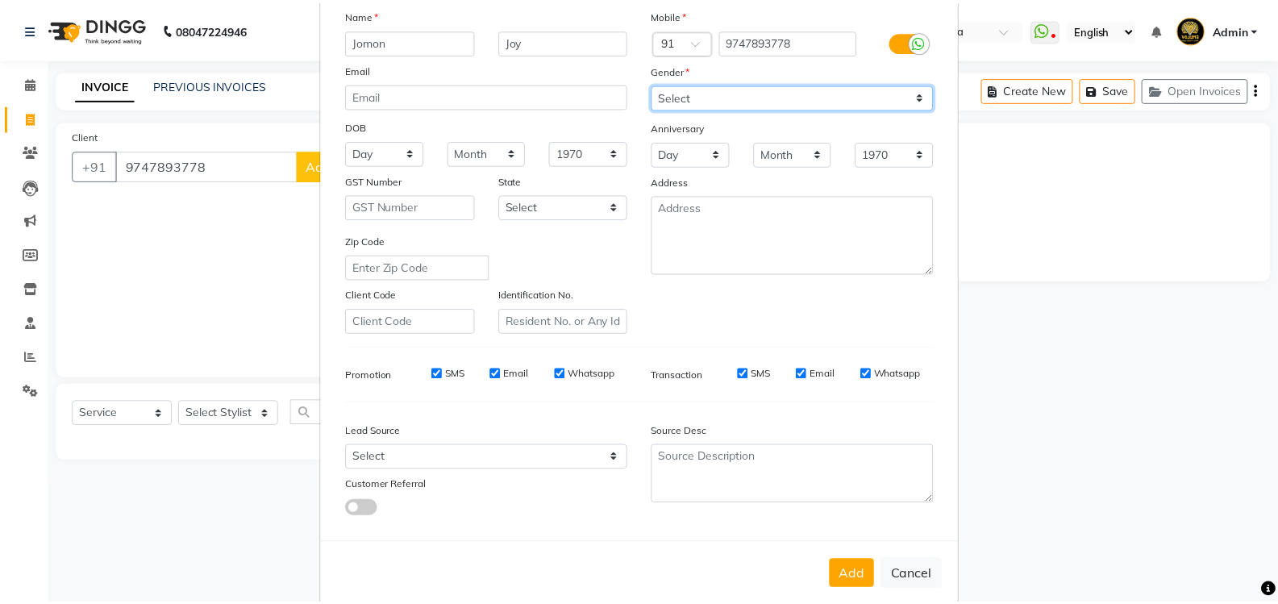
scroll to position [140, 0]
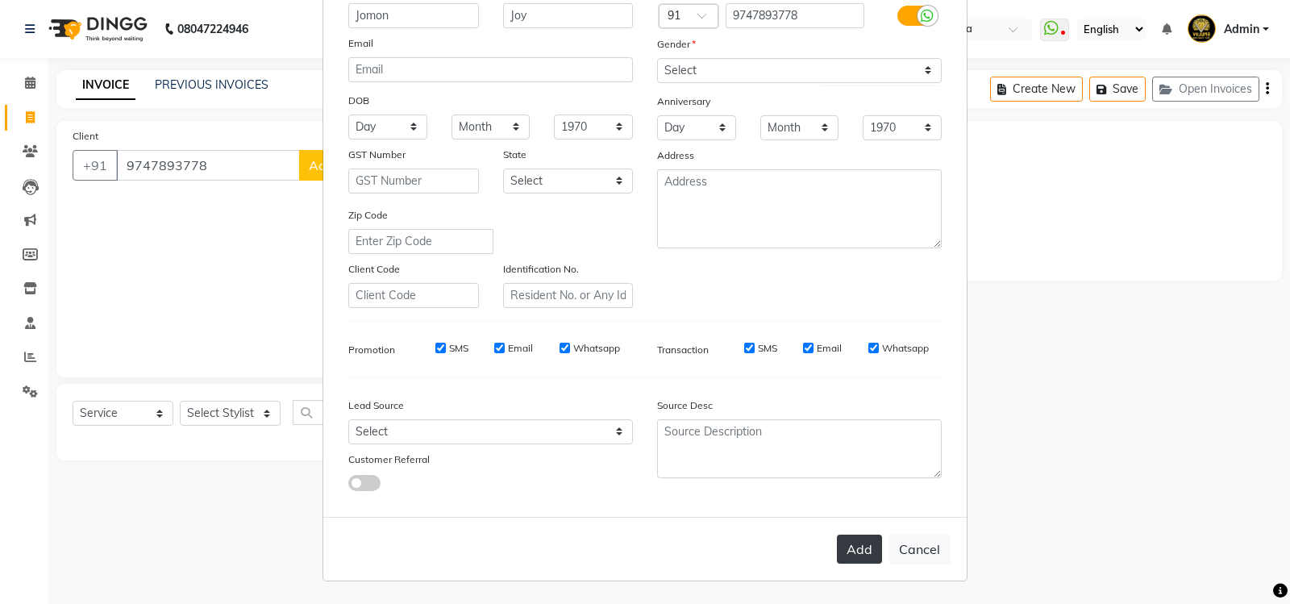
click at [871, 556] on button "Add" at bounding box center [859, 548] width 45 height 29
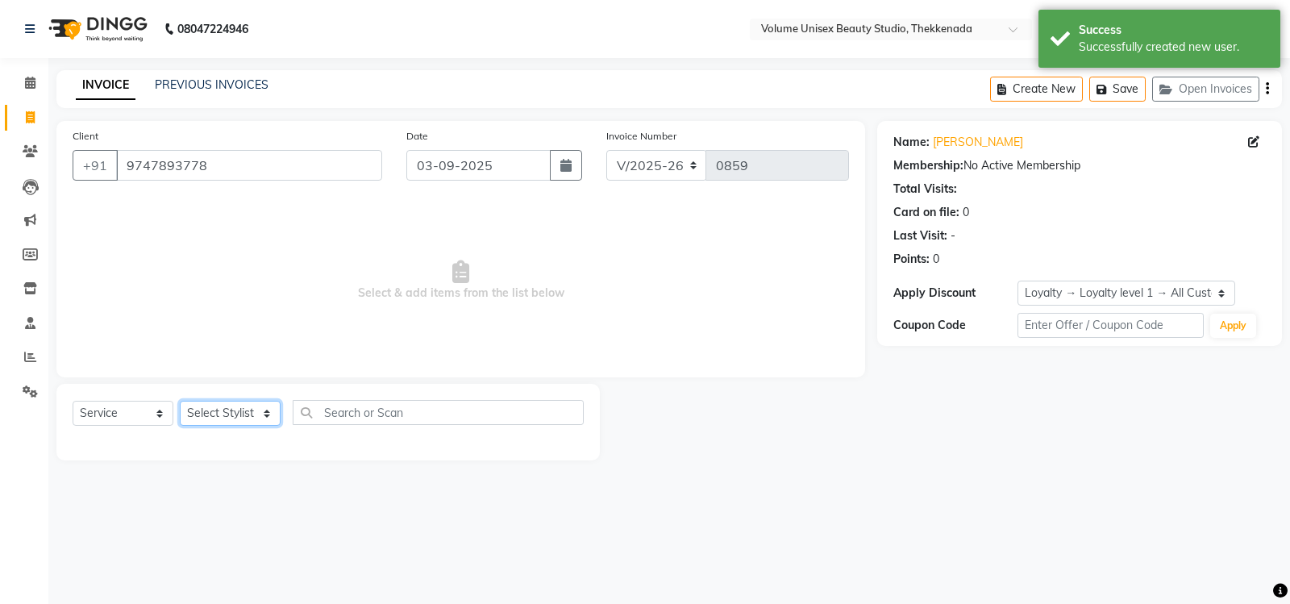
click at [267, 418] on select "Select Stylist Adarsh Ashika Bimal Krishnan Mohammad Shaw Nawaz Narinder Singh …" at bounding box center [230, 413] width 101 height 25
click at [180, 401] on select "Select Stylist Adarsh Ashika Bimal Krishnan Mohammad Shaw Nawaz Narinder Singh …" at bounding box center [230, 413] width 101 height 25
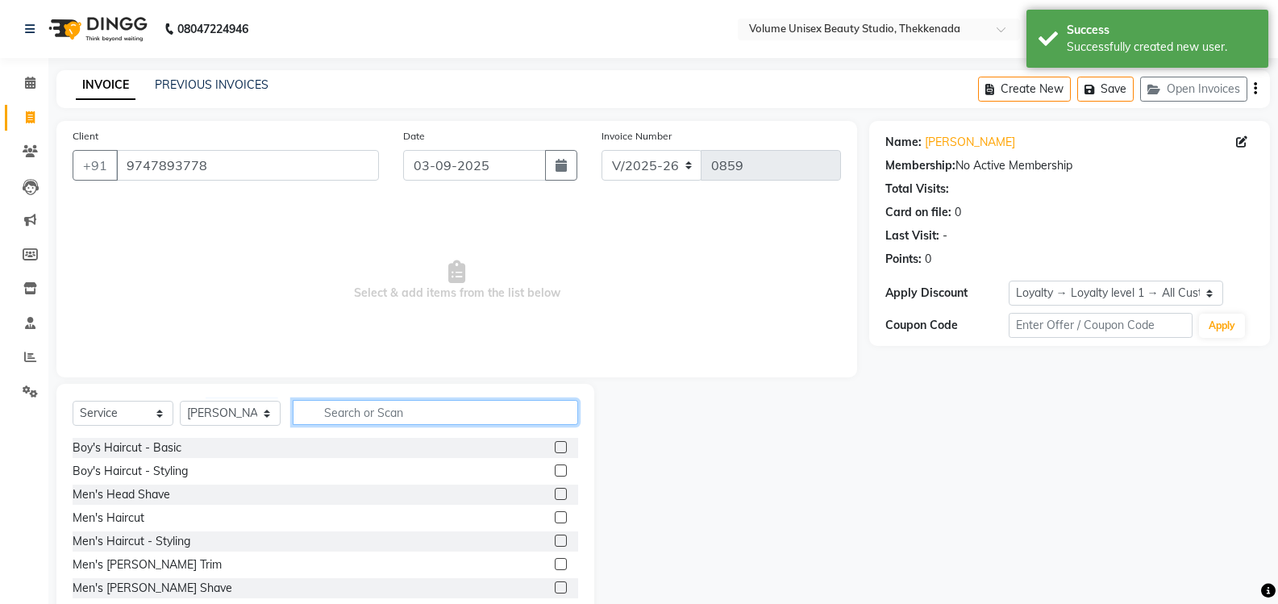
click at [377, 413] on input "text" at bounding box center [435, 412] width 285 height 25
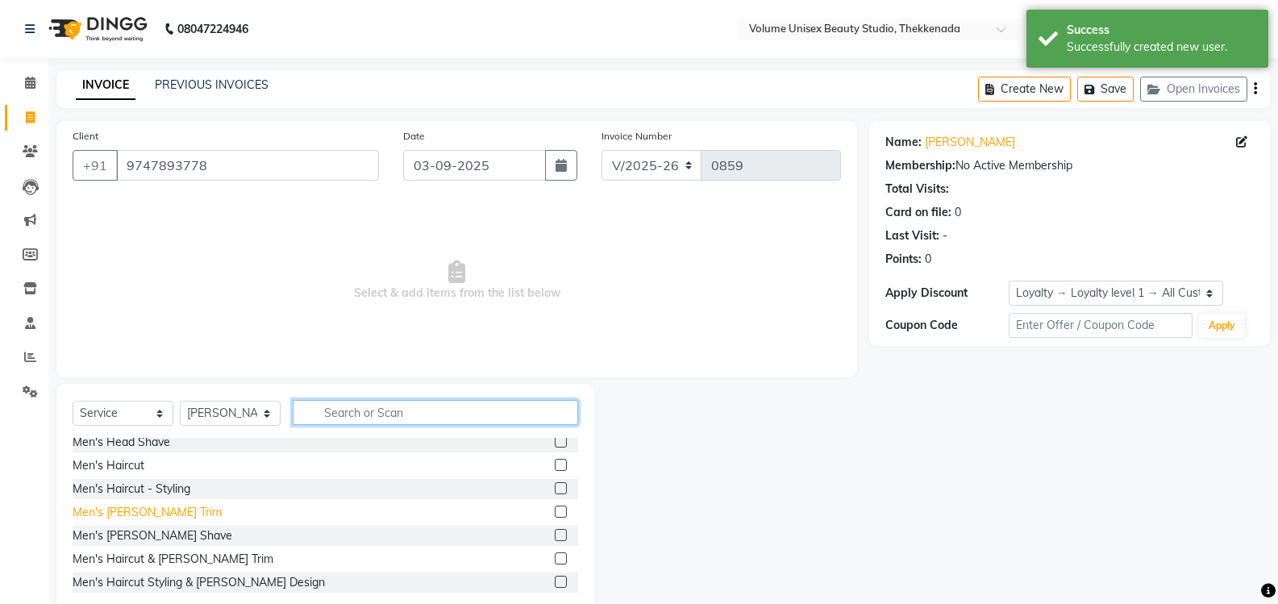
scroll to position [81, 0]
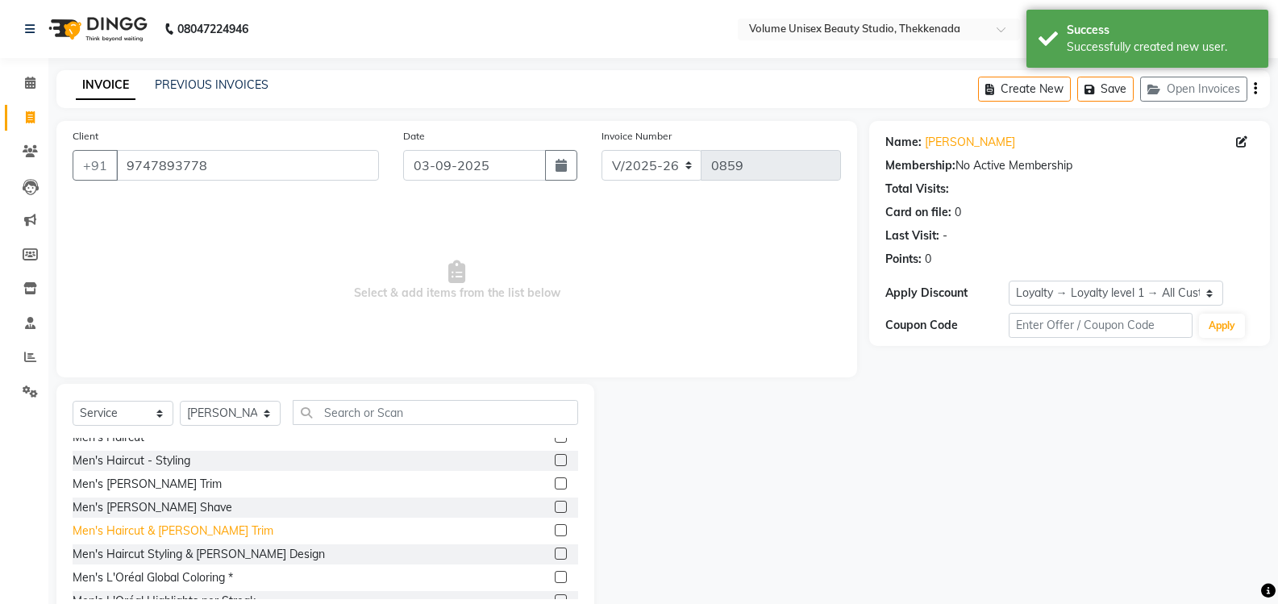
click at [145, 534] on div "Men's Haircut & Beard Trim" at bounding box center [173, 530] width 201 height 17
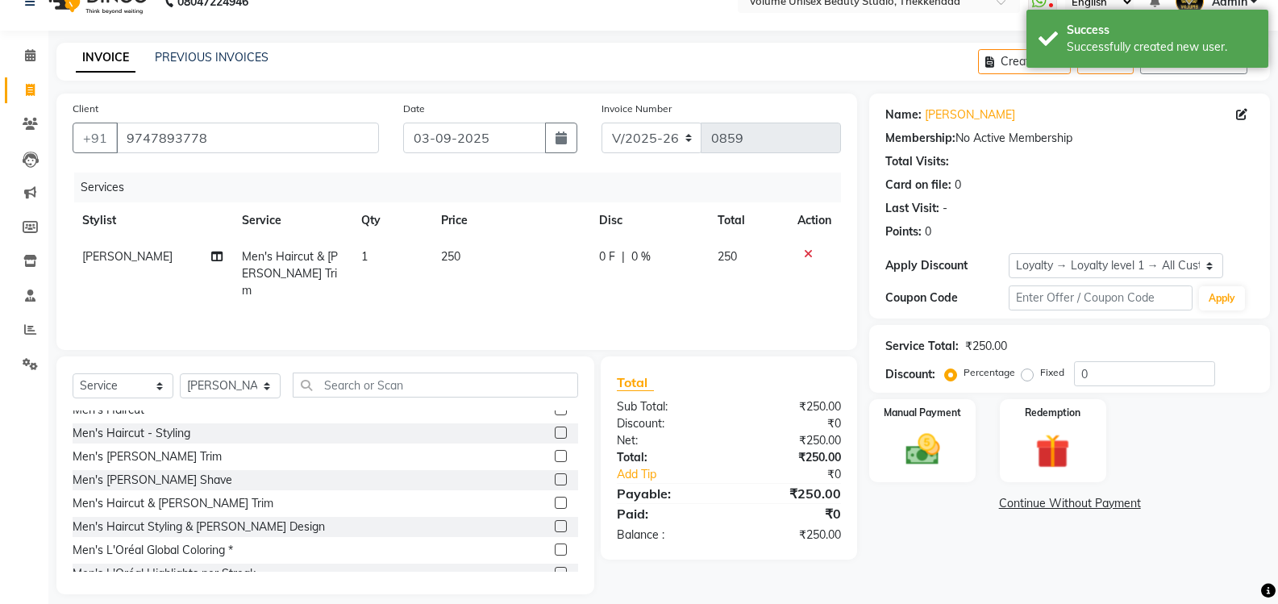
scroll to position [42, 0]
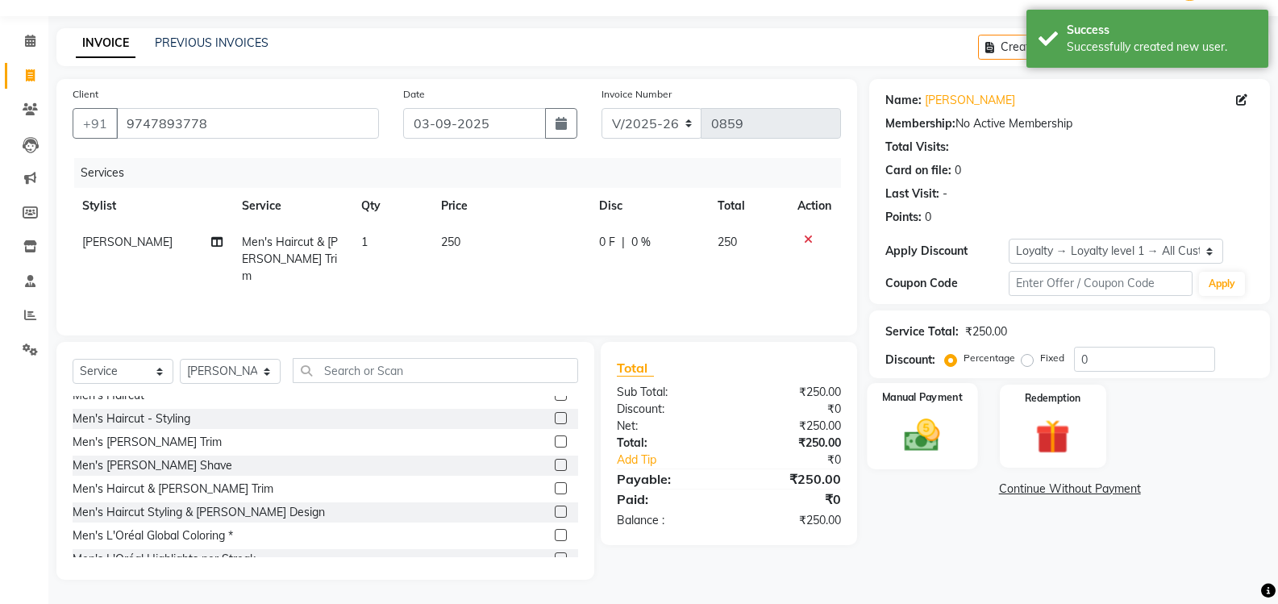
click at [933, 442] on img at bounding box center [921, 434] width 57 height 41
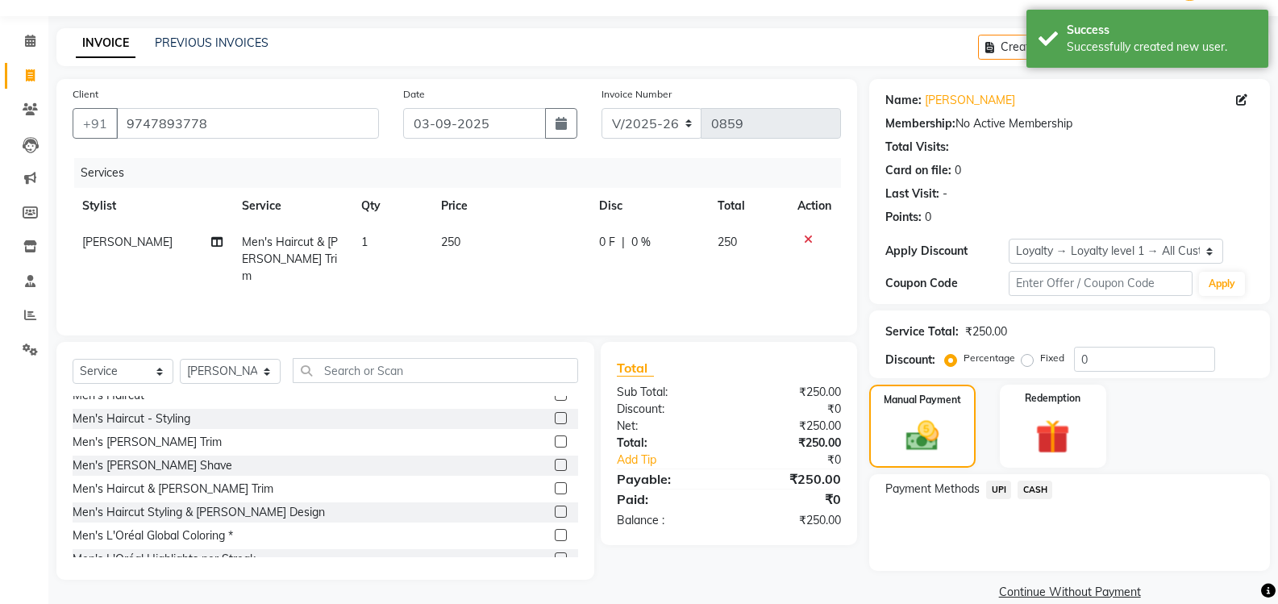
click at [1000, 488] on span "UPI" at bounding box center [998, 489] width 25 height 19
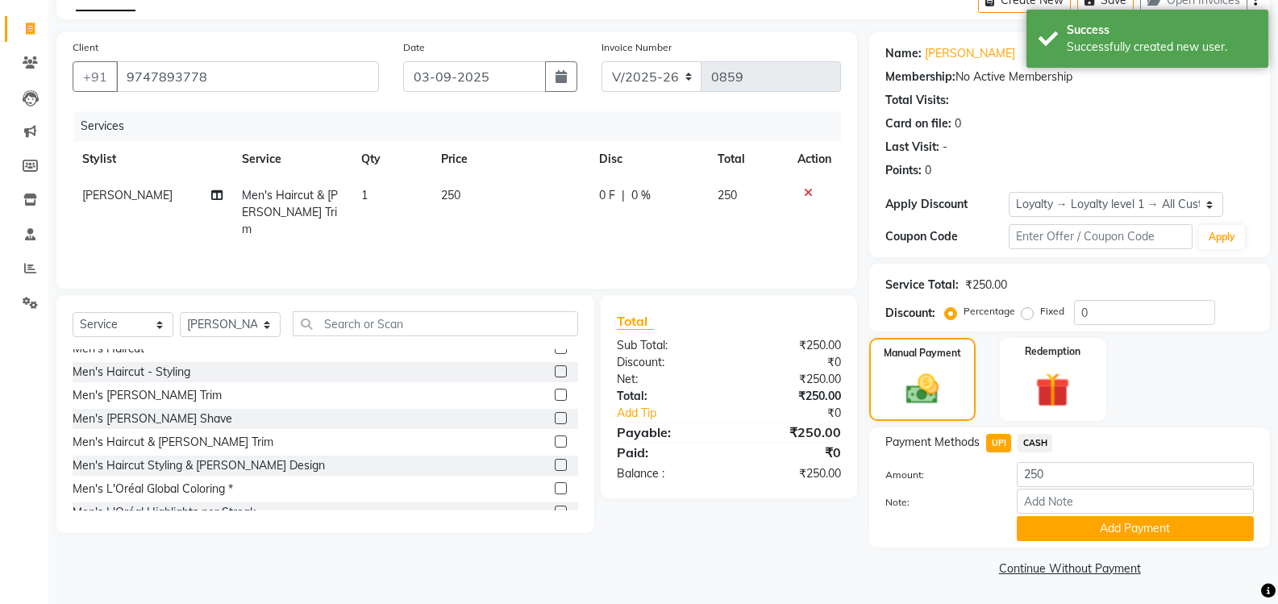
scroll to position [89, 0]
click at [1062, 532] on button "Add Payment" at bounding box center [1134, 527] width 237 height 25
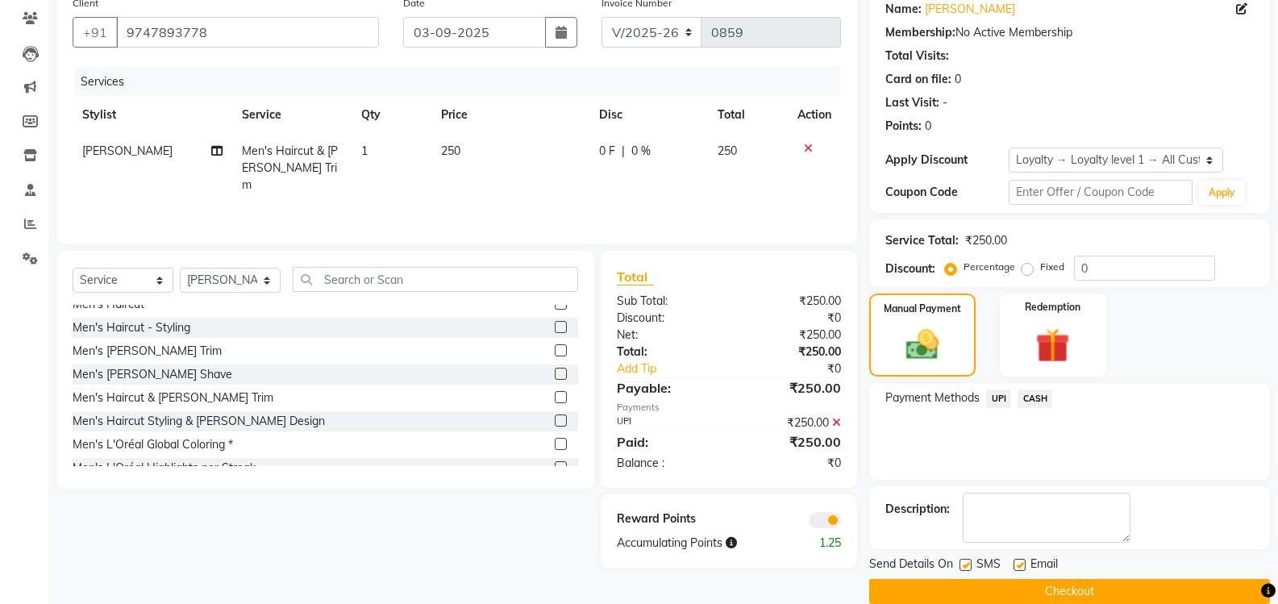
scroll to position [157, 0]
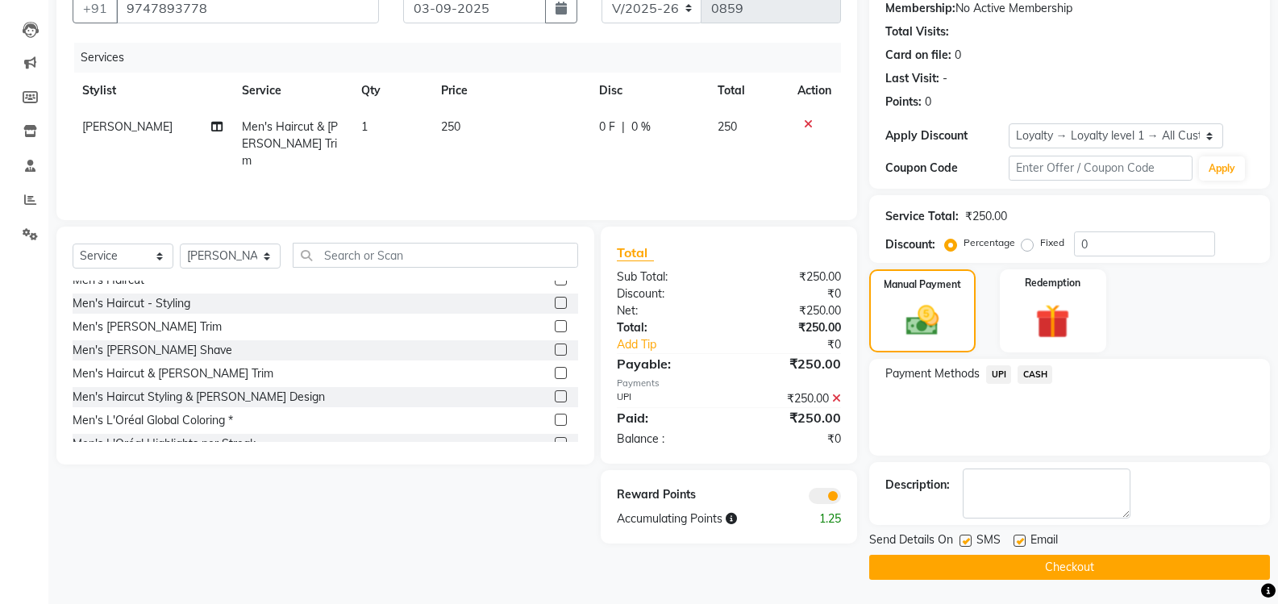
click at [1029, 569] on button "Checkout" at bounding box center [1069, 567] width 401 height 25
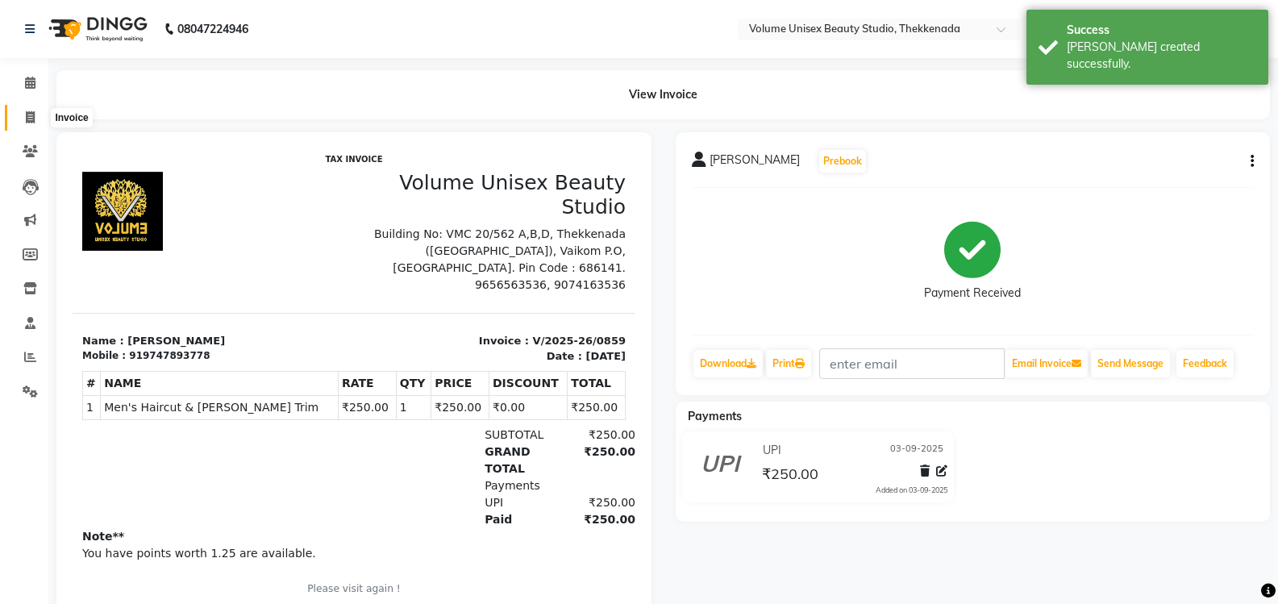
click at [31, 117] on icon at bounding box center [30, 117] width 9 height 12
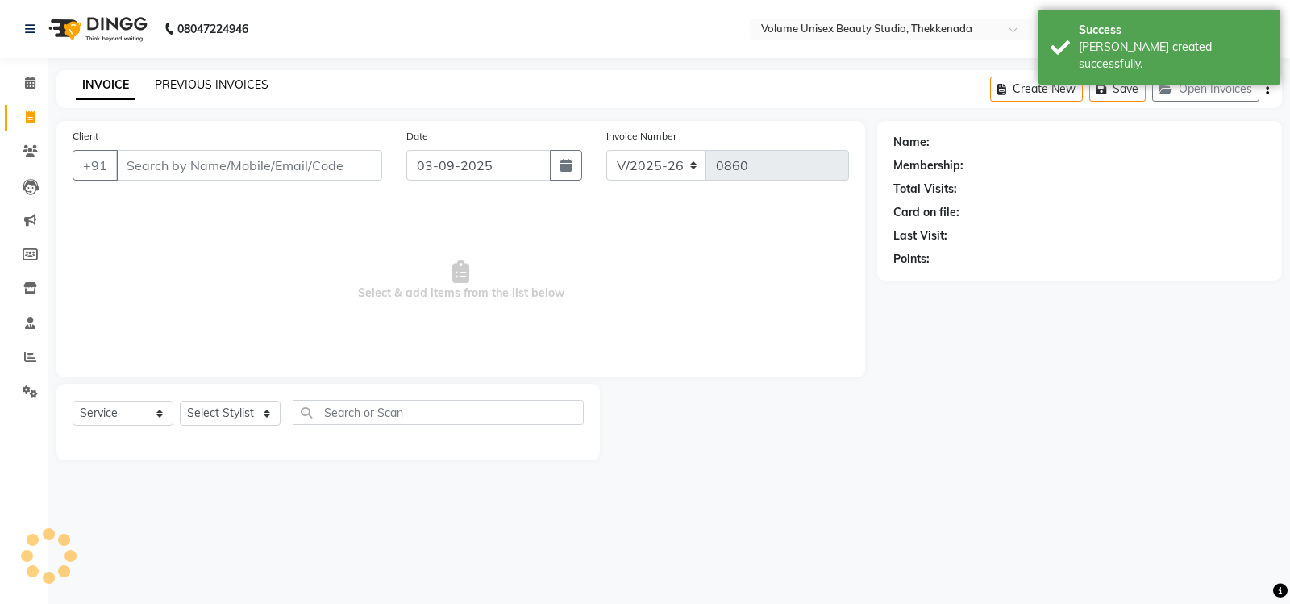
click at [228, 90] on link "PREVIOUS INVOICES" at bounding box center [212, 84] width 114 height 15
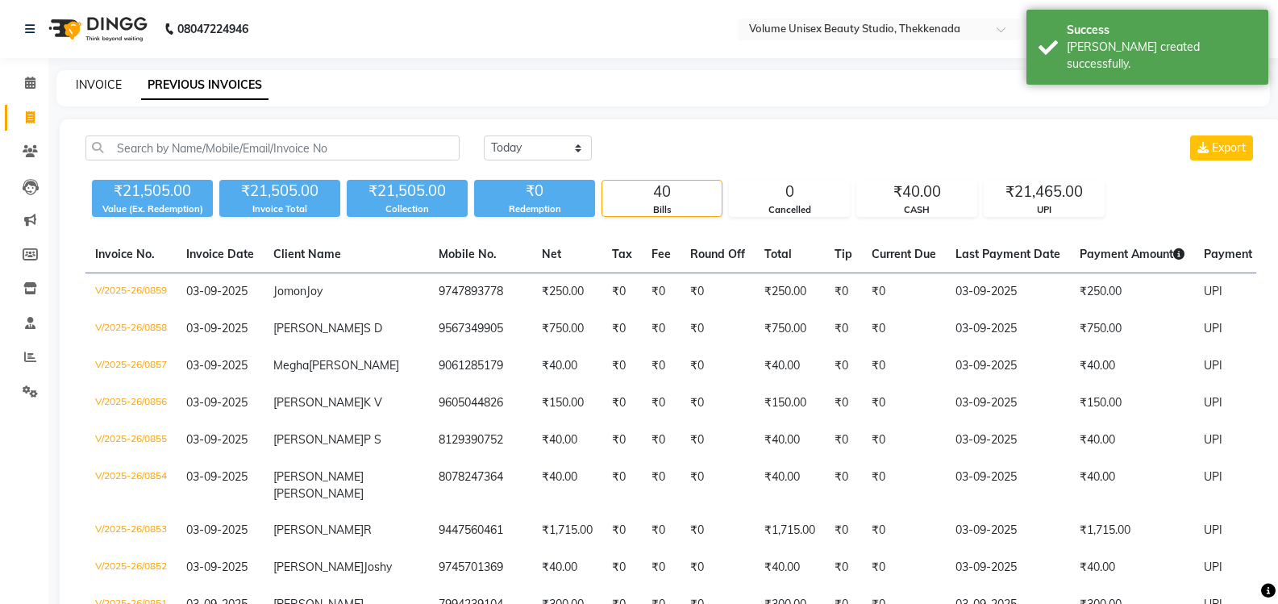
click at [92, 77] on link "INVOICE" at bounding box center [99, 84] width 46 height 15
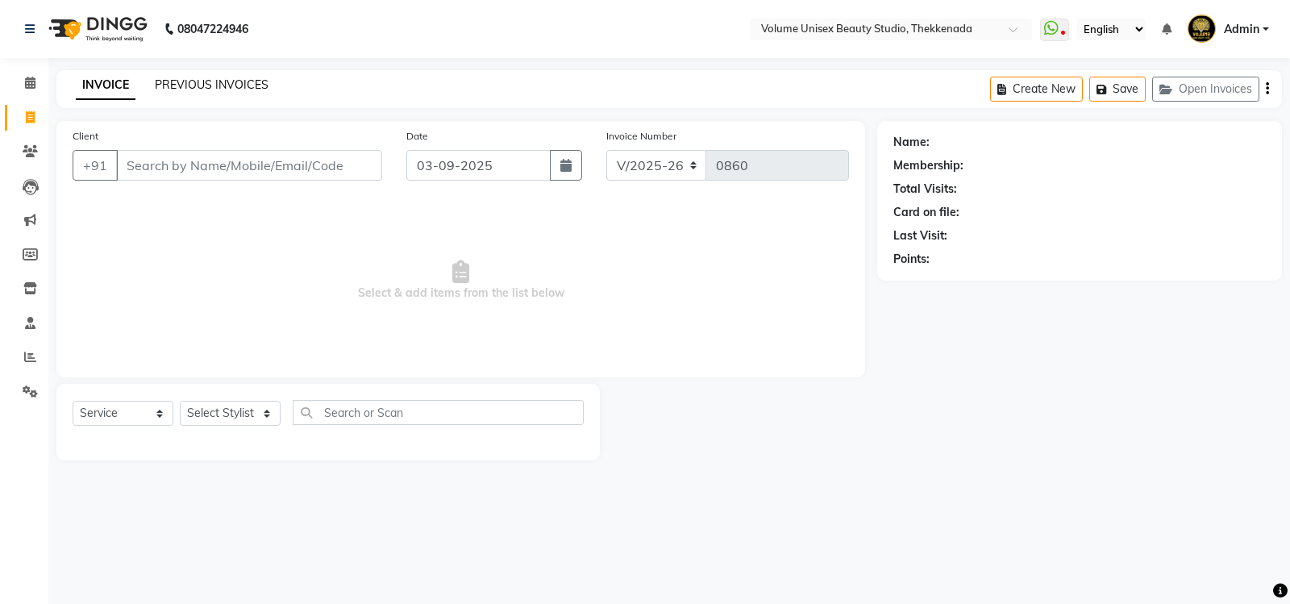
click at [187, 85] on link "PREVIOUS INVOICES" at bounding box center [212, 84] width 114 height 15
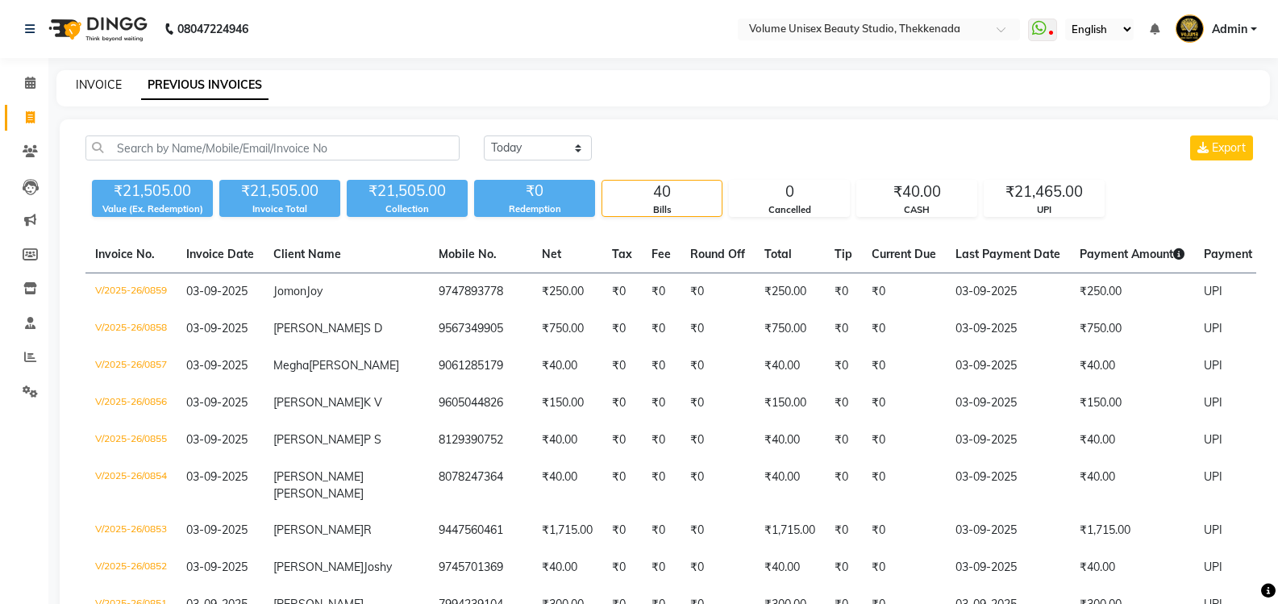
click at [92, 80] on link "INVOICE" at bounding box center [99, 84] width 46 height 15
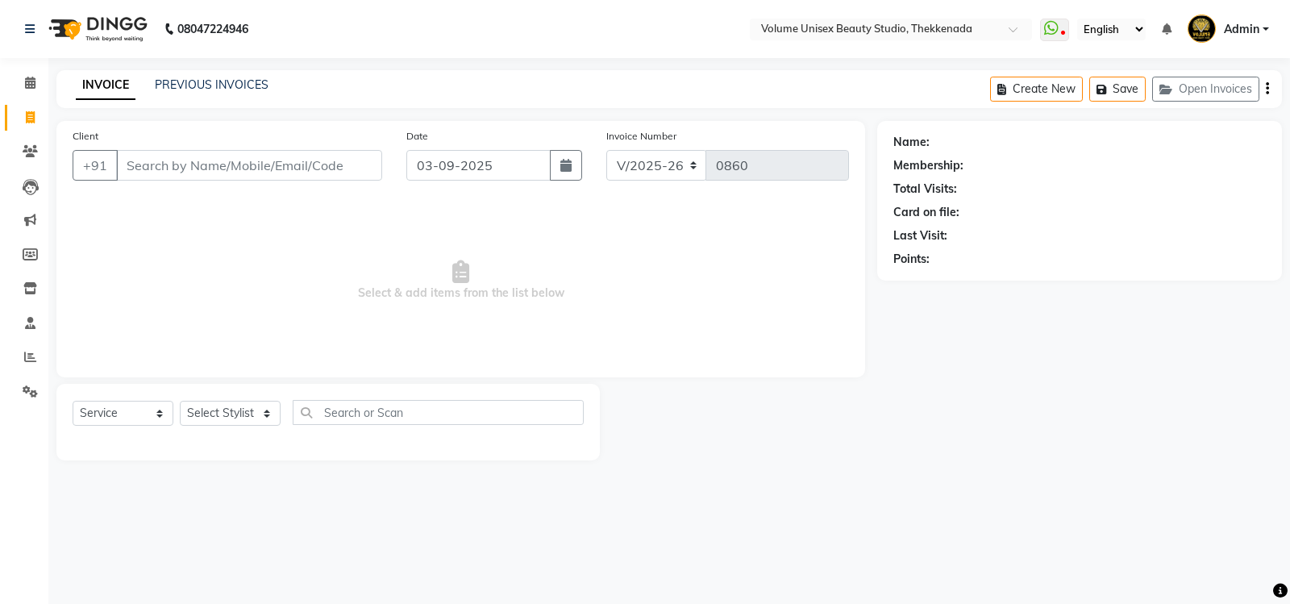
click at [191, 167] on input "Client" at bounding box center [249, 165] width 266 height 31
click at [247, 162] on input "VIJAYAN KARTHA" at bounding box center [208, 165] width 184 height 31
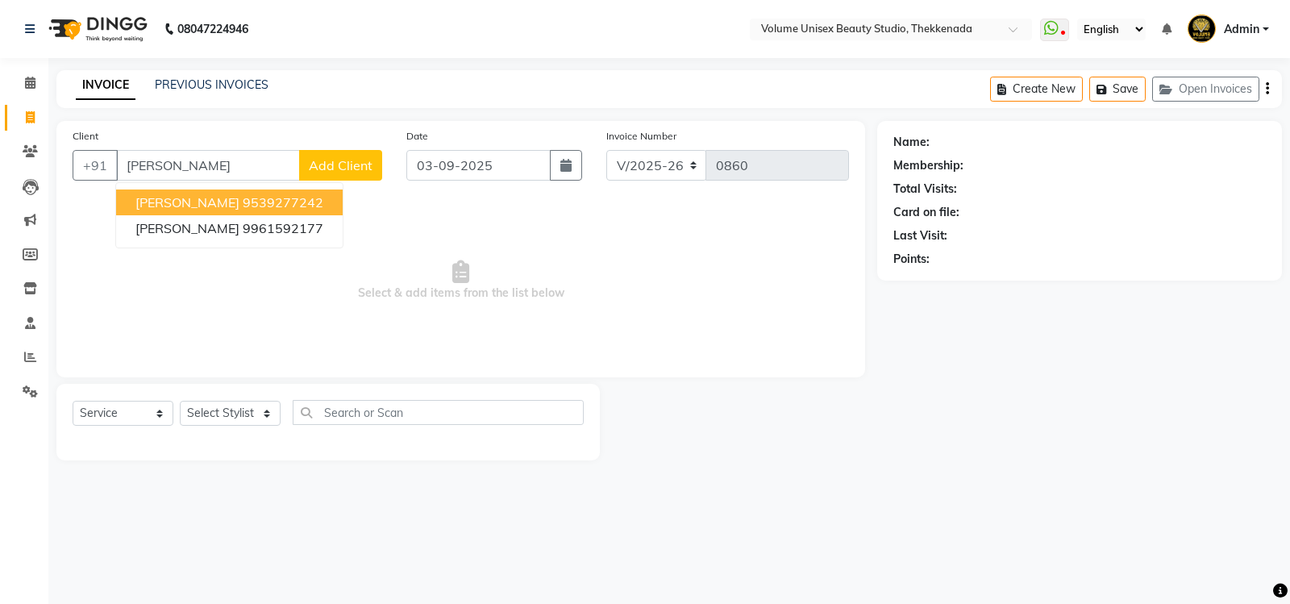
click at [200, 162] on input "KARTHA" at bounding box center [208, 165] width 184 height 31
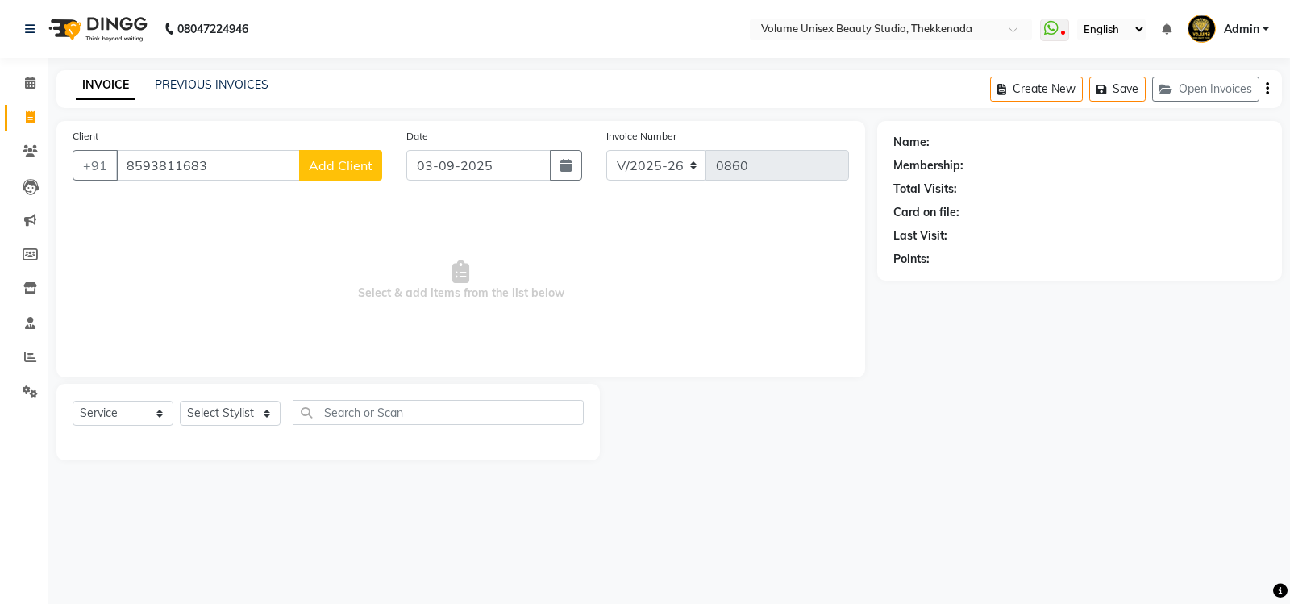
click at [352, 162] on span "Add Client" at bounding box center [341, 165] width 64 height 16
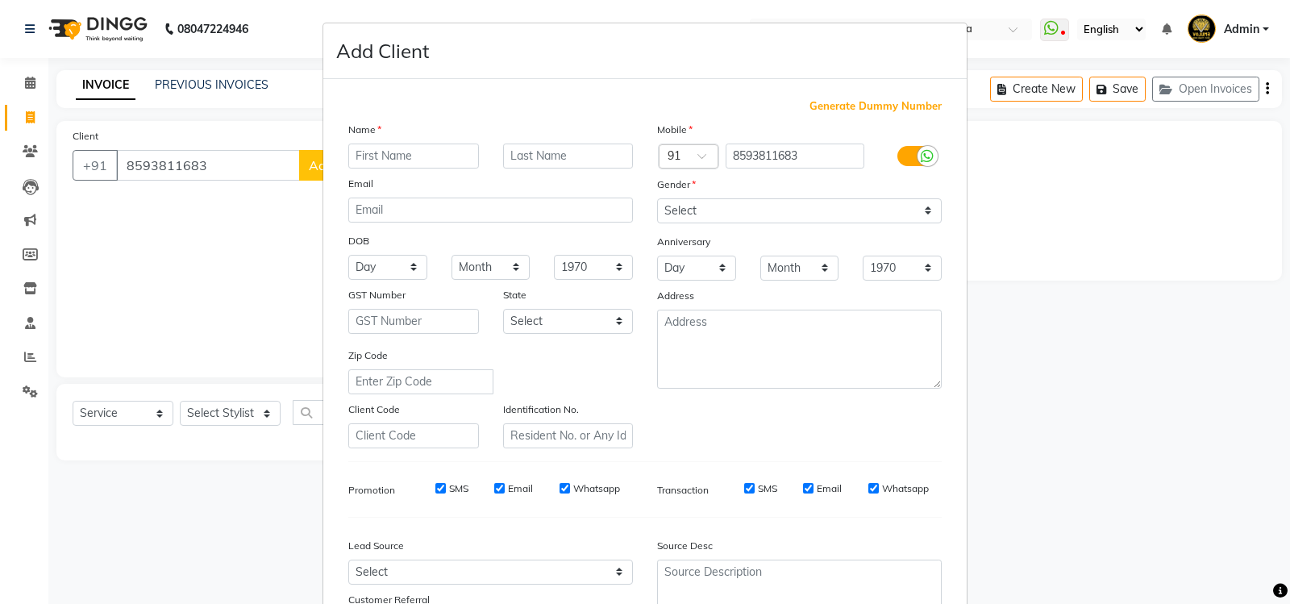
click at [231, 167] on ngb-modal-window "Add Client Generate Dummy Number Name Email DOB Day 01 02 03 04 05 06 07 08 09 …" at bounding box center [645, 302] width 1290 height 604
drag, startPoint x: 170, startPoint y: 347, endPoint x: 202, endPoint y: 318, distance: 42.8
click at [185, 335] on ngb-modal-window "Add Client Generate Dummy Number Name Email DOB Day 01 02 03 04 05 06 07 08 09 …" at bounding box center [645, 302] width 1290 height 604
drag, startPoint x: 1282, startPoint y: 593, endPoint x: 1277, endPoint y: 585, distance: 9.8
click at [1277, 585] on icon at bounding box center [1280, 591] width 15 height 15
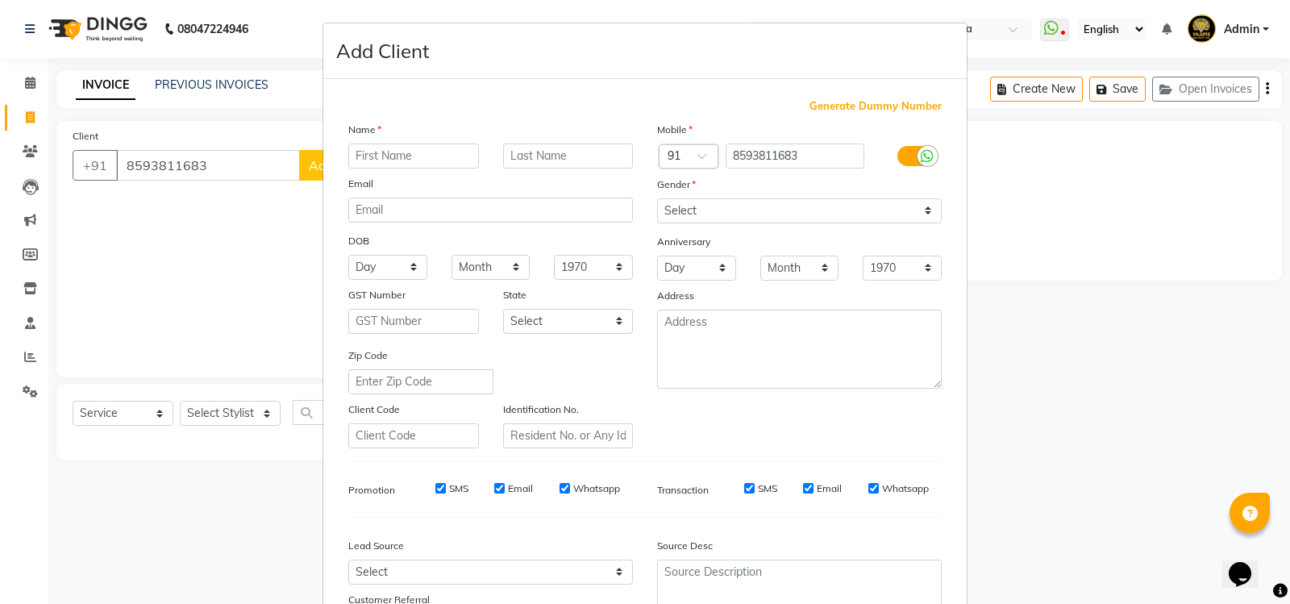
scroll to position [140, 0]
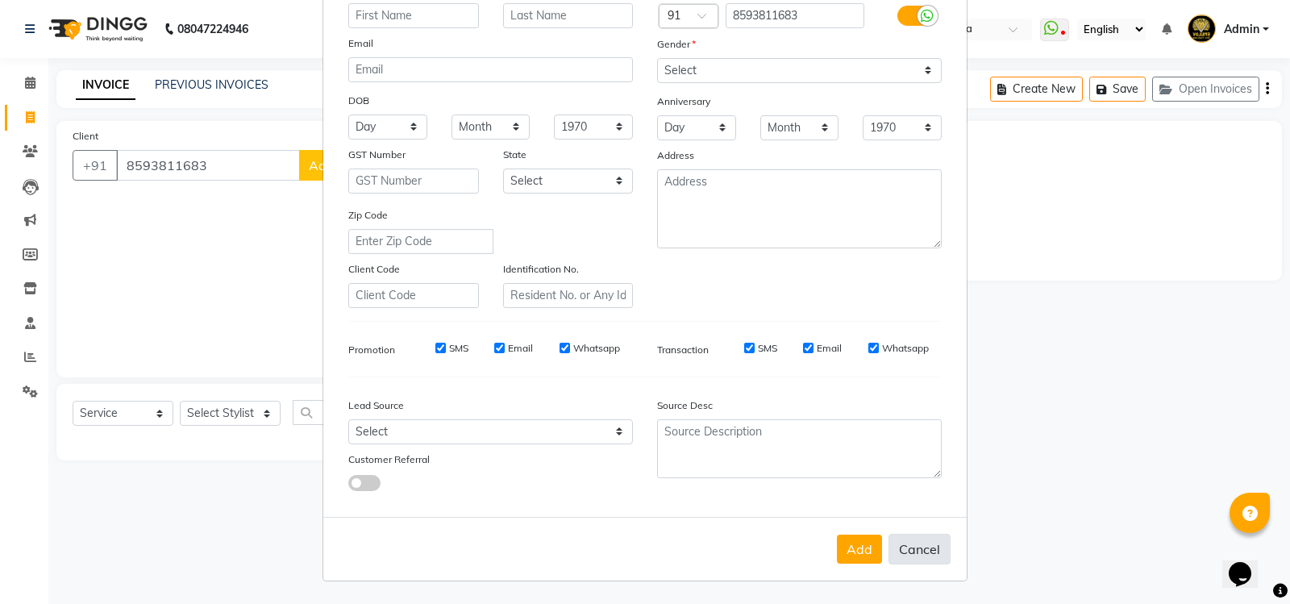
click at [924, 551] on button "Cancel" at bounding box center [919, 549] width 62 height 31
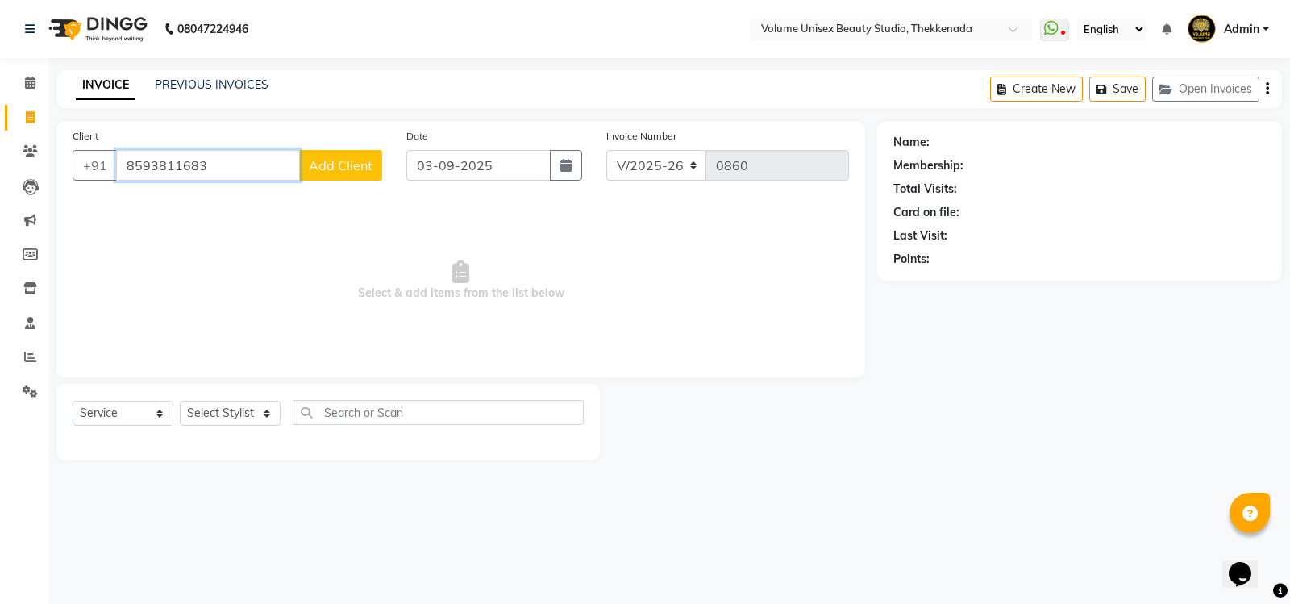
click at [203, 161] on input "8593811683" at bounding box center [208, 165] width 184 height 31
click at [318, 163] on span "Add Client" at bounding box center [341, 165] width 64 height 16
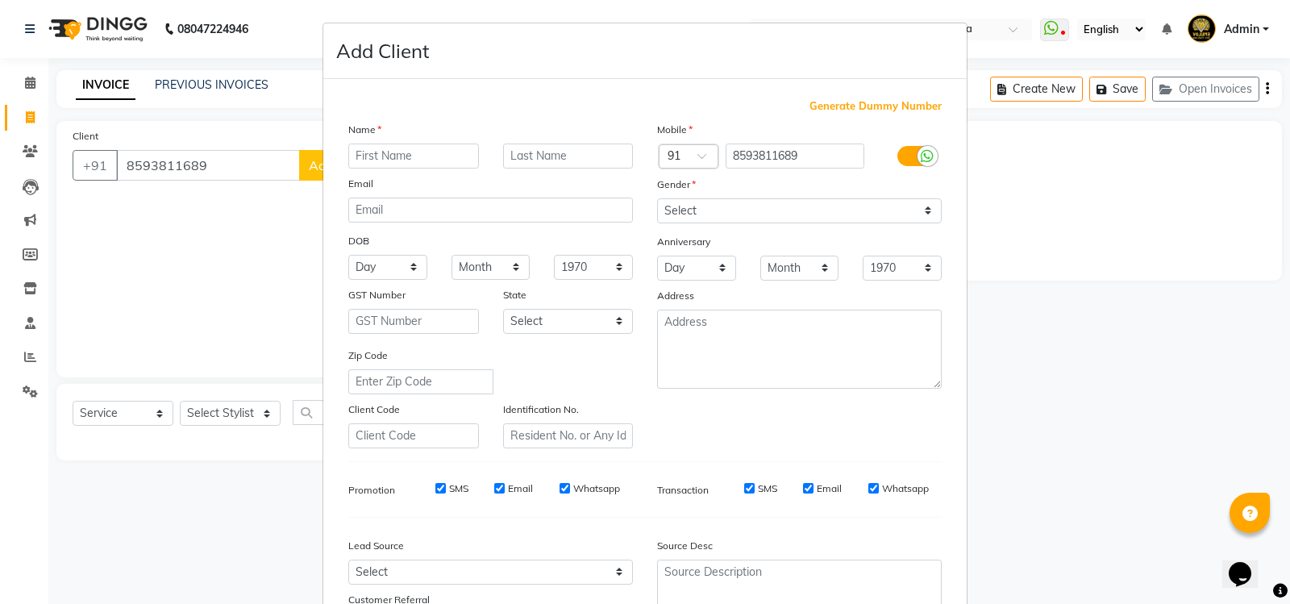
click at [380, 157] on input "text" at bounding box center [413, 155] width 131 height 25
drag, startPoint x: 406, startPoint y: 150, endPoint x: 289, endPoint y: 148, distance: 116.9
click at [291, 151] on ngb-modal-window "Add Client Generate Dummy Number Name vIJAYAN Email DOB Day 01 02 03 04 05 06 0…" at bounding box center [645, 302] width 1290 height 604
click at [923, 213] on select "Select Male Female Other Prefer Not To Say" at bounding box center [799, 210] width 285 height 25
click at [657, 198] on select "Select Male Female Other Prefer Not To Say" at bounding box center [799, 210] width 285 height 25
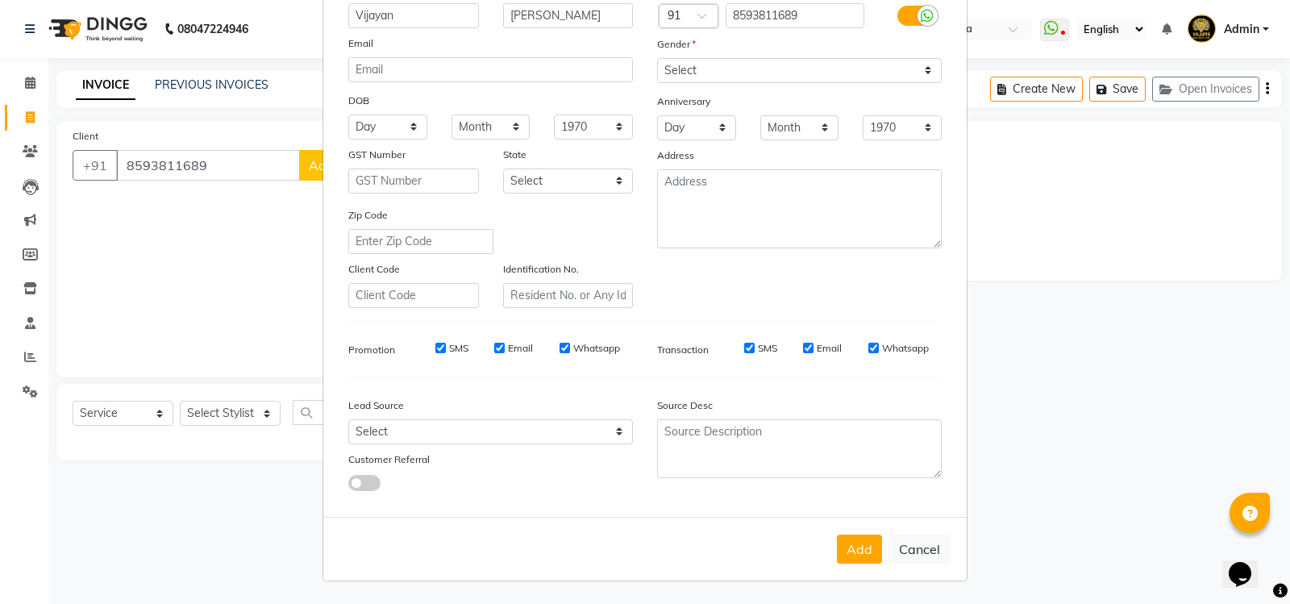
click at [865, 558] on button "Add" at bounding box center [859, 548] width 45 height 29
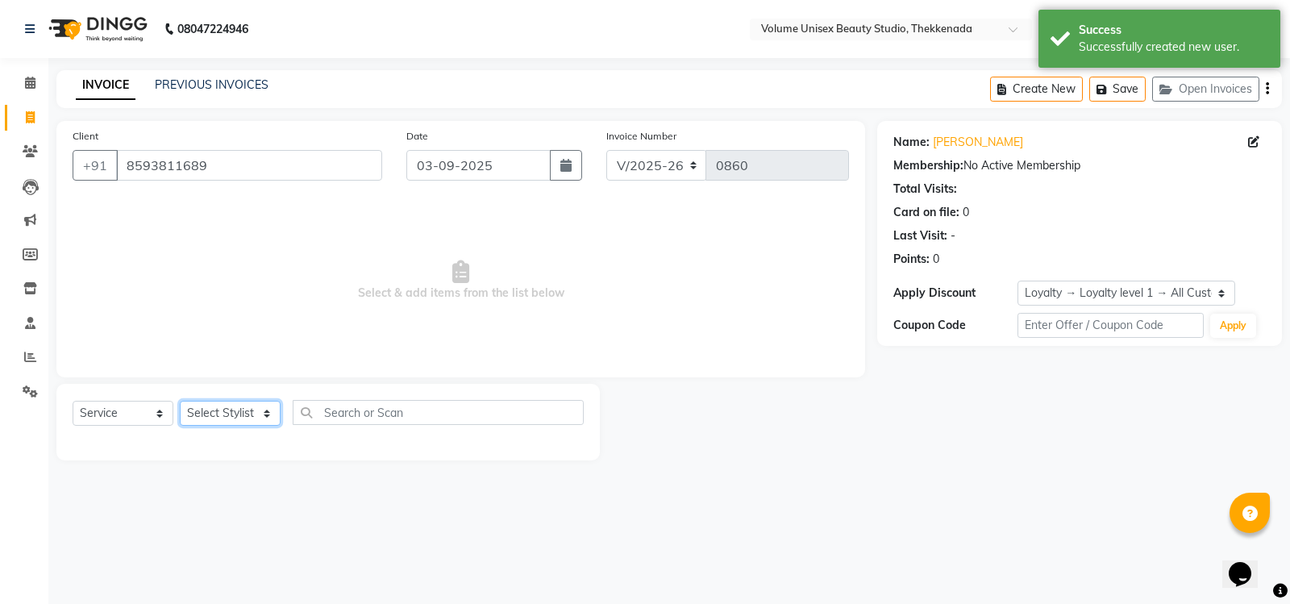
click at [265, 414] on select "Select Stylist Adarsh Ashika Bimal Krishnan Mohammad Shaw Nawaz Narinder Singh …" at bounding box center [230, 413] width 101 height 25
click at [180, 401] on select "Select Stylist Adarsh Ashika Bimal Krishnan Mohammad Shaw Nawaz Narinder Singh …" at bounding box center [230, 413] width 101 height 25
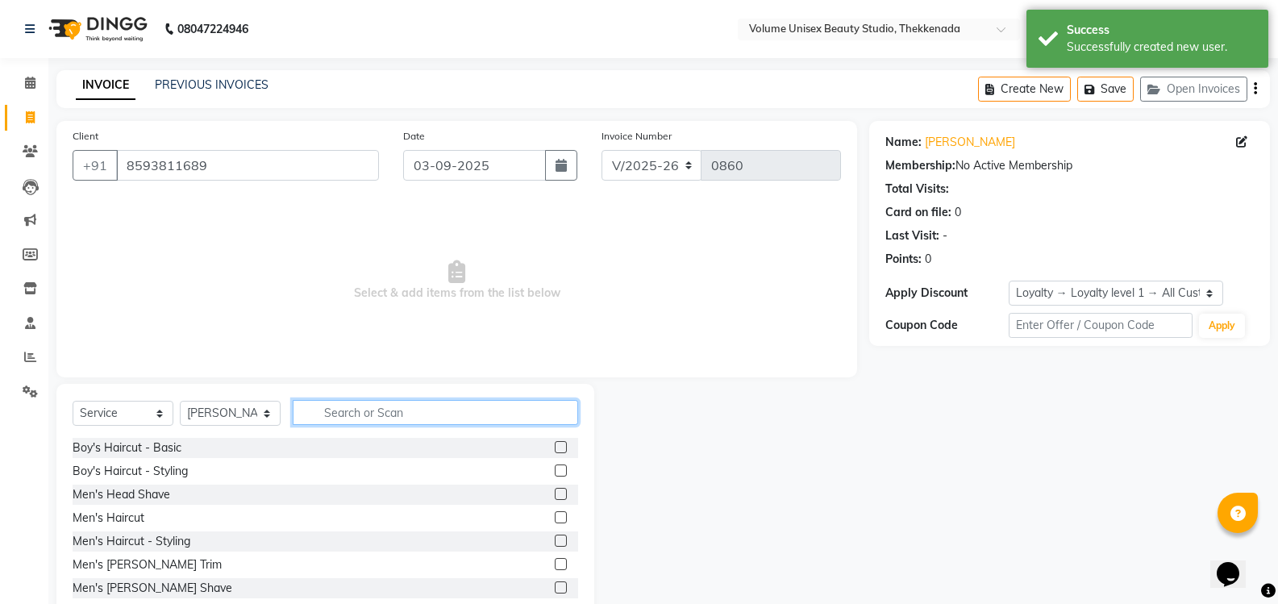
click at [344, 409] on input "text" at bounding box center [435, 412] width 285 height 25
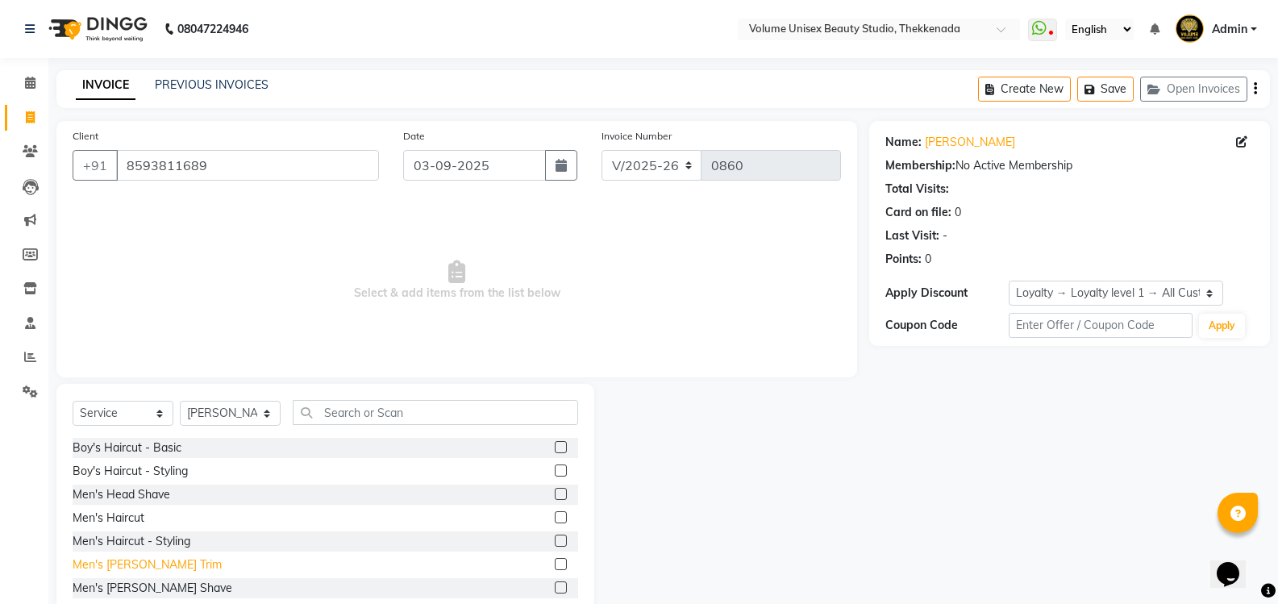
click at [144, 565] on div "Men's Beard Trim" at bounding box center [147, 564] width 149 height 17
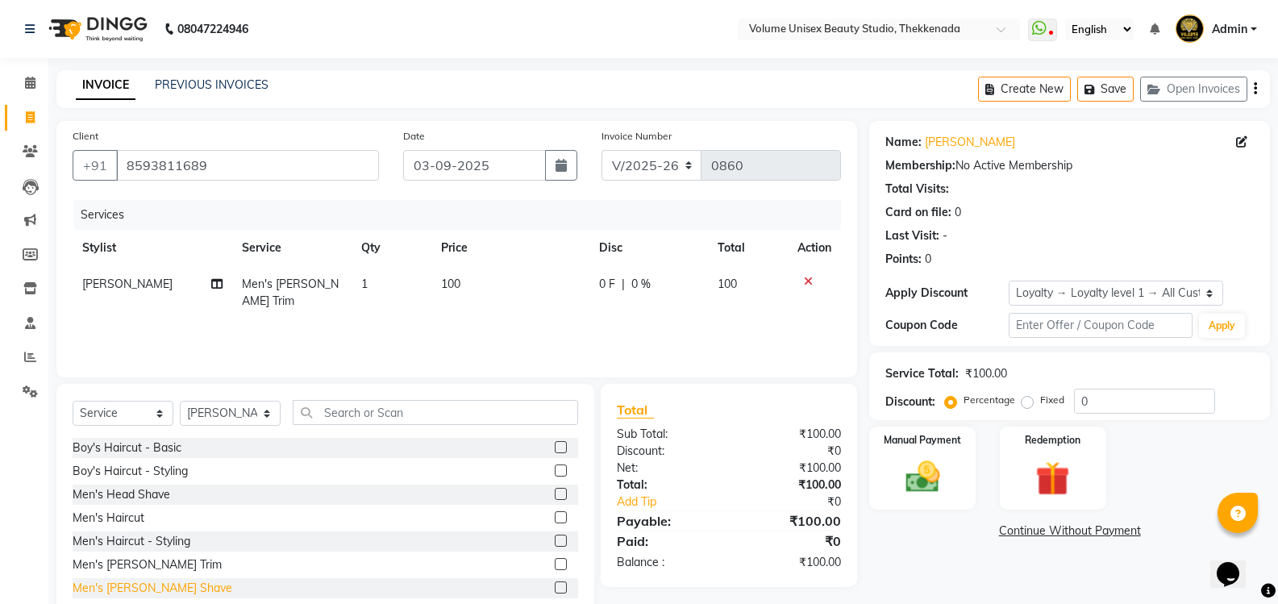
click at [135, 584] on div "Men's Beard Shave" at bounding box center [153, 588] width 160 height 17
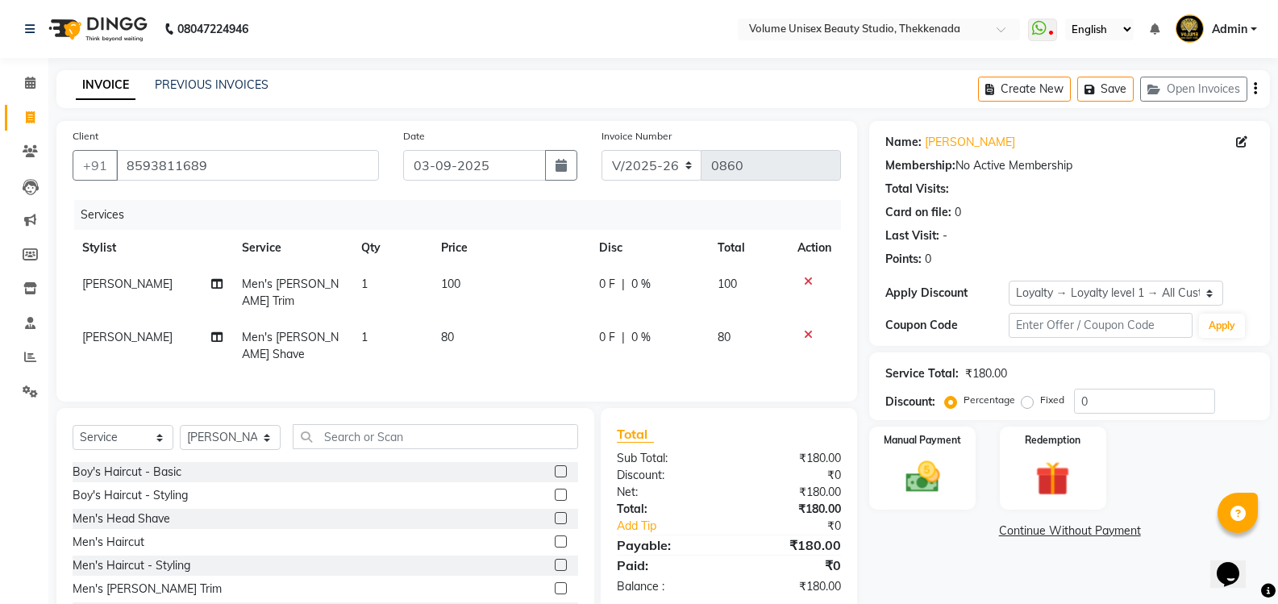
click at [807, 279] on icon at bounding box center [808, 281] width 9 height 11
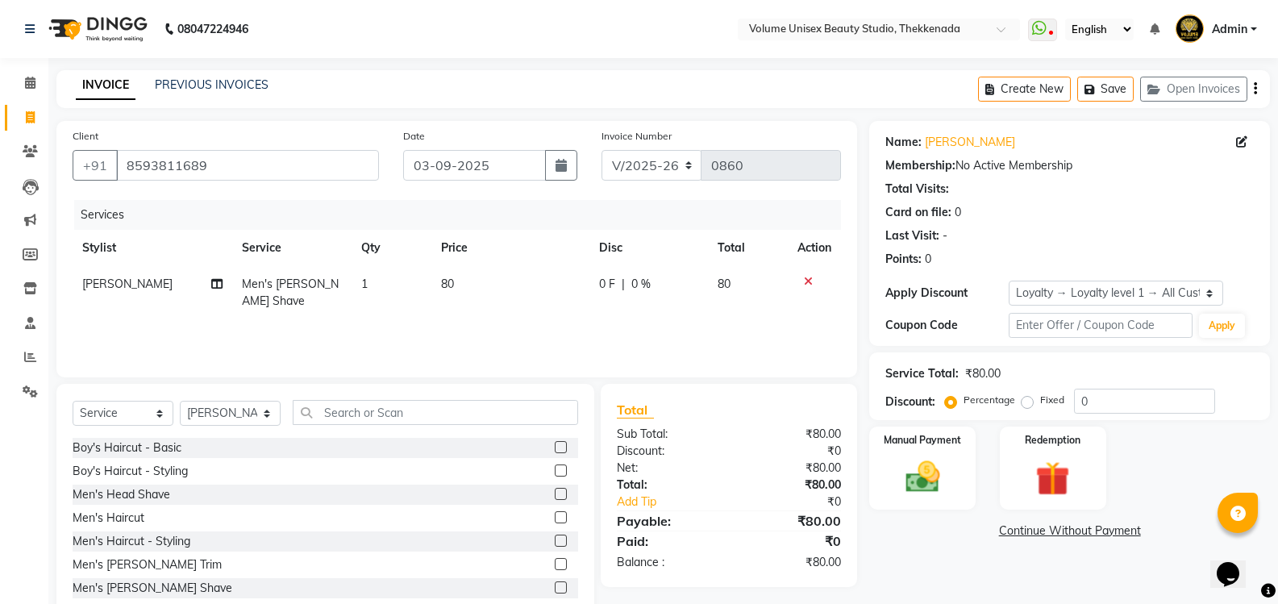
click at [451, 285] on span "80" at bounding box center [447, 283] width 13 height 15
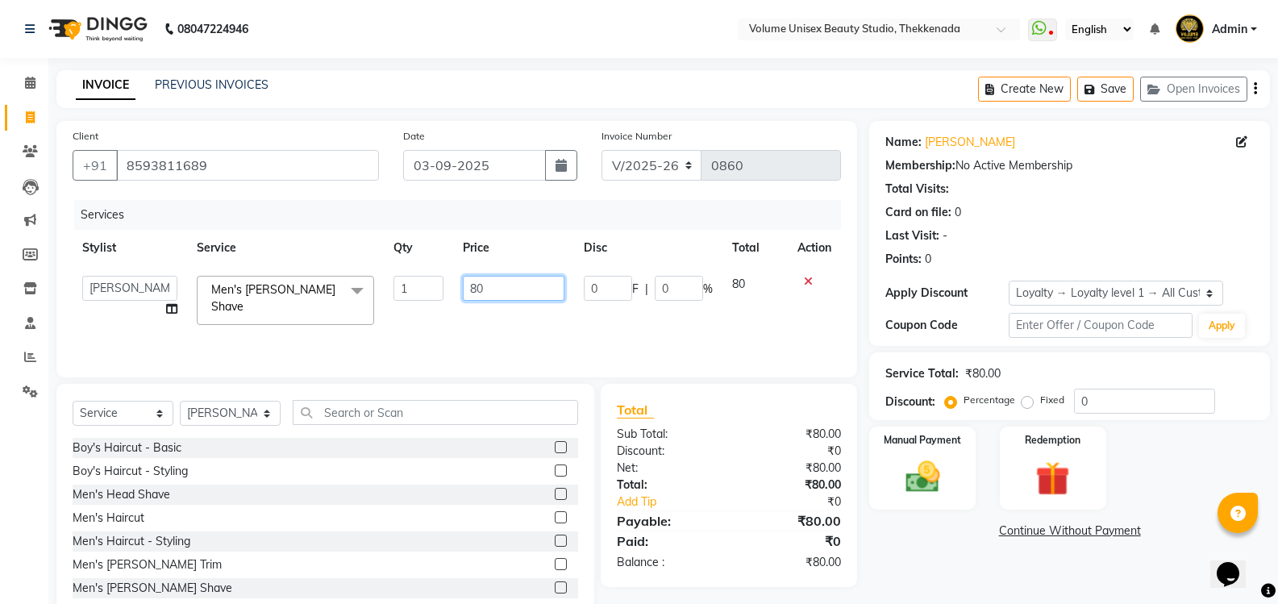
click at [495, 289] on input "80" at bounding box center [513, 288] width 101 height 25
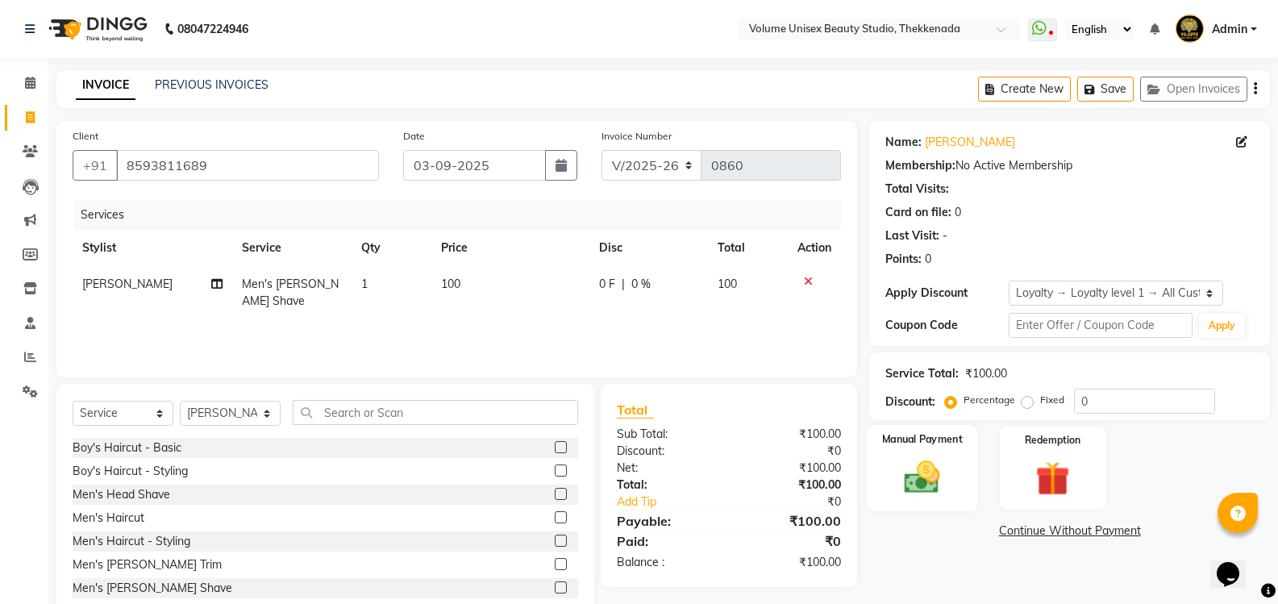
click at [930, 476] on img at bounding box center [921, 476] width 57 height 41
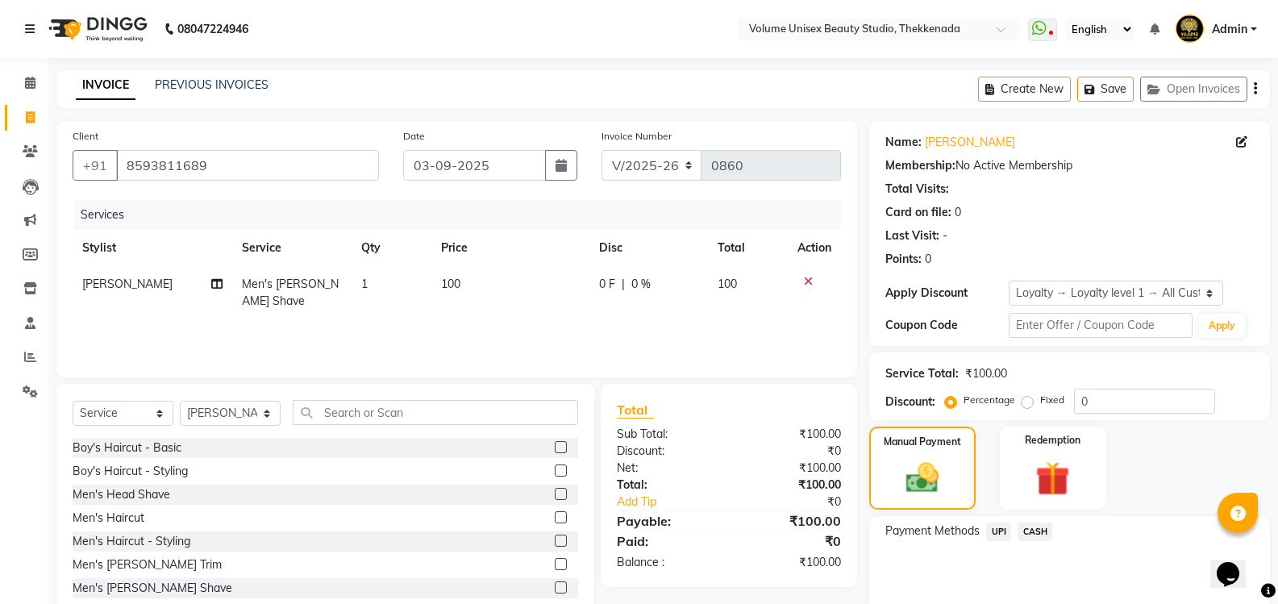
click at [998, 531] on span "UPI" at bounding box center [998, 531] width 25 height 19
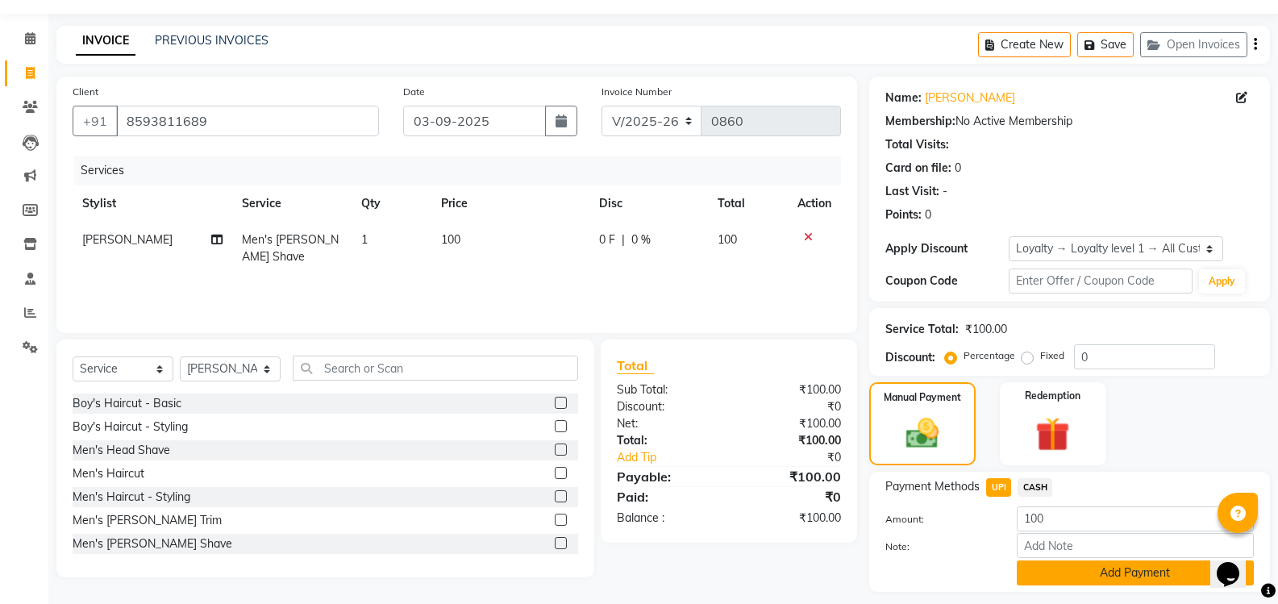
scroll to position [89, 0]
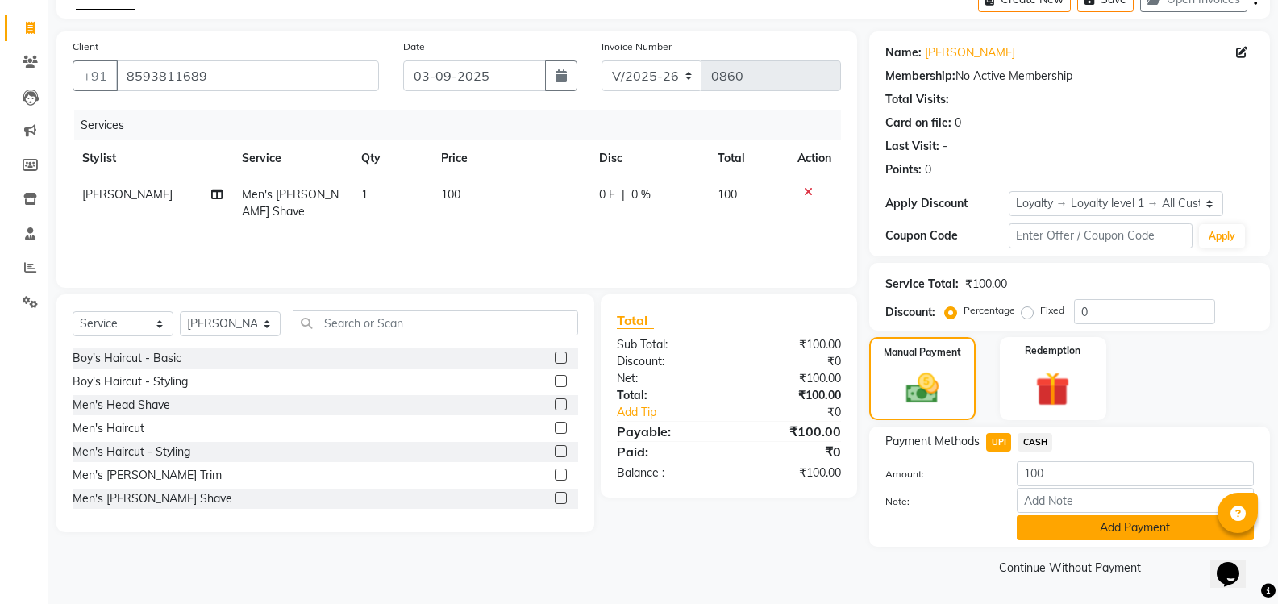
click at [1043, 524] on button "Add Payment" at bounding box center [1134, 527] width 237 height 25
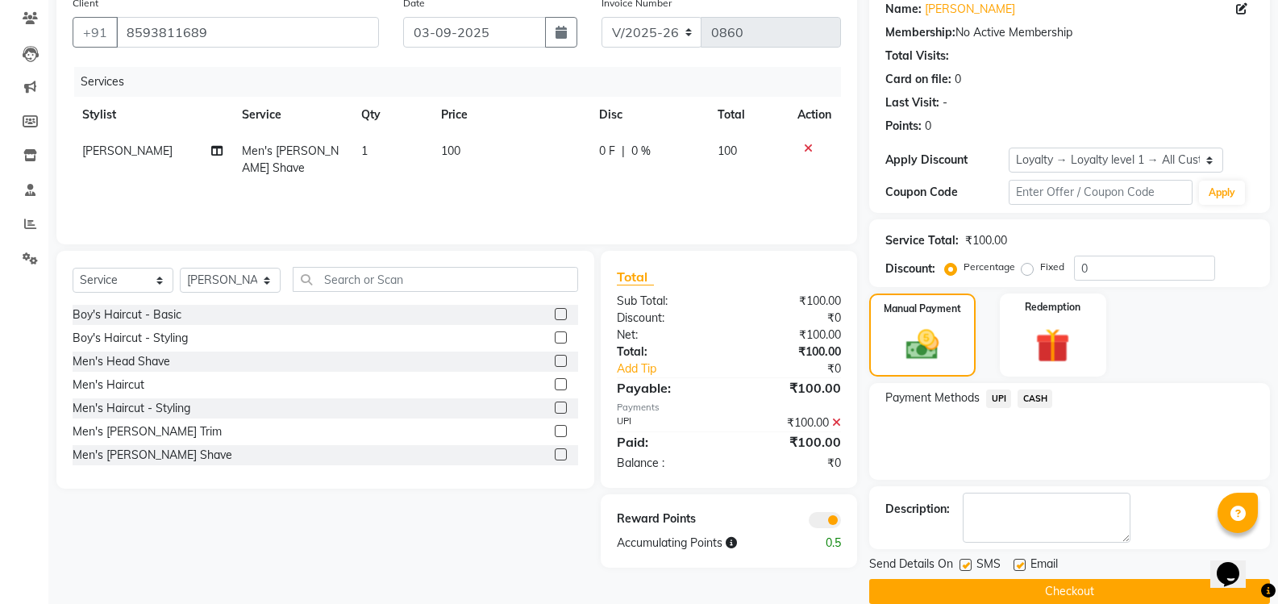
scroll to position [157, 0]
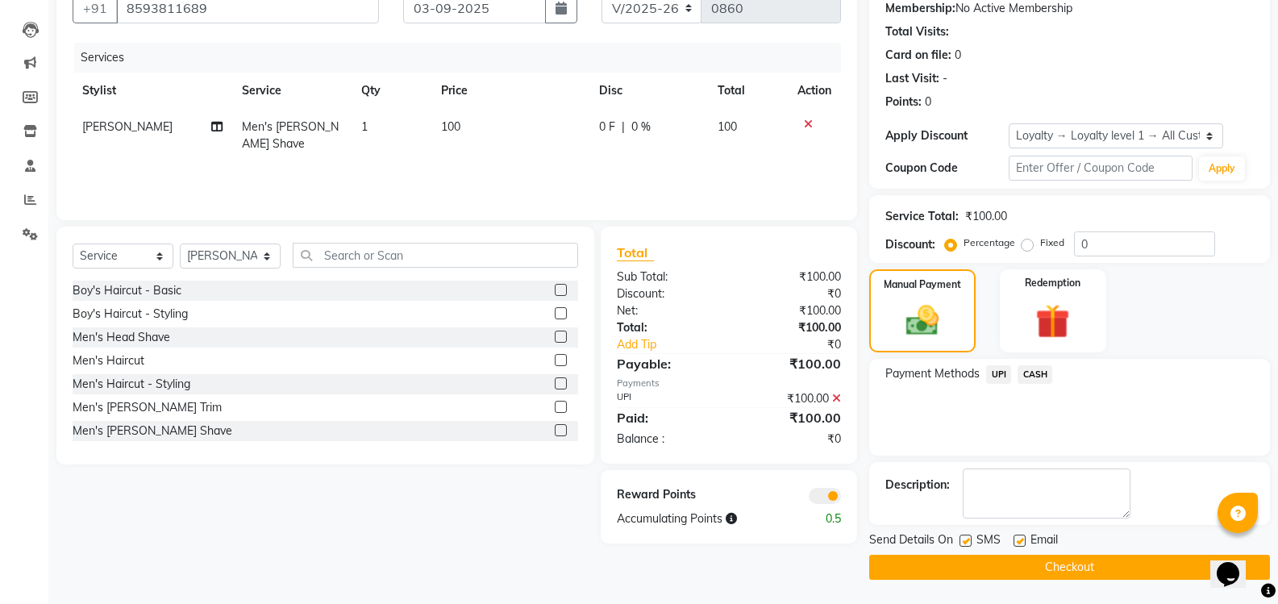
click at [1045, 567] on button "Checkout" at bounding box center [1069, 567] width 401 height 25
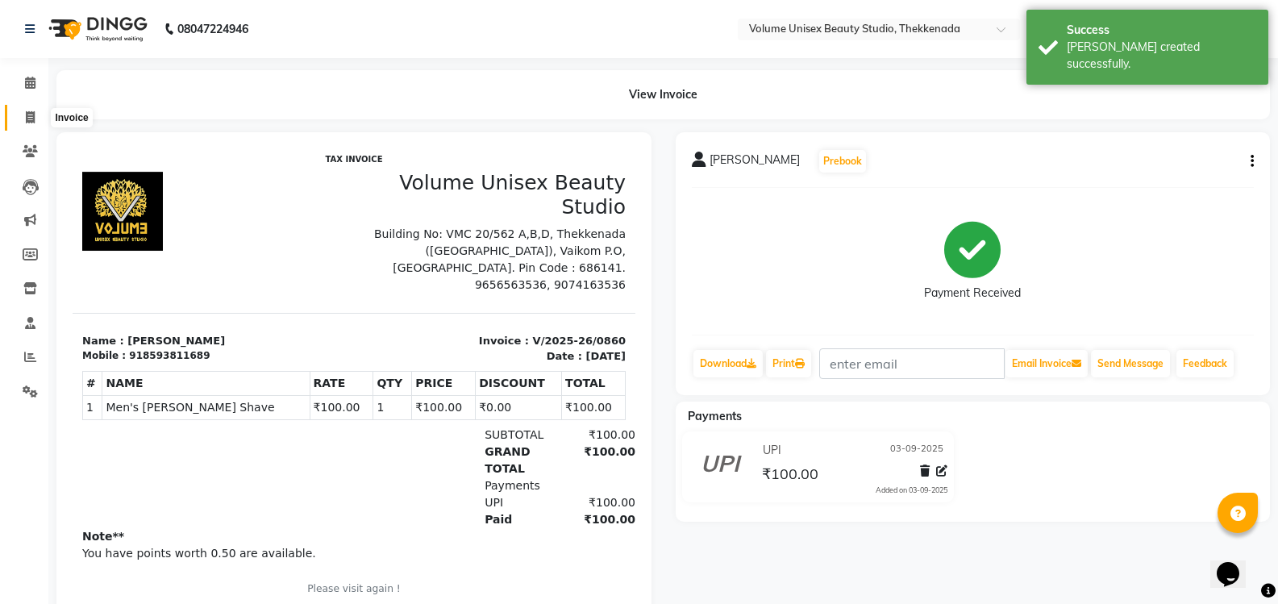
click at [34, 118] on icon at bounding box center [30, 117] width 9 height 12
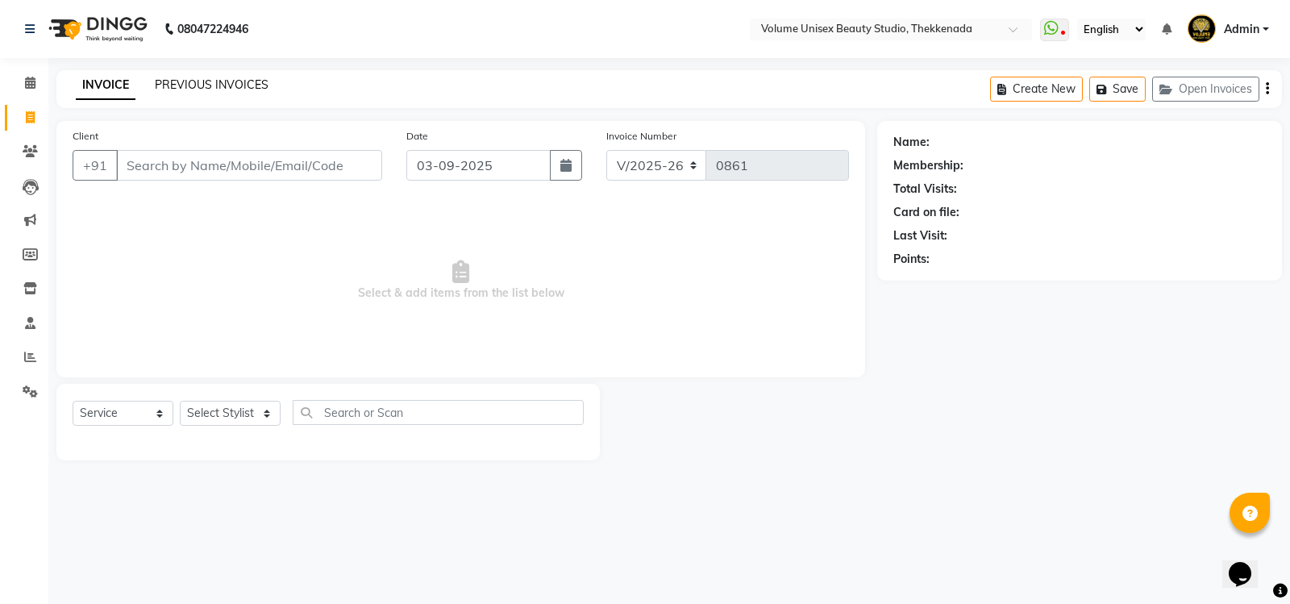
click at [197, 82] on link "PREVIOUS INVOICES" at bounding box center [212, 84] width 114 height 15
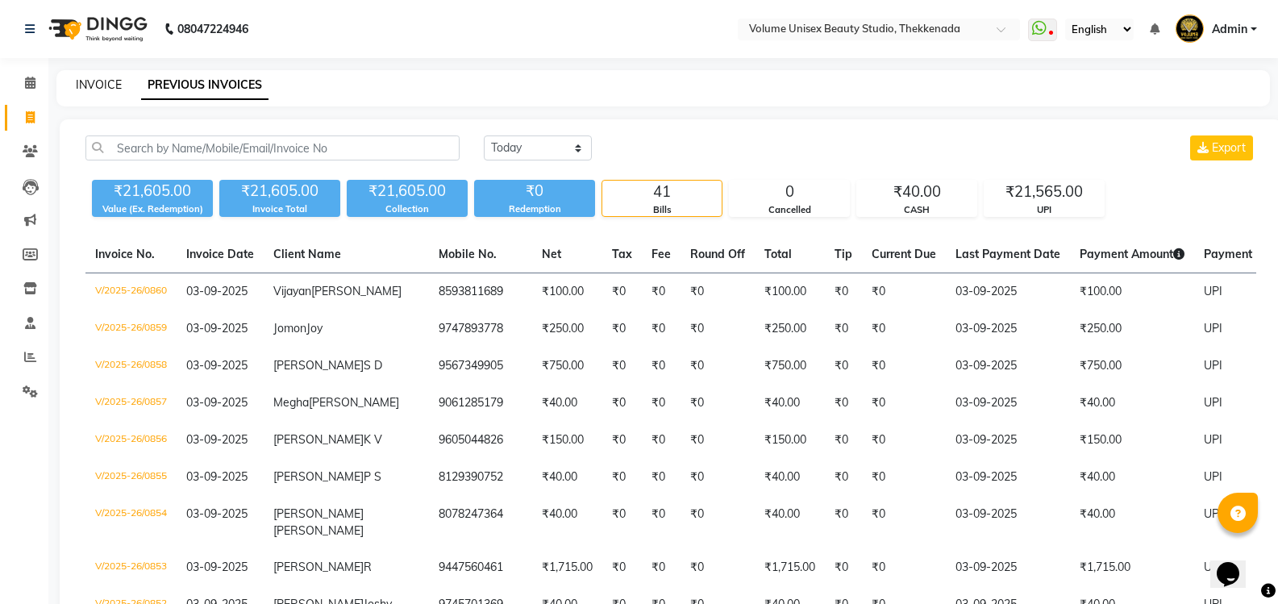
click at [93, 80] on link "INVOICE" at bounding box center [99, 84] width 46 height 15
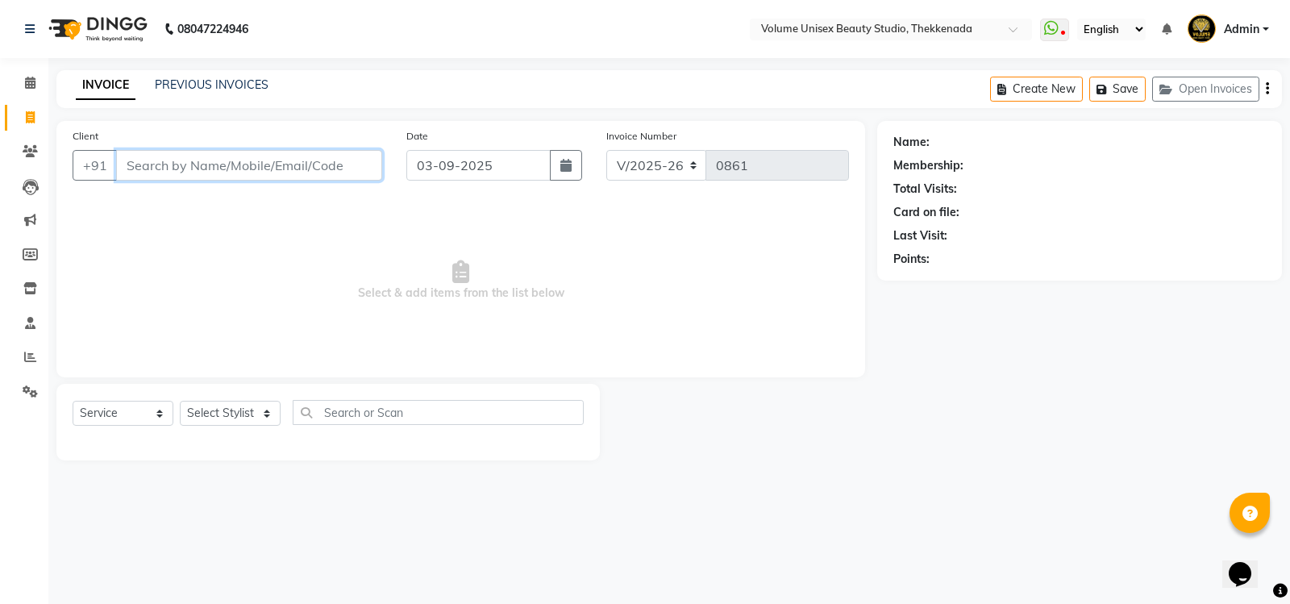
click at [212, 156] on input "Client" at bounding box center [249, 165] width 266 height 31
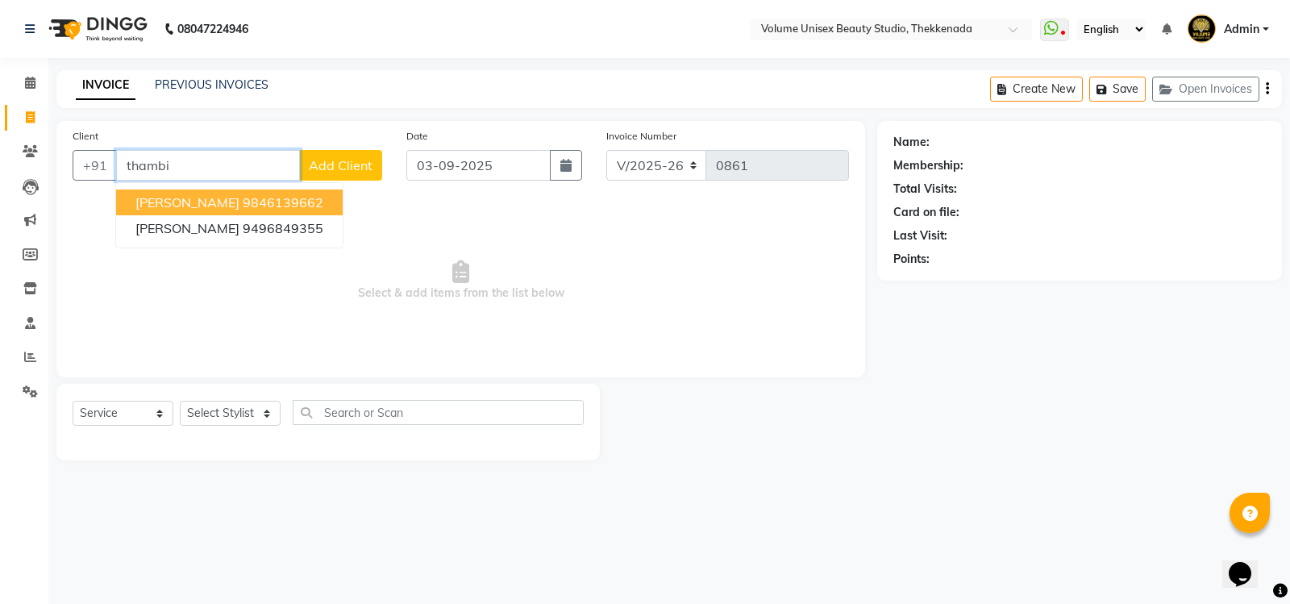
click at [219, 198] on span "Thambi Kalakkal" at bounding box center [187, 202] width 104 height 16
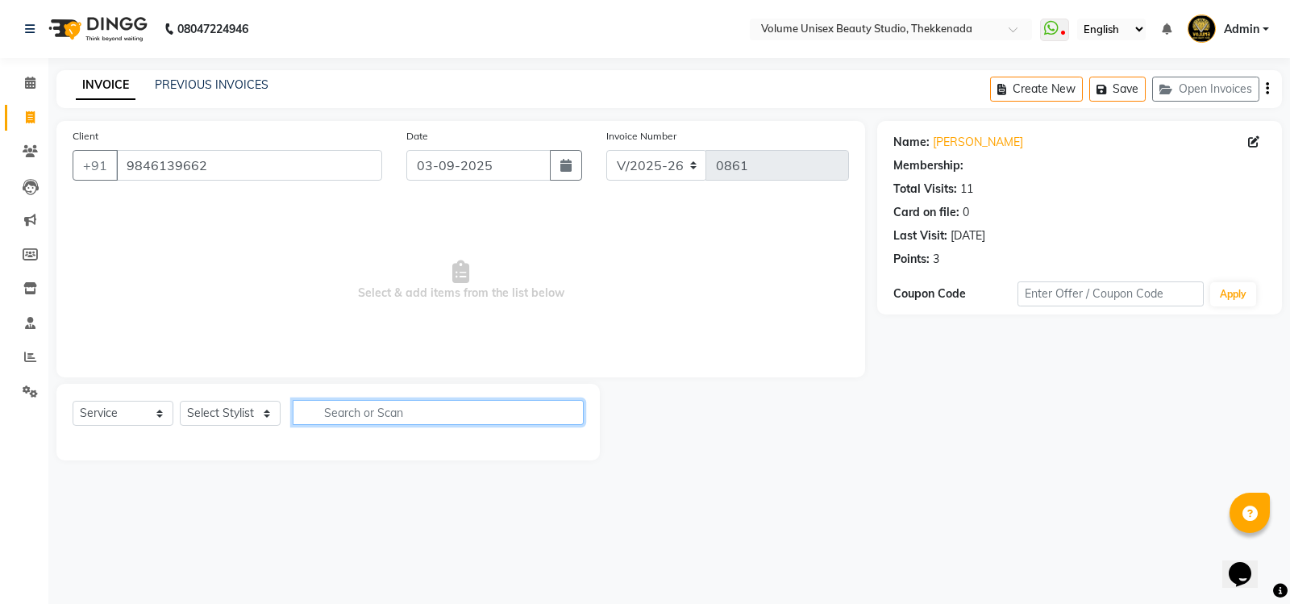
click at [366, 409] on input "text" at bounding box center [438, 412] width 291 height 25
click at [265, 414] on select "Select Stylist Adarsh Ashika Bimal Krishnan Mohammad Shaw Nawaz Narinder Singh …" at bounding box center [230, 413] width 101 height 25
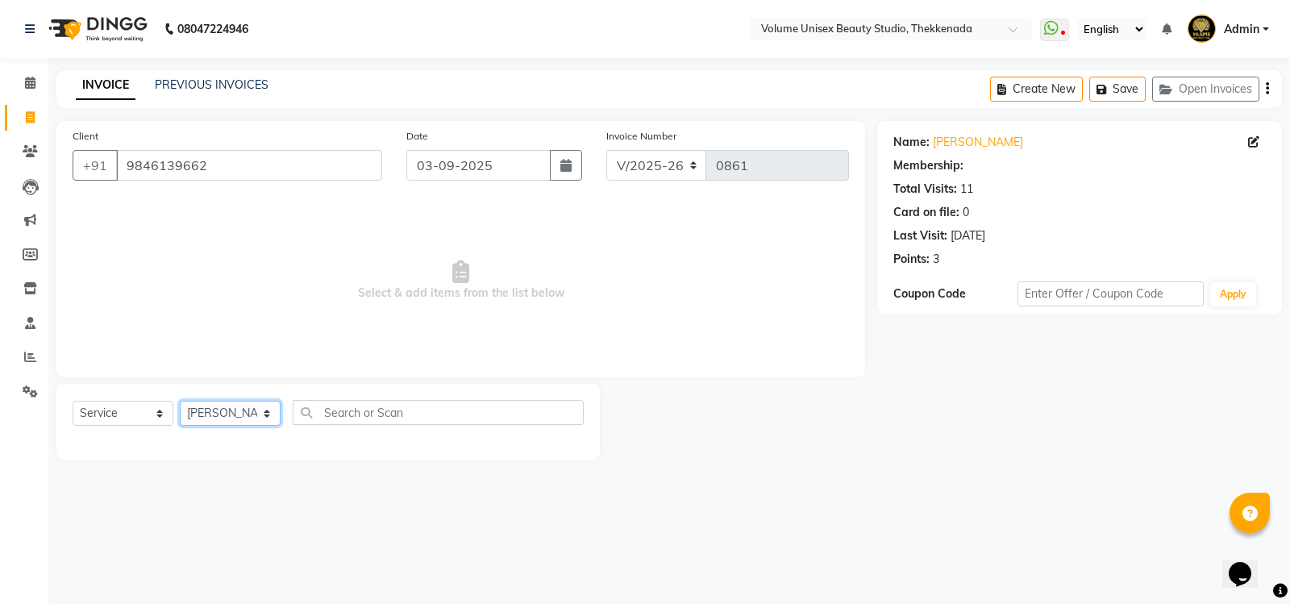
click at [180, 401] on select "Select Stylist Adarsh Ashika Bimal Krishnan Mohammad Shaw Nawaz Narinder Singh …" at bounding box center [230, 413] width 101 height 25
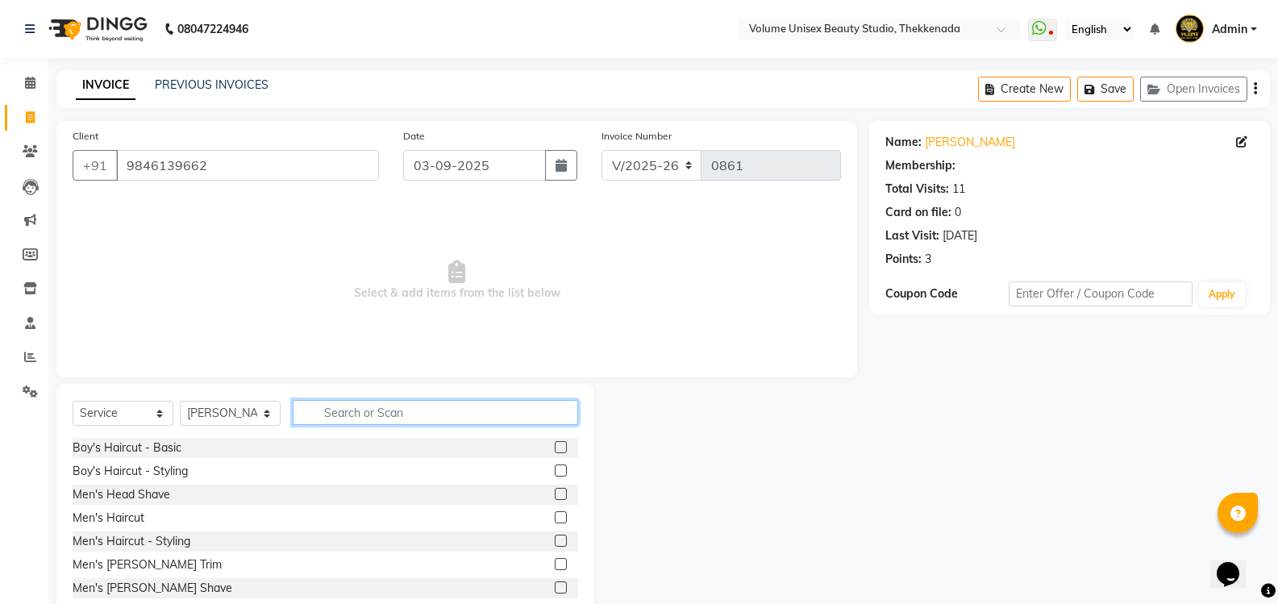
click at [363, 414] on input "text" at bounding box center [435, 412] width 285 height 25
click at [123, 516] on div "Men's Haircut" at bounding box center [109, 517] width 72 height 17
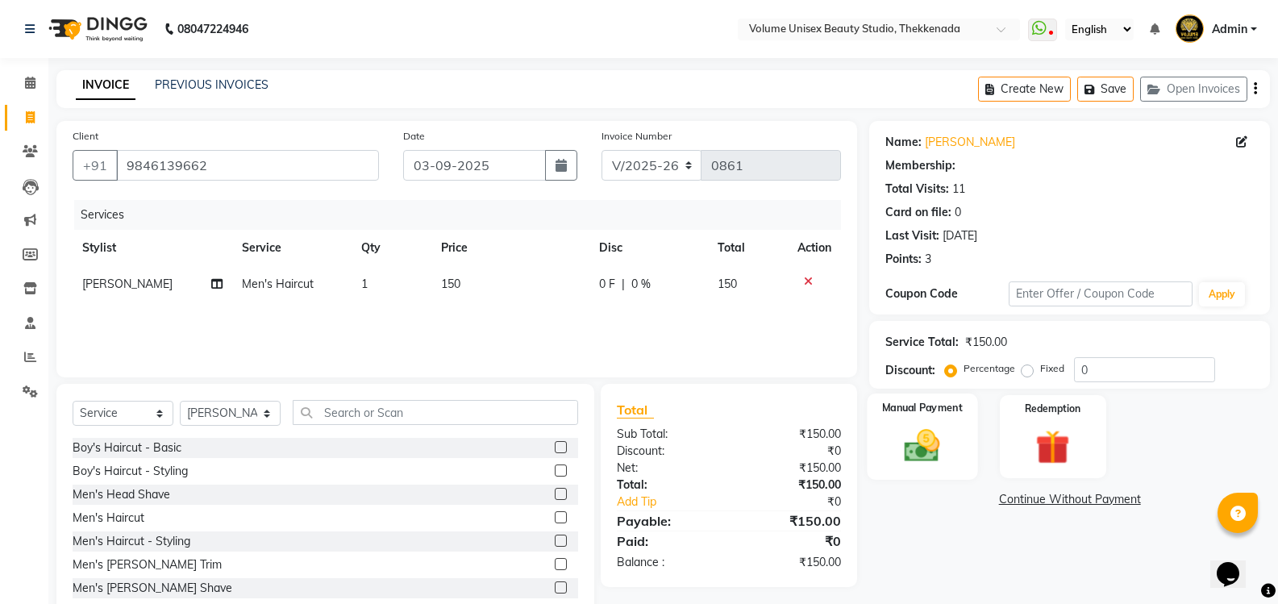
click at [935, 452] on img at bounding box center [921, 445] width 57 height 41
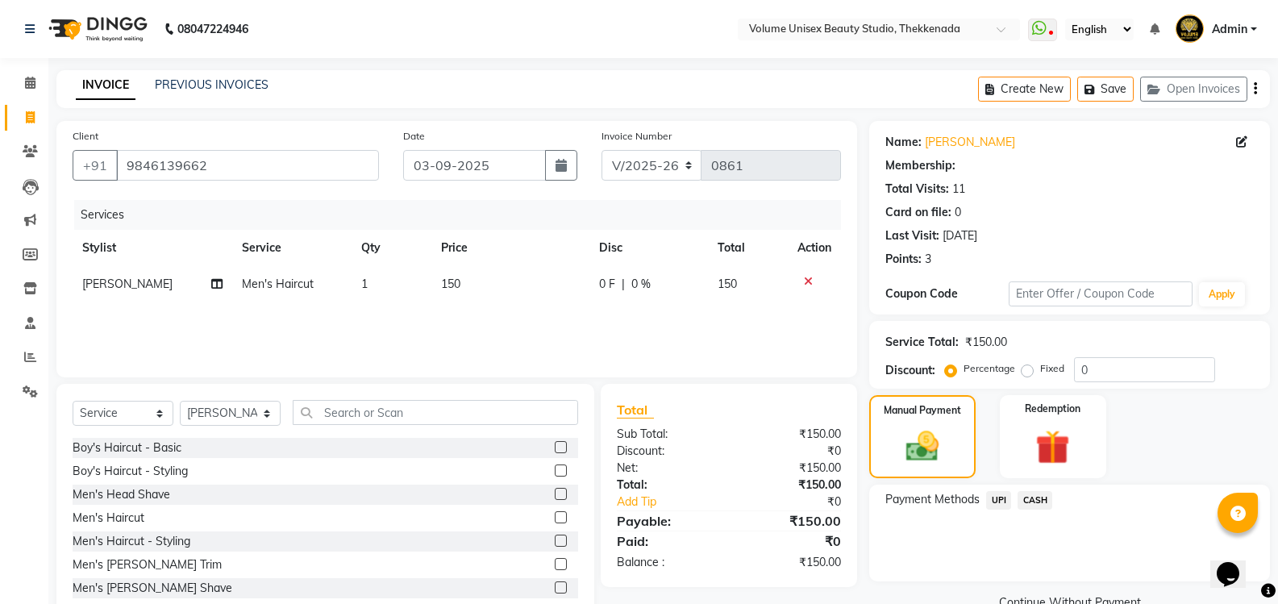
click at [1004, 497] on span "UPI" at bounding box center [998, 500] width 25 height 19
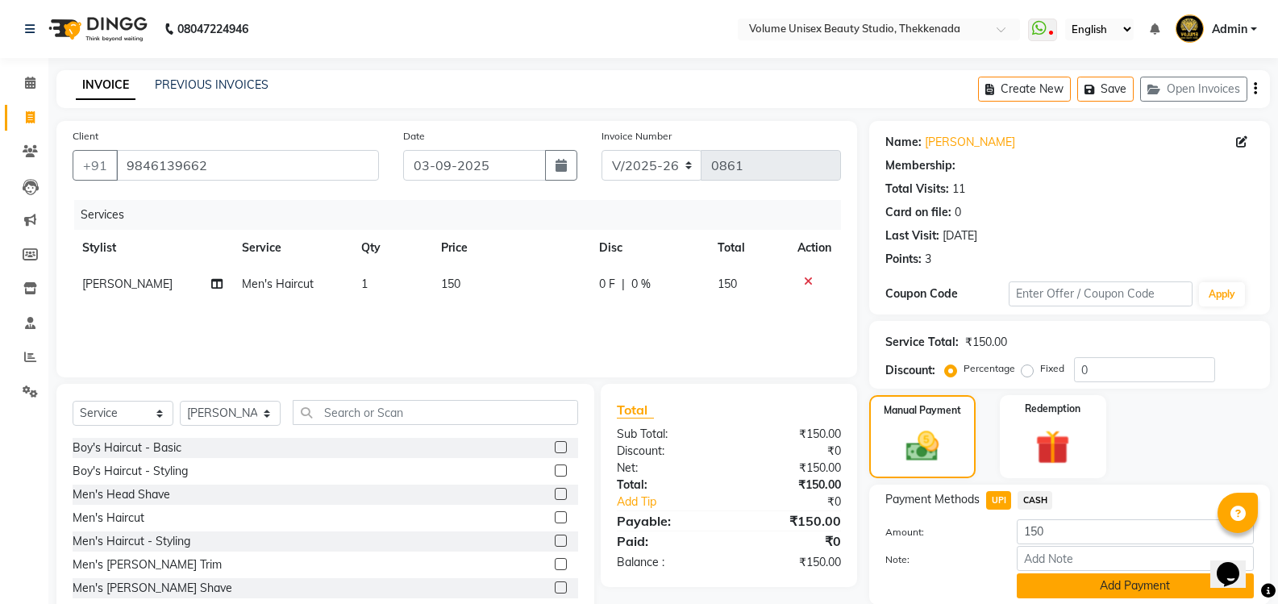
click at [1097, 590] on button "Add Payment" at bounding box center [1134, 585] width 237 height 25
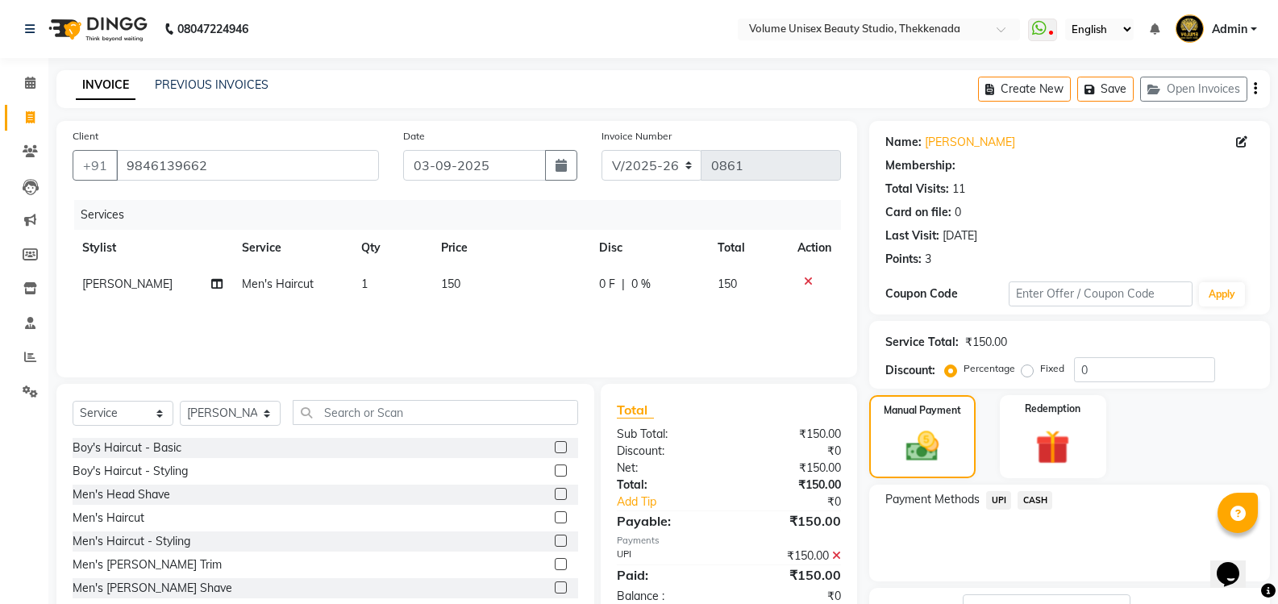
click at [996, 497] on span "UPI" at bounding box center [998, 500] width 25 height 19
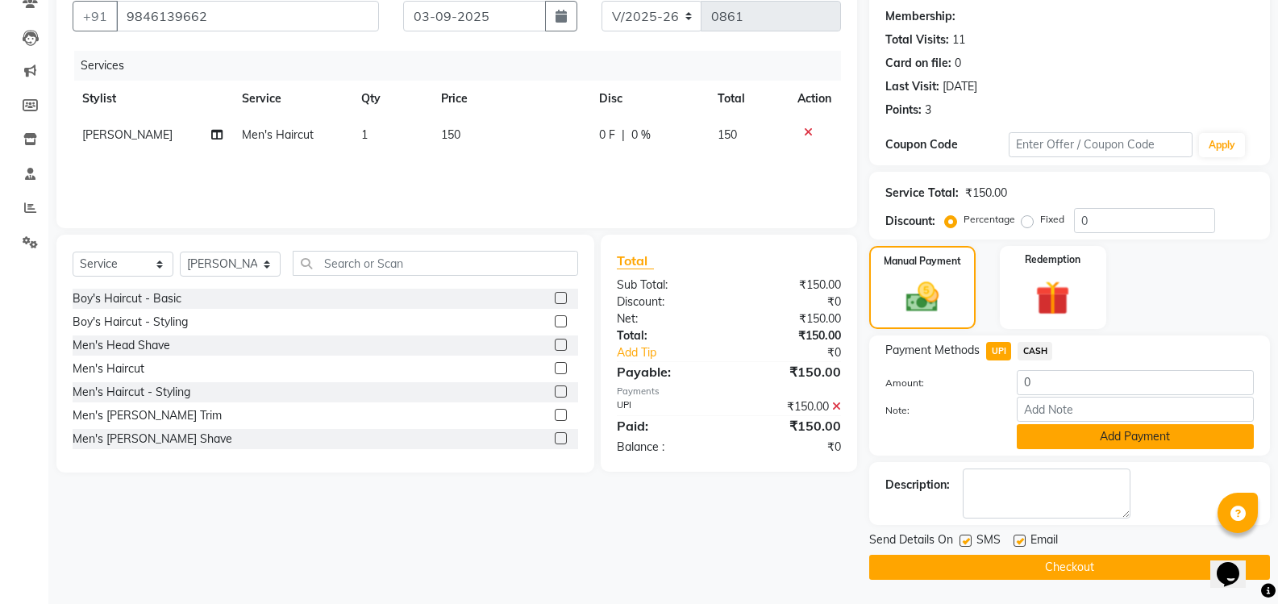
click at [1078, 440] on button "Add Payment" at bounding box center [1134, 436] width 237 height 25
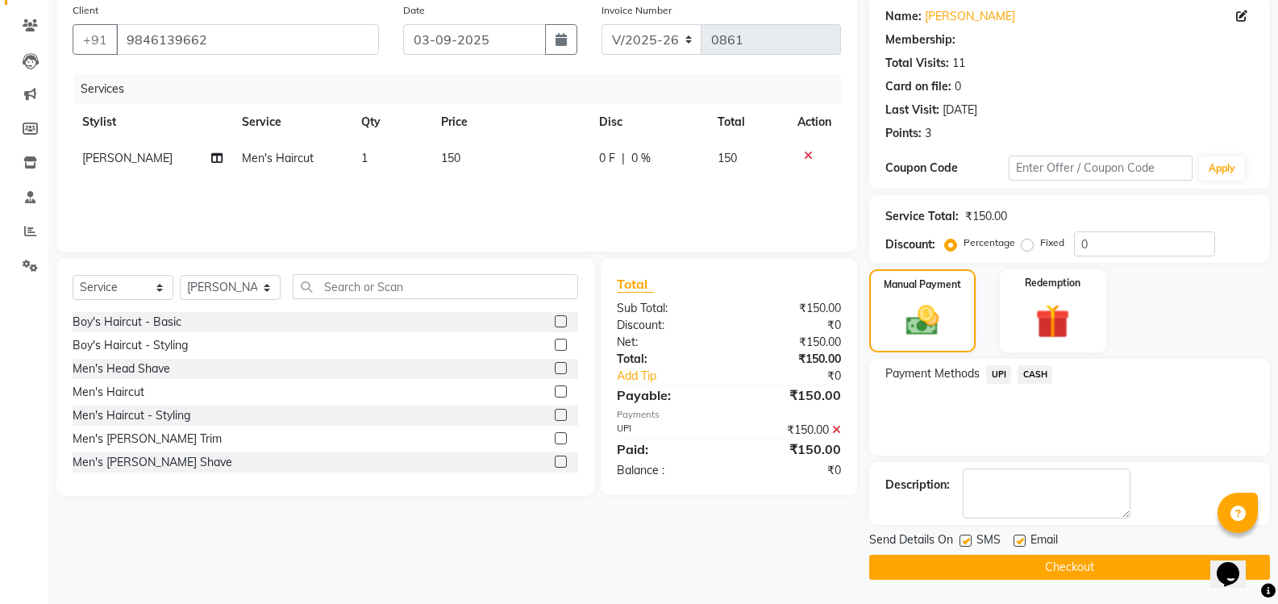
click at [1075, 567] on button "Checkout" at bounding box center [1069, 567] width 401 height 25
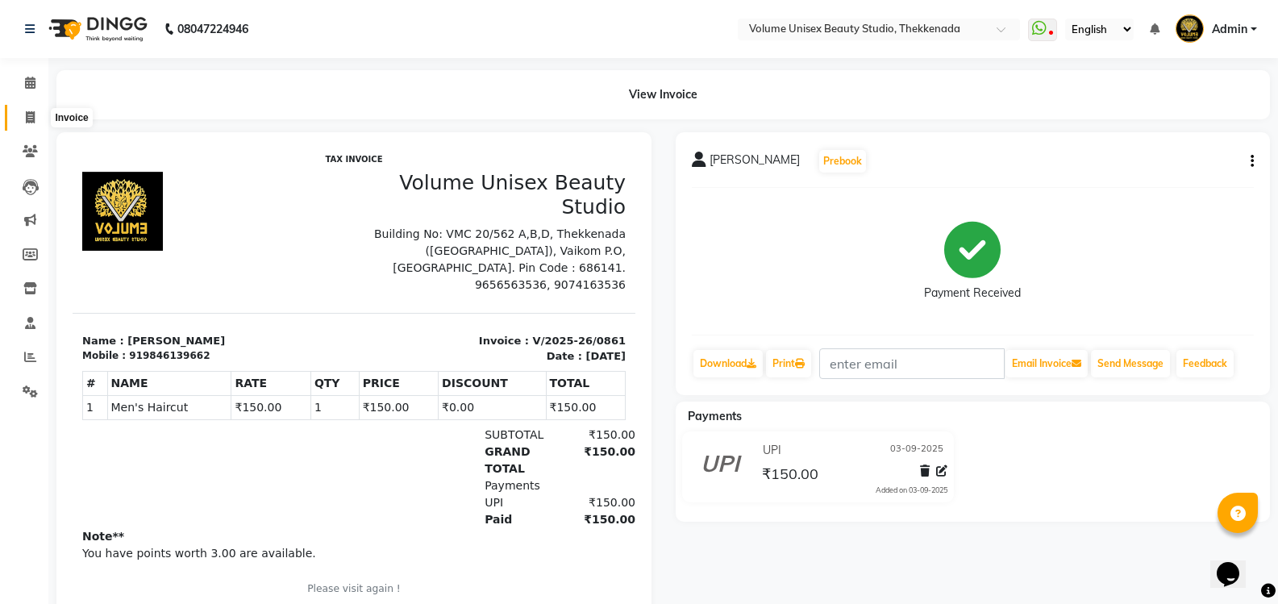
click at [28, 118] on icon at bounding box center [30, 117] width 9 height 12
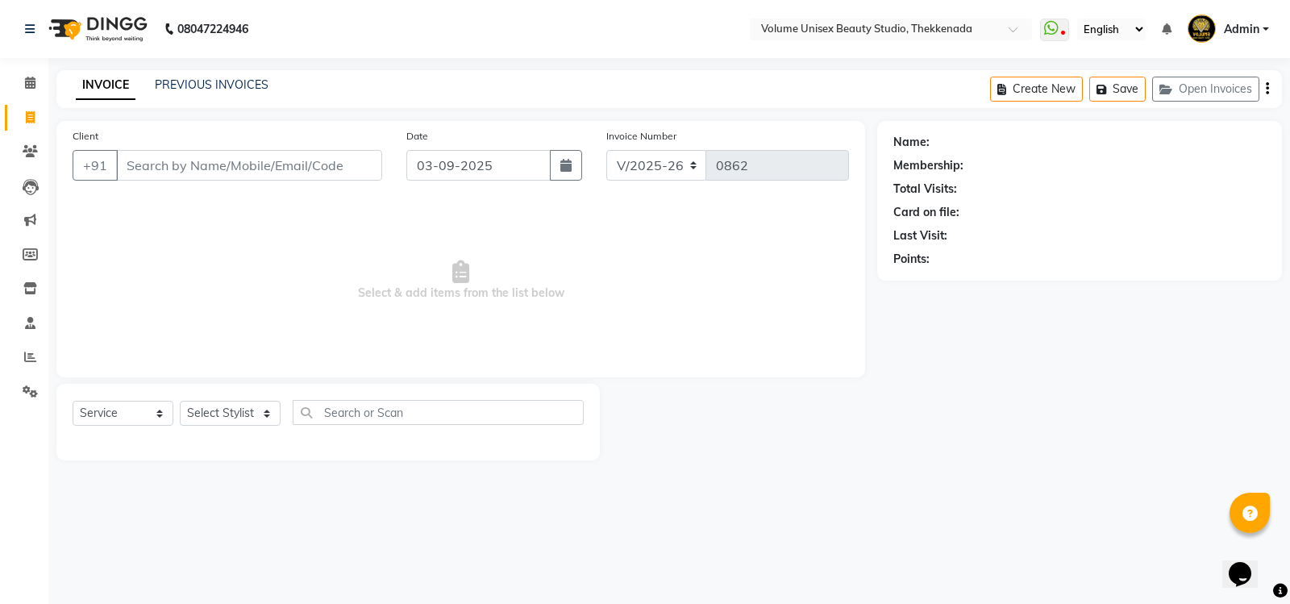
click at [210, 77] on div "PREVIOUS INVOICES" at bounding box center [212, 85] width 114 height 17
click at [214, 83] on link "PREVIOUS INVOICES" at bounding box center [212, 84] width 114 height 15
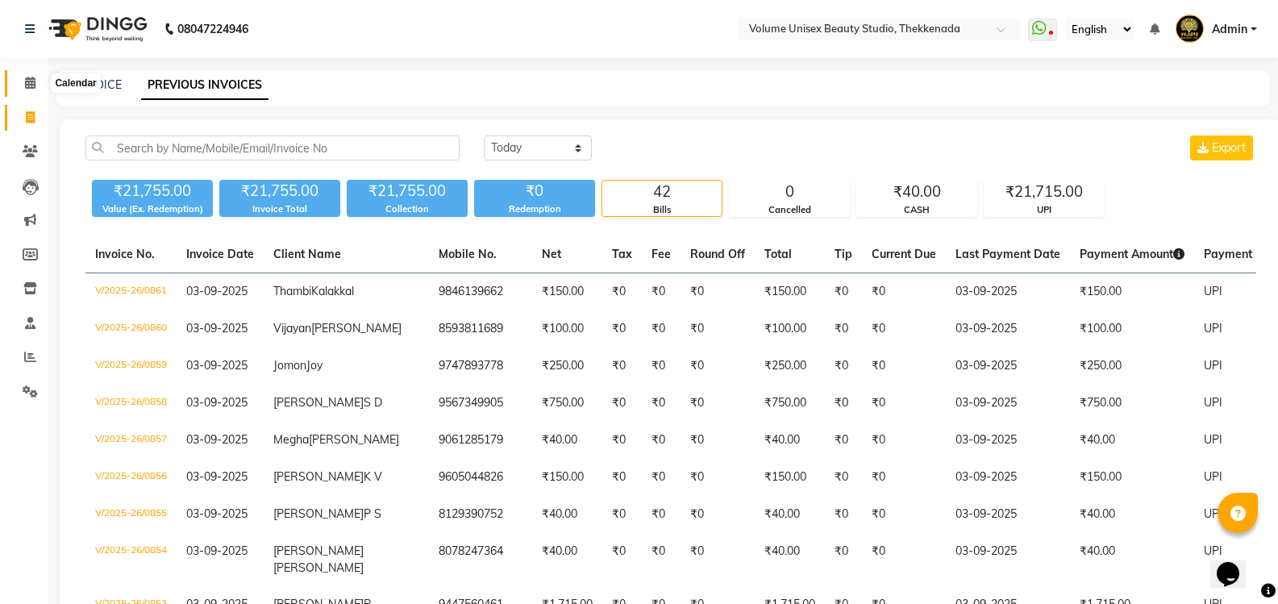
click at [34, 85] on icon at bounding box center [30, 83] width 10 height 12
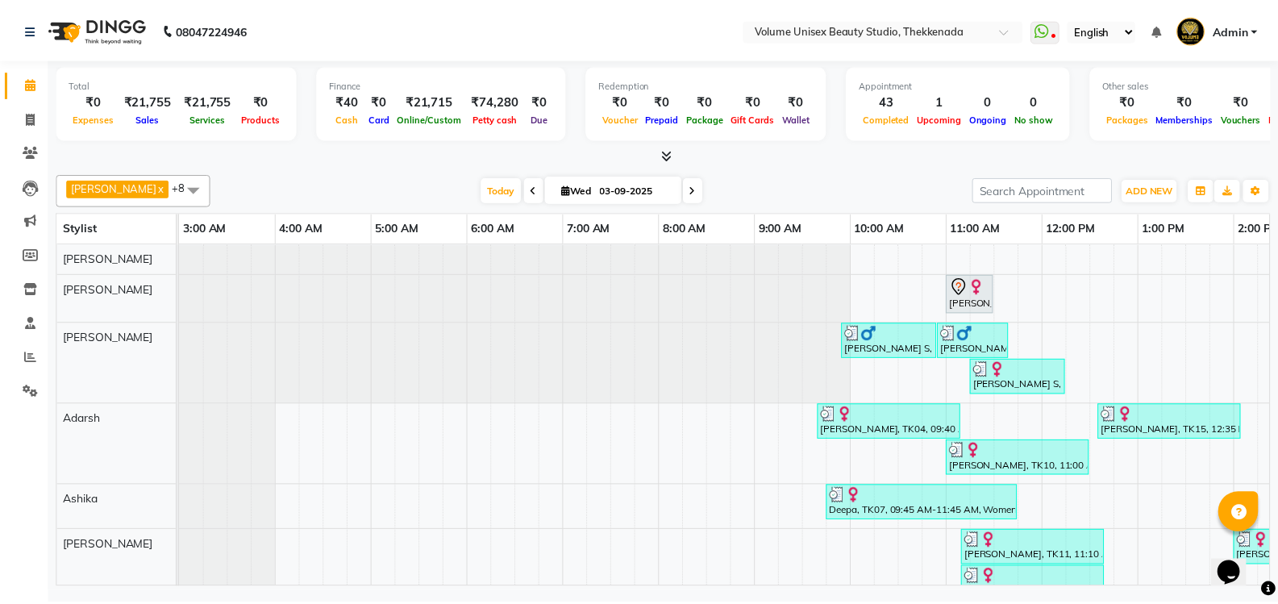
scroll to position [0, 291]
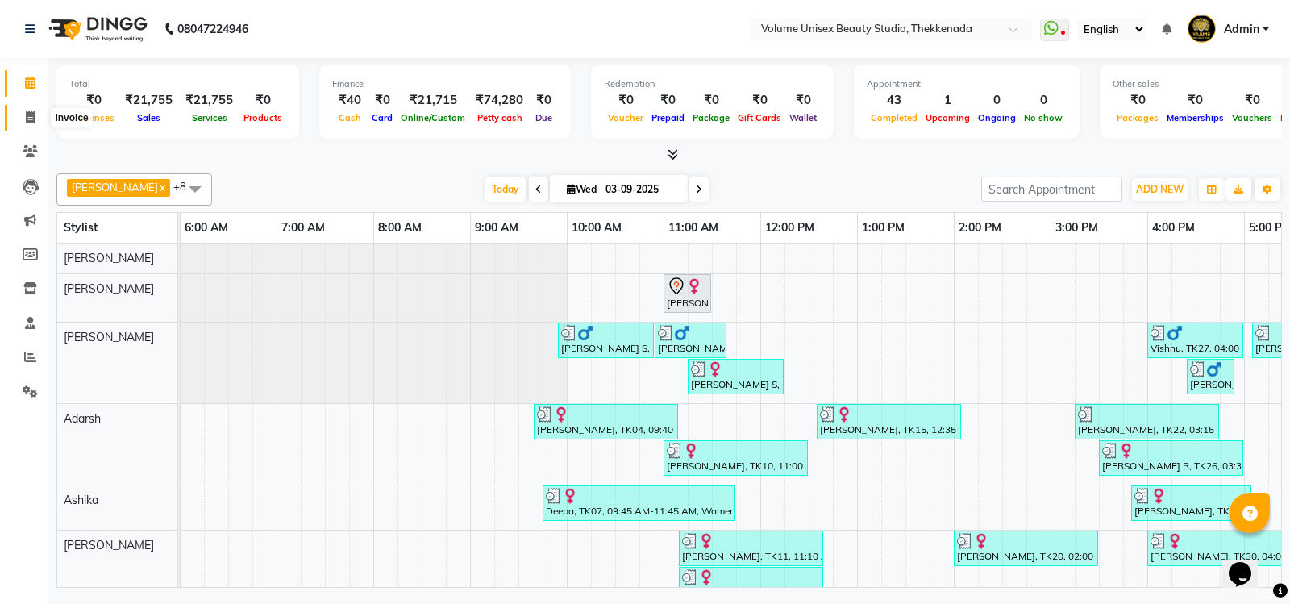
click at [32, 121] on icon at bounding box center [30, 117] width 9 height 12
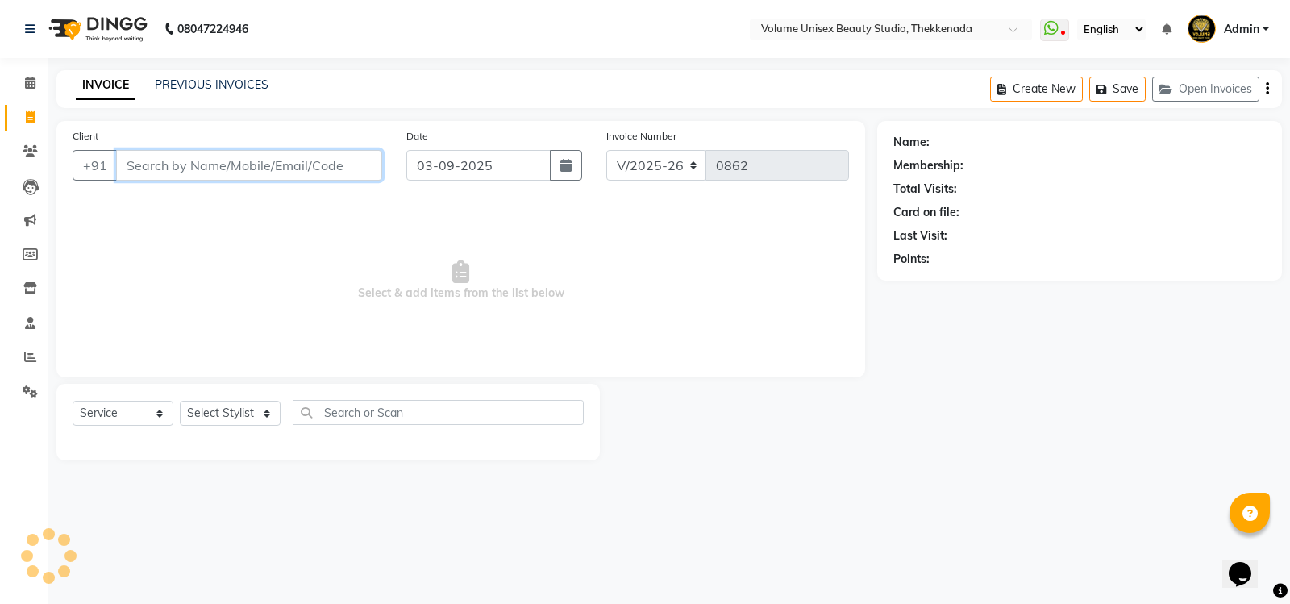
click at [211, 168] on input "Client" at bounding box center [249, 165] width 266 height 31
drag, startPoint x: 156, startPoint y: 173, endPoint x: 252, endPoint y: 261, distance: 130.6
click at [162, 173] on input "Client" at bounding box center [249, 165] width 266 height 31
click at [270, 418] on select "Select Stylist Adarsh Ashika Bimal Krishnan Mohammad Shaw Nawaz Narinder Singh …" at bounding box center [230, 413] width 101 height 25
click at [180, 401] on select "Select Stylist Adarsh Ashika Bimal Krishnan Mohammad Shaw Nawaz Narinder Singh …" at bounding box center [230, 413] width 101 height 25
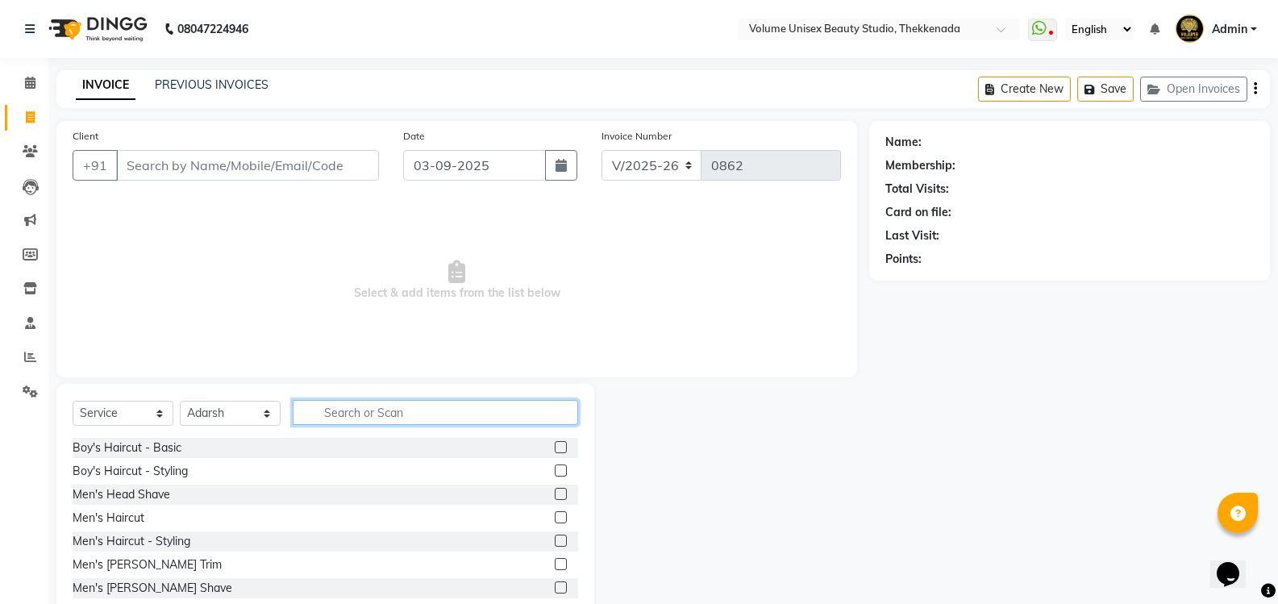
click at [347, 414] on input "text" at bounding box center [435, 412] width 285 height 25
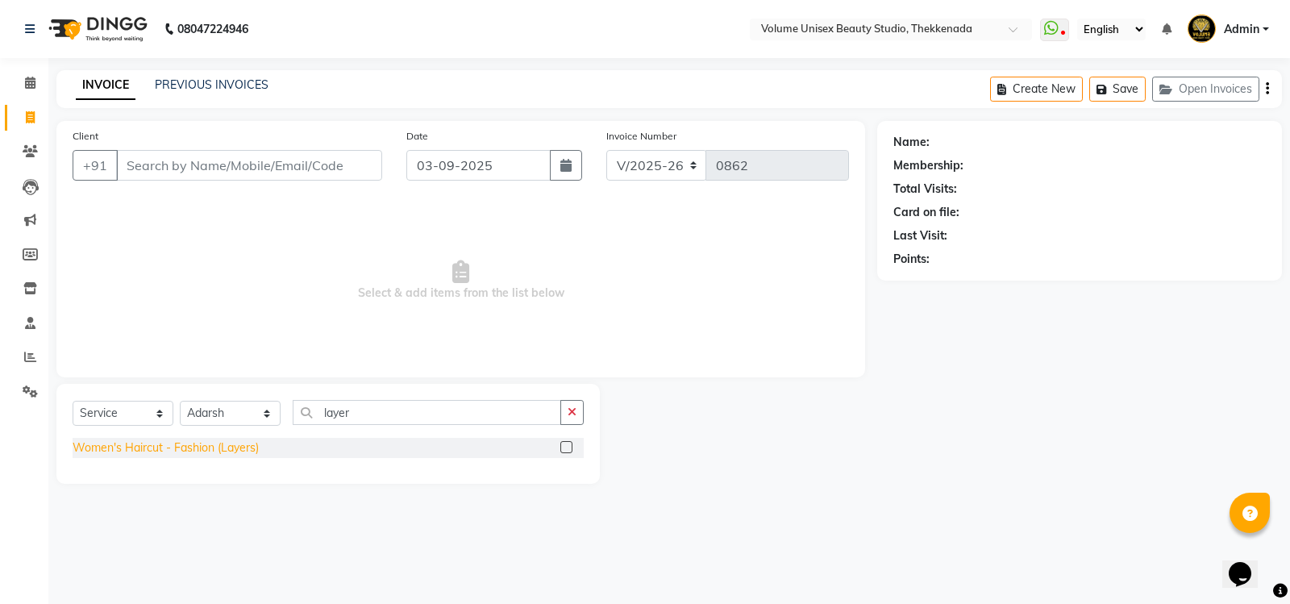
click at [243, 447] on div "Women's Haircut - Fashion (Layers)" at bounding box center [166, 447] width 186 height 17
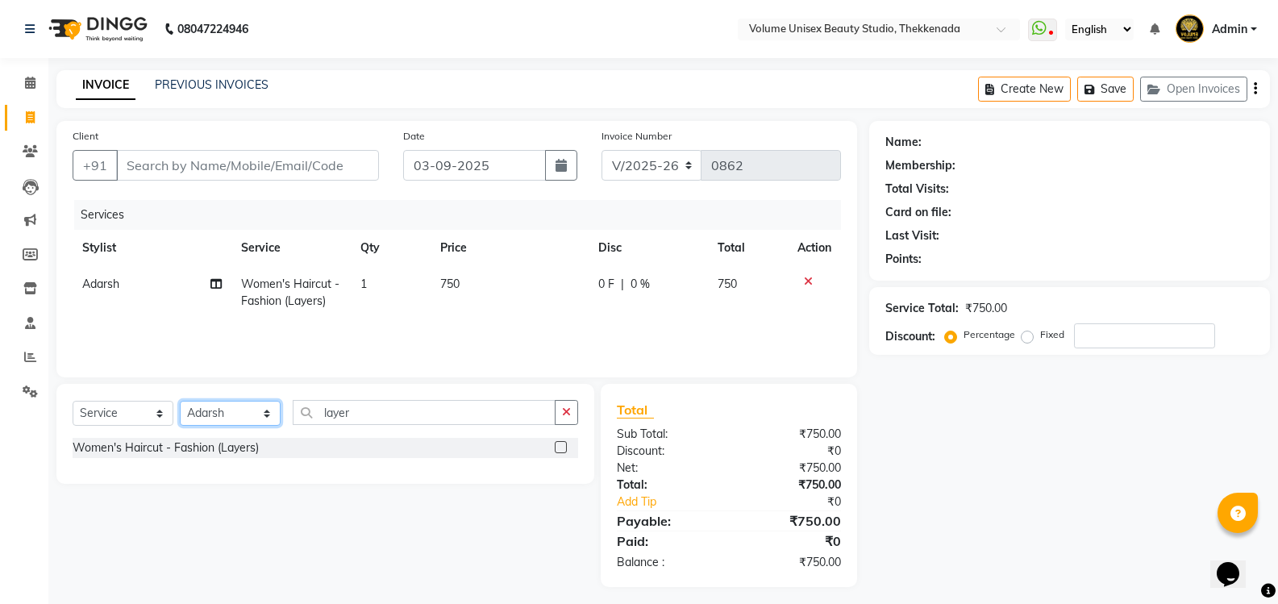
click at [268, 415] on select "Select Stylist Adarsh Ashika Bimal Krishnan Mohammad Shaw Nawaz Narinder Singh …" at bounding box center [230, 413] width 101 height 25
click at [180, 401] on select "Select Stylist Adarsh Ashika Bimal Krishnan Mohammad Shaw Nawaz Narinder Singh …" at bounding box center [230, 413] width 101 height 25
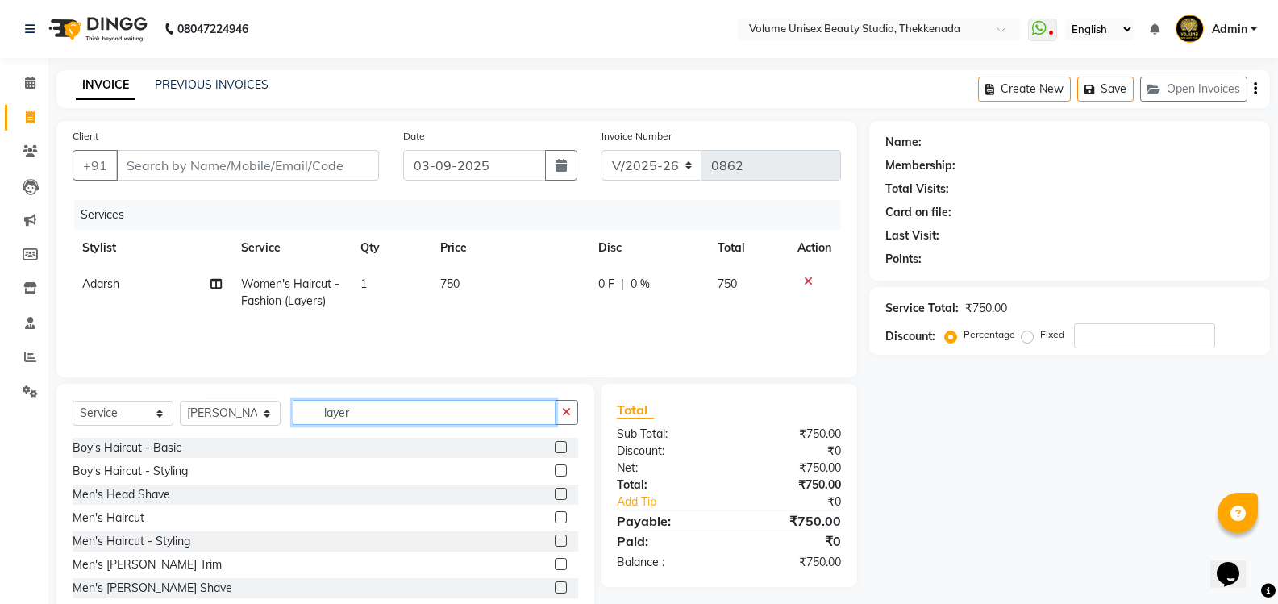
click at [382, 409] on input "layer" at bounding box center [424, 412] width 263 height 25
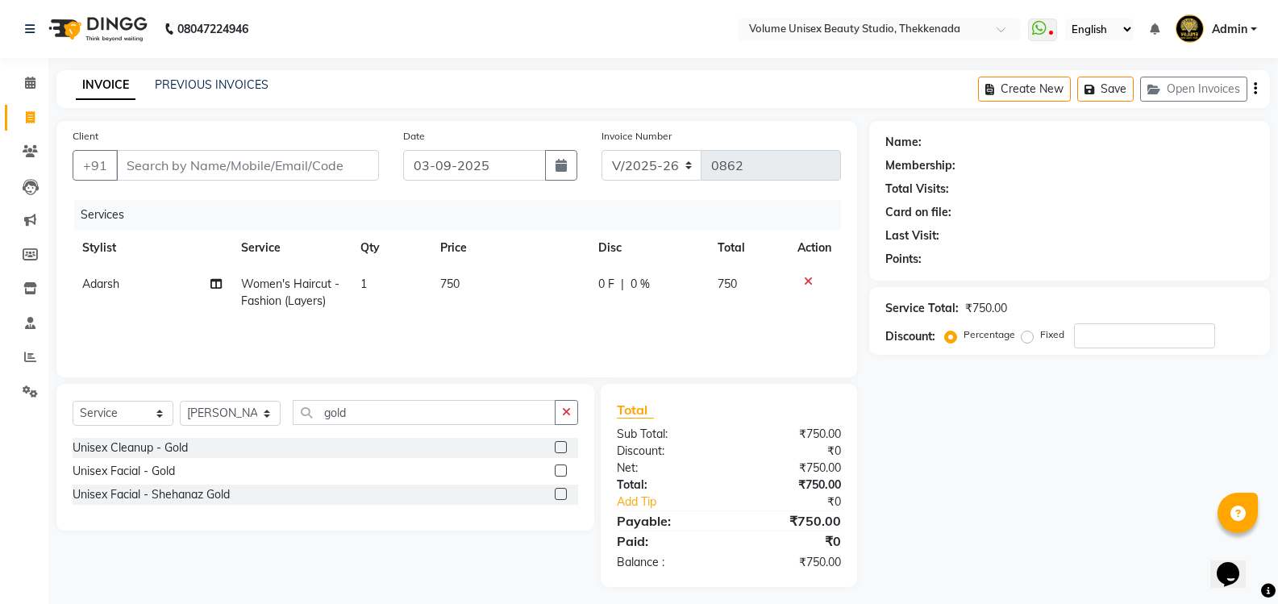
click at [136, 470] on div "Unisex Facial - Gold" at bounding box center [124, 471] width 102 height 17
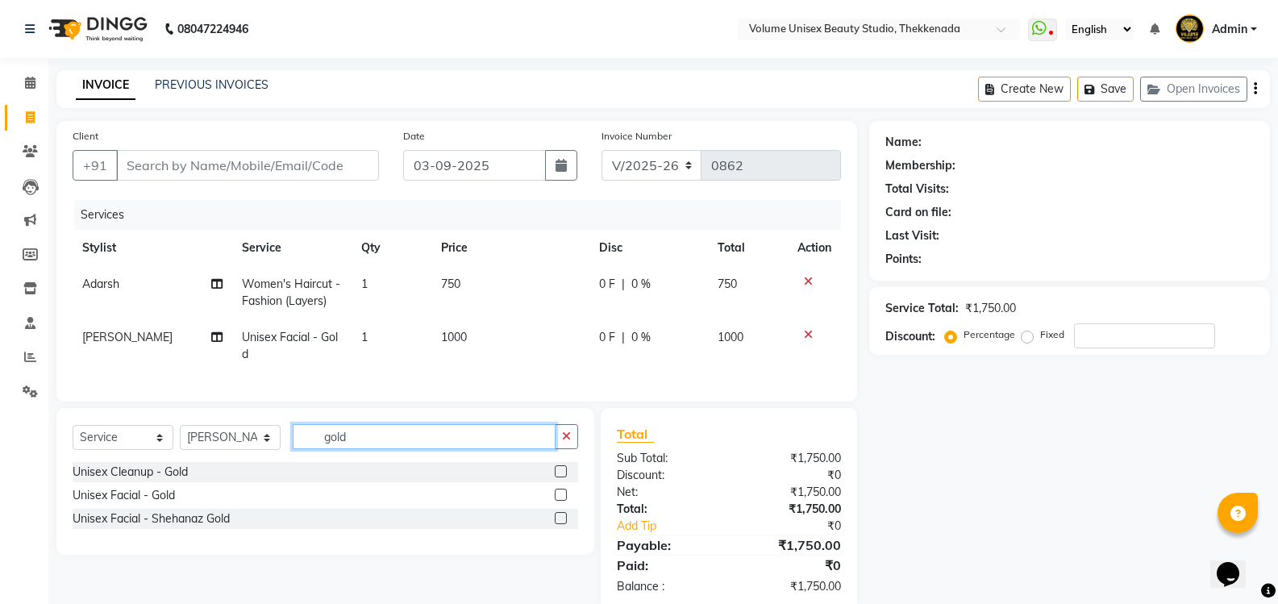
click at [355, 448] on input "gold" at bounding box center [424, 436] width 263 height 25
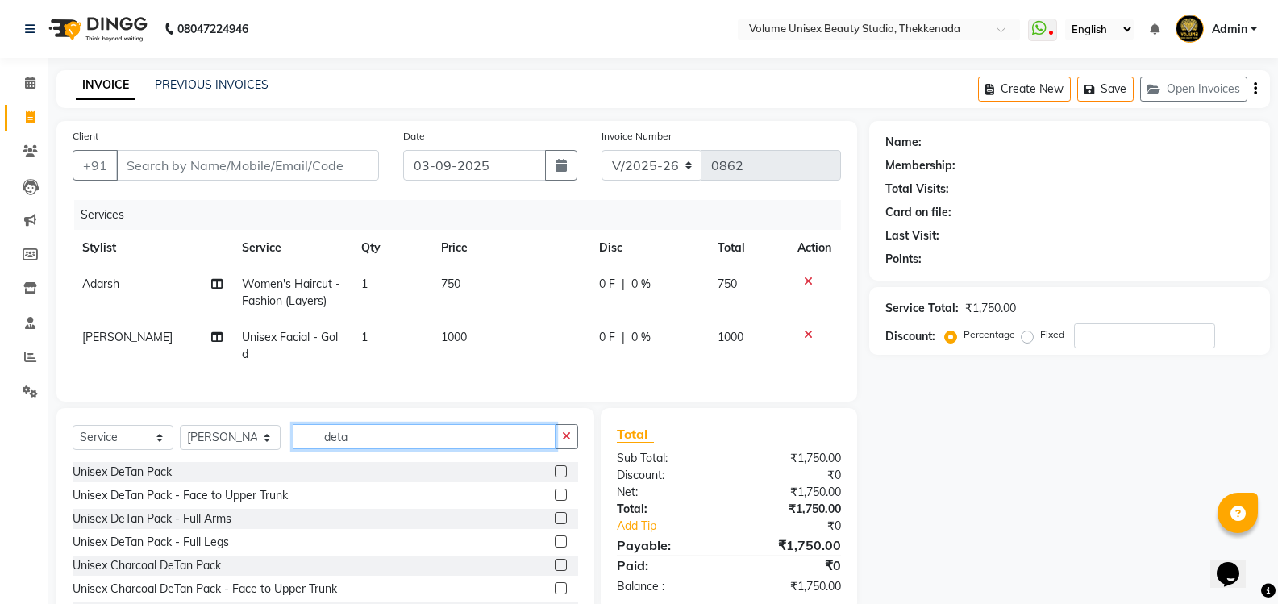
click at [388, 447] on input "deta" at bounding box center [424, 436] width 263 height 25
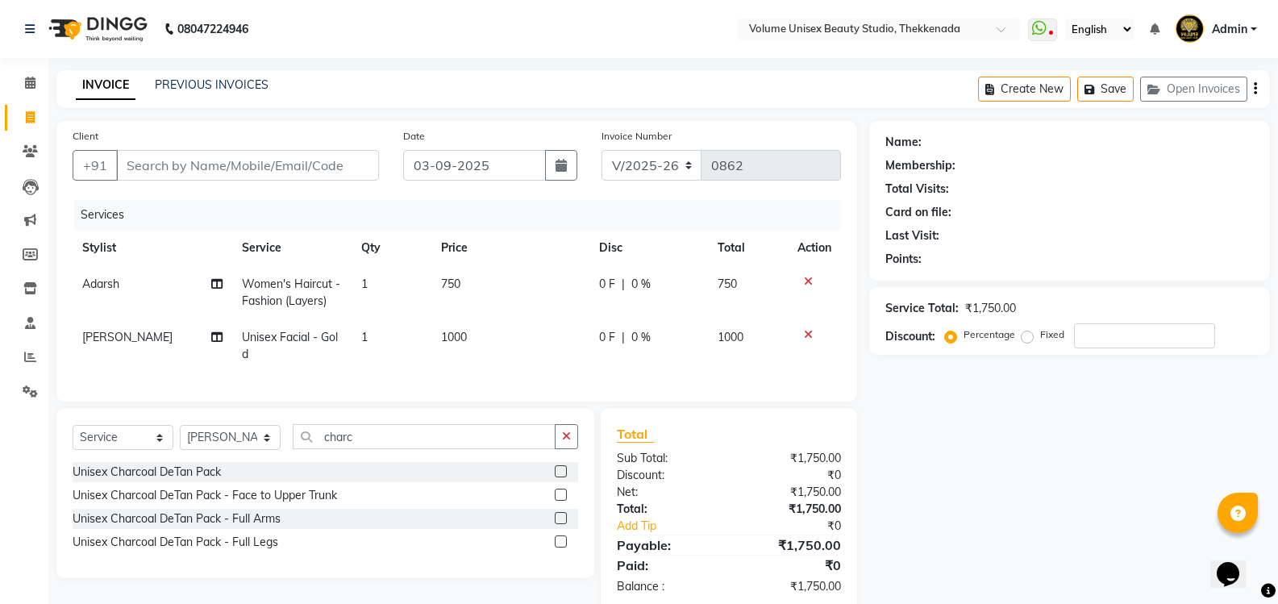
click at [156, 482] on div "Unisex Charcoal DeTan Pack" at bounding box center [325, 472] width 505 height 20
click at [163, 480] on div "Unisex Charcoal DeTan Pack" at bounding box center [147, 472] width 148 height 17
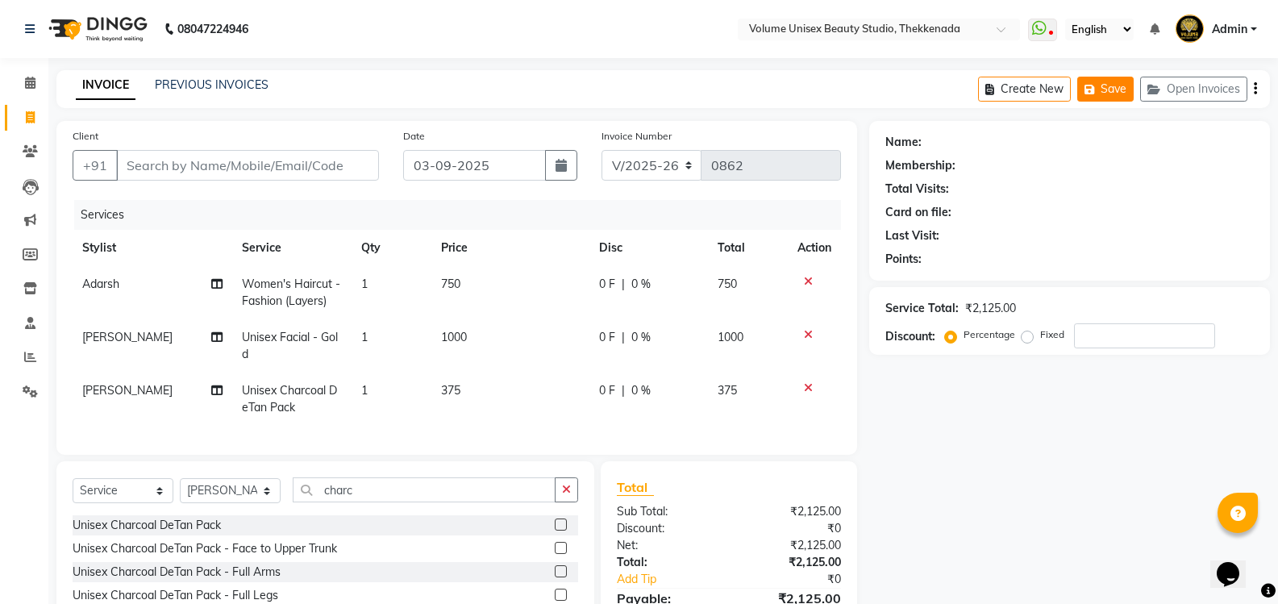
click at [1102, 90] on button "Save" at bounding box center [1105, 89] width 56 height 25
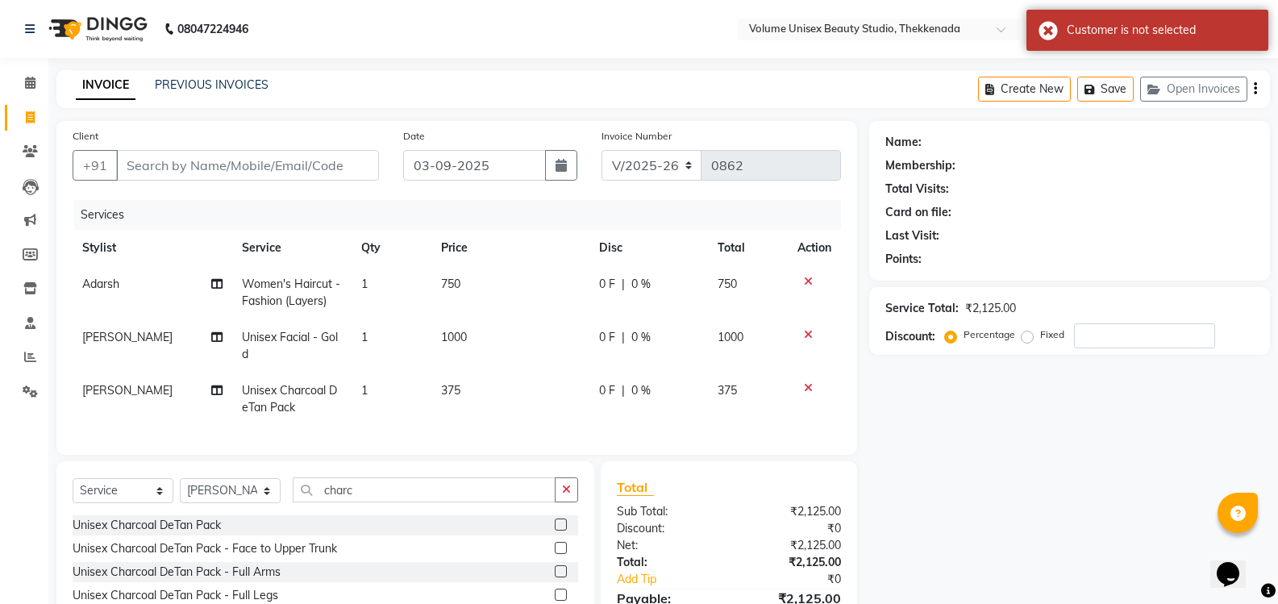
drag, startPoint x: 1160, startPoint y: 200, endPoint x: 441, endPoint y: 253, distance: 721.0
click at [1158, 197] on div "Name: Membership: Total Visits: Card on file: Last Visit: Points:" at bounding box center [1069, 197] width 368 height 140
click at [177, 166] on input "Client" at bounding box center [247, 165] width 263 height 31
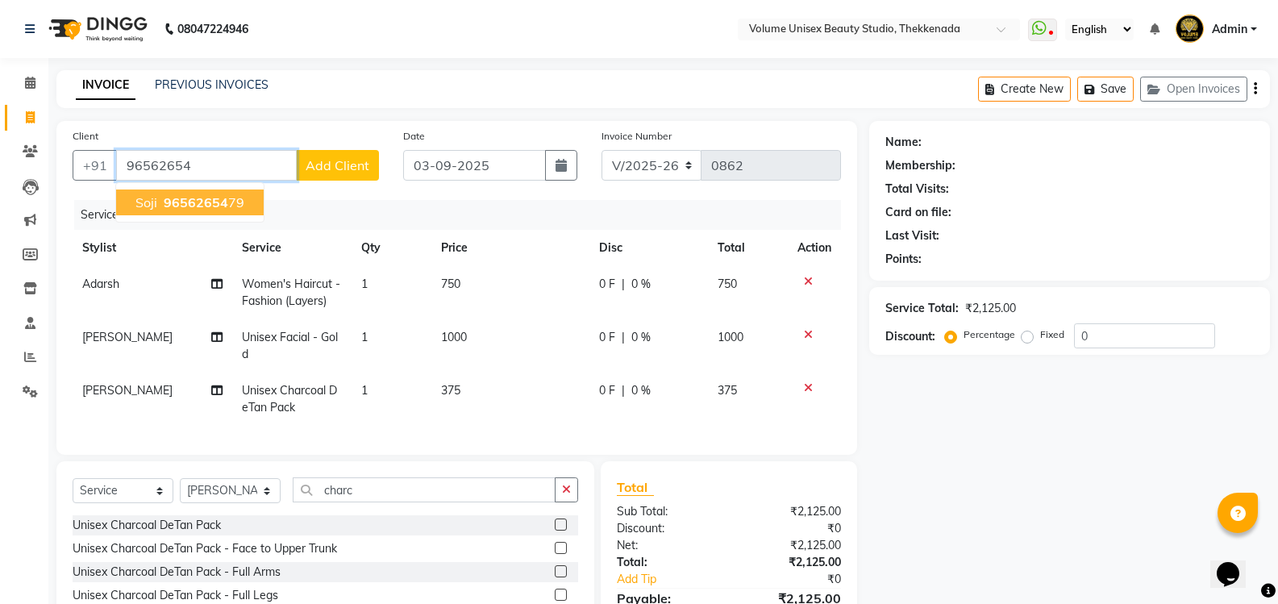
click at [197, 203] on span "96562654" at bounding box center [196, 202] width 64 height 16
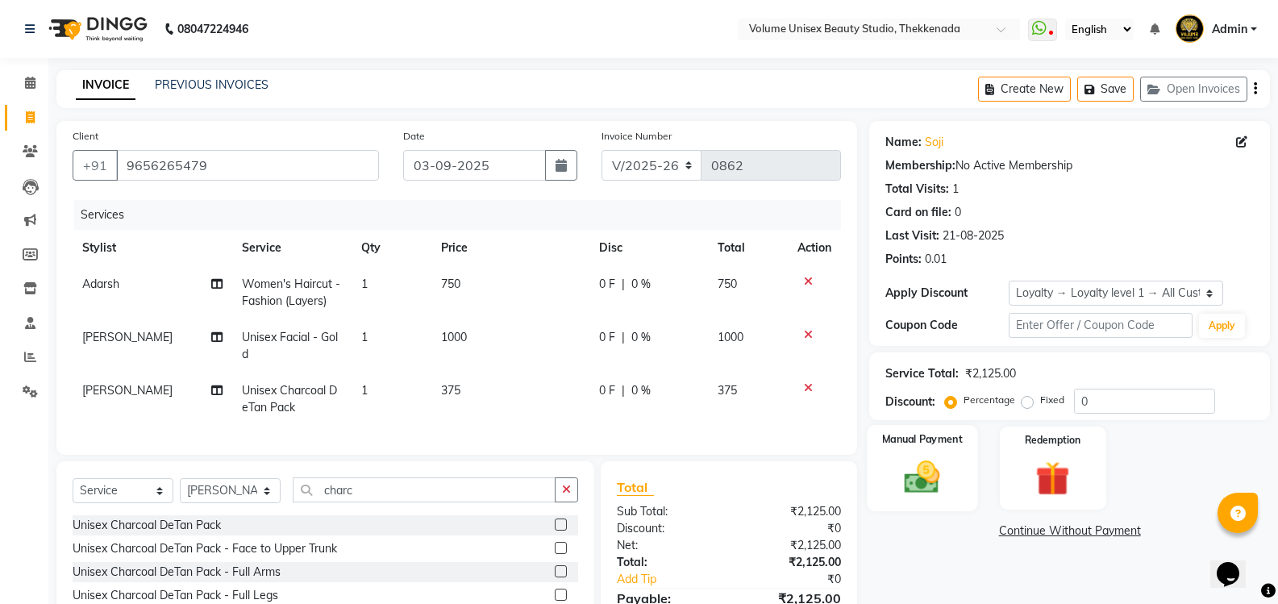
click at [908, 477] on img at bounding box center [921, 476] width 57 height 41
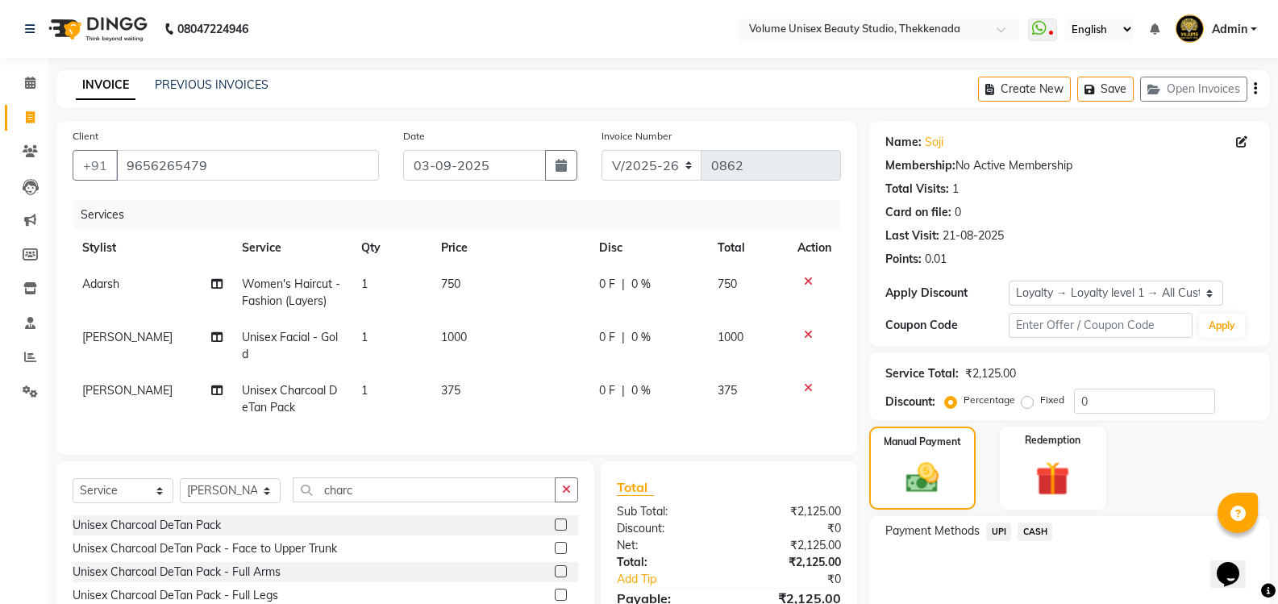
click at [995, 532] on span "UPI" at bounding box center [998, 531] width 25 height 19
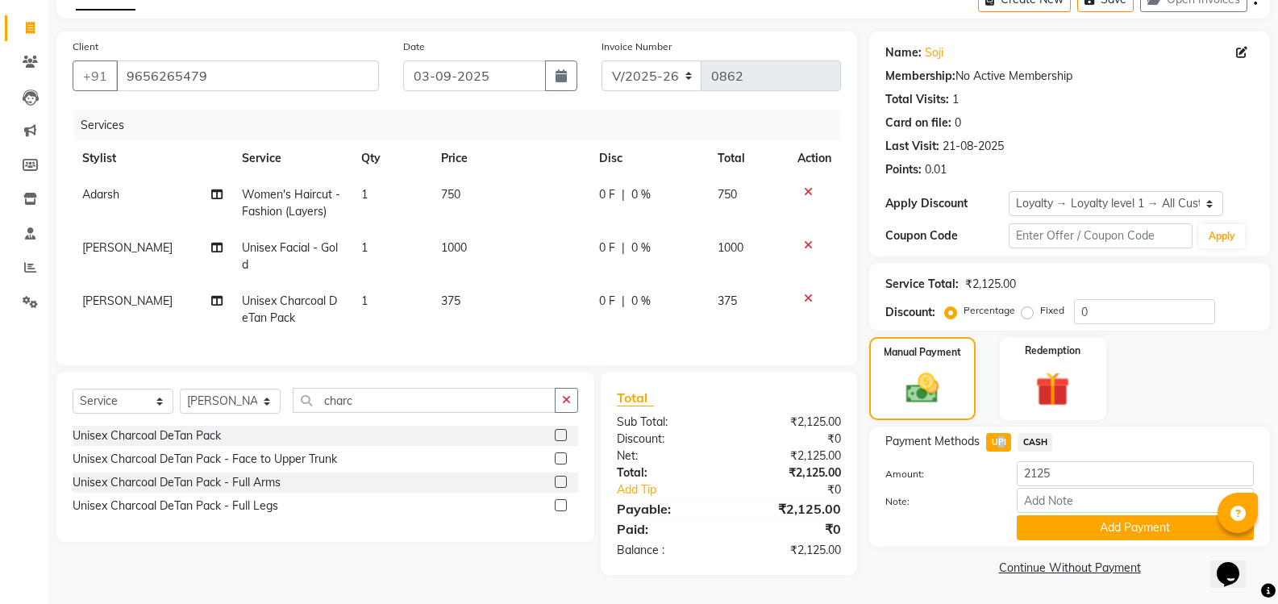
scroll to position [97, 0]
click at [1062, 522] on button "Add Payment" at bounding box center [1134, 527] width 237 height 25
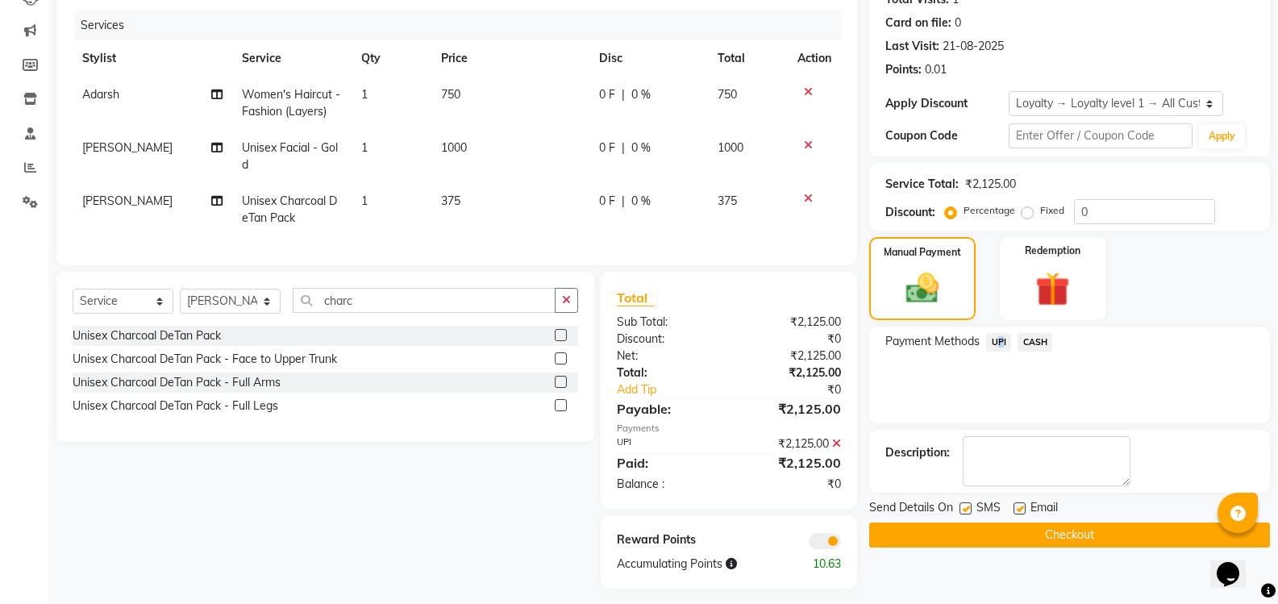
scroll to position [210, 0]
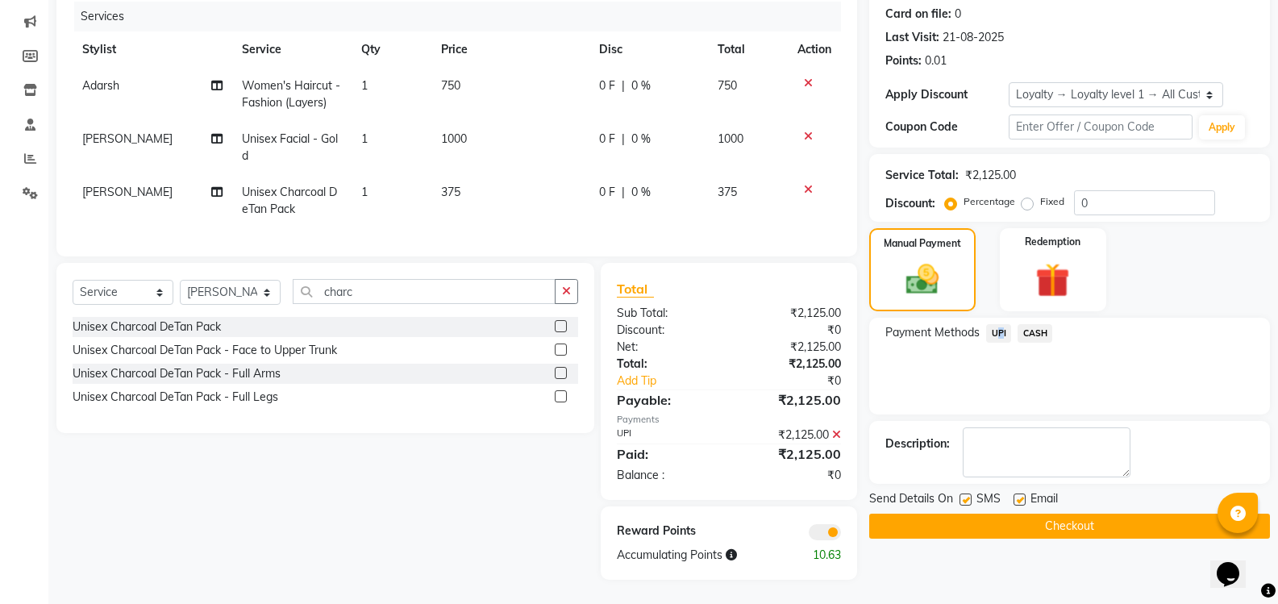
click at [1029, 519] on button "Checkout" at bounding box center [1069, 525] width 401 height 25
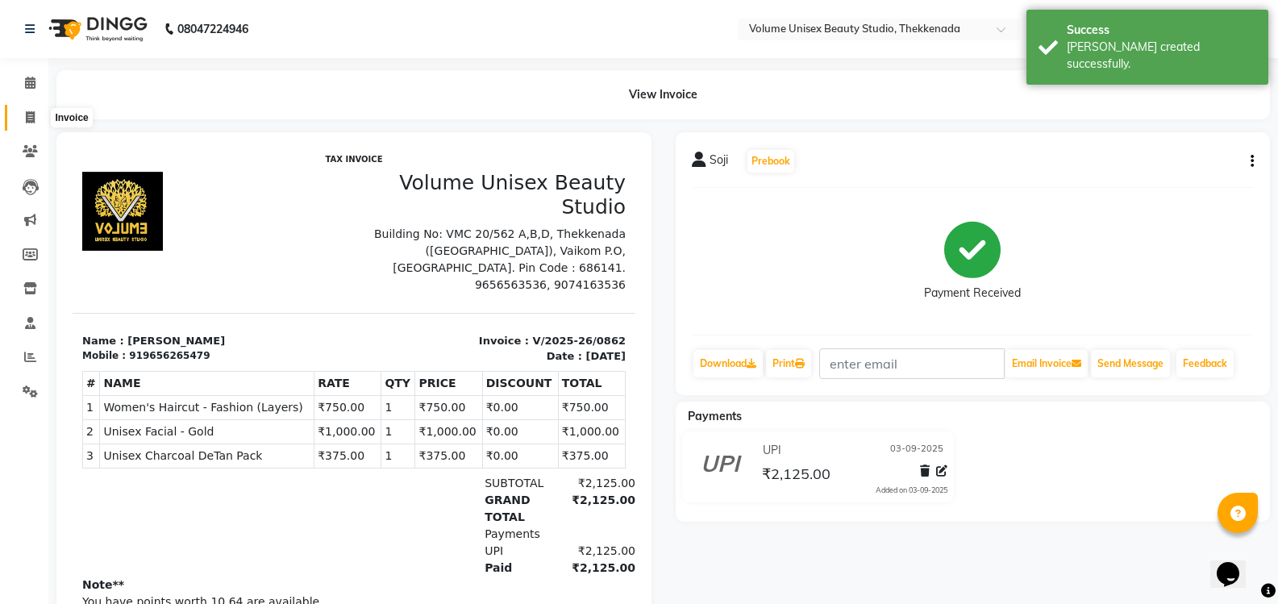
click at [31, 113] on icon at bounding box center [30, 117] width 9 height 12
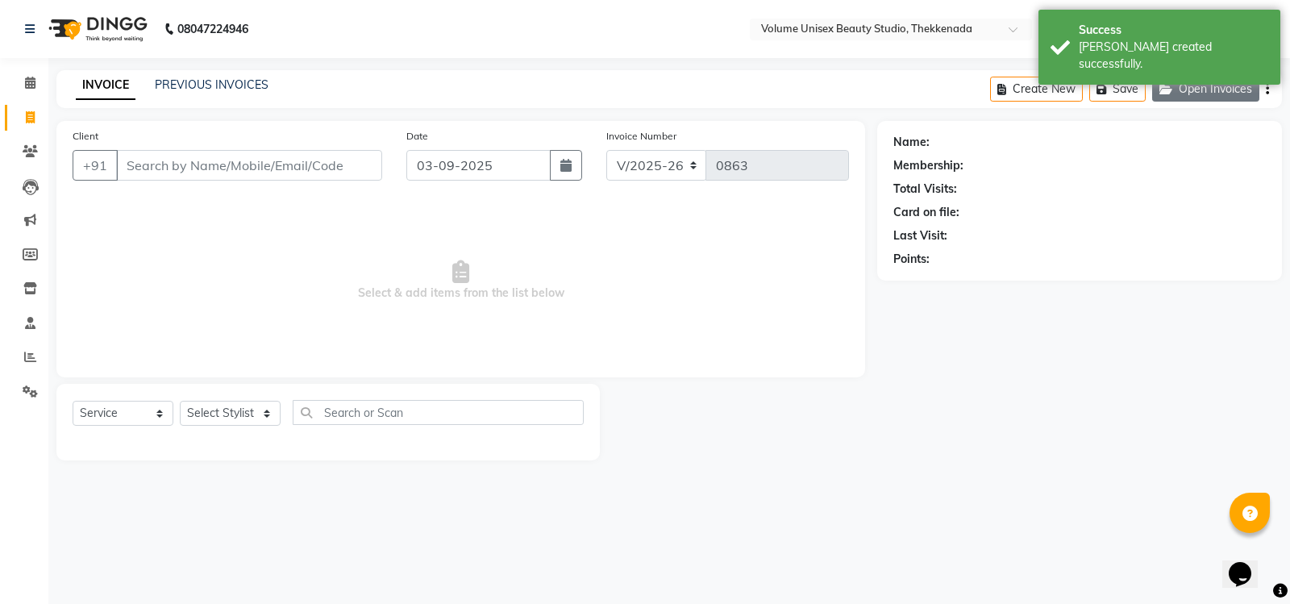
click at [1215, 85] on button "Open Invoices" at bounding box center [1205, 89] width 107 height 25
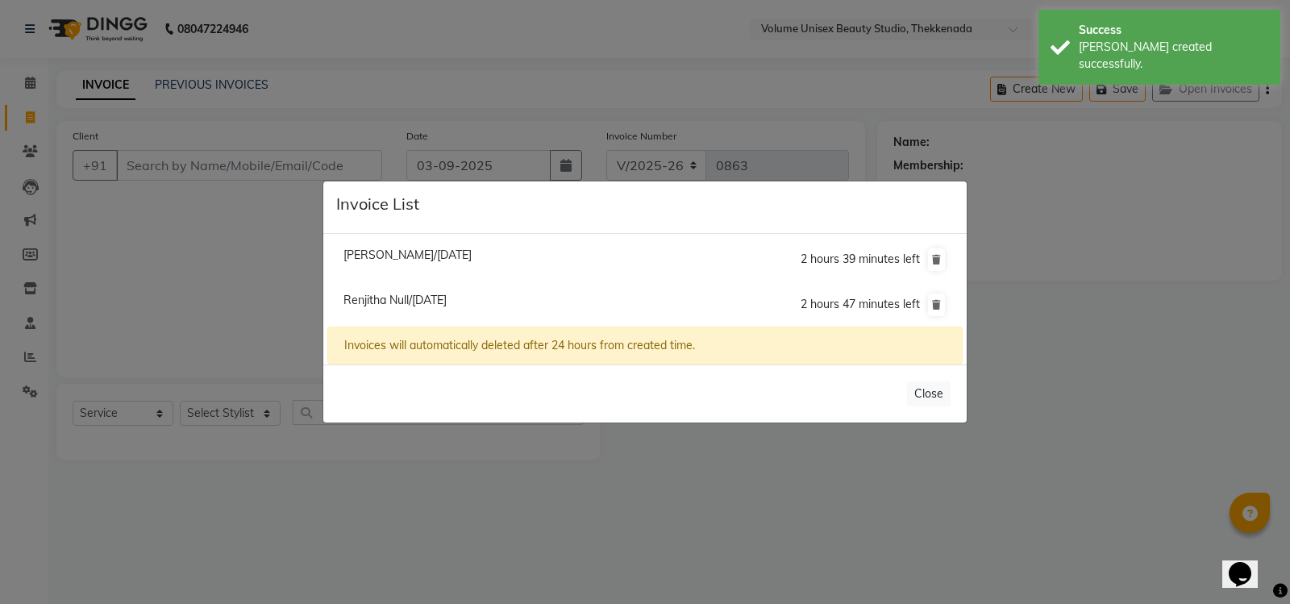
click at [1113, 263] on ngb-modal-window "Invoice List Anandu Ravi/02 September 2025 2 hours 39 minutes left Renjitha Nul…" at bounding box center [645, 302] width 1290 height 604
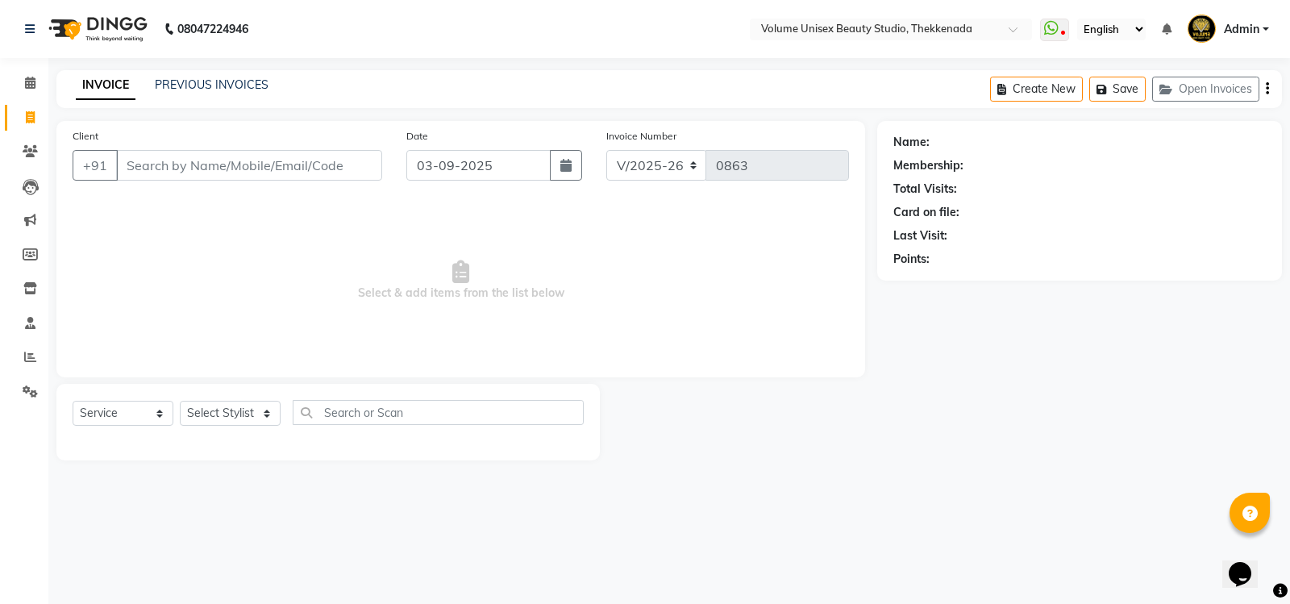
click at [239, 76] on div "INVOICE PREVIOUS INVOICES Create New Save Open Invoices" at bounding box center [668, 89] width 1225 height 38
click at [239, 75] on div "INVOICE PREVIOUS INVOICES Create New Save Open Invoices" at bounding box center [668, 89] width 1225 height 38
click at [240, 80] on link "PREVIOUS INVOICES" at bounding box center [212, 84] width 114 height 15
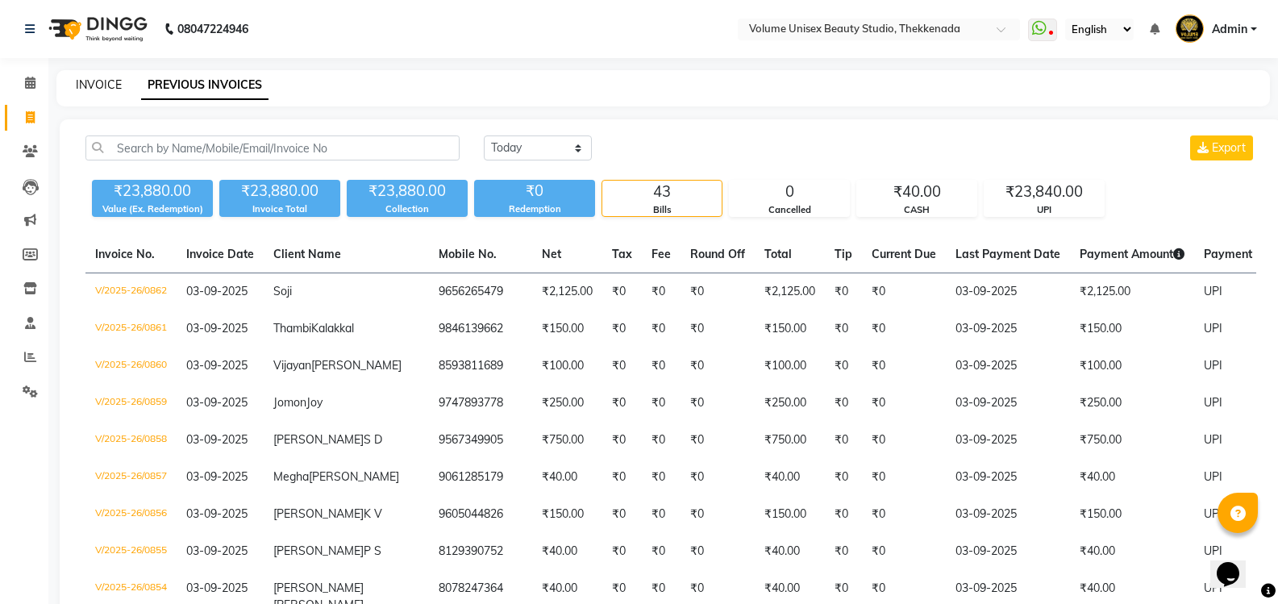
click at [101, 82] on link "INVOICE" at bounding box center [99, 84] width 46 height 15
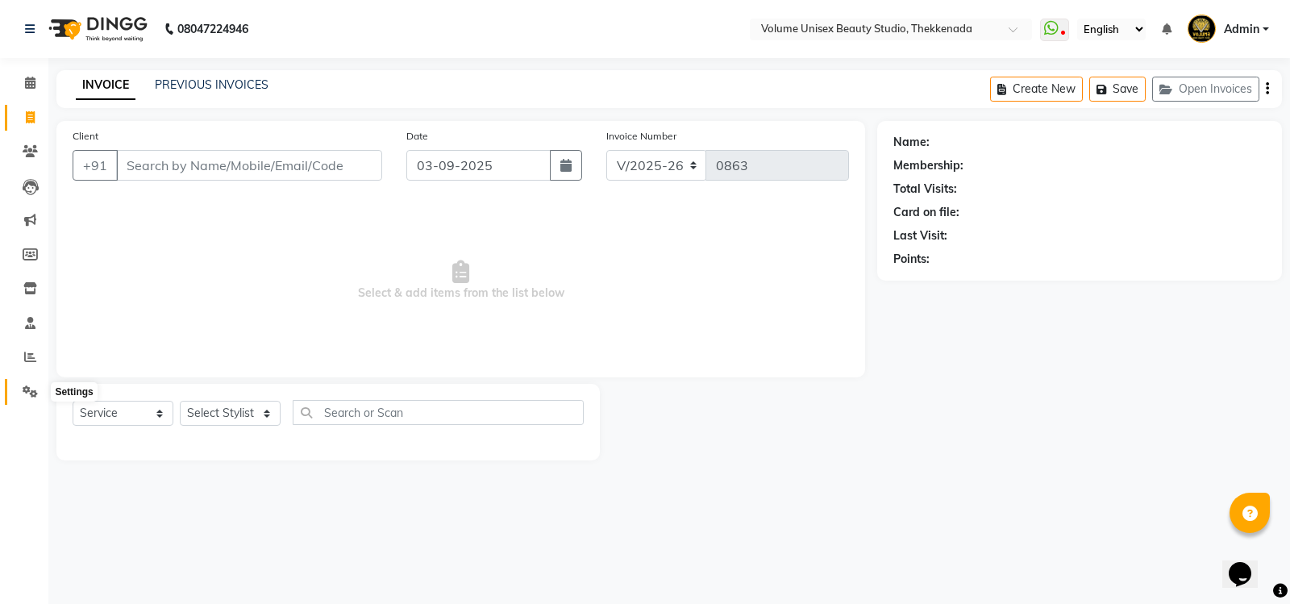
click at [27, 391] on icon at bounding box center [30, 391] width 15 height 12
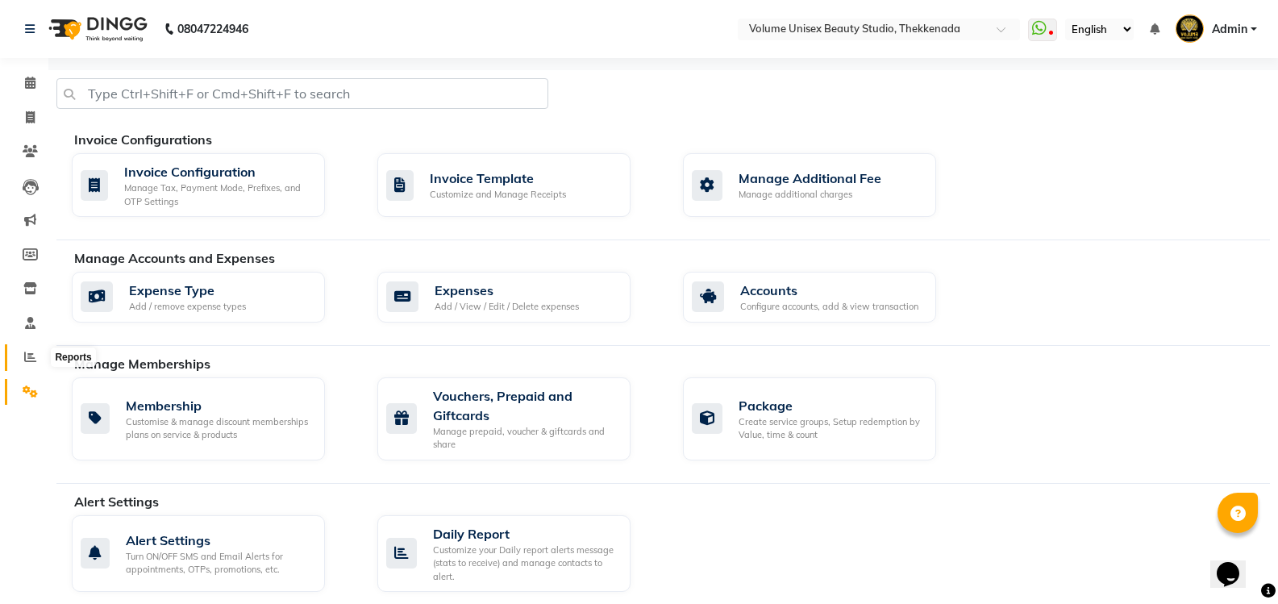
click at [29, 360] on icon at bounding box center [30, 357] width 12 height 12
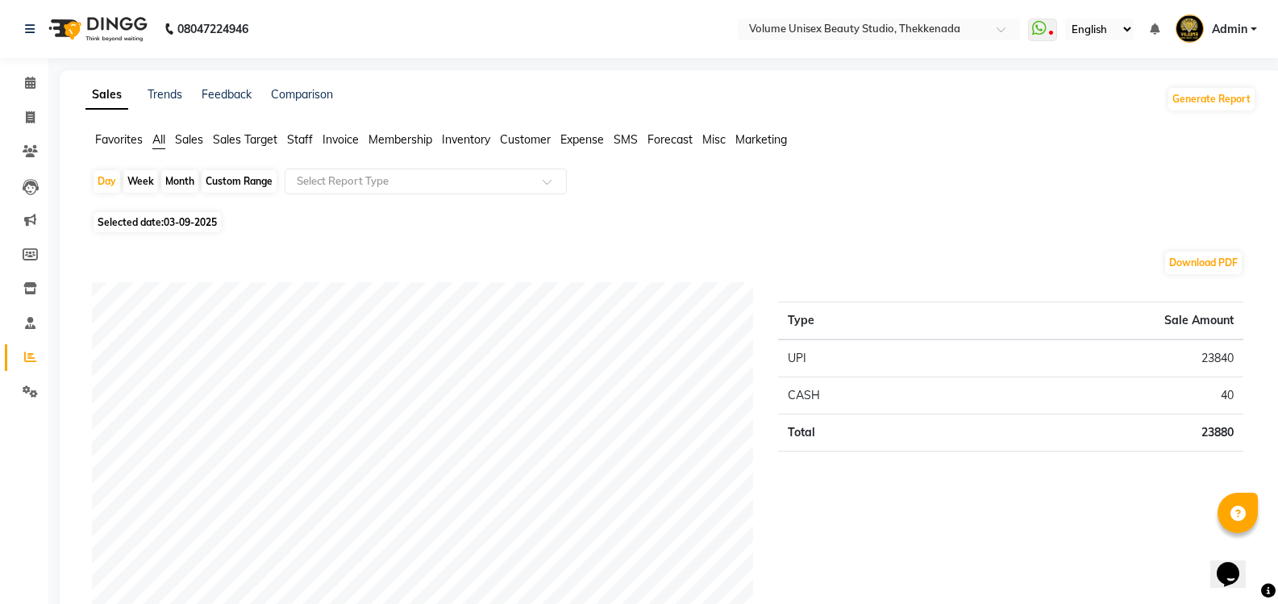
click at [181, 184] on div "Month" at bounding box center [179, 181] width 37 height 23
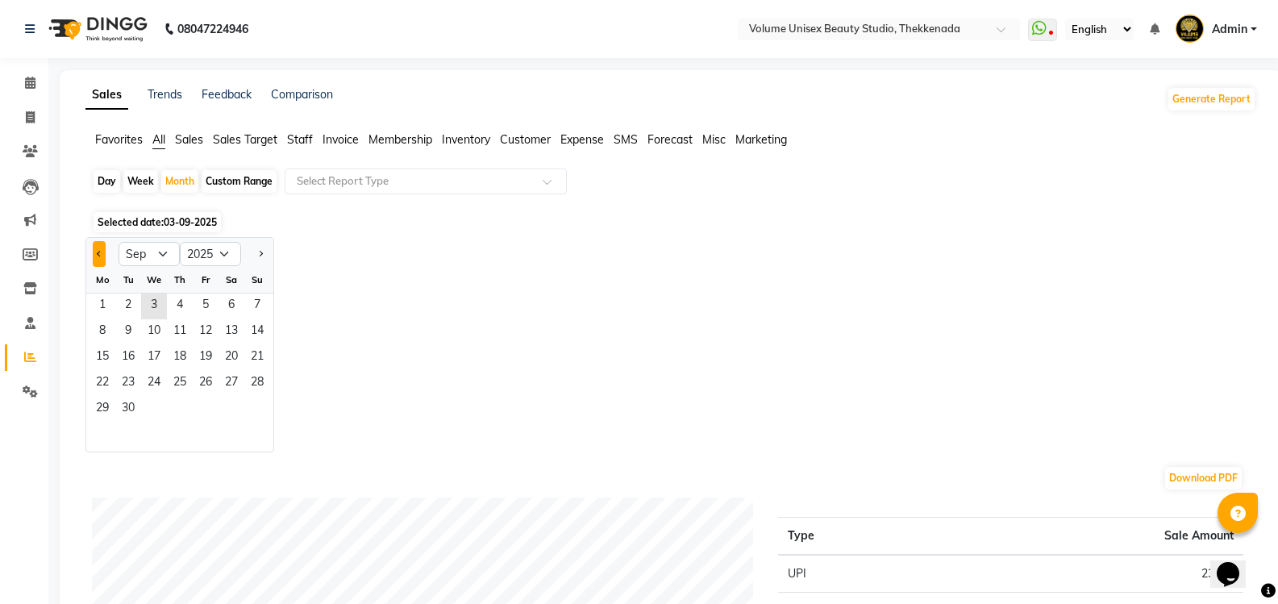
click at [102, 254] on button "Previous month" at bounding box center [99, 254] width 13 height 26
click at [142, 179] on div "Week" at bounding box center [140, 181] width 35 height 23
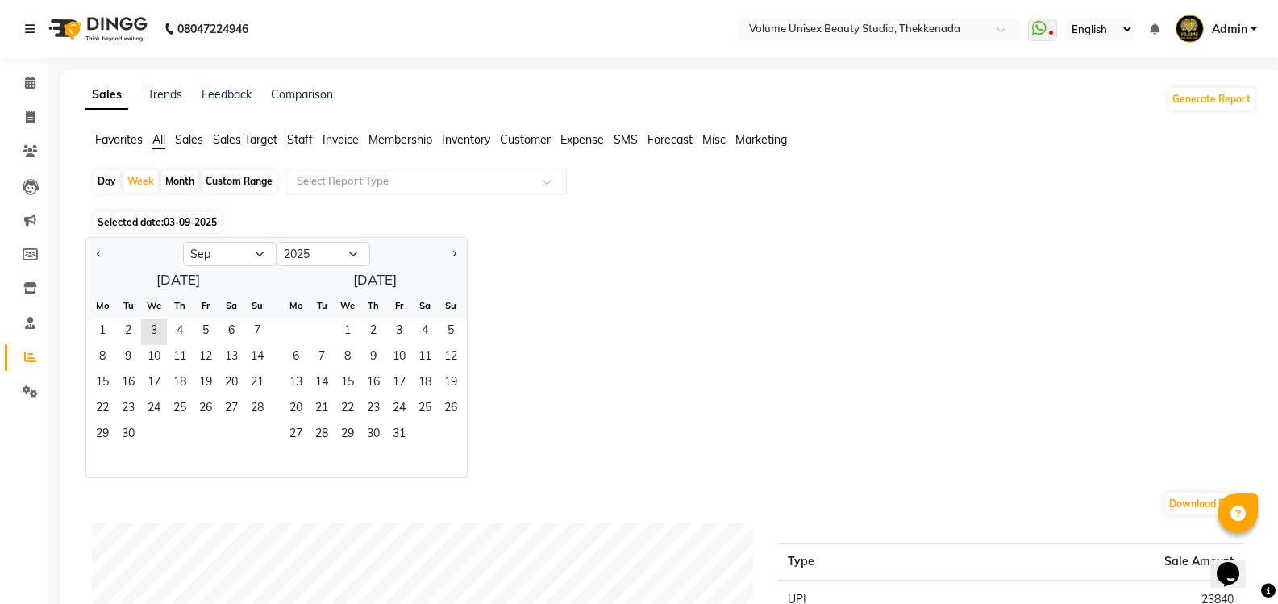
click at [551, 182] on span at bounding box center [552, 186] width 20 height 16
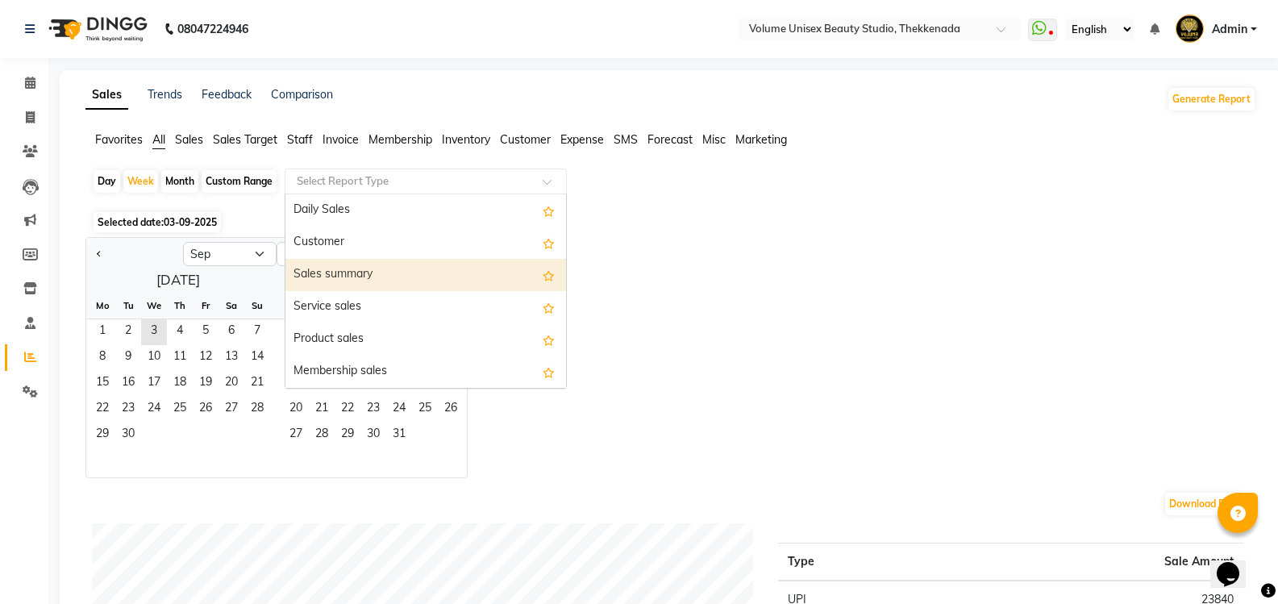
click at [397, 276] on div "Sales summary" at bounding box center [425, 275] width 281 height 32
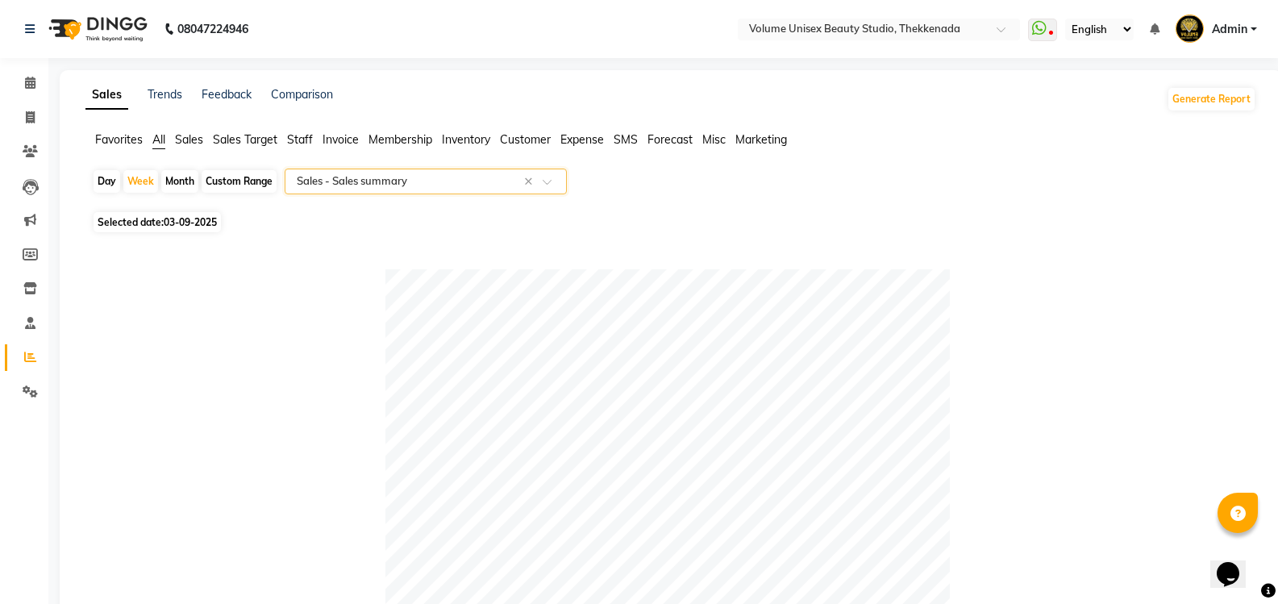
click at [189, 184] on div "Month" at bounding box center [179, 181] width 37 height 23
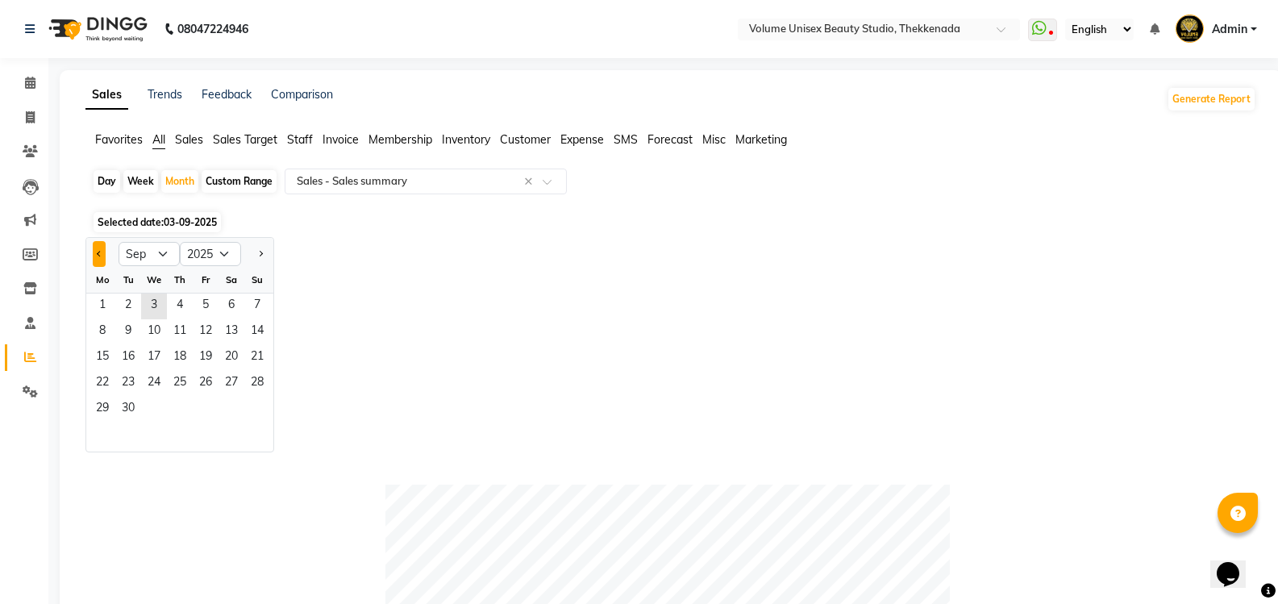
click at [105, 252] on button "Previous month" at bounding box center [99, 254] width 13 height 26
click at [153, 385] on span "20" at bounding box center [154, 384] width 26 height 26
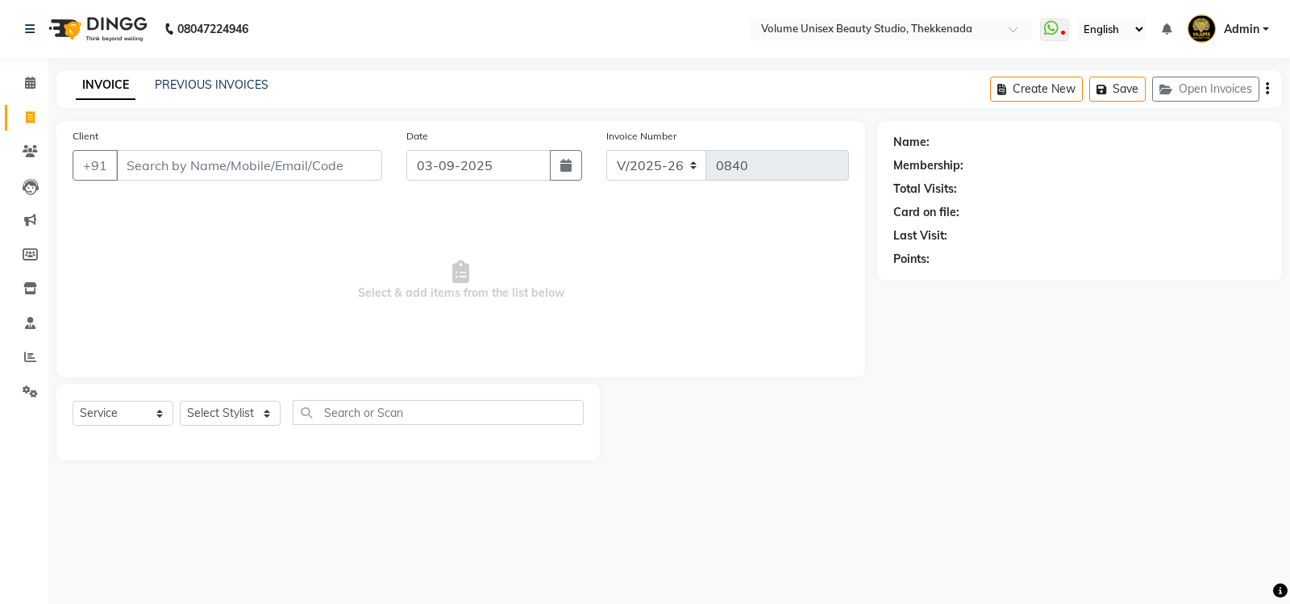
select select "7432"
select select "service"
